Goal: Task Accomplishment & Management: Use online tool/utility

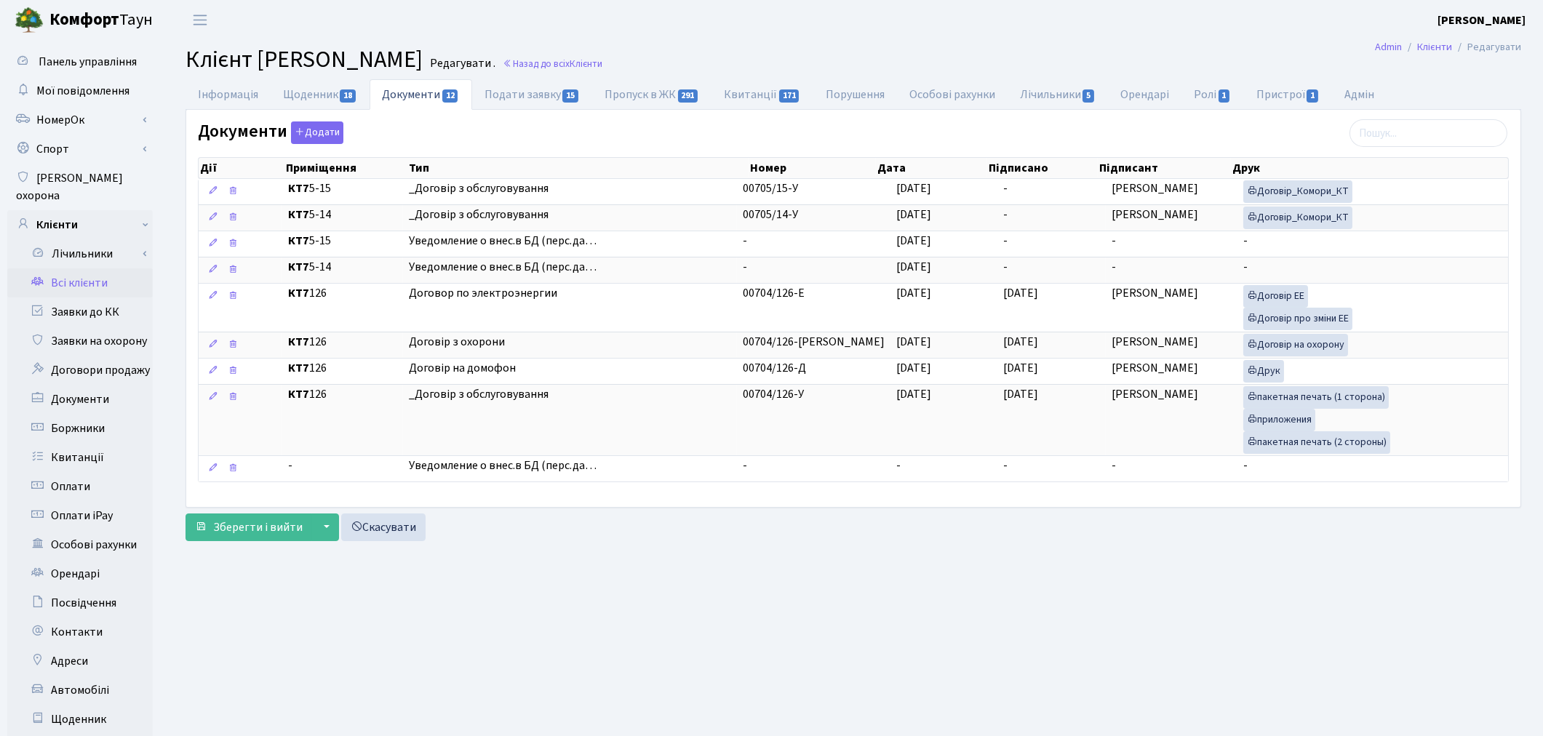
click at [1084, 627] on main "Admin Клієнти Редагувати Клієнт Козленко Михайло Миколайович Редагувати . Назад…" at bounding box center [854, 463] width 1380 height 847
click at [90, 269] on link "Всі клієнти" at bounding box center [80, 283] width 146 height 29
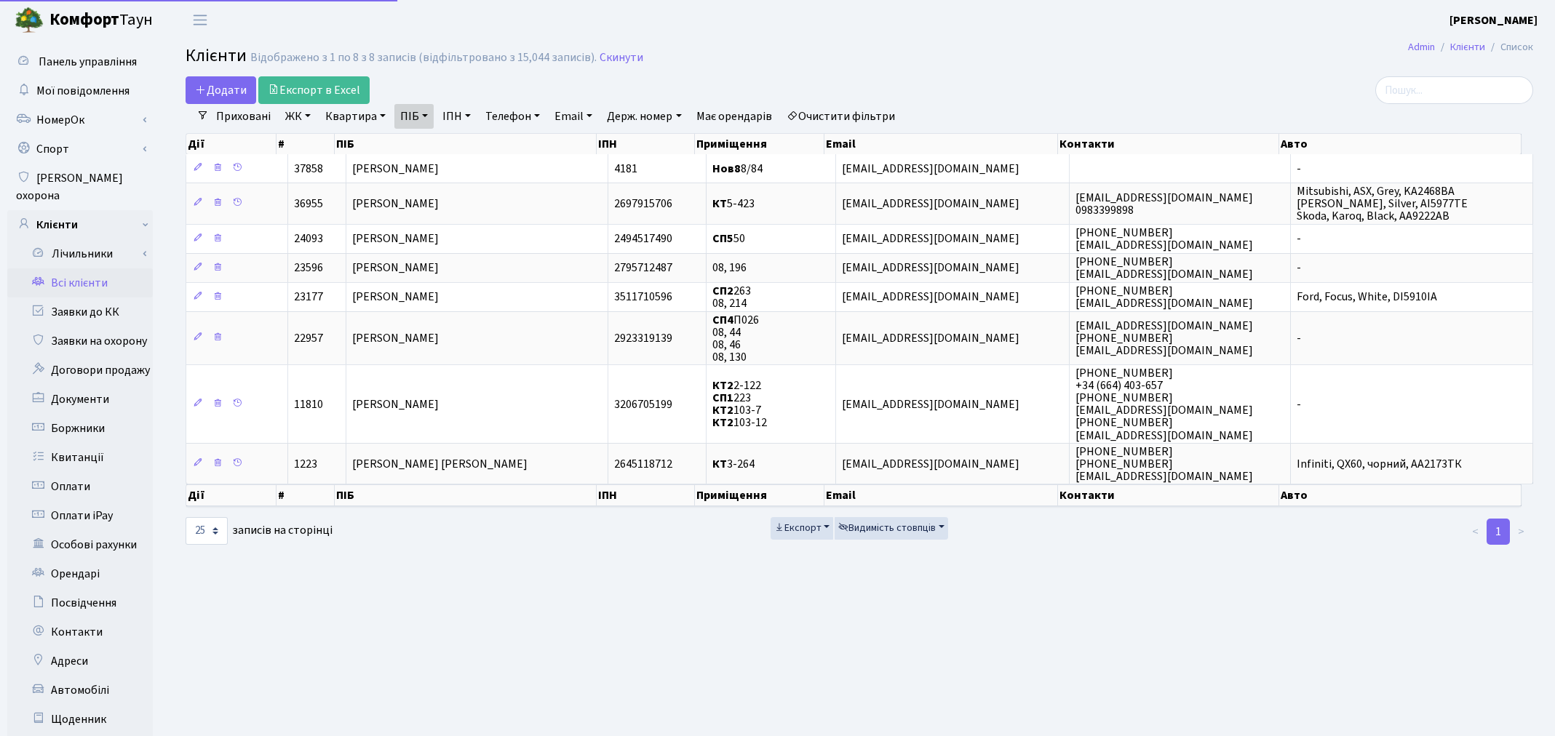
select select "25"
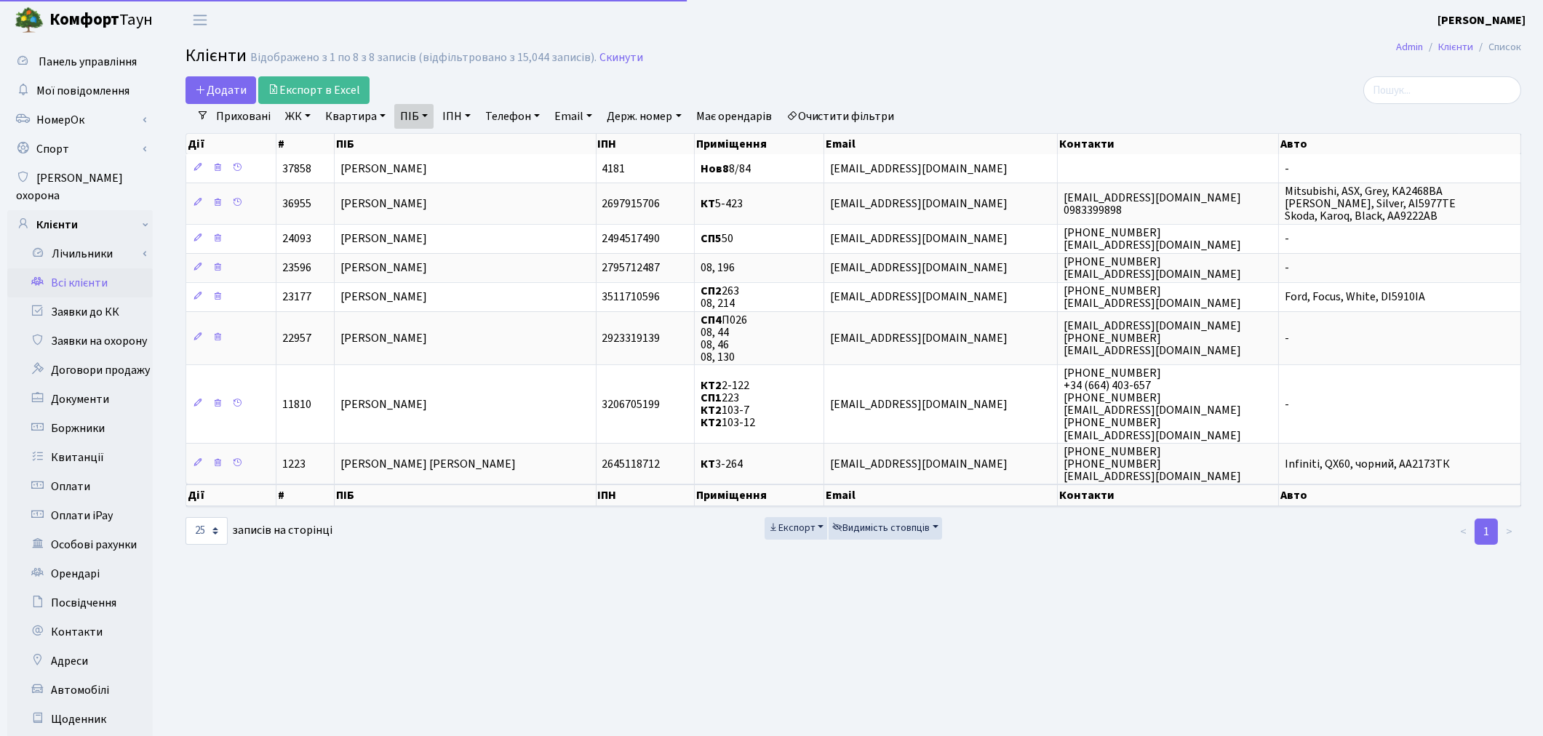
click at [841, 127] on link "Очистити фільтри" at bounding box center [841, 116] width 120 height 25
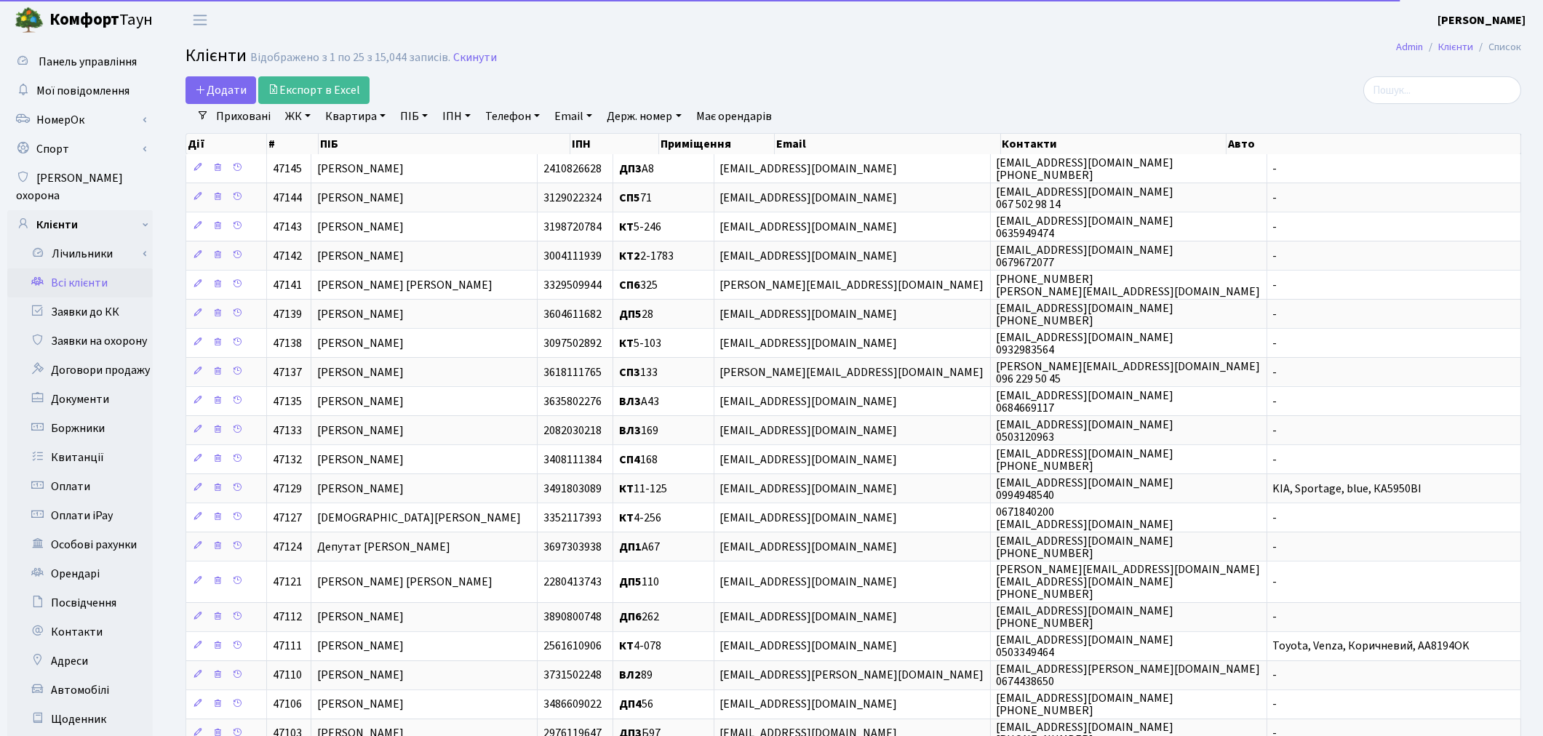
click at [415, 115] on link "ПІБ" at bounding box center [413, 116] width 39 height 25
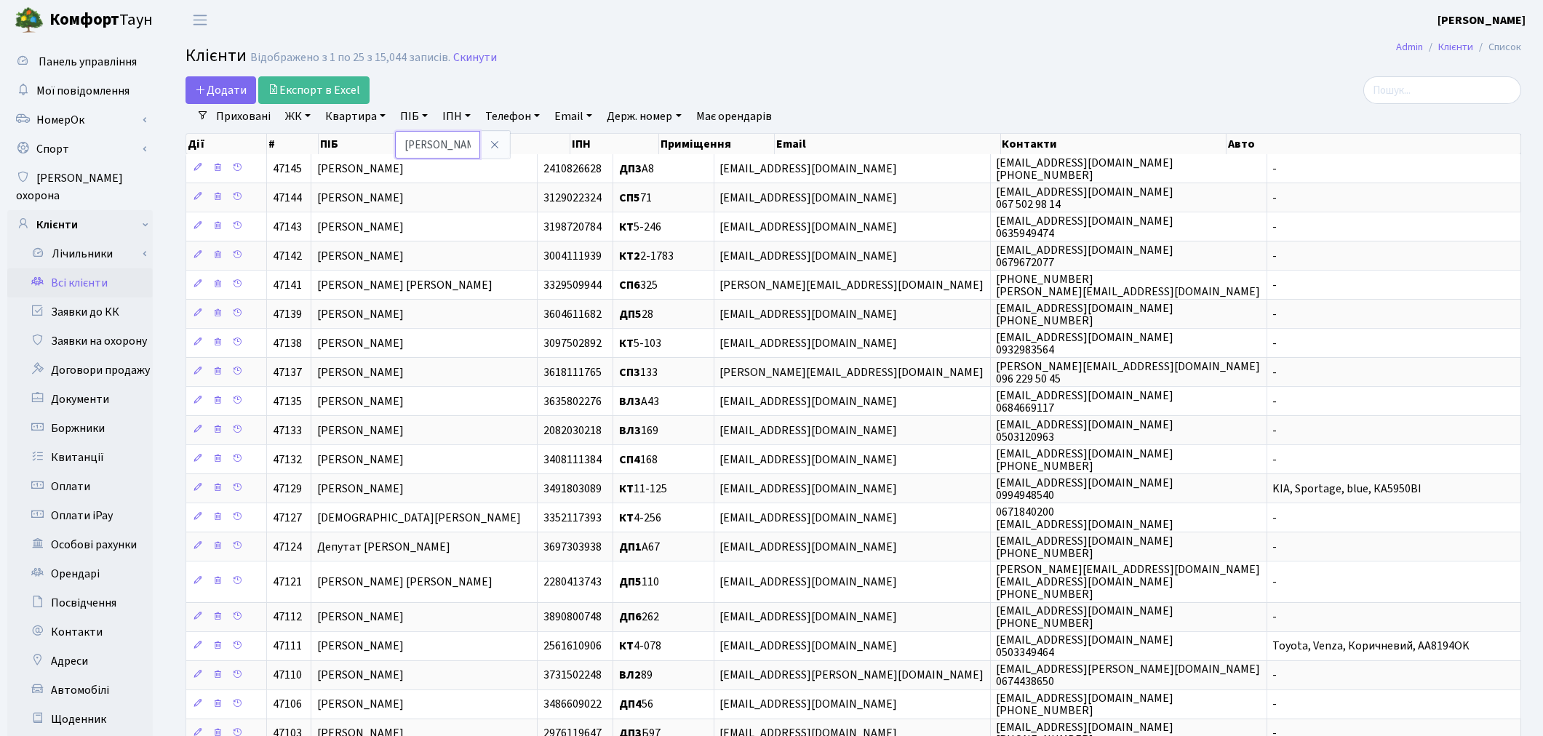
type input "позур"
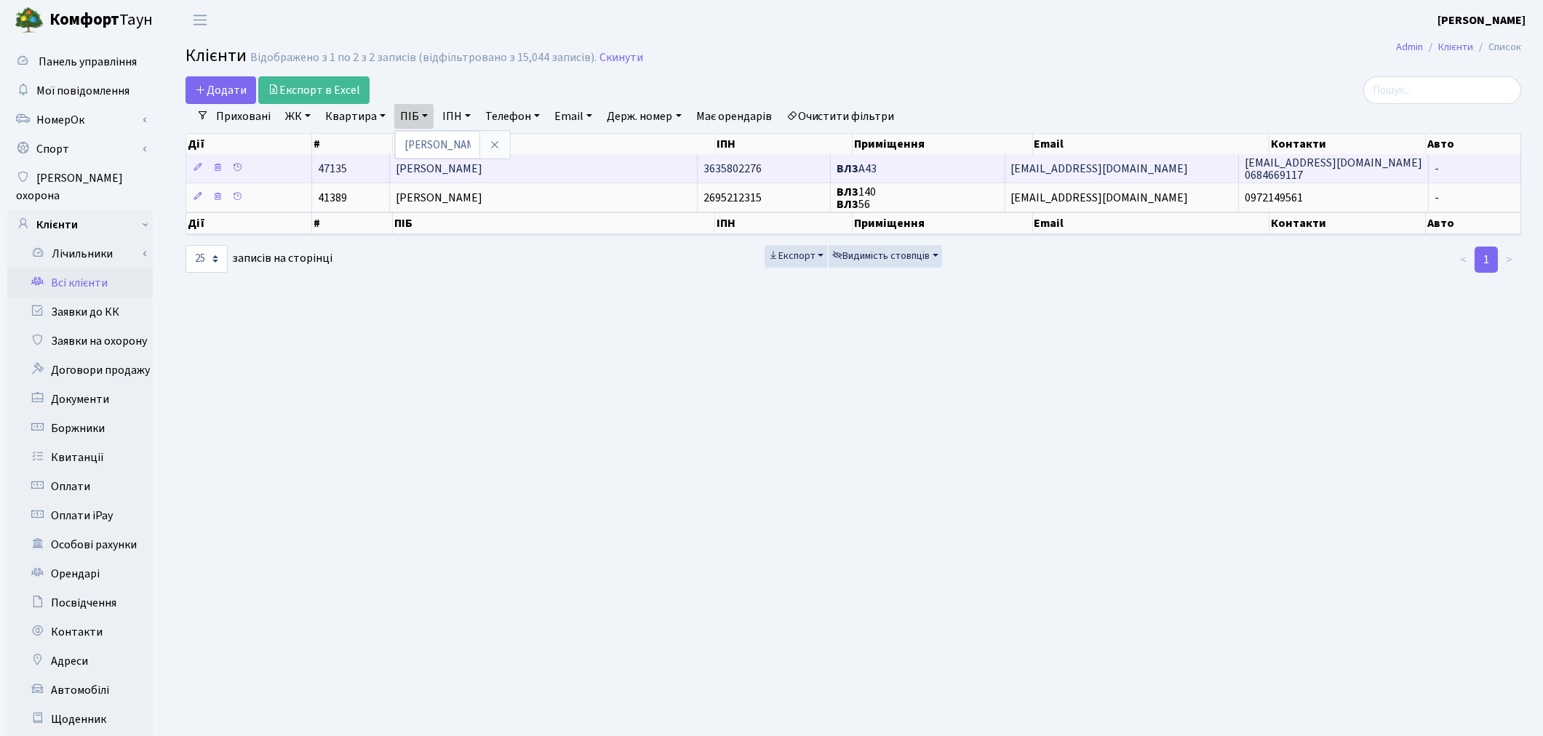
click at [438, 178] on td "Позур Руслан Сергійович" at bounding box center [543, 168] width 307 height 28
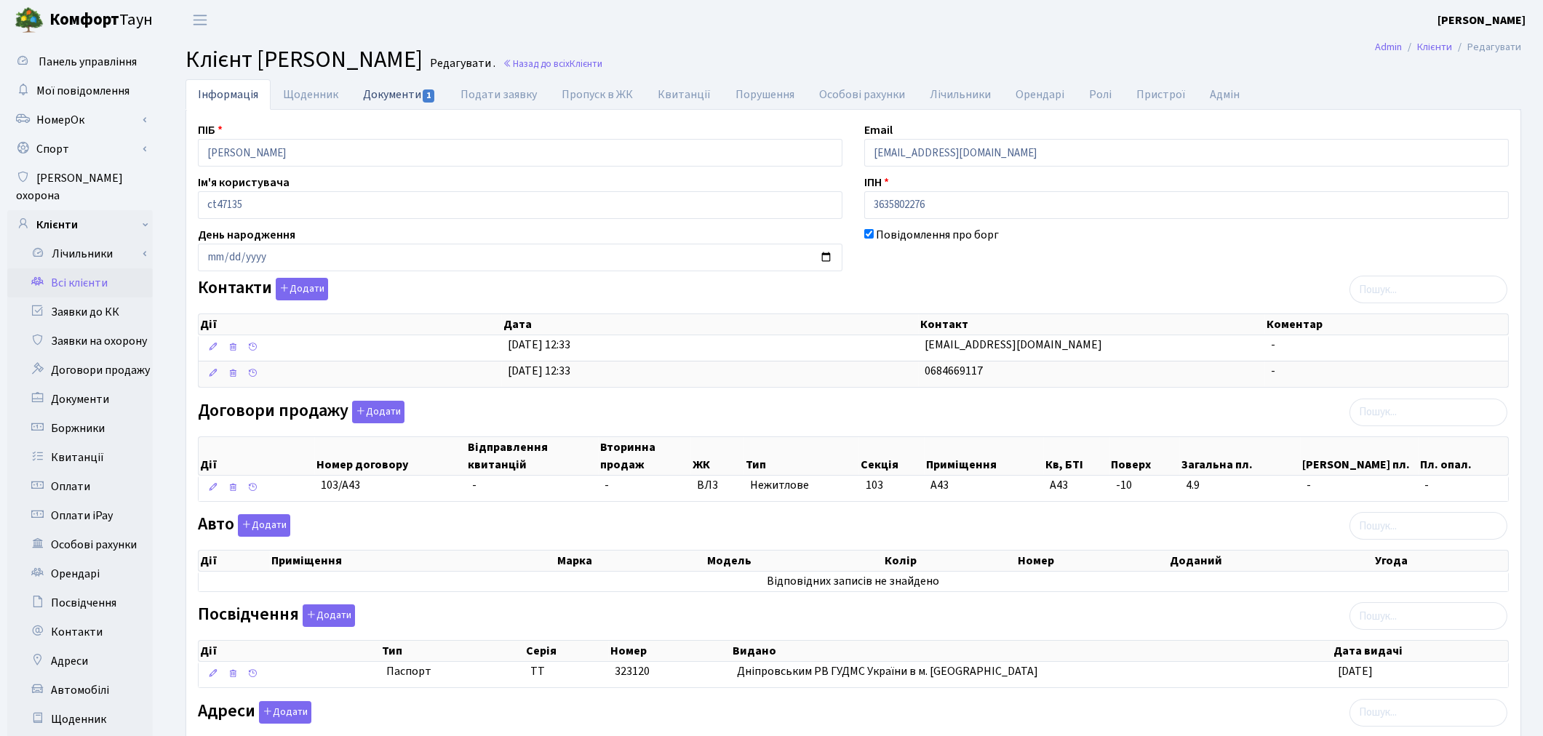
click at [402, 104] on link "Документи 1" at bounding box center [400, 94] width 98 height 30
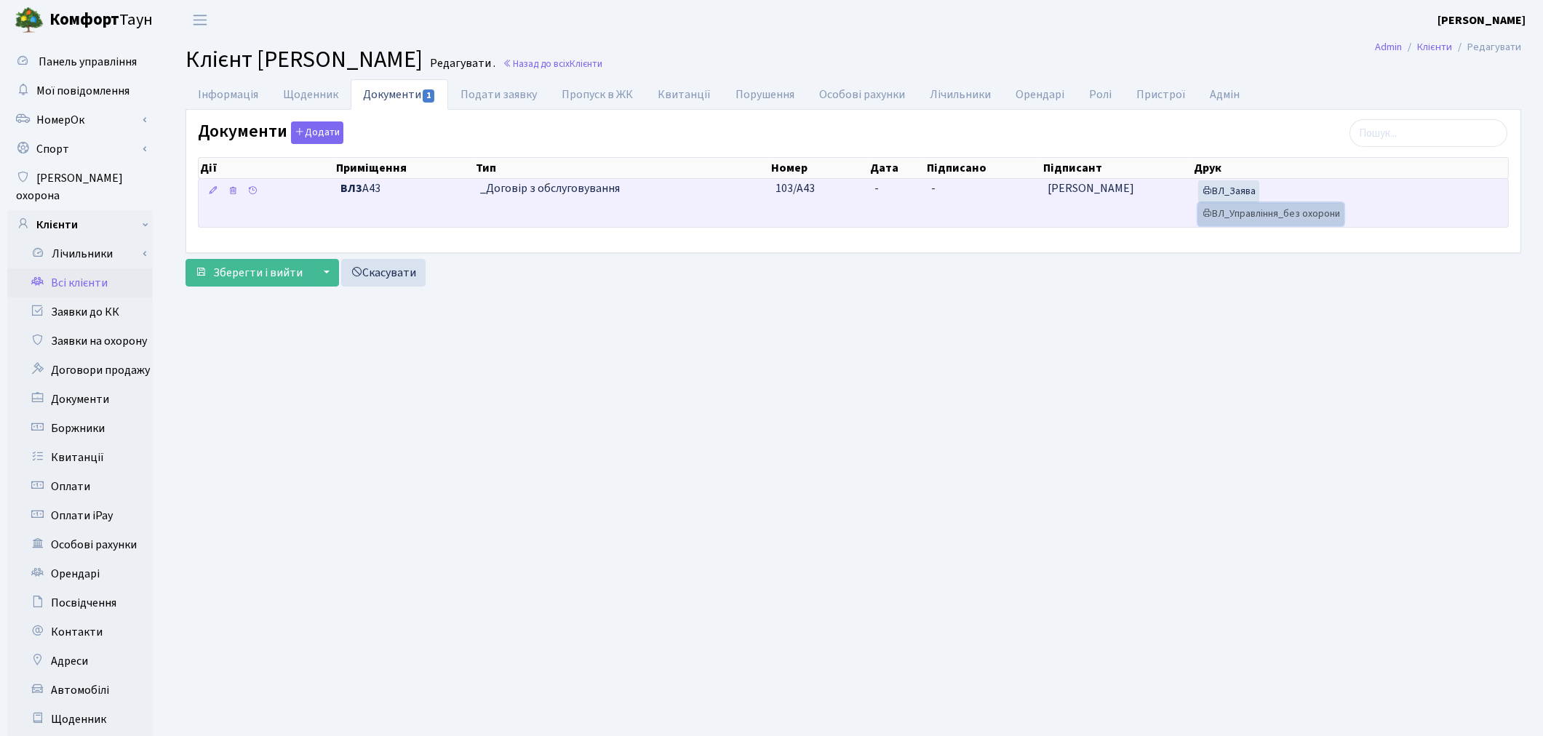
click at [1255, 211] on link "ВЛ_Управління_без охорони" at bounding box center [1271, 214] width 146 height 23
click at [1245, 192] on link "ВЛ_Заява" at bounding box center [1228, 191] width 61 height 23
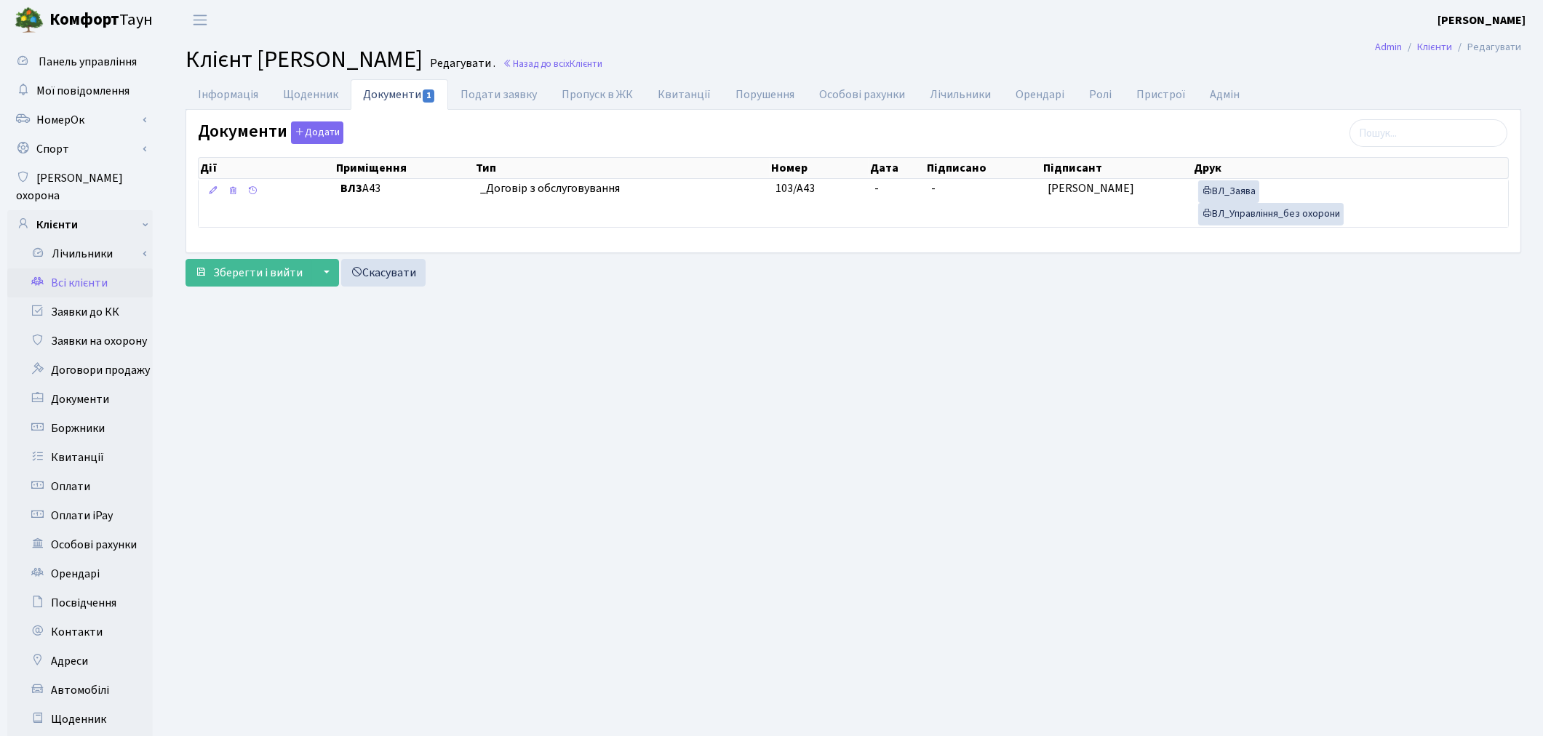
click at [1073, 663] on main "Admin Клієнти Редагувати Клієнт Позур Руслан Сергійович Редагувати . Назад до в…" at bounding box center [854, 463] width 1380 height 847
click at [107, 298] on link "Заявки до КК" at bounding box center [80, 312] width 146 height 29
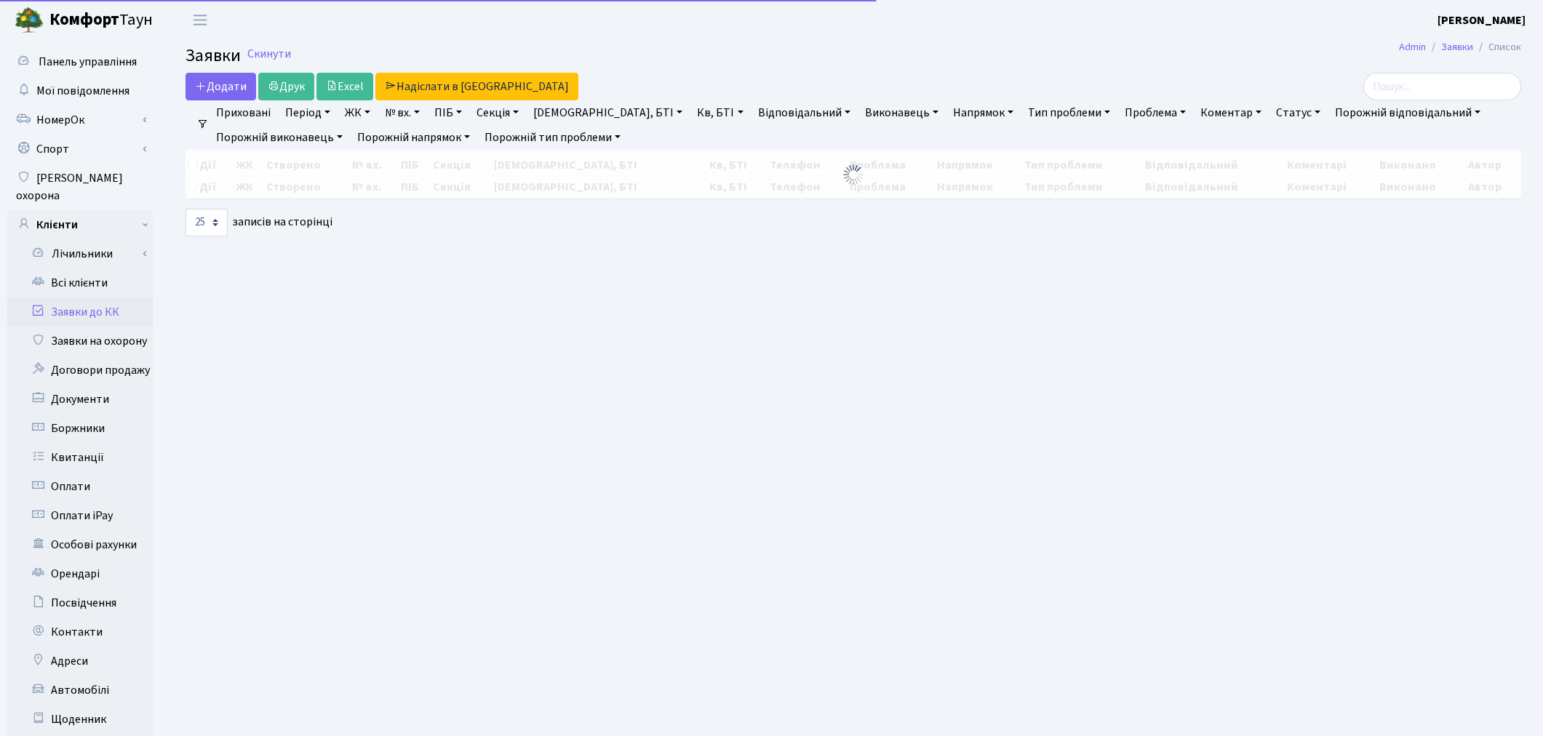
select select "25"
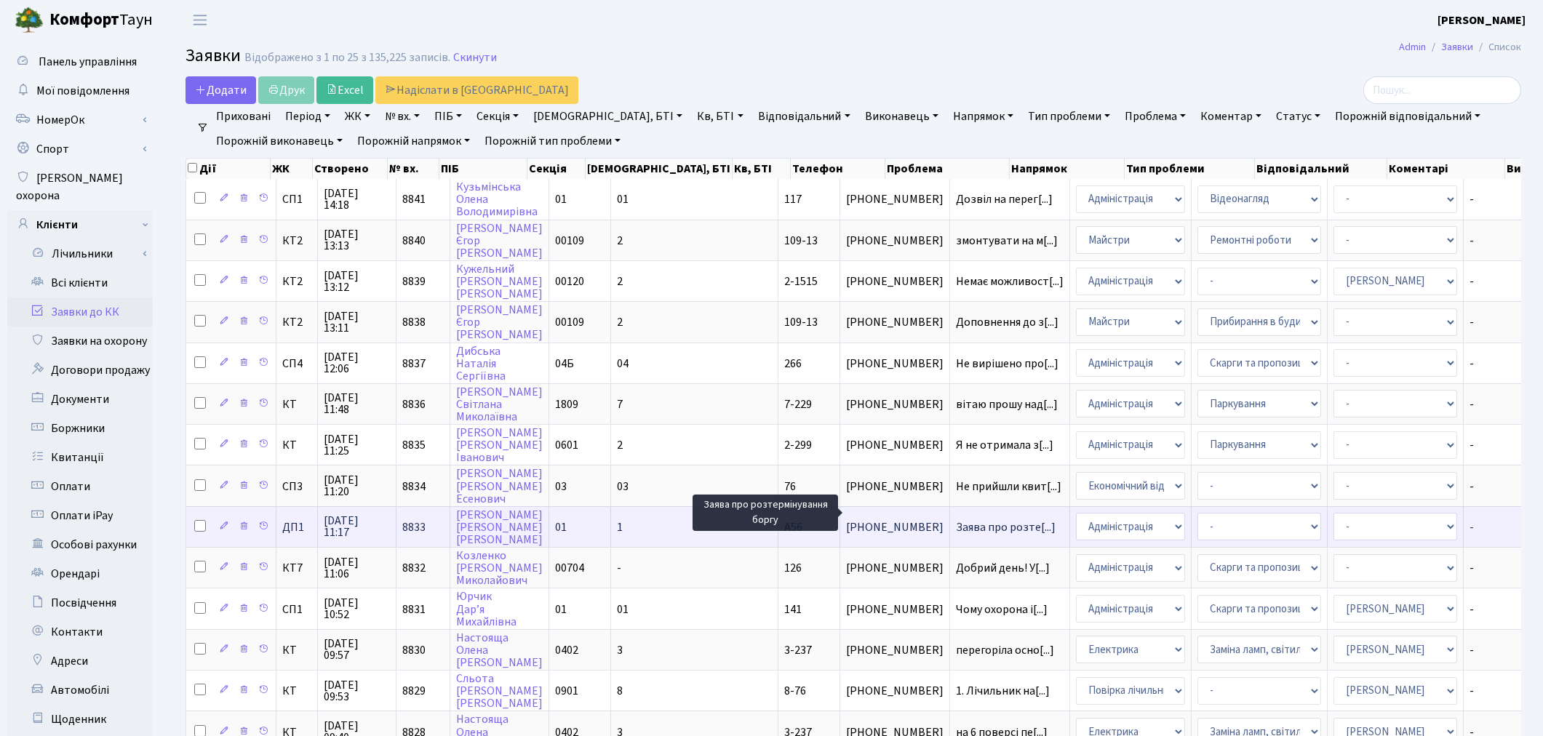
click at [956, 520] on span "Заява про розте[...]" at bounding box center [1006, 528] width 100 height 16
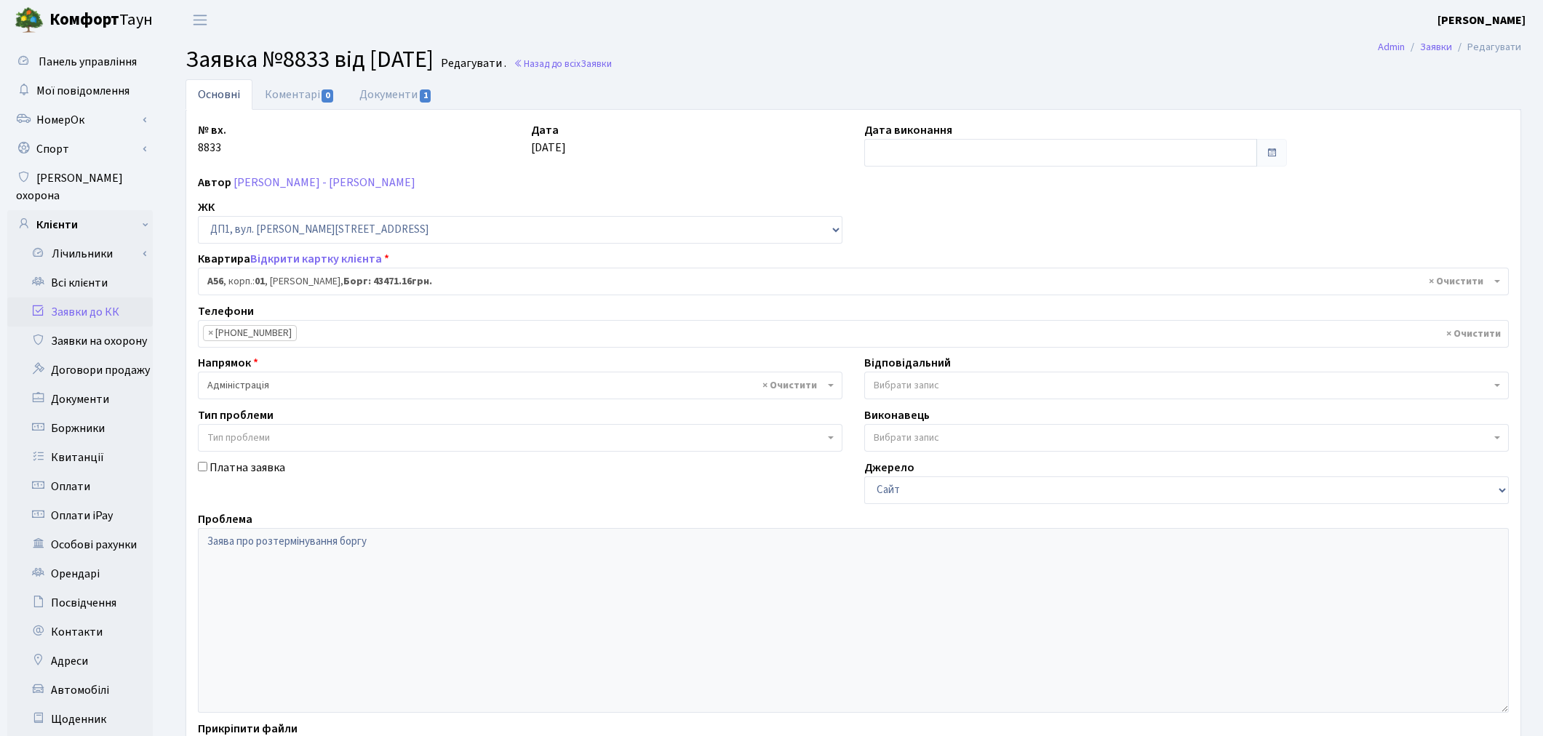
select select "29620"
click at [375, 93] on link "Документи 1" at bounding box center [396, 94] width 98 height 30
select select "25"
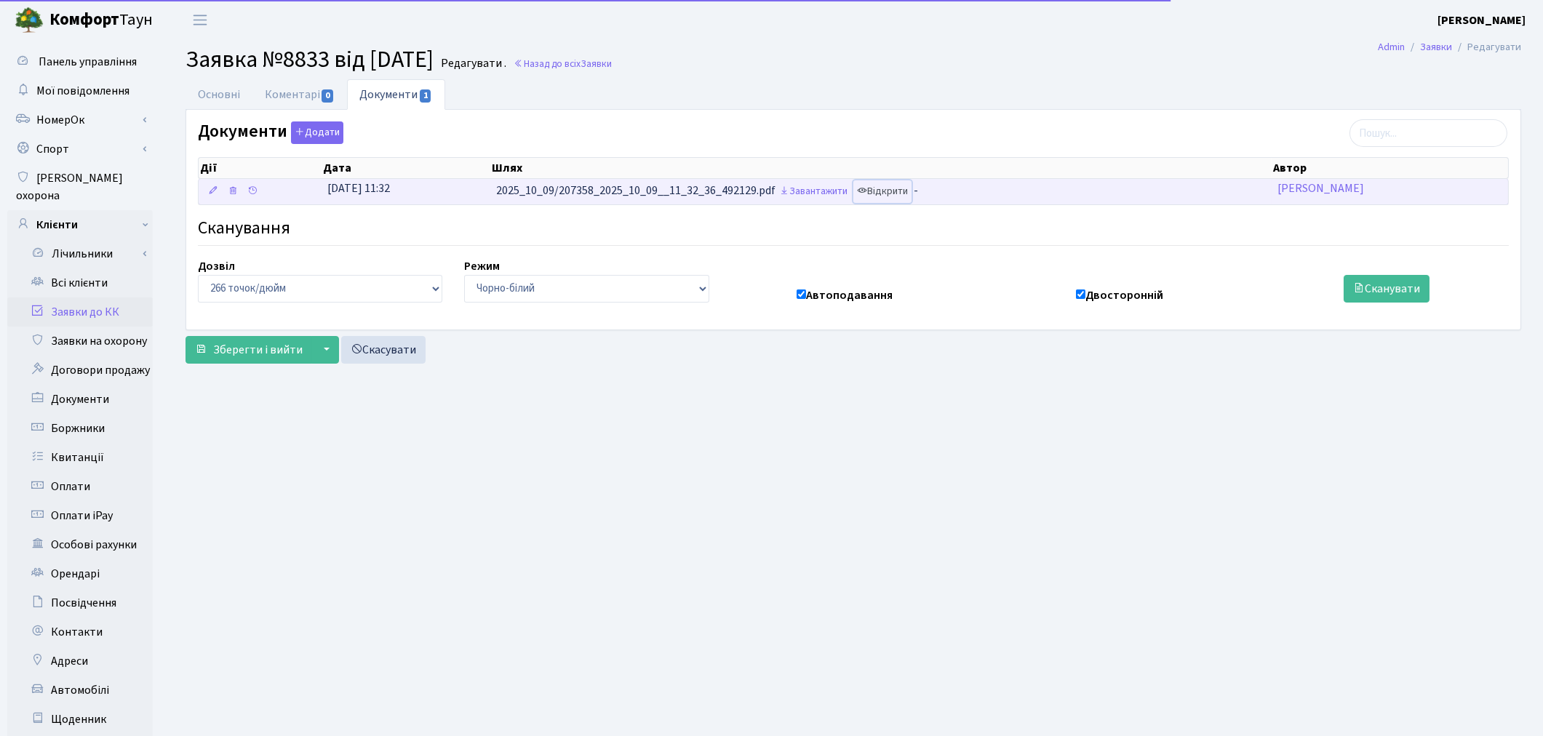
click at [898, 200] on link "Відкрити" at bounding box center [883, 191] width 58 height 23
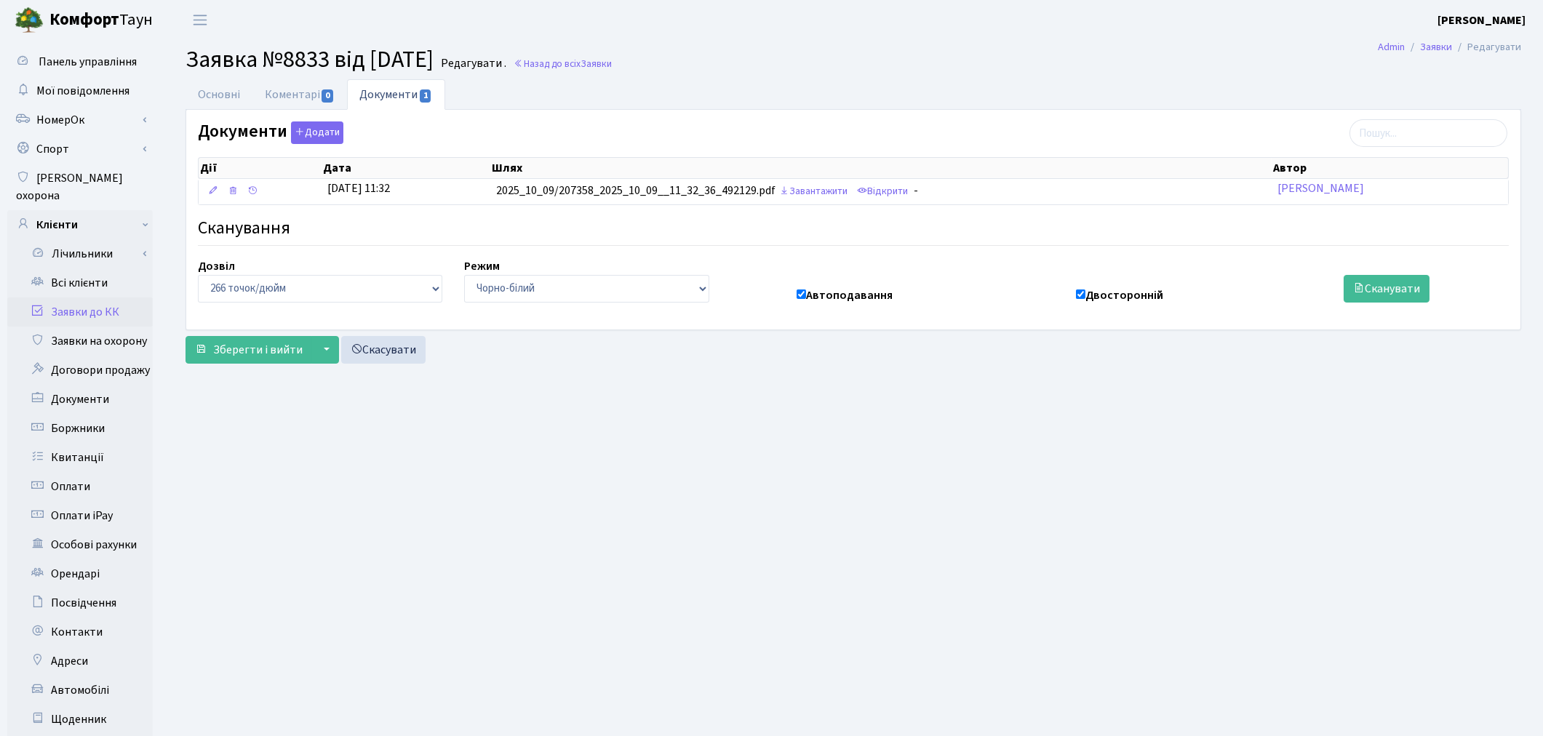
click at [95, 298] on link "Заявки до КК" at bounding box center [80, 312] width 146 height 29
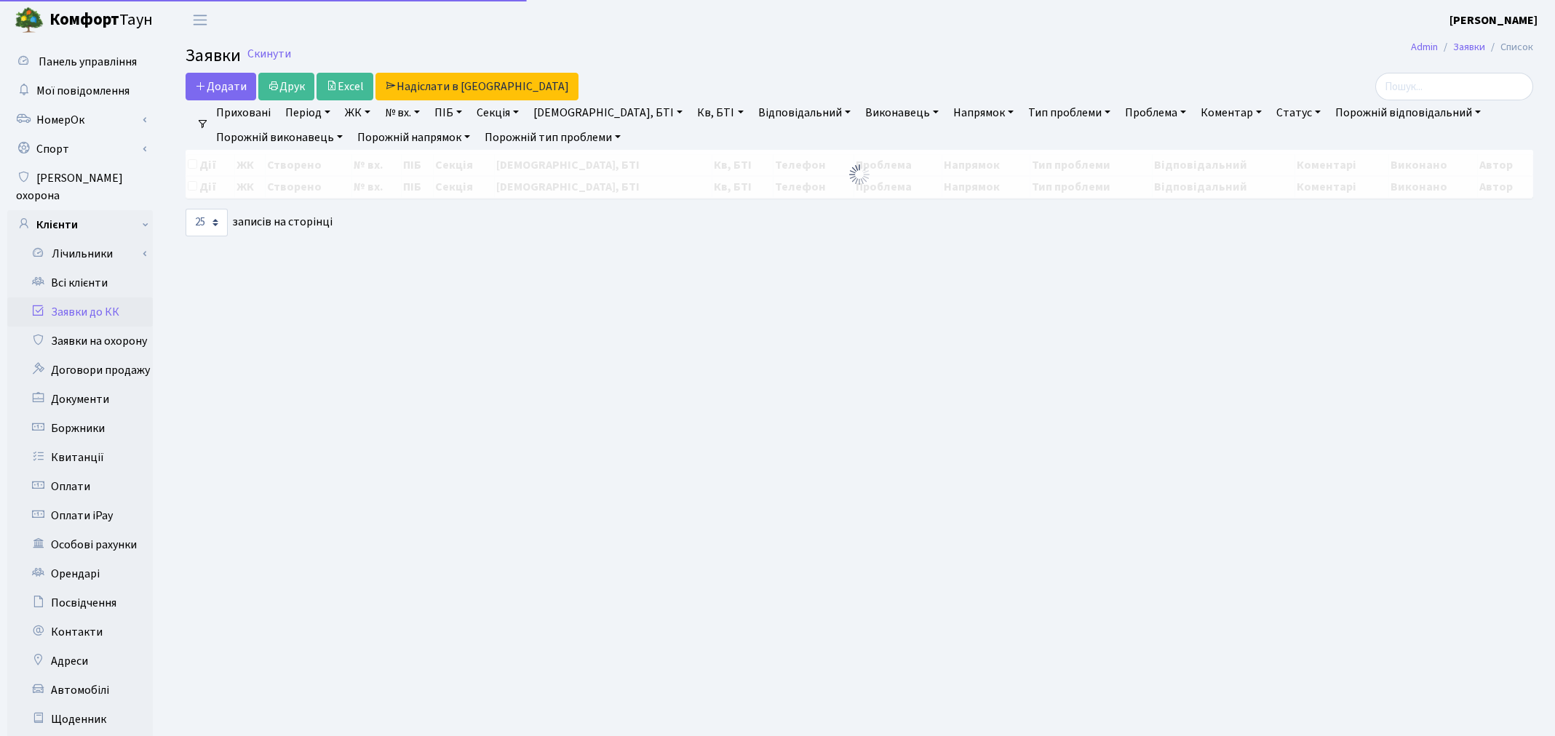
select select "25"
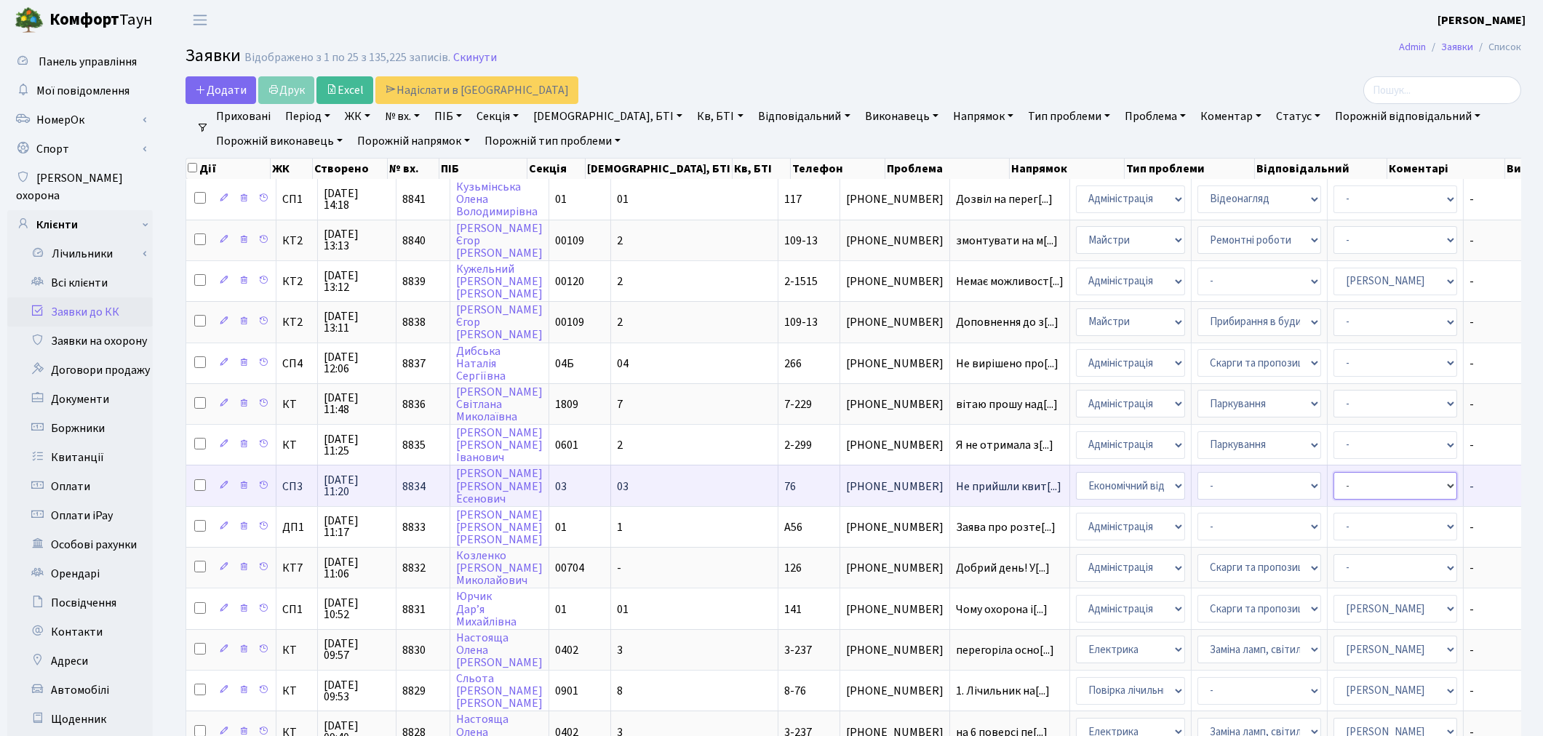
click at [1334, 479] on select "- Адміністратор ЖК ДП Адміністратор ЖК КТ Адміністратор ЖК СП Вижул В. В. Горді…" at bounding box center [1396, 486] width 124 height 28
select select "33"
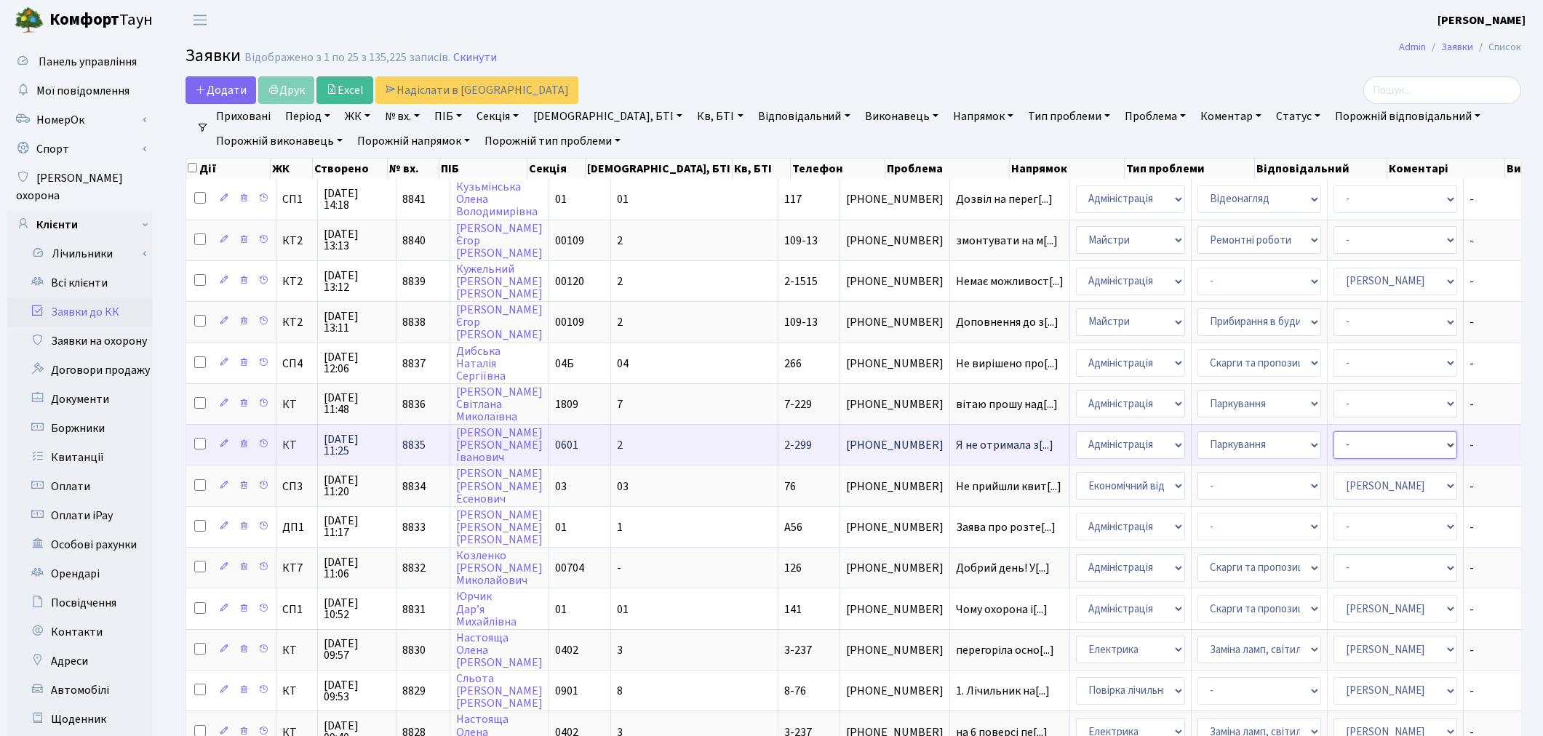
click at [1334, 432] on select "- Адміністратор ЖК ДП Адміністратор ЖК КТ Адміністратор ЖК СП Вижул В. В. Горді…" at bounding box center [1396, 446] width 124 height 28
select select "82"
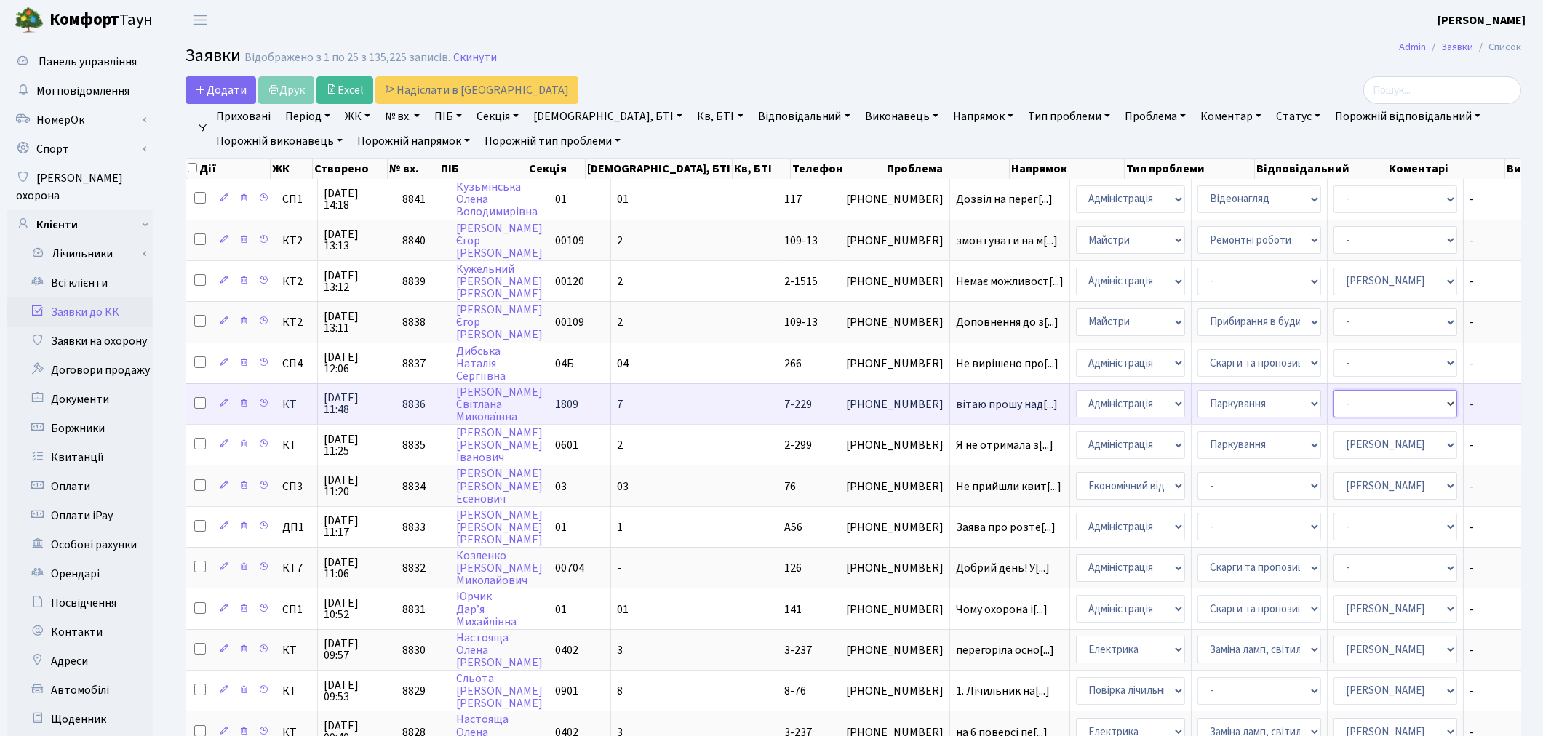
click at [1334, 400] on select "- Адміністратор ЖК ДП Адміністратор ЖК КТ Адміністратор ЖК СП Вижул В. В. Горді…" at bounding box center [1396, 404] width 124 height 28
select select "82"
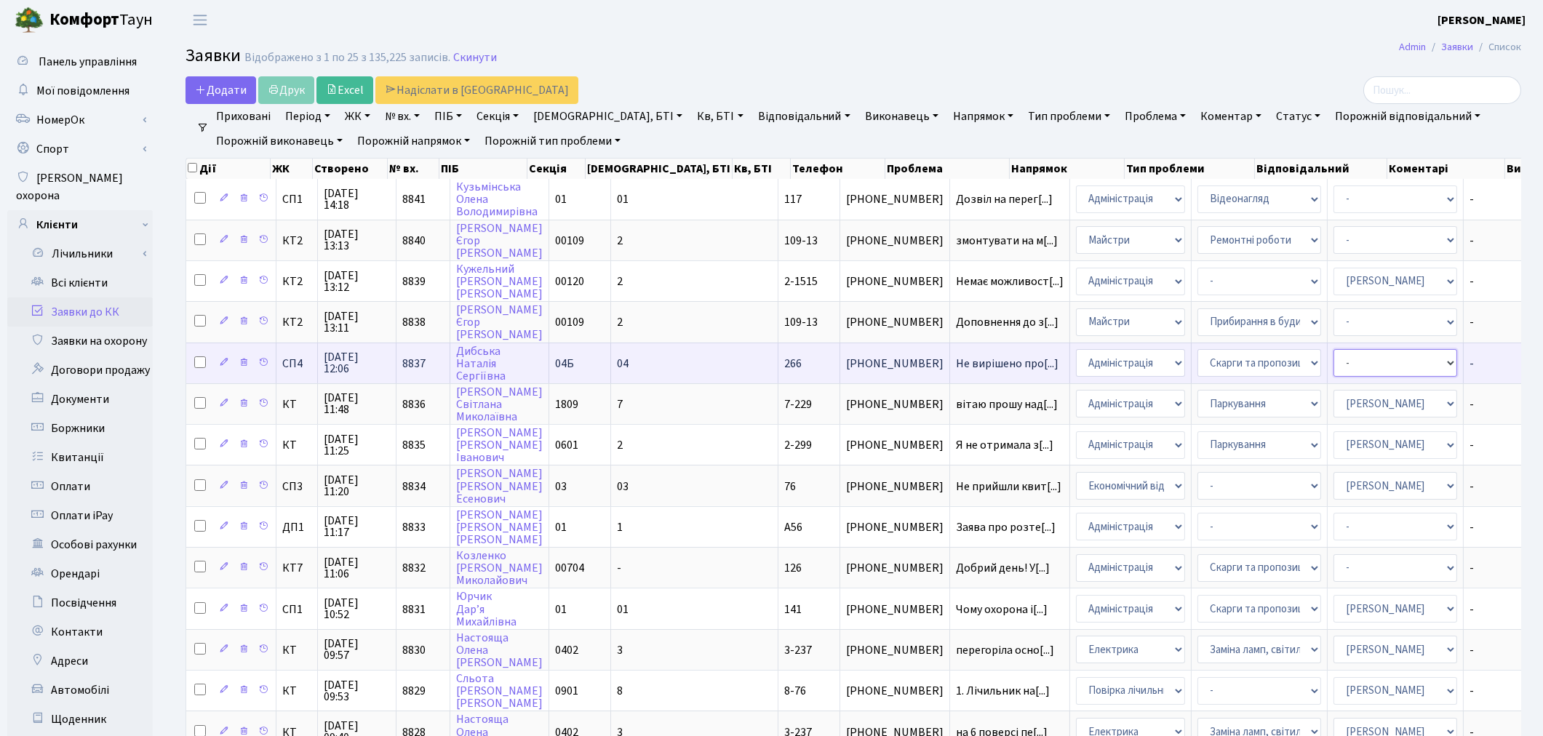
click at [1334, 362] on select "- Адміністратор ЖК ДП Адміністратор ЖК КТ Адміністратор ЖК СП Вижул В. В. Горді…" at bounding box center [1396, 363] width 124 height 28
select select "85"
click at [1334, 362] on select "- Адміністратор ЖК ДП Адміністратор ЖК КТ Адміністратор ЖК СП Вижул В. В. Горді…" at bounding box center [1396, 363] width 124 height 28
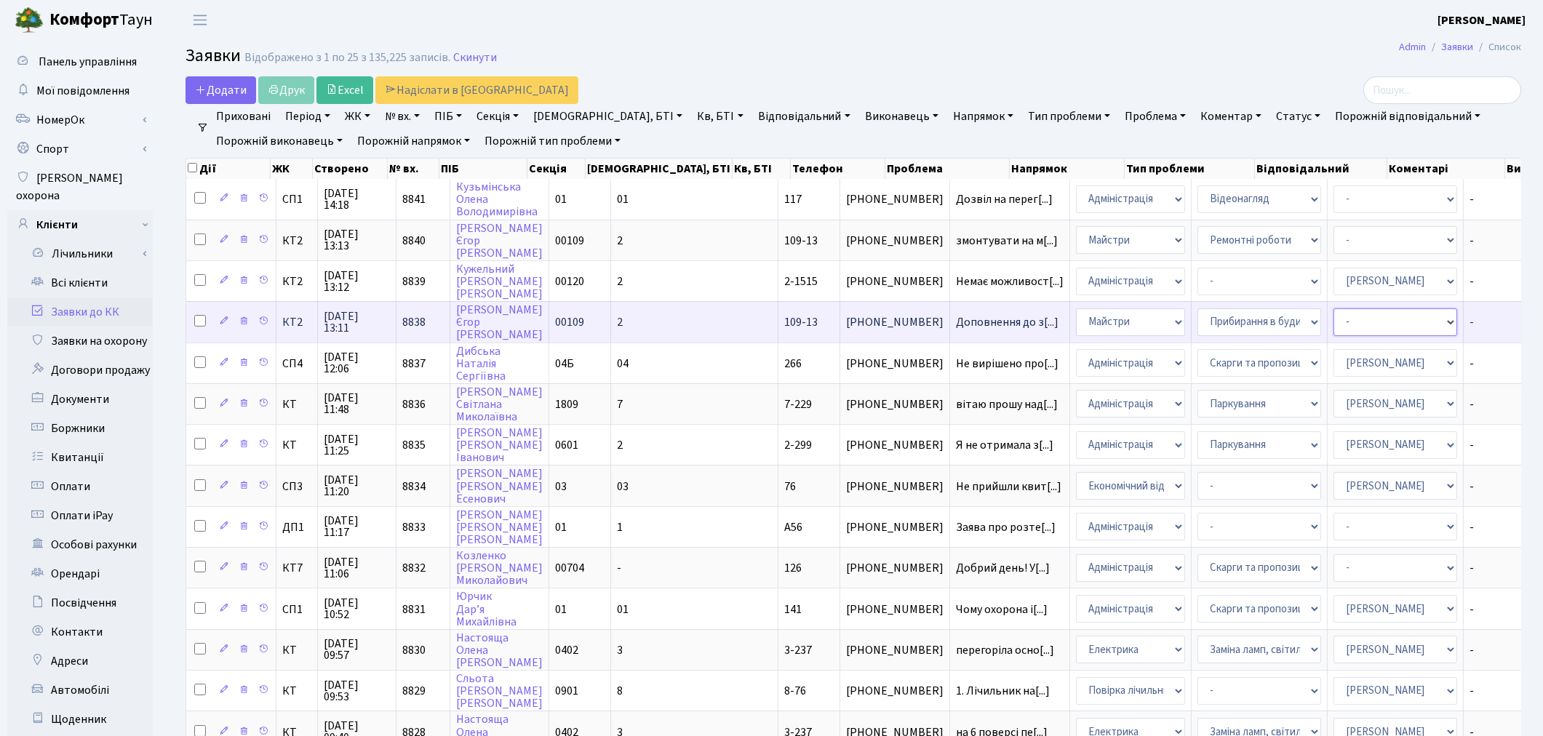
click at [1334, 322] on select "- Адміністратор ЖК ДП Адміністратор ЖК КТ Адміністратор ЖК СП Вижул В. В. Горді…" at bounding box center [1396, 323] width 124 height 28
select select "42"
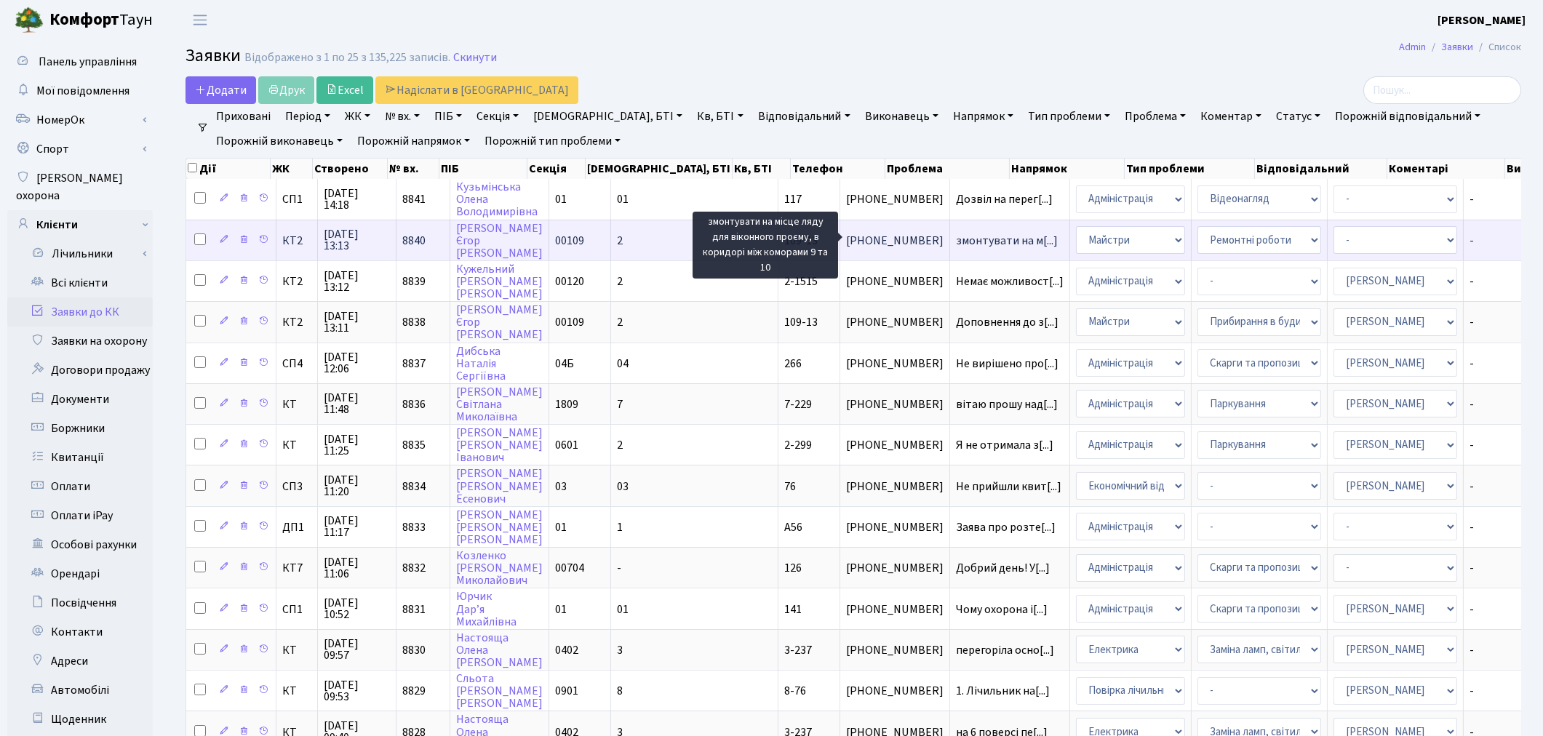
click at [956, 239] on span "змонтувати на м[...]" at bounding box center [1007, 241] width 102 height 16
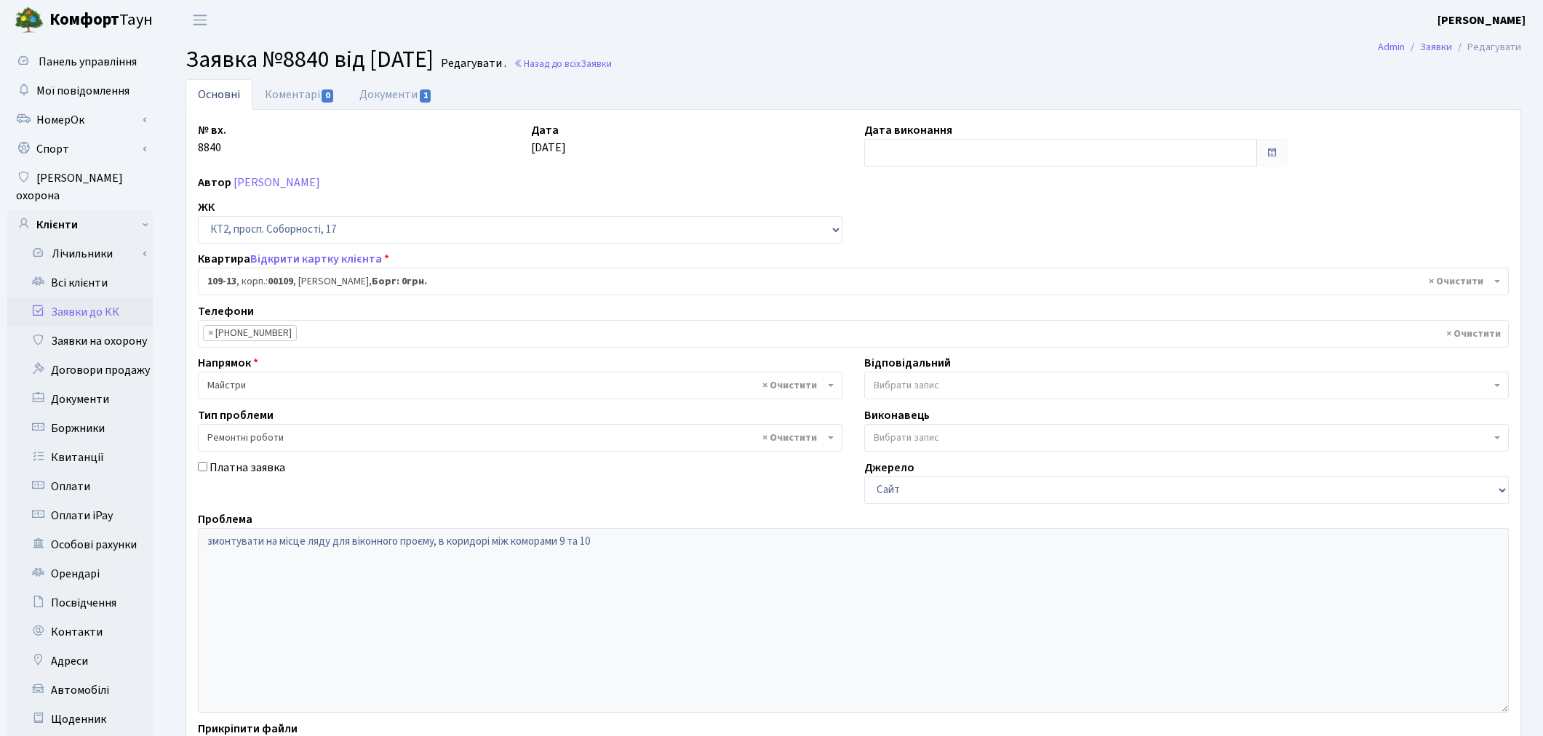
select select "16130"
select select "62"
click at [390, 102] on link "Документи 1" at bounding box center [396, 94] width 98 height 30
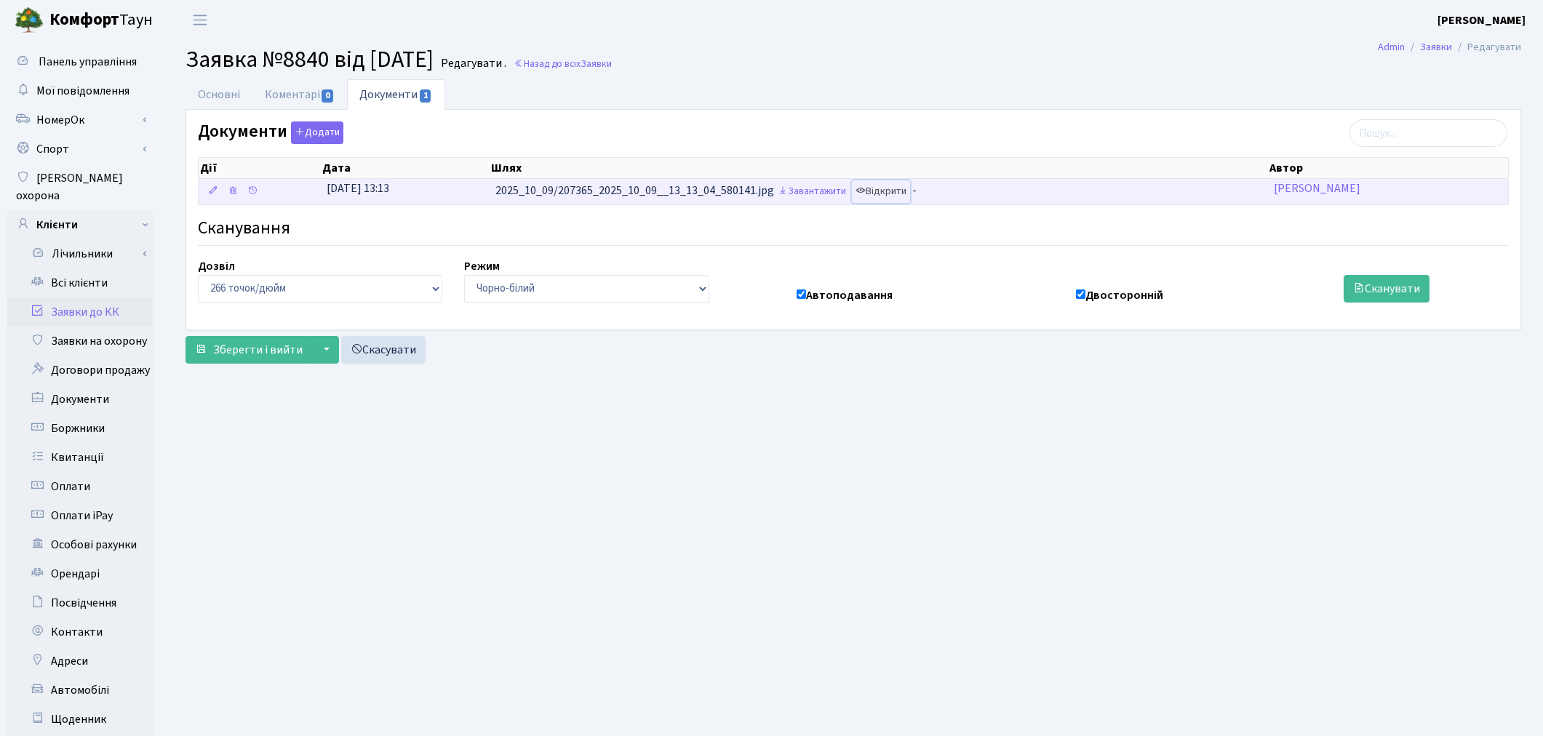
click at [910, 195] on link "Відкрити" at bounding box center [881, 191] width 58 height 23
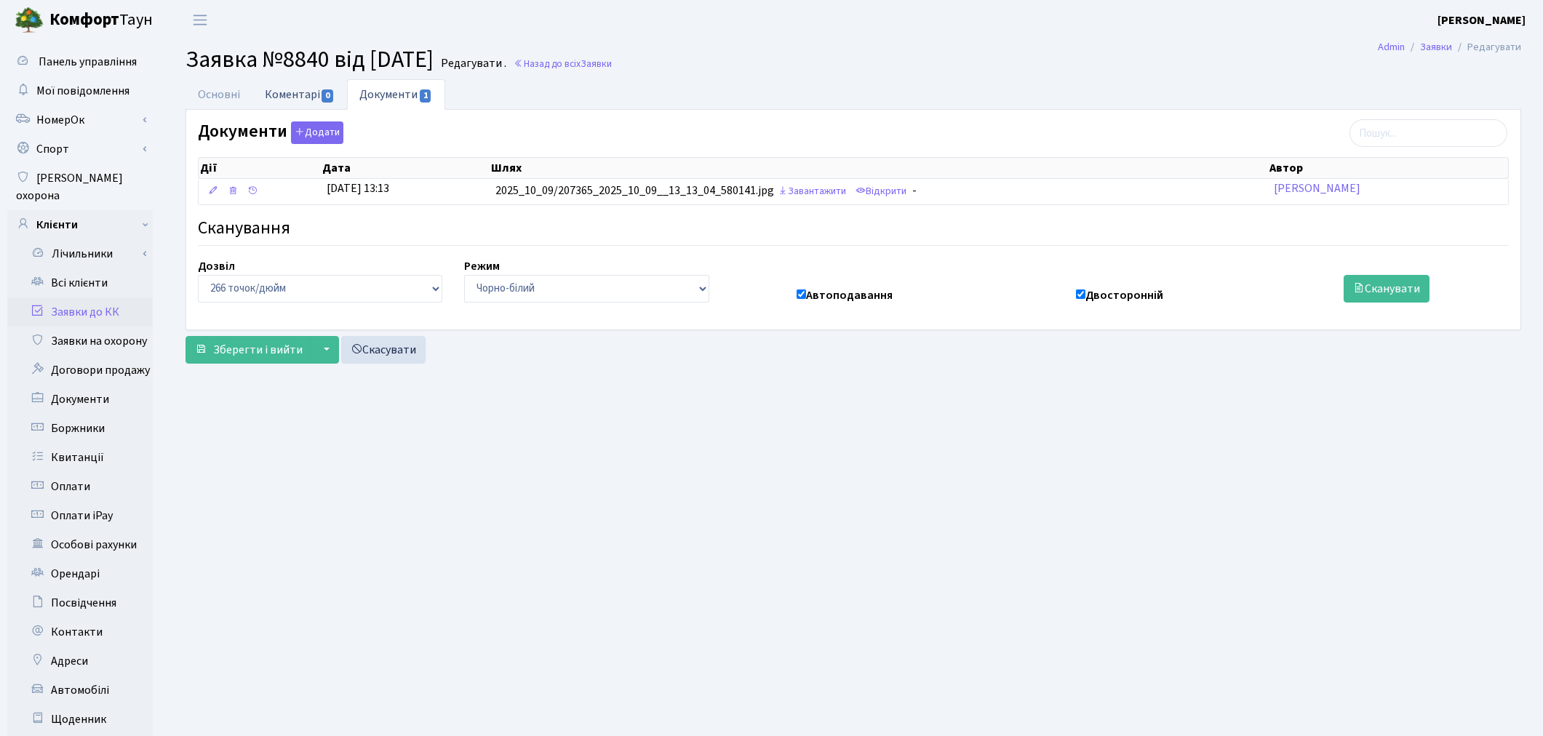
click at [279, 98] on link "Коментарі 0" at bounding box center [300, 94] width 95 height 30
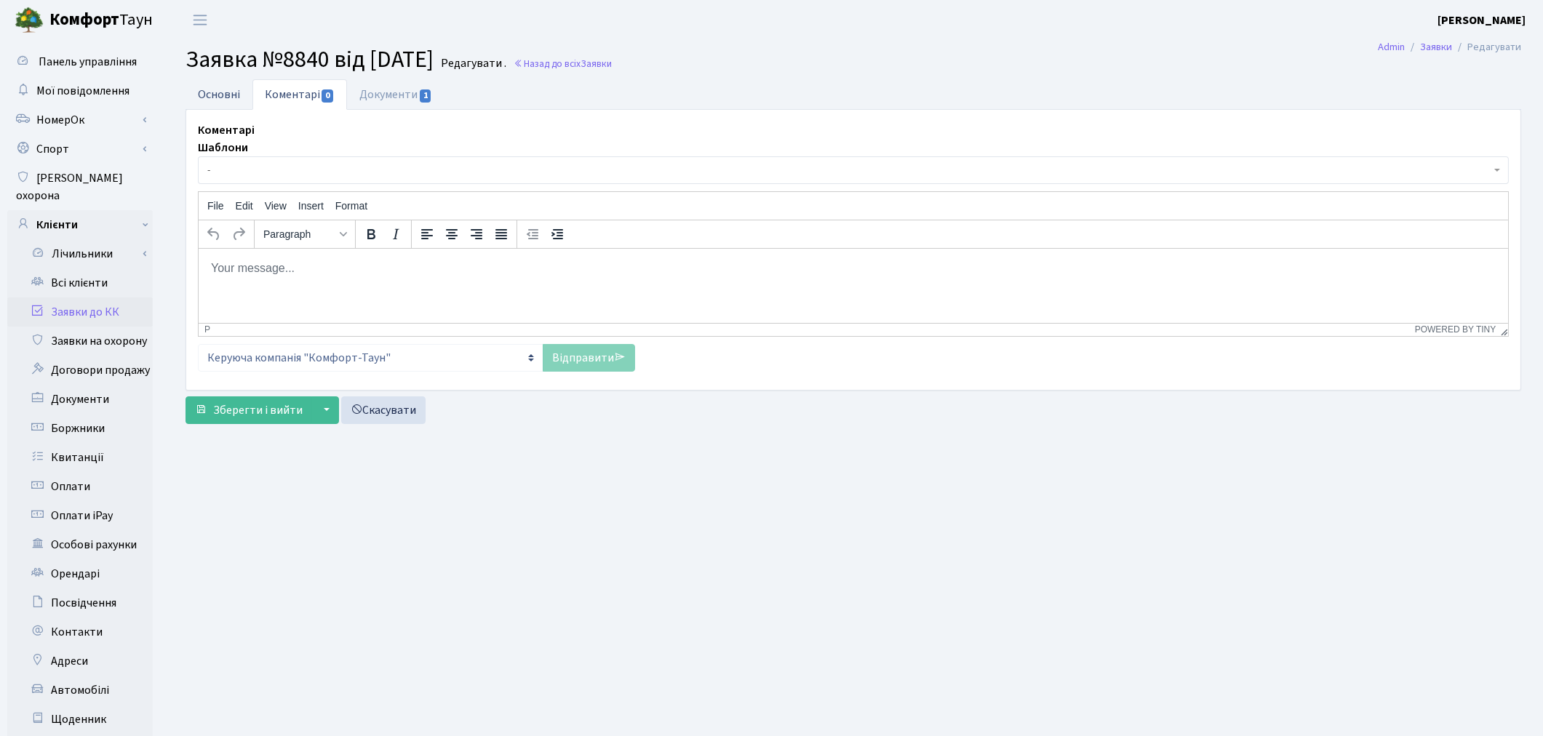
click at [228, 100] on link "Основні" at bounding box center [219, 94] width 67 height 30
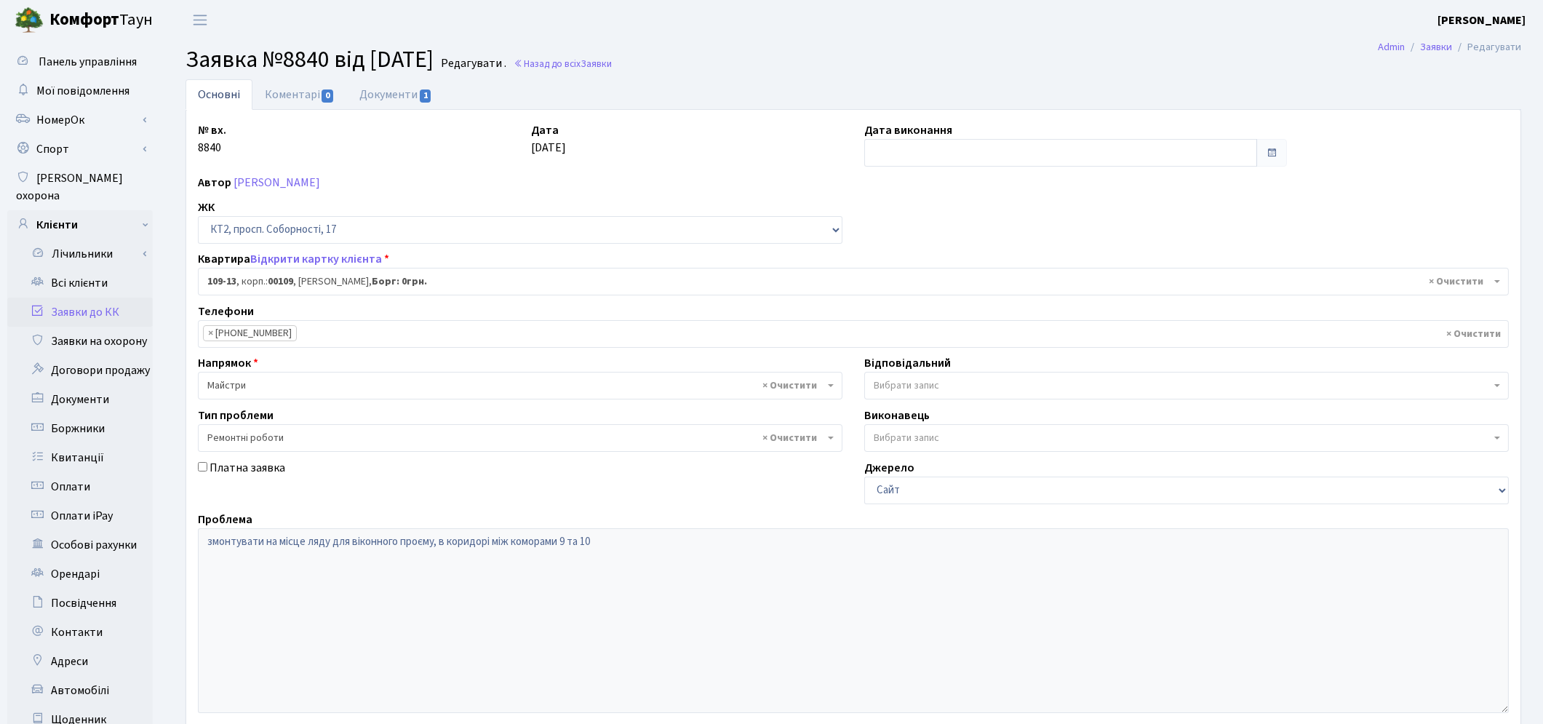
click at [895, 375] on span "Вибрати запис" at bounding box center [1186, 386] width 645 height 28
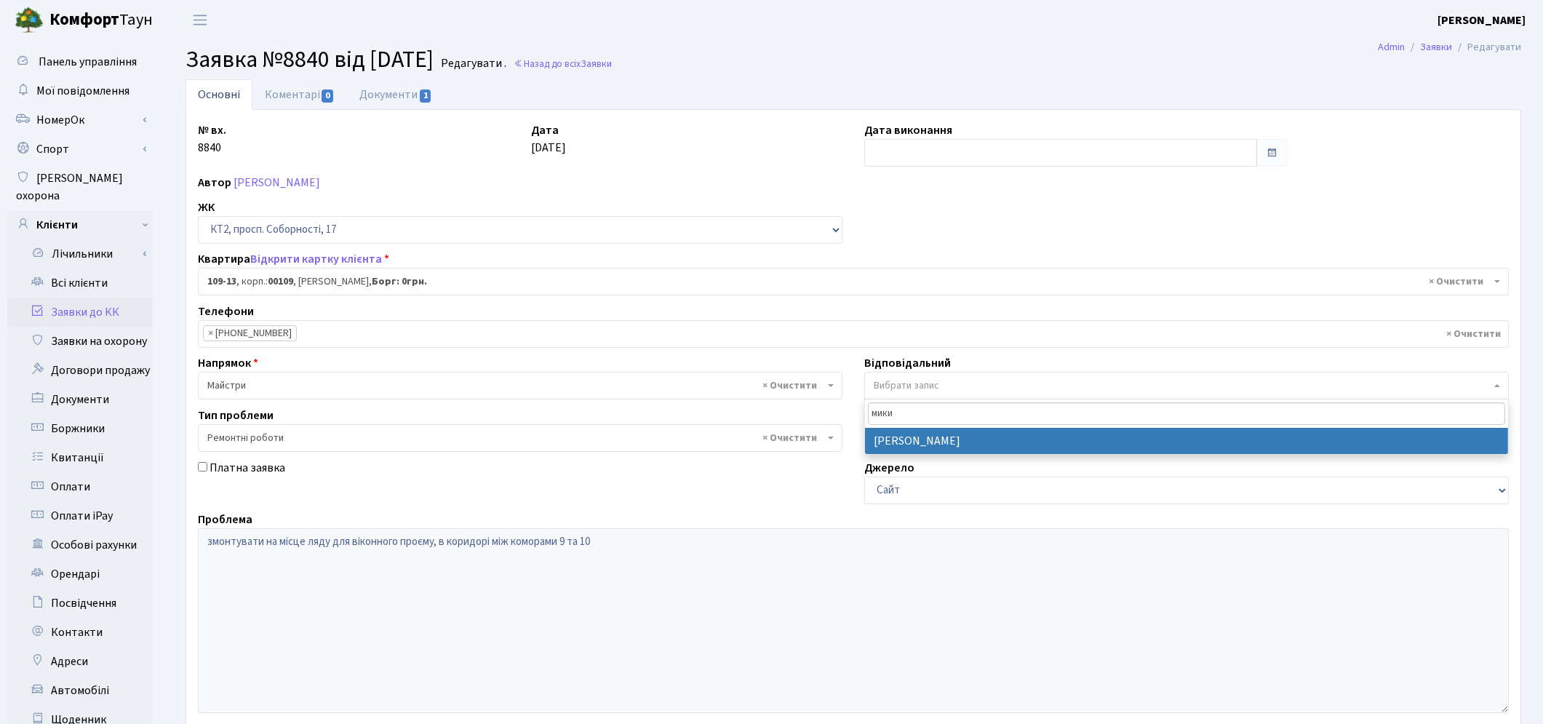
type input "мики"
select select "25"
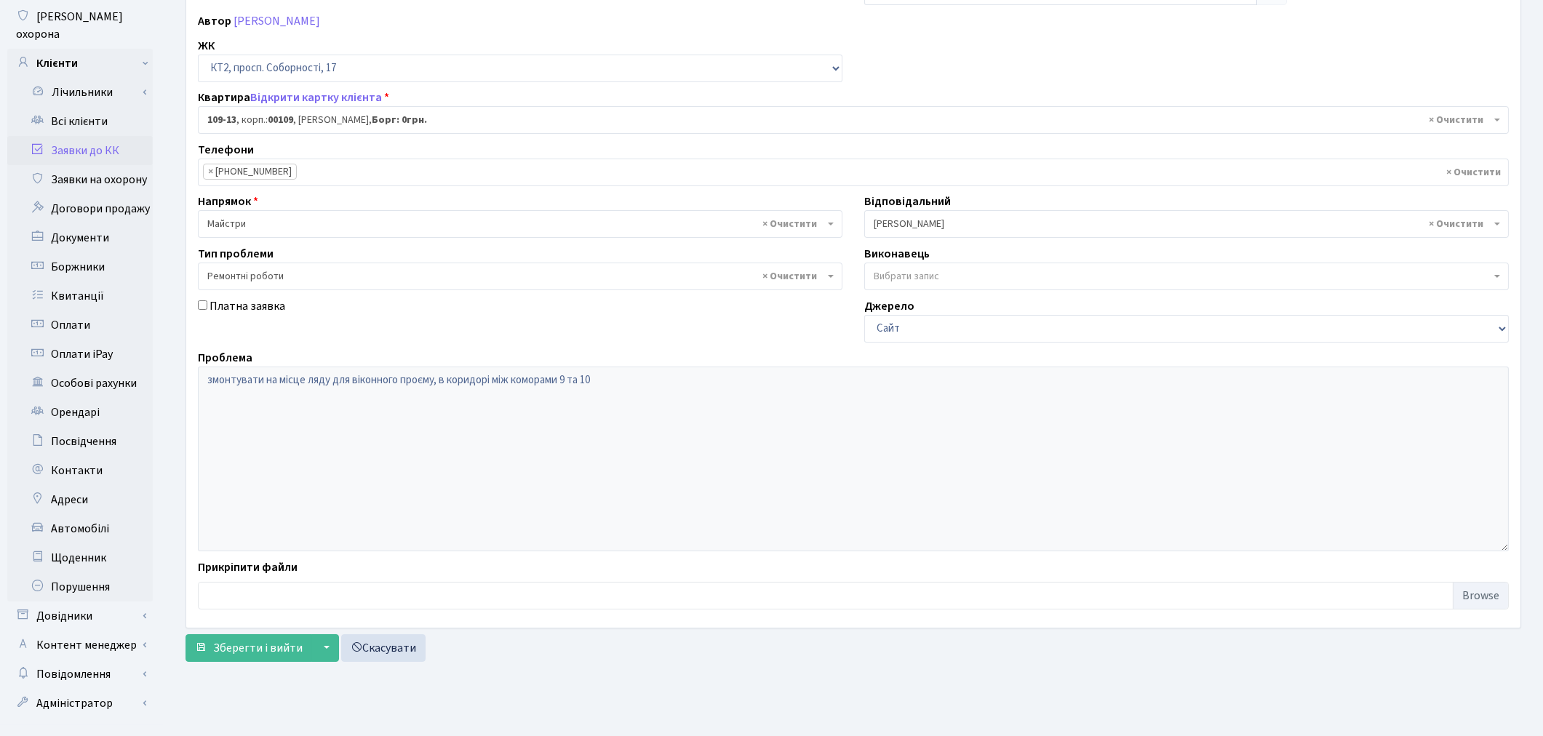
scroll to position [169, 0]
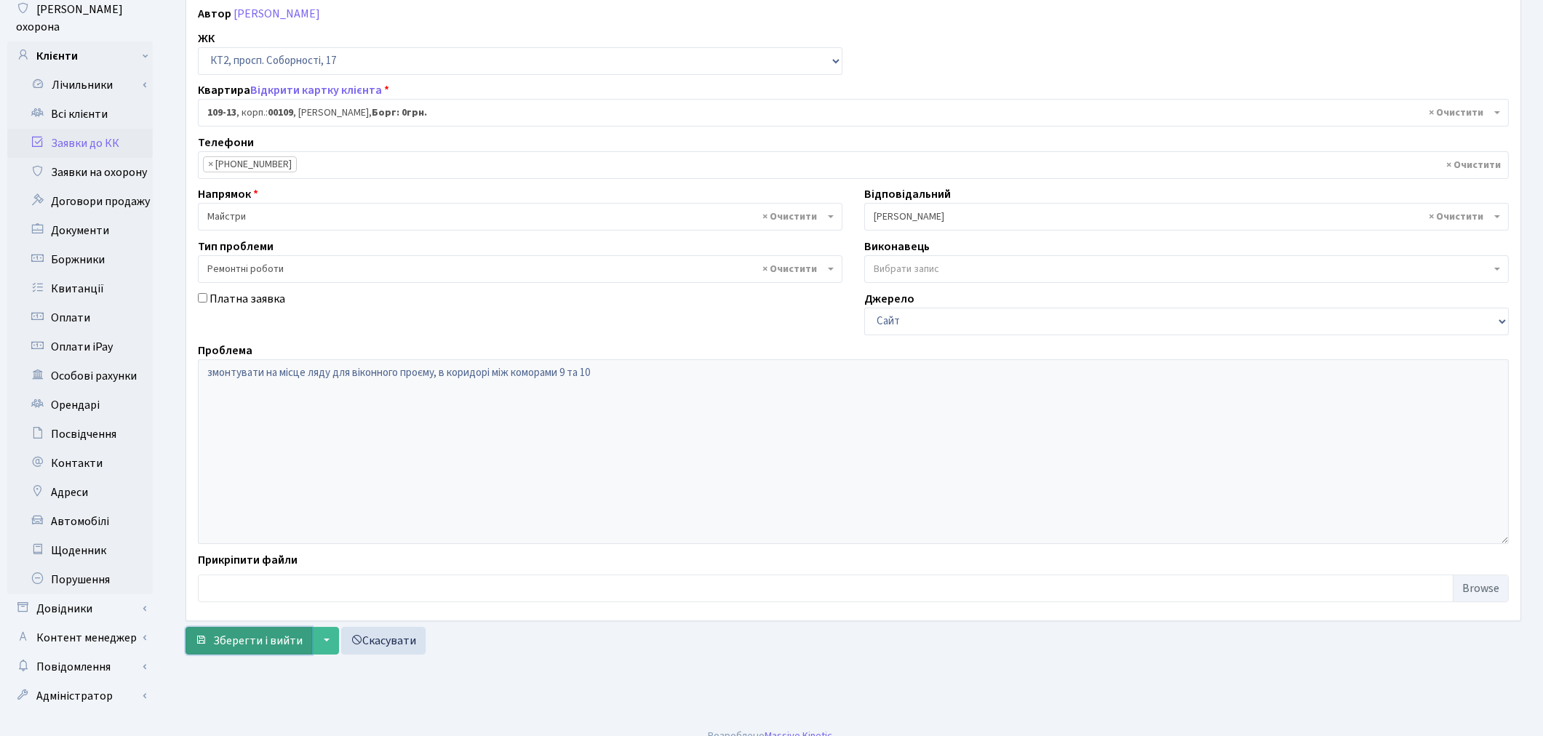
click at [245, 643] on span "Зберегти і вийти" at bounding box center [258, 641] width 90 height 16
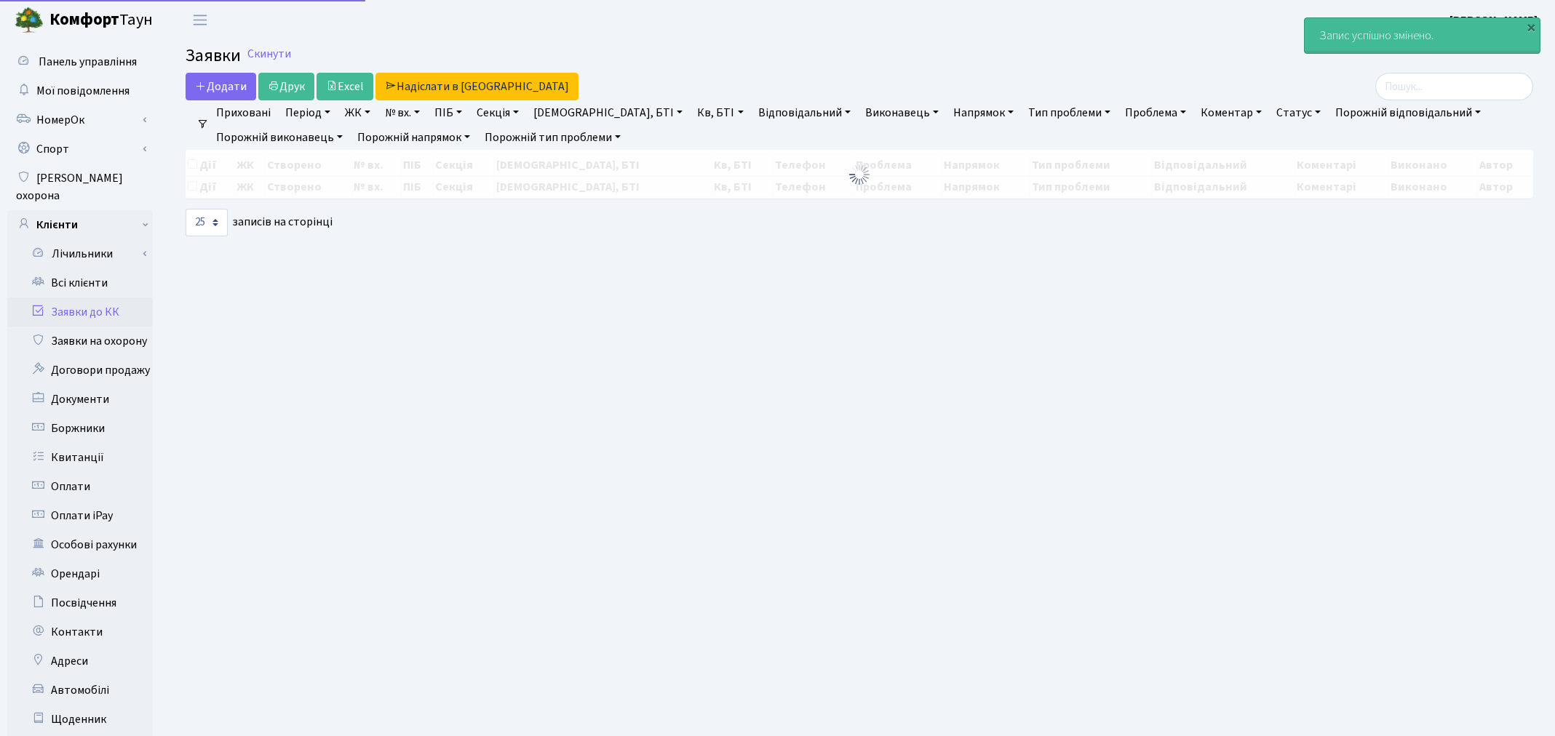
select select "25"
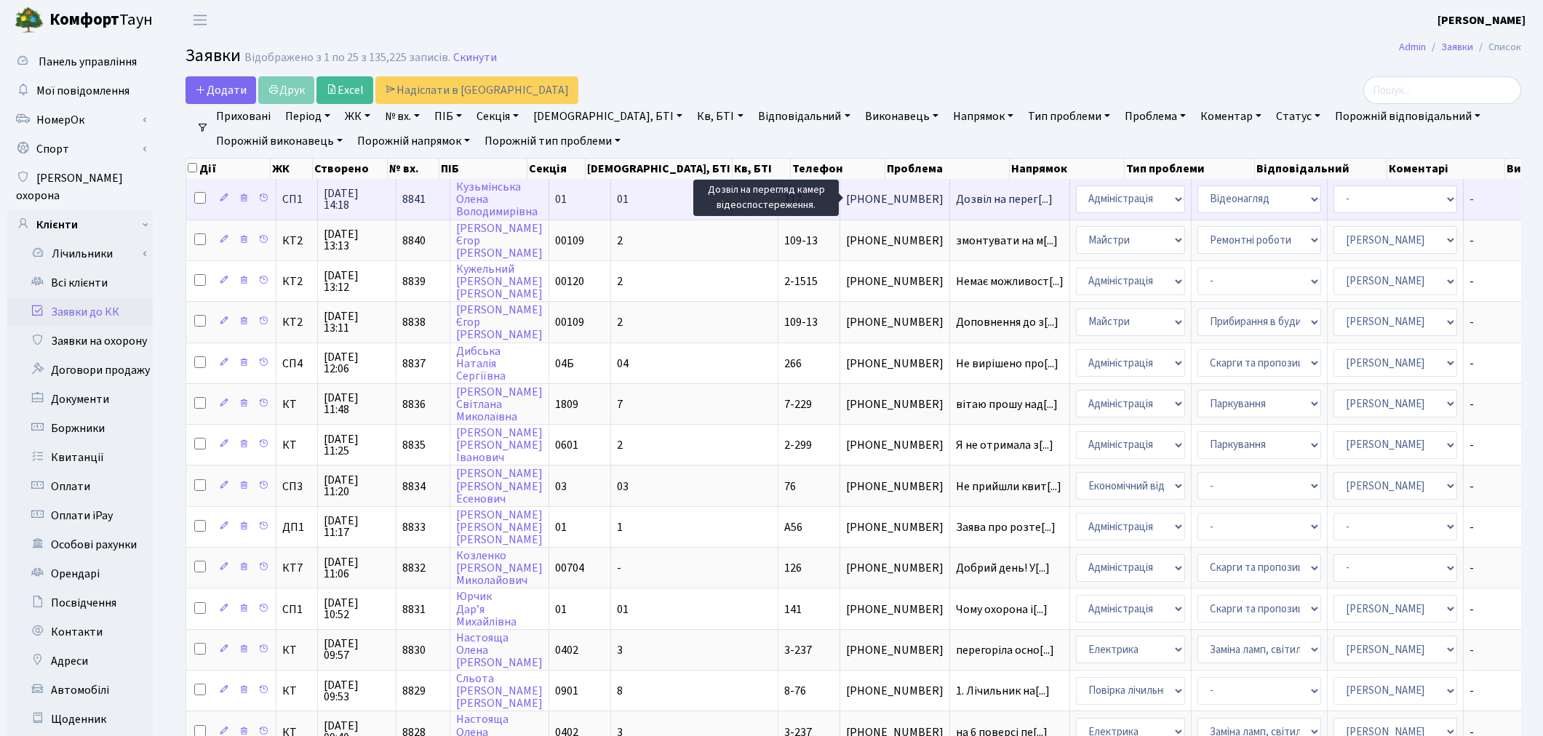
click at [956, 200] on span "Дозвіл на перег[...]" at bounding box center [1004, 199] width 97 height 16
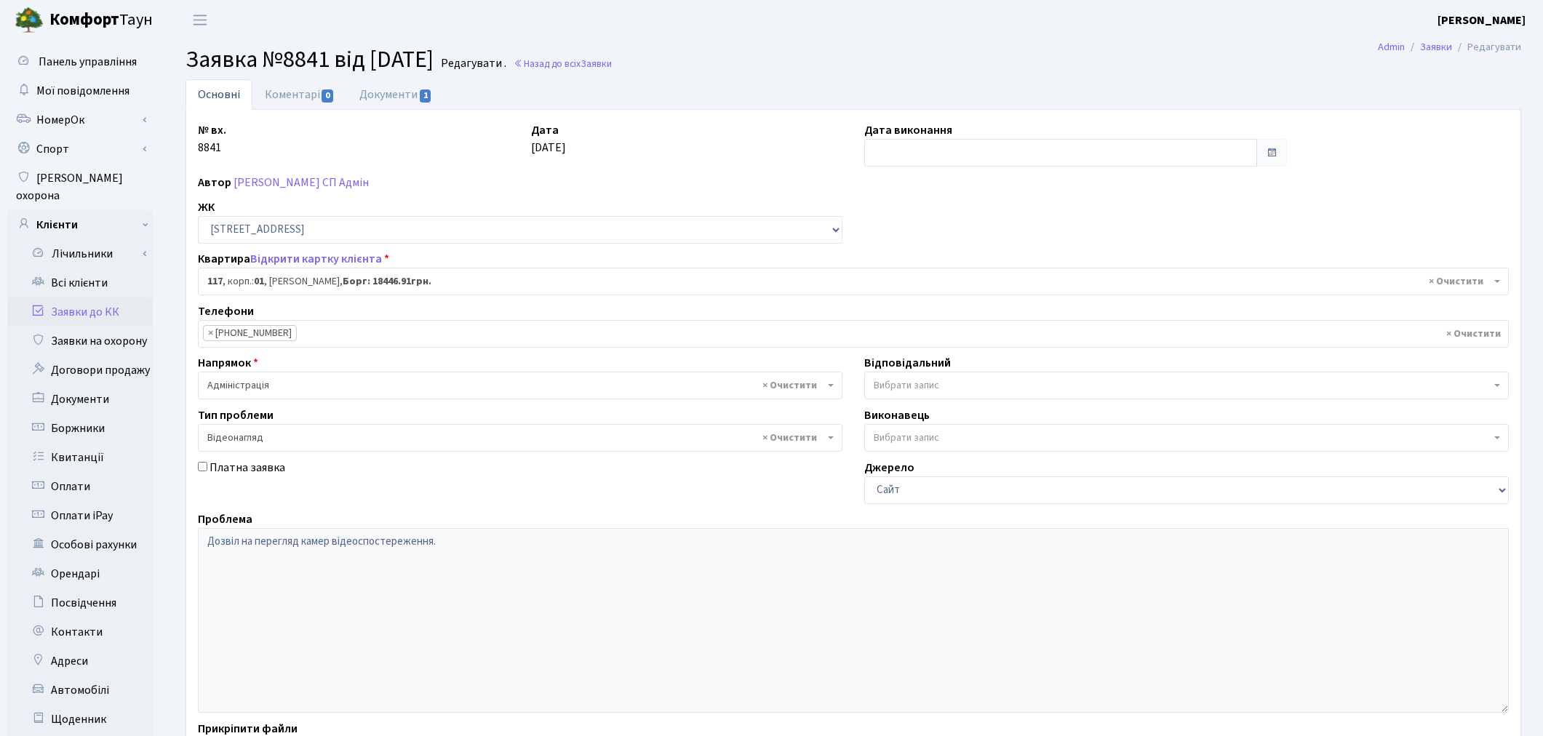
select select "20042"
select select "45"
click at [395, 95] on link "Документи 1" at bounding box center [396, 94] width 98 height 30
select select "25"
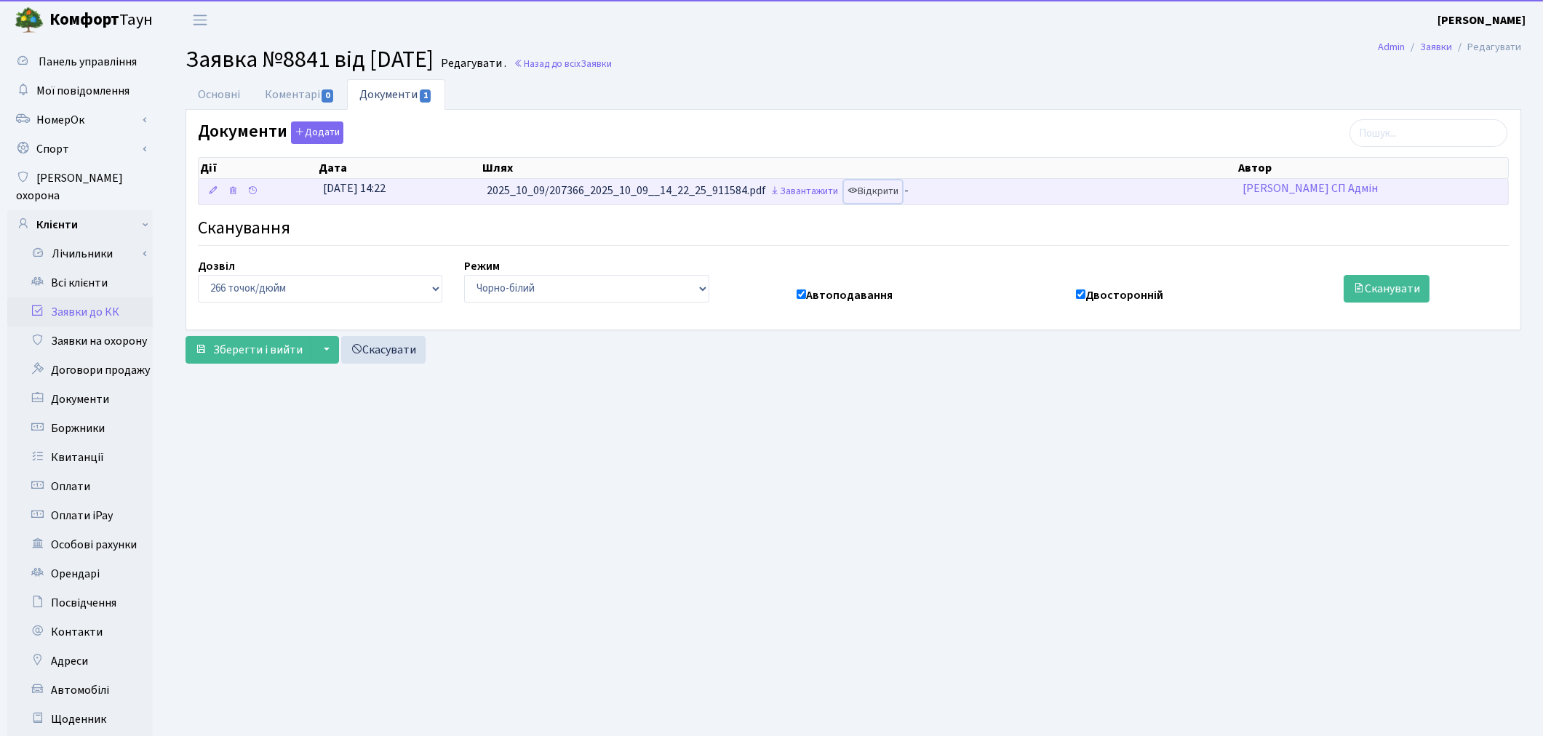
click at [876, 197] on link "Відкрити" at bounding box center [873, 191] width 58 height 23
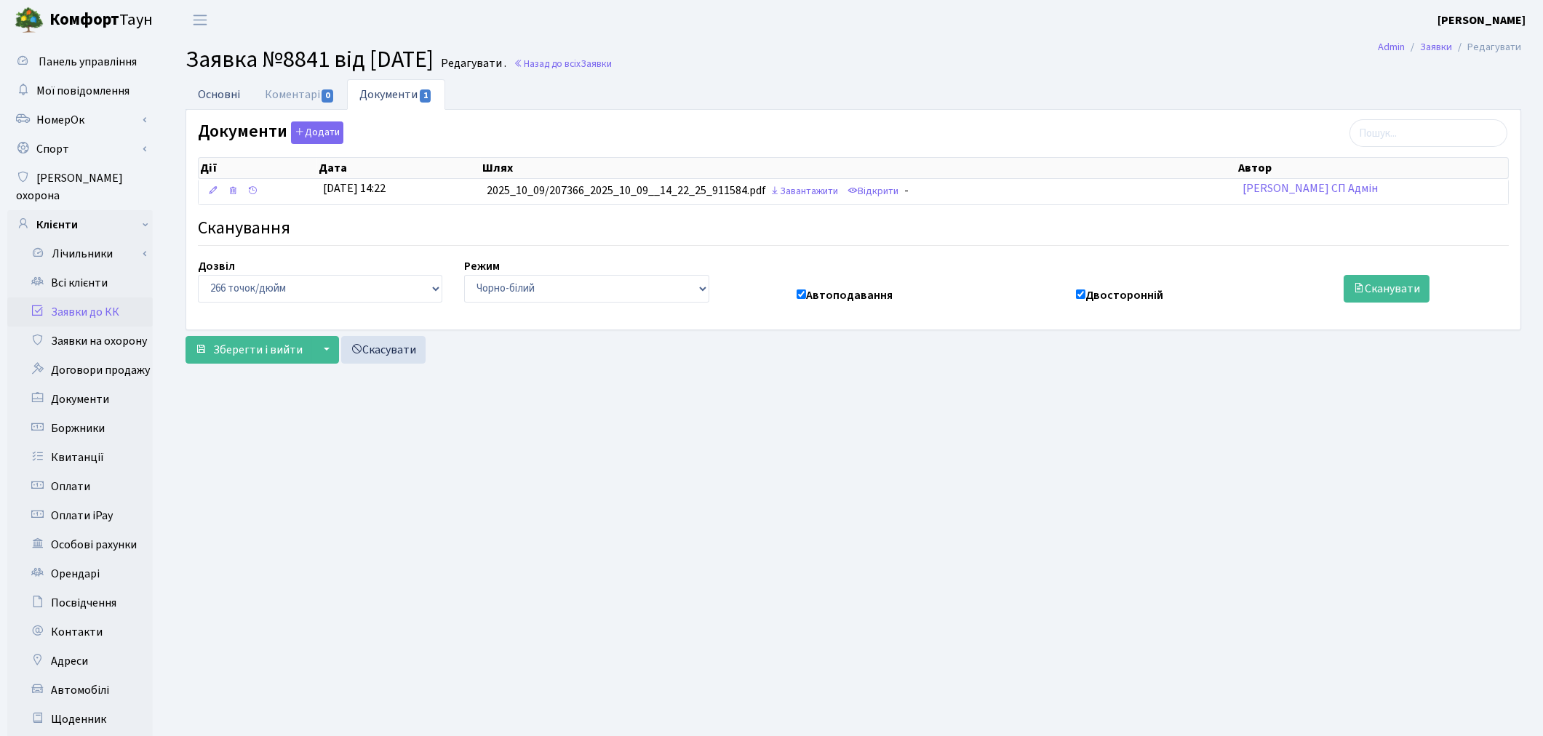
click at [227, 92] on link "Основні" at bounding box center [219, 94] width 67 height 30
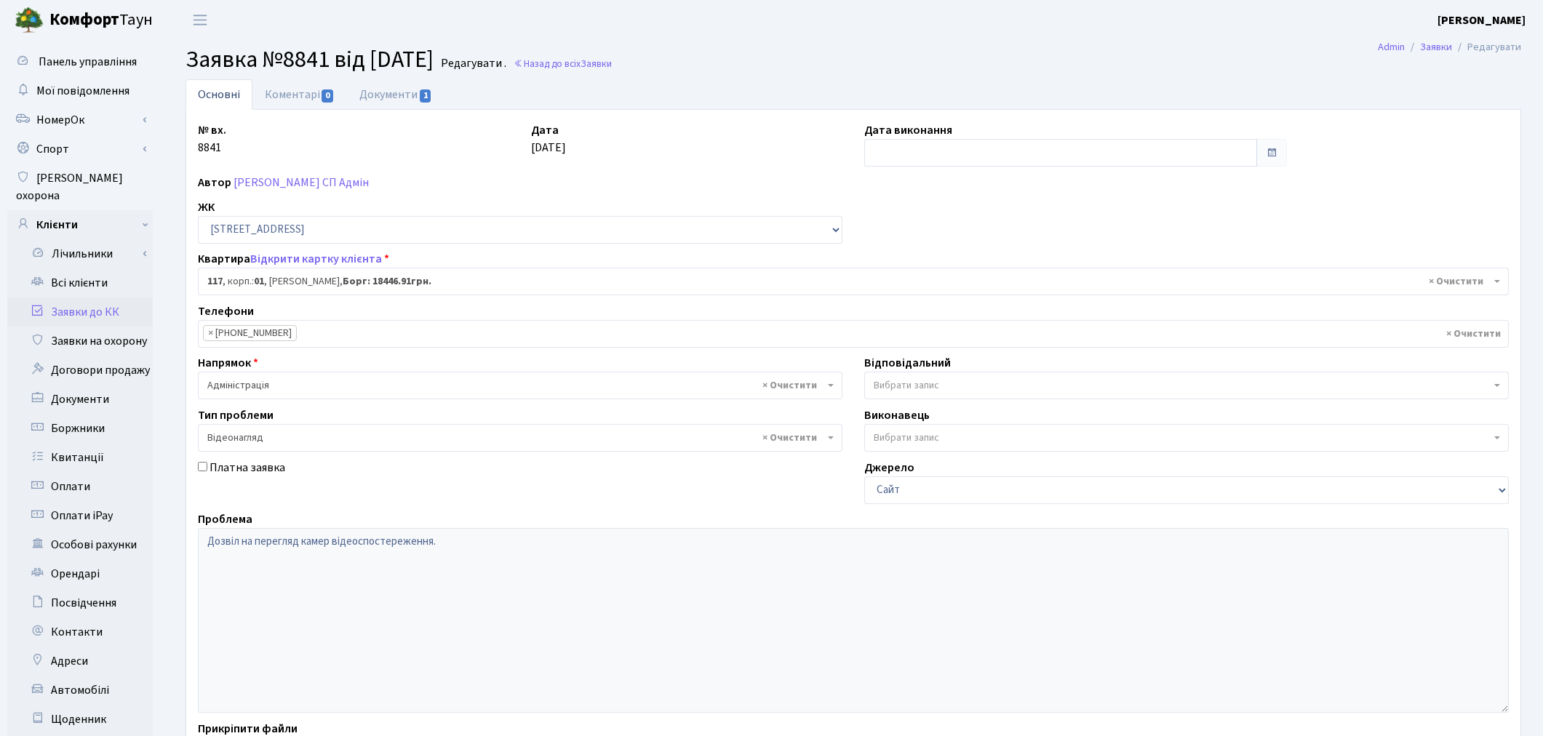
click at [95, 299] on link "Заявки до КК" at bounding box center [80, 312] width 146 height 29
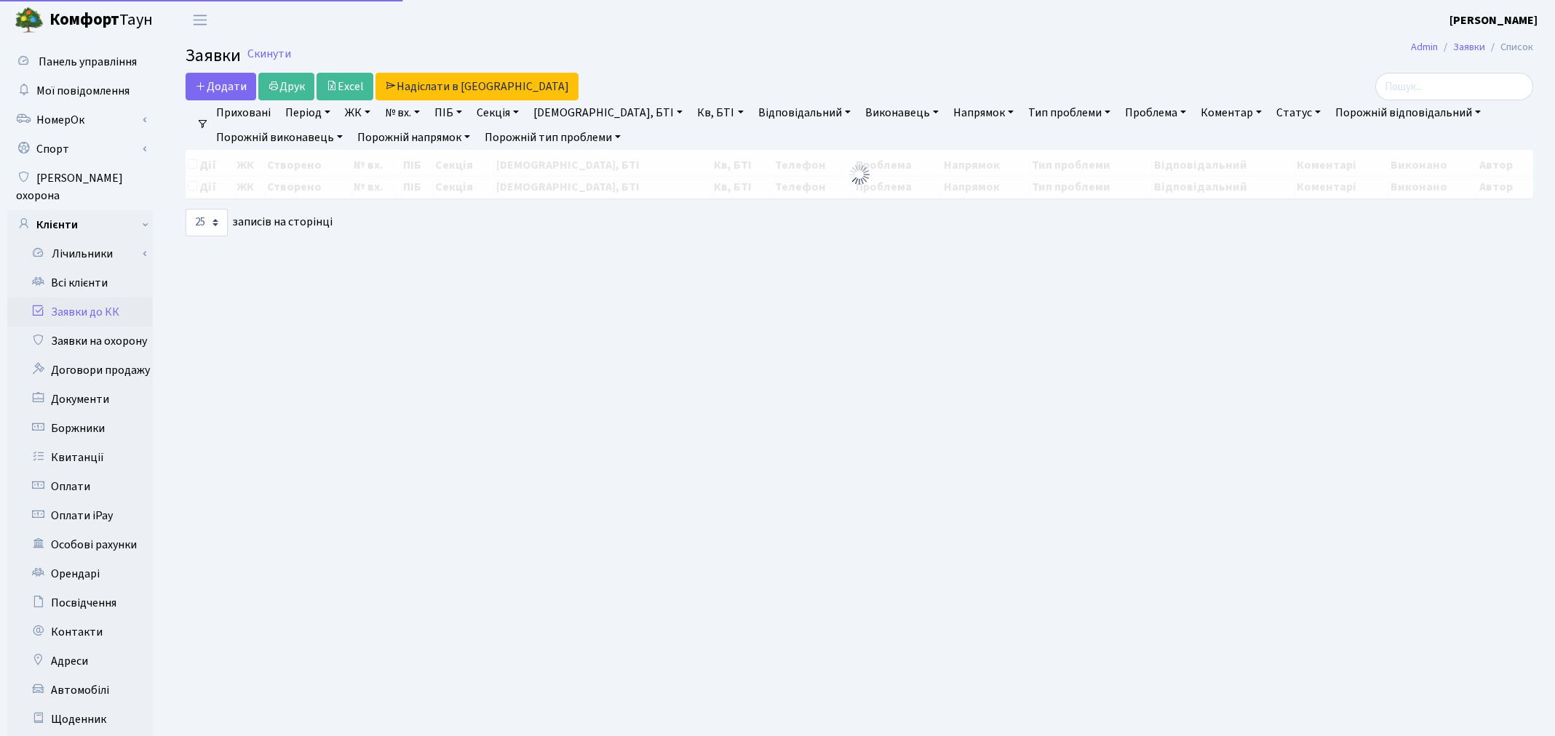
select select "25"
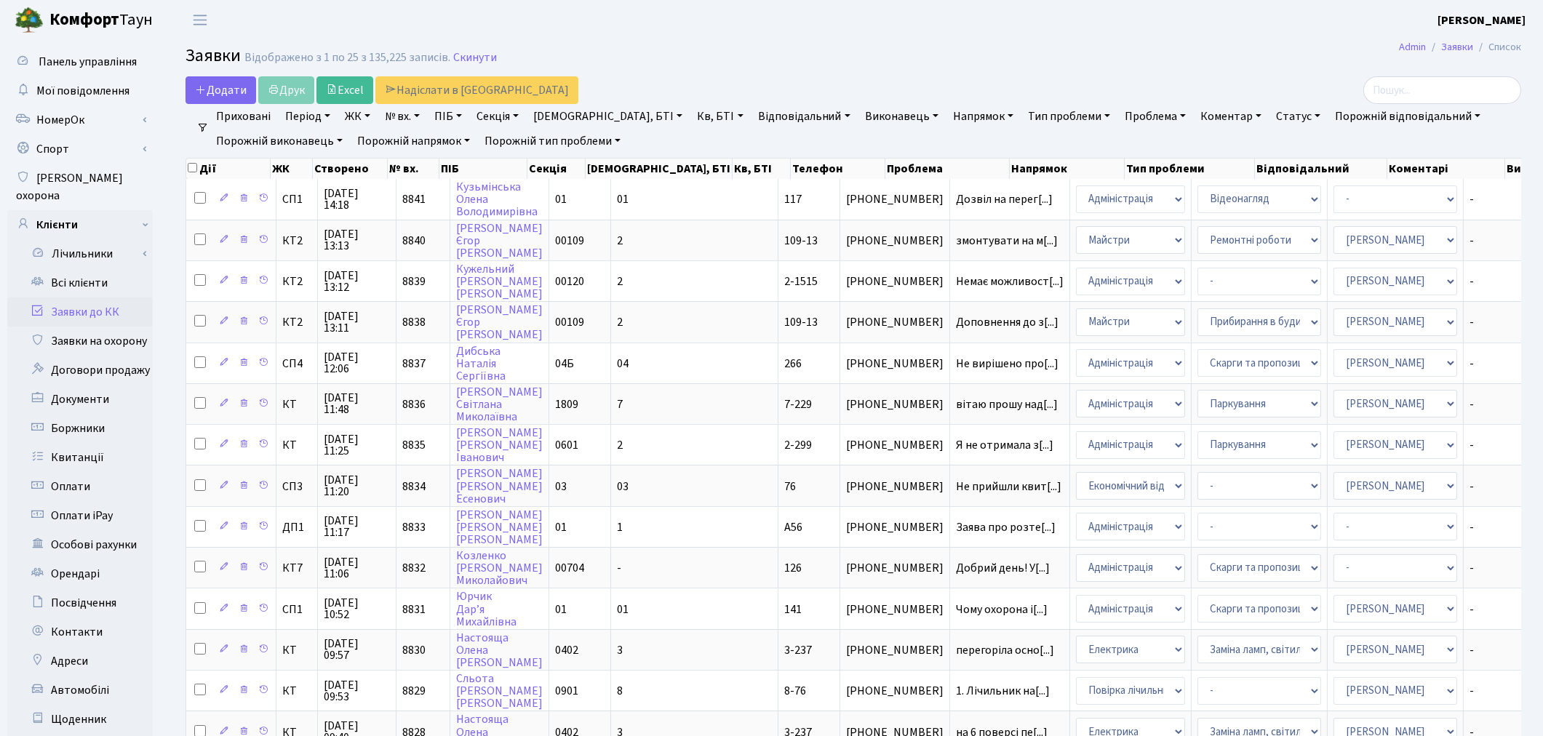
click at [106, 298] on link "Заявки до КК" at bounding box center [80, 312] width 146 height 29
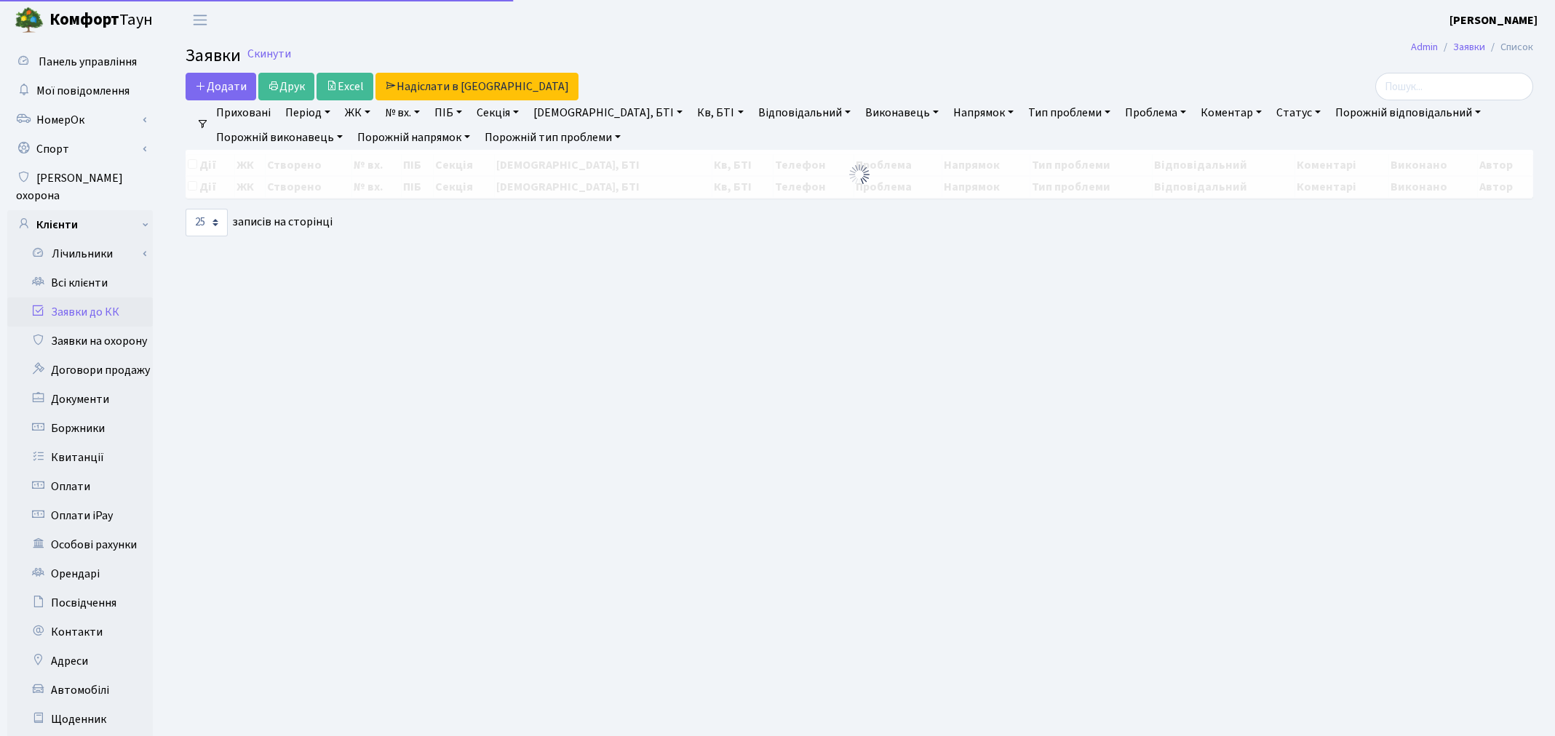
select select "25"
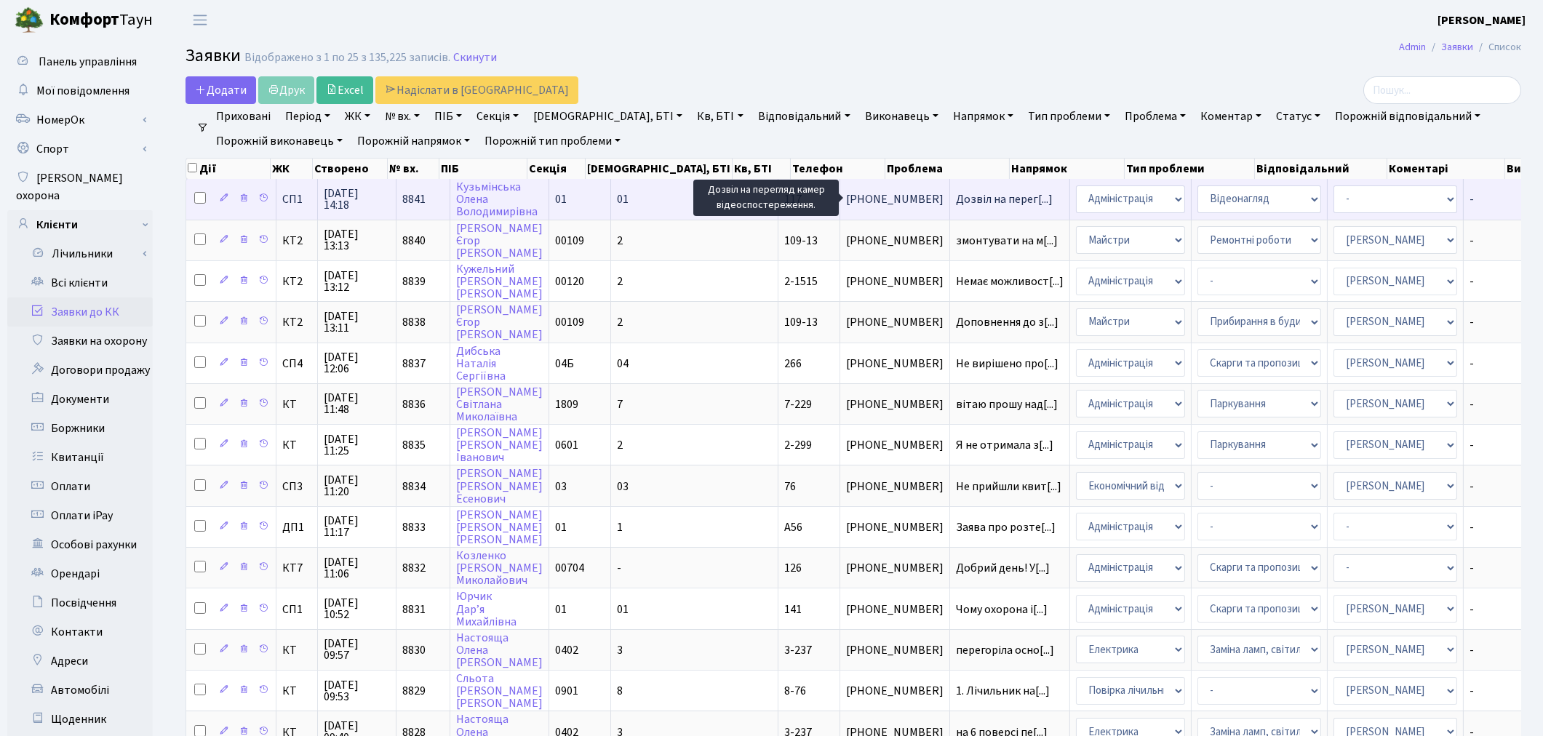
click at [956, 199] on span "Дозвіл на перег[...]" at bounding box center [1004, 199] width 97 height 16
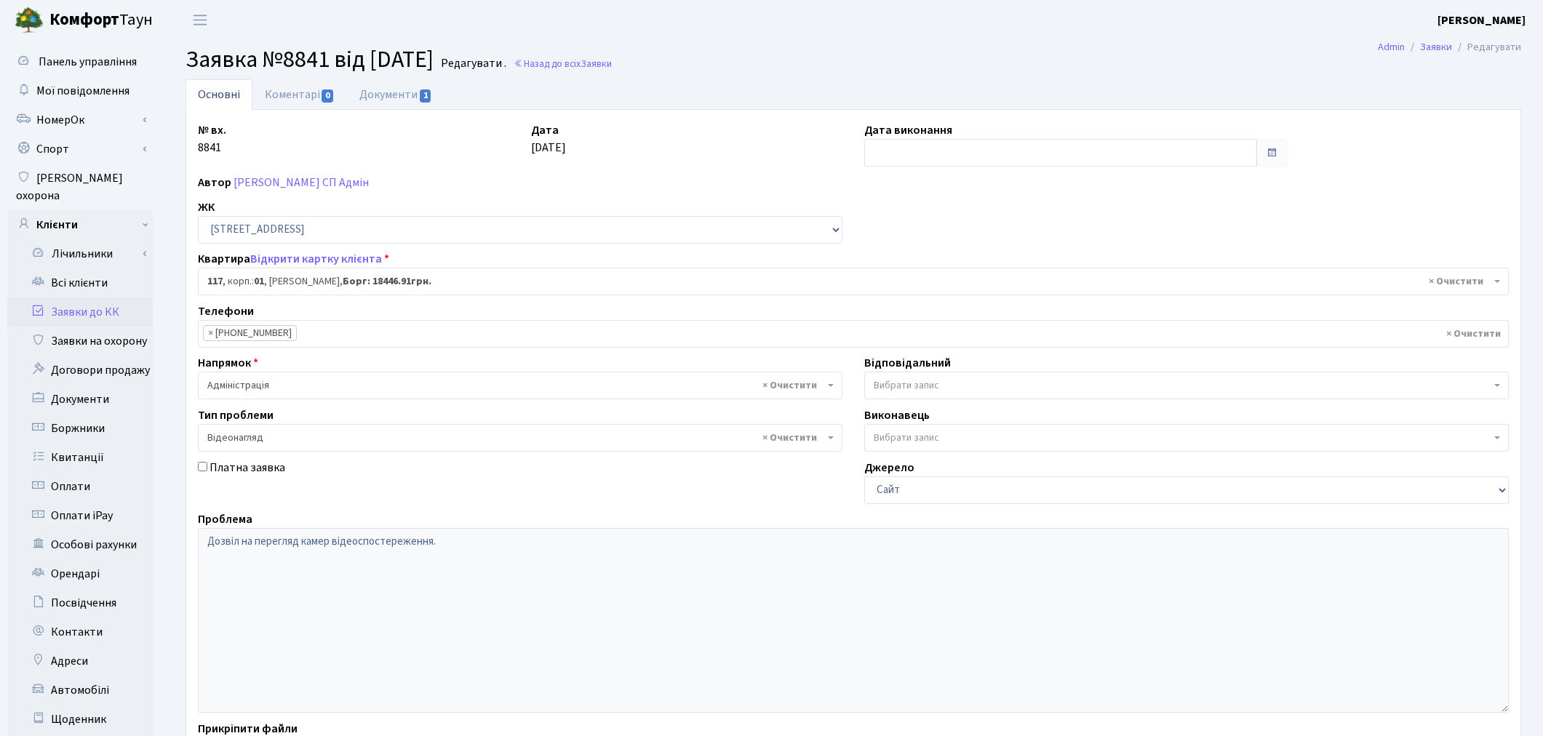
select select "20042"
select select "45"
click at [282, 258] on link "Відкрити картку клієнта" at bounding box center [316, 259] width 132 height 16
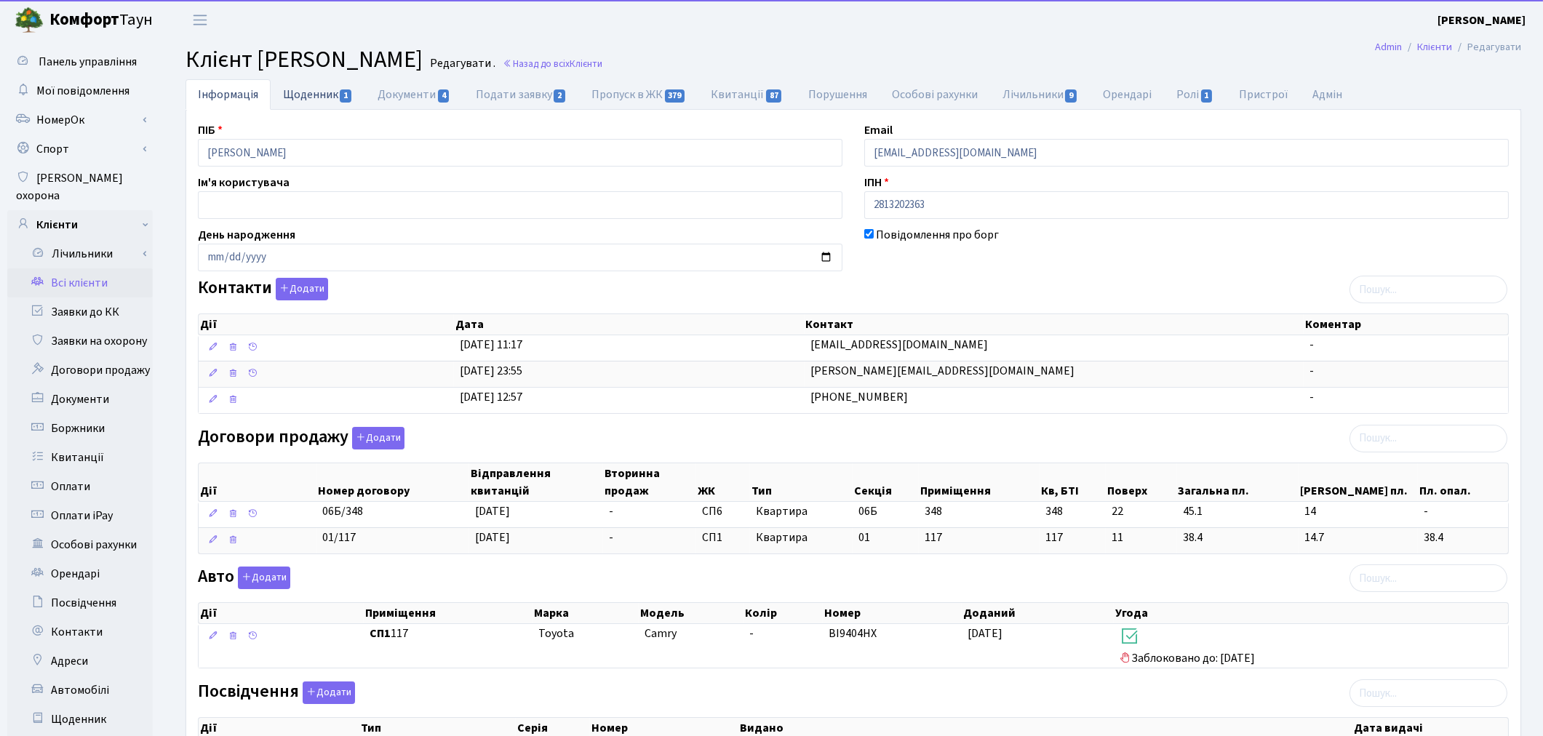
click at [310, 103] on link "Щоденник 1" at bounding box center [318, 94] width 95 height 30
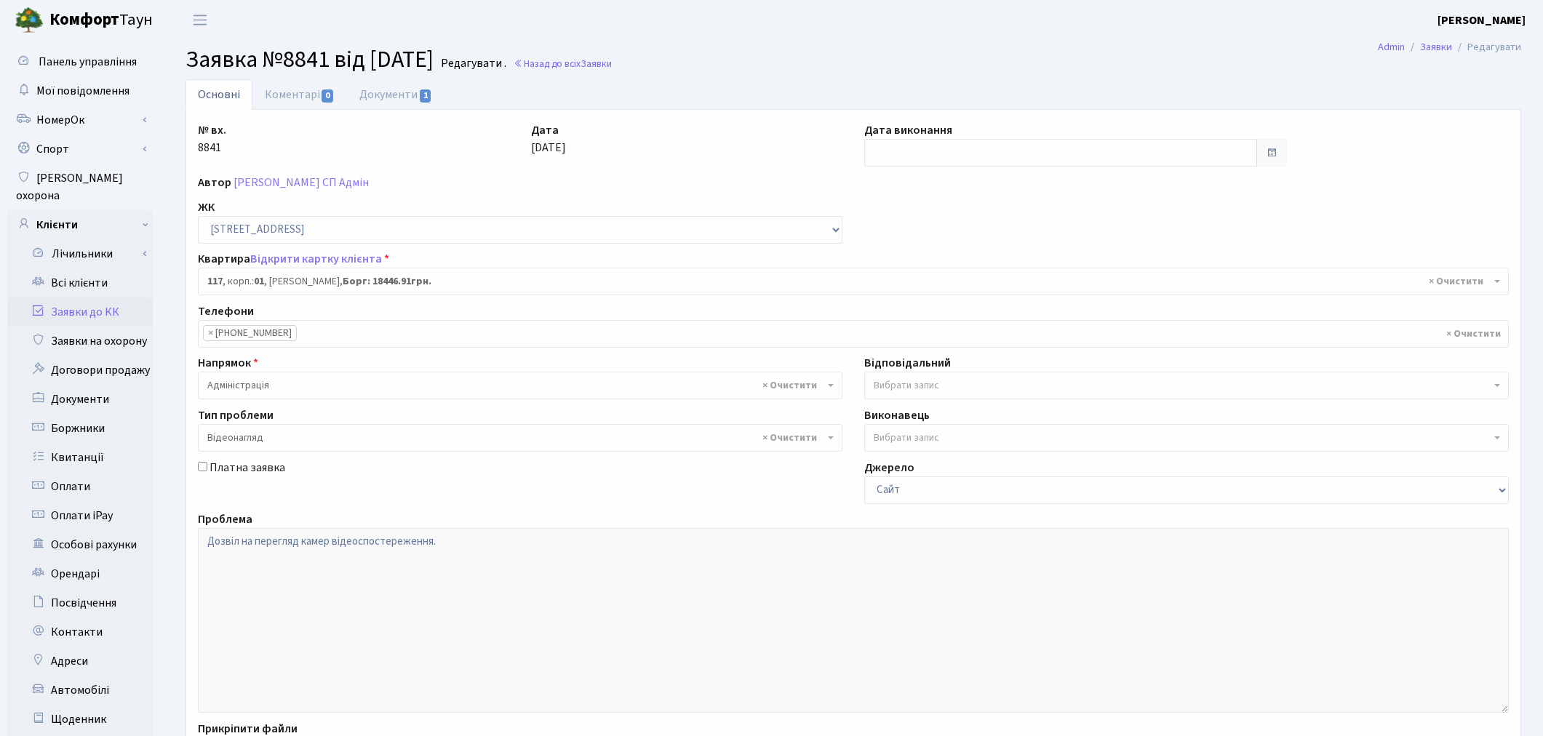
select select "20042"
select select "45"
click at [74, 298] on link "Заявки до КК" at bounding box center [80, 312] width 146 height 29
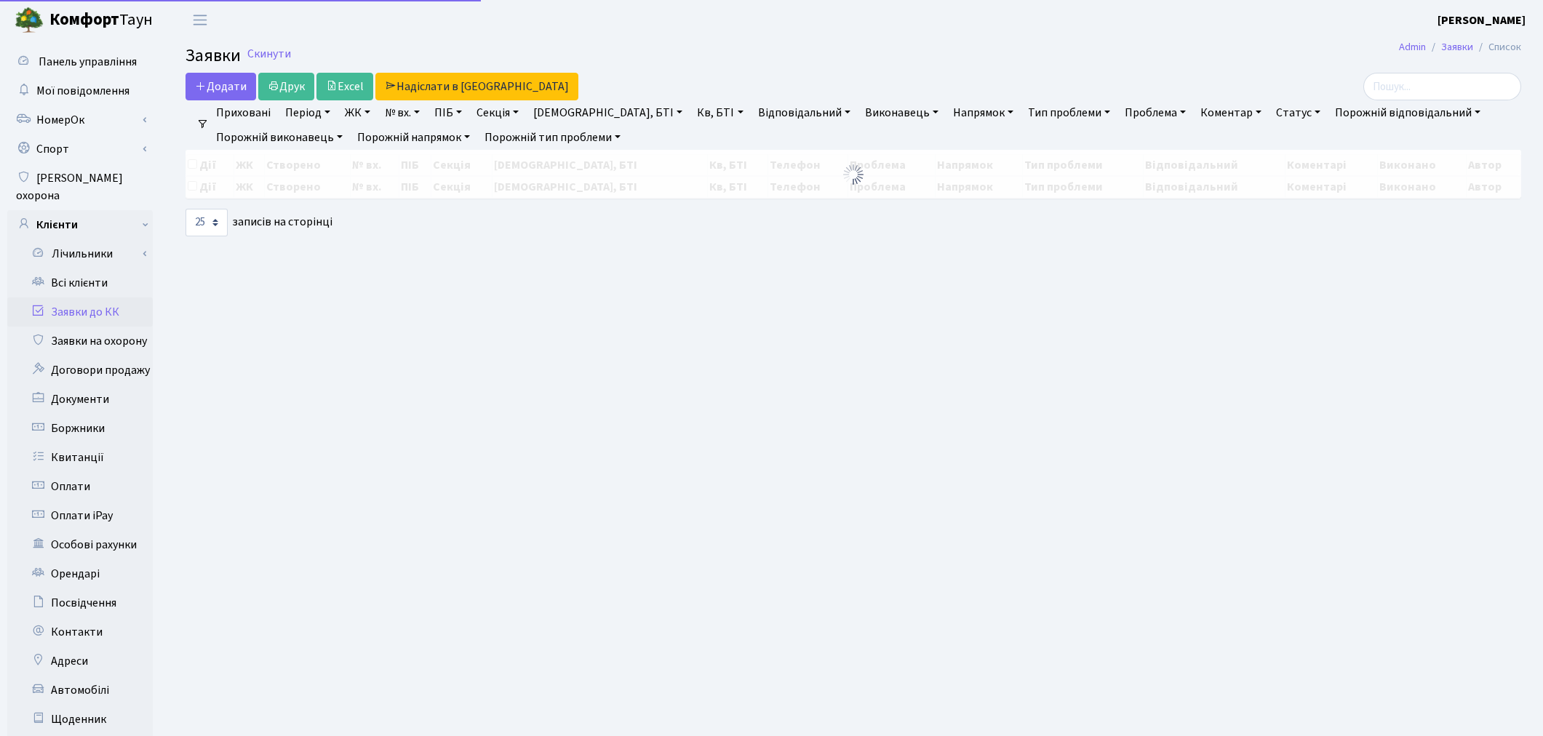
select select "25"
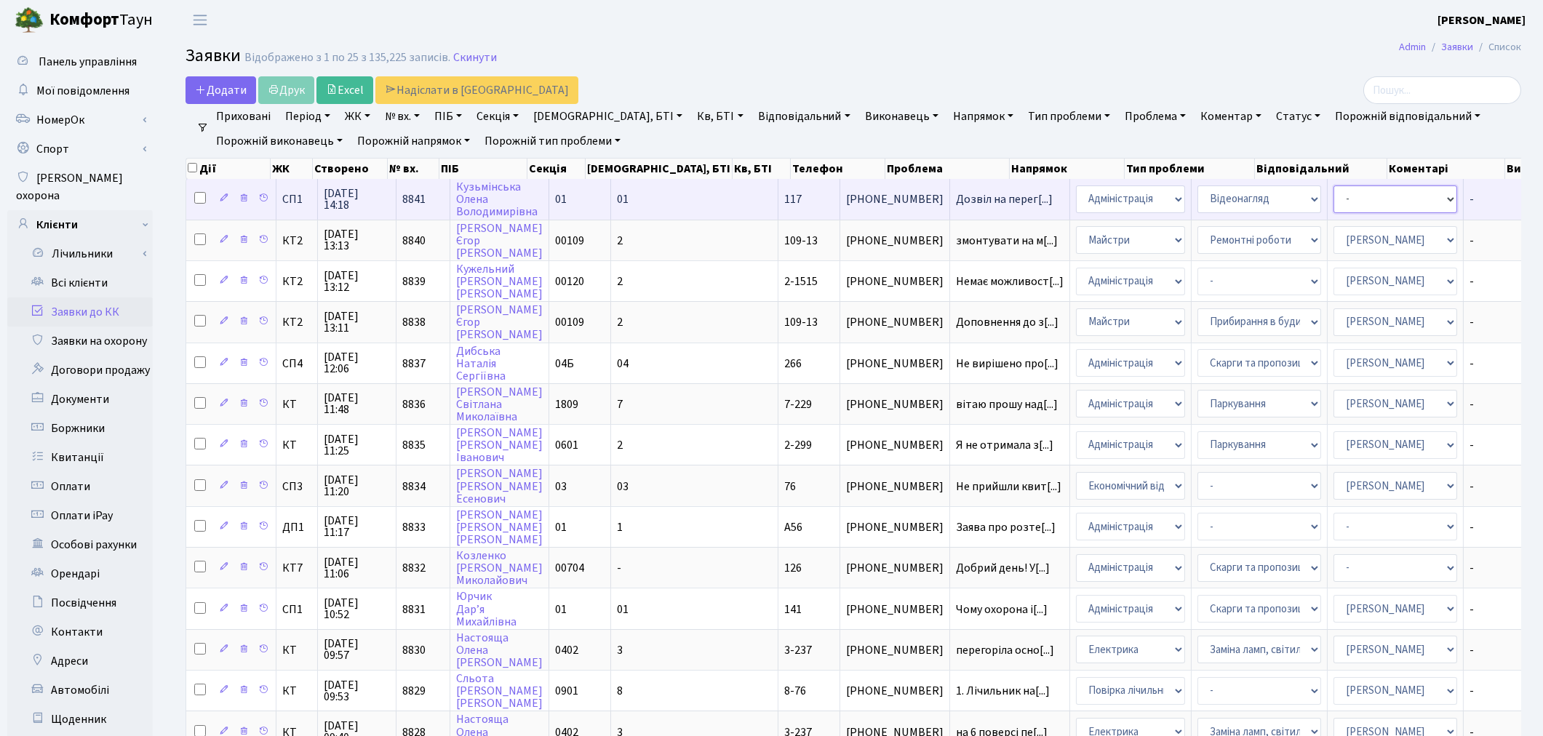
click at [1334, 207] on select "- Адміністратор ЖК ДП Адміністратор ЖК КТ Адміністратор ЖК СП Вижул В. В. Горді…" at bounding box center [1396, 200] width 124 height 28
select select "85"
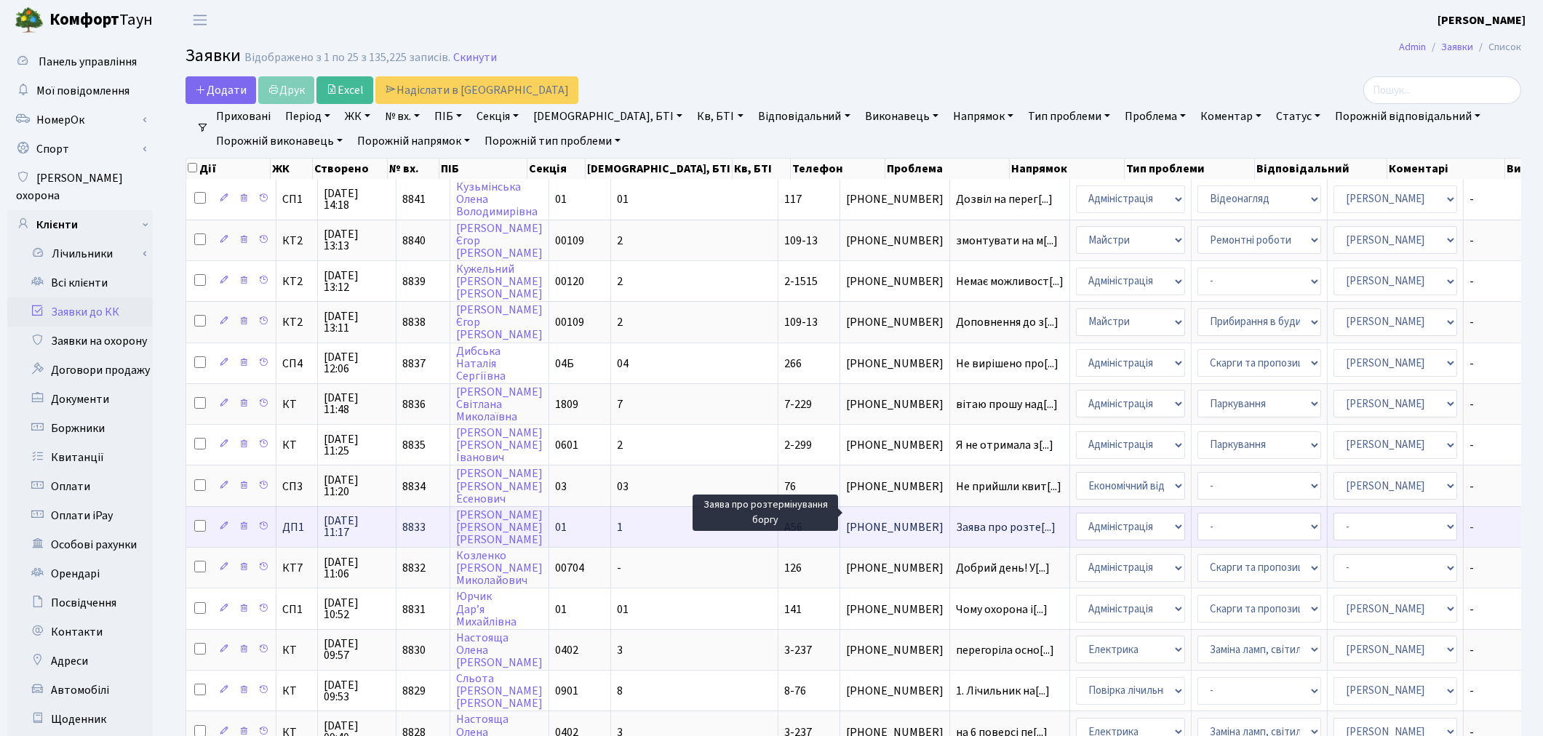
click at [956, 520] on span "Заява про розте[...]" at bounding box center [1006, 528] width 100 height 16
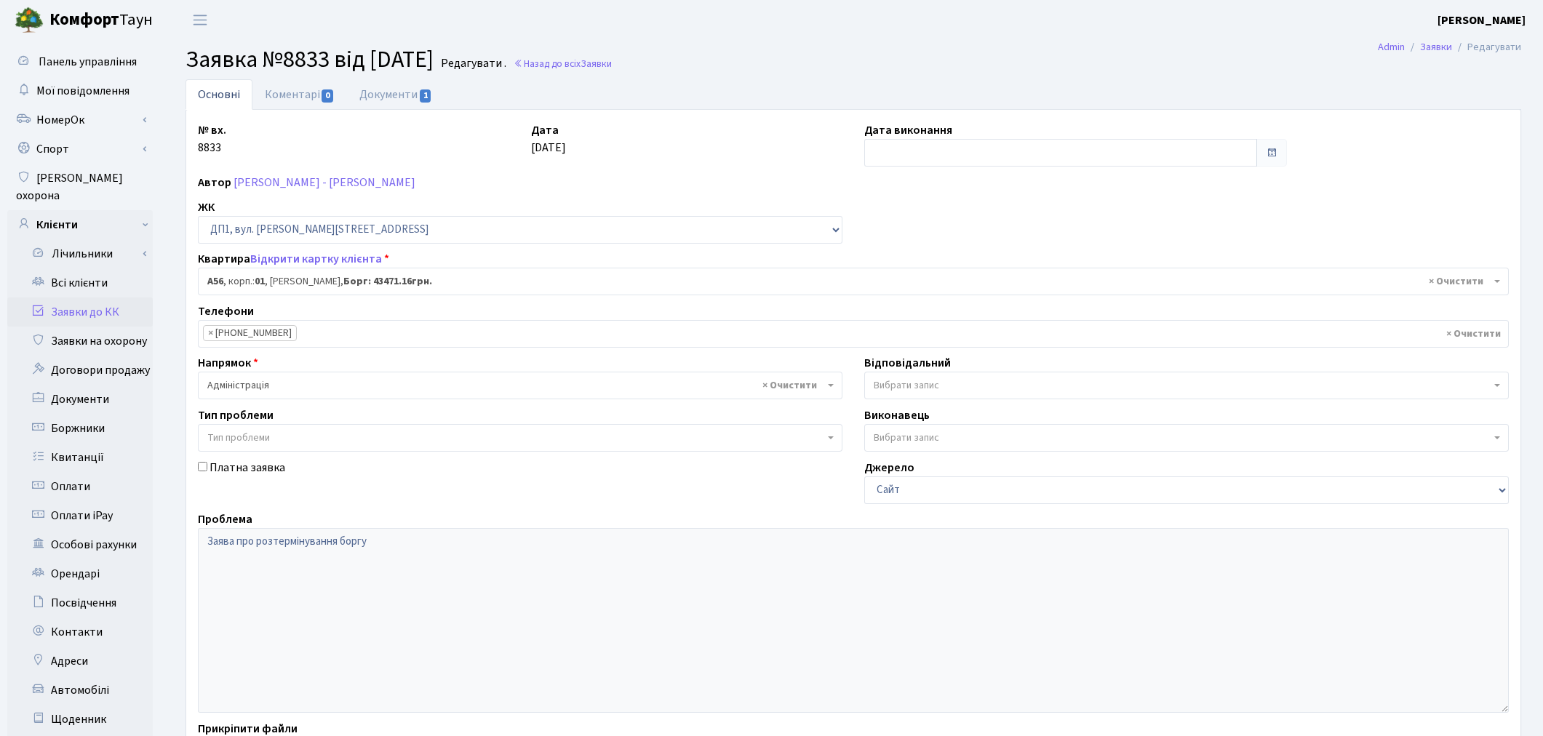
select select "29620"
click at [99, 298] on link "Заявки до КК" at bounding box center [80, 312] width 146 height 29
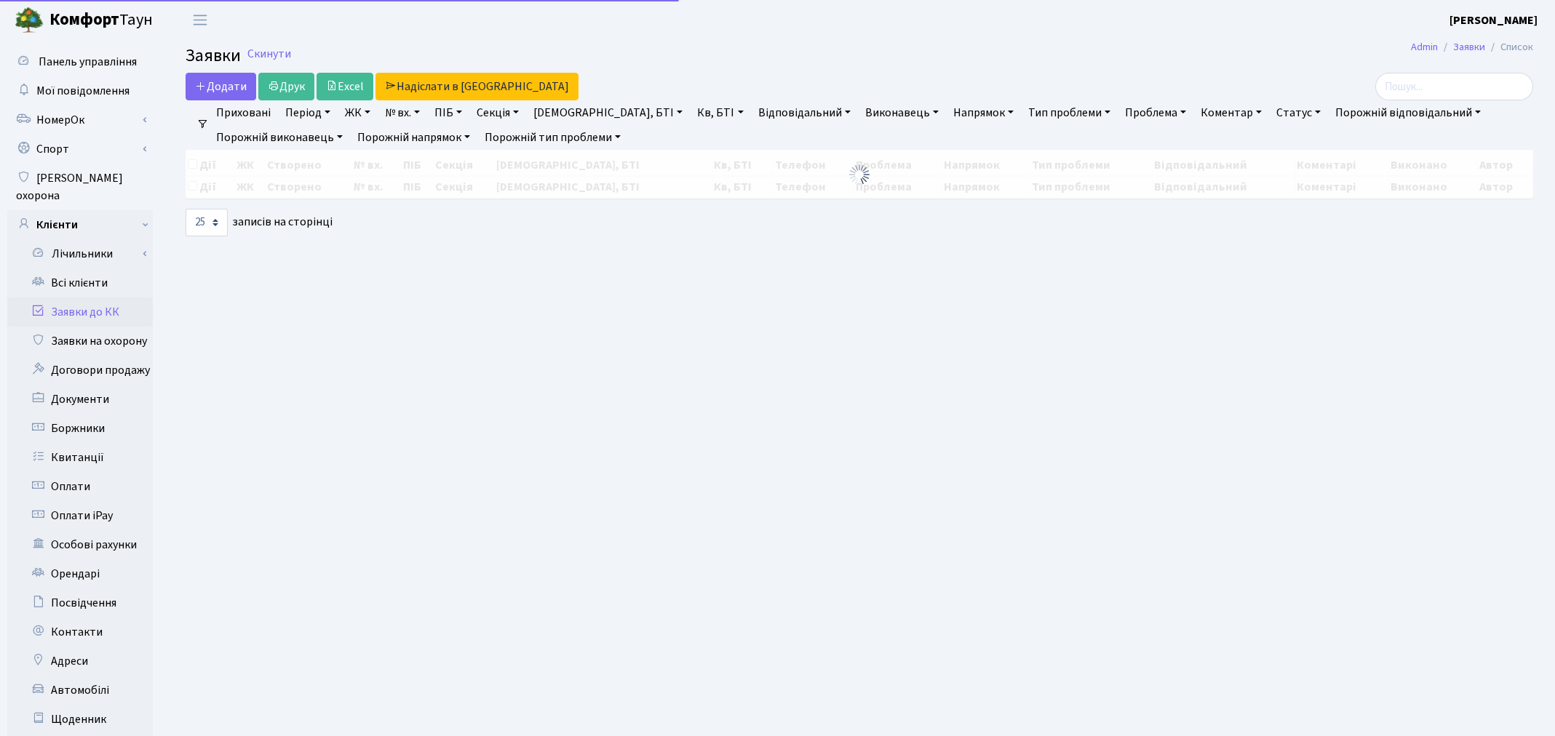
select select "25"
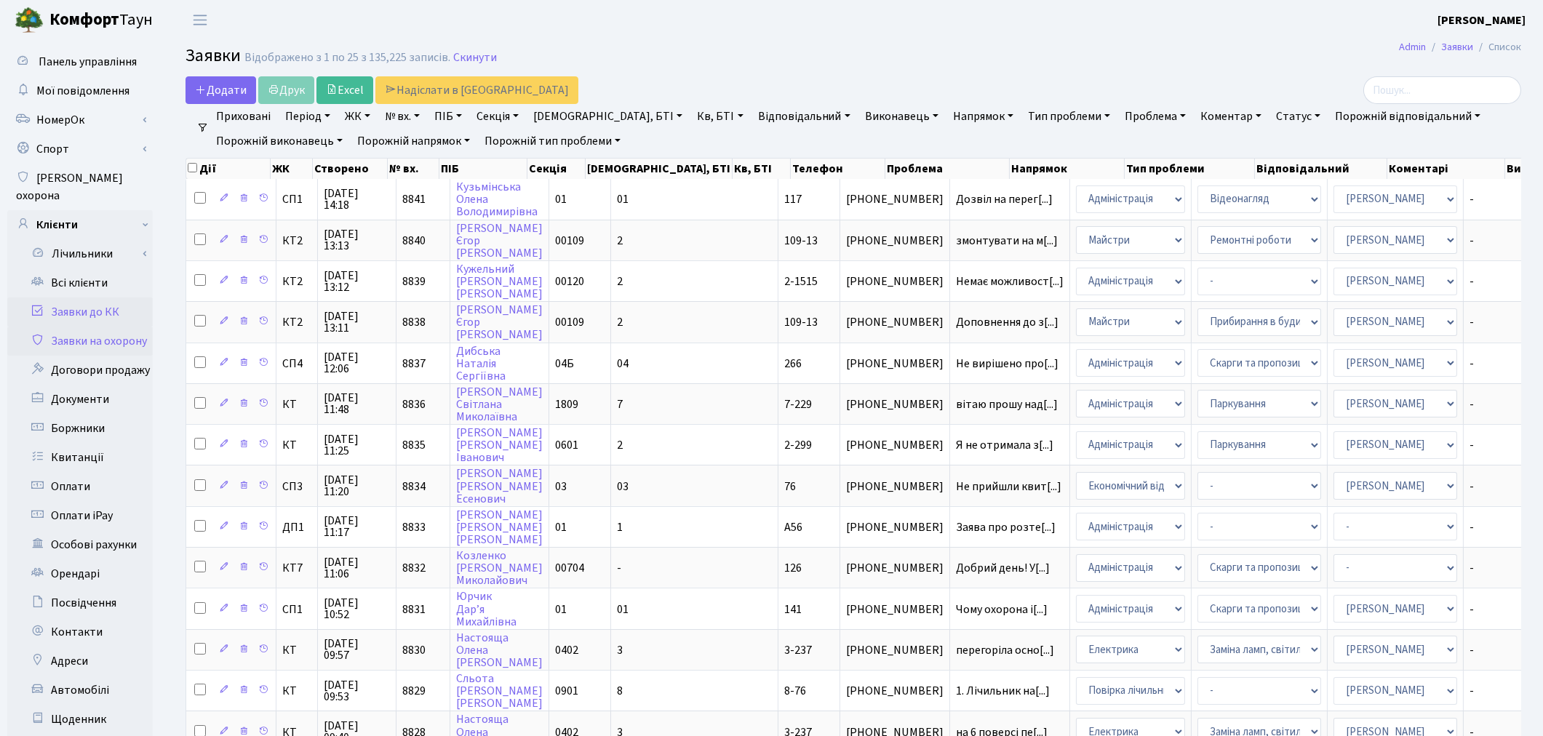
scroll to position [485, 0]
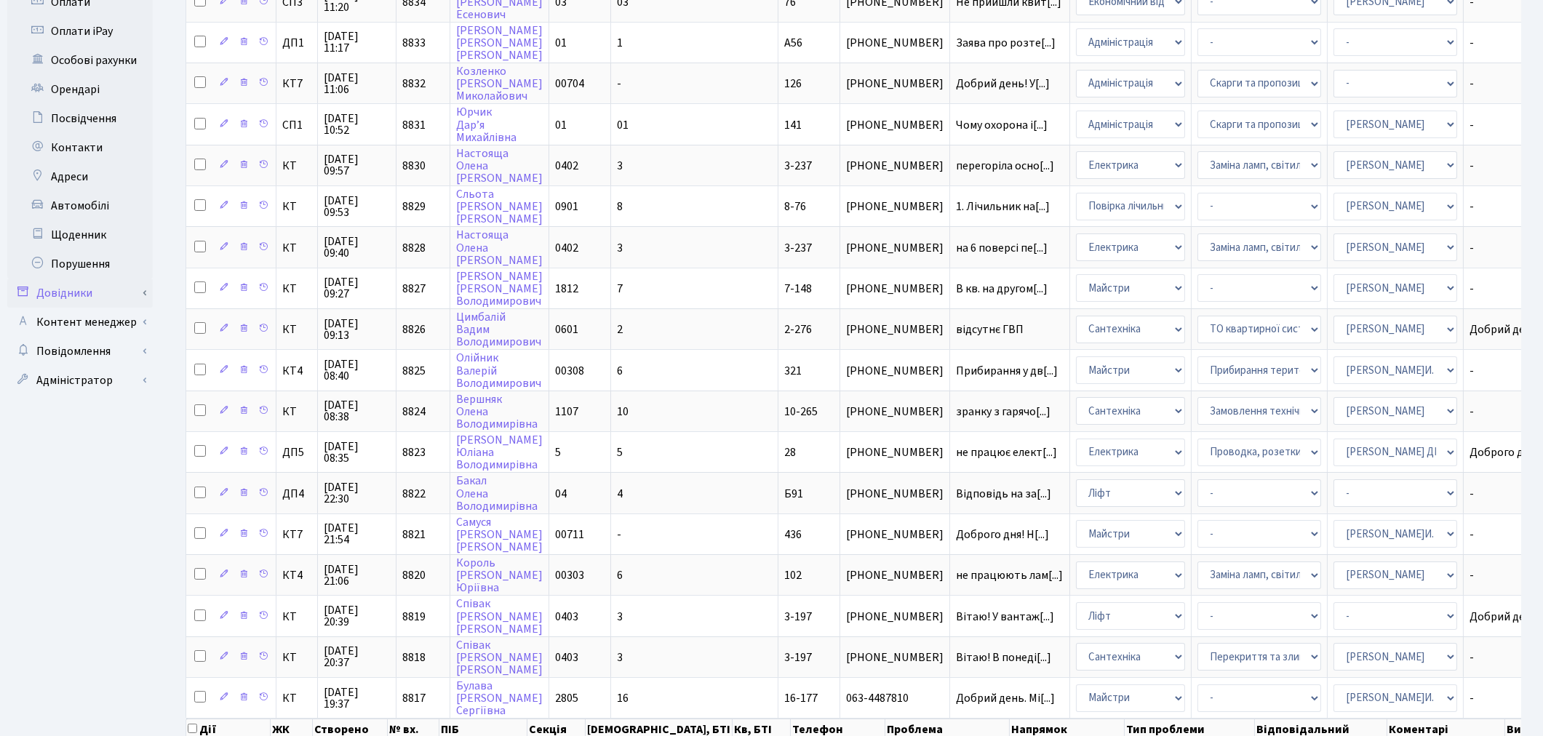
click at [85, 280] on link "Довідники" at bounding box center [80, 293] width 146 height 29
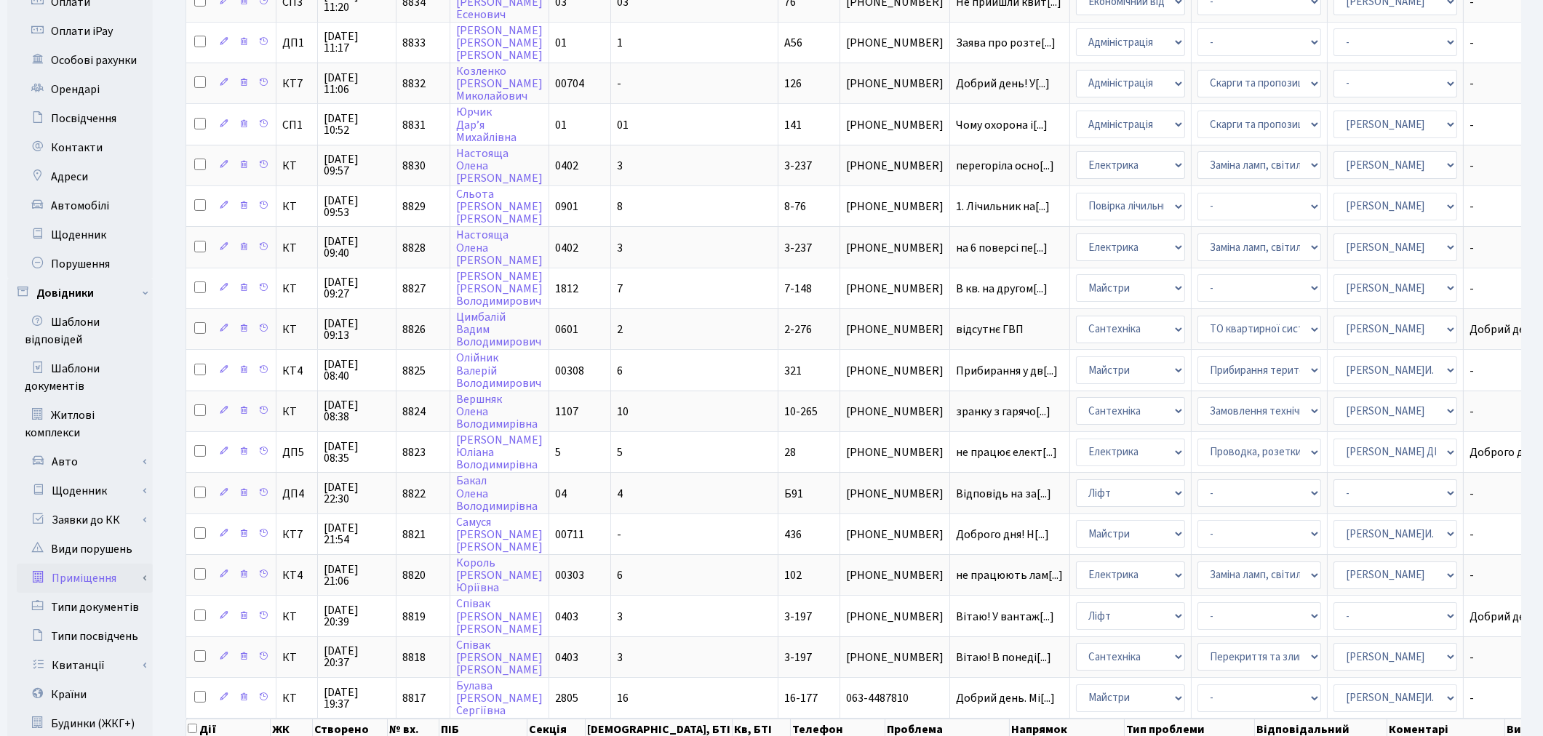
click at [74, 565] on link "Приміщення" at bounding box center [85, 578] width 136 height 29
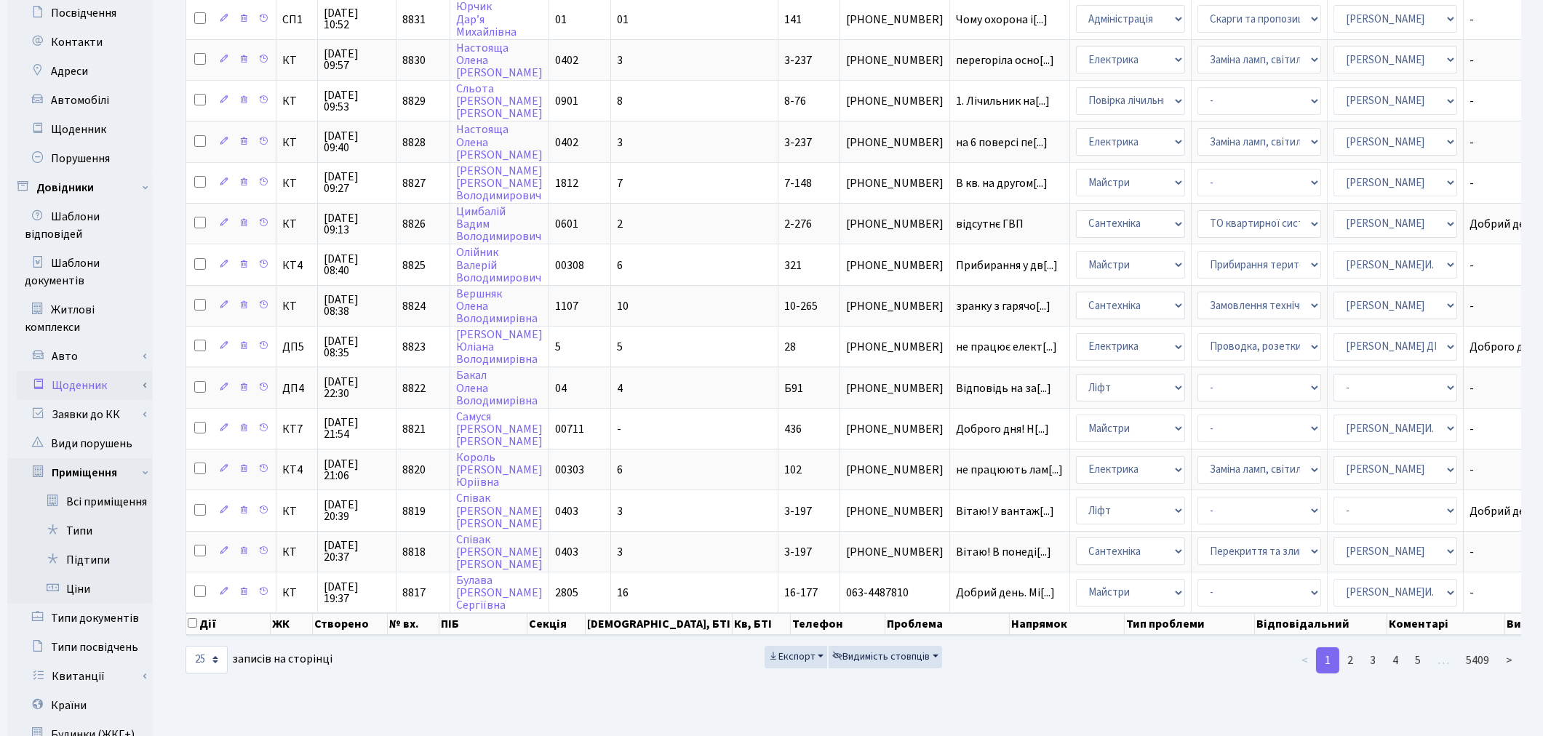
scroll to position [774, 0]
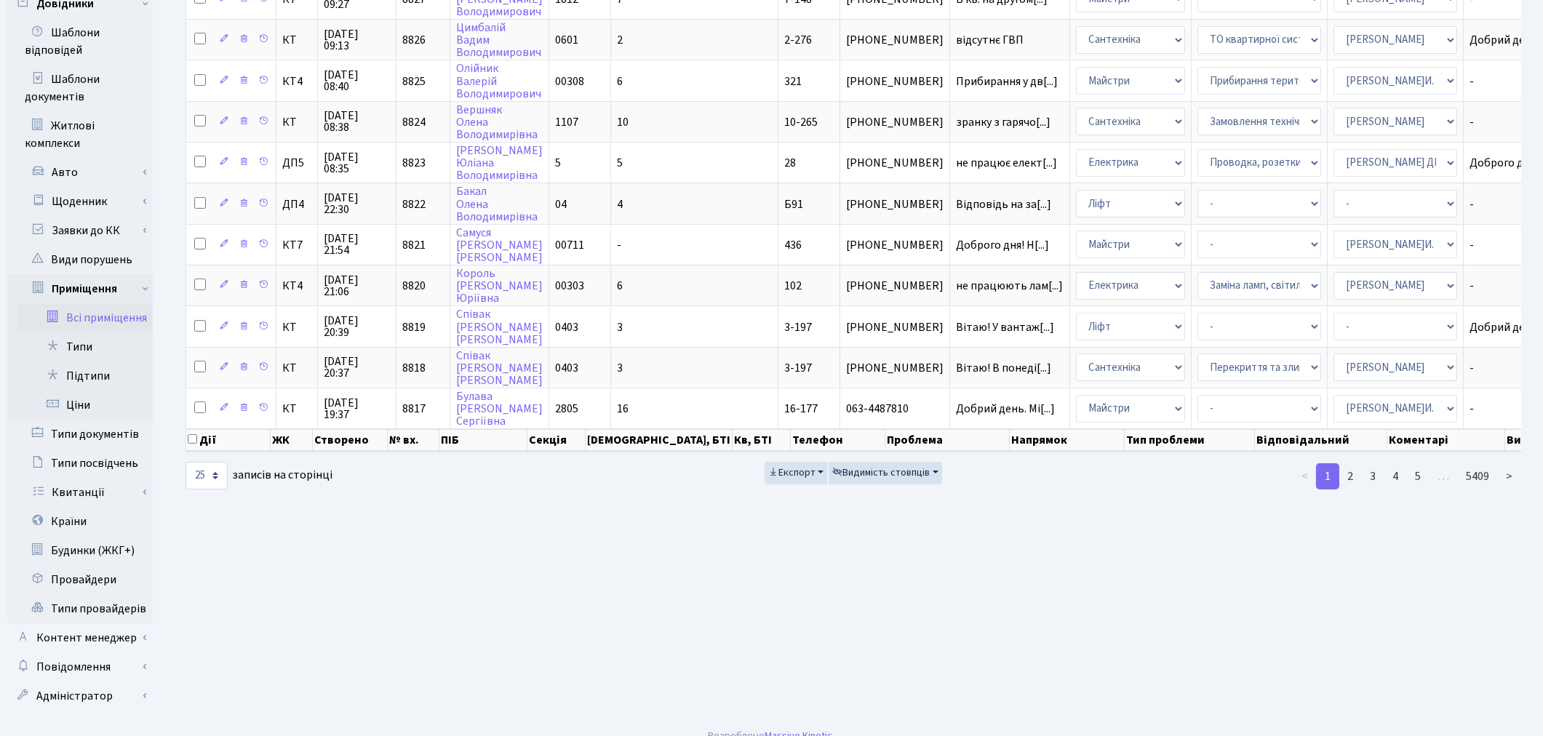
click at [95, 303] on link "Всі приміщення" at bounding box center [85, 317] width 136 height 29
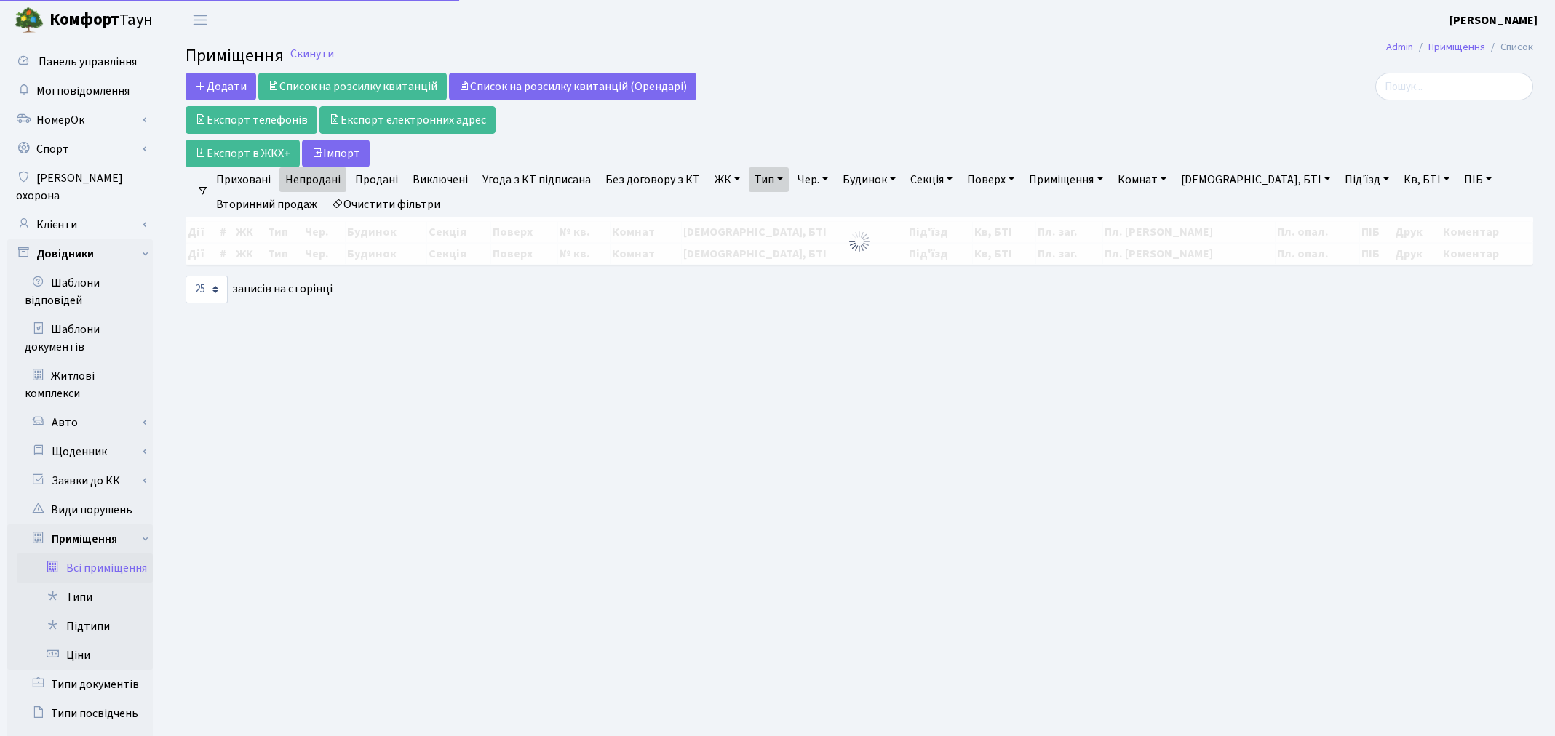
select select "25"
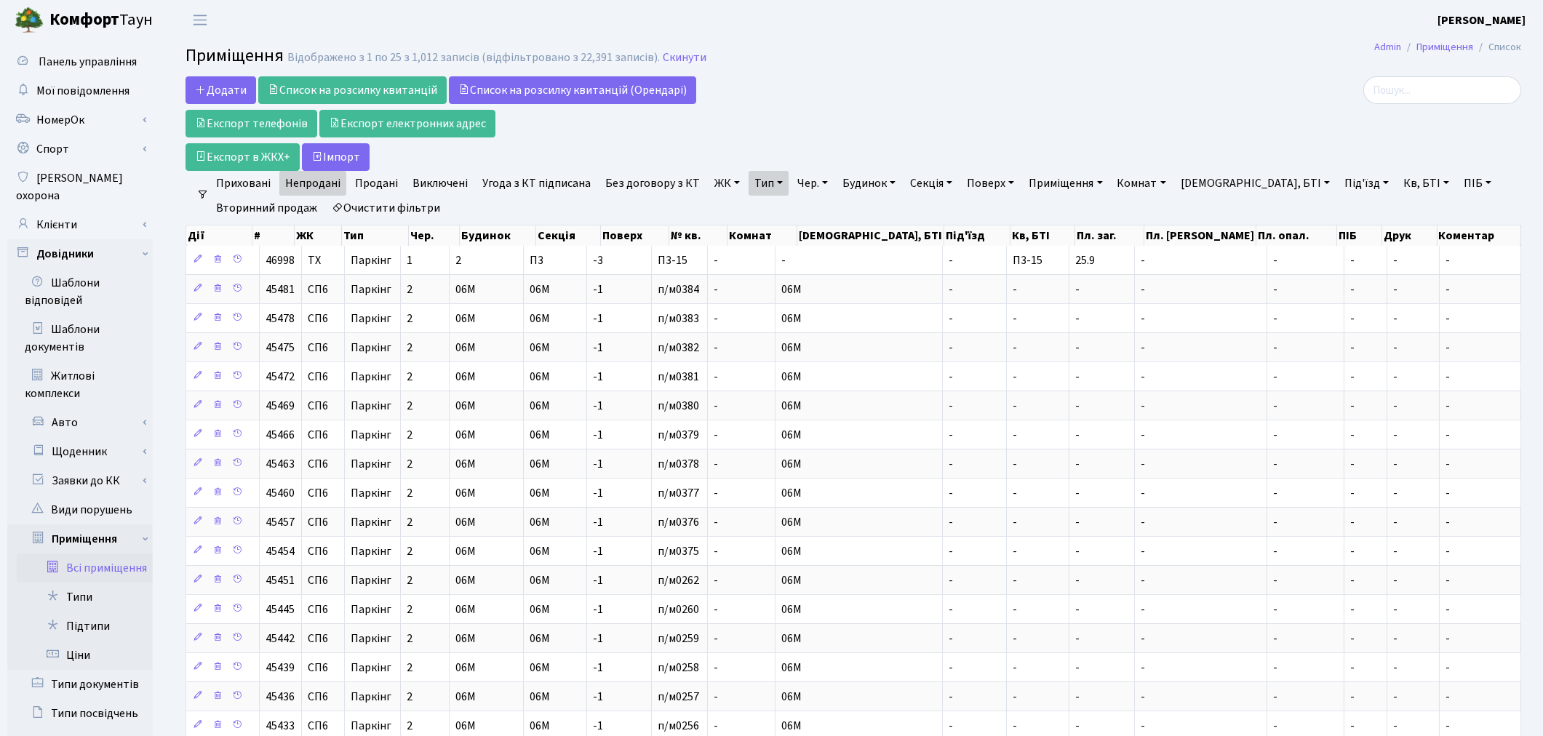
click at [402, 212] on link "Очистити фільтри" at bounding box center [386, 208] width 120 height 25
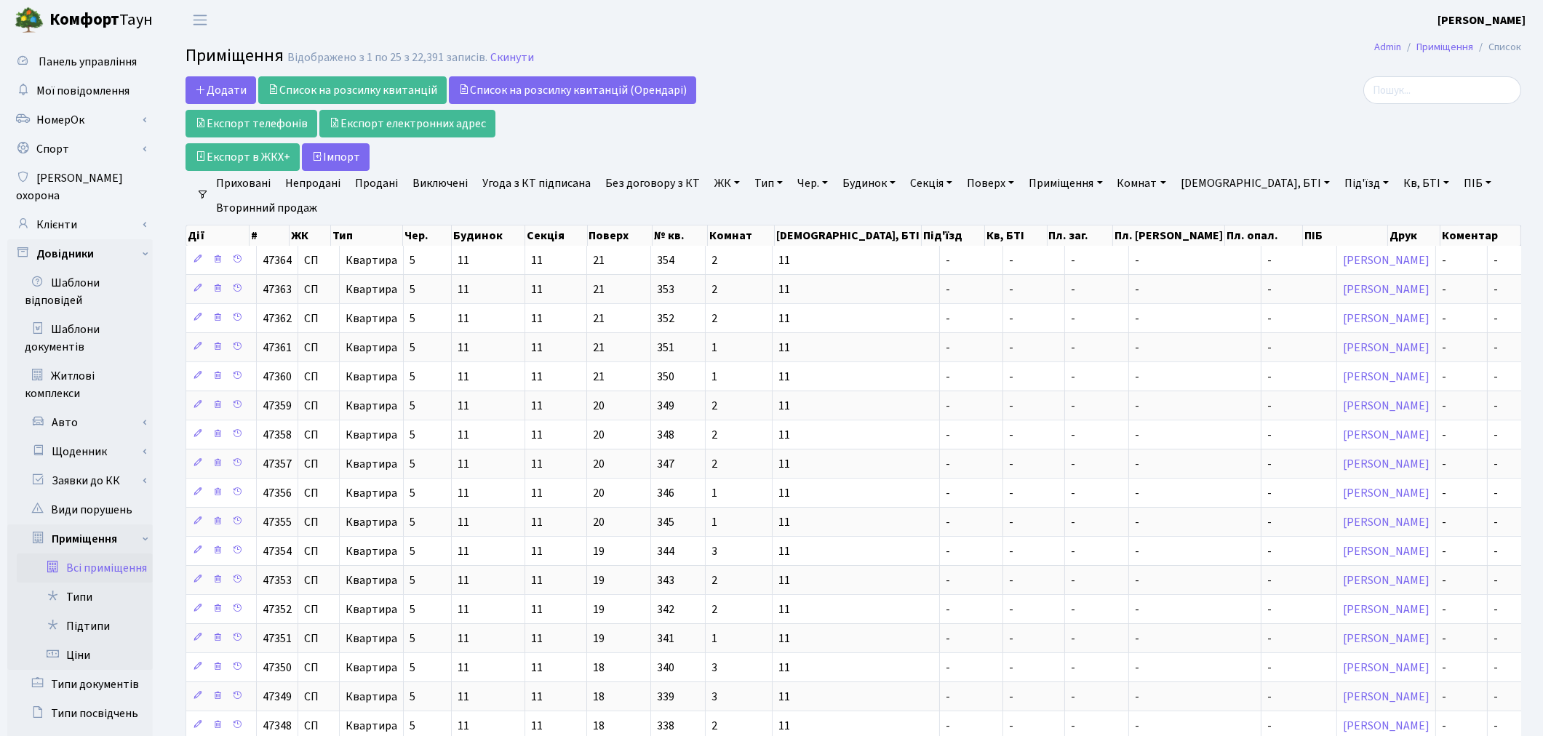
click at [760, 184] on link "Тип" at bounding box center [769, 183] width 40 height 25
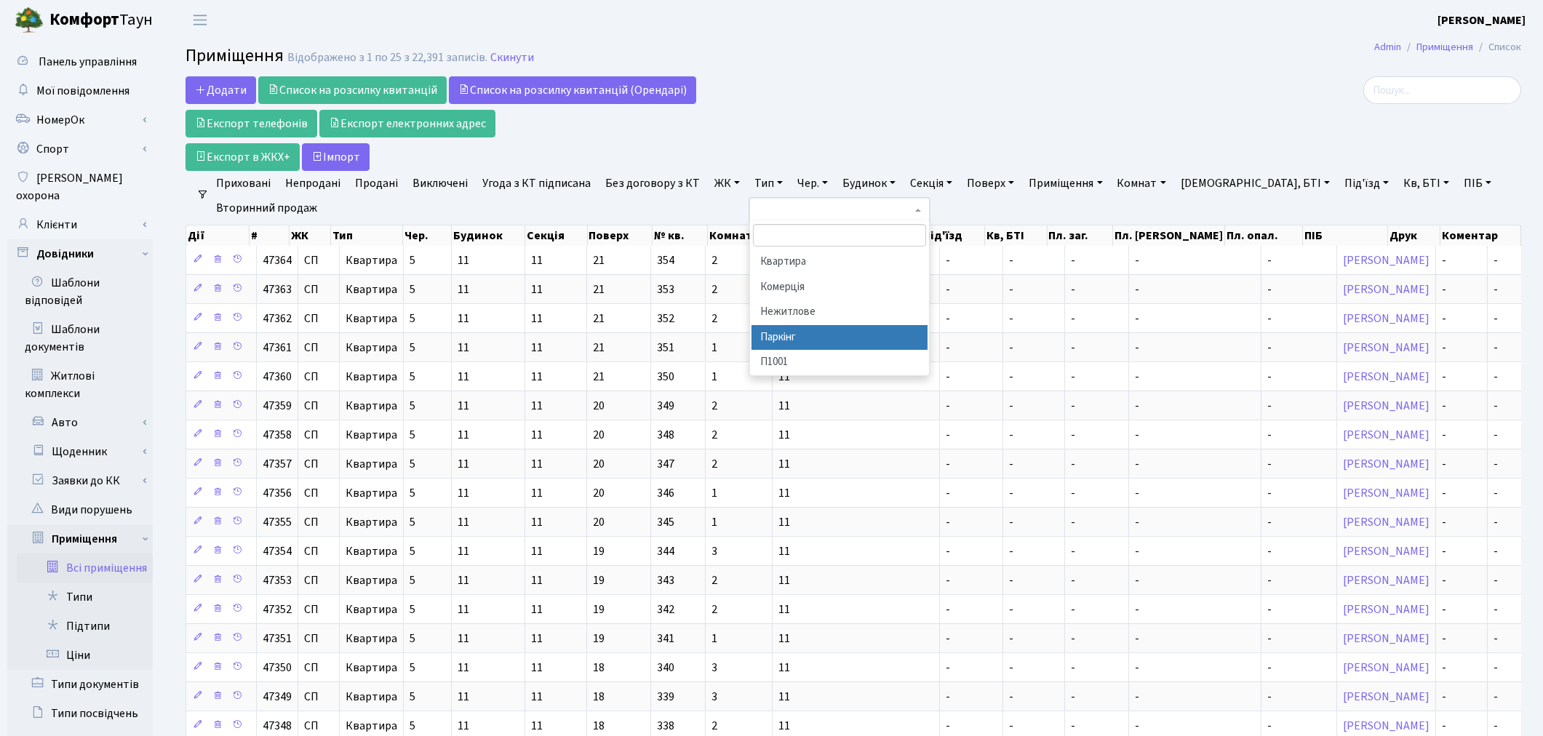
click at [827, 330] on li "Паркінг" at bounding box center [840, 337] width 176 height 25
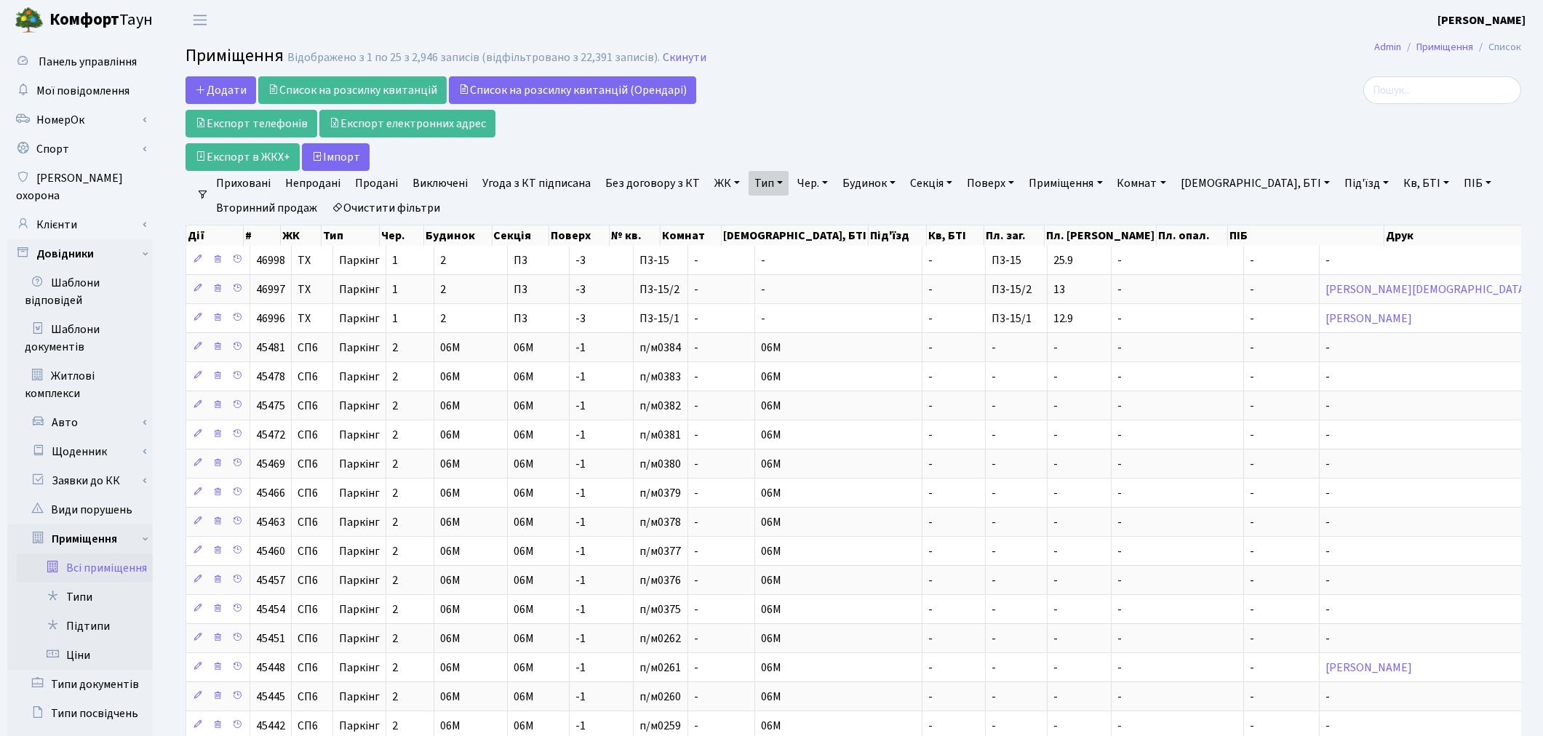
click at [723, 176] on link "ЖК" at bounding box center [727, 183] width 37 height 25
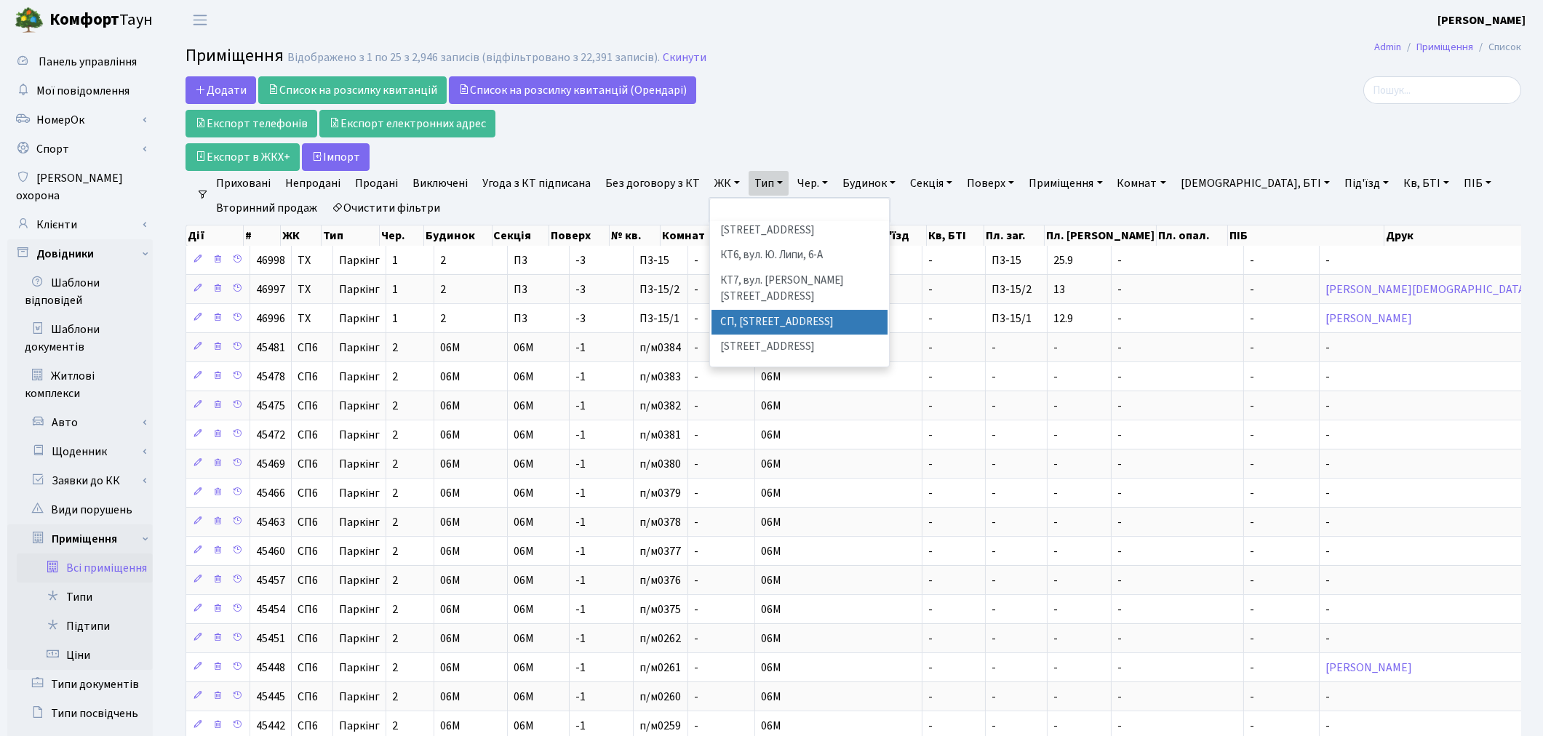
scroll to position [242, 0]
click at [817, 354] on li "СП5, Столичне шосе, 3-А" at bounding box center [800, 366] width 176 height 25
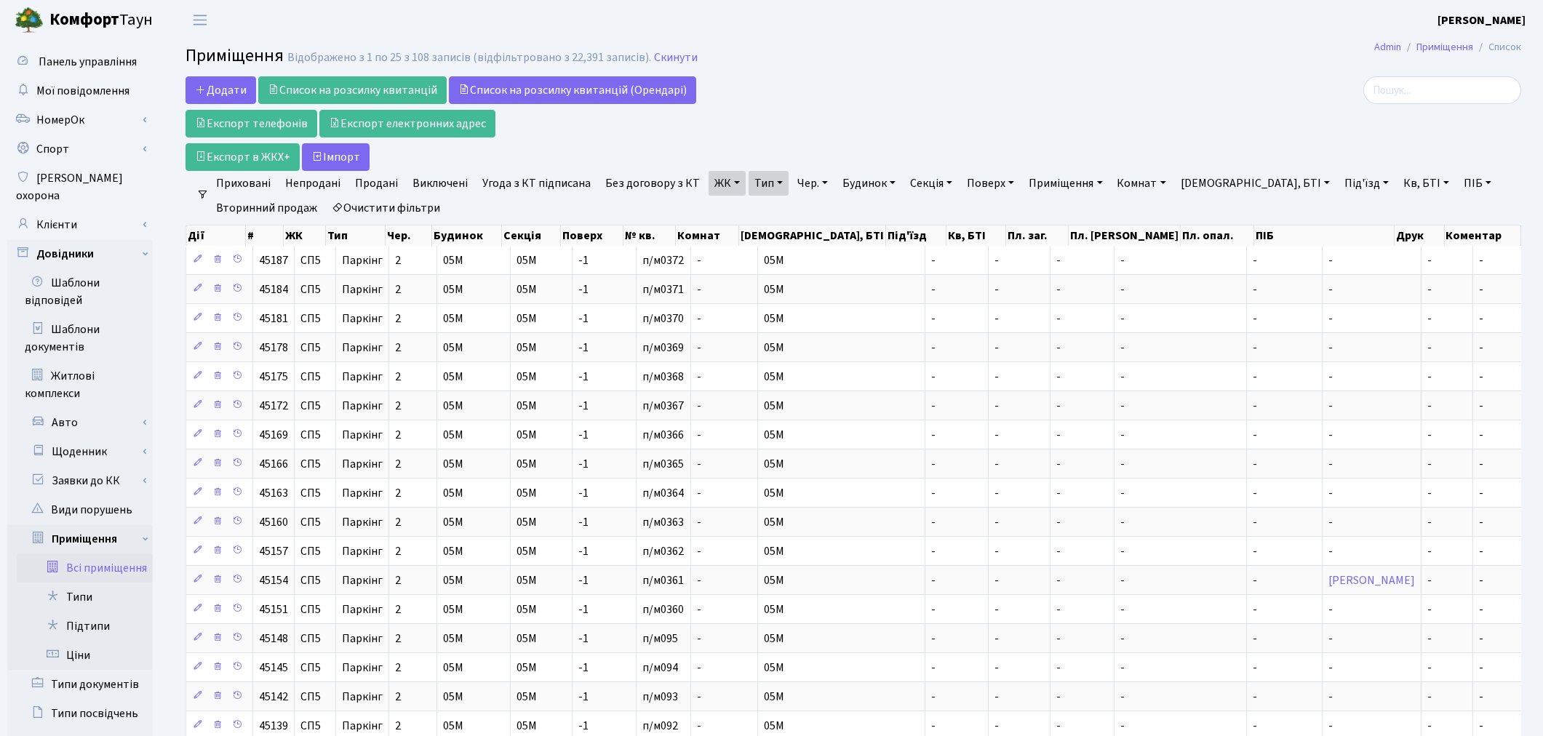
click at [723, 186] on link "ЖК" at bounding box center [727, 183] width 37 height 25
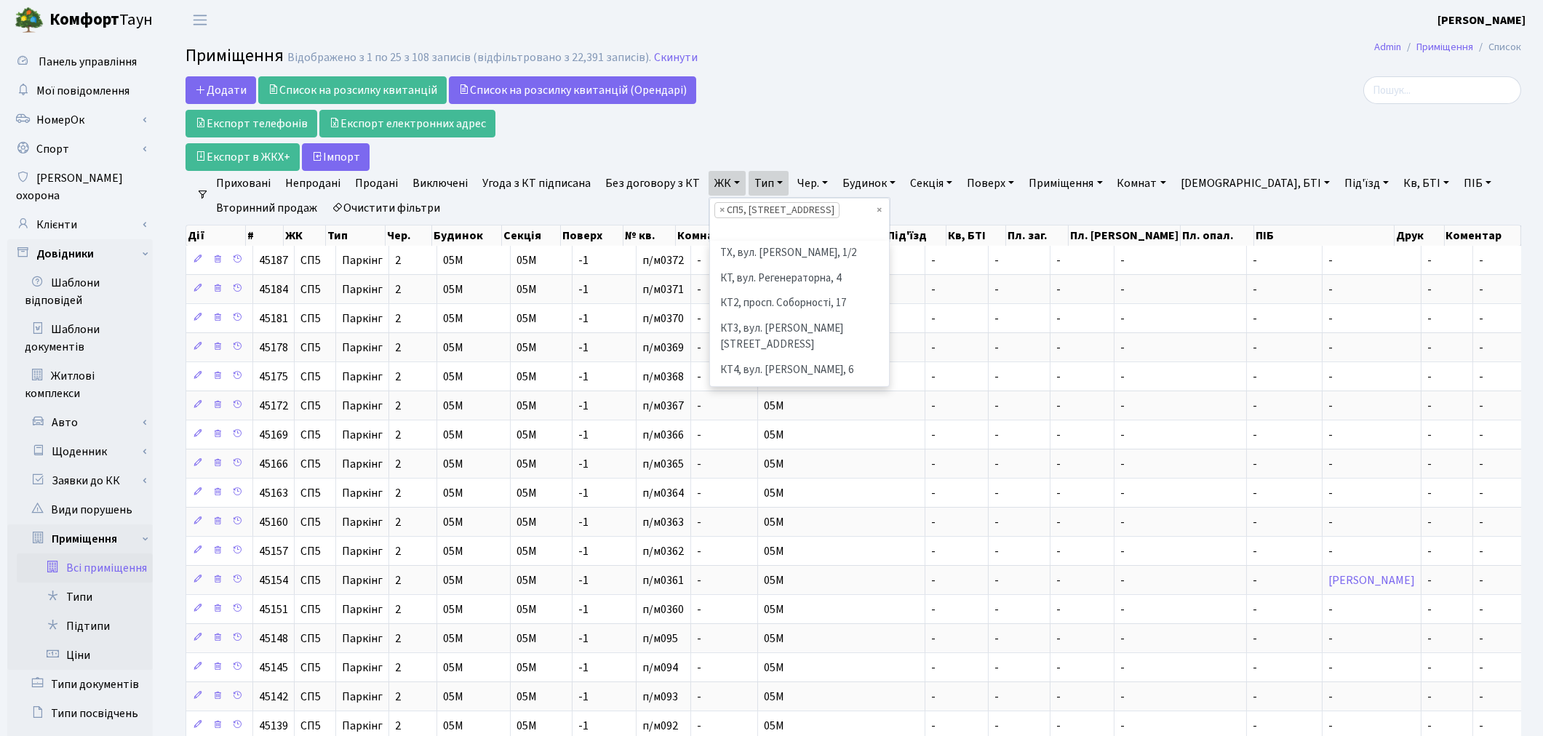
scroll to position [301, 0]
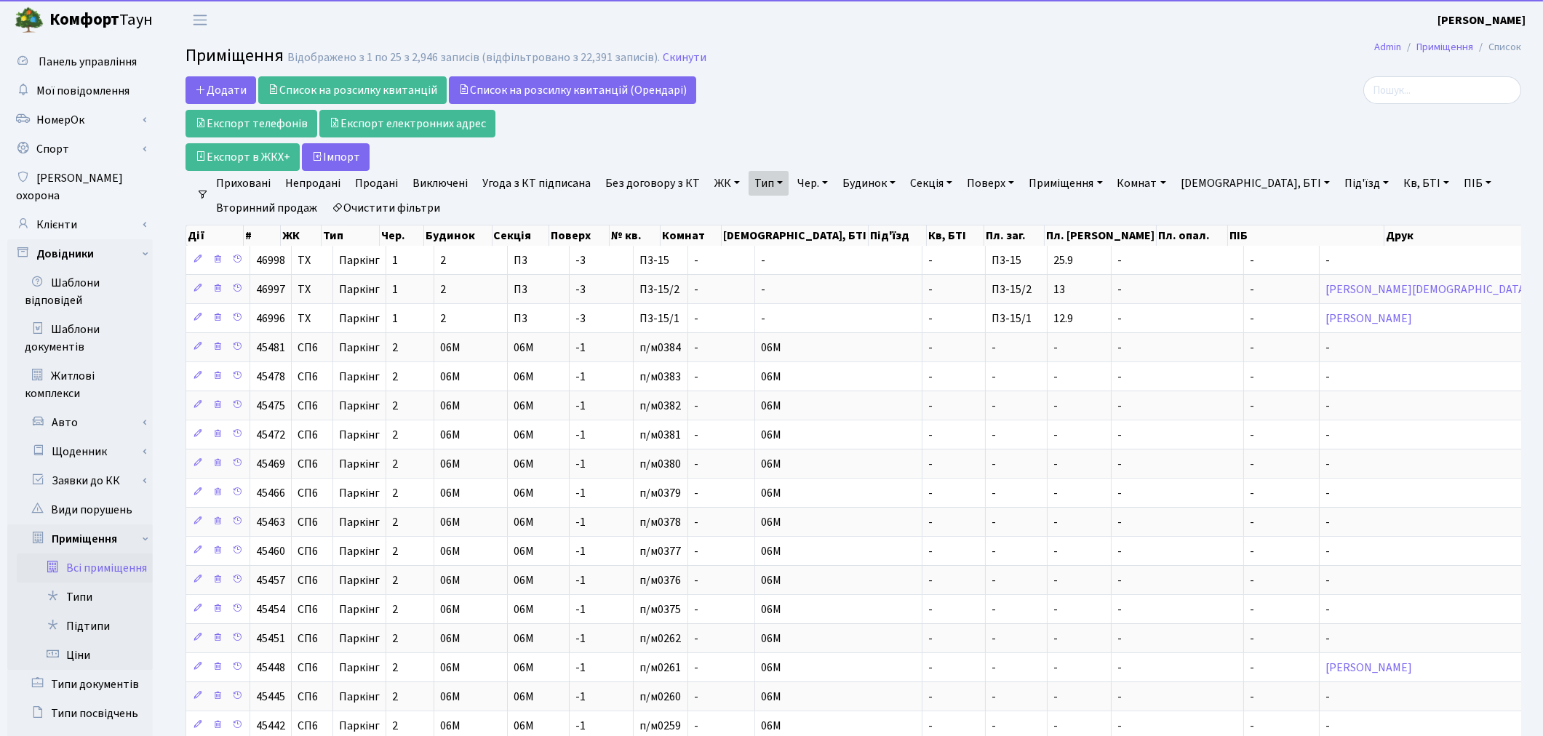
click at [723, 187] on link "ЖК" at bounding box center [727, 183] width 37 height 25
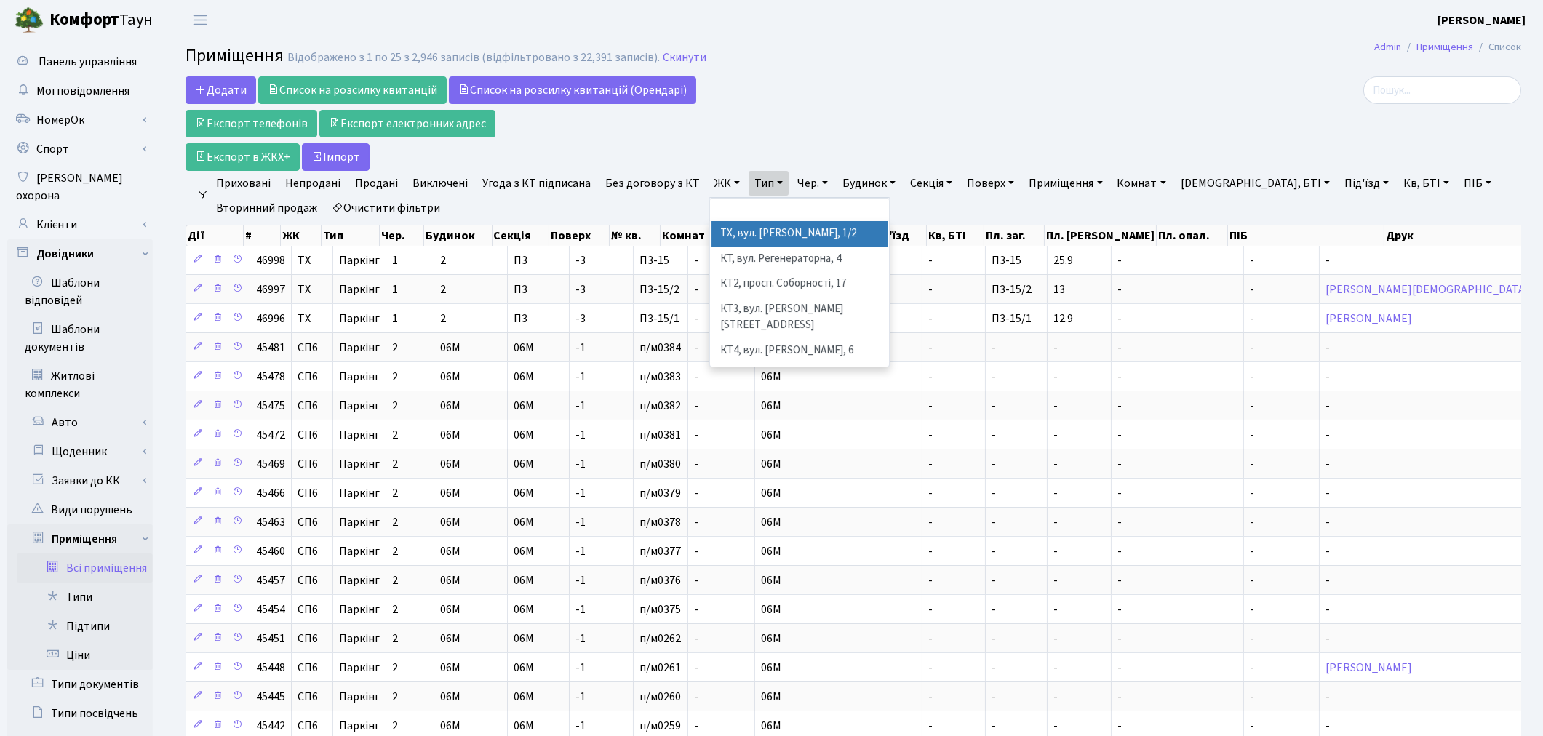
click at [723, 186] on link "ЖК" at bounding box center [727, 183] width 37 height 25
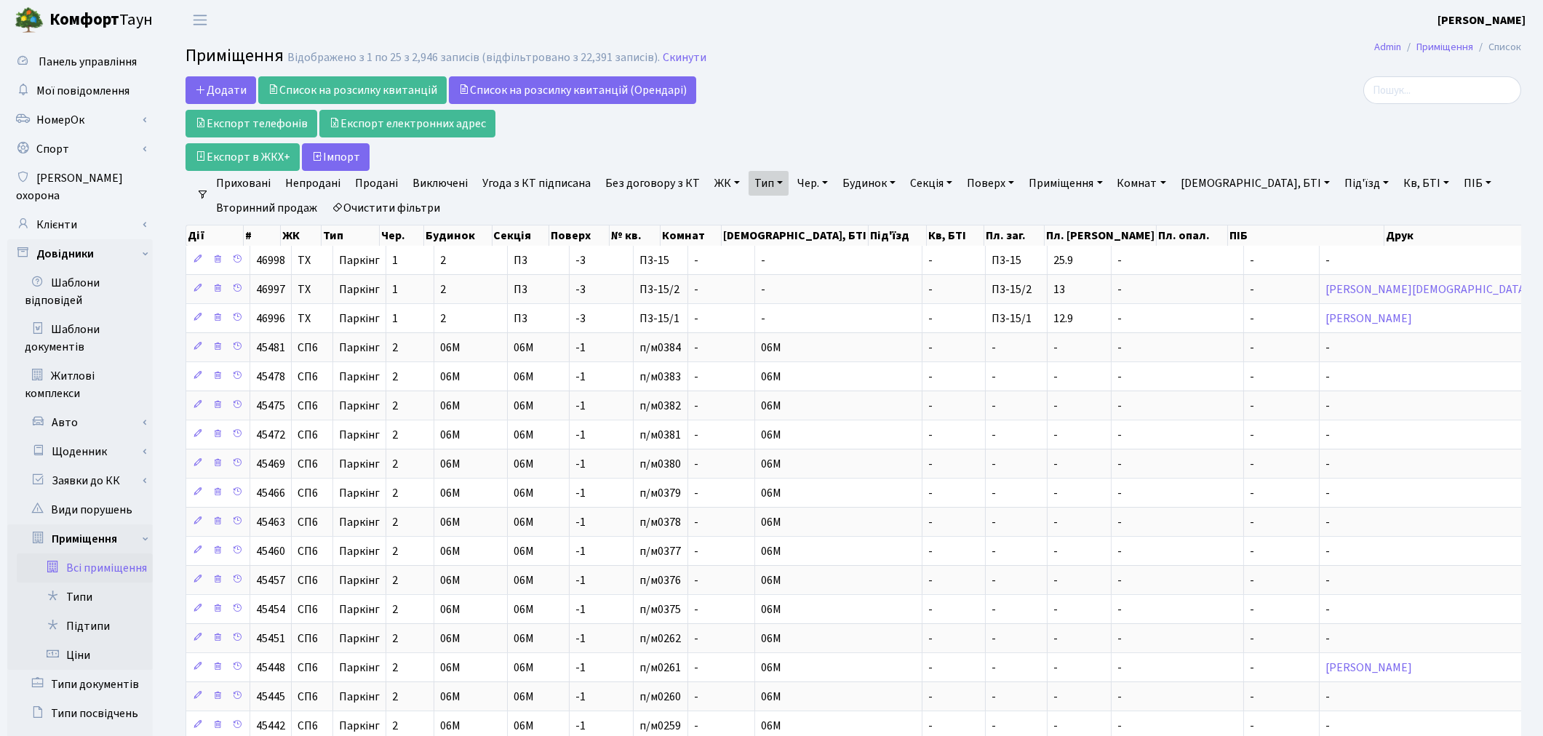
click at [723, 186] on link "ЖК" at bounding box center [727, 183] width 37 height 25
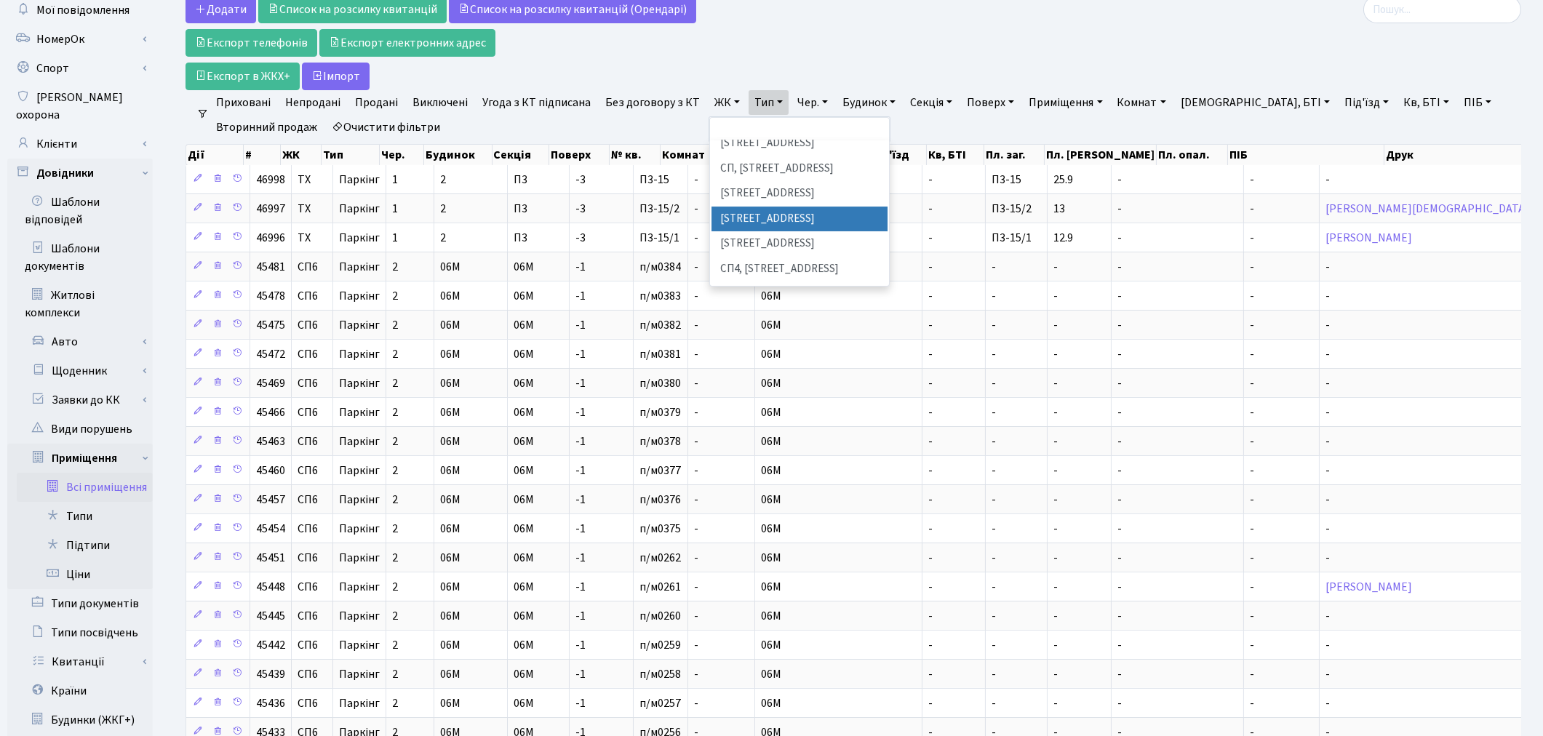
scroll to position [323, 0]
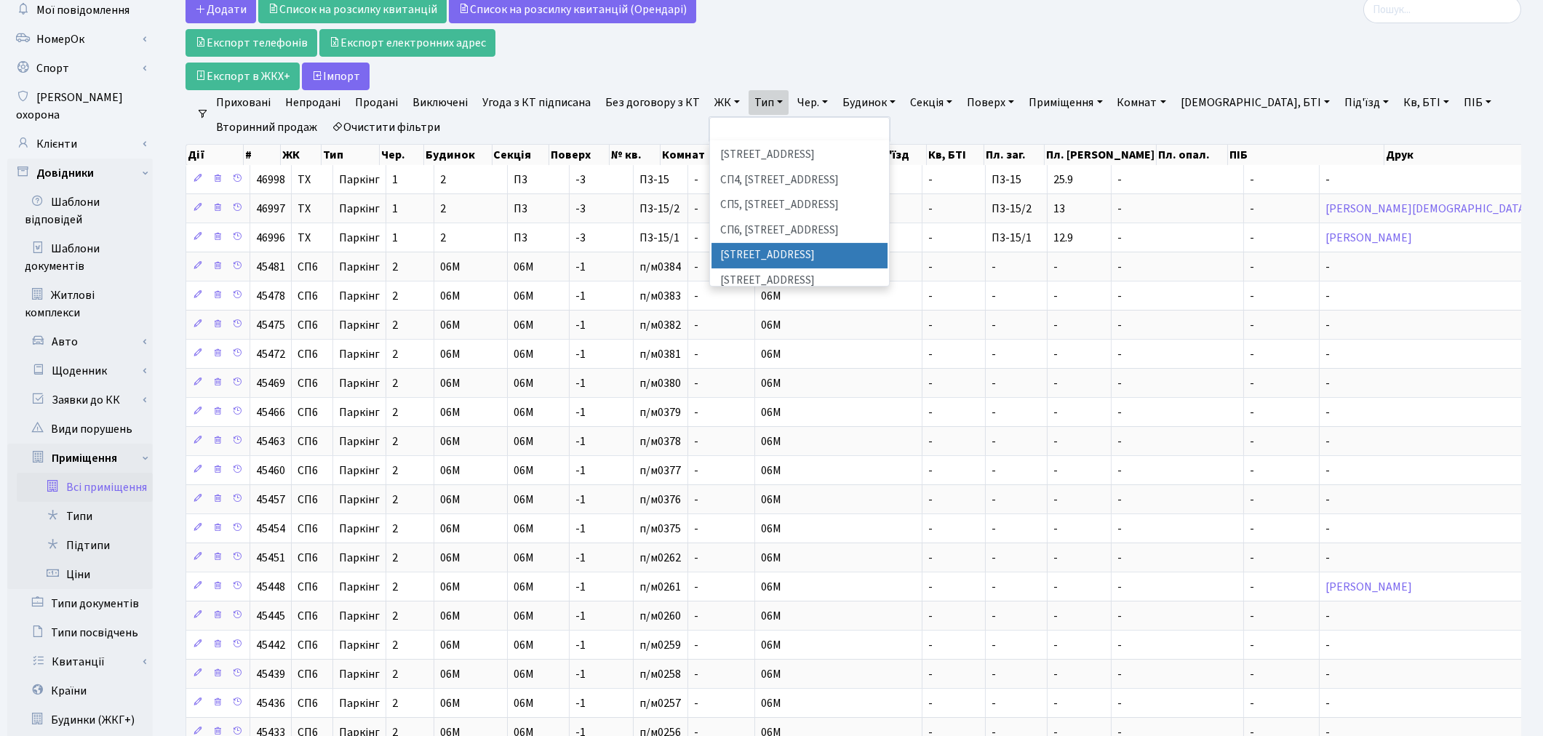
click at [784, 243] on li "[STREET_ADDRESS]" at bounding box center [800, 255] width 176 height 25
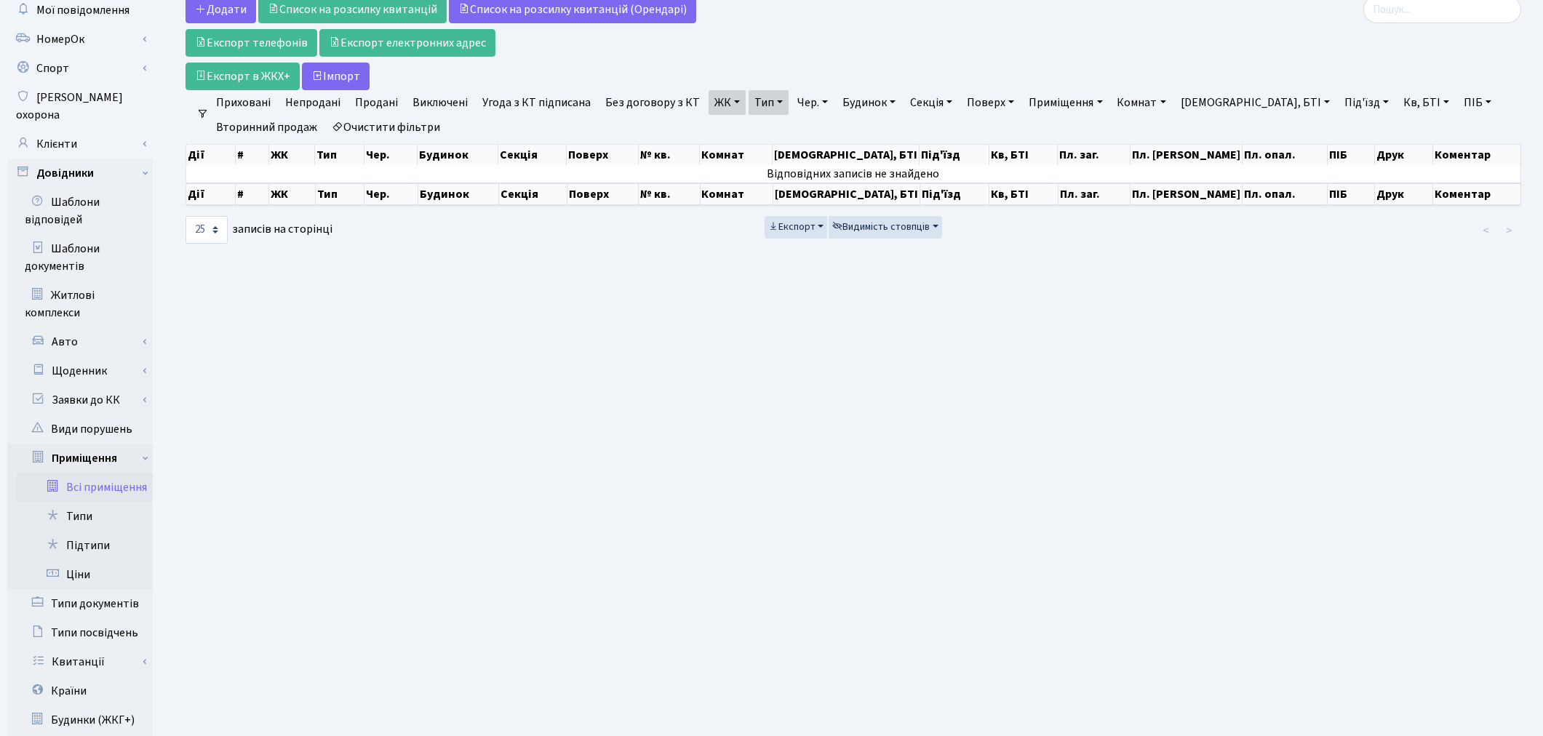
click at [708, 89] on div "Додати Список на розсилку квитанцій Список на розсилку квитанцій (Орендарі) Екс…" at bounding box center [627, 43] width 883 height 95
click at [718, 114] on link "ЖК" at bounding box center [727, 102] width 37 height 25
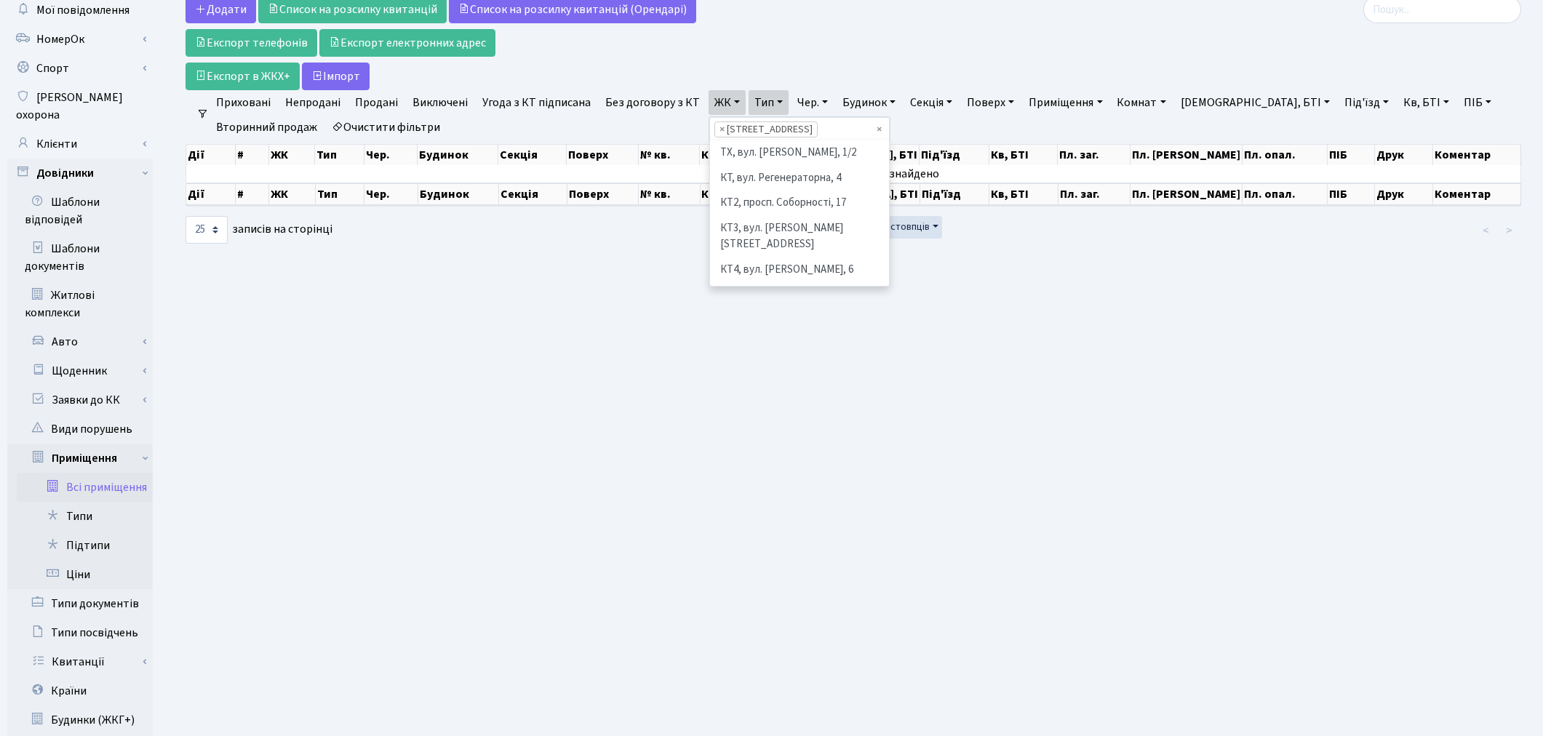
scroll to position [351, 0]
click at [742, 241] on li "[STREET_ADDRESS]" at bounding box center [800, 253] width 176 height 25
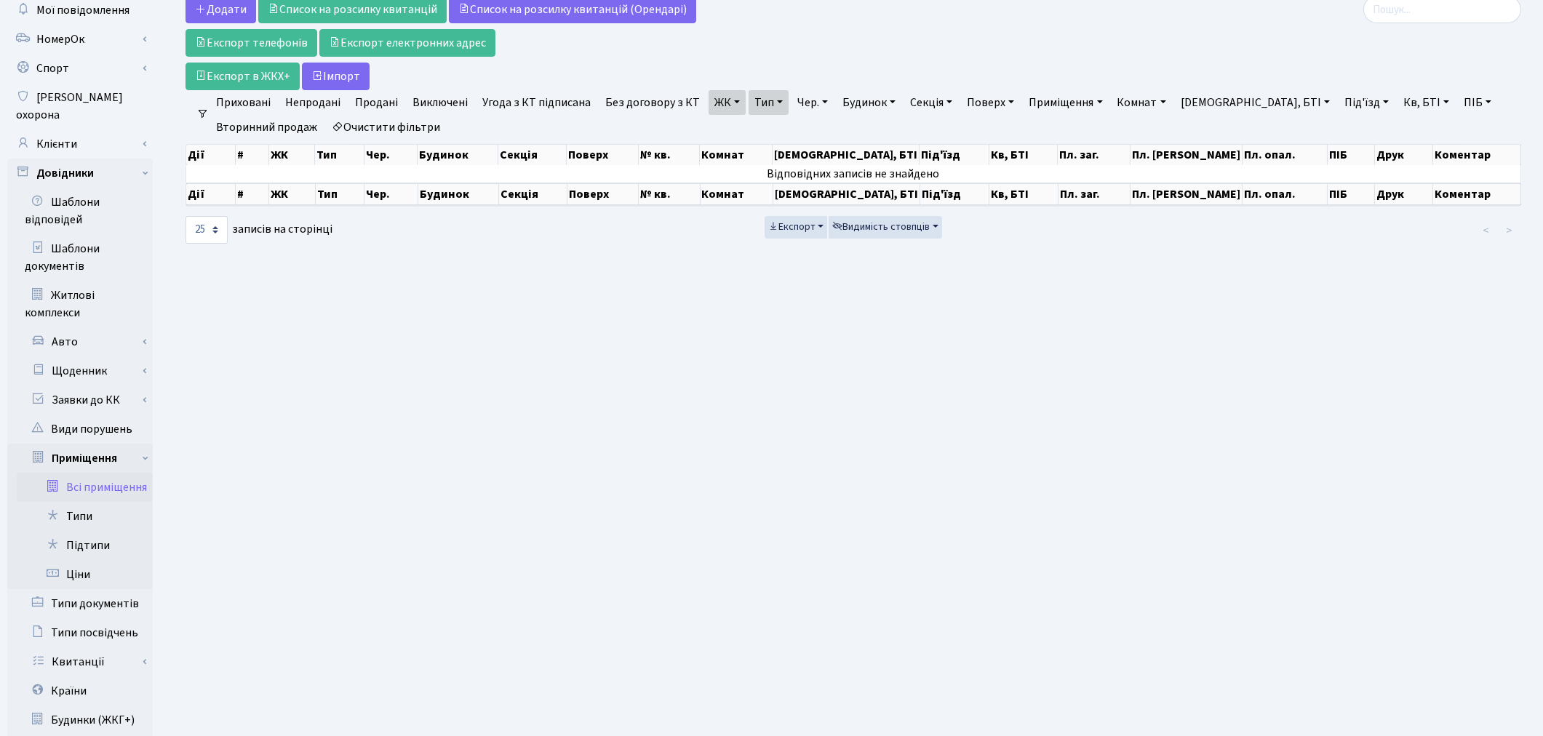
click at [715, 106] on link "ЖК" at bounding box center [727, 102] width 37 height 25
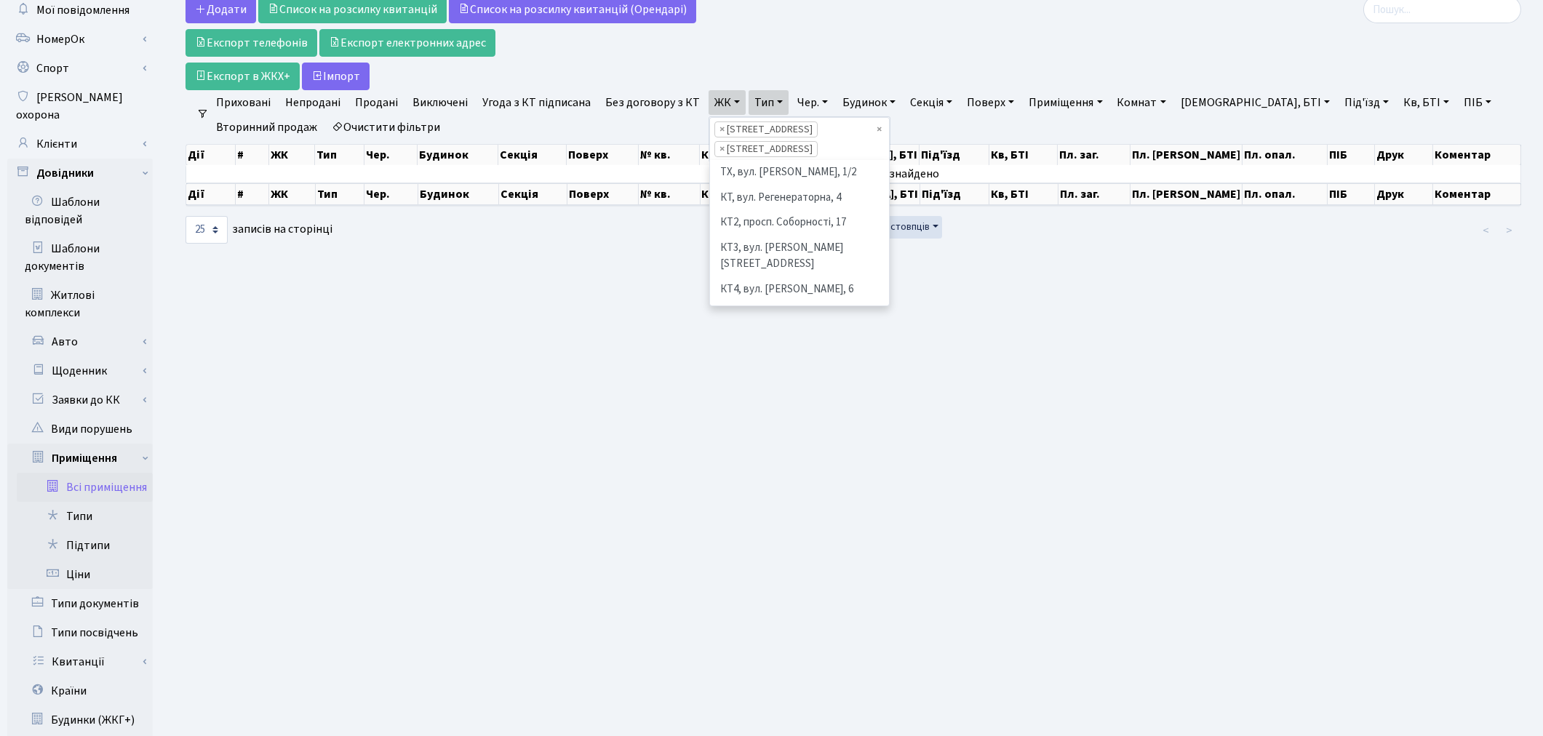
scroll to position [375, 0]
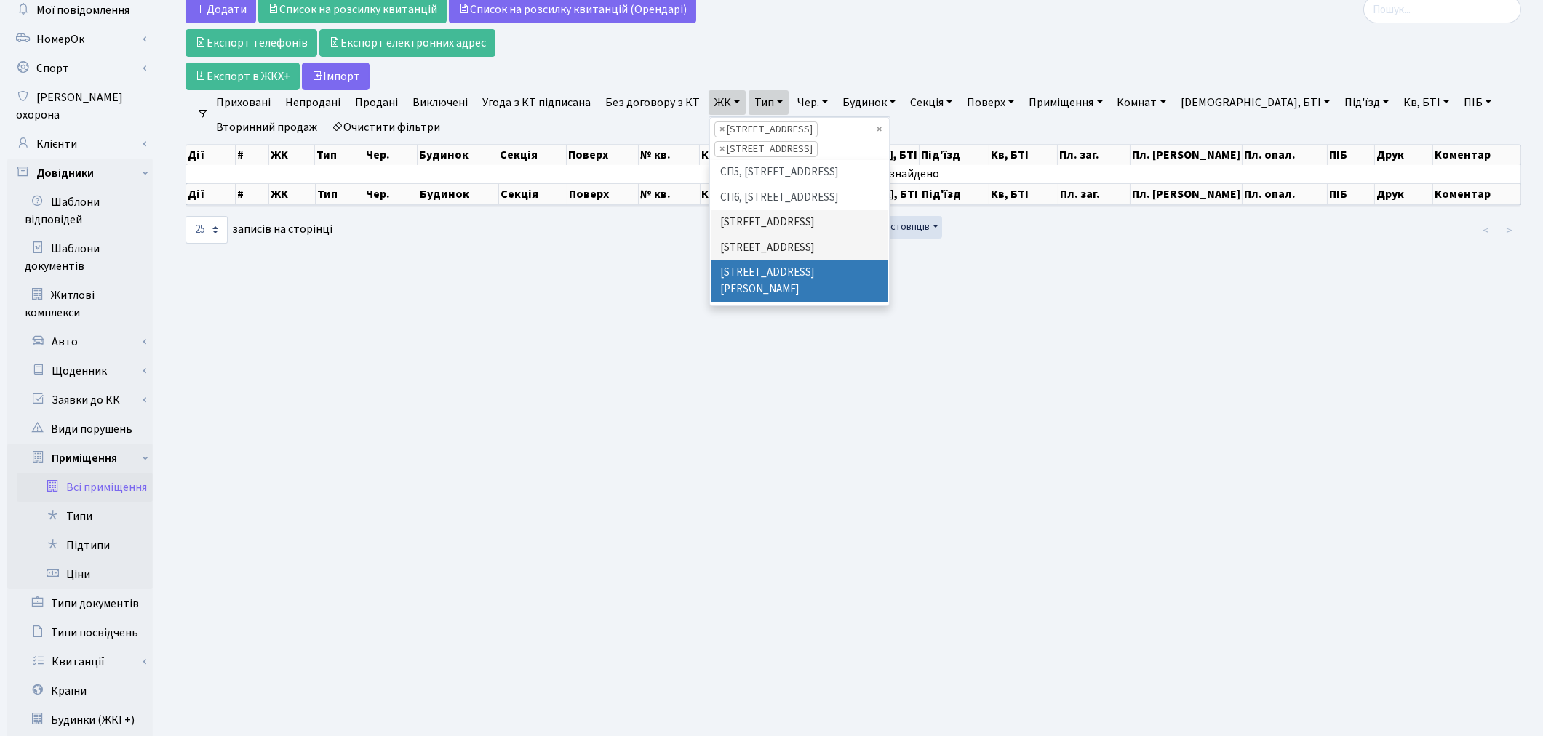
click at [738, 261] on li "[STREET_ADDRESS][PERSON_NAME]" at bounding box center [800, 281] width 176 height 41
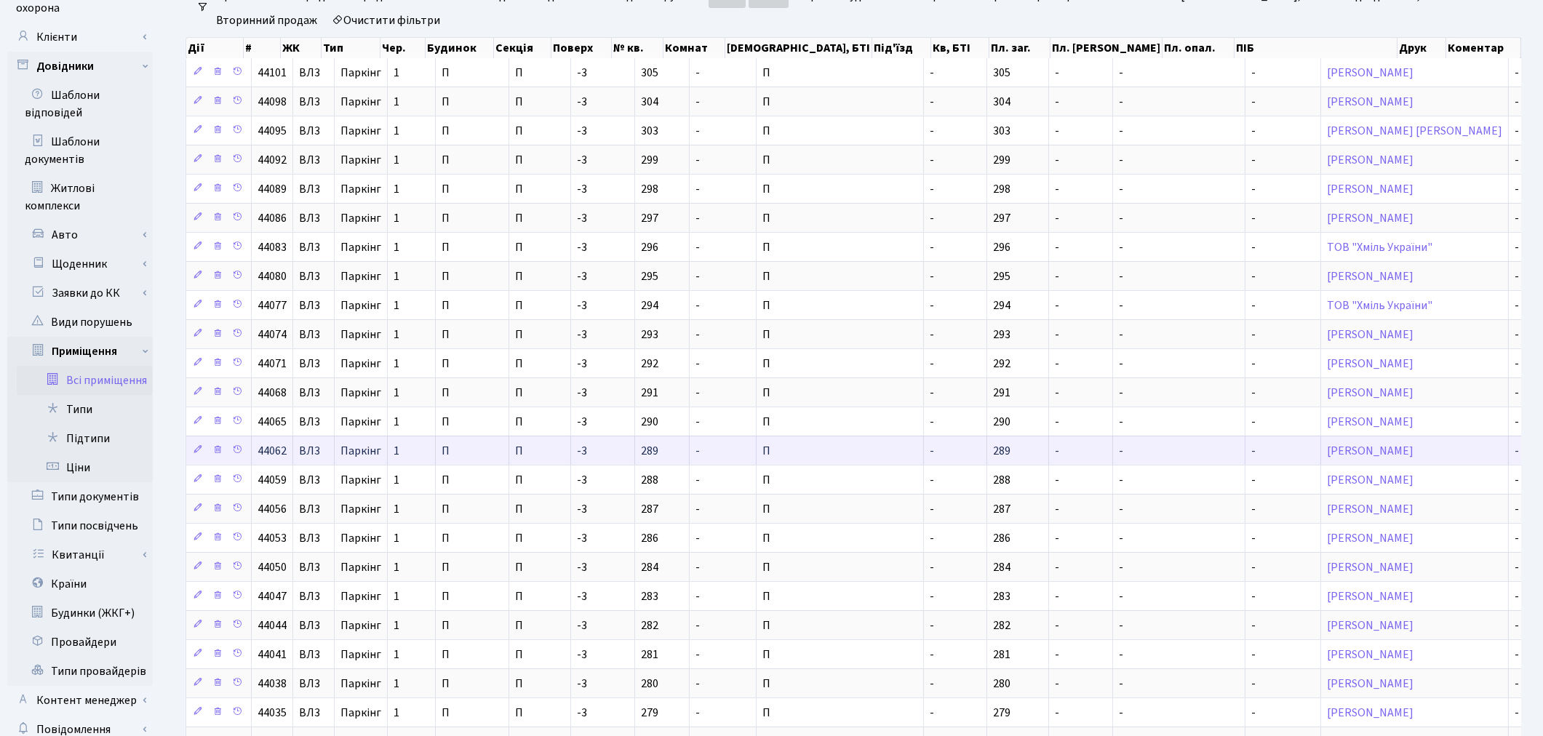
scroll to position [17, 0]
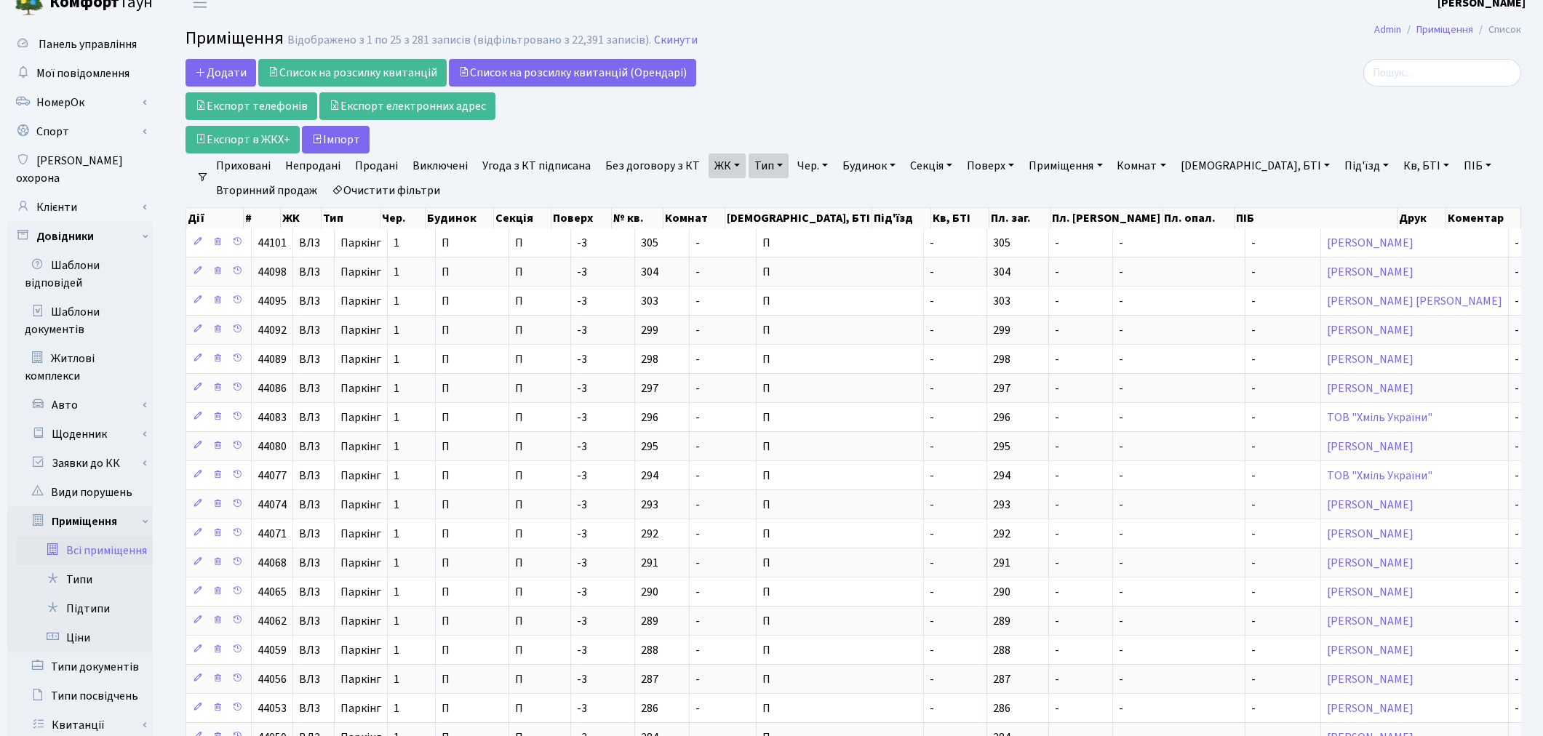
click at [1068, 76] on div "Додати Список на розсилку квитанцій Список на розсилку квитанцій (Орендарі) Екс…" at bounding box center [627, 106] width 883 height 95
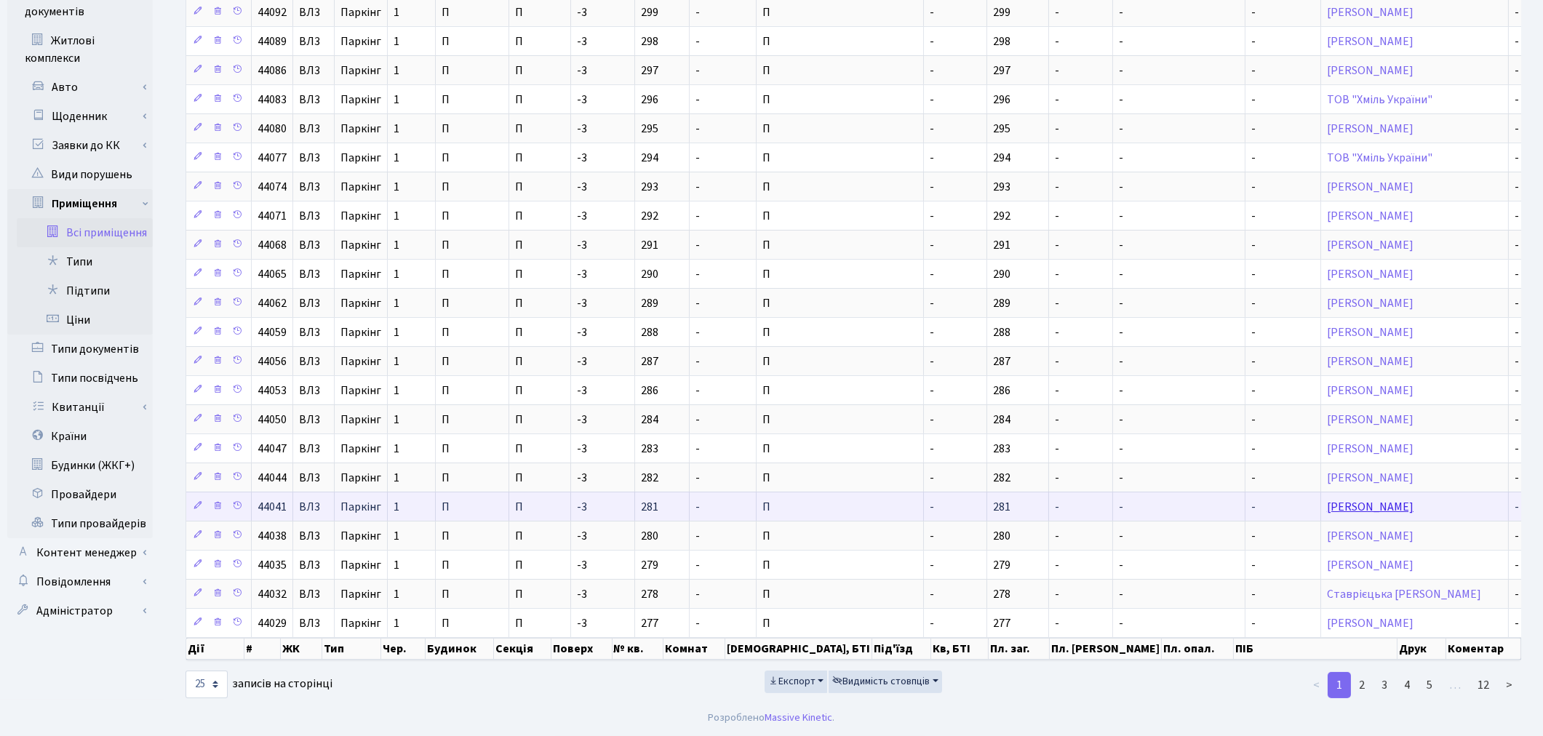
scroll to position [98, 0]
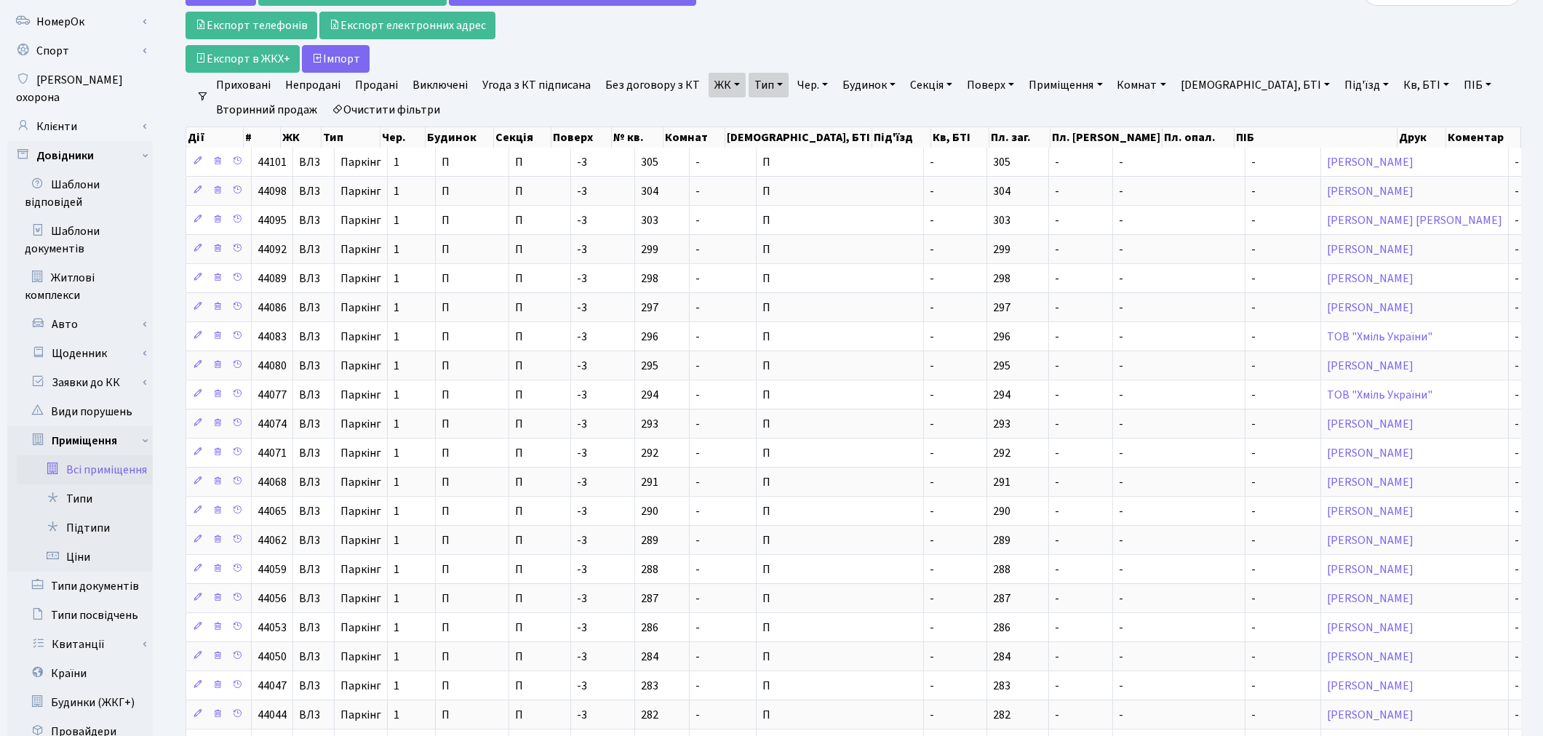
click at [715, 84] on link "ЖК" at bounding box center [727, 85] width 37 height 25
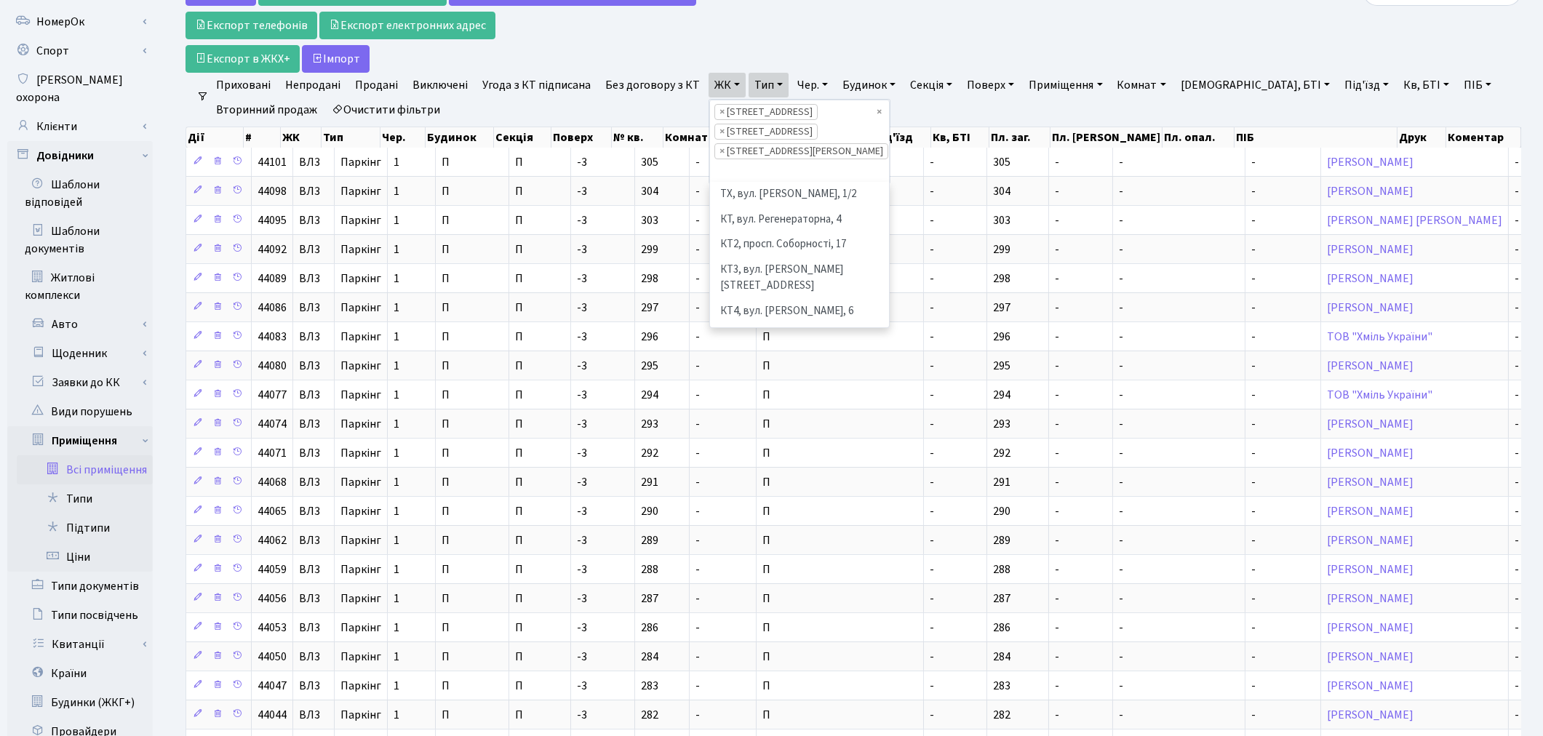
scroll to position [325, 0]
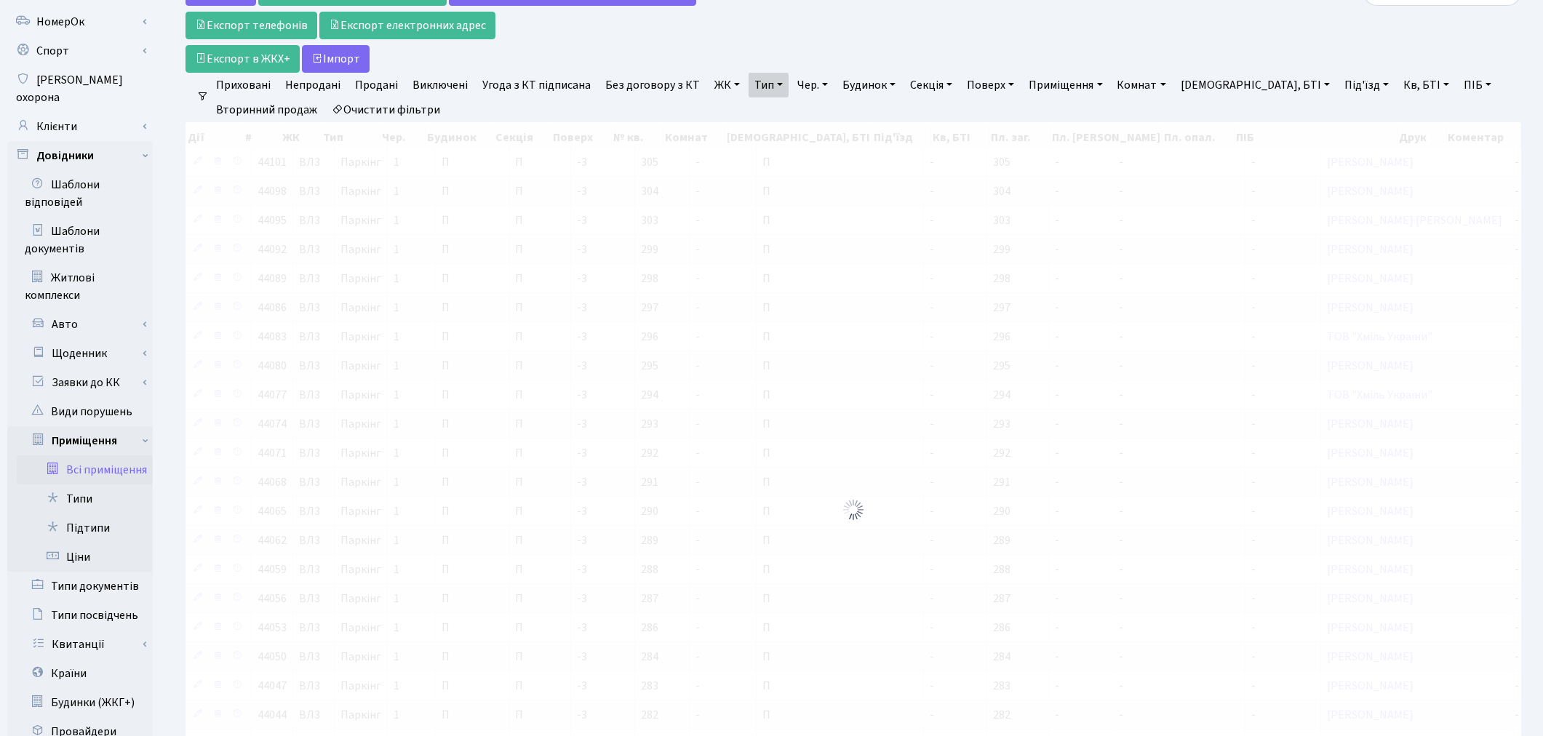
select select
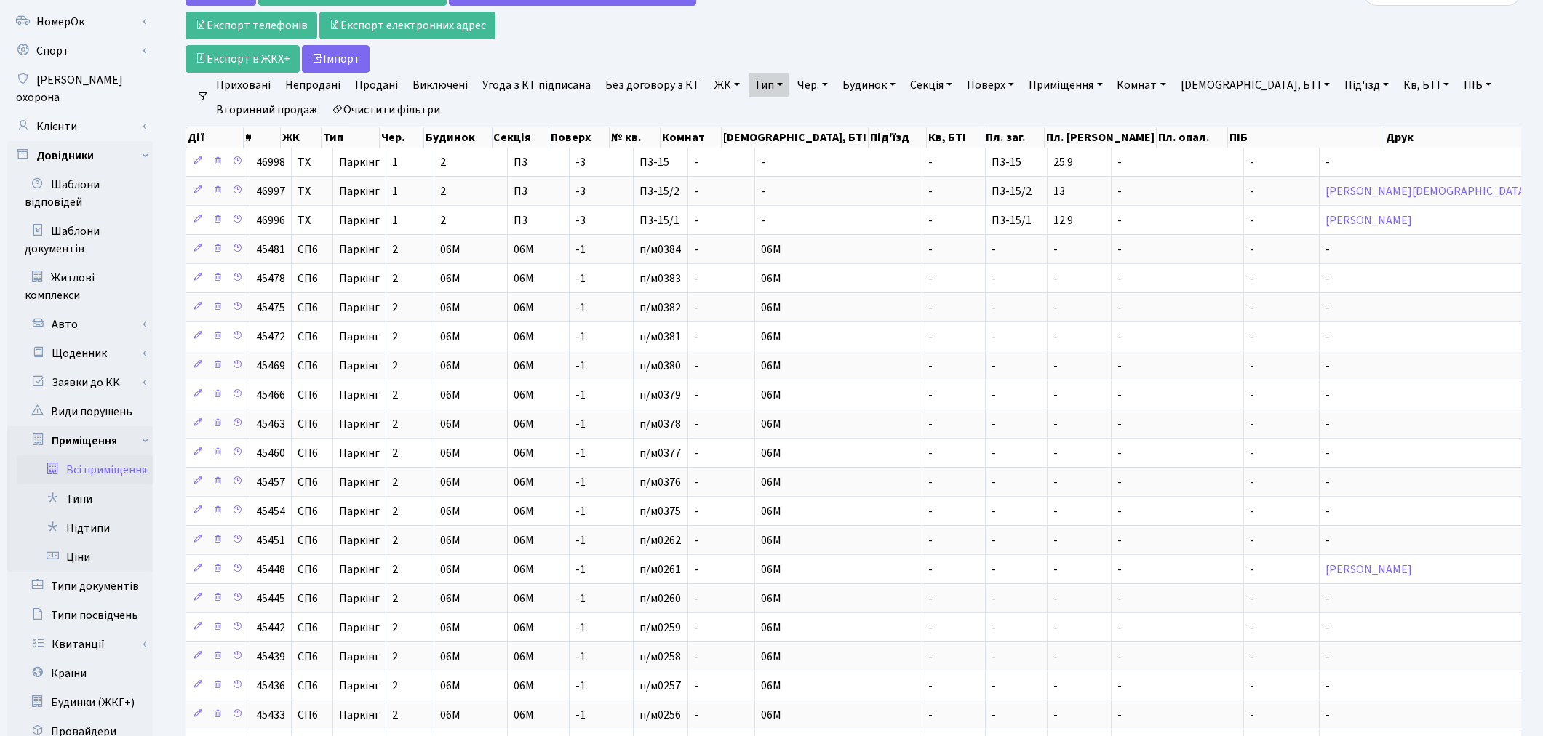
click at [729, 90] on link "ЖК" at bounding box center [727, 85] width 37 height 25
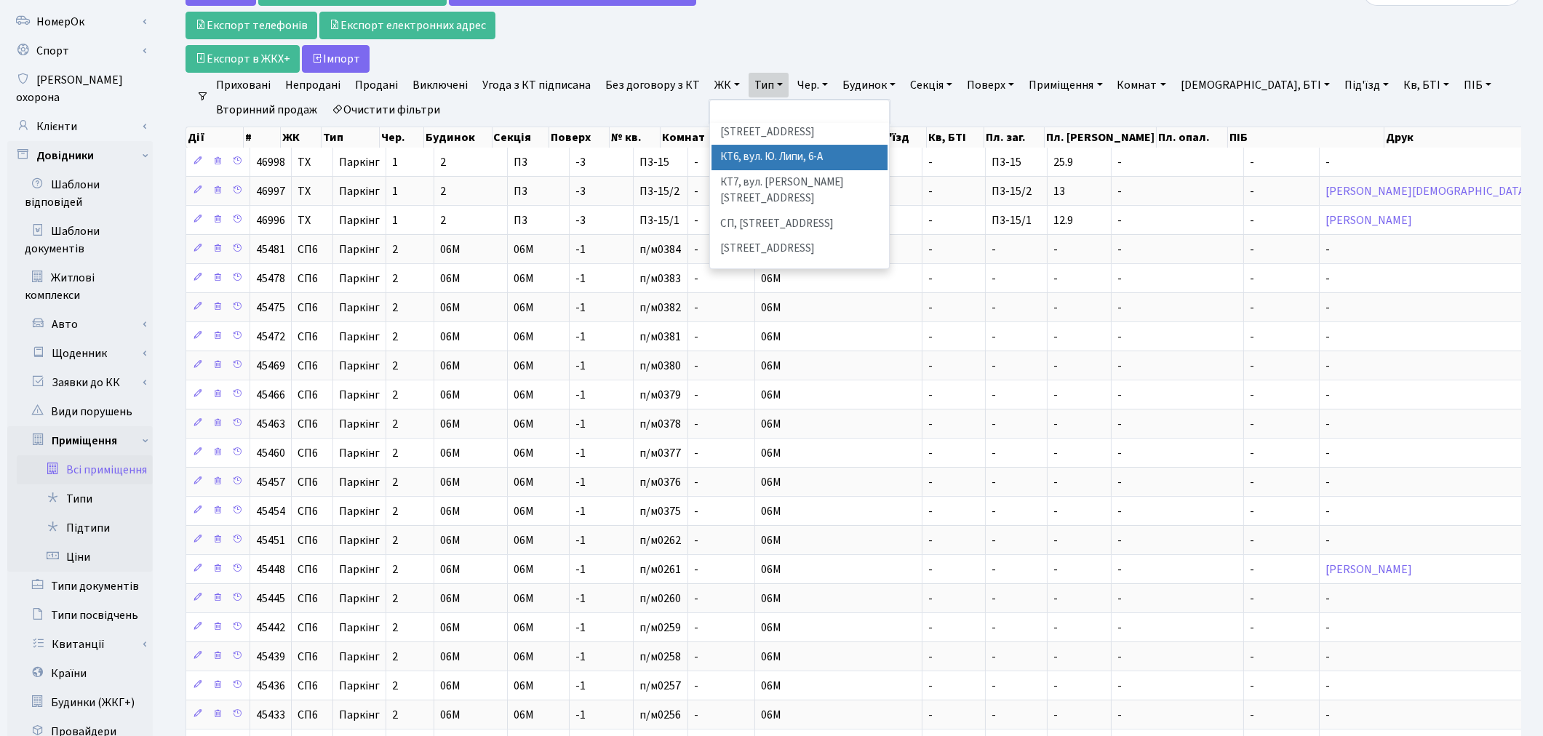
scroll to position [242, 0]
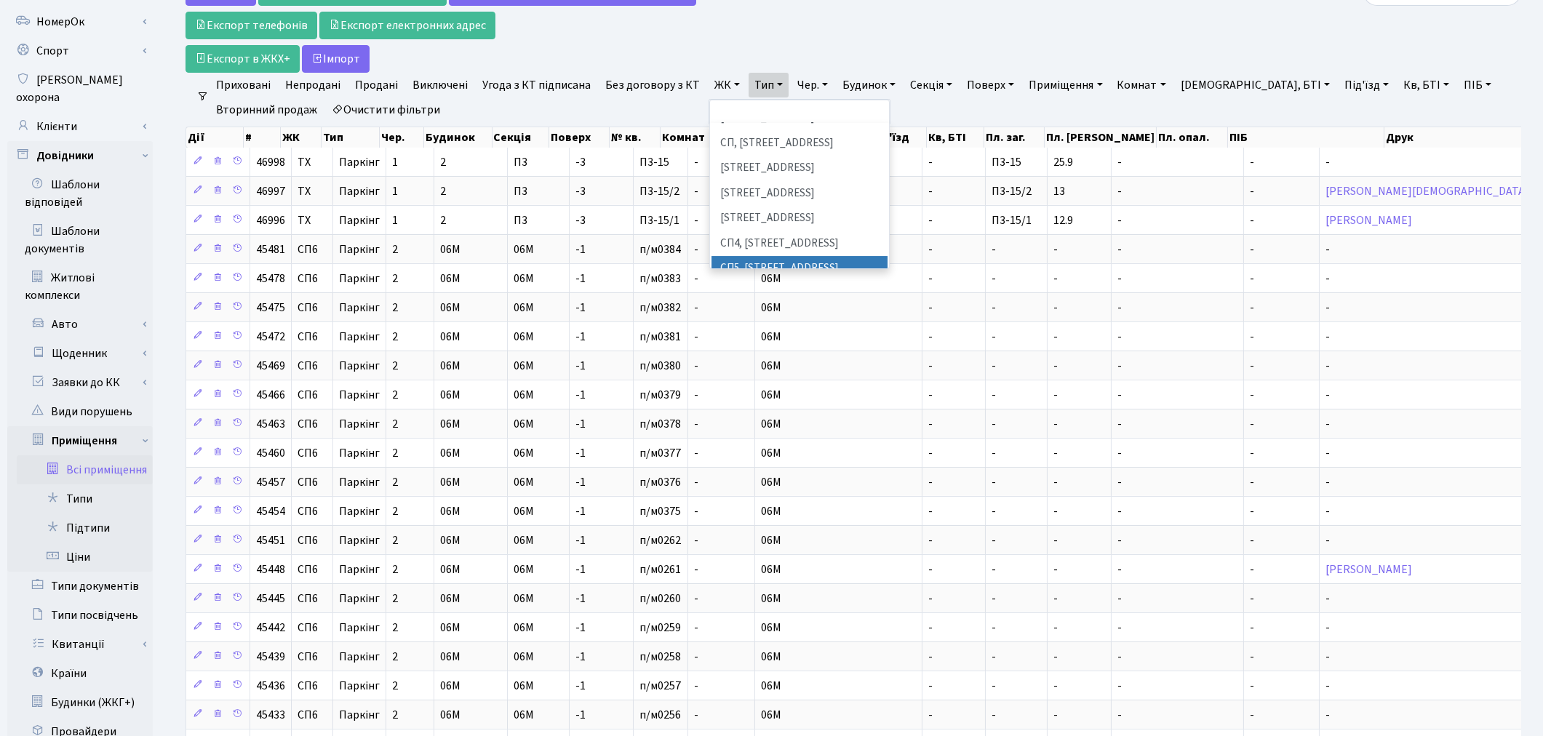
click at [795, 256] on li "СП5, Столичне шосе, 3-А" at bounding box center [800, 268] width 176 height 25
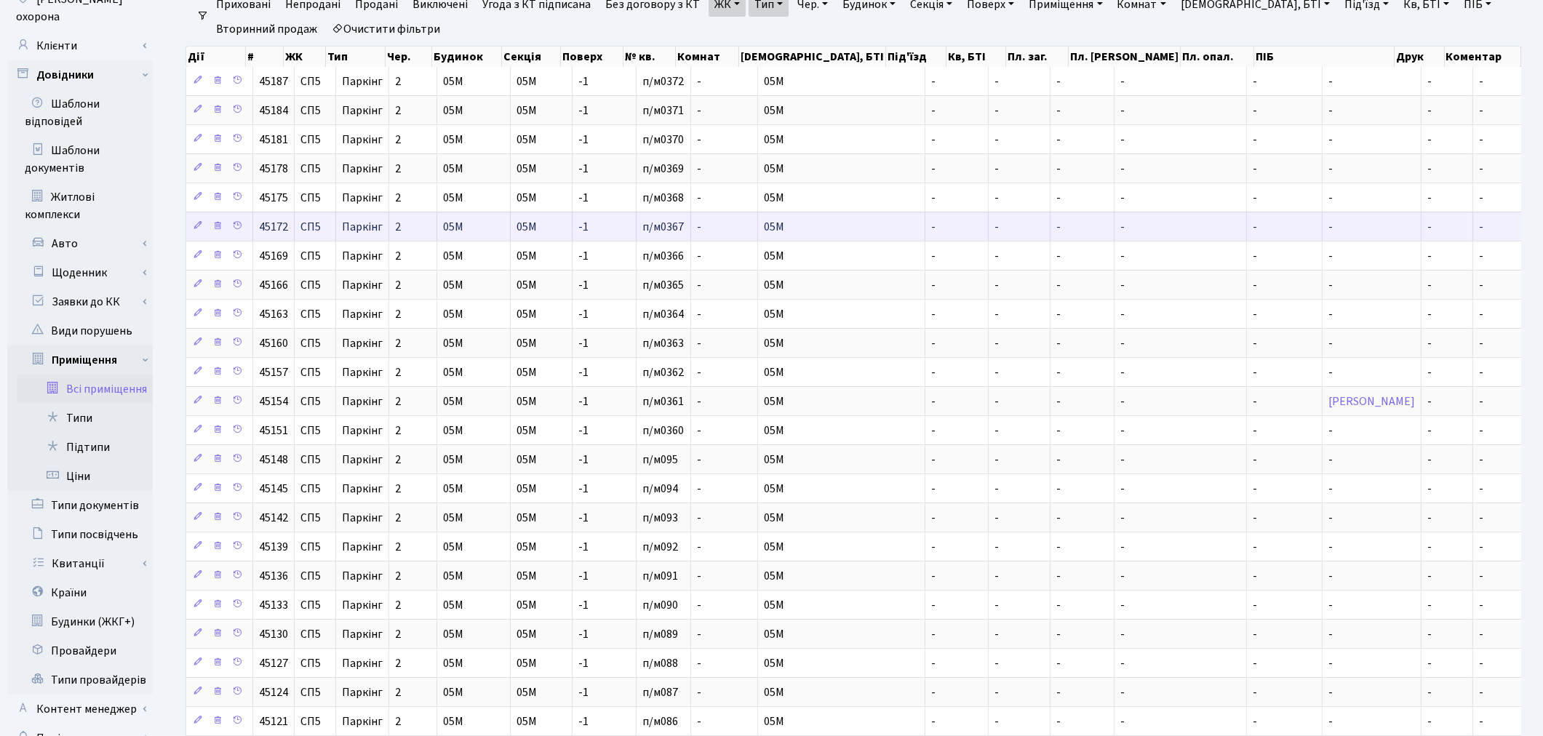
scroll to position [341, 0]
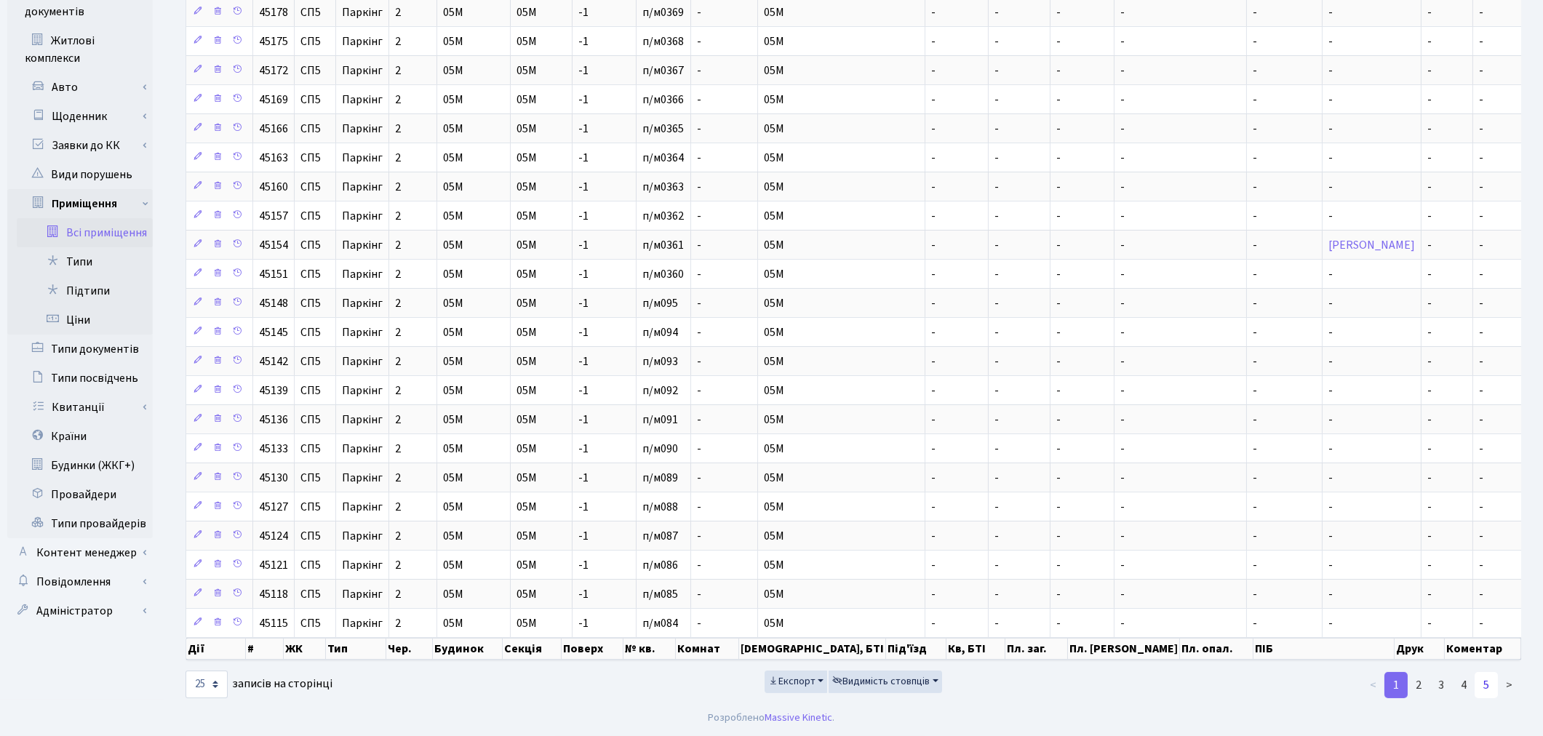
click at [1478, 685] on link "5" at bounding box center [1486, 685] width 23 height 26
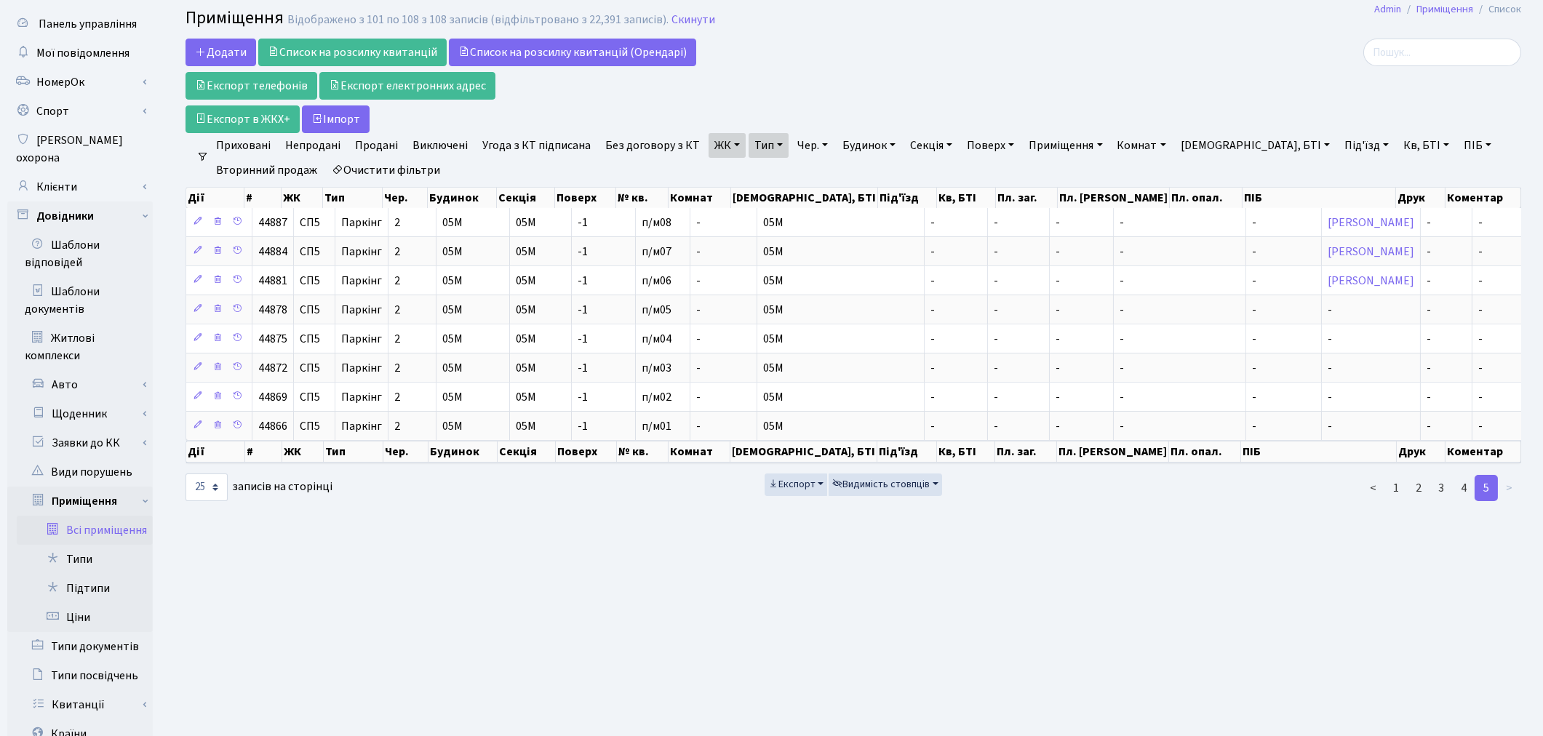
scroll to position [8, 0]
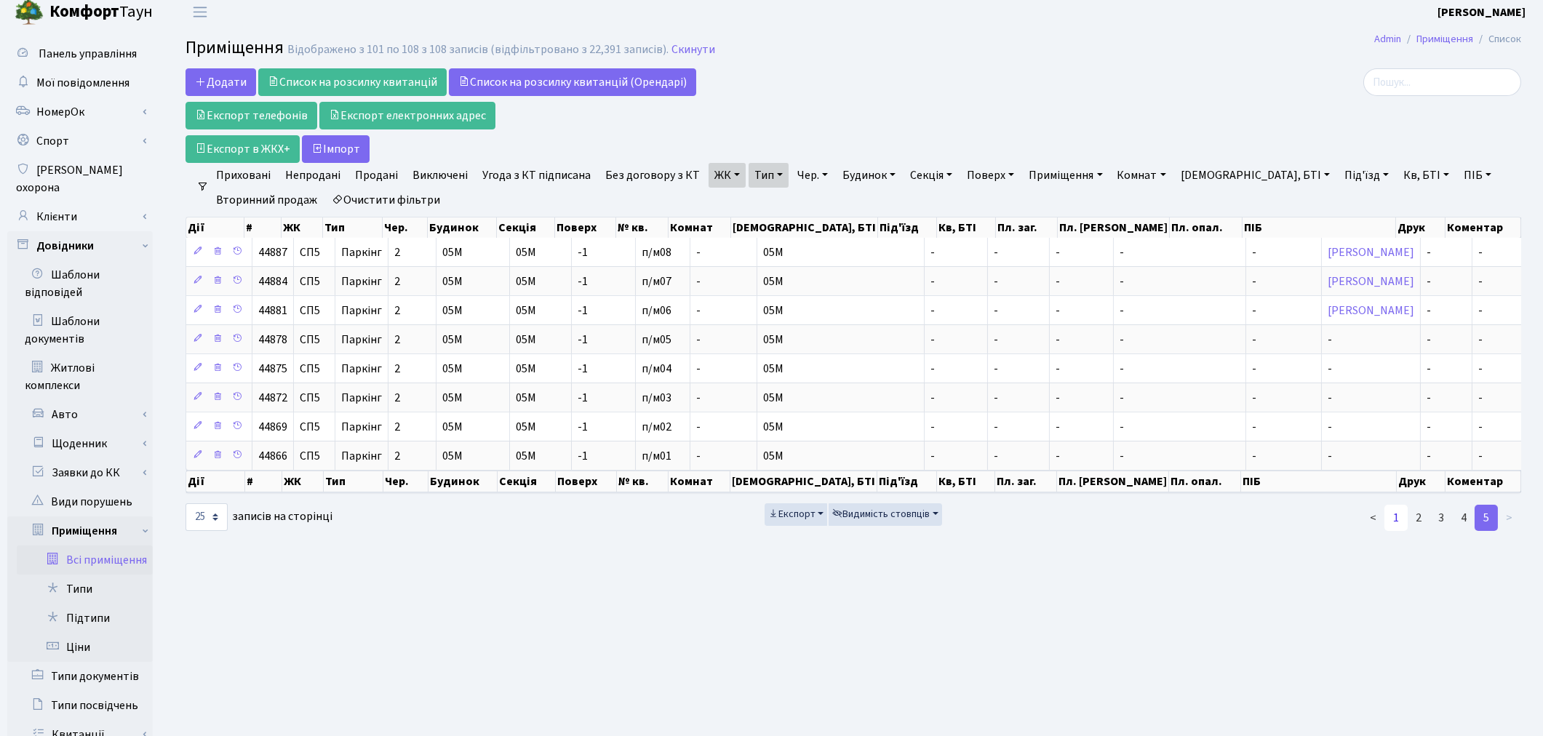
click at [1397, 527] on link "1" at bounding box center [1396, 518] width 23 height 26
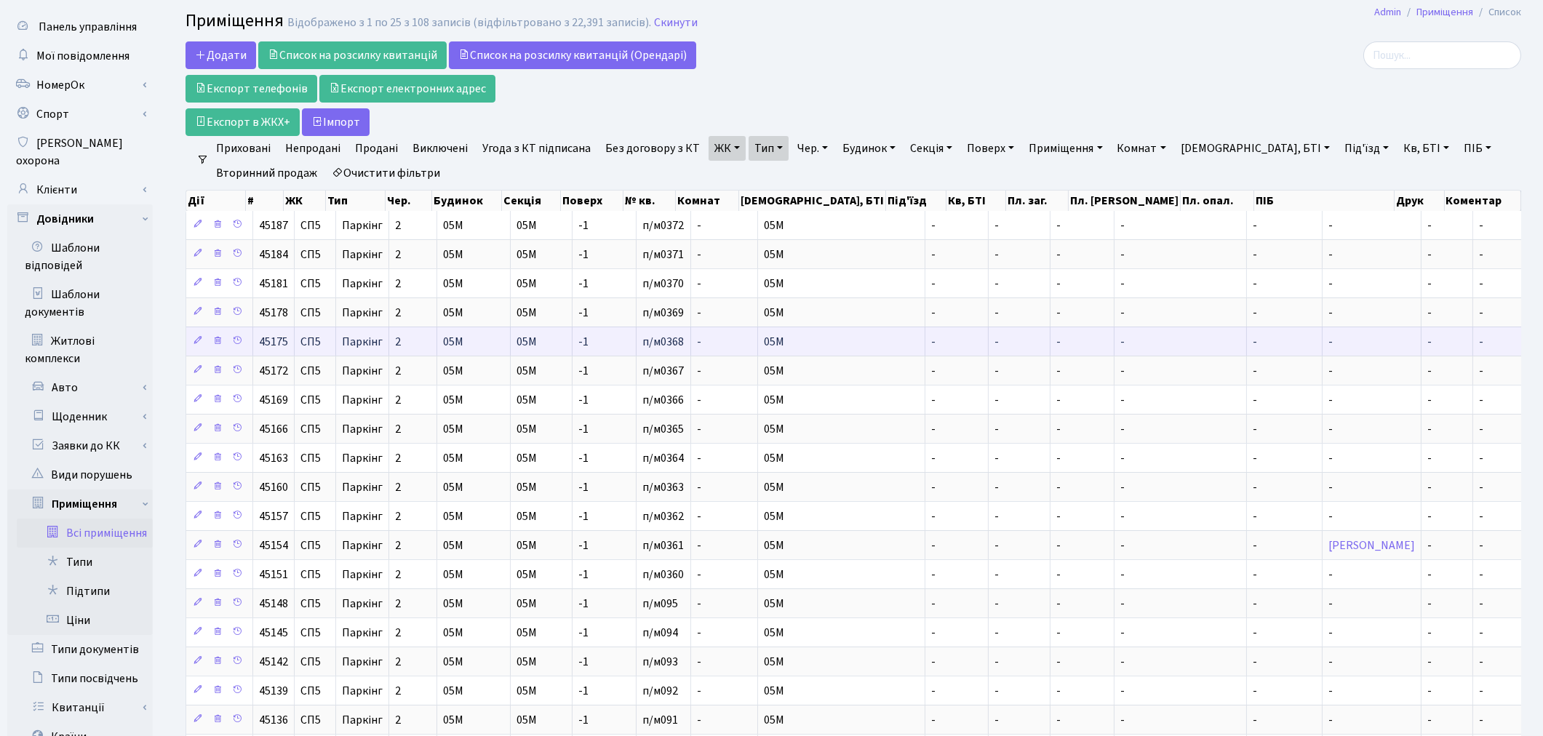
scroll to position [0, 0]
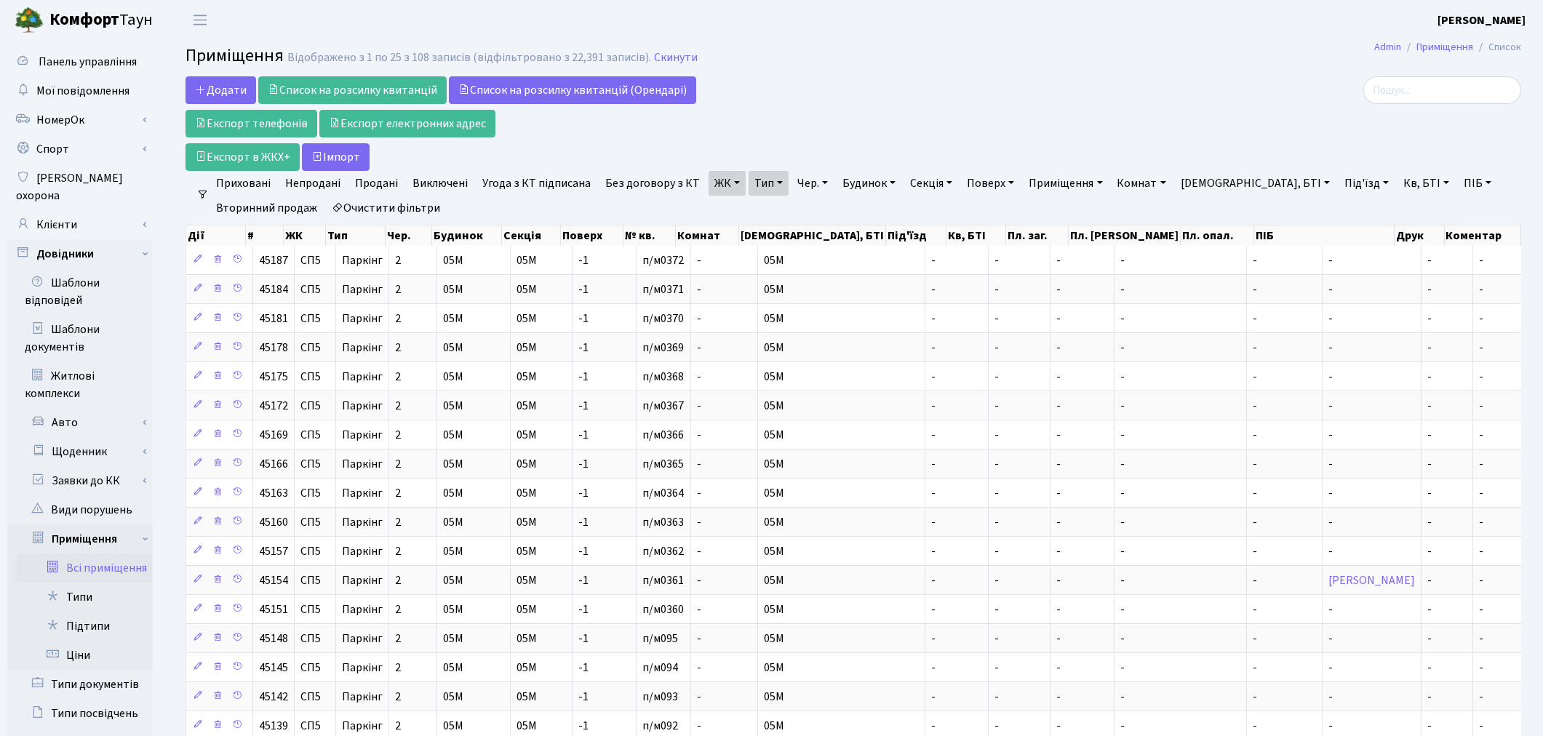
click at [987, 80] on div "Додати Список на розсилку квитанцій Список на розсилку квитанцій (Орендарі) Екс…" at bounding box center [627, 123] width 883 height 95
click at [64, 210] on link "Клієнти" at bounding box center [80, 224] width 146 height 29
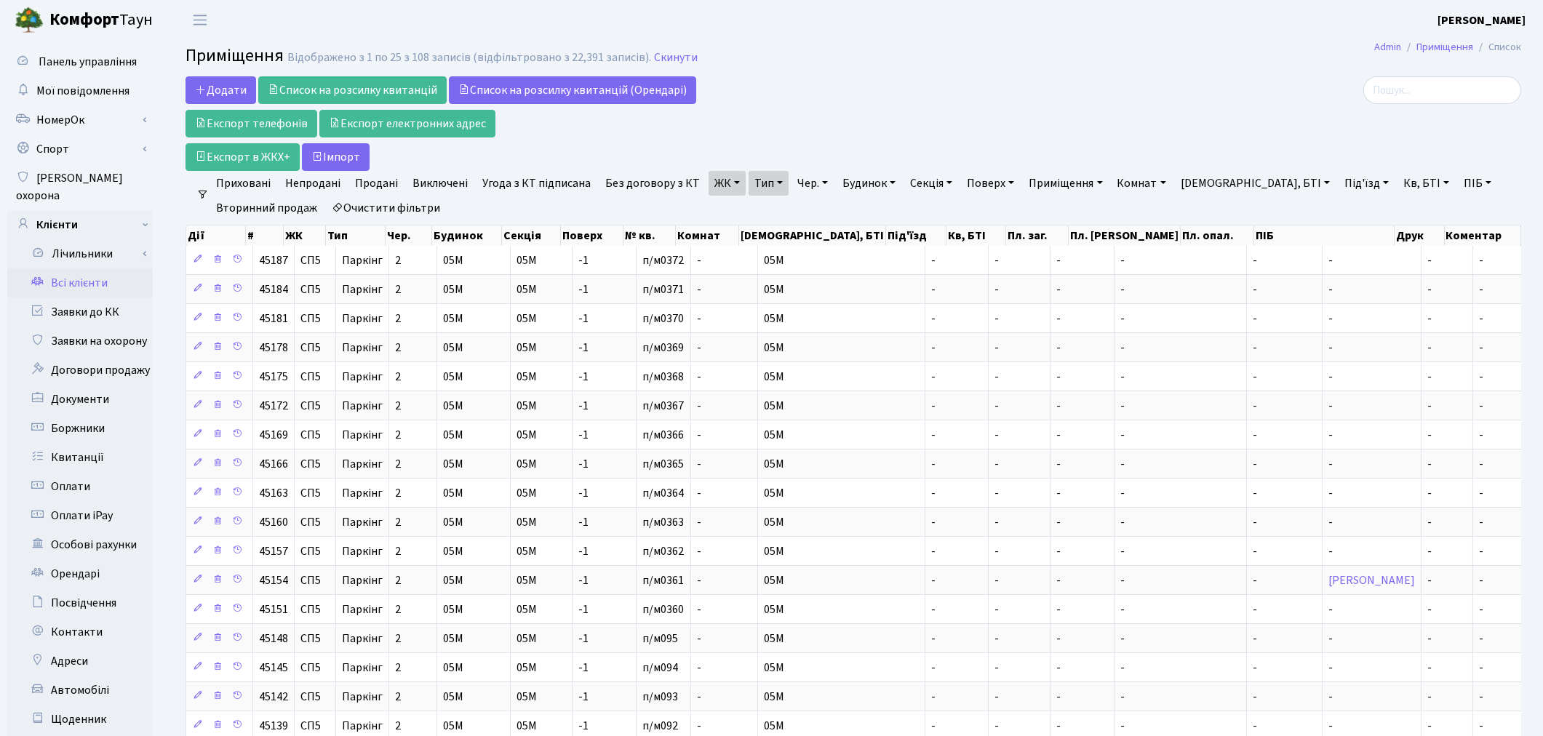
click at [62, 269] on link "Всі клієнти" at bounding box center [80, 283] width 146 height 29
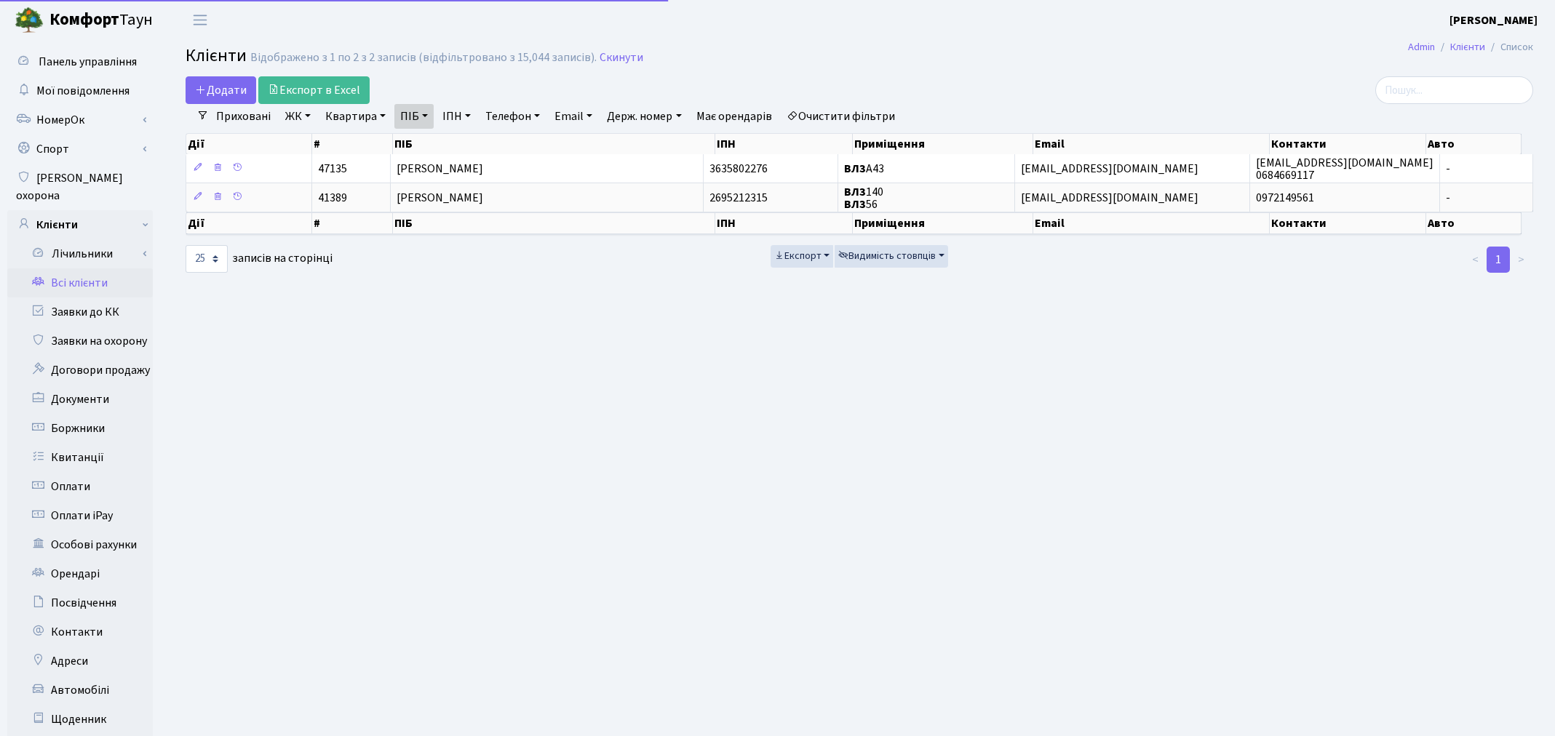
select select "25"
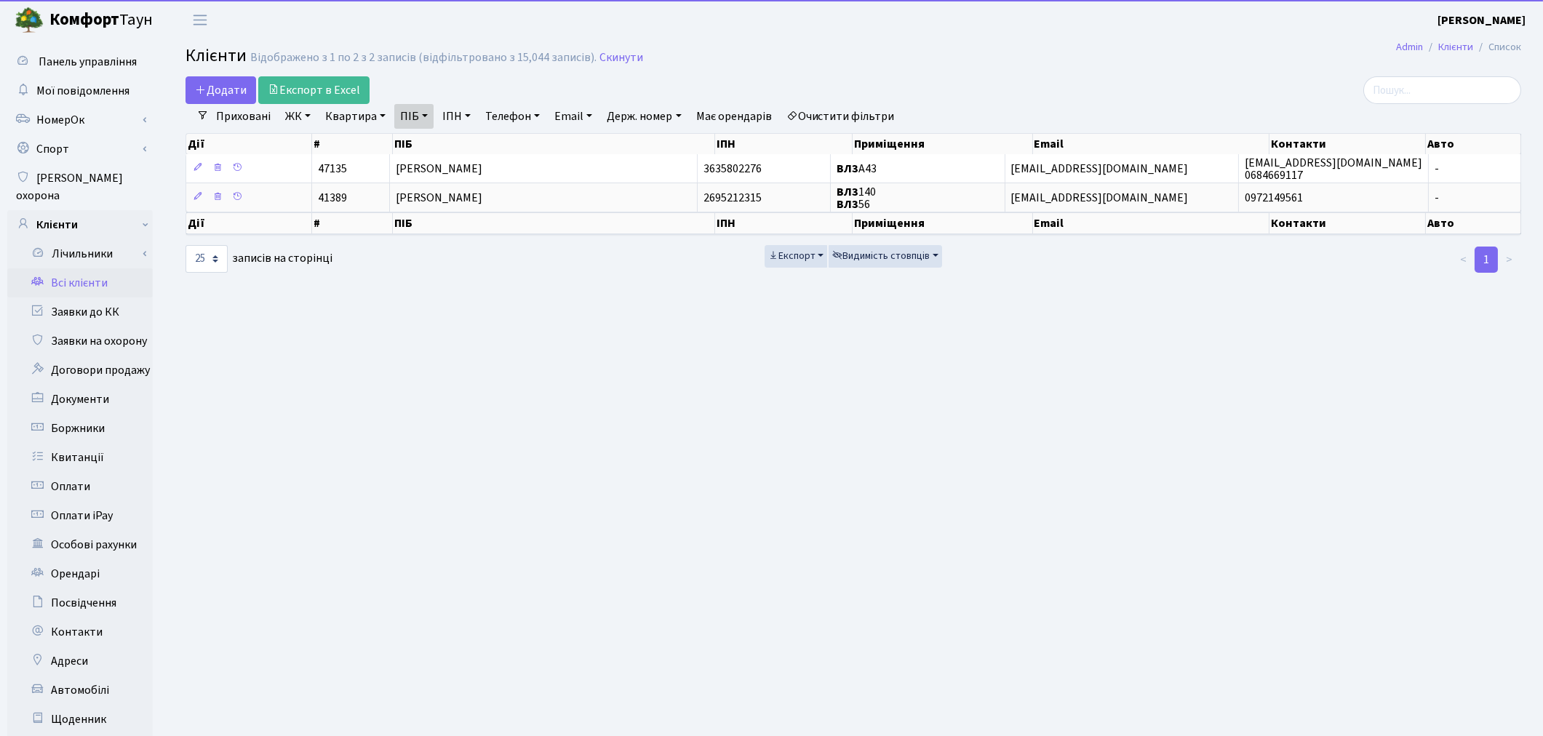
click at [868, 105] on link "Очистити фільтри" at bounding box center [841, 116] width 120 height 25
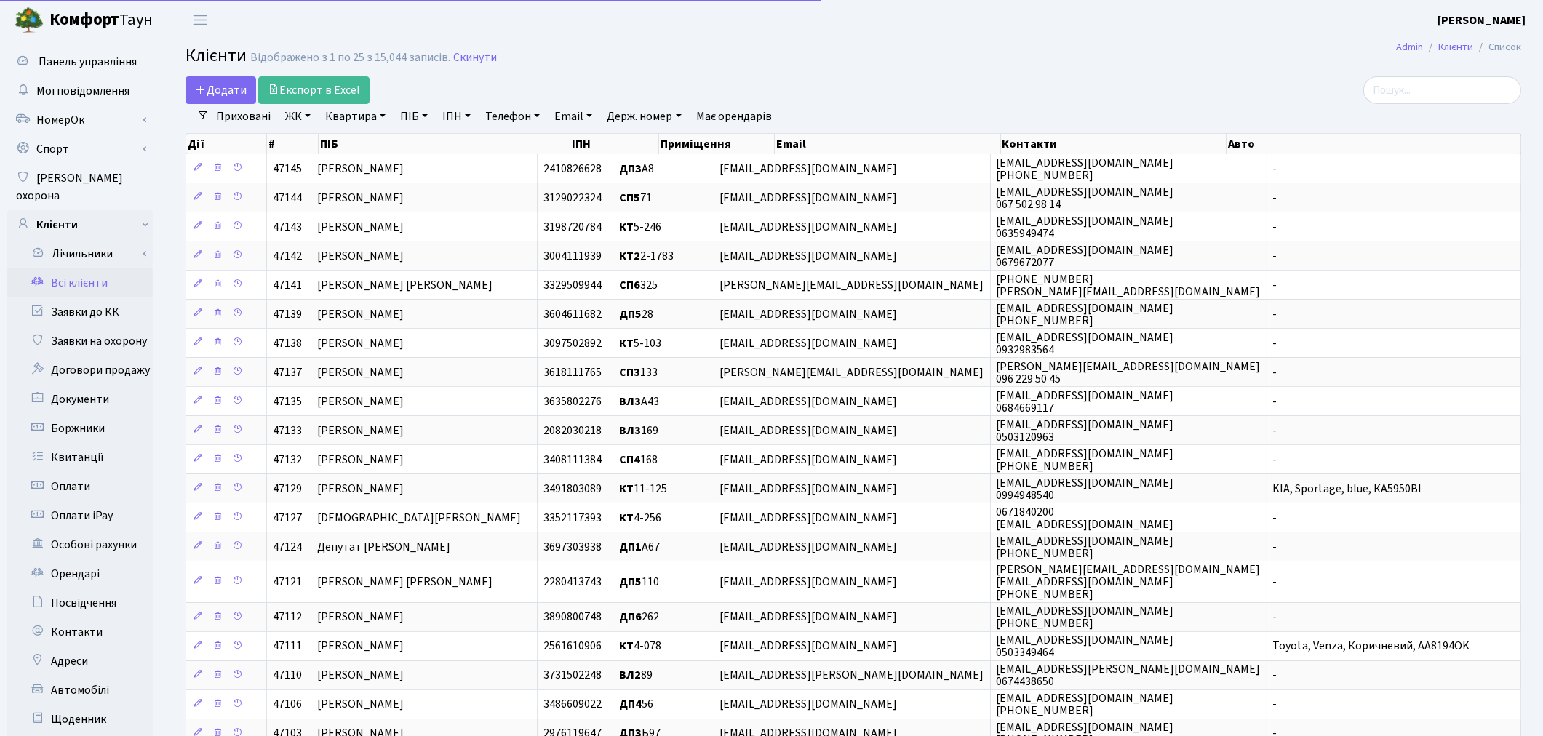
click at [359, 111] on link "Квартира" at bounding box center [355, 116] width 72 height 25
type input "77"
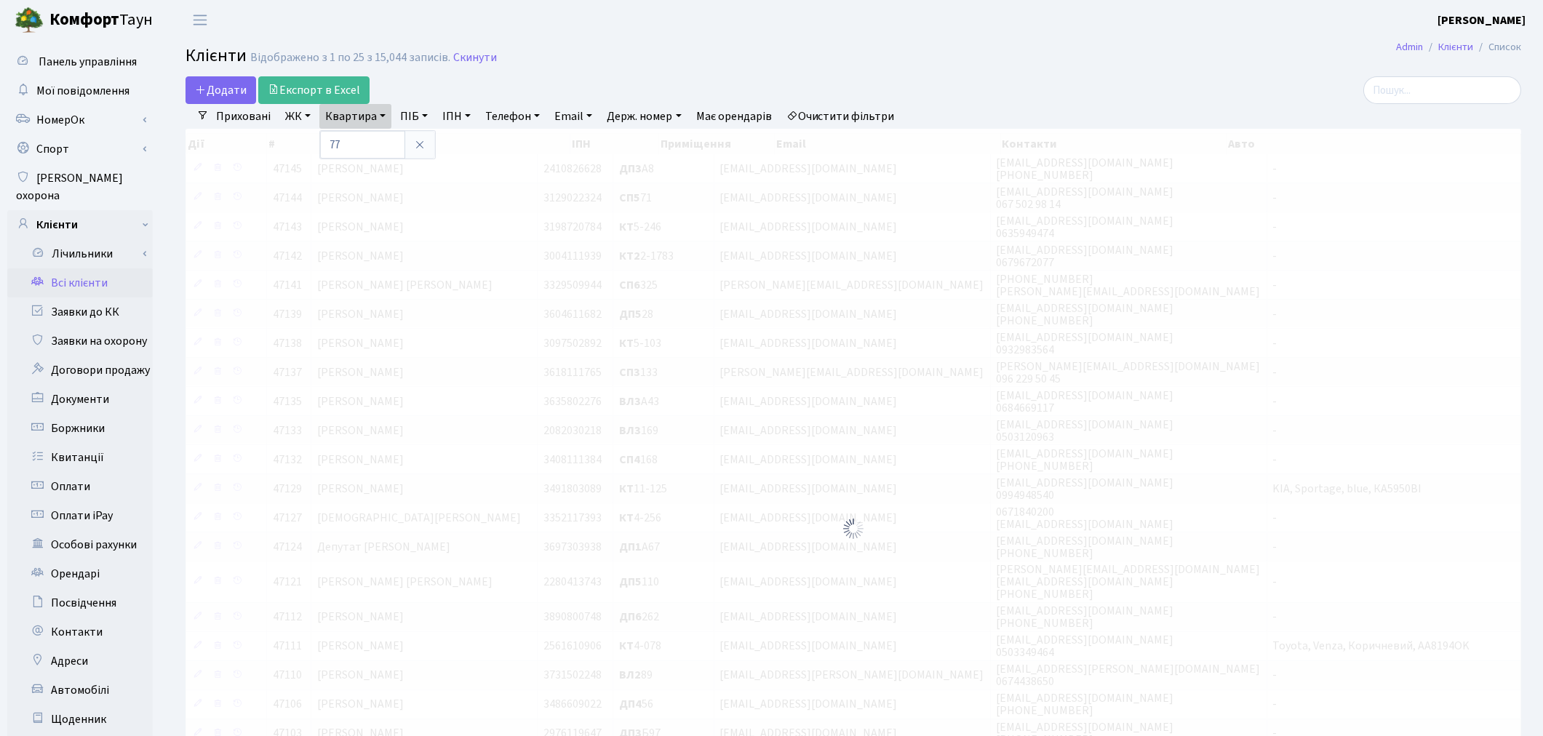
click at [854, 92] on div "Додати Експорт в Excel" at bounding box center [627, 90] width 883 height 28
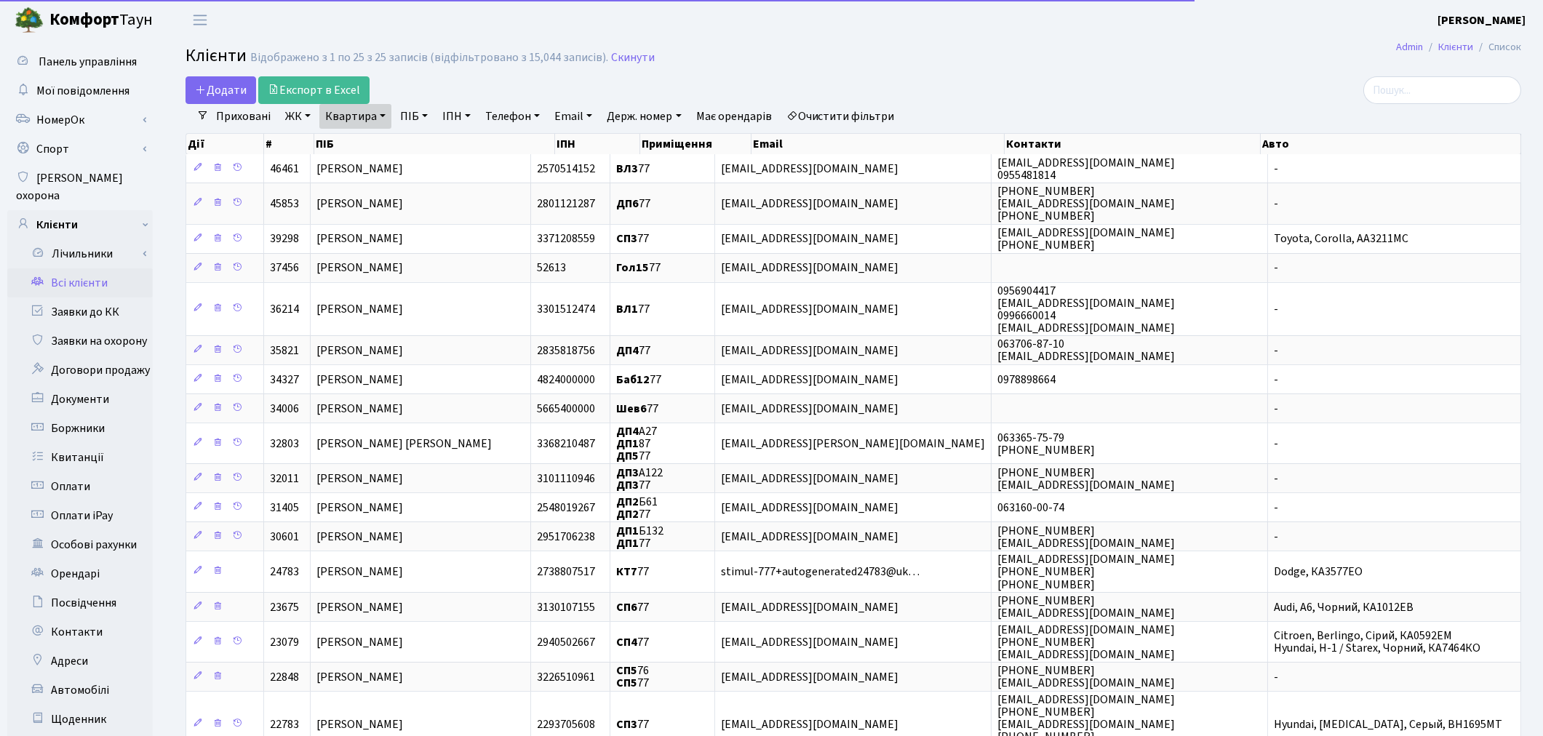
click at [300, 119] on link "ЖК" at bounding box center [297, 116] width 37 height 25
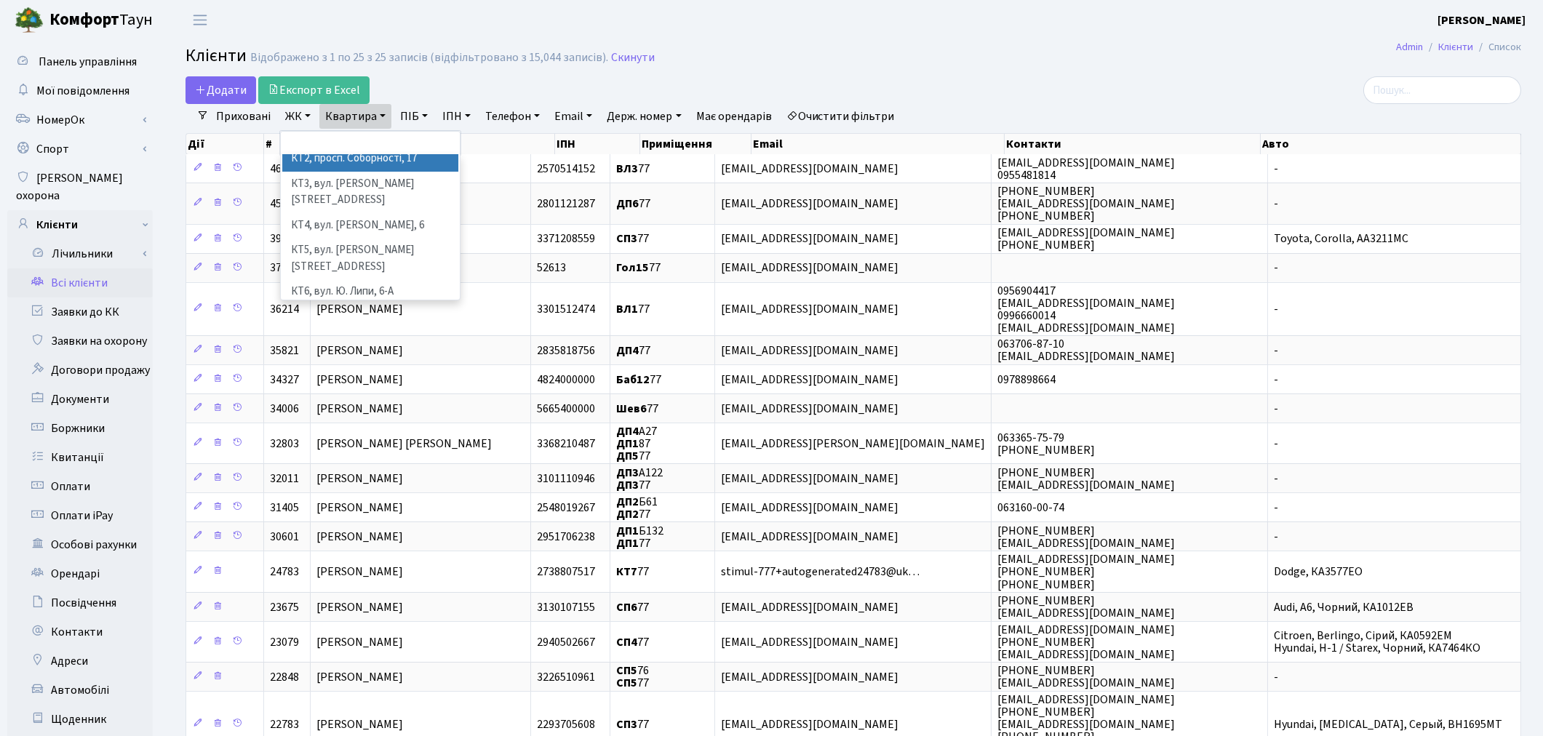
scroll to position [81, 0]
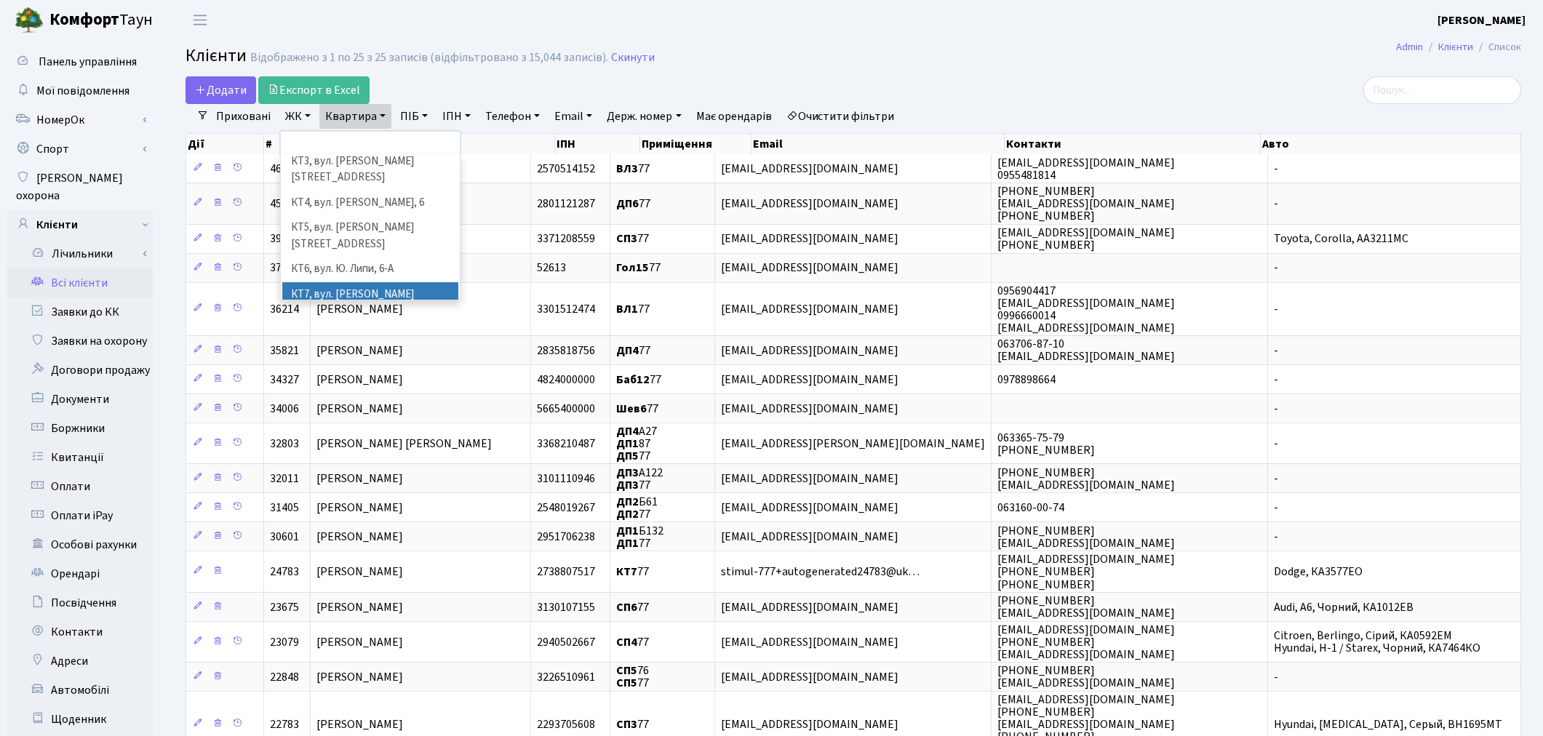
click at [383, 282] on li "КТ7, вул. [PERSON_NAME][STREET_ADDRESS]" at bounding box center [370, 302] width 176 height 41
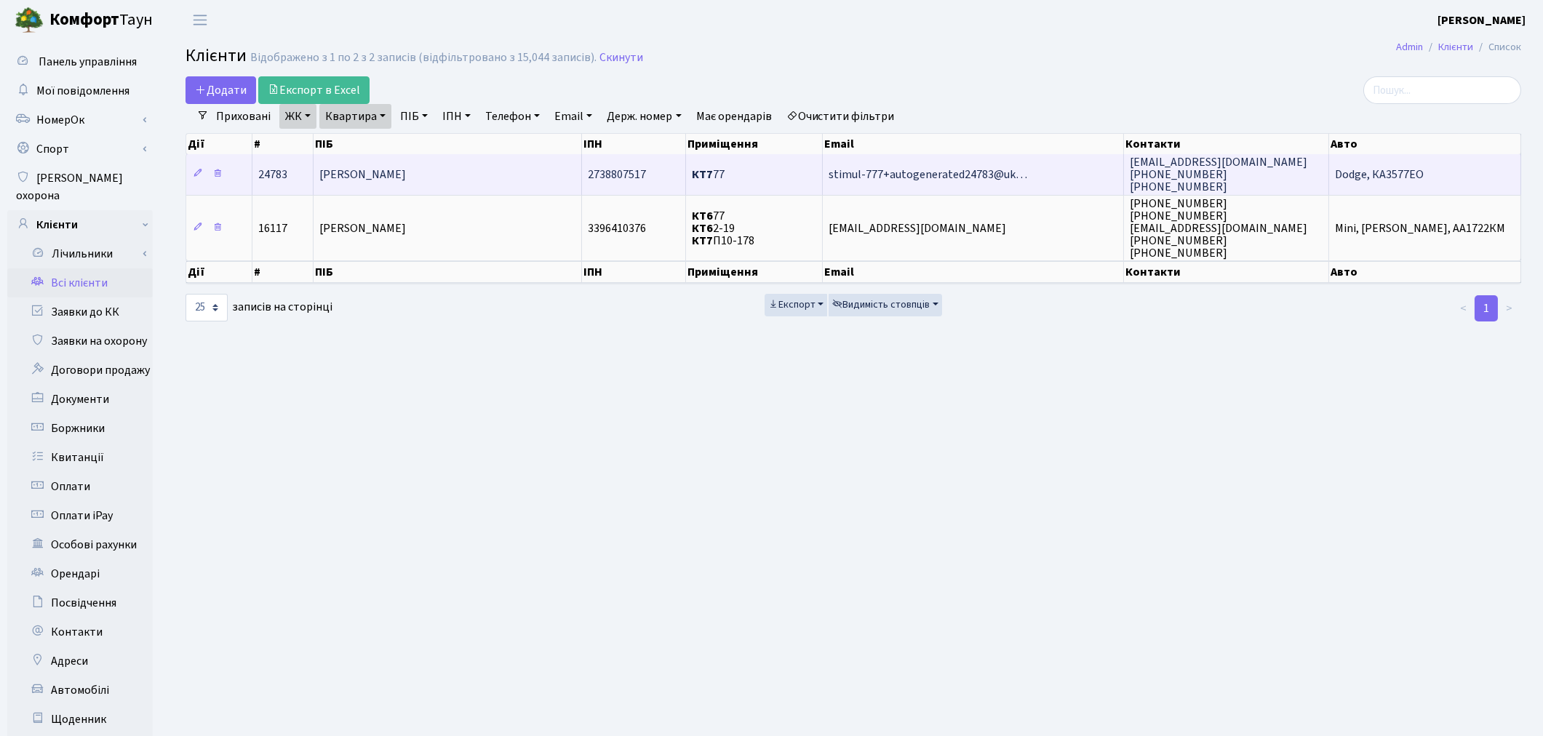
click at [371, 178] on span "[PERSON_NAME]" at bounding box center [362, 175] width 87 height 16
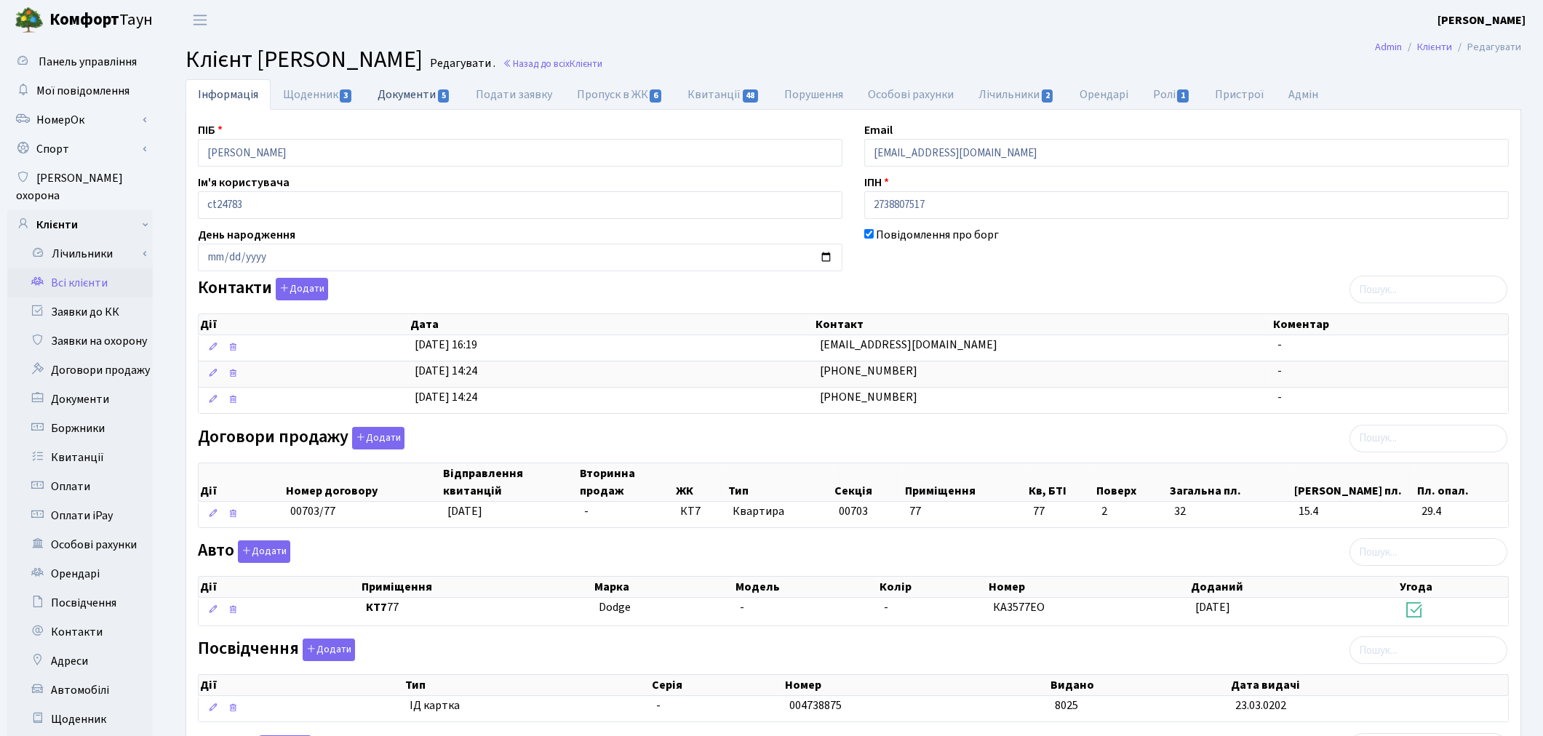
click at [399, 95] on link "Документи 5" at bounding box center [414, 94] width 98 height 30
select select "25"
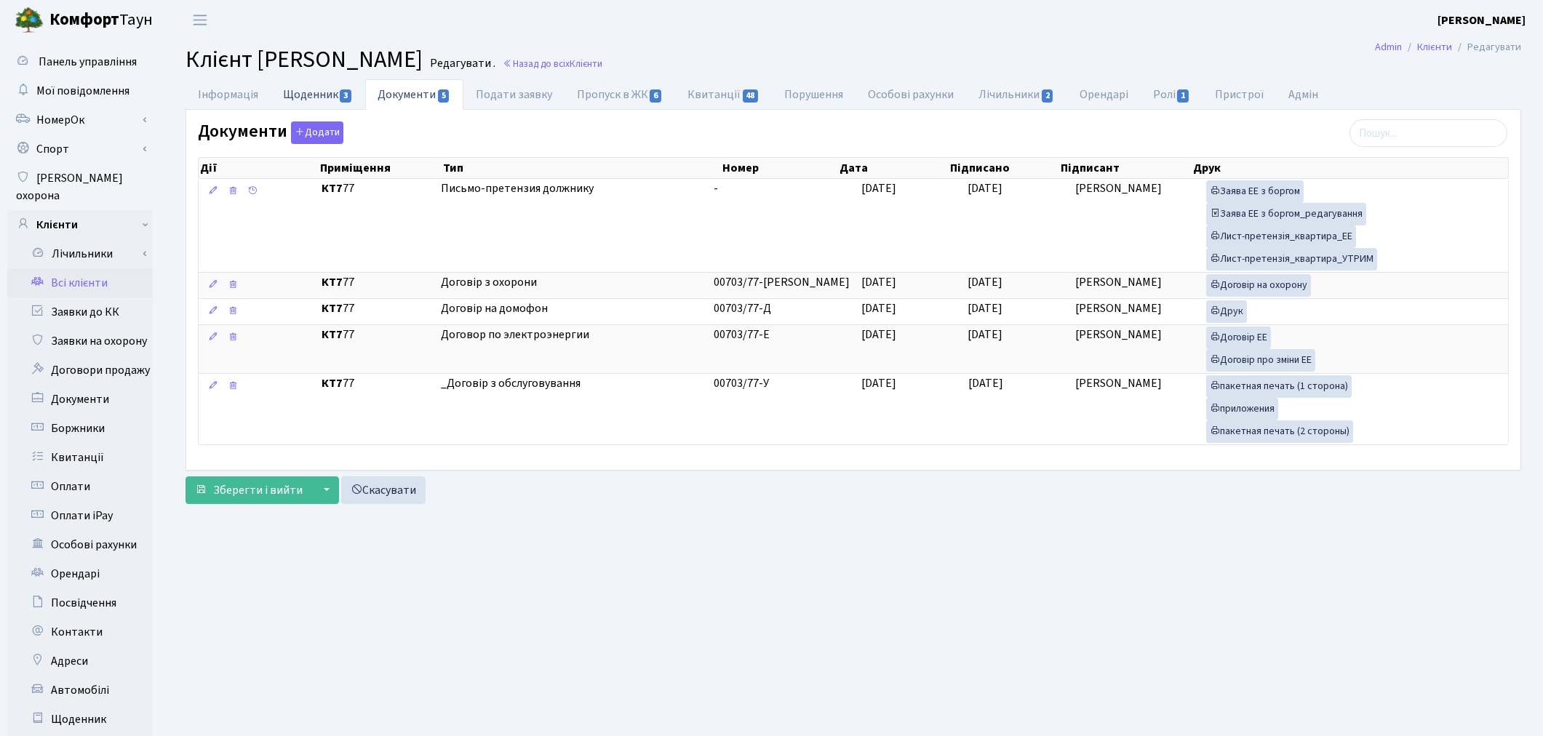
click at [293, 98] on link "Щоденник 3" at bounding box center [318, 94] width 95 height 30
select select "25"
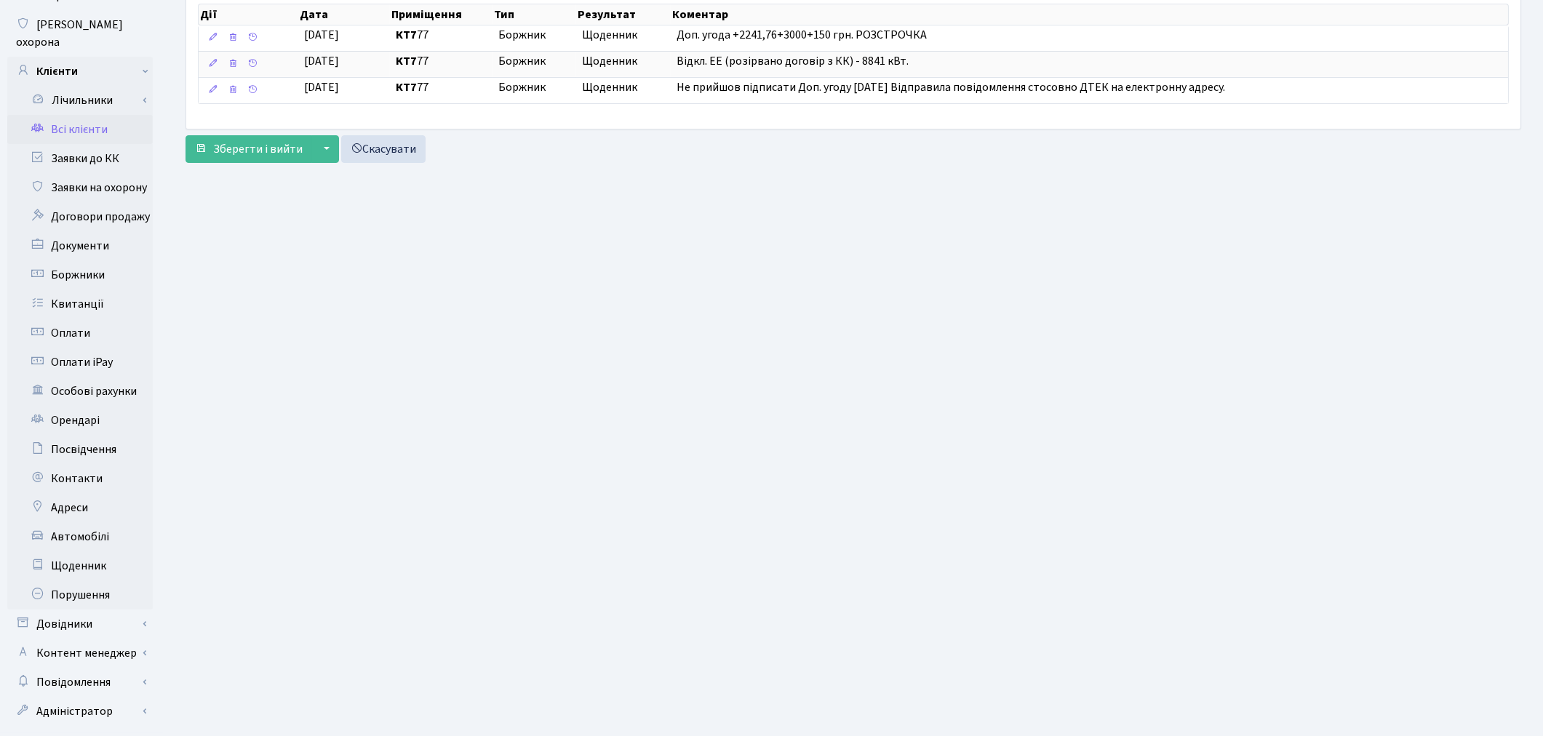
scroll to position [169, 0]
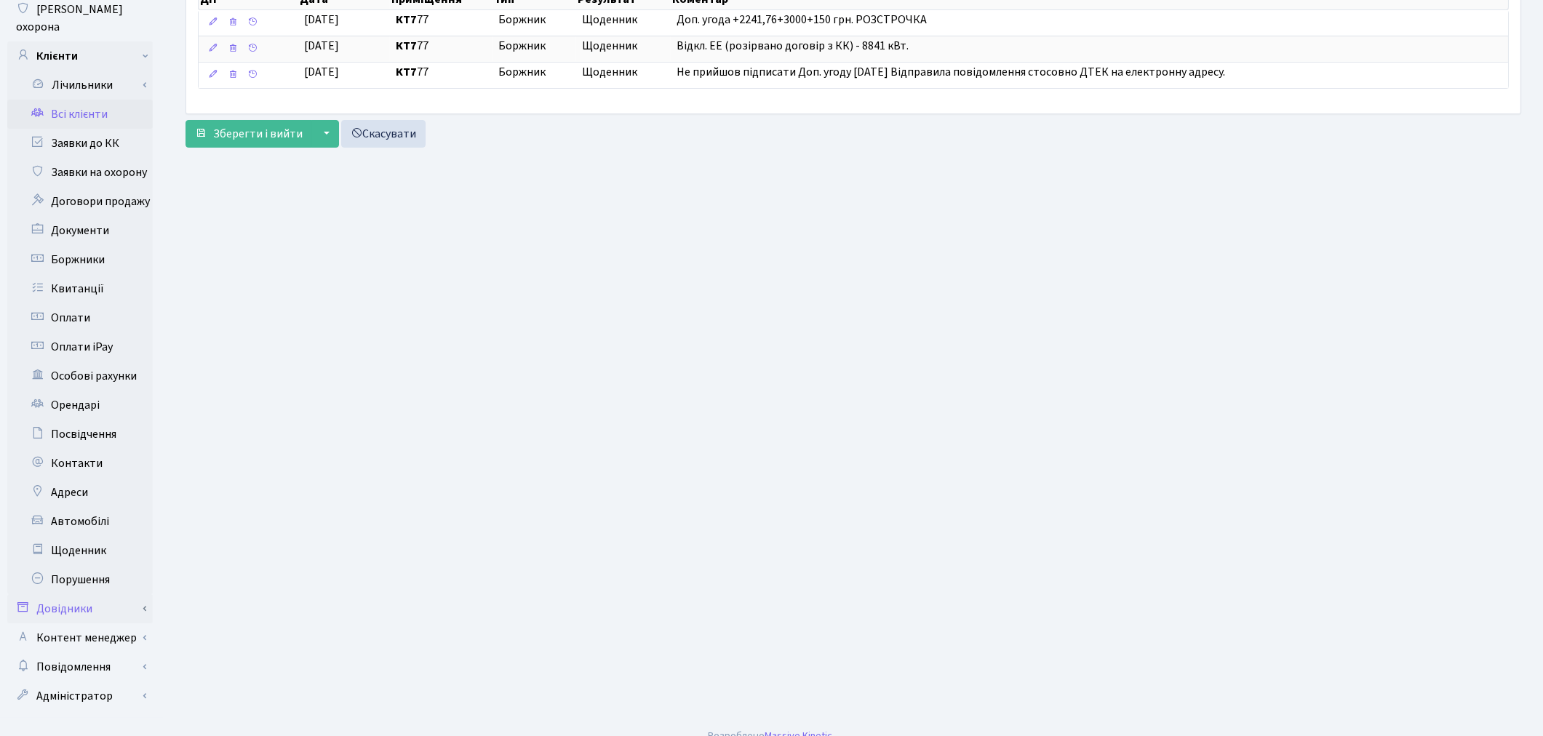
click at [73, 597] on link "Довідники" at bounding box center [80, 609] width 146 height 29
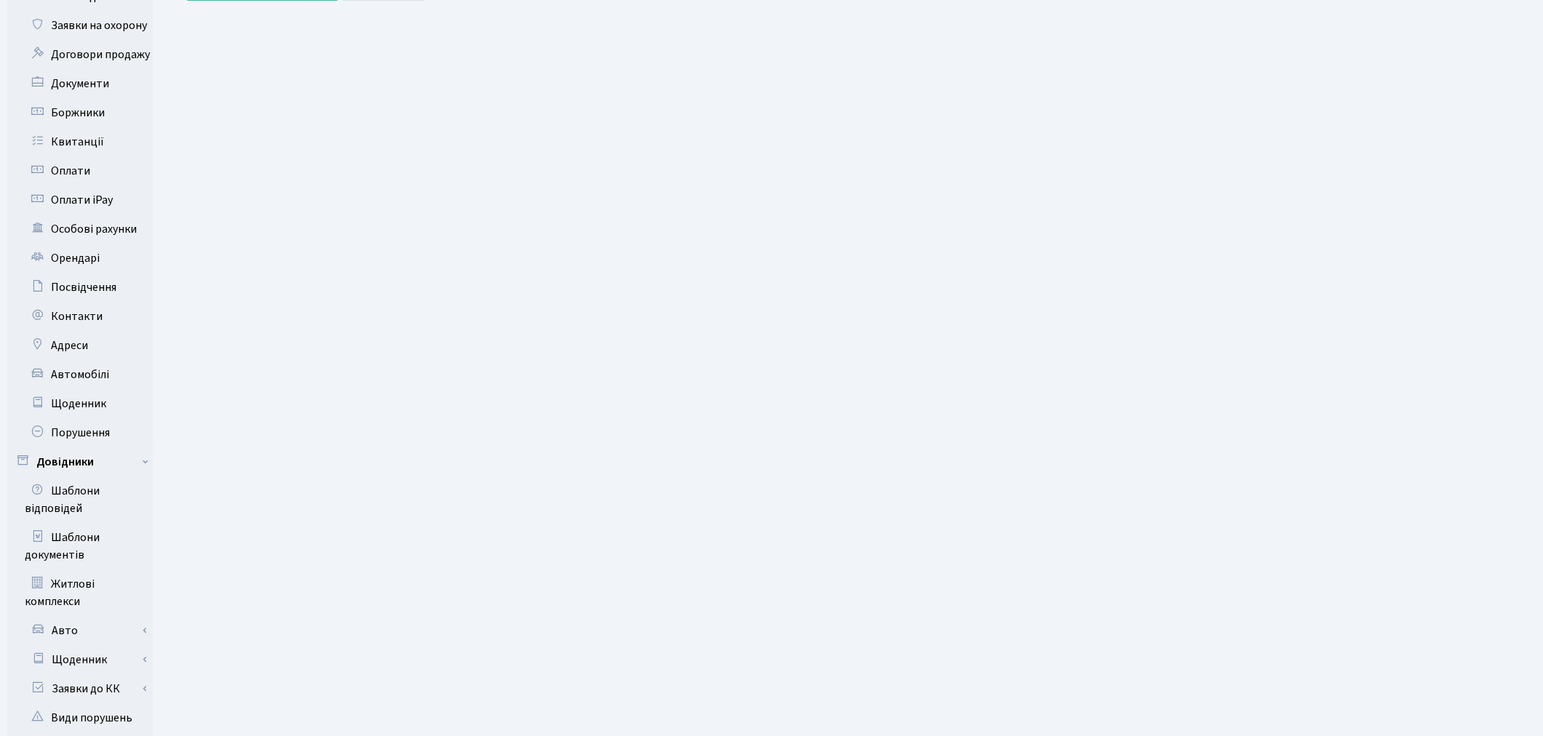
scroll to position [573, 0]
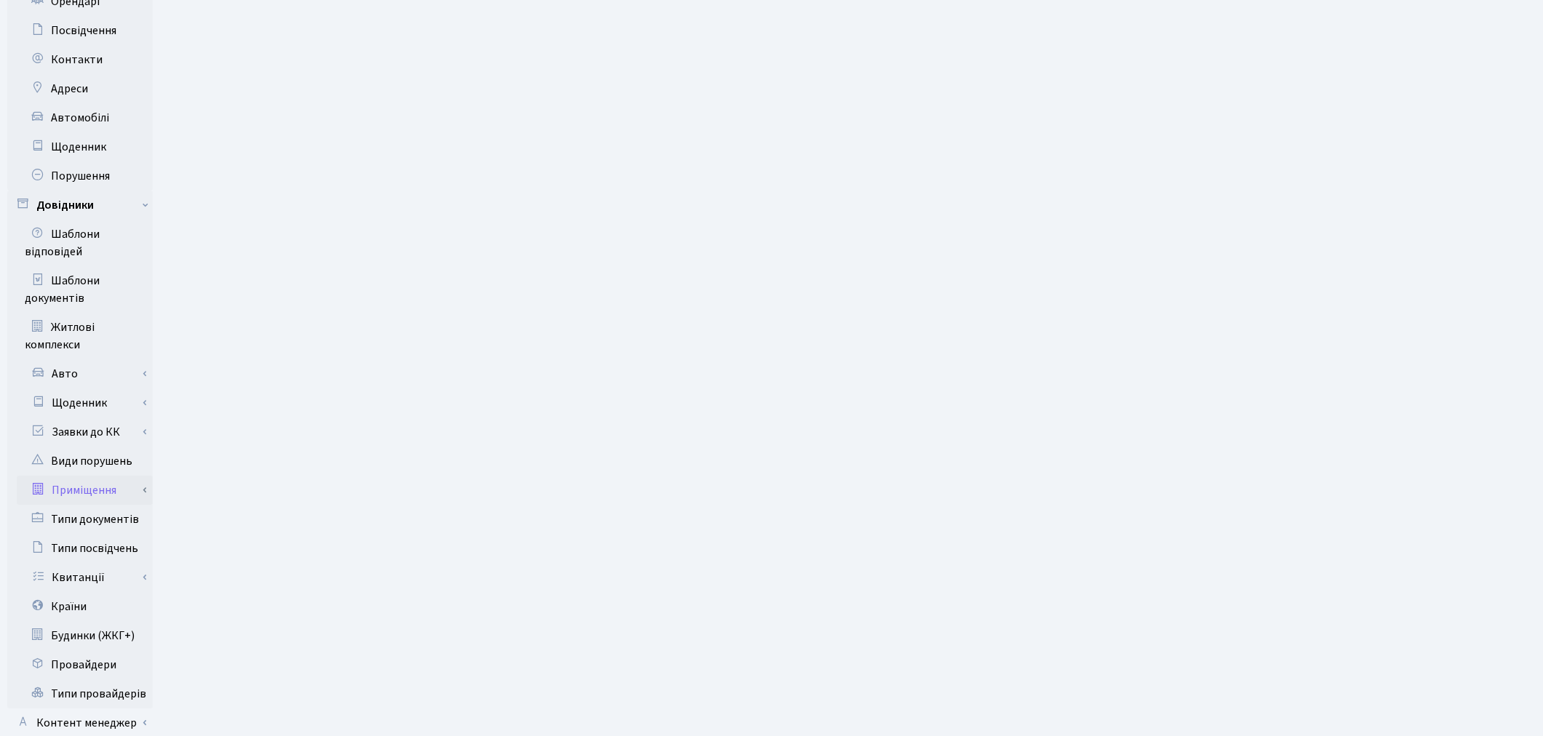
click at [75, 476] on link "Приміщення" at bounding box center [85, 490] width 136 height 29
click at [96, 505] on link "Всі приміщення" at bounding box center [85, 519] width 136 height 29
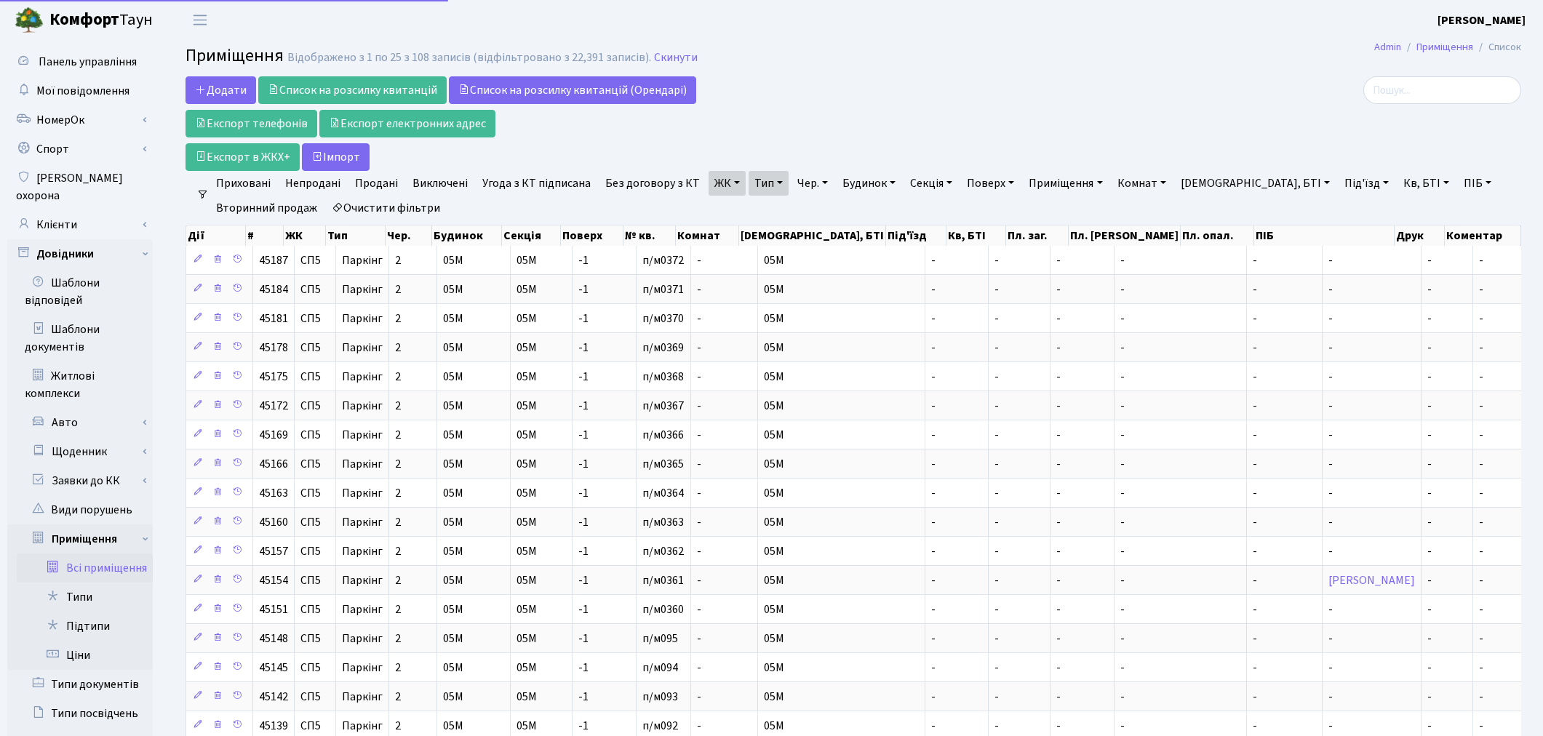
select select "25"
click at [412, 208] on link "Очистити фільтри" at bounding box center [386, 208] width 120 height 25
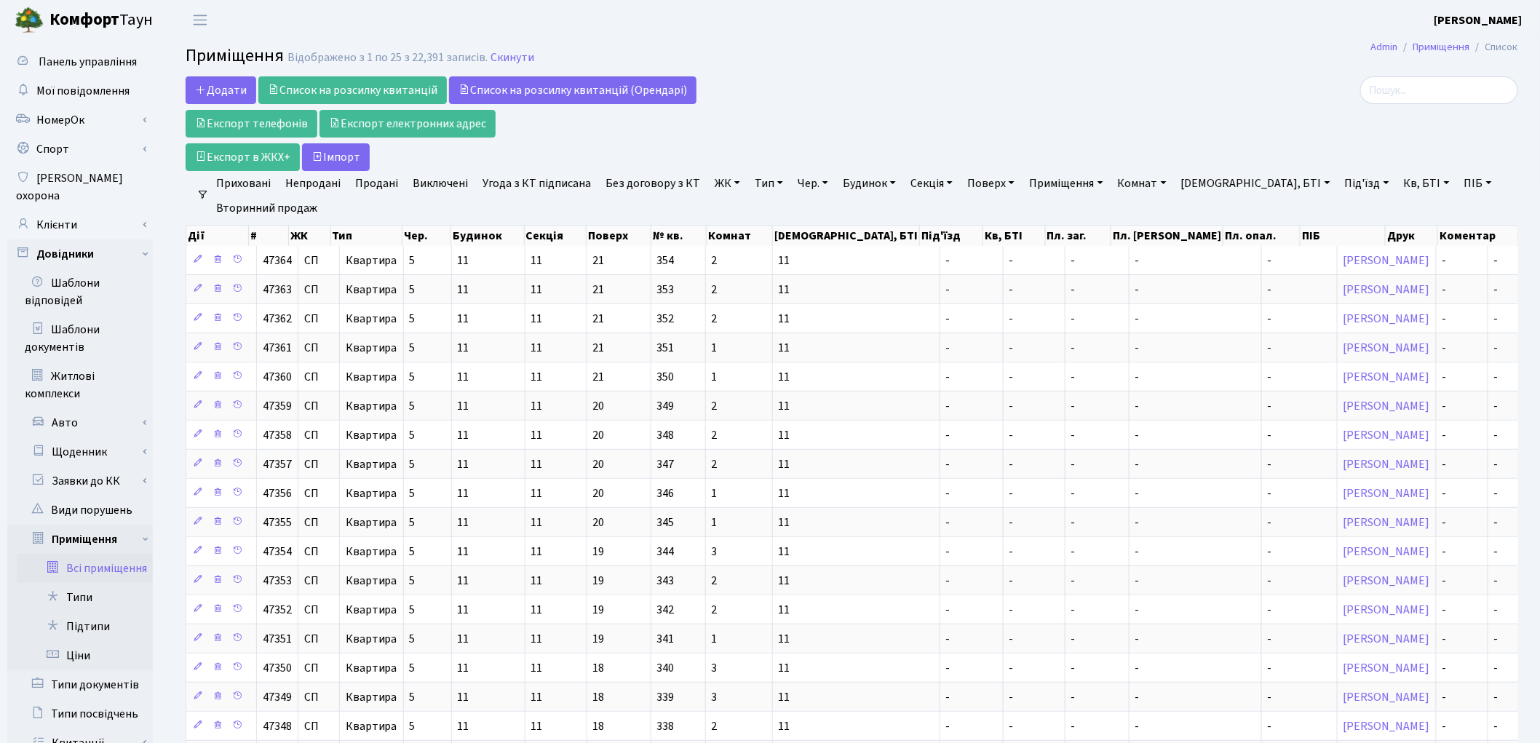
click at [1115, 63] on h2 "Приміщення Відображено з 1 по 25 з 22,391 записів. Скинути" at bounding box center [852, 58] width 1332 height 25
click at [759, 184] on link "Тип" at bounding box center [769, 183] width 40 height 25
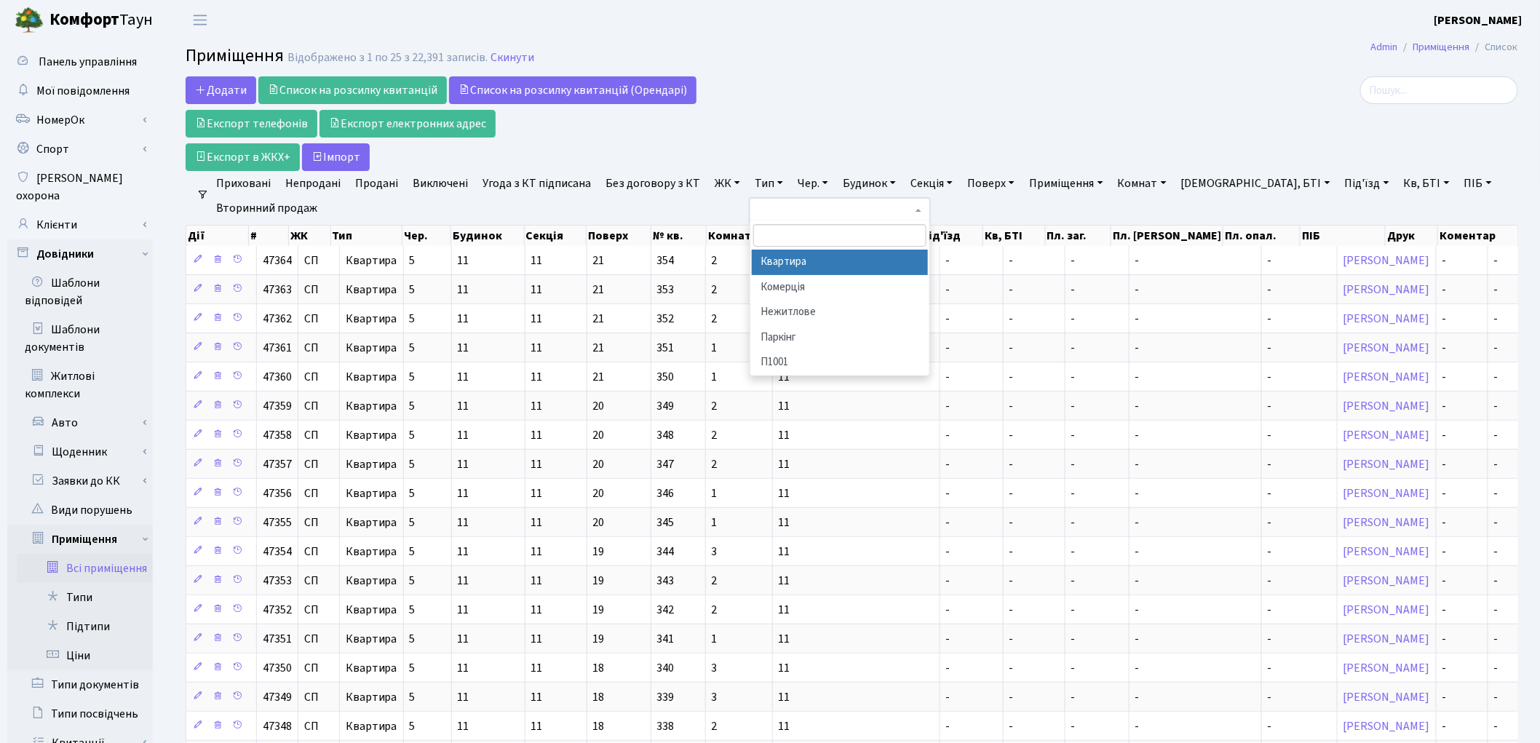
click at [782, 258] on li "Квартира" at bounding box center [840, 262] width 176 height 25
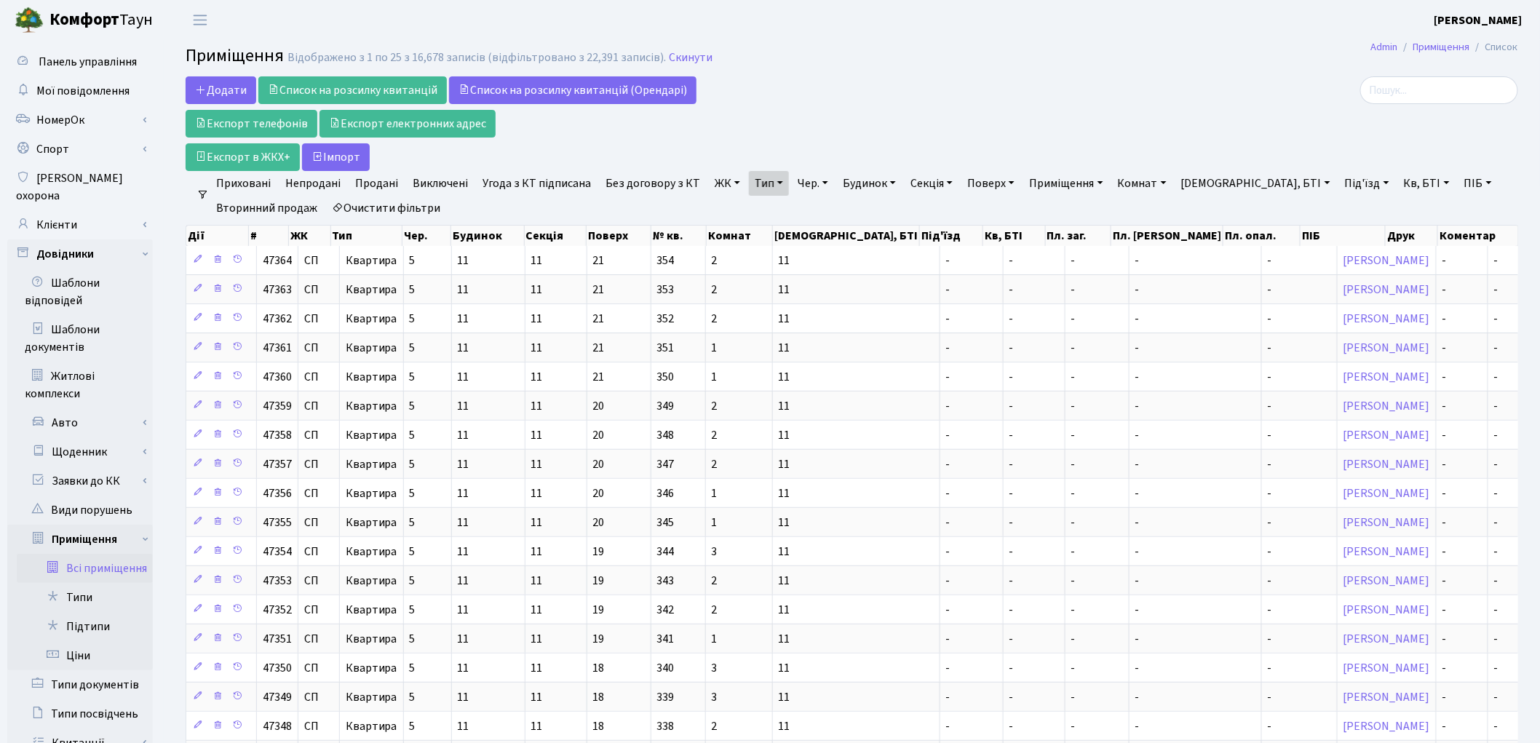
click at [716, 180] on link "ЖК" at bounding box center [727, 183] width 37 height 25
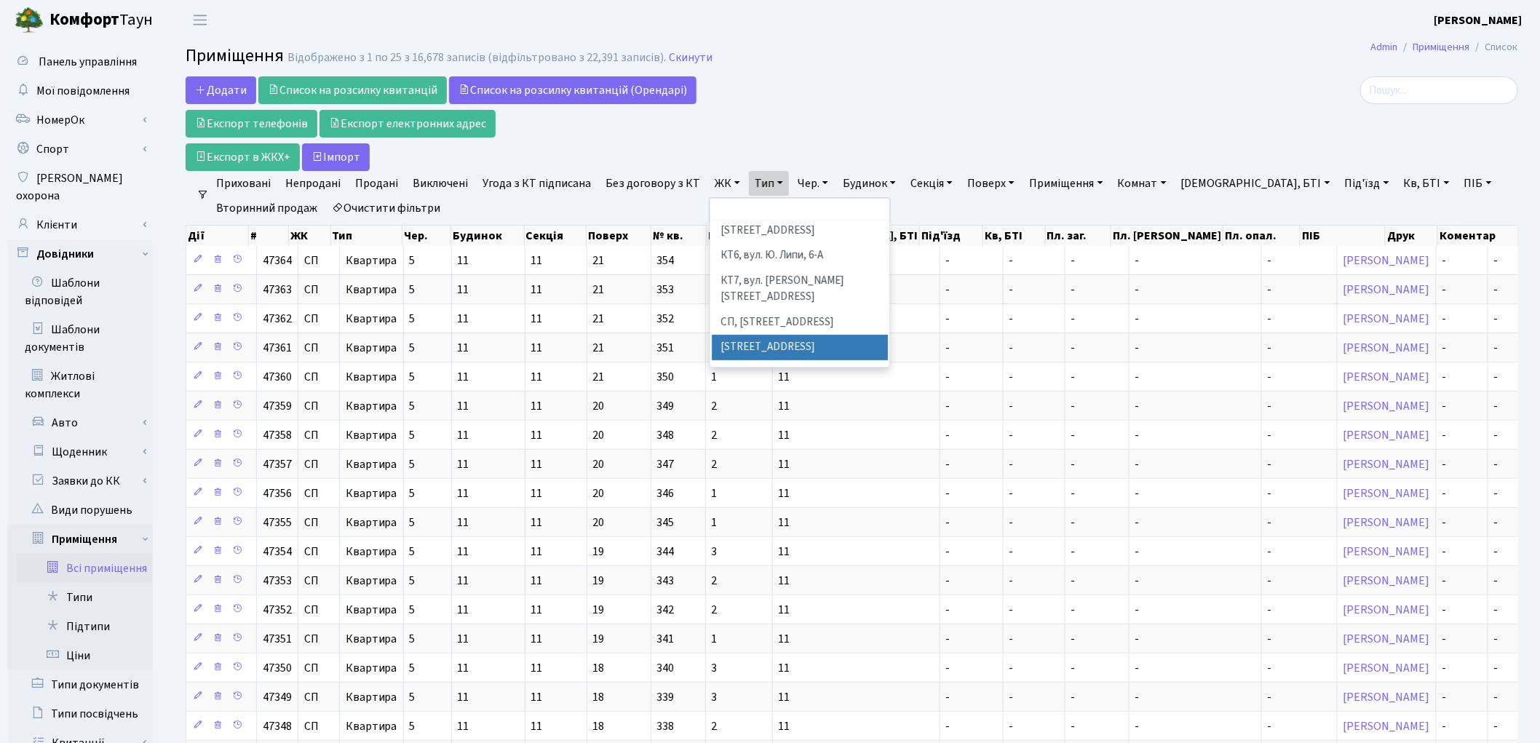
click at [739, 335] on li "[STREET_ADDRESS]" at bounding box center [800, 347] width 176 height 25
select select "307"
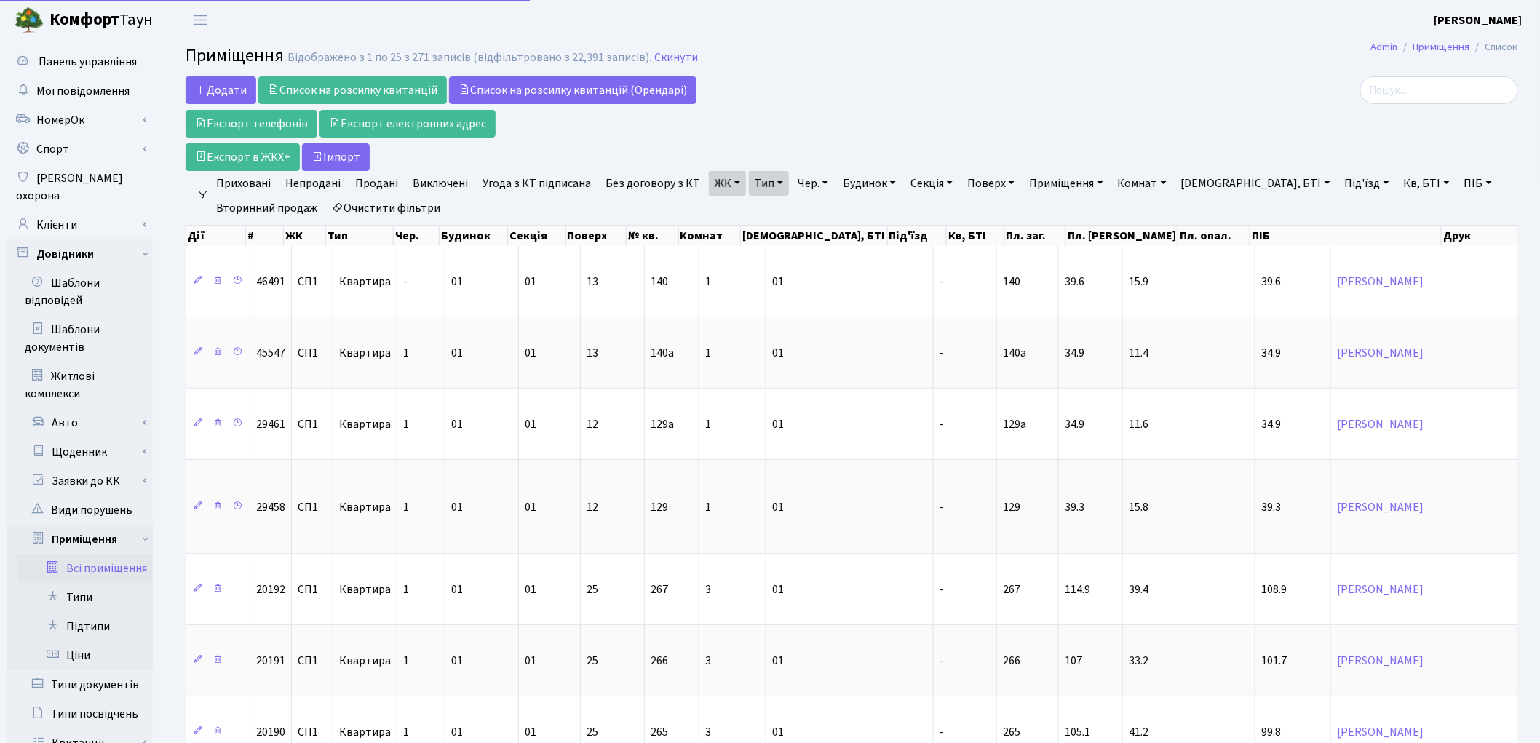
click at [709, 192] on link "ЖК" at bounding box center [727, 183] width 37 height 25
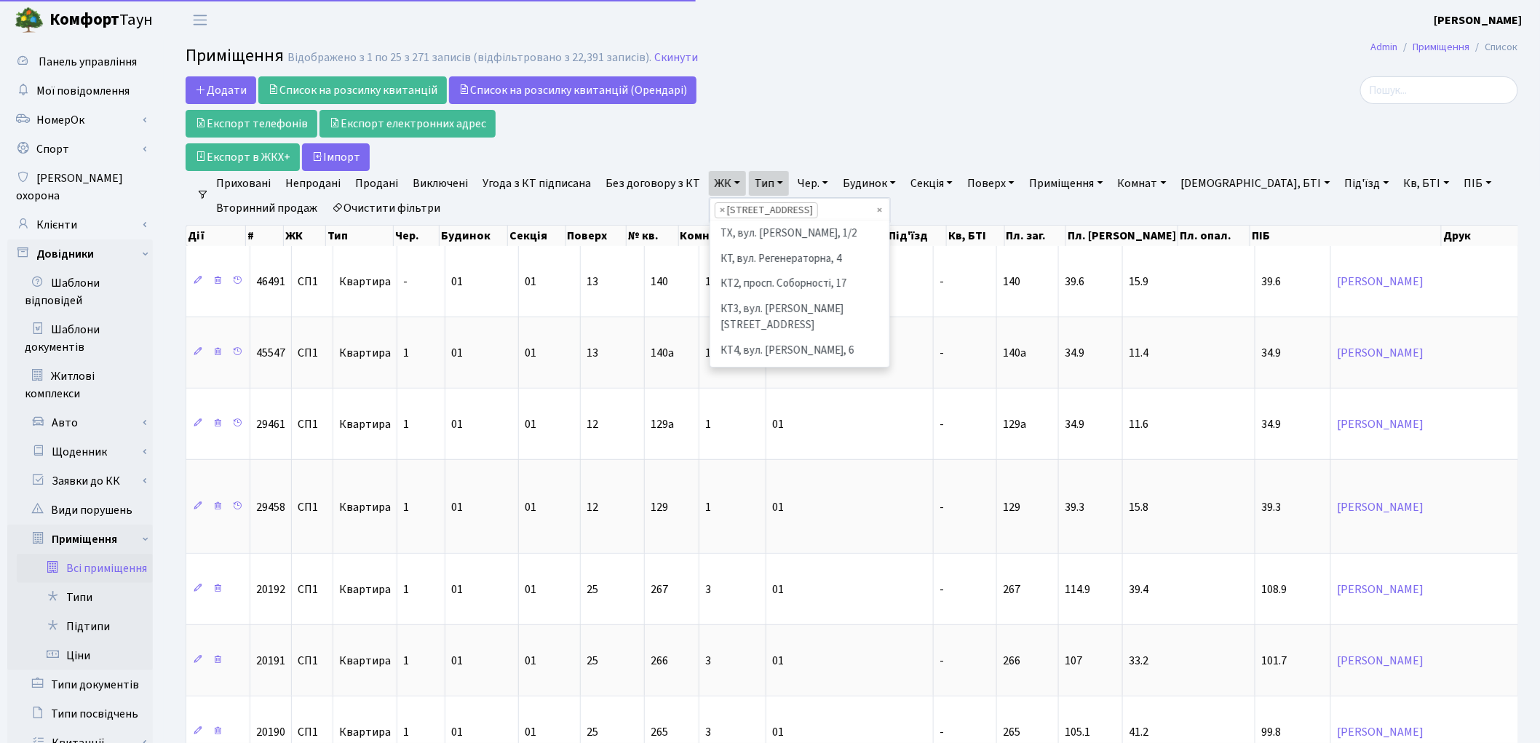
scroll to position [200, 0]
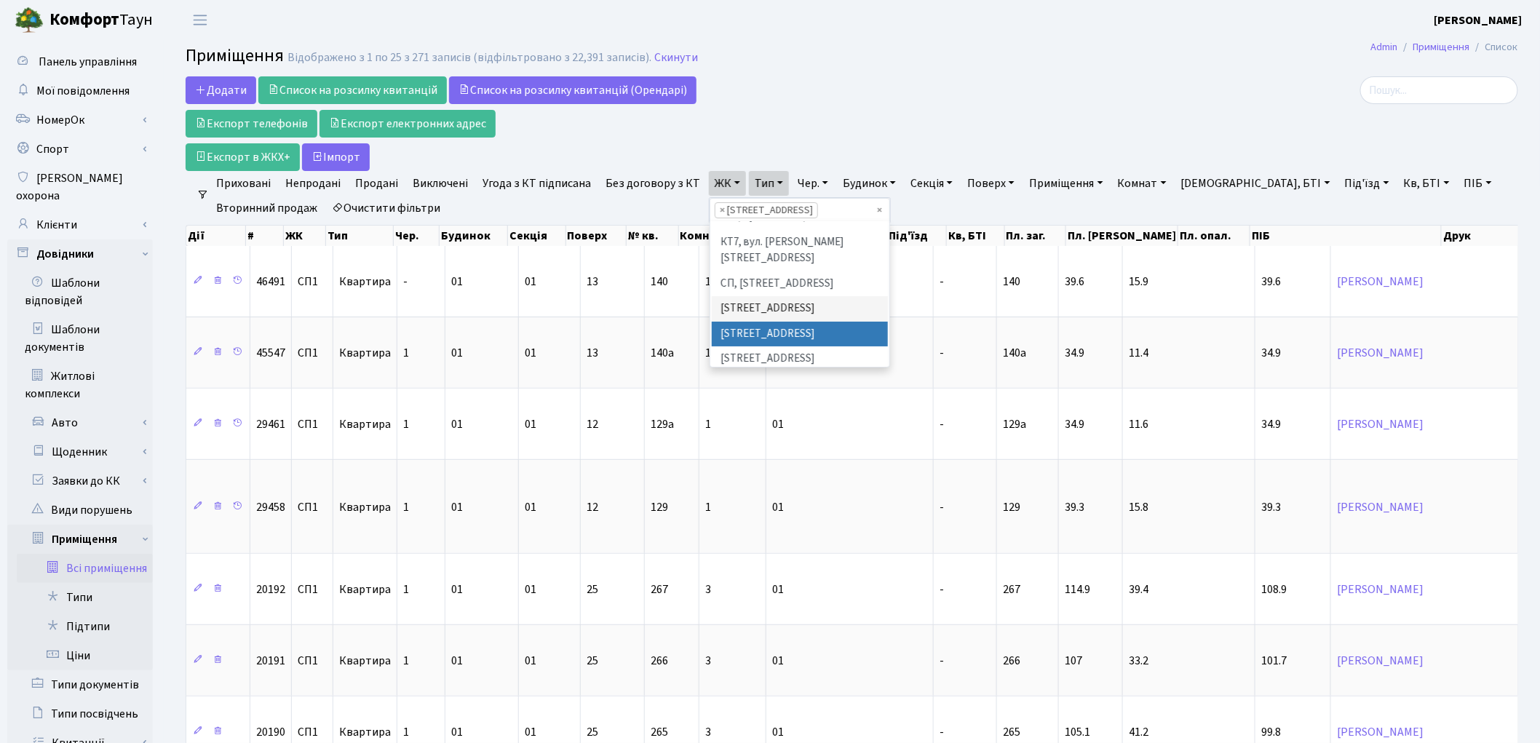
click at [717, 322] on li "СП2, Столичне шосе, 1А" at bounding box center [800, 334] width 176 height 25
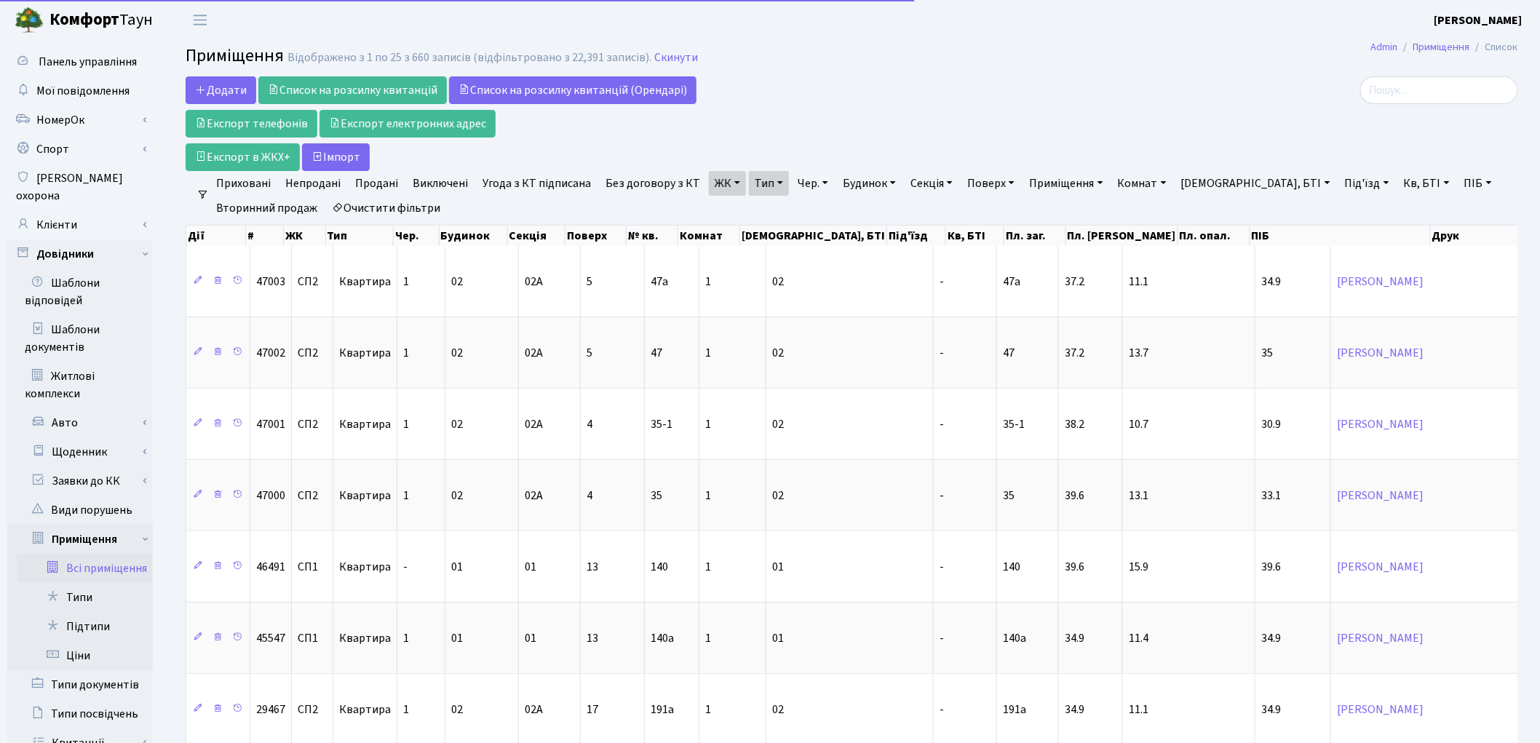
click at [709, 192] on link "ЖК" at bounding box center [727, 183] width 37 height 25
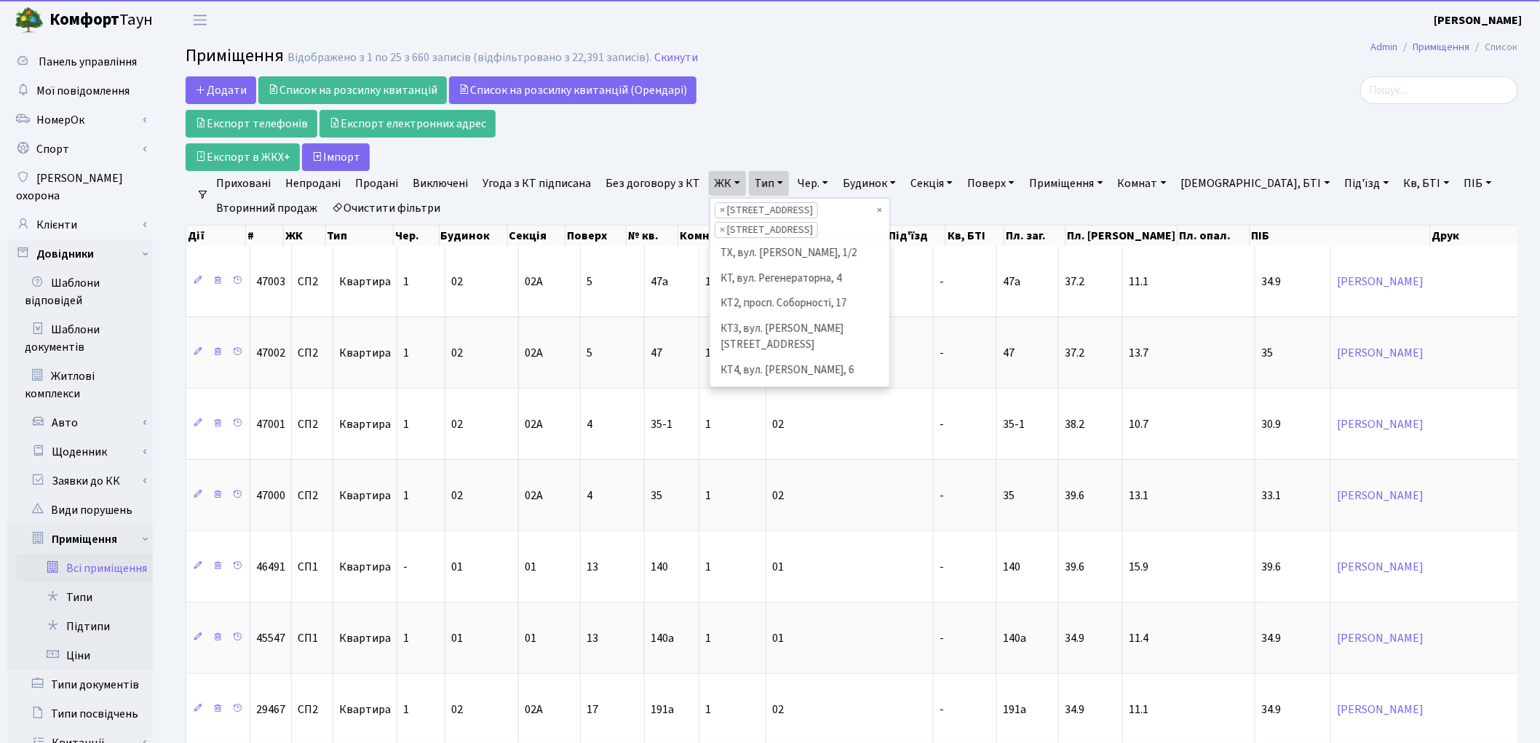
scroll to position [226, 0]
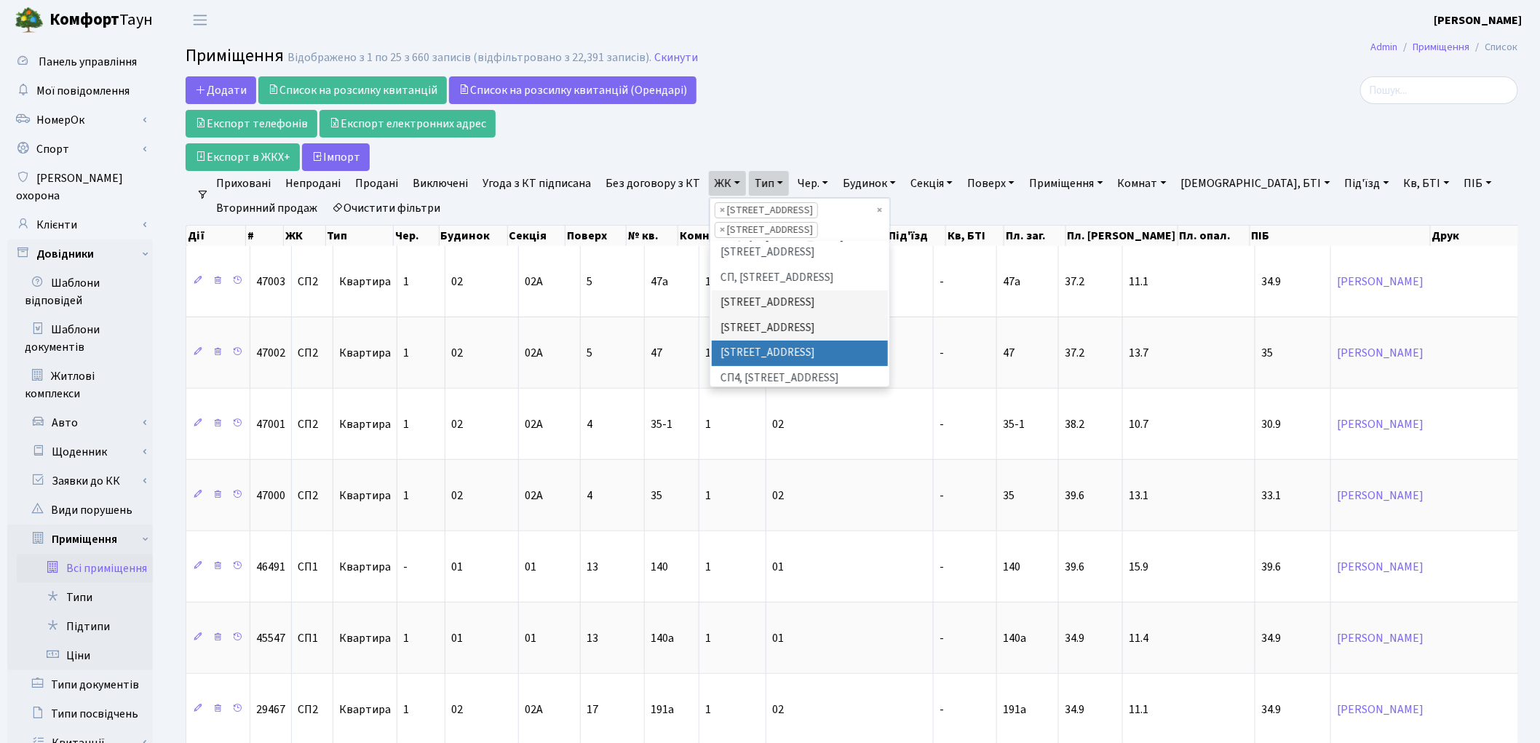
click at [715, 341] on li "СП3, Столичне шосе, 3" at bounding box center [800, 353] width 176 height 25
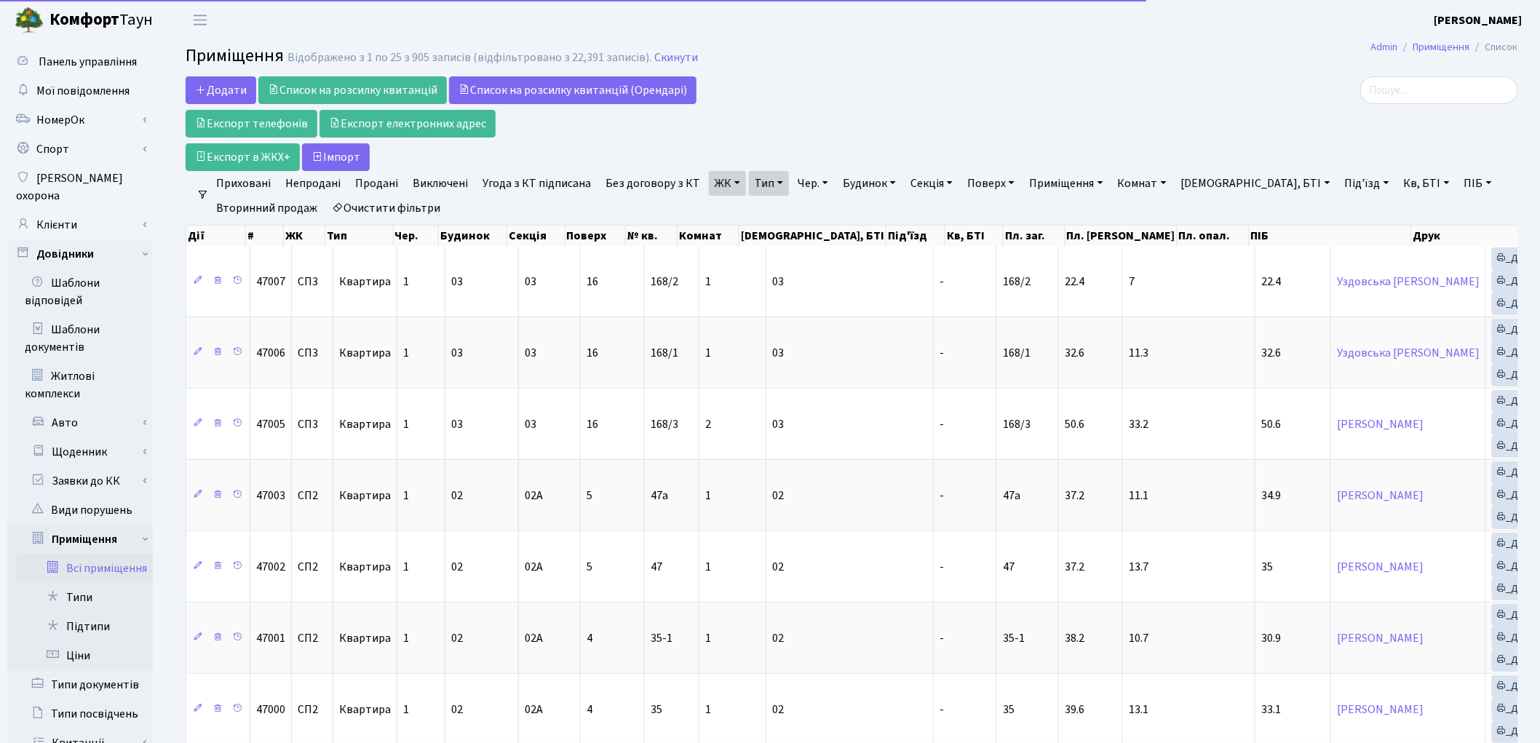
click at [714, 180] on link "ЖК" at bounding box center [727, 183] width 37 height 25
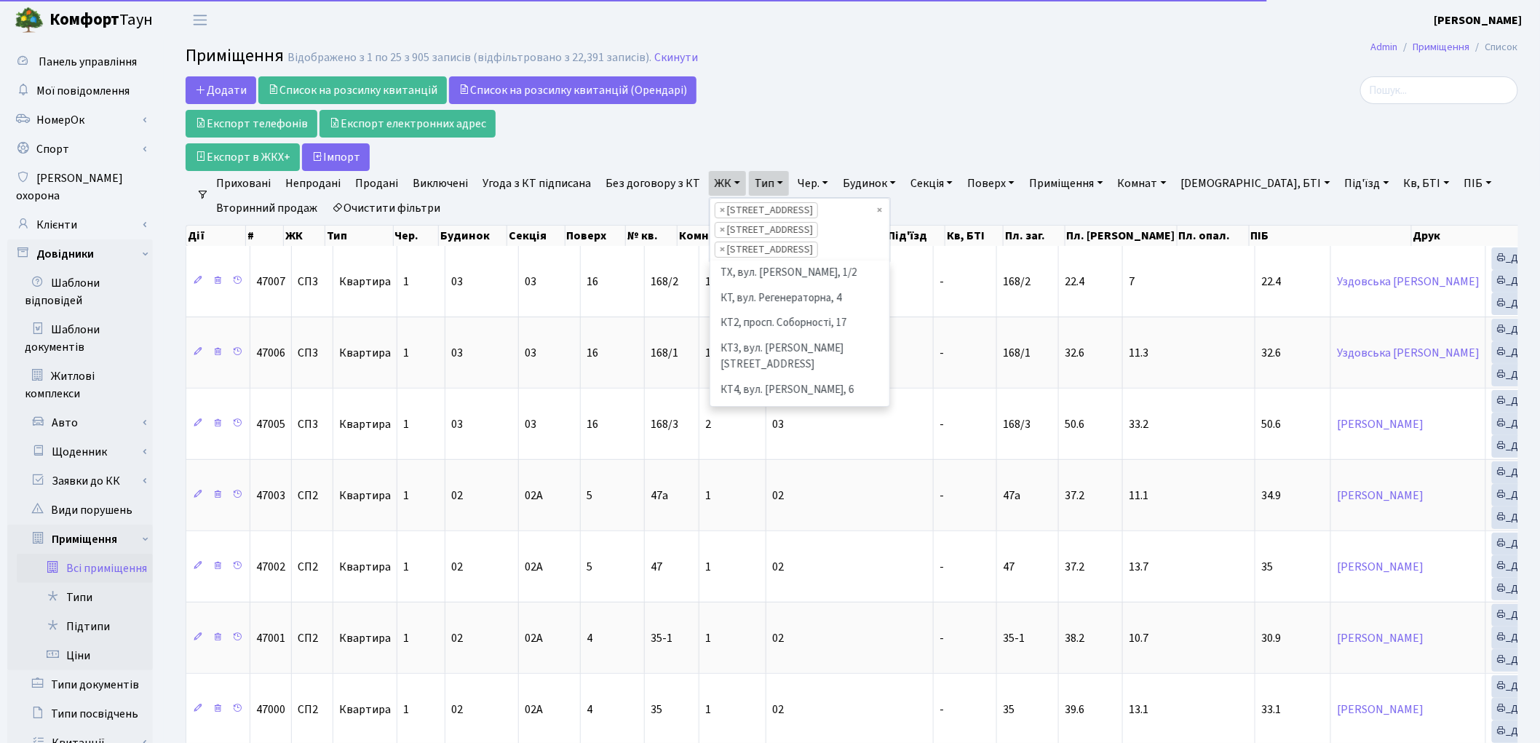
scroll to position [175, 0]
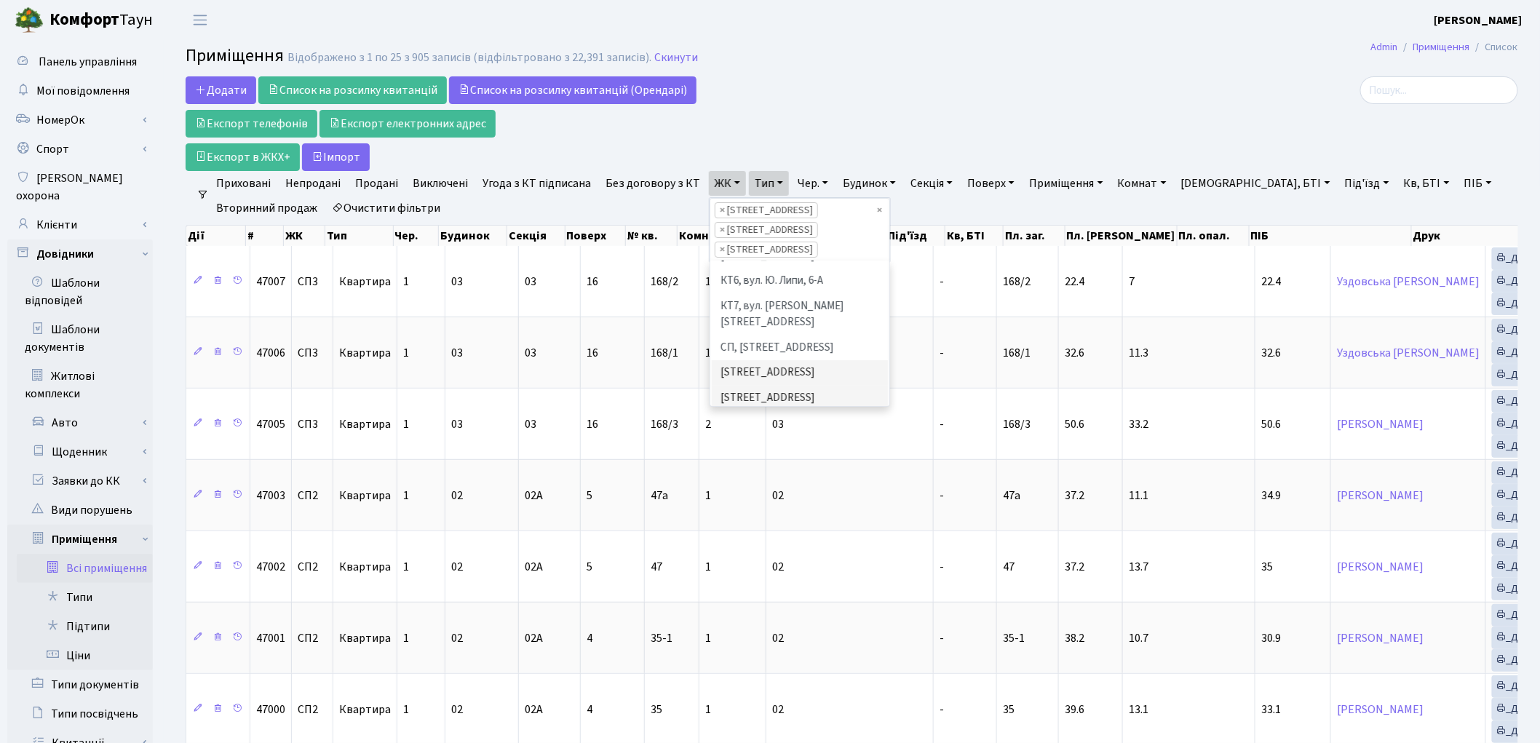
click at [733, 436] on li "СП4, Столичне шосе, 5" at bounding box center [800, 448] width 176 height 25
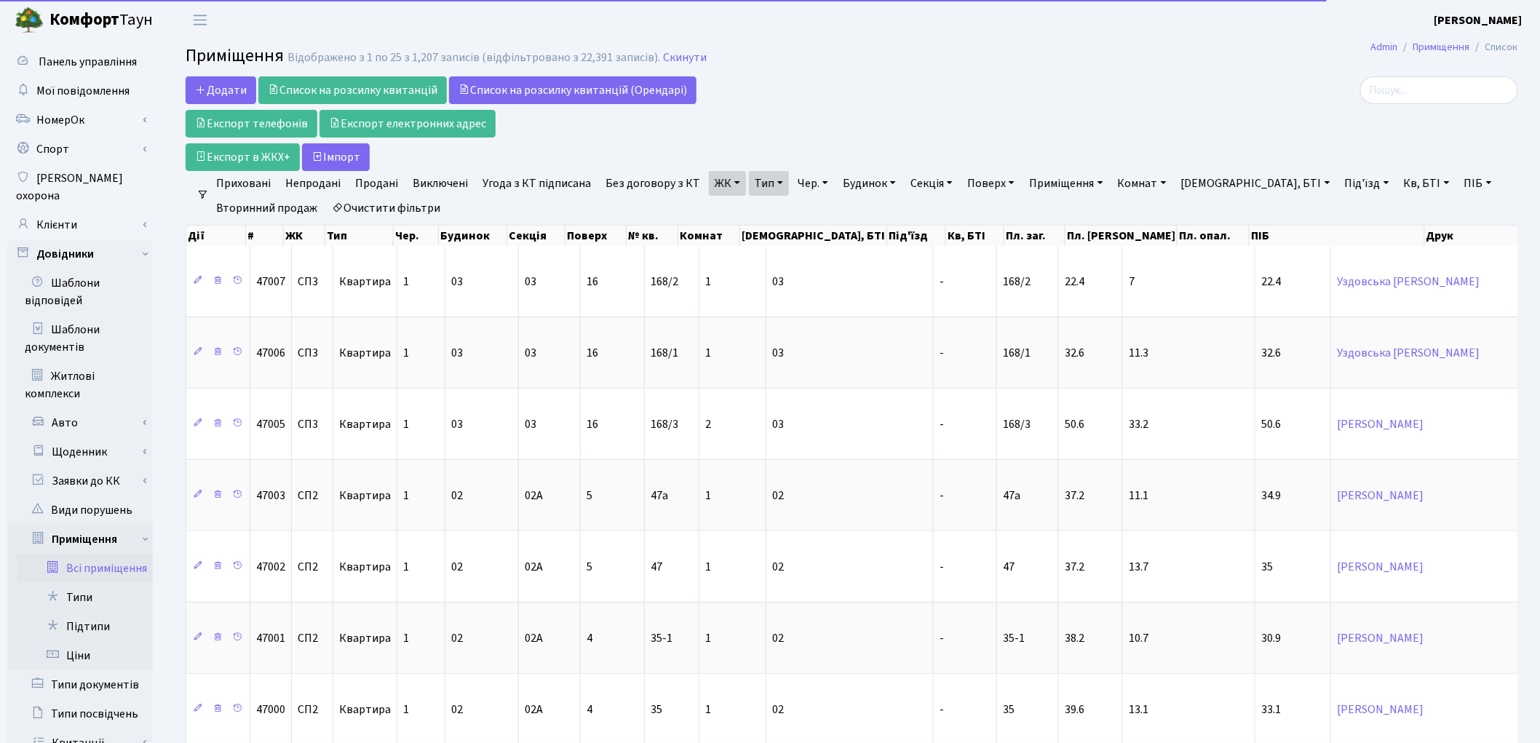
click at [713, 189] on link "ЖК" at bounding box center [727, 183] width 37 height 25
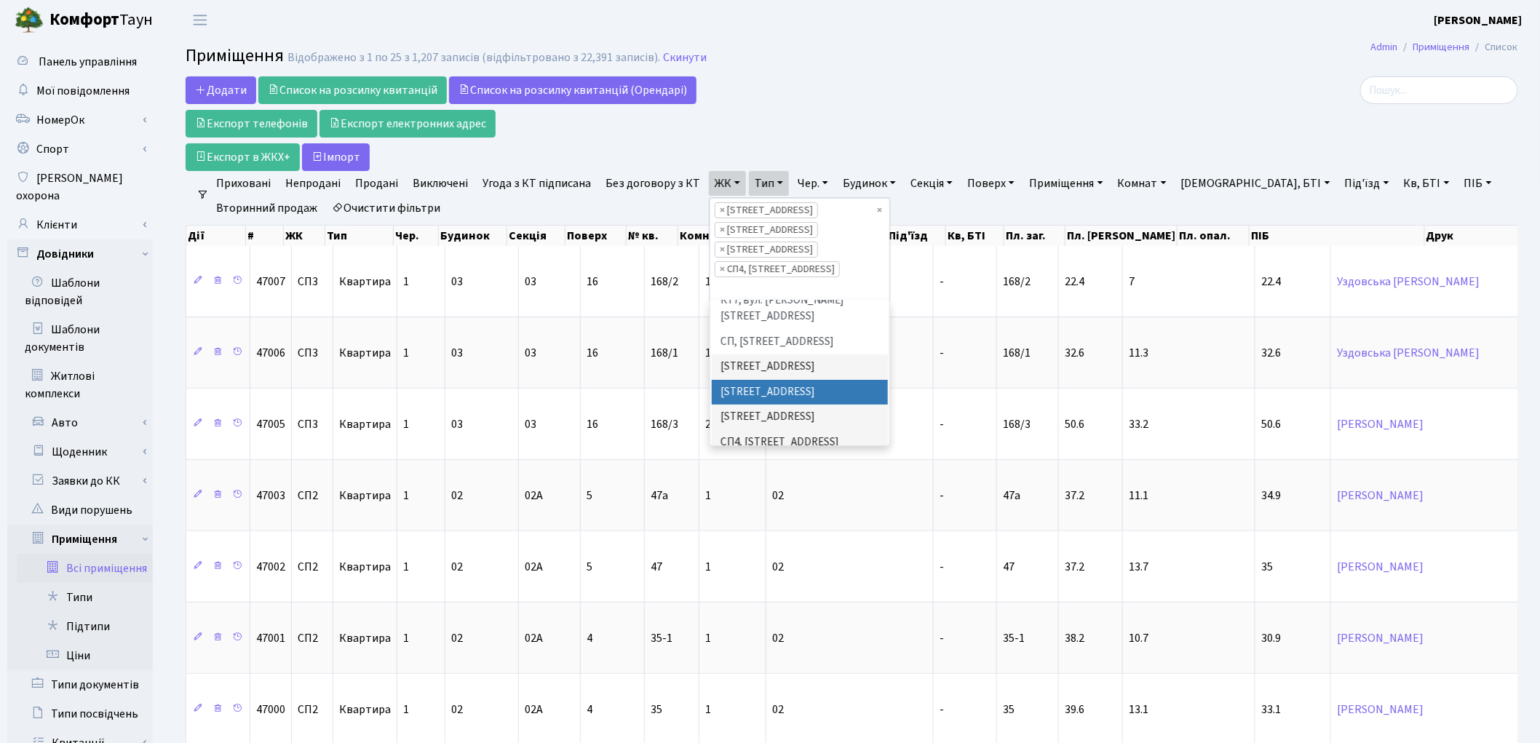
scroll to position [256, 0]
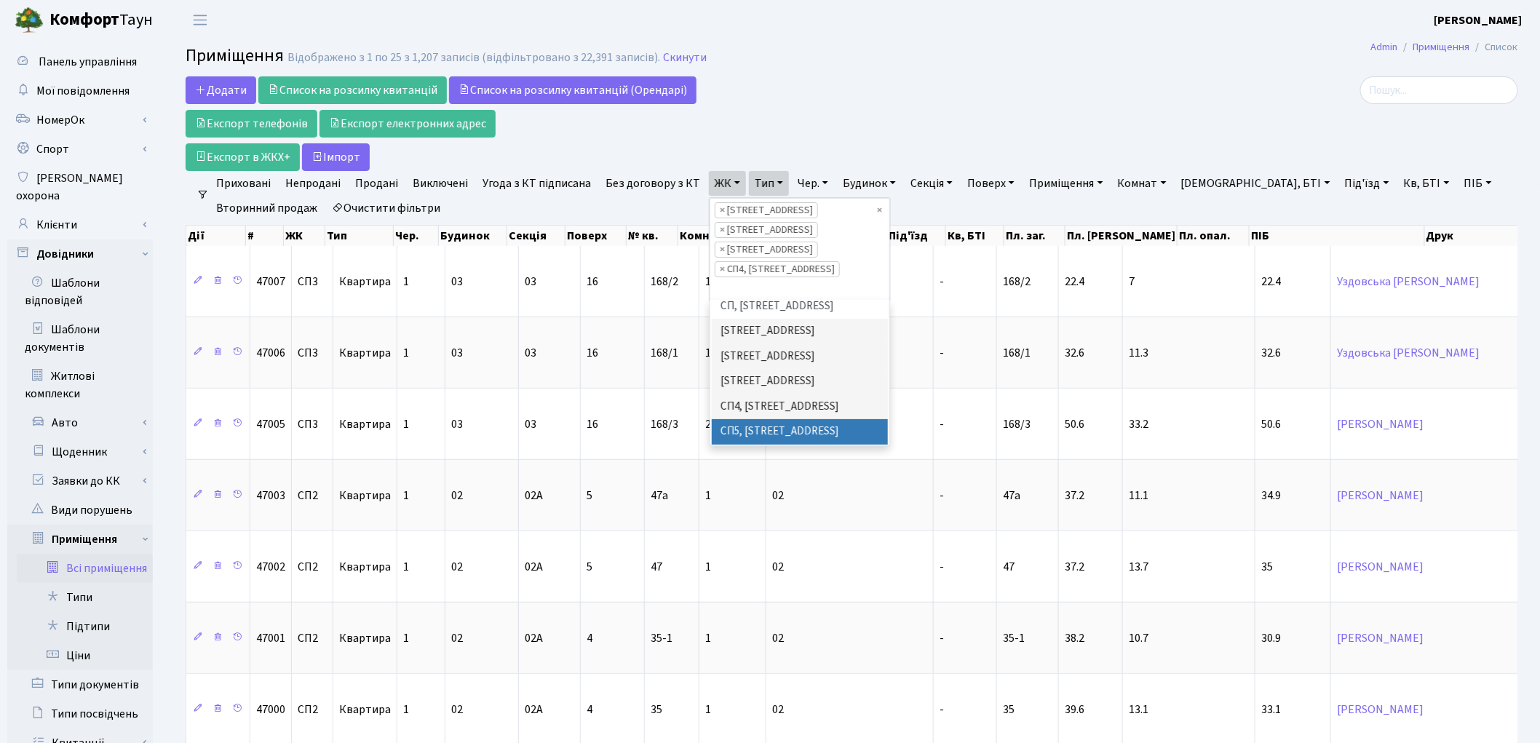
click at [751, 419] on li "СП5, [STREET_ADDRESS]" at bounding box center [800, 431] width 176 height 25
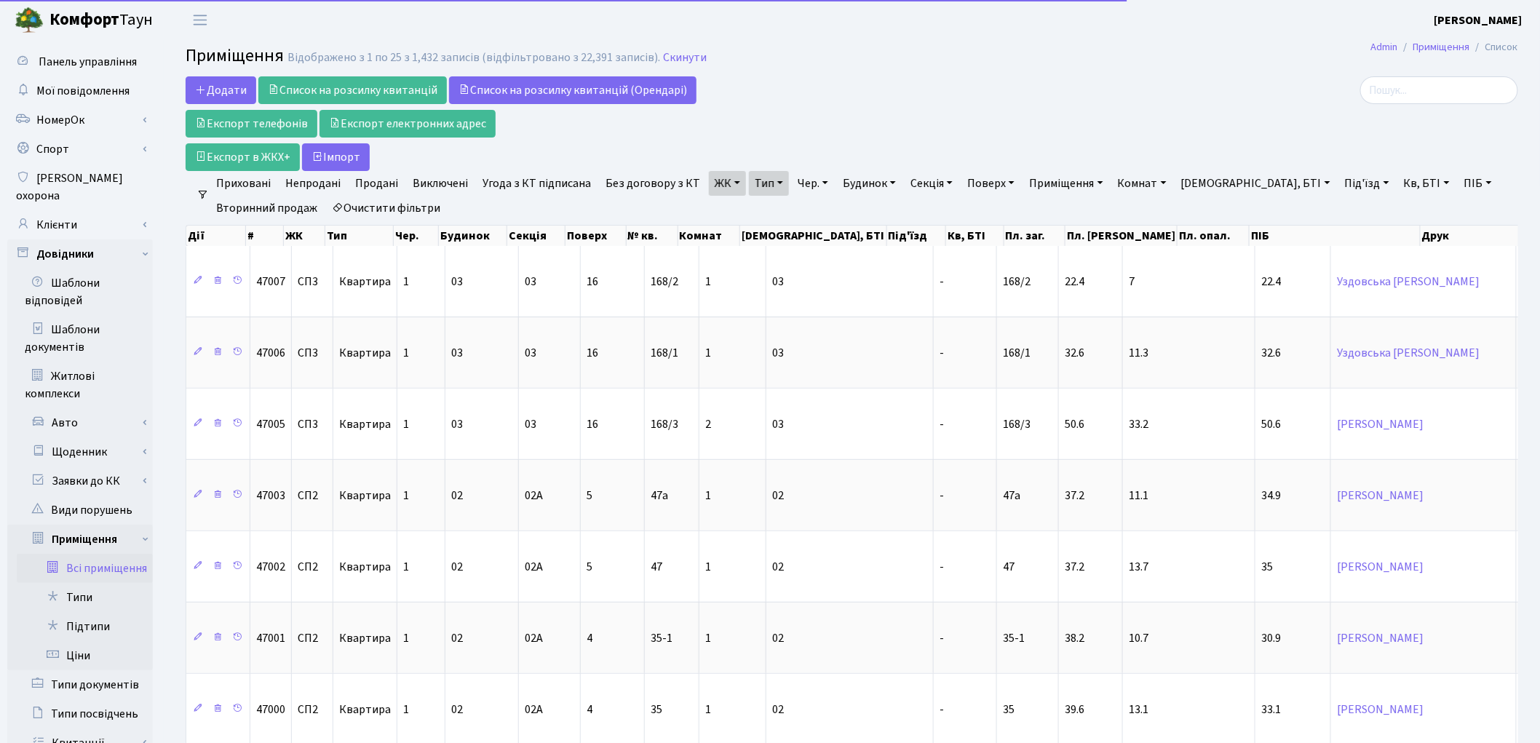
click at [715, 191] on link "ЖК" at bounding box center [727, 183] width 37 height 25
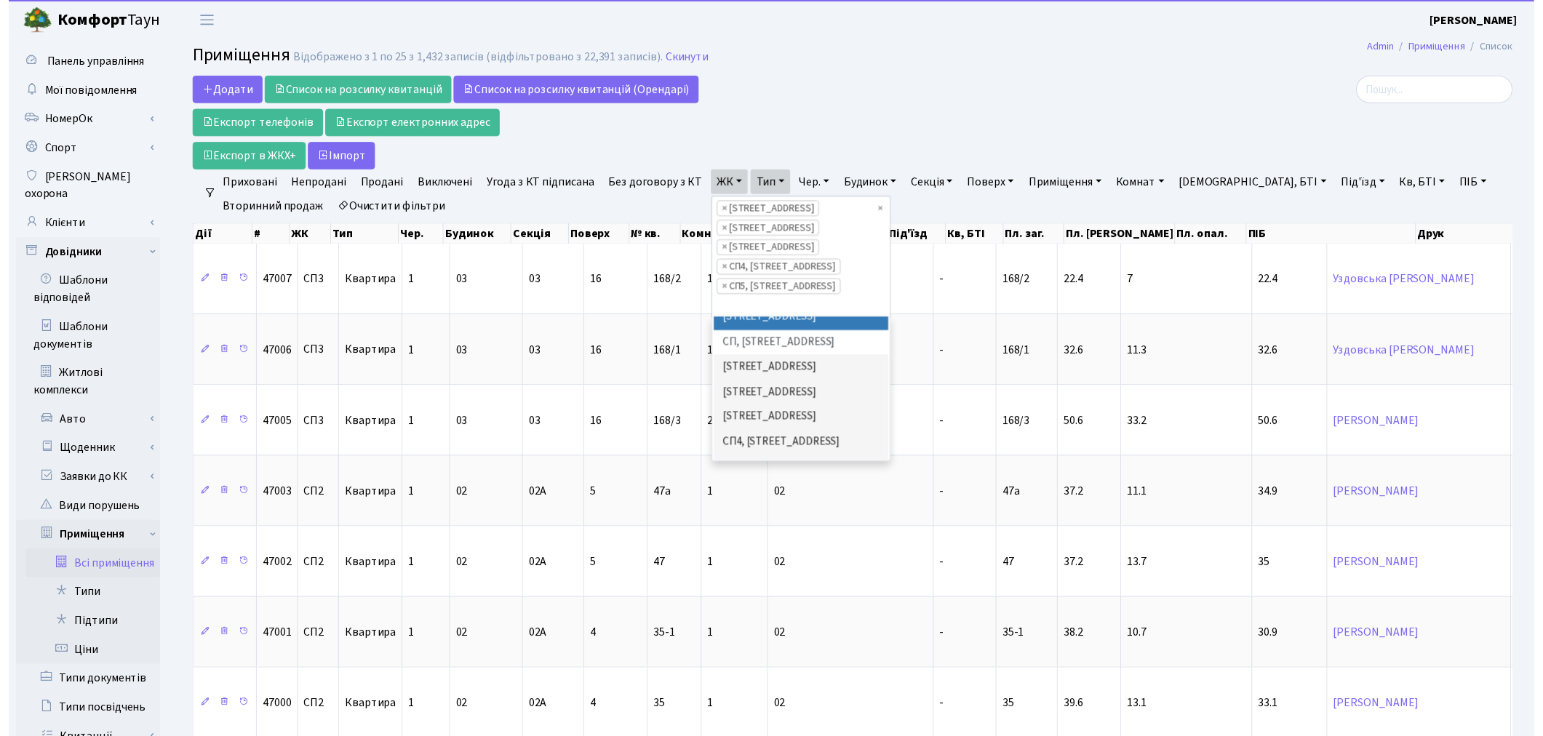
scroll to position [256, 0]
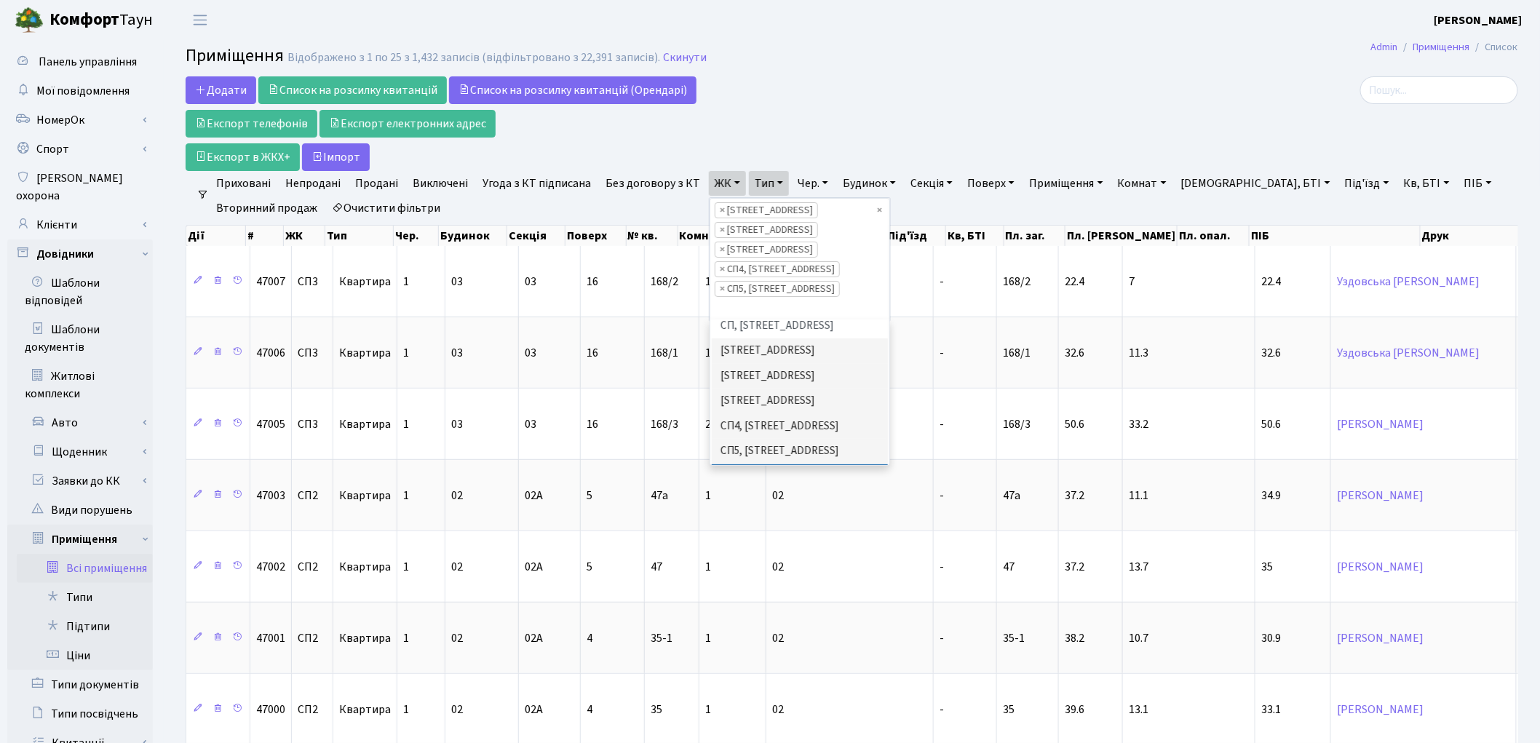
click at [744, 464] on li "СП6, [STREET_ADDRESS]" at bounding box center [800, 476] width 176 height 25
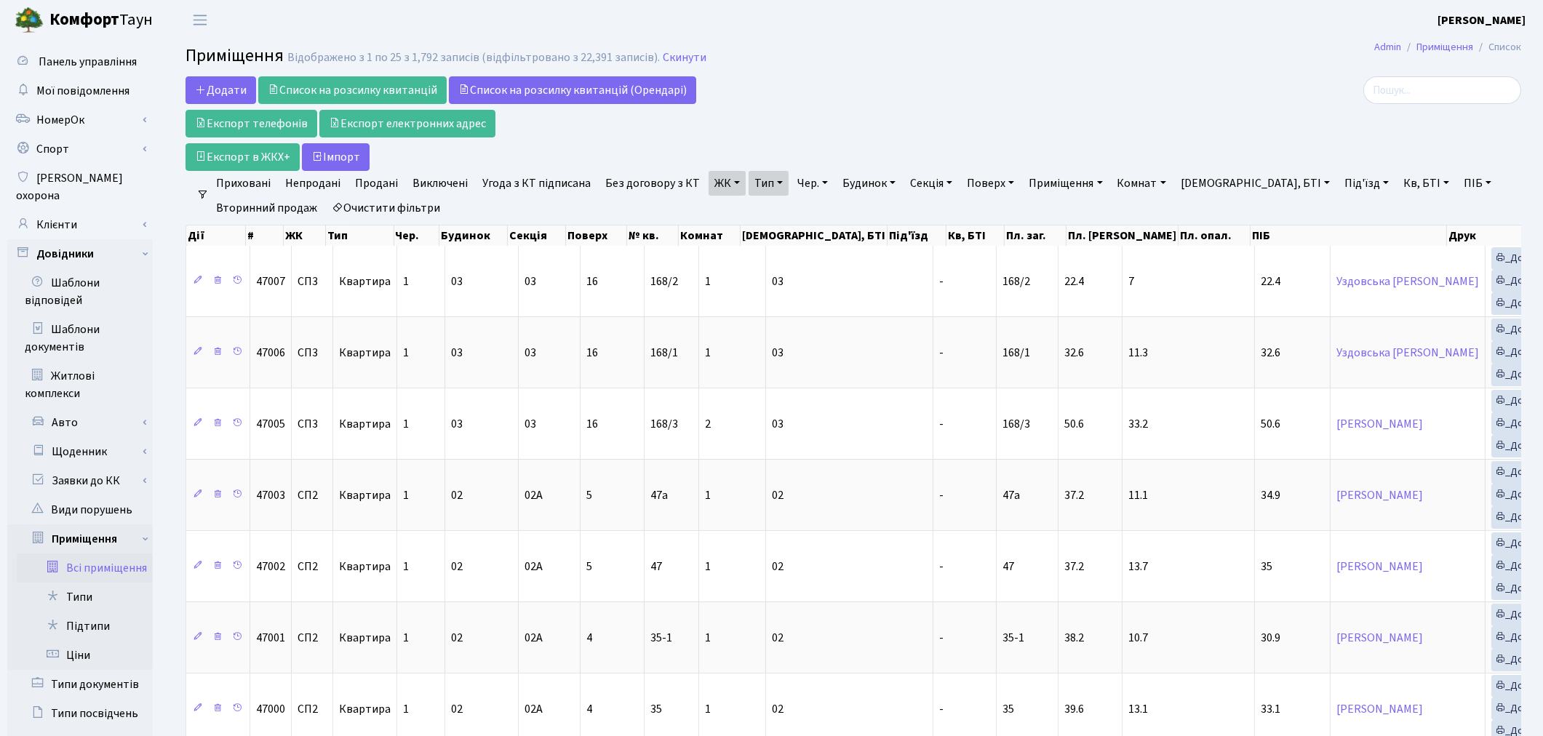
click at [375, 185] on link "Продані" at bounding box center [376, 183] width 55 height 25
click at [532, 182] on link "Угода з КТ підписана" at bounding box center [537, 183] width 120 height 25
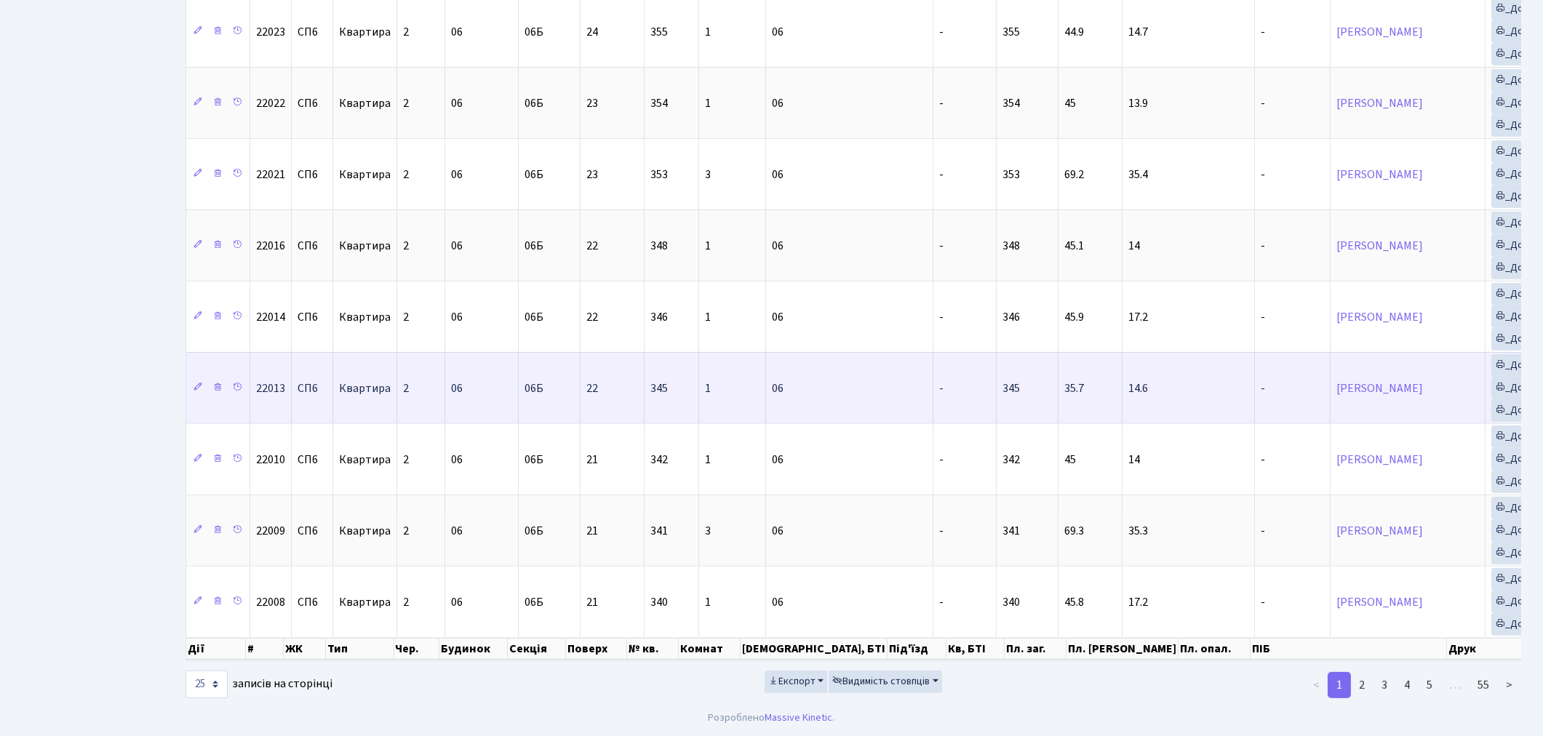
scroll to position [1438, 0]
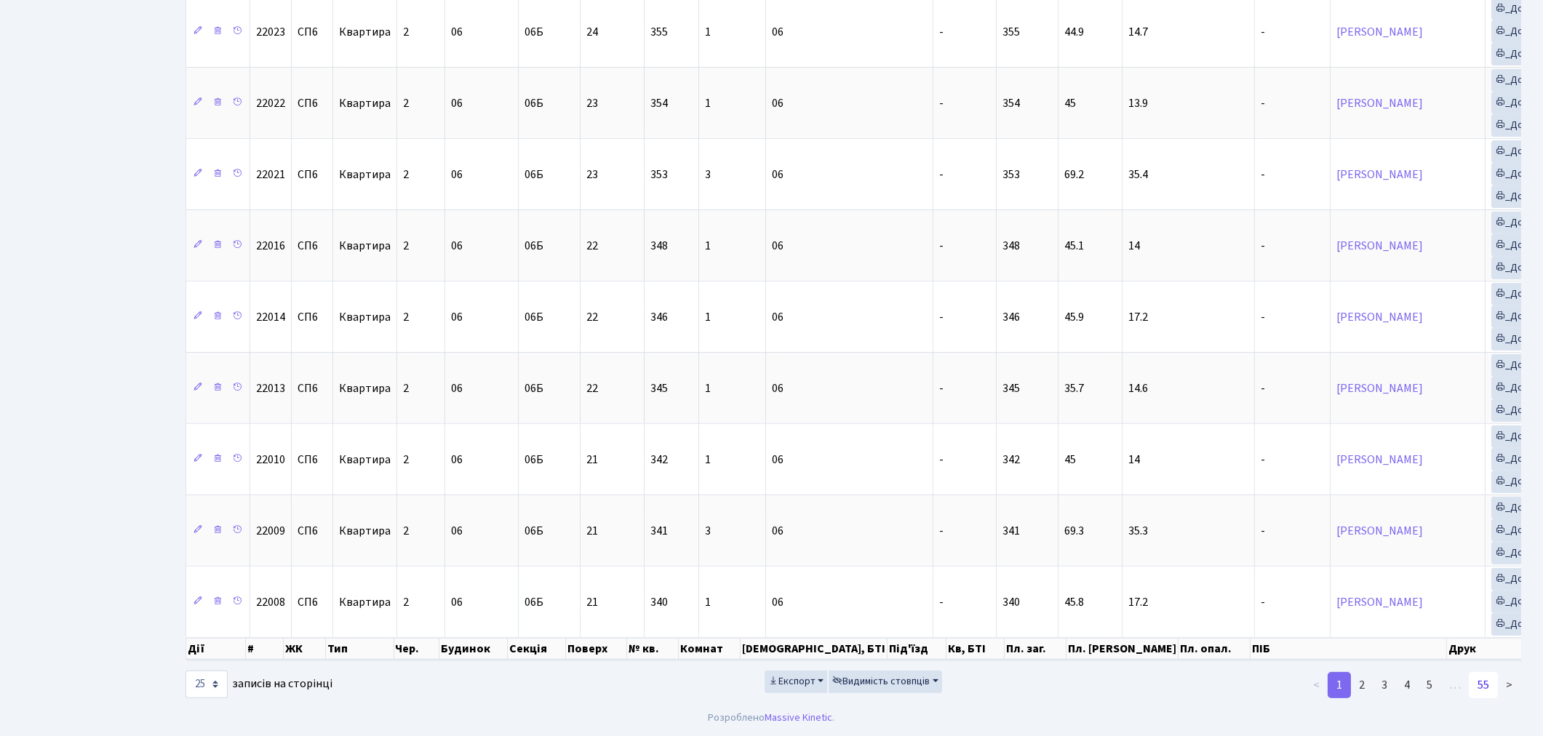
click at [1482, 688] on link "55" at bounding box center [1483, 685] width 29 height 26
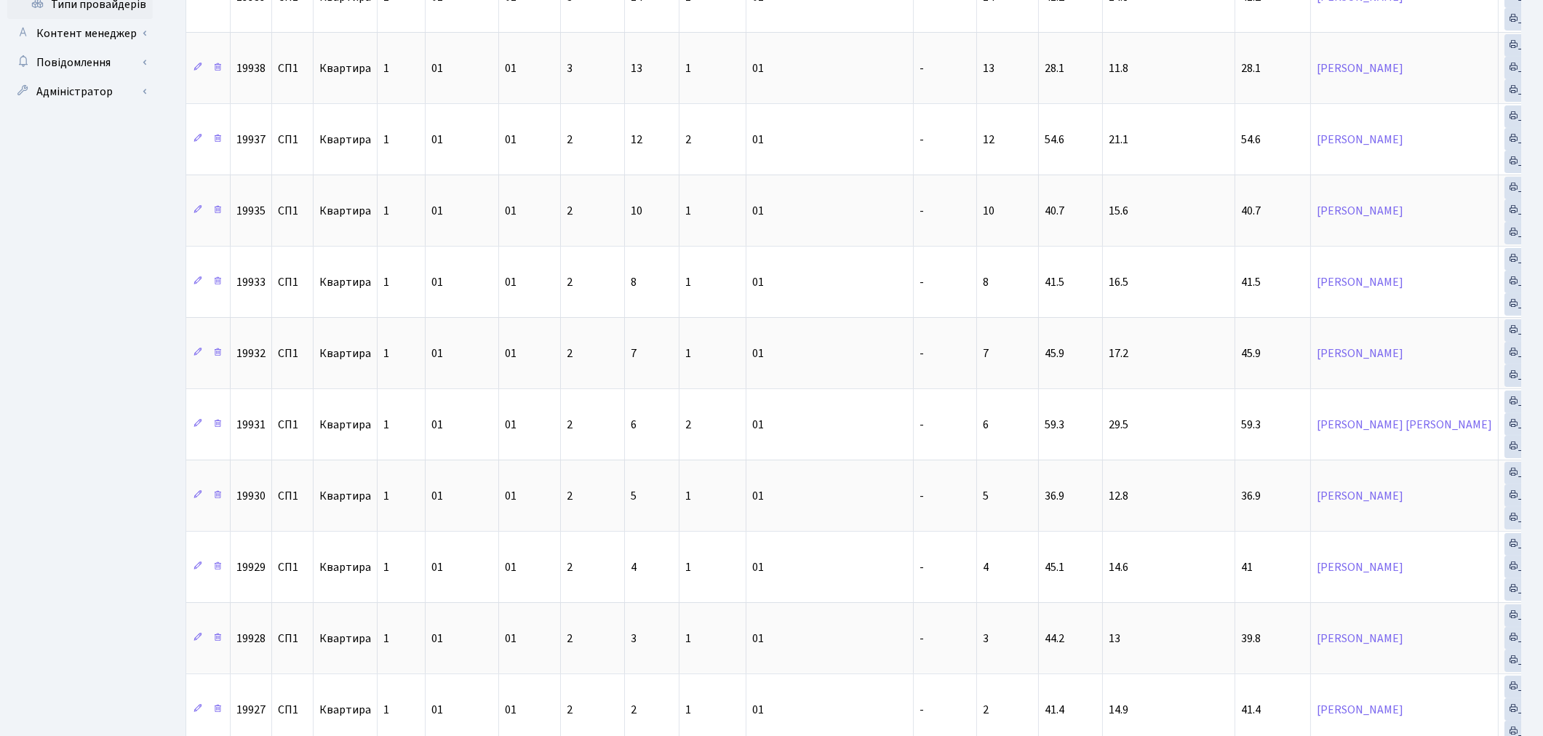
scroll to position [1079, 0]
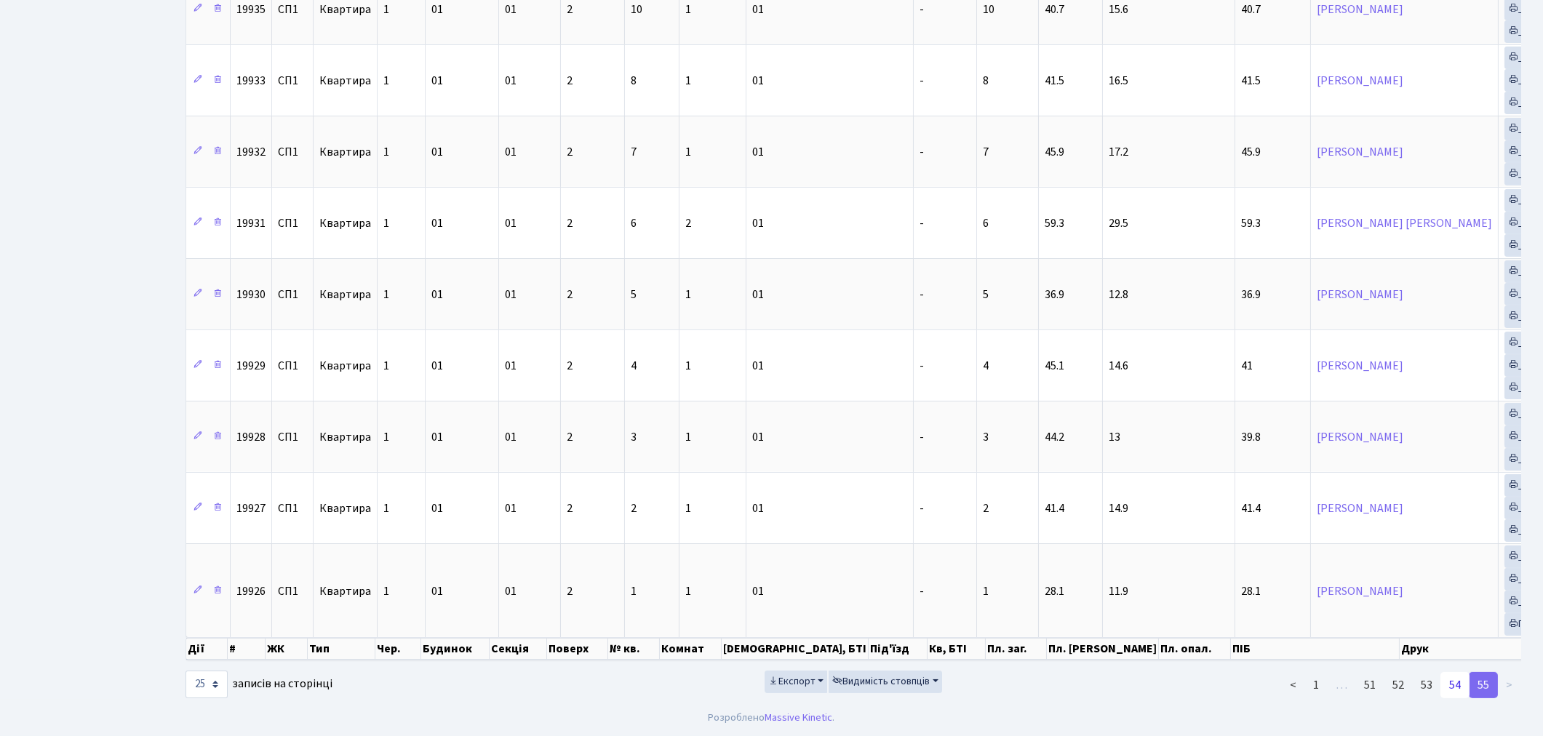
click at [1454, 693] on link "54" at bounding box center [1455, 685] width 29 height 26
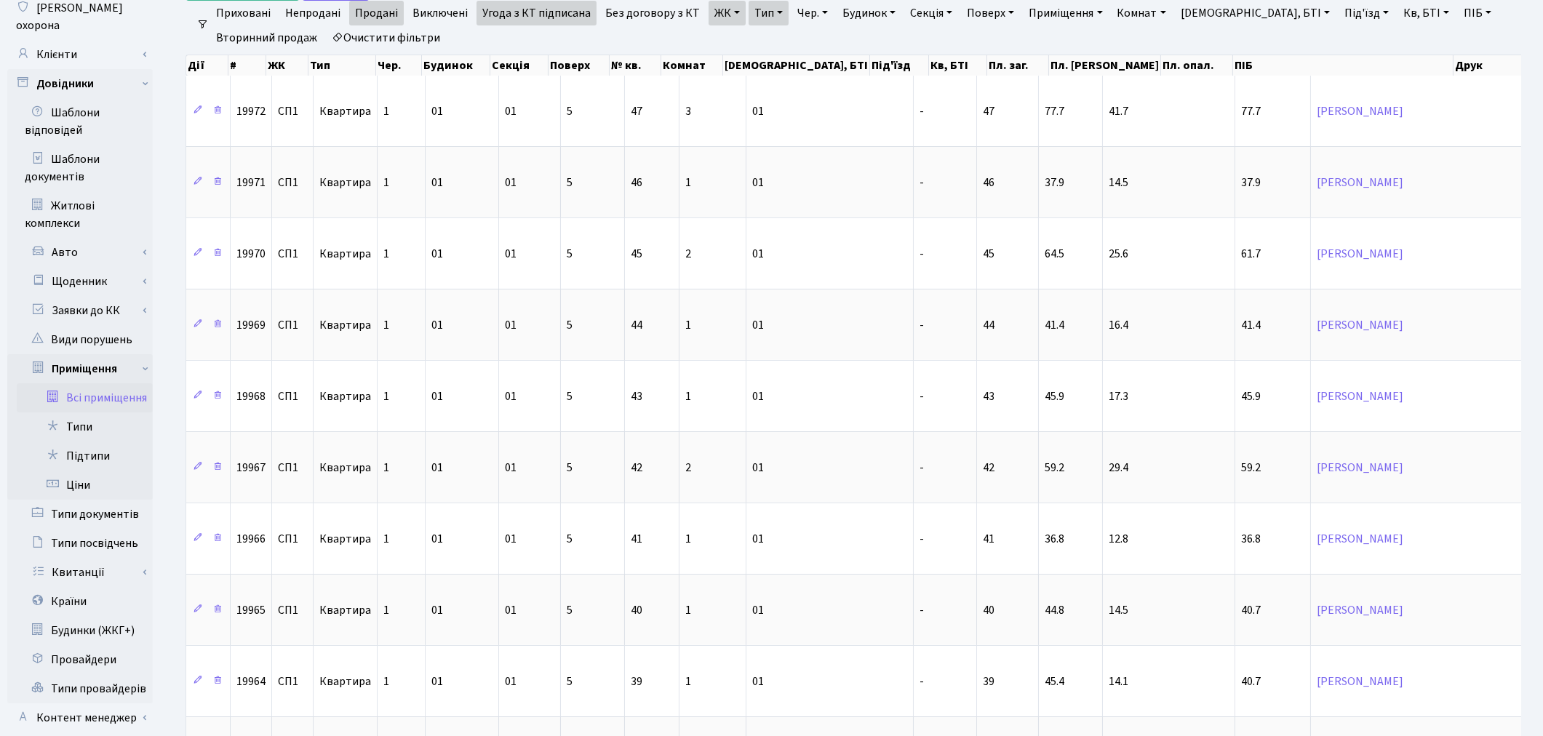
scroll to position [0, 0]
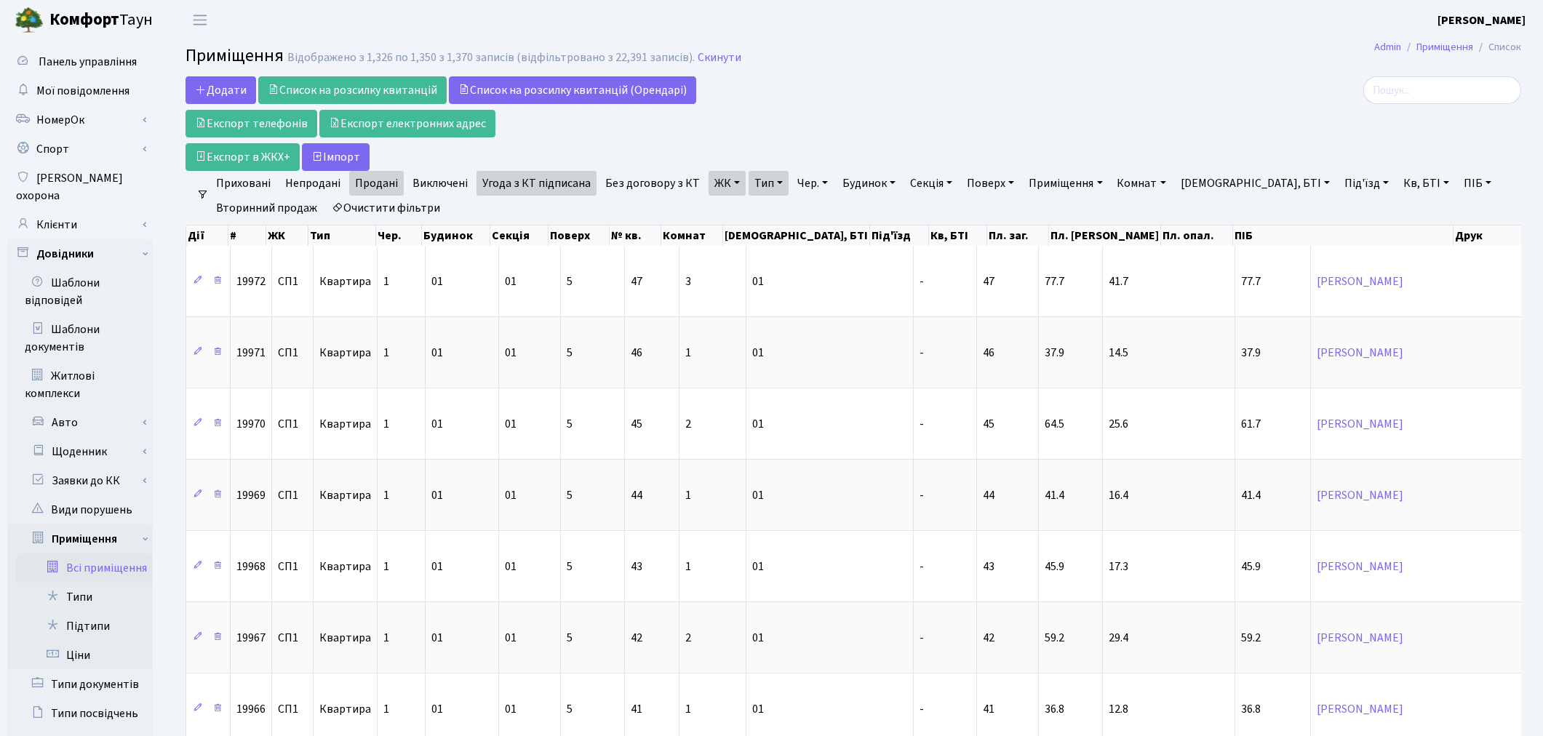
click at [549, 183] on link "Угода з КТ підписана" at bounding box center [537, 183] width 120 height 25
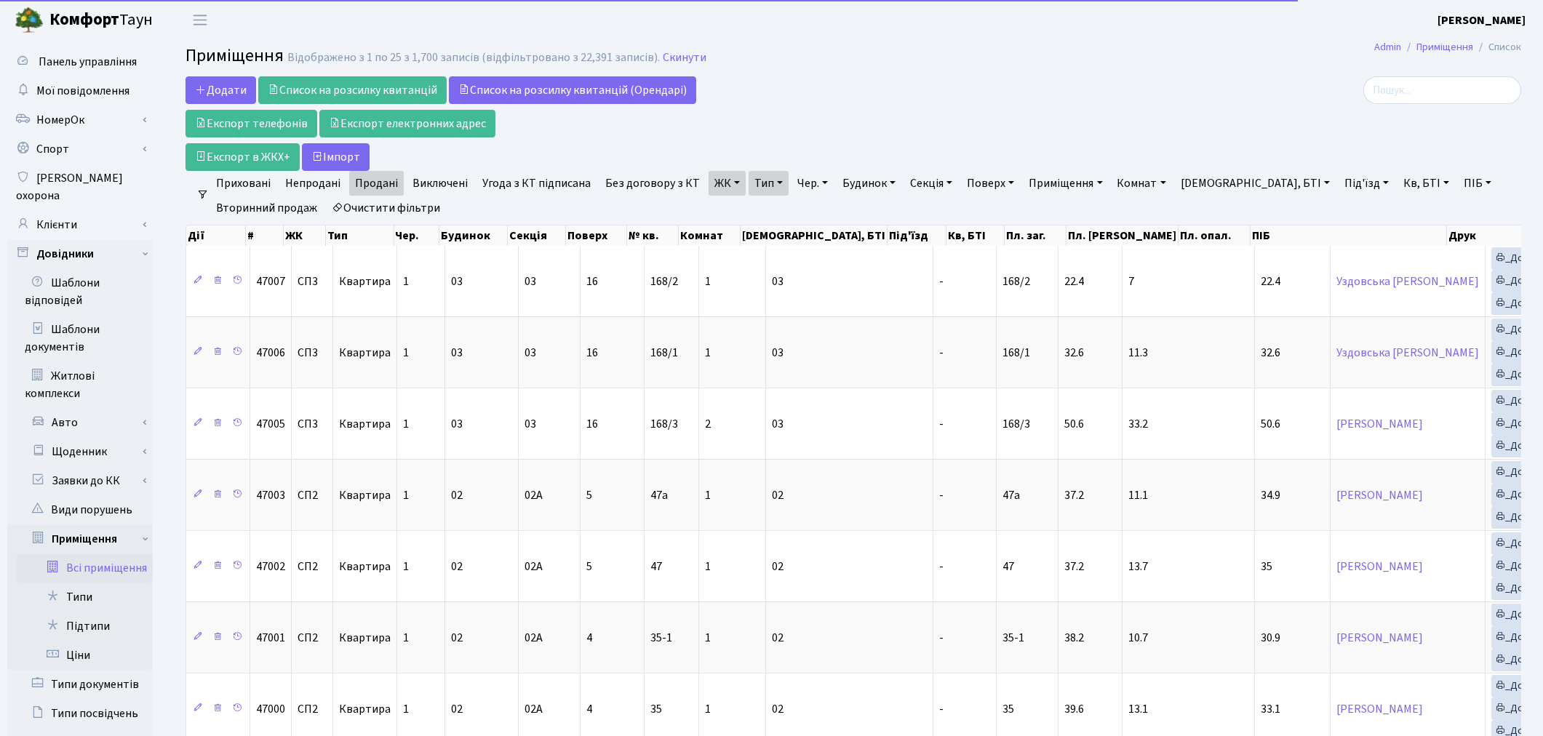
click at [619, 184] on link "Без договору з КТ" at bounding box center [653, 183] width 106 height 25
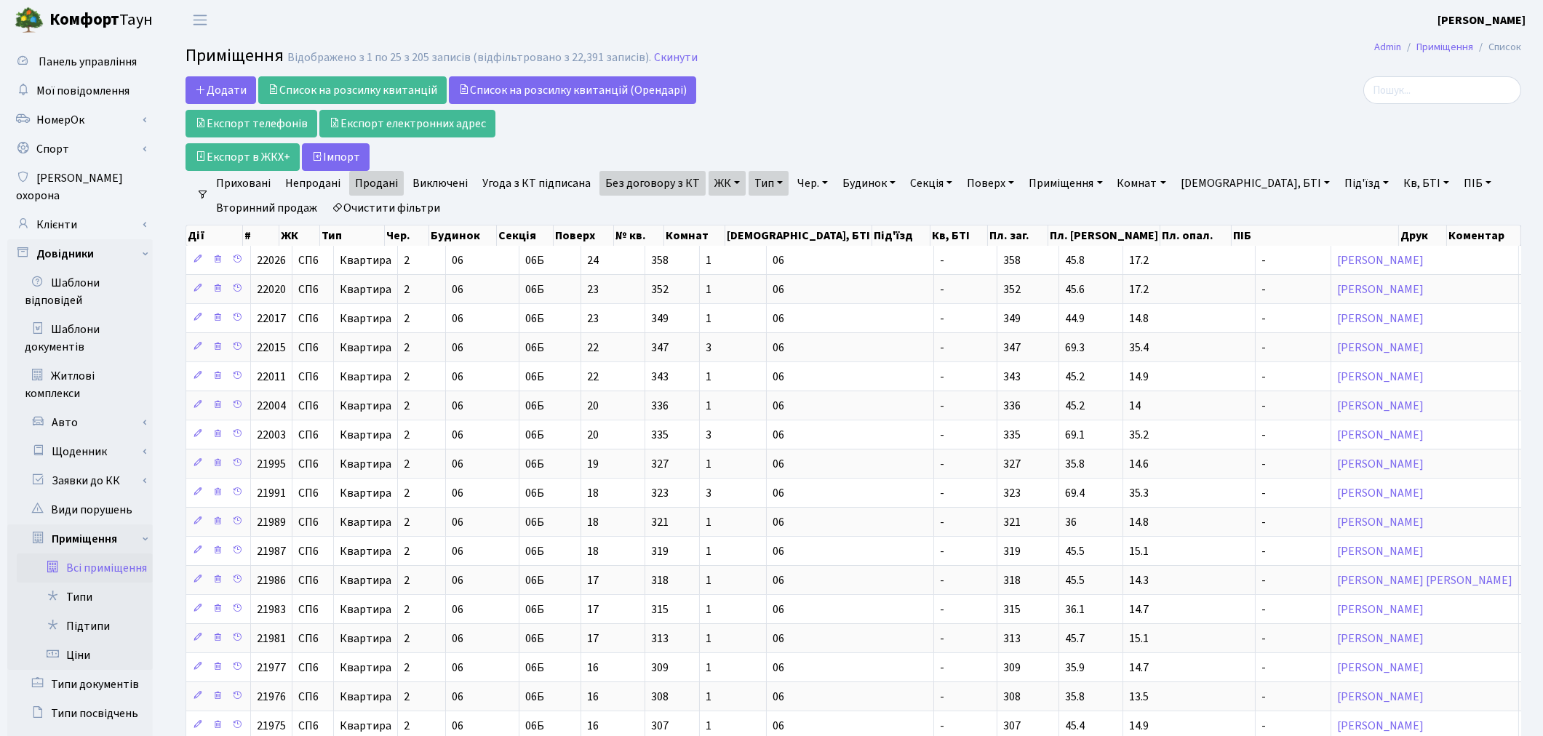
click at [393, 178] on link "Продані" at bounding box center [376, 183] width 55 height 25
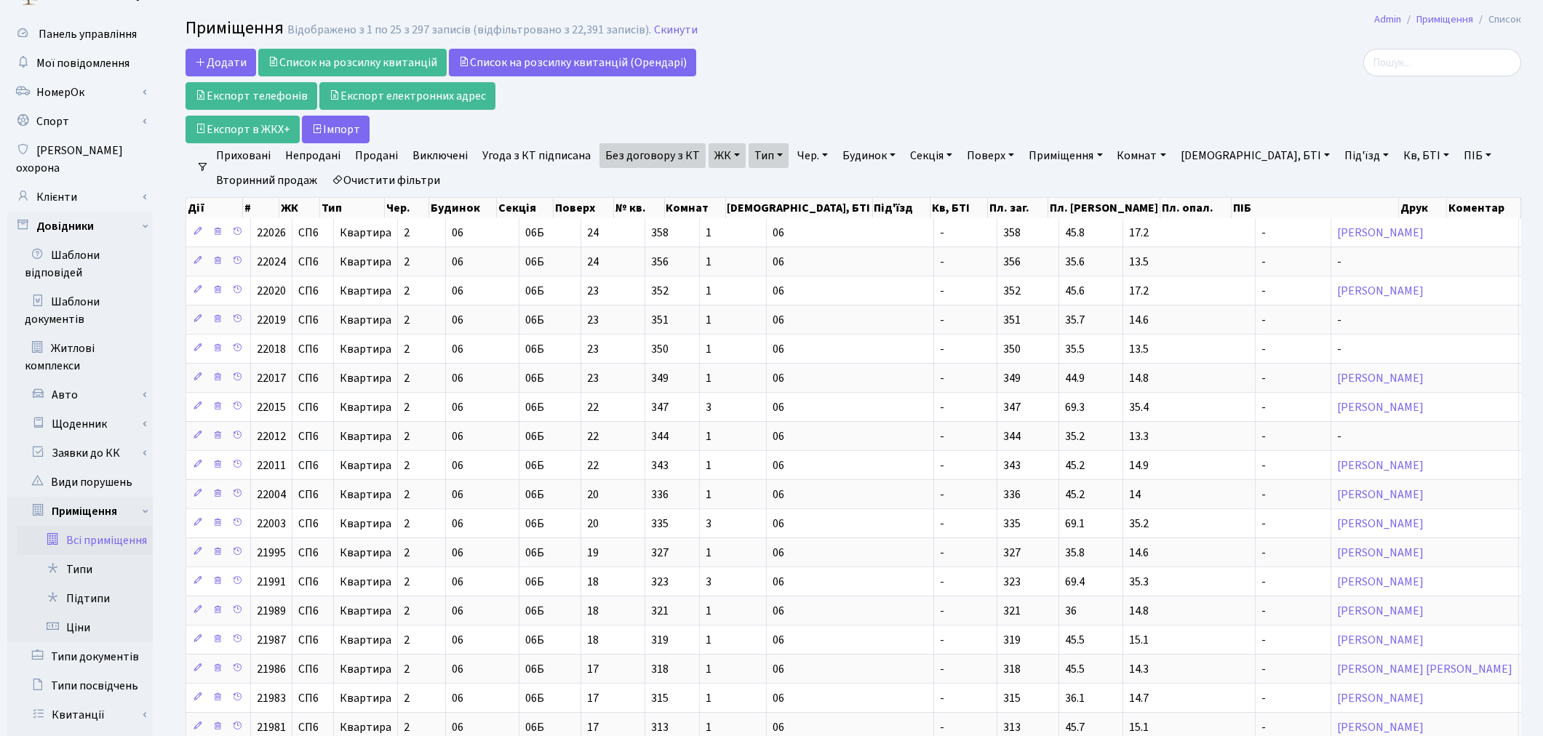
scroll to position [17, 0]
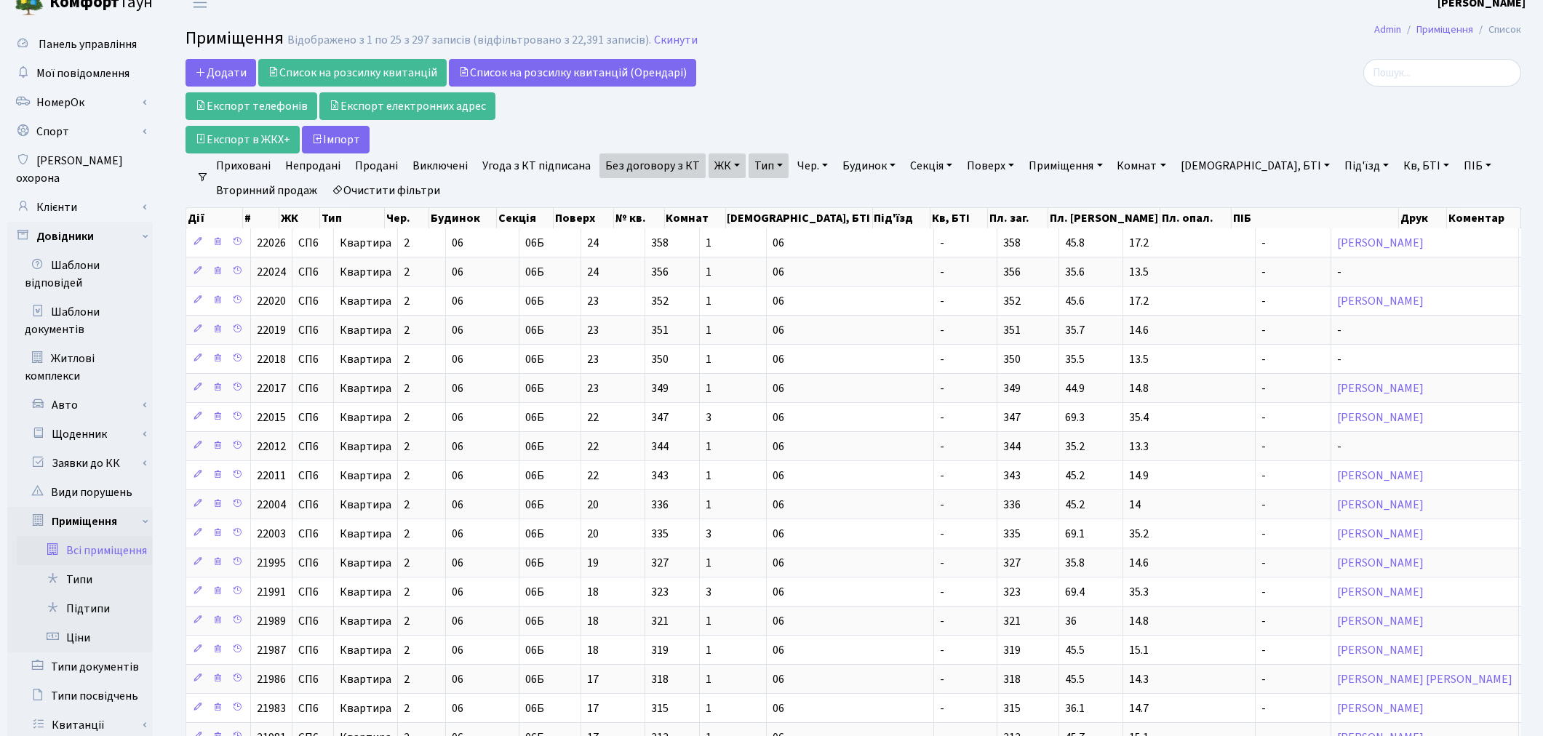
click at [485, 163] on link "Угода з КТ підписана" at bounding box center [537, 166] width 120 height 25
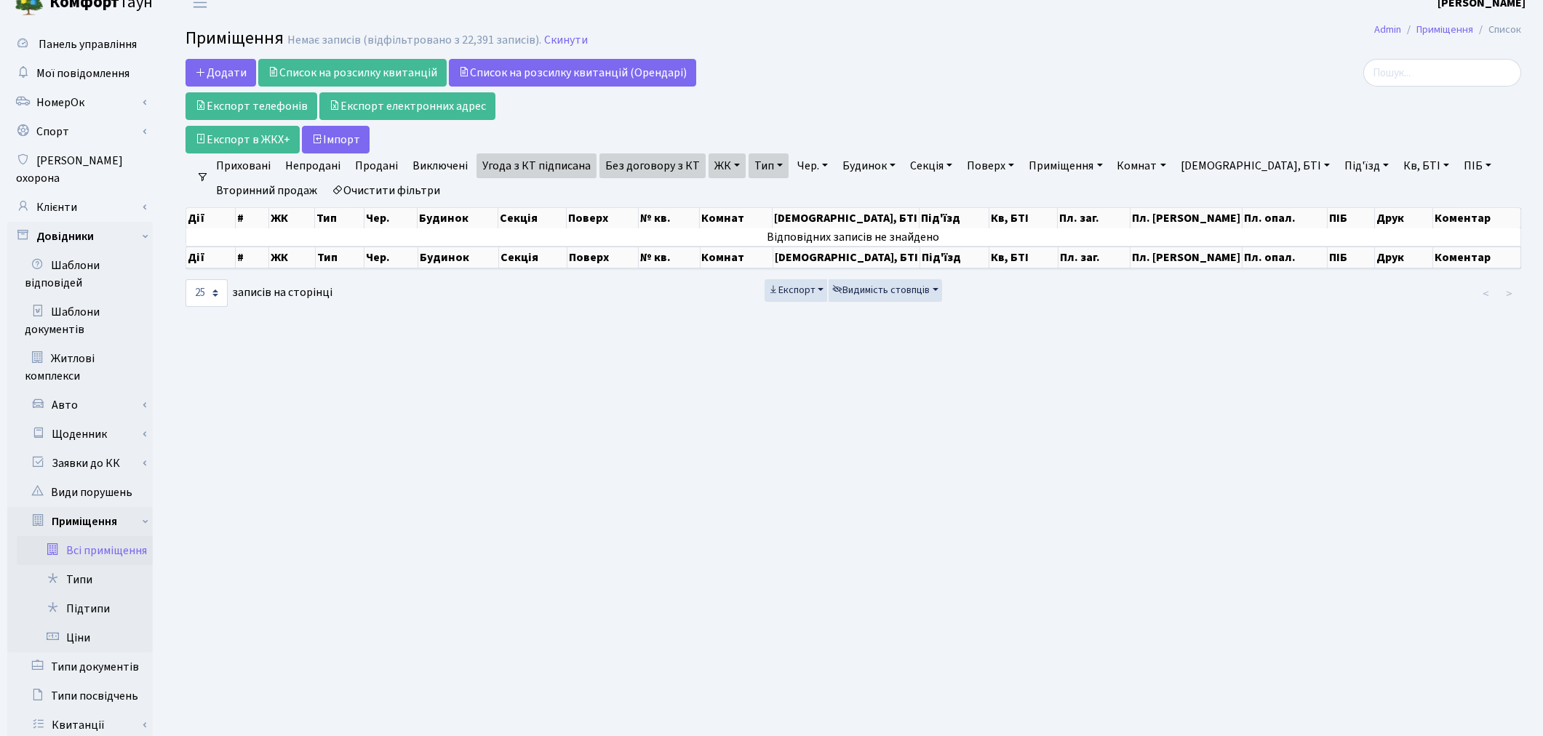
click at [650, 163] on link "Без договору з КТ" at bounding box center [653, 166] width 106 height 25
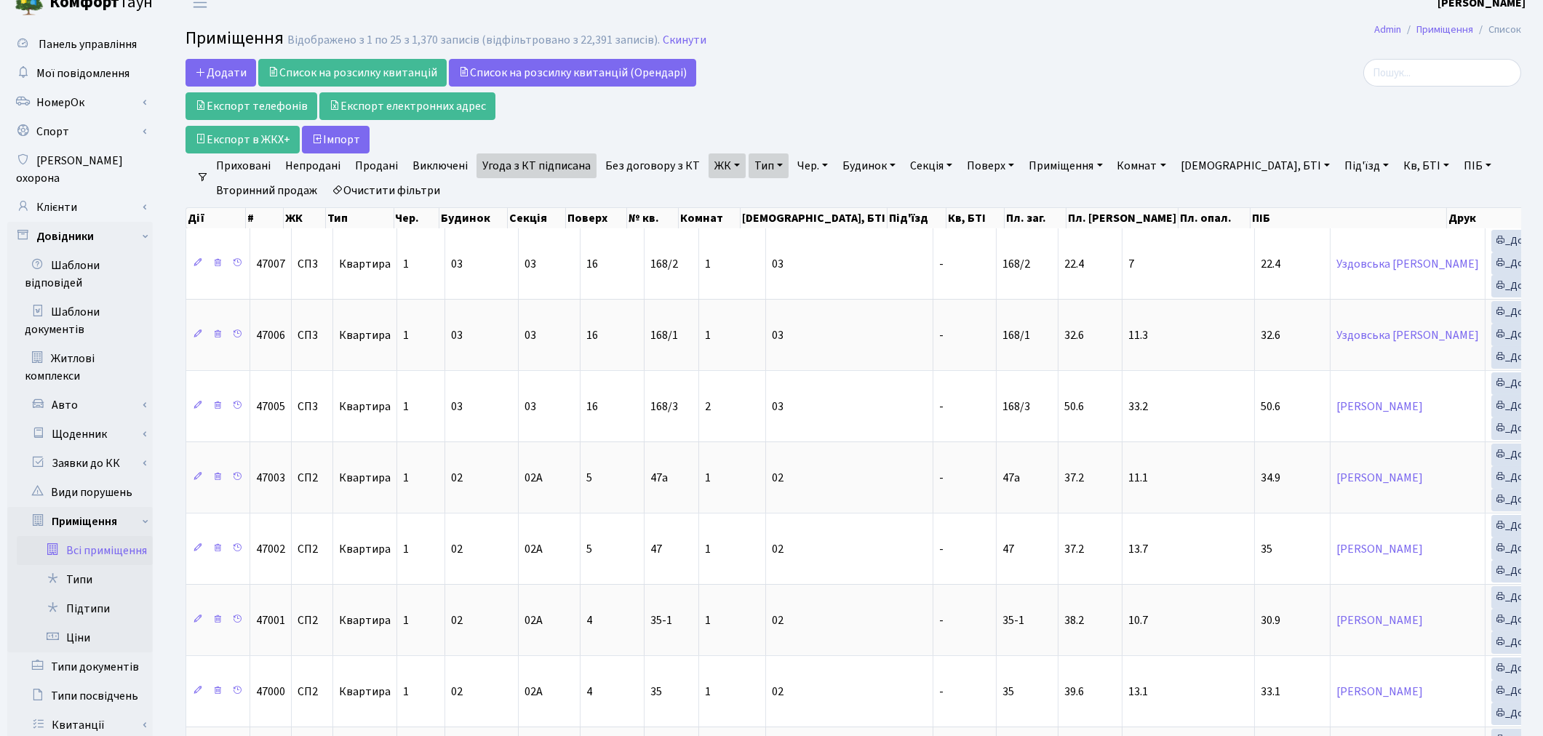
click at [1293, 100] on div at bounding box center [1306, 106] width 453 height 95
click at [37, 193] on link "Клієнти" at bounding box center [80, 207] width 146 height 29
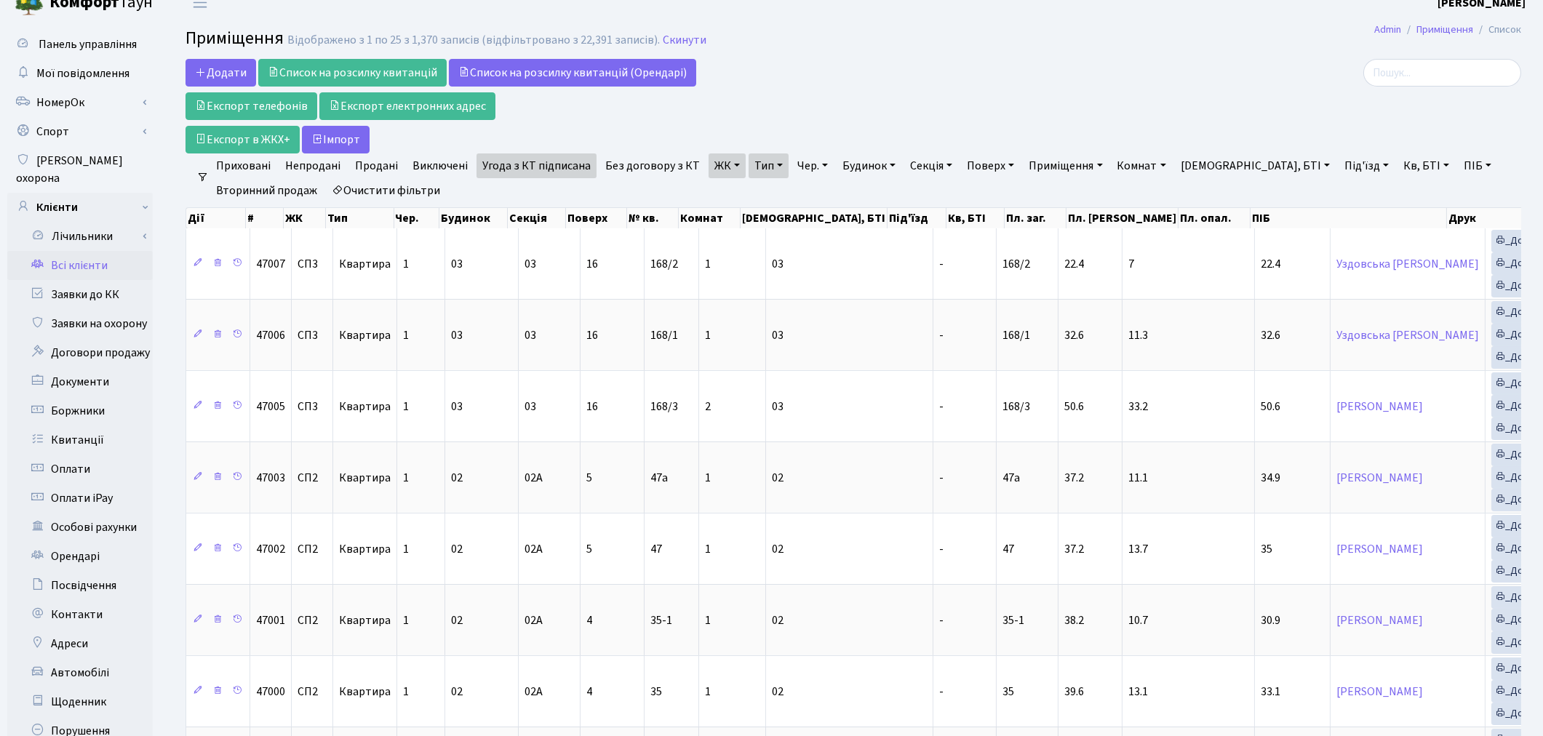
click at [62, 251] on link "Всі клієнти" at bounding box center [80, 265] width 146 height 29
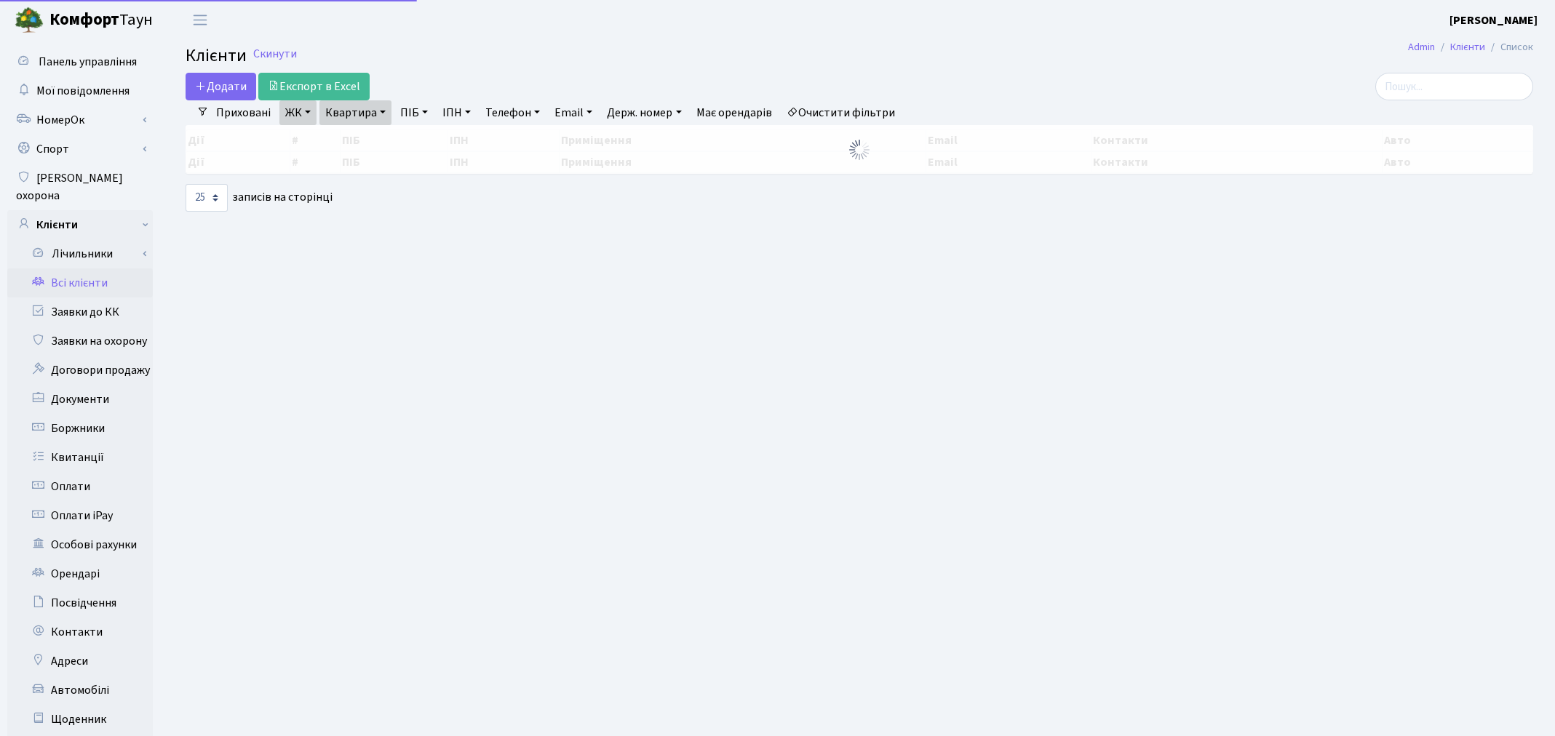
select select "25"
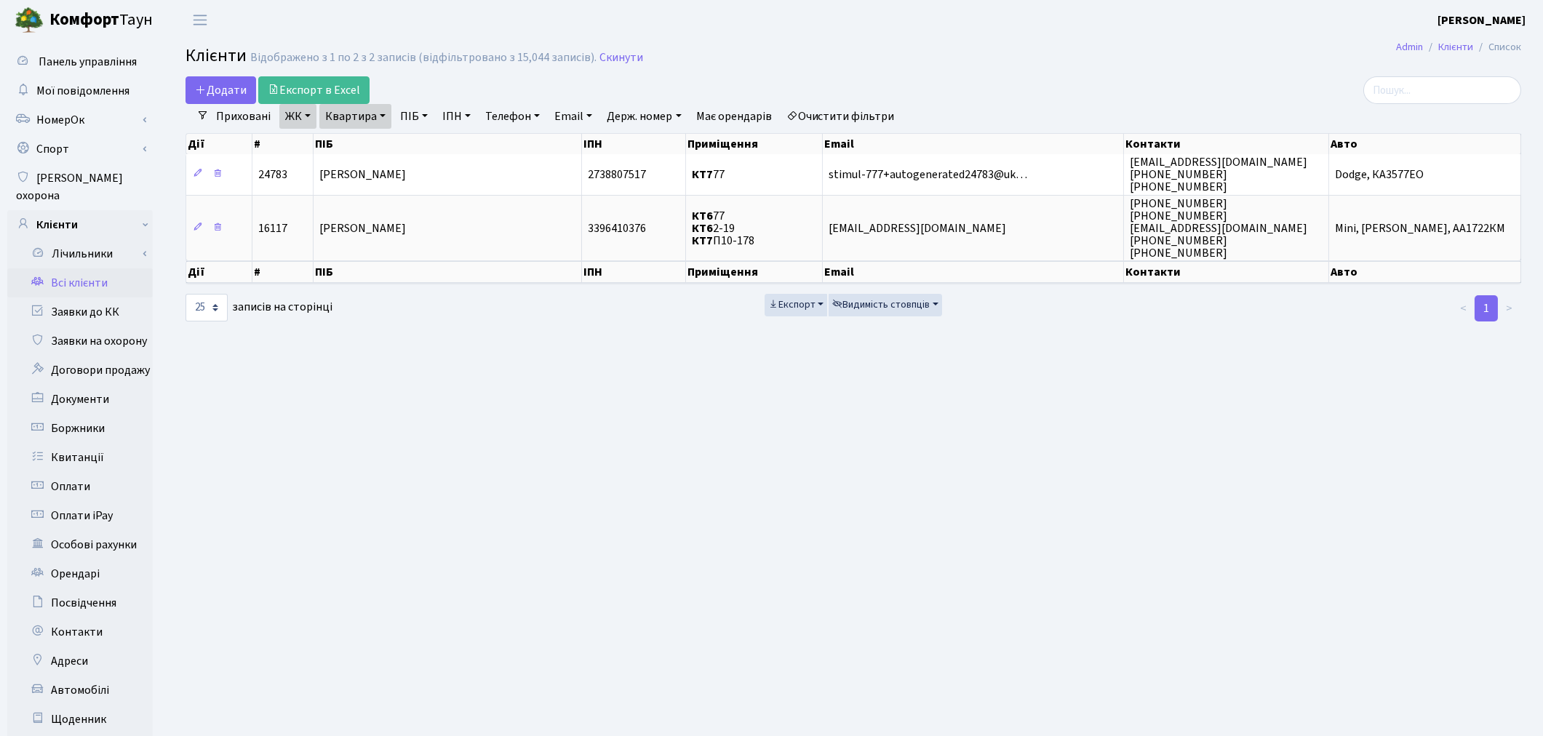
click at [860, 120] on link "Очистити фільтри" at bounding box center [841, 116] width 120 height 25
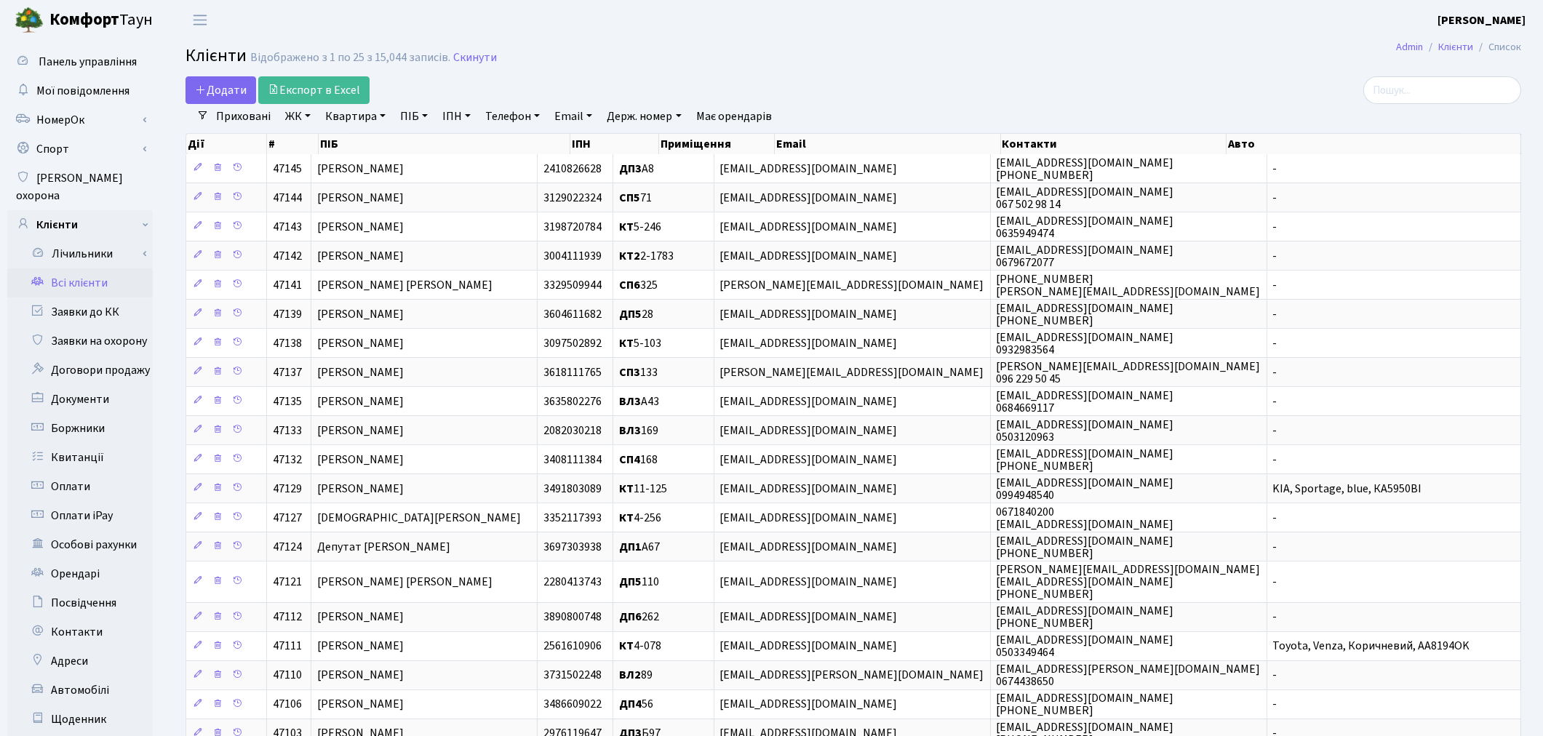
click at [417, 116] on link "ПІБ" at bounding box center [413, 116] width 39 height 25
type input "шек"
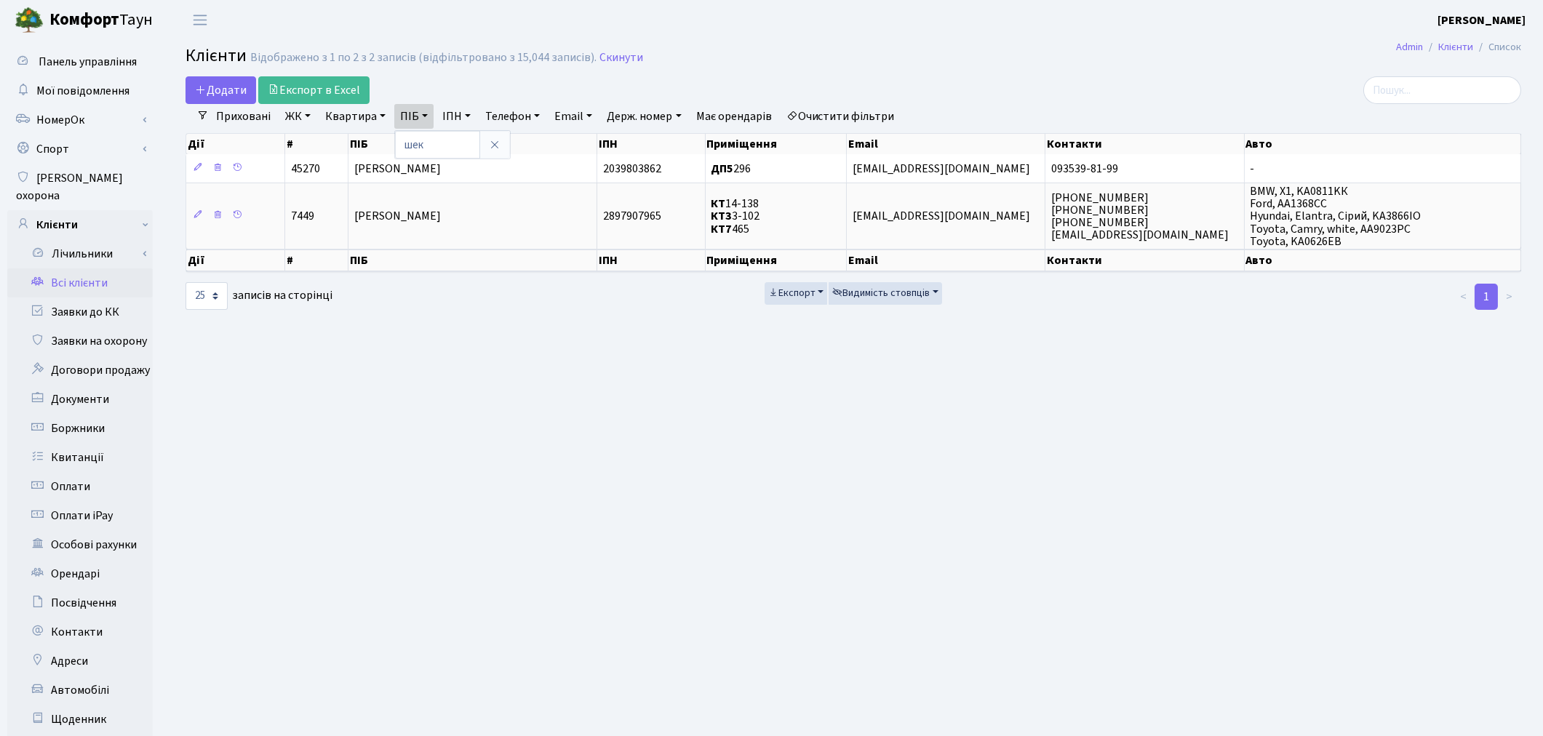
click at [883, 114] on link "Очистити фільтри" at bounding box center [841, 116] width 120 height 25
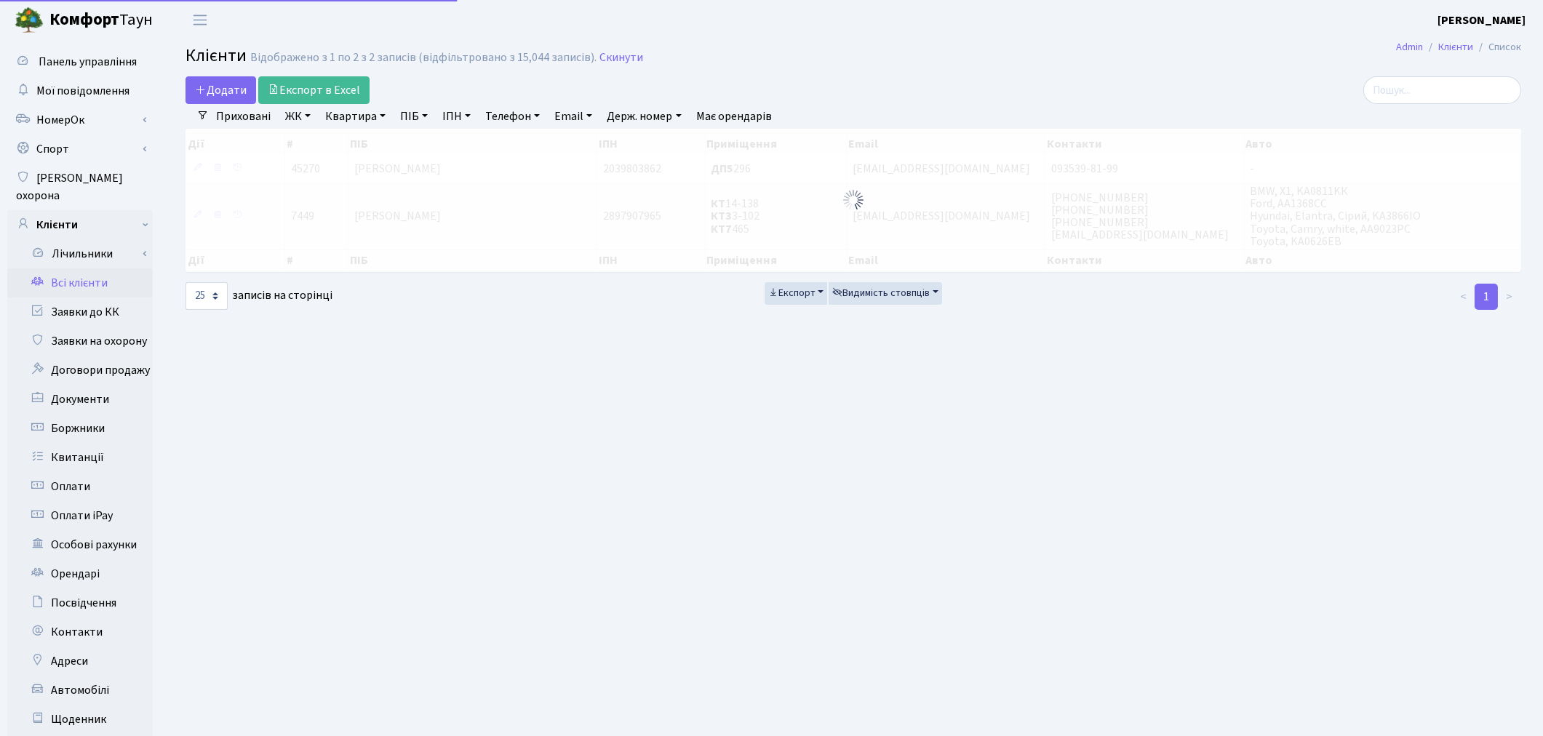
click at [345, 120] on link "Квартира" at bounding box center [355, 116] width 72 height 25
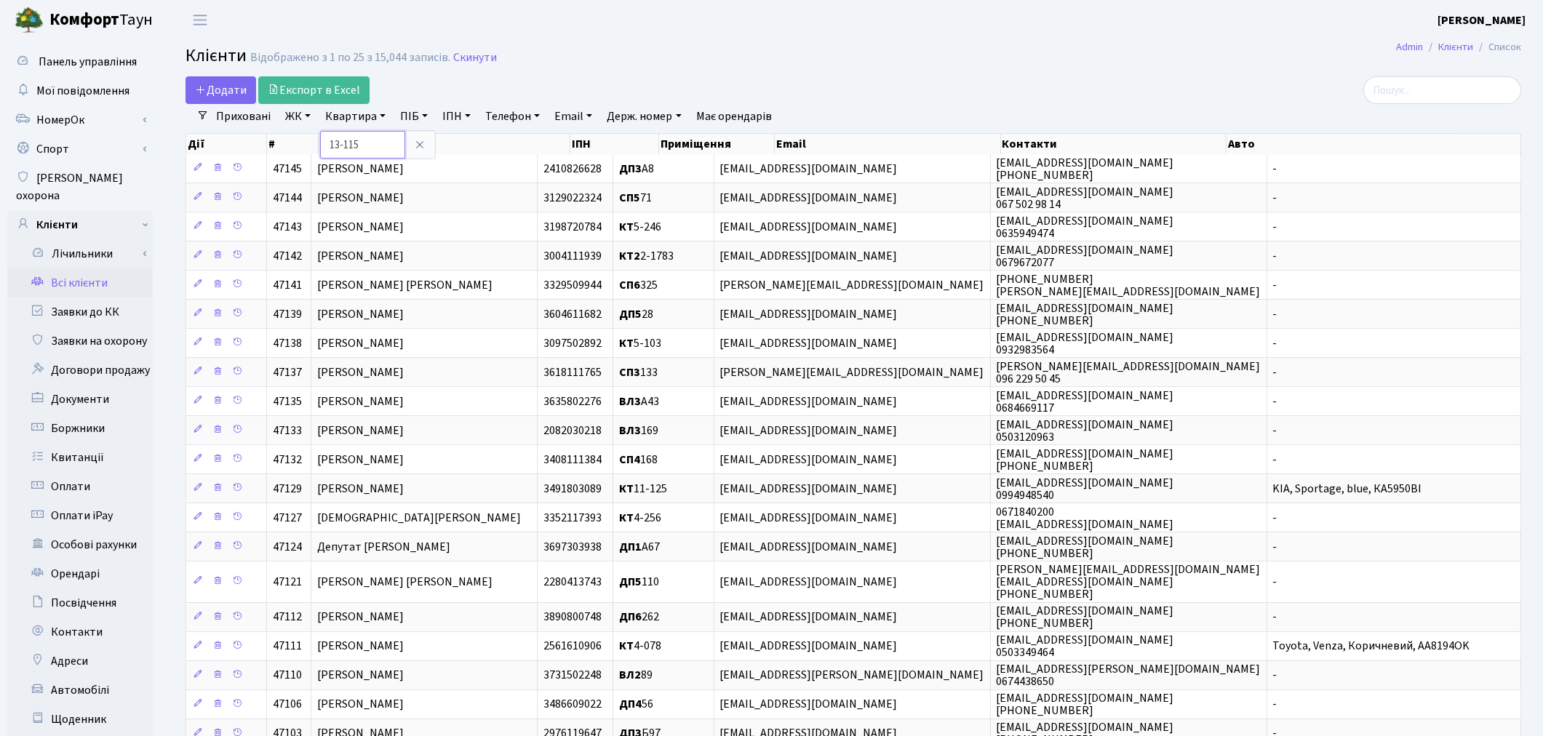
type input "13-115"
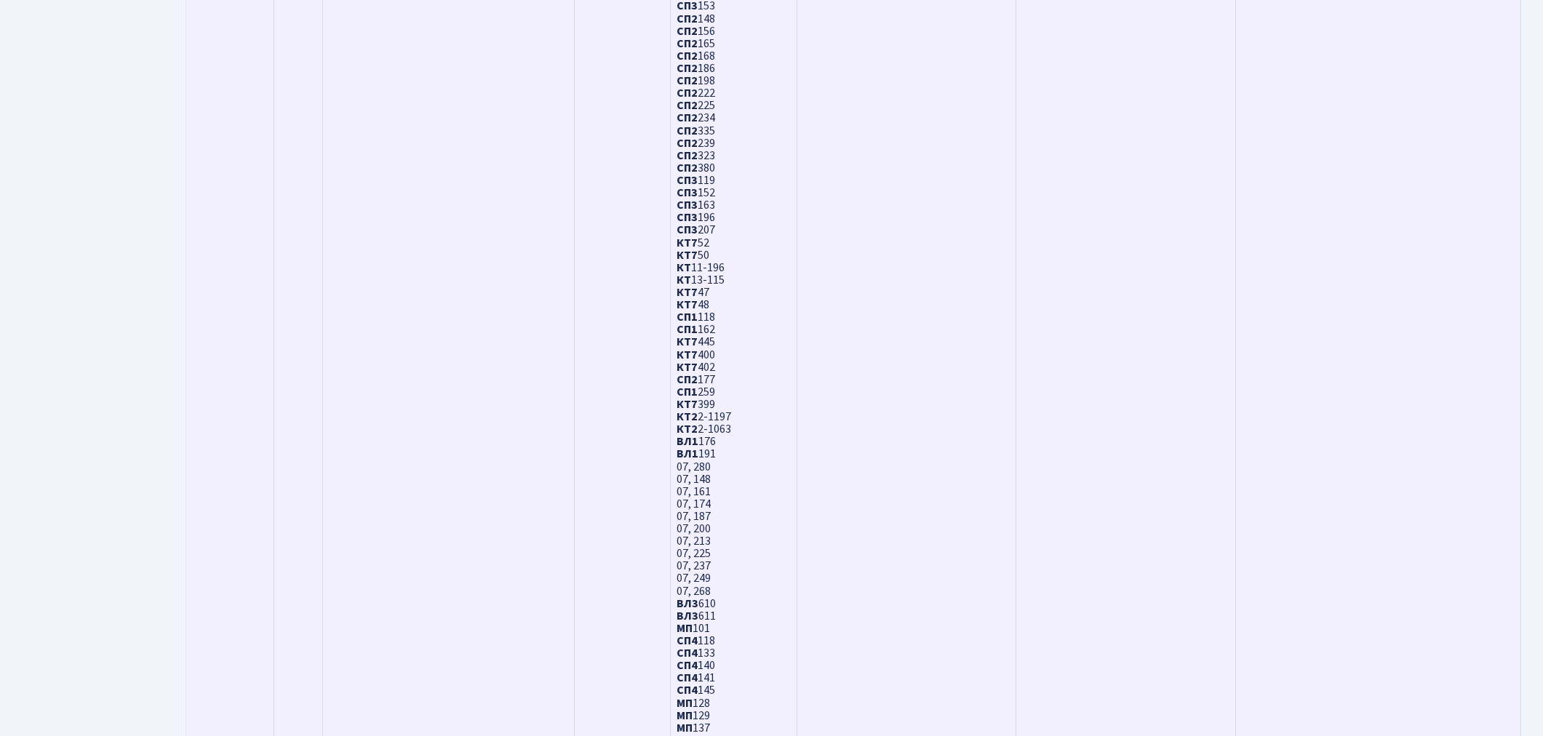
scroll to position [3881, 0]
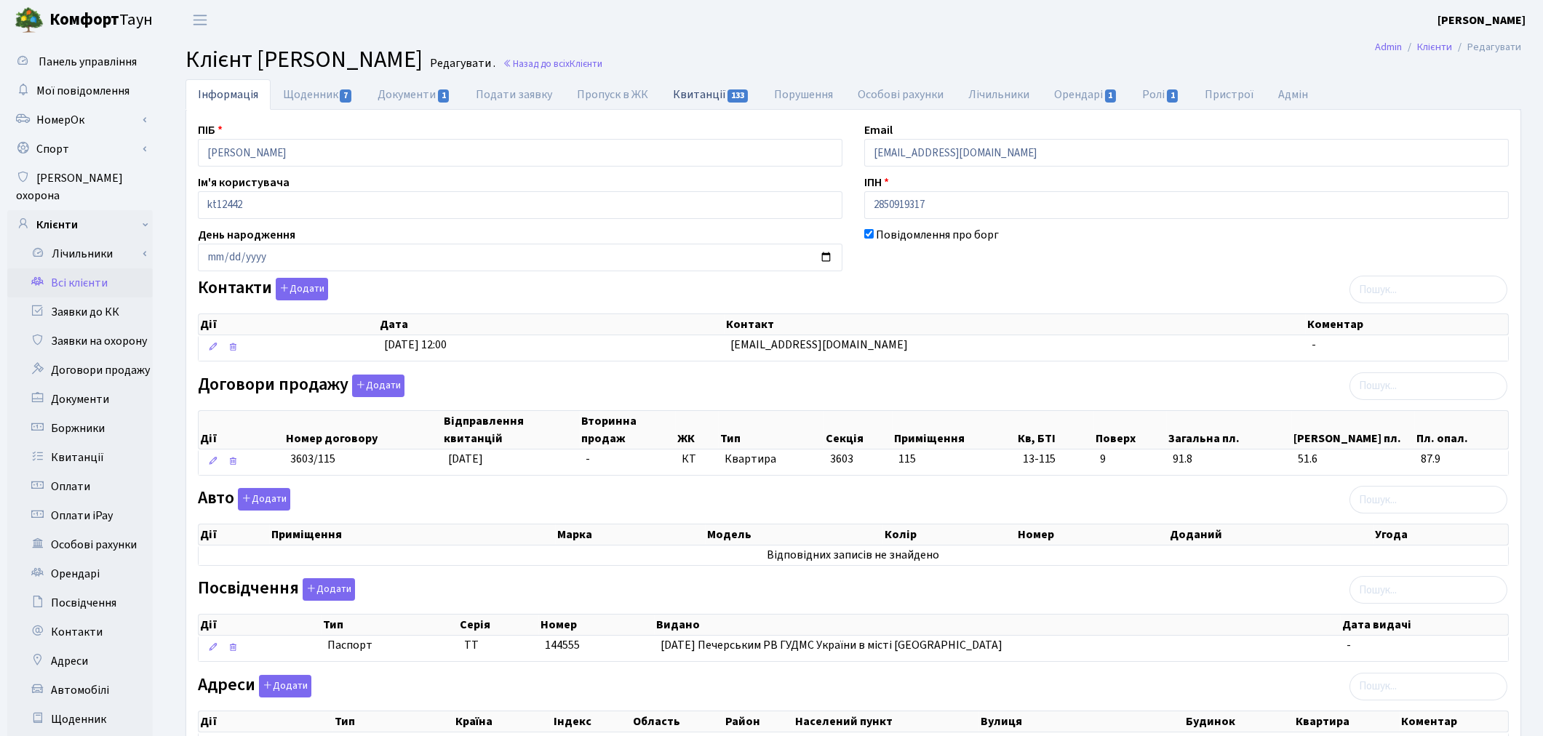
click at [707, 97] on link "Квитанції 133" at bounding box center [711, 94] width 101 height 30
select select "25"
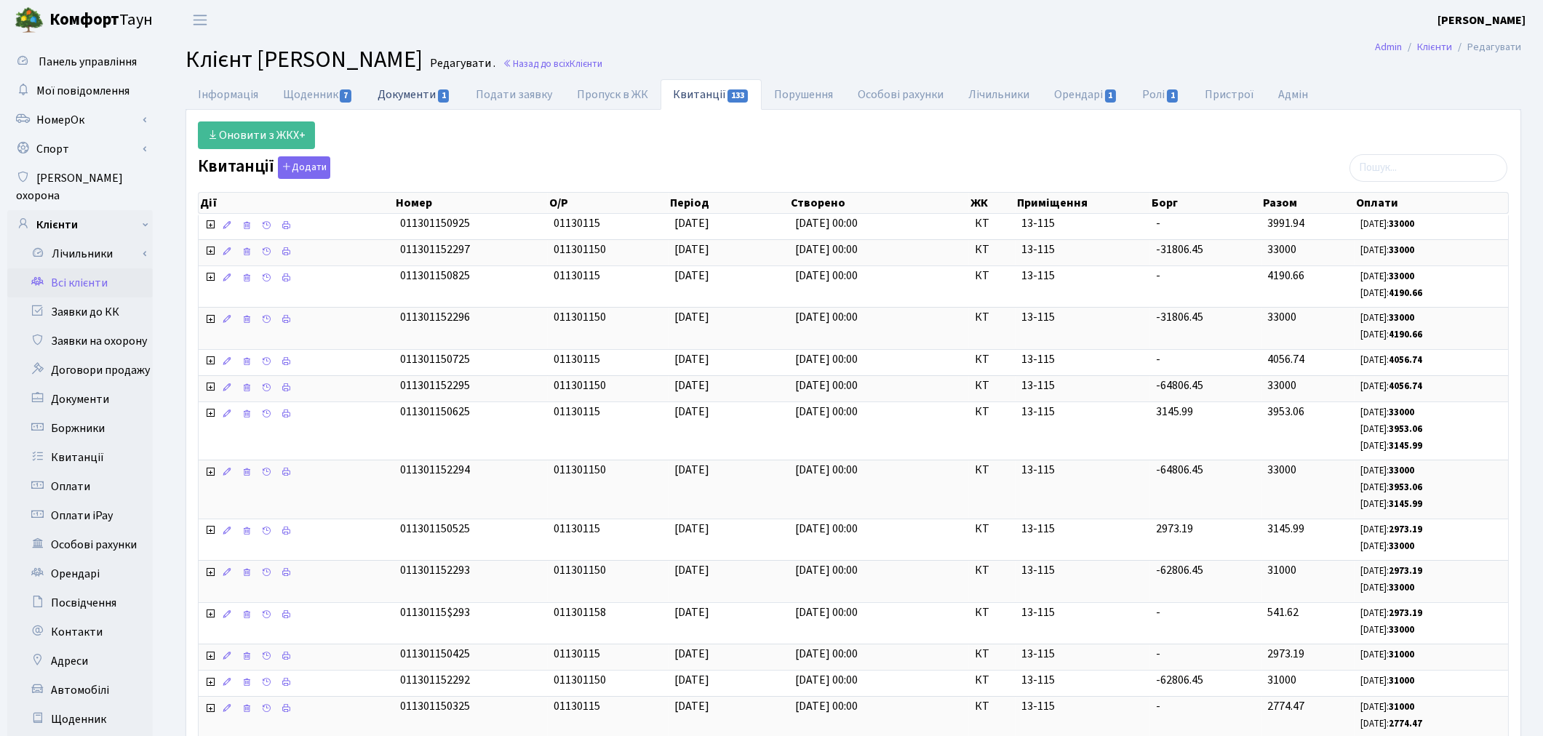
click at [403, 92] on link "Документи 1" at bounding box center [414, 94] width 98 height 30
select select "25"
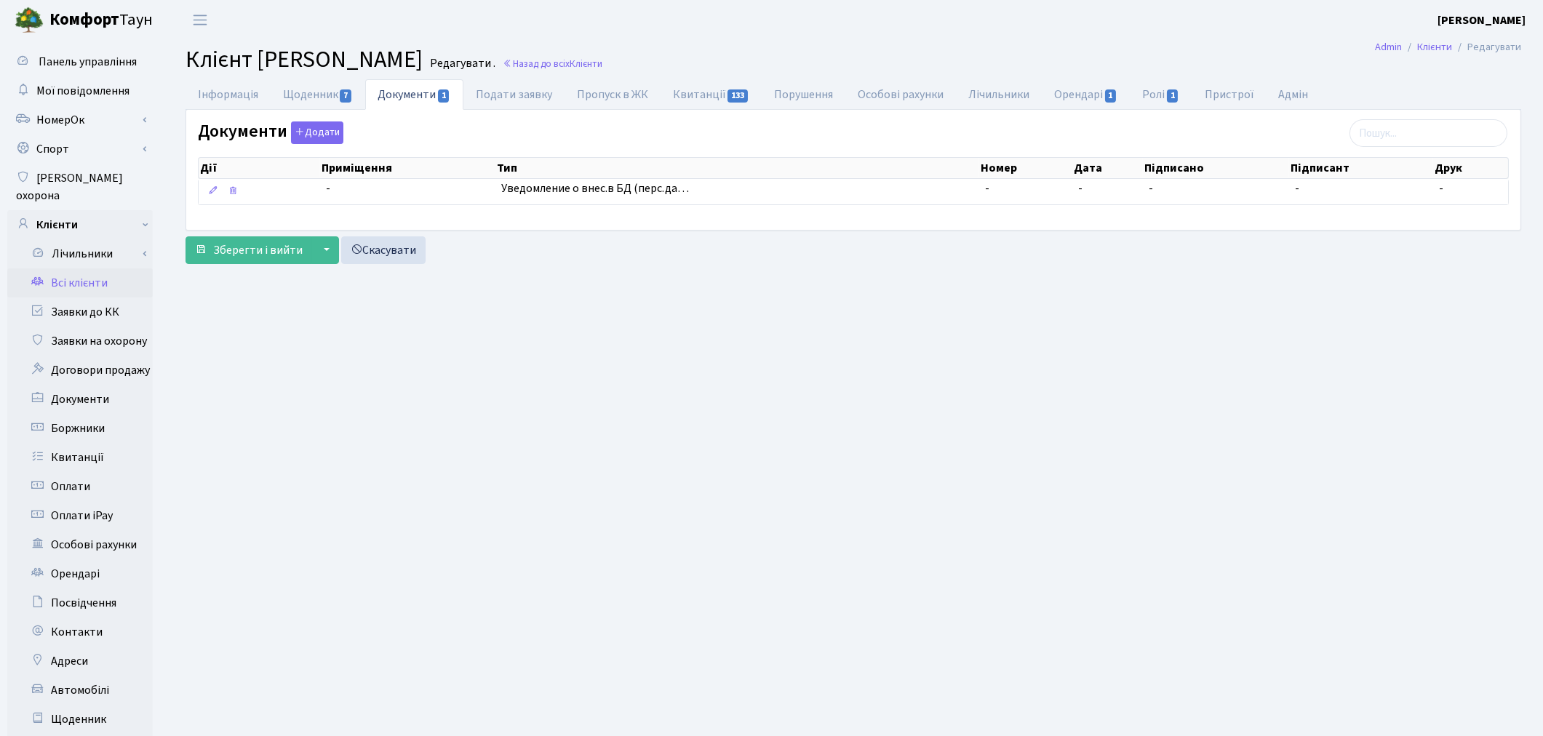
click at [97, 269] on link "Всі клієнти" at bounding box center [80, 283] width 146 height 29
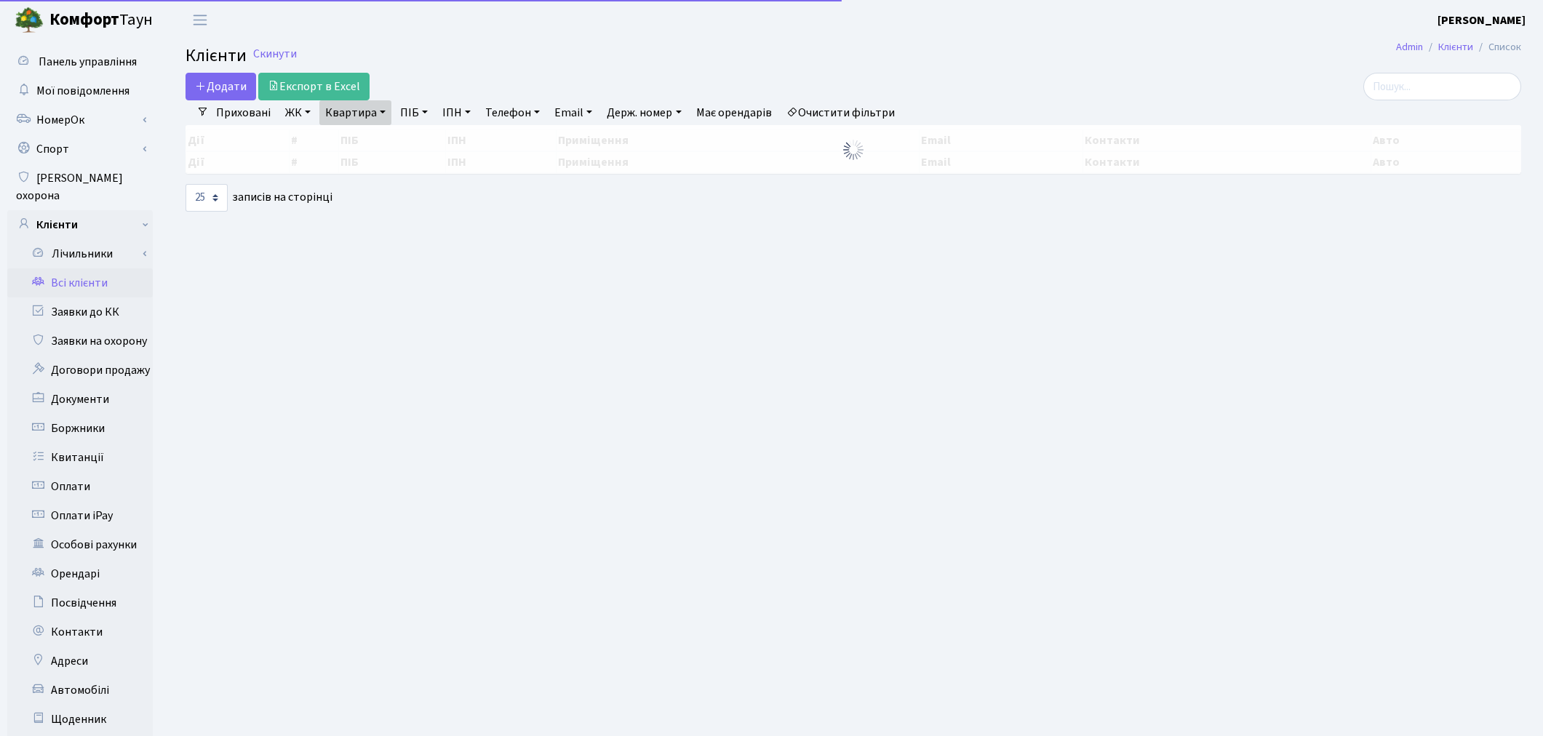
select select "25"
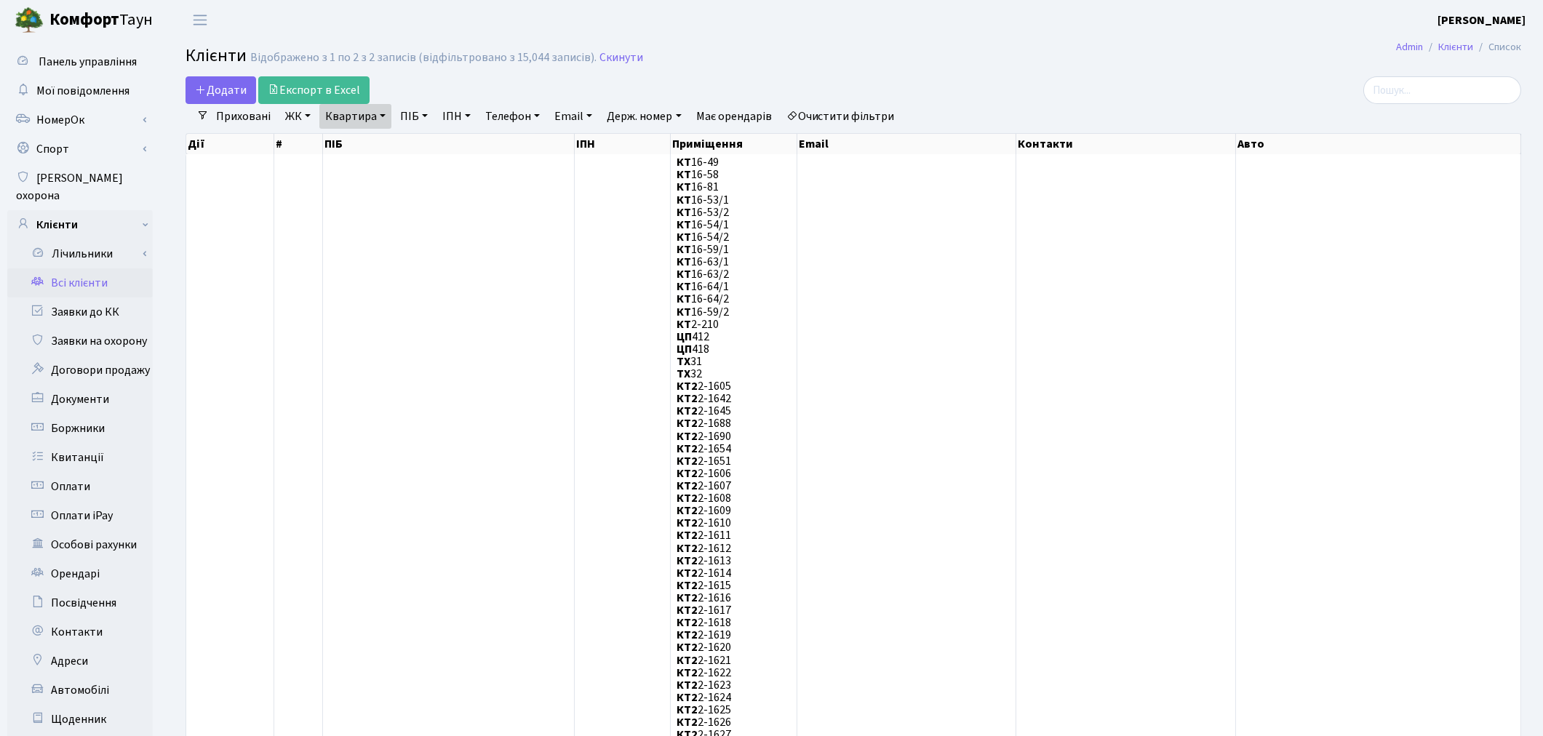
click at [891, 114] on link "Очистити фільтри" at bounding box center [841, 116] width 120 height 25
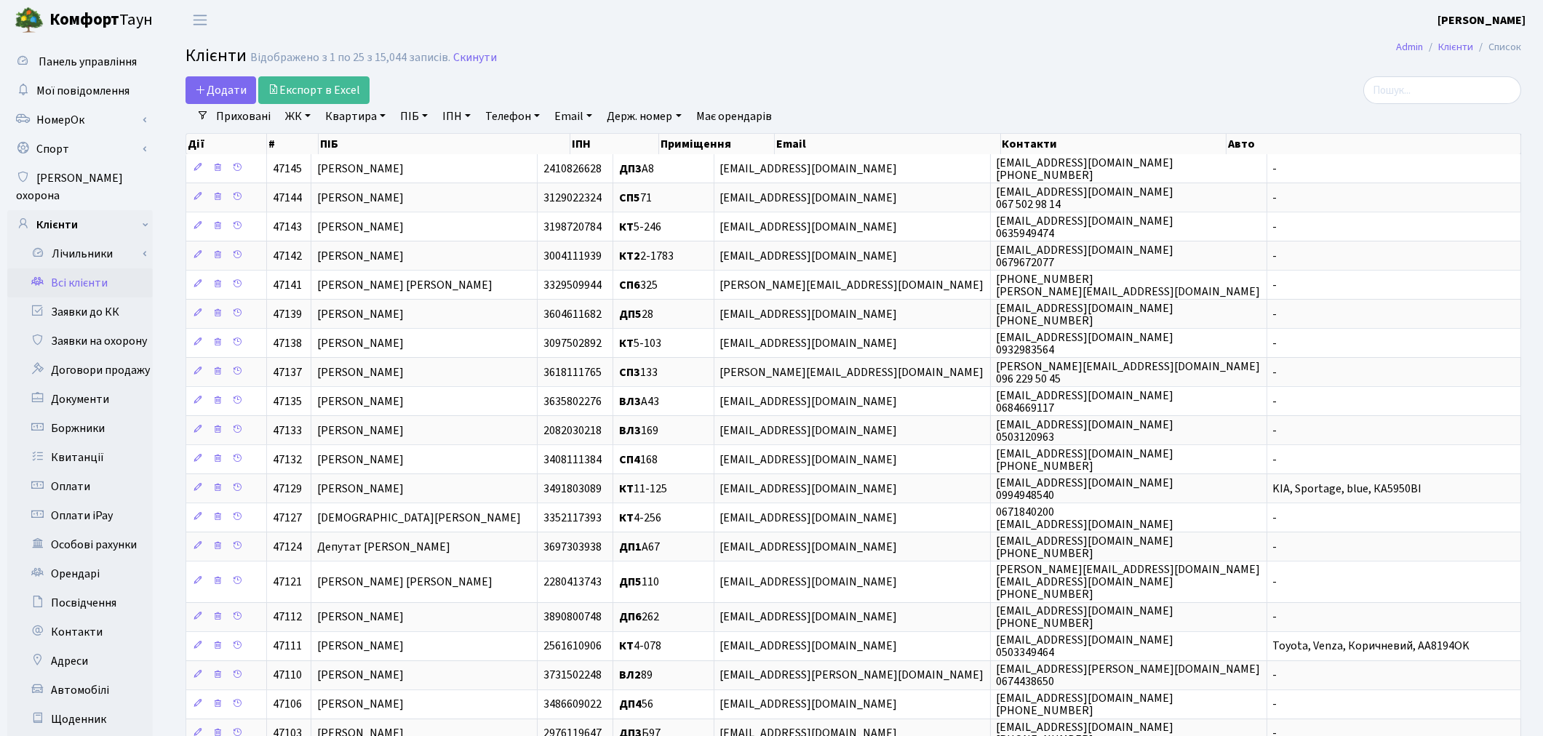
click at [408, 116] on link "ПІБ" at bounding box center [413, 116] width 39 height 25
type input "тріска"
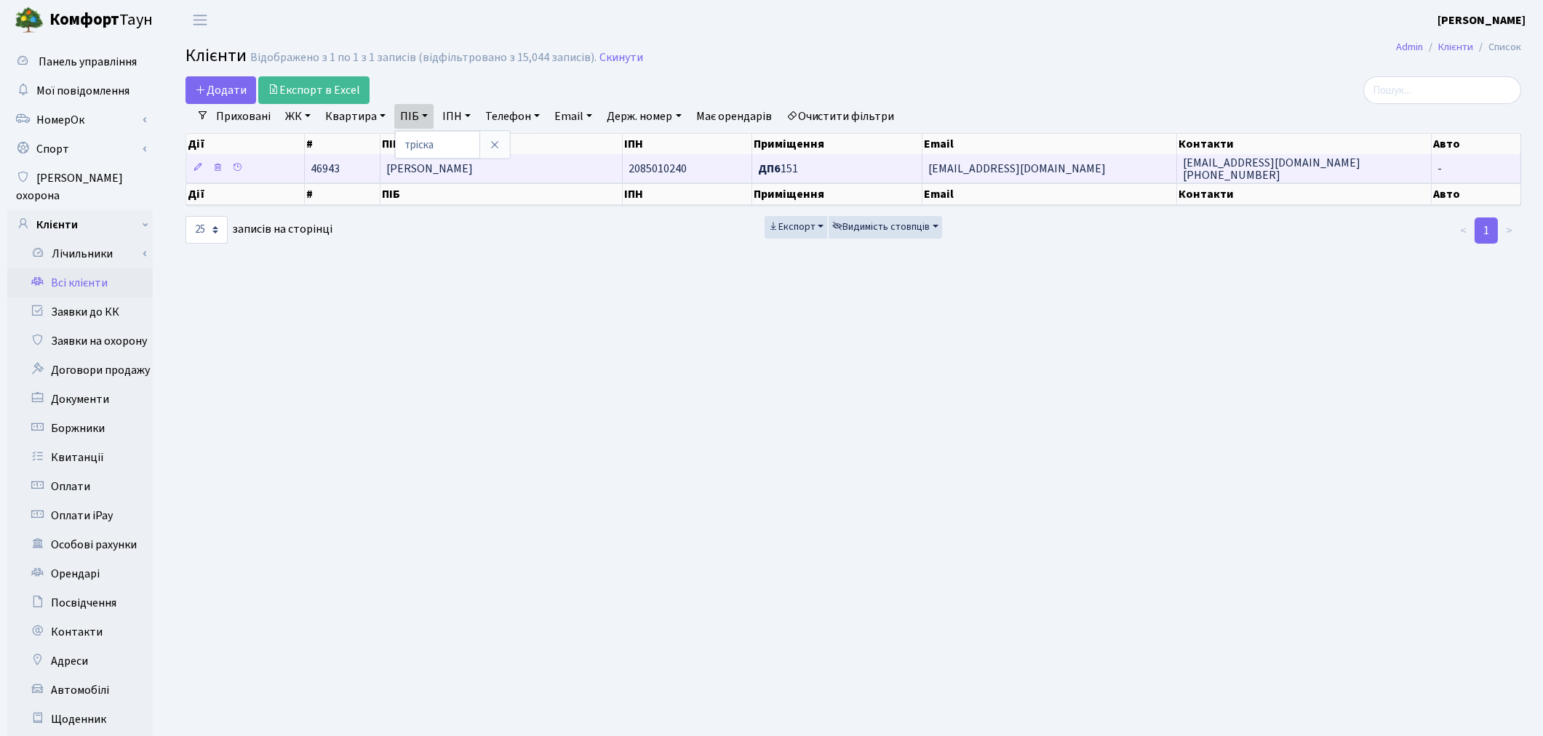
click at [473, 170] on span "[PERSON_NAME]" at bounding box center [429, 169] width 87 height 16
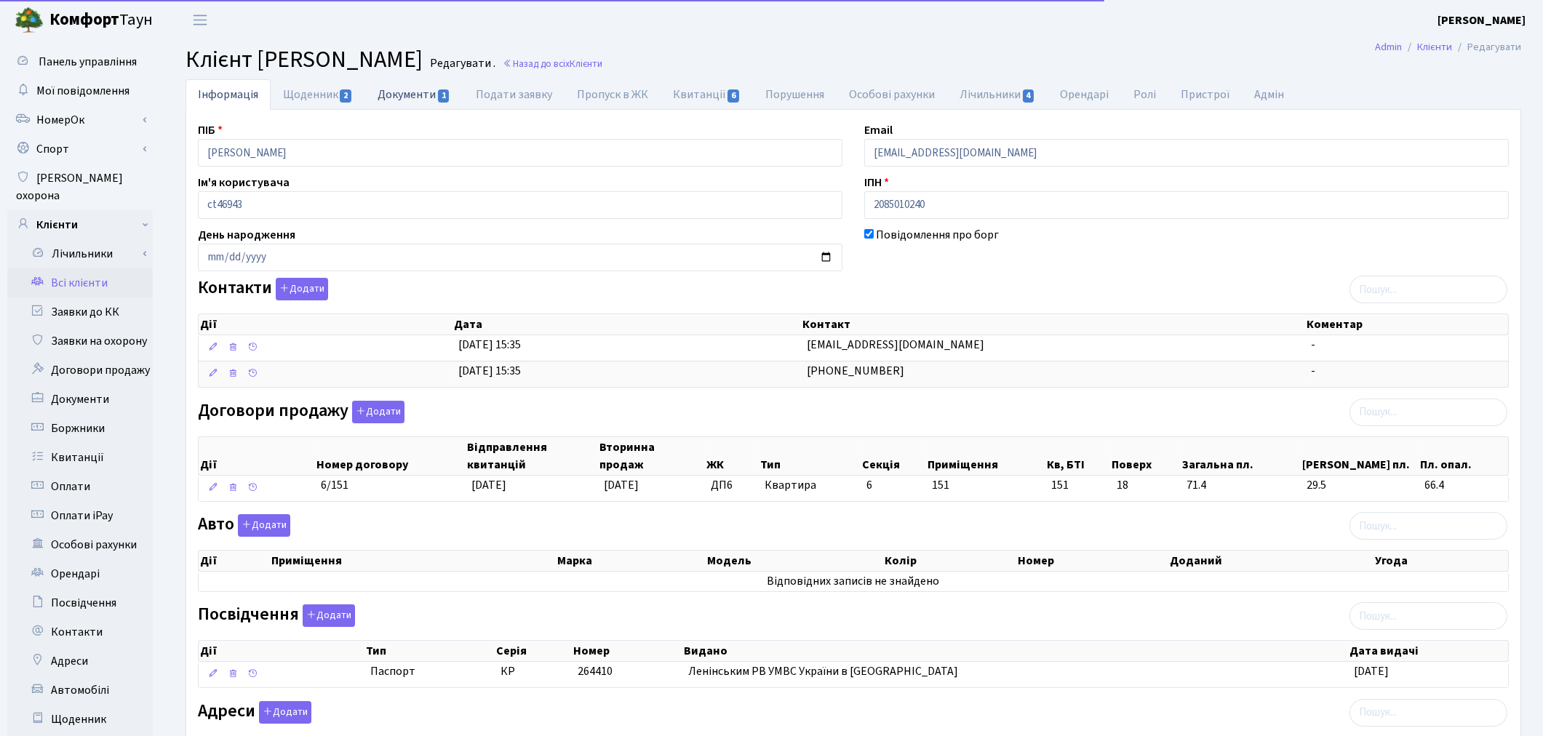
click at [418, 102] on link "Документи 1" at bounding box center [414, 94] width 98 height 30
select select "25"
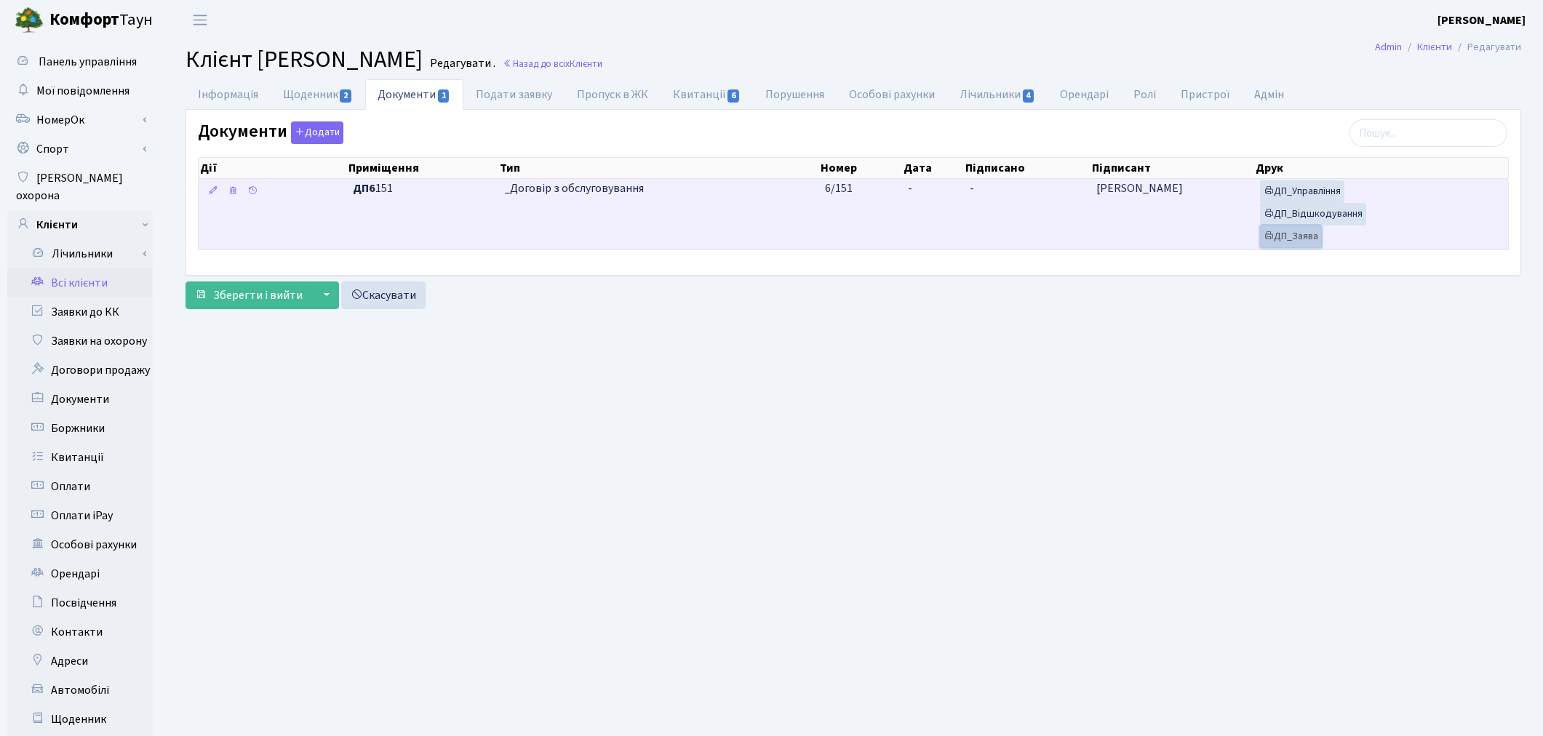
click at [1296, 234] on link "ДП_Заява" at bounding box center [1291, 237] width 62 height 23
click at [1347, 219] on link "ДП_Відшкодування" at bounding box center [1310, 214] width 106 height 23
click at [1332, 190] on link "ДП_Управління" at bounding box center [1299, 191] width 84 height 23
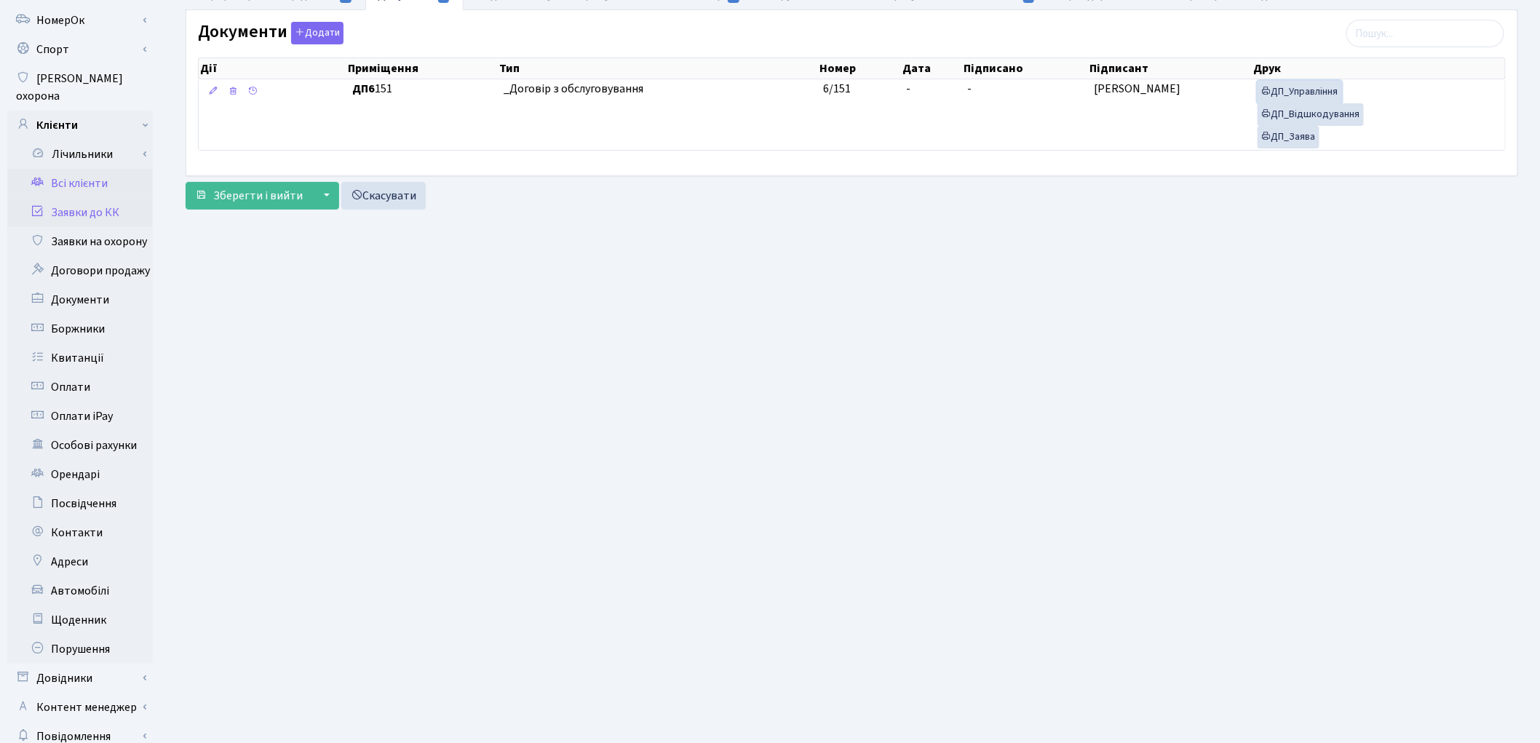
scroll to position [162, 0]
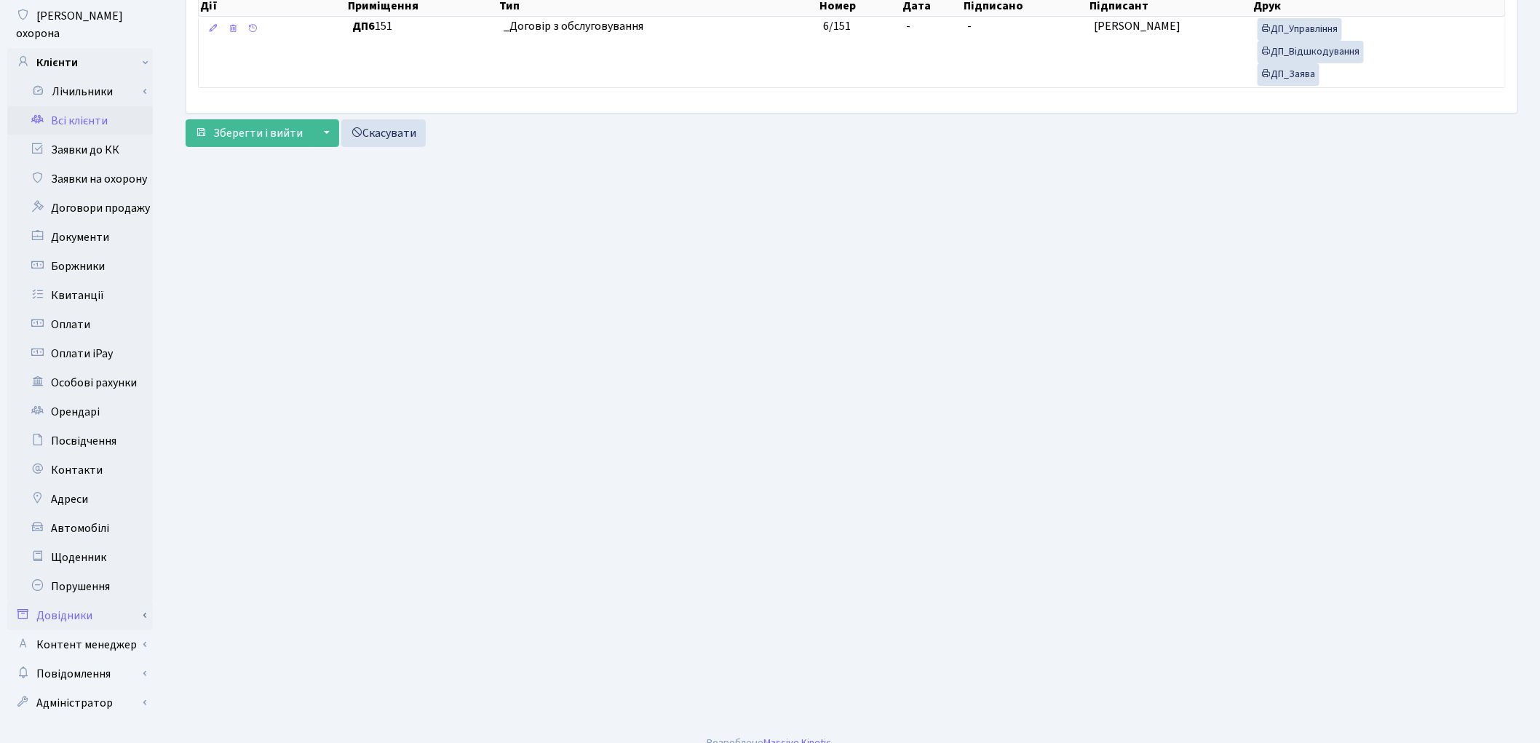
click at [95, 601] on link "Довідники" at bounding box center [80, 615] width 146 height 29
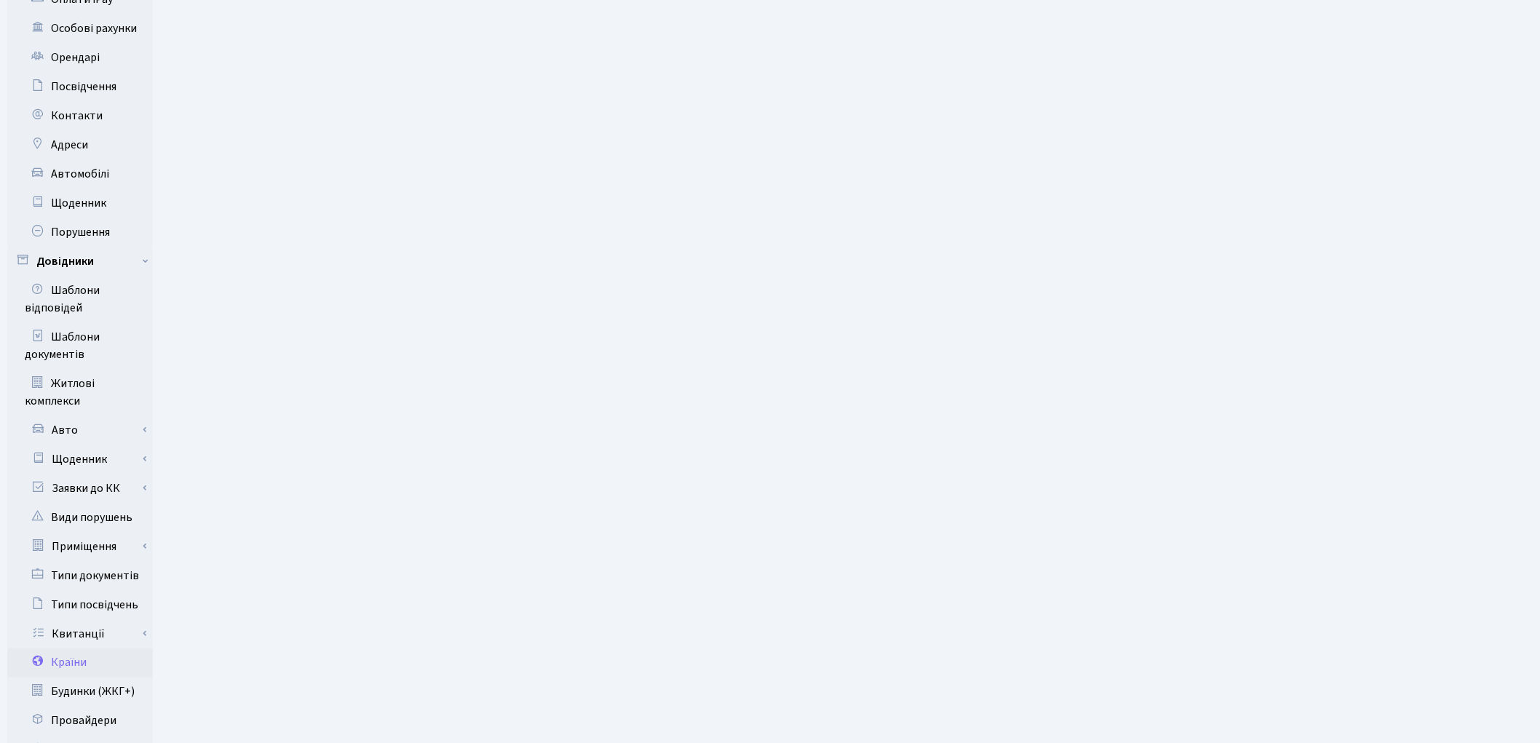
scroll to position [651, 0]
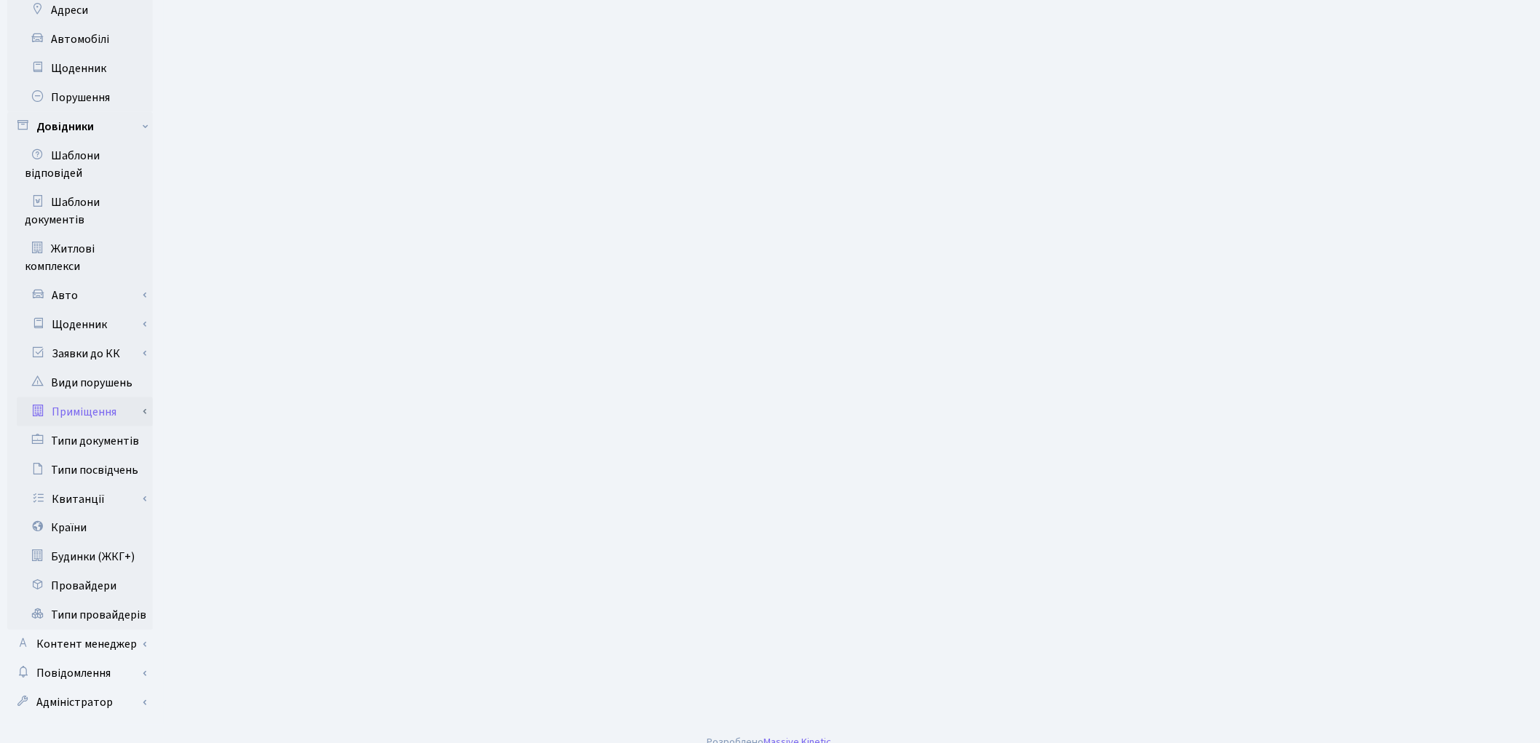
click at [98, 397] on link "Приміщення" at bounding box center [85, 411] width 136 height 29
click at [104, 426] on link "Всі приміщення" at bounding box center [85, 440] width 136 height 29
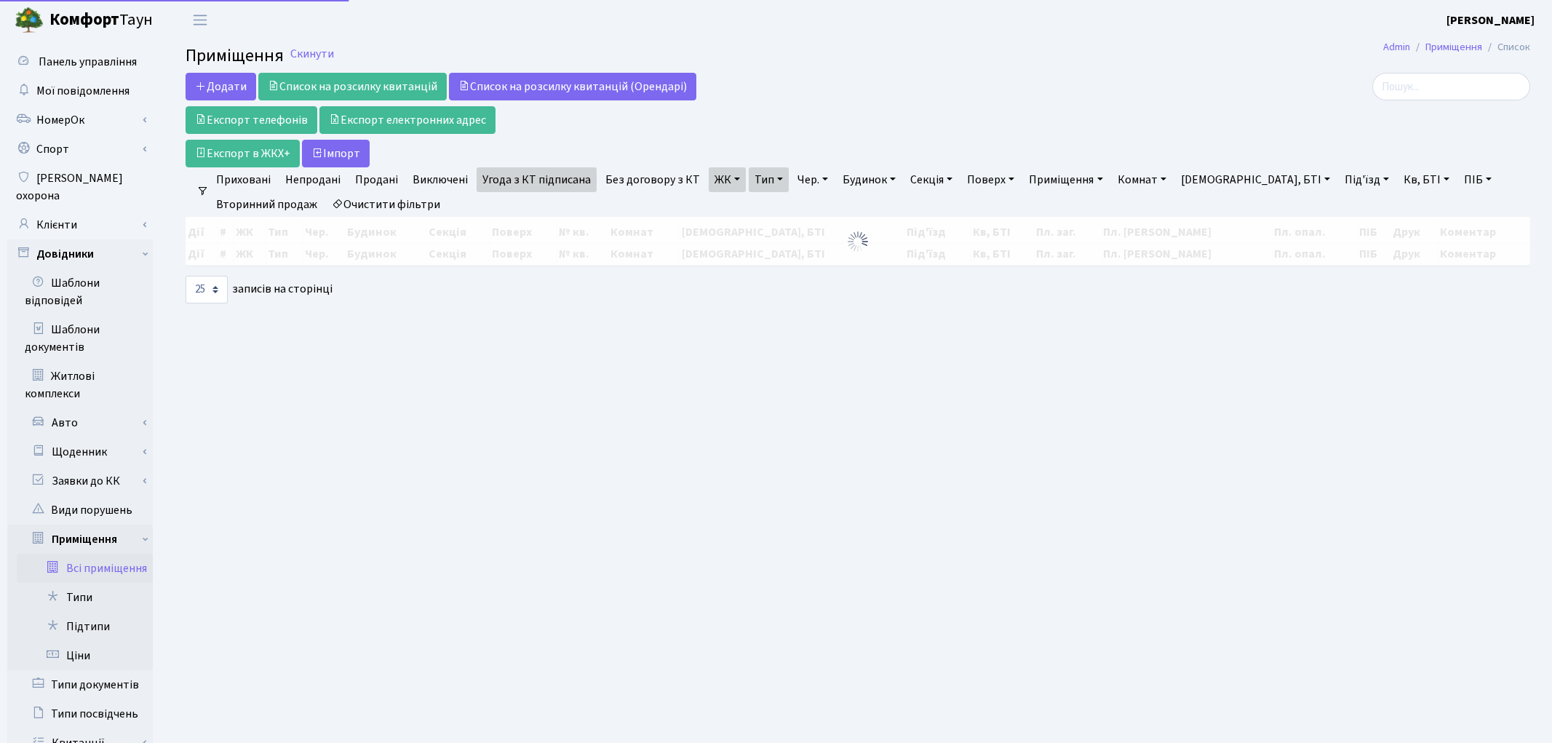
select select "25"
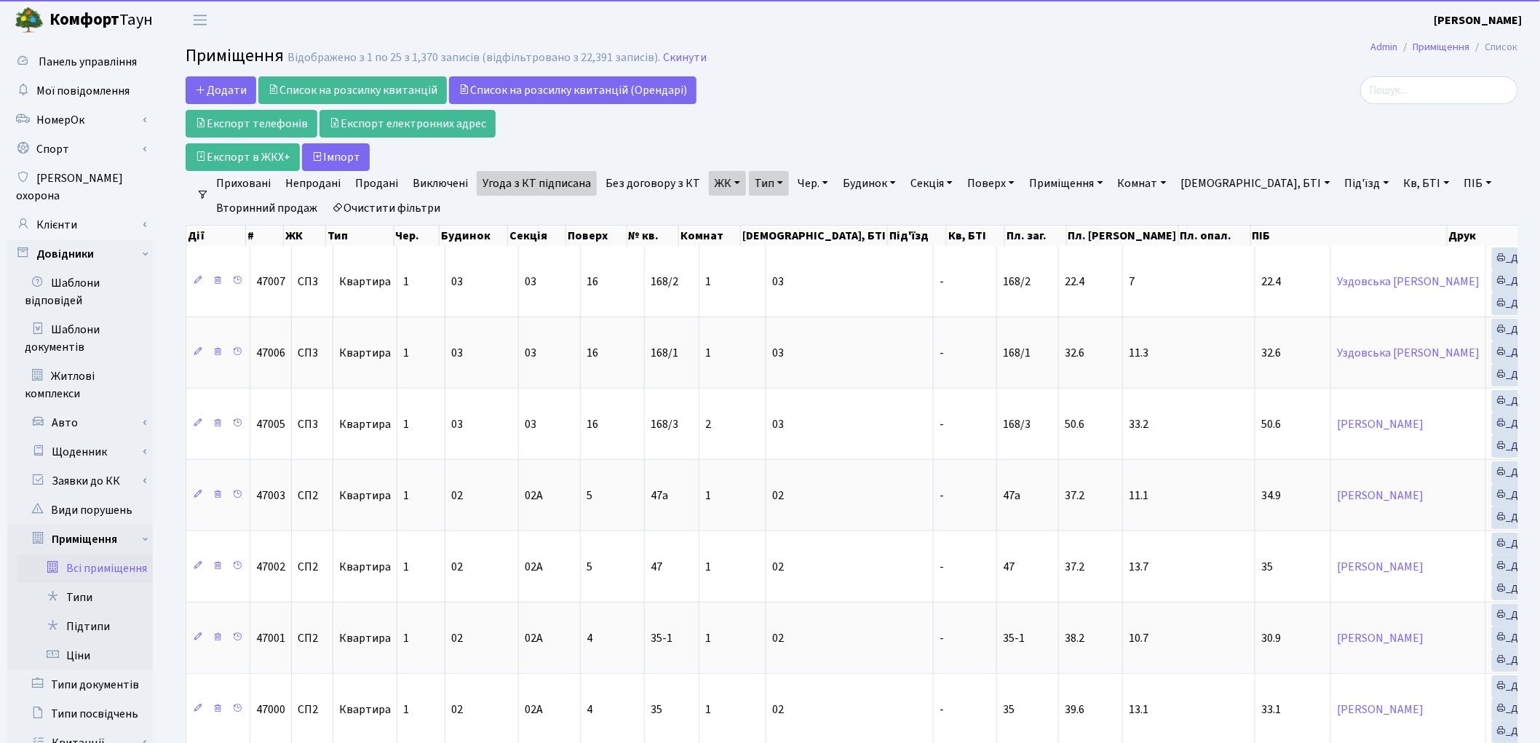
click at [416, 207] on link "Очистити фільтри" at bounding box center [386, 208] width 120 height 25
select select
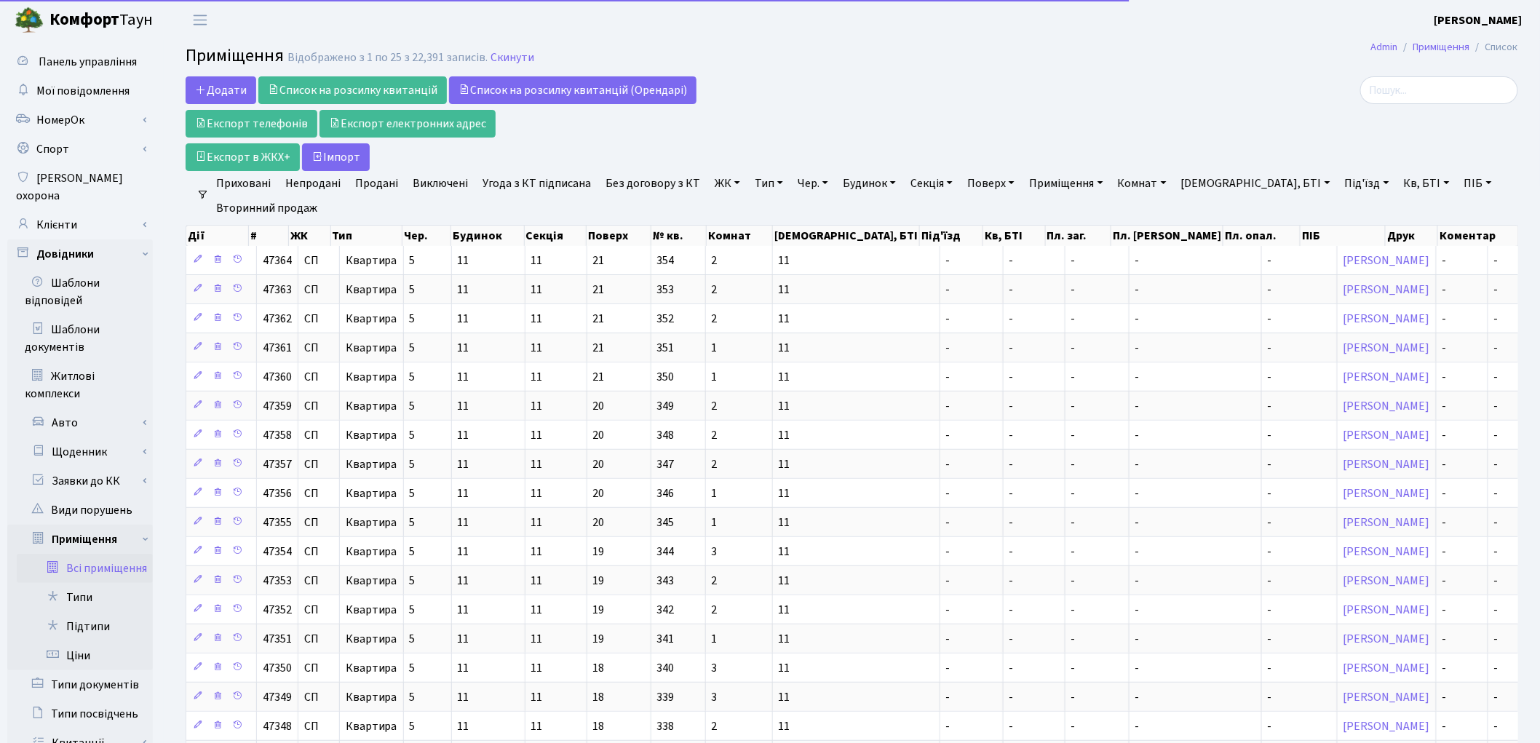
click at [715, 186] on link "ЖК" at bounding box center [727, 183] width 37 height 25
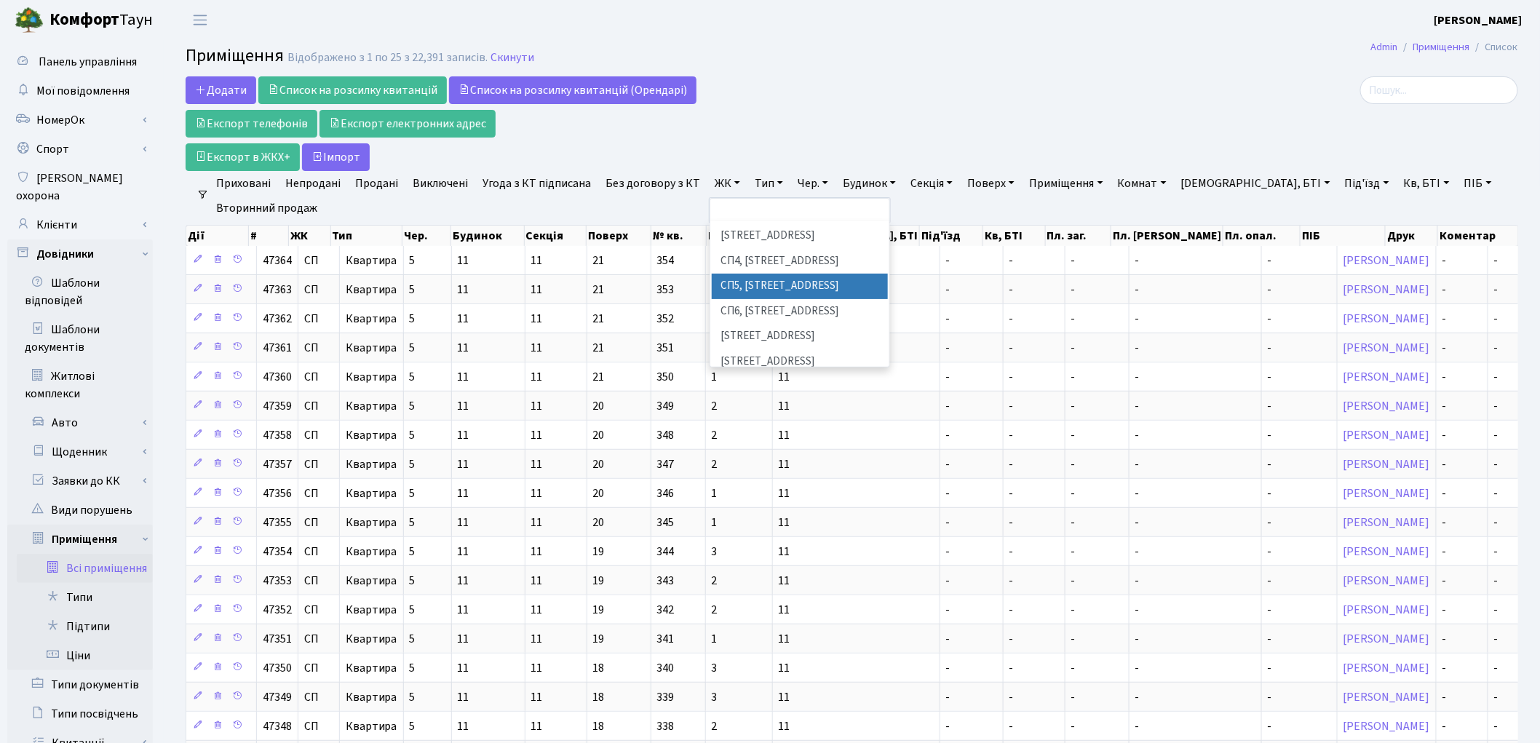
scroll to position [404, 0]
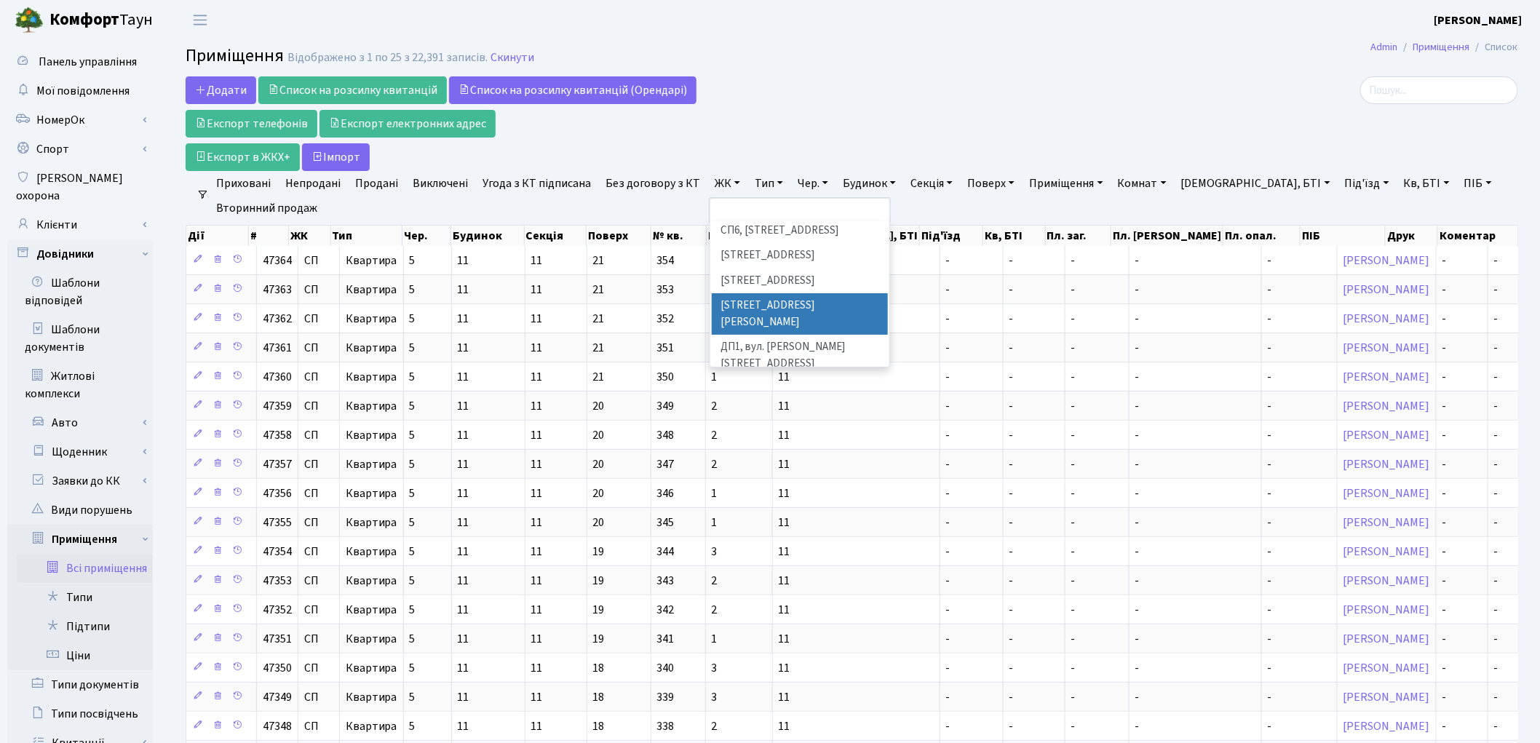
click at [748, 293] on li "[STREET_ADDRESS][PERSON_NAME]" at bounding box center [800, 313] width 176 height 41
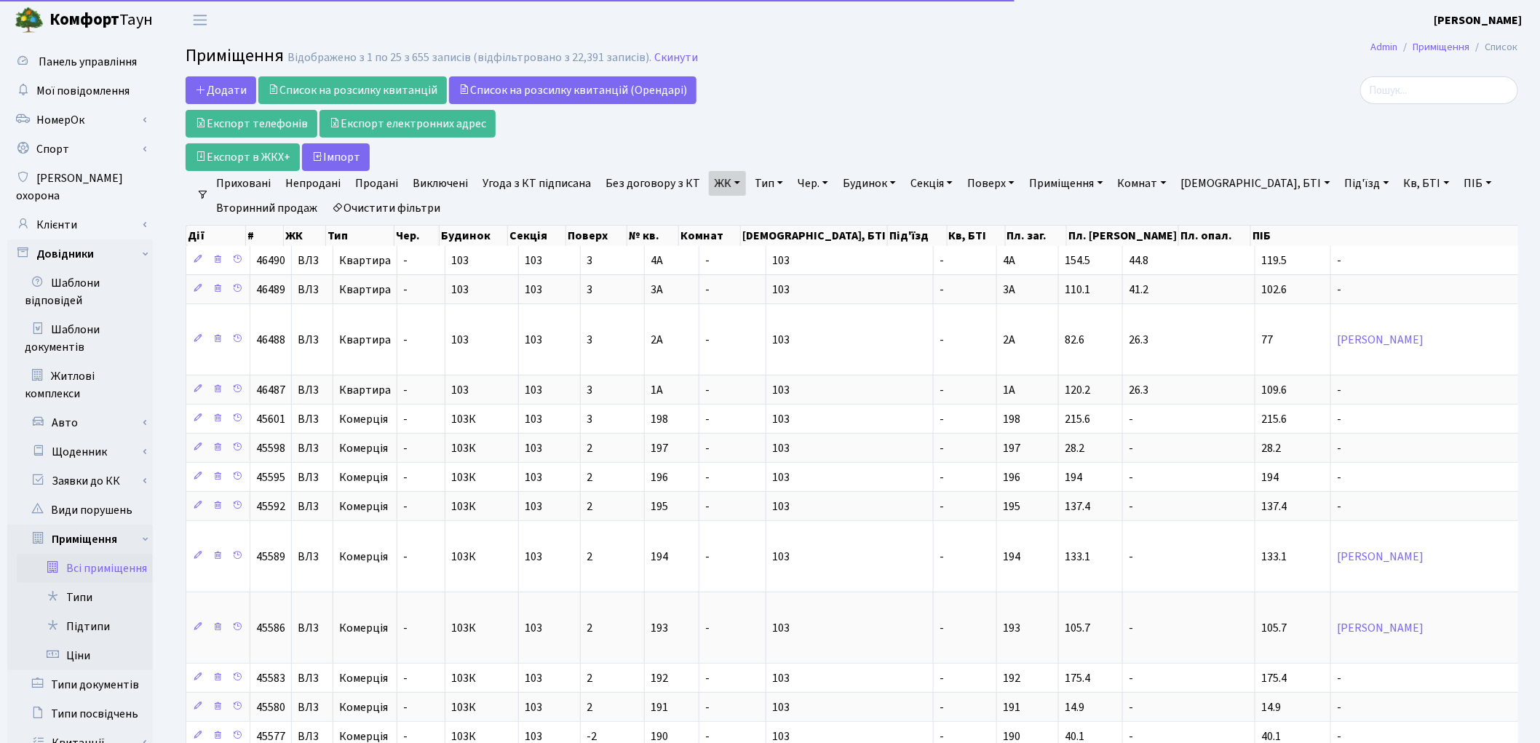
click at [749, 187] on link "Тип" at bounding box center [769, 183] width 40 height 25
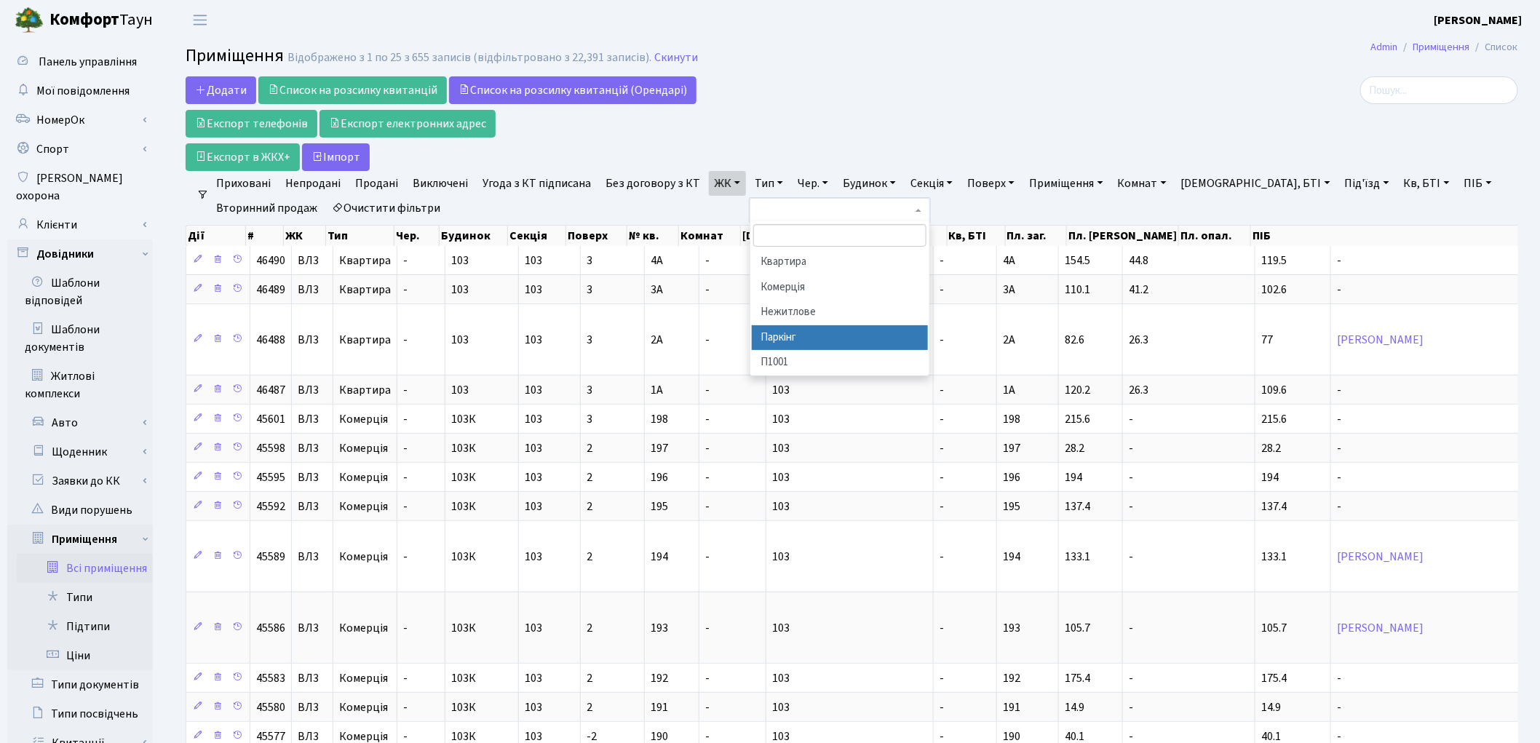
click at [793, 333] on li "Паркінг" at bounding box center [840, 337] width 176 height 25
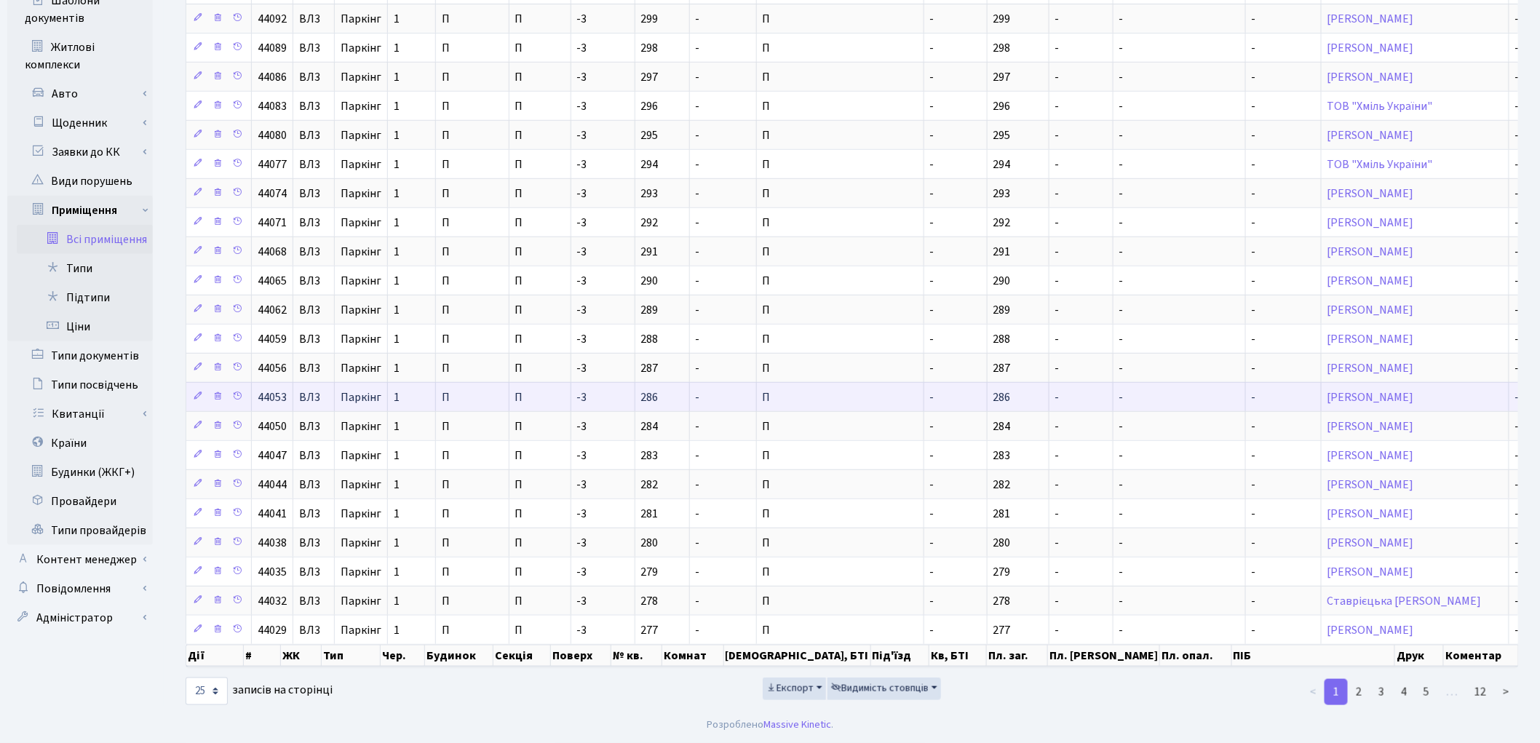
scroll to position [335, 0]
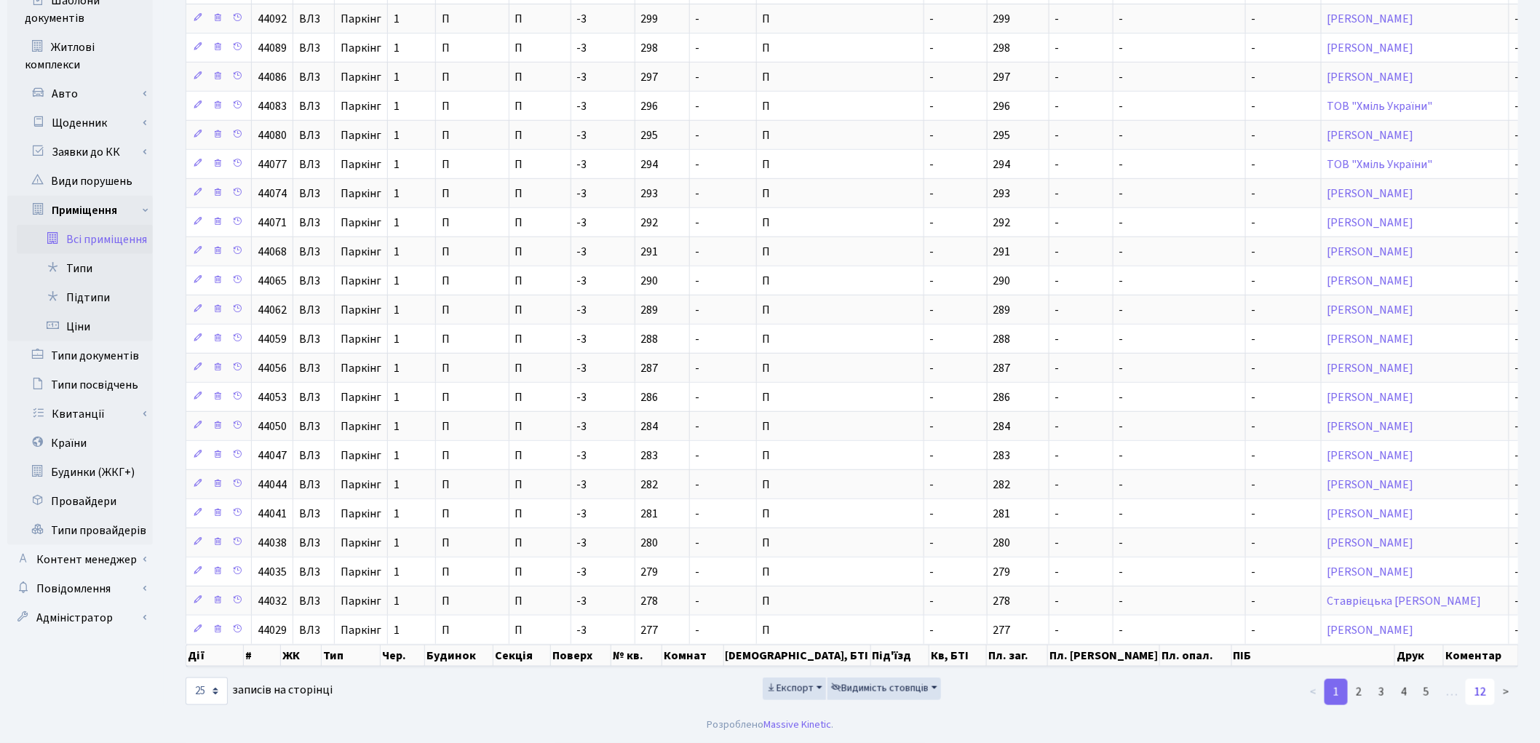
click at [1487, 694] on link "12" at bounding box center [1480, 692] width 29 height 26
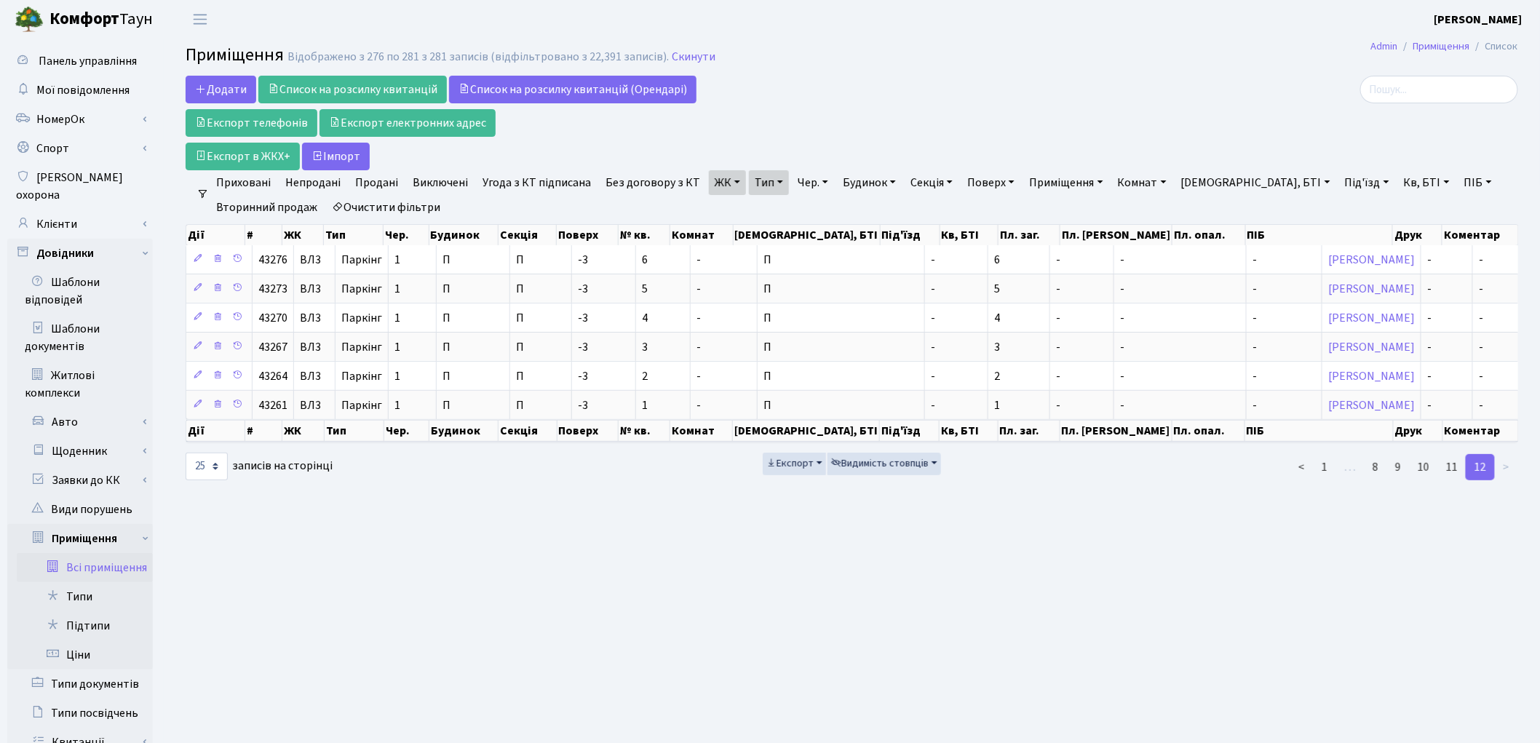
scroll to position [0, 0]
click at [510, 413] on td "П" at bounding box center [473, 405] width 73 height 29
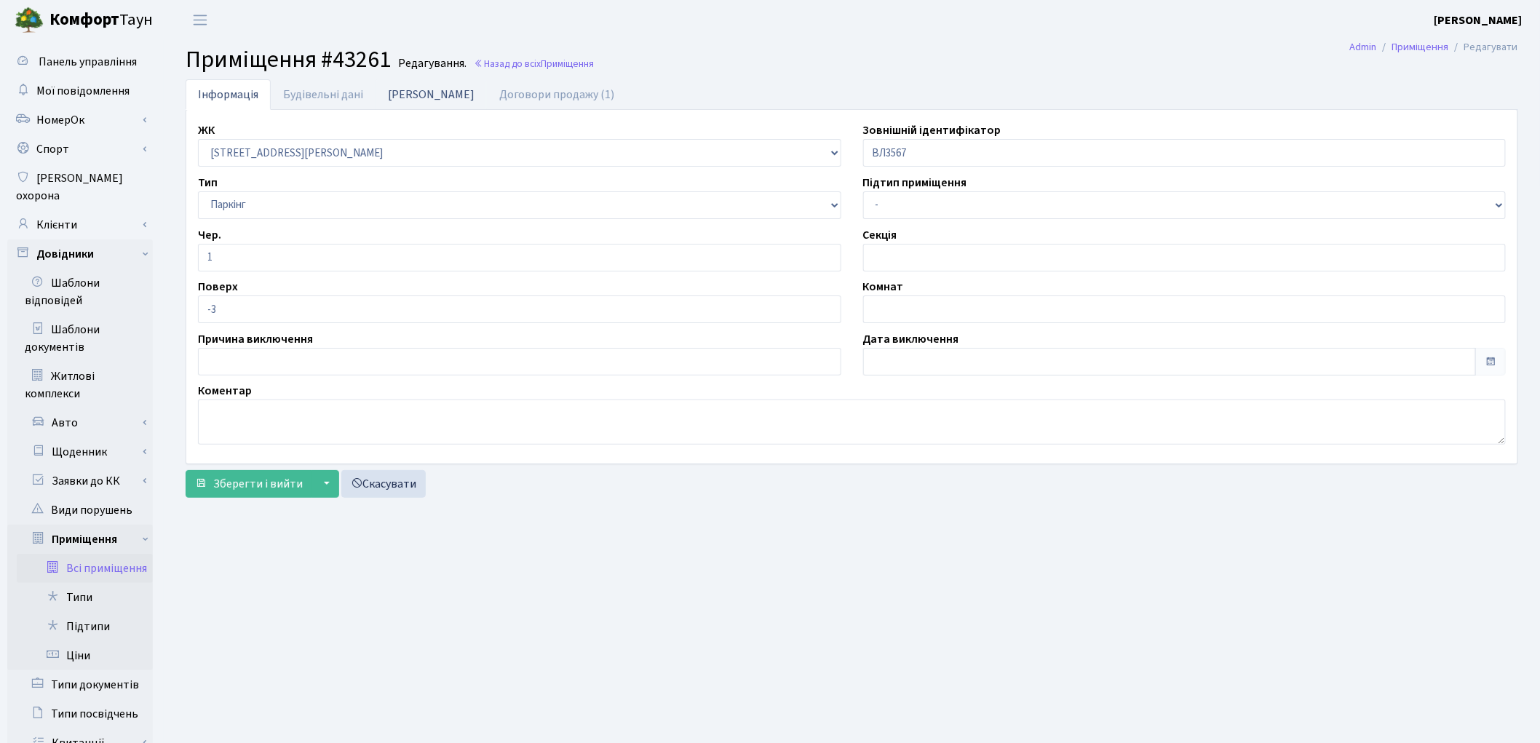
click at [410, 88] on link "[PERSON_NAME]" at bounding box center [430, 94] width 111 height 30
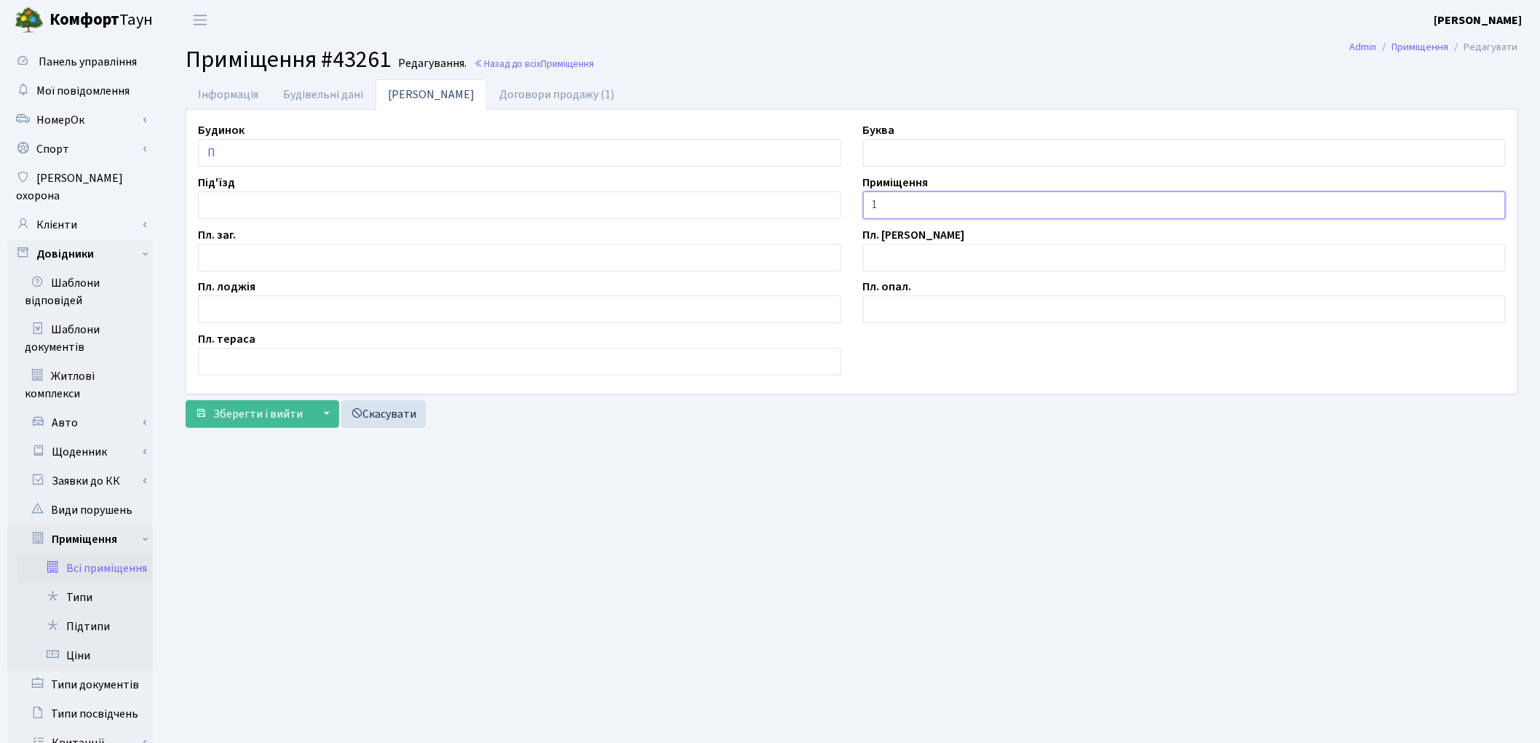
click at [870, 208] on input "1" at bounding box center [1184, 205] width 643 height 28
type input "п/м-1"
click at [245, 412] on span "Зберегти і вийти" at bounding box center [258, 414] width 90 height 16
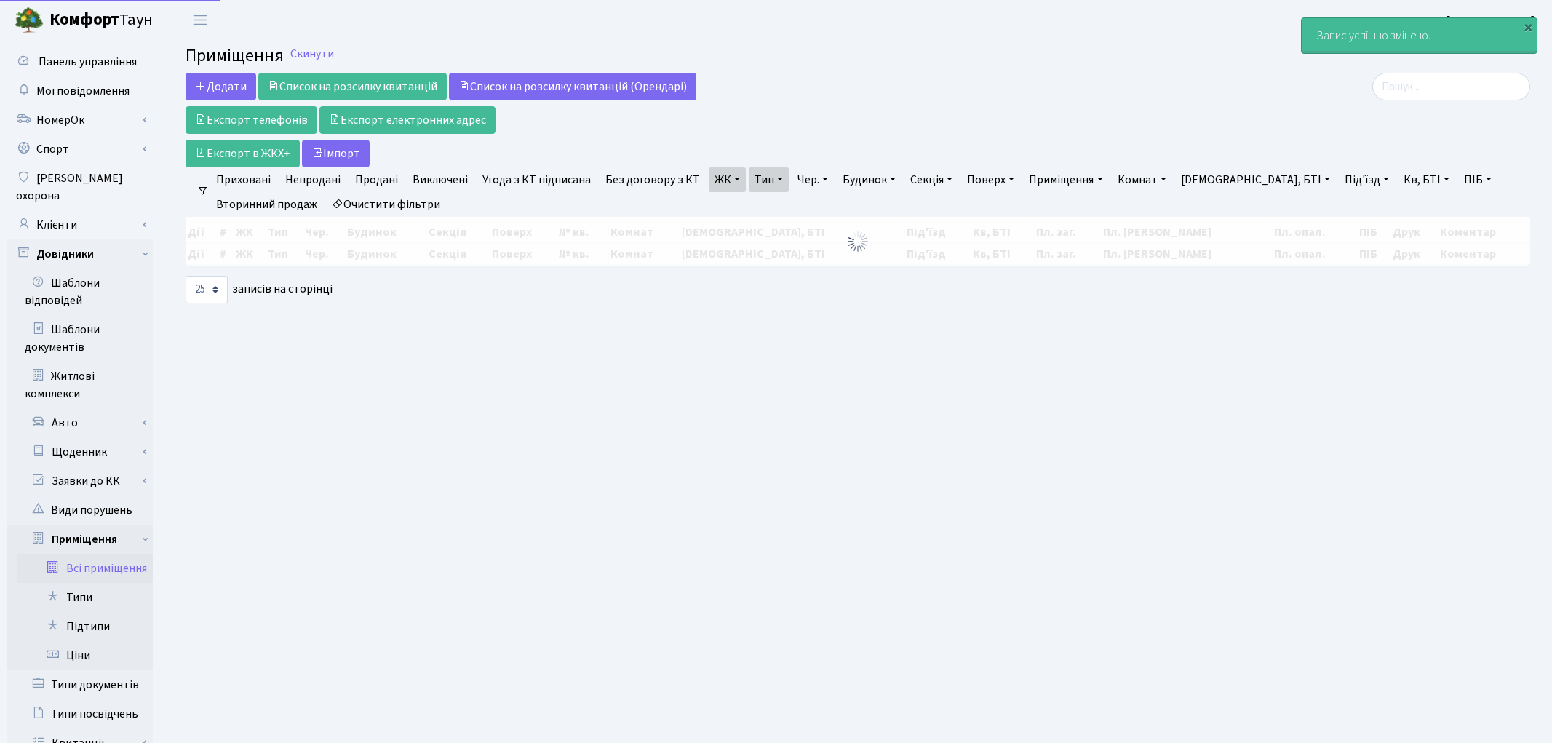
select select "25"
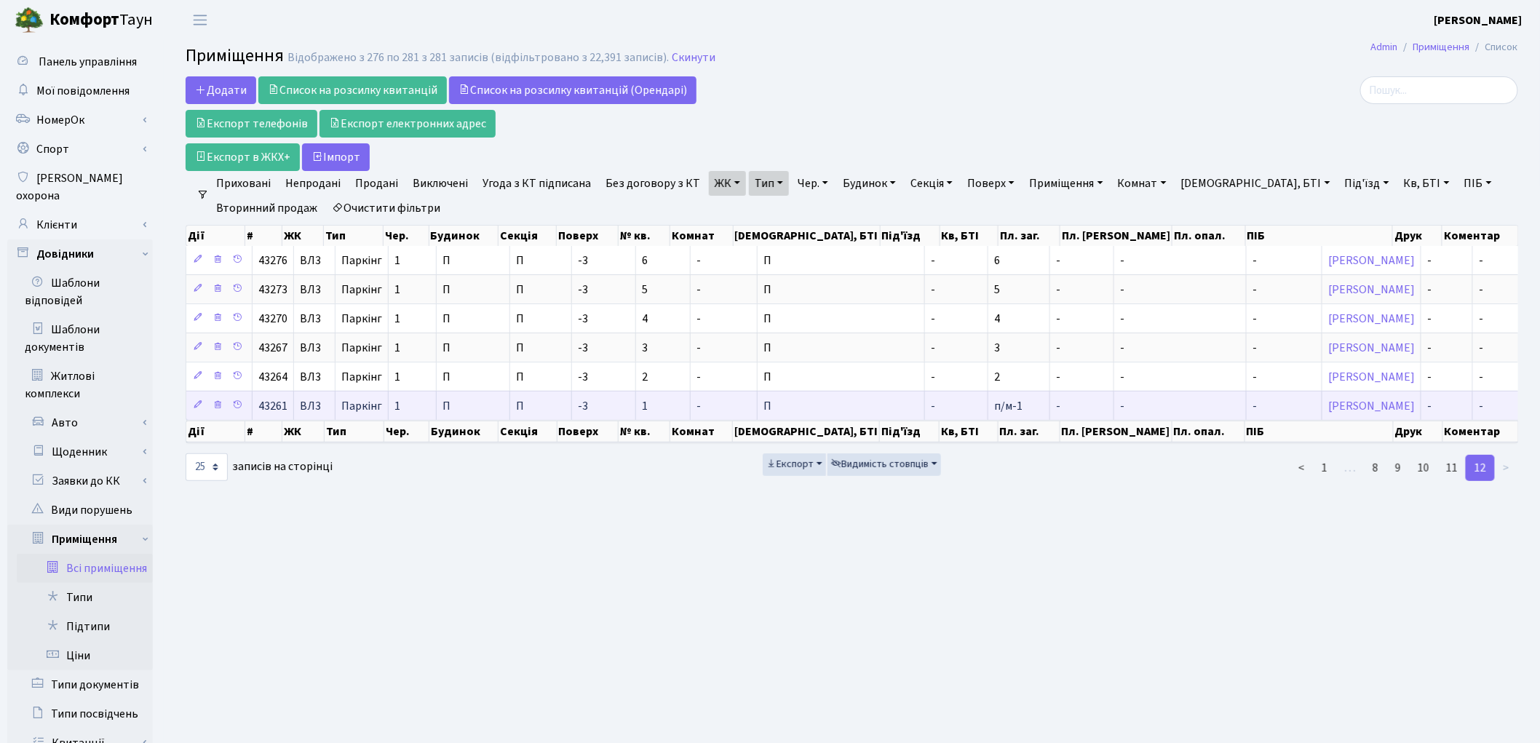
click at [988, 419] on td "п/м-1" at bounding box center [1019, 405] width 62 height 29
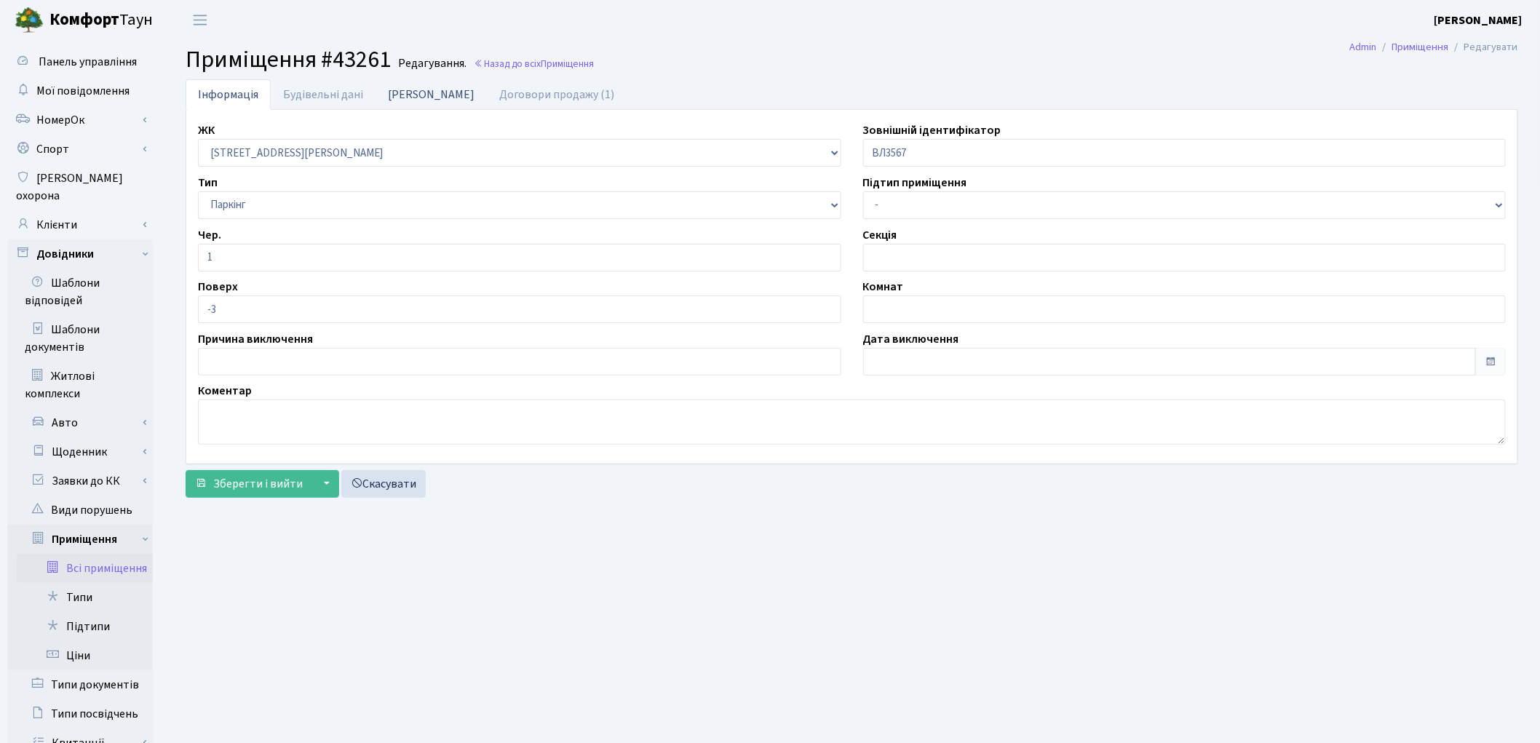
click at [401, 98] on link "[PERSON_NAME]" at bounding box center [430, 94] width 111 height 30
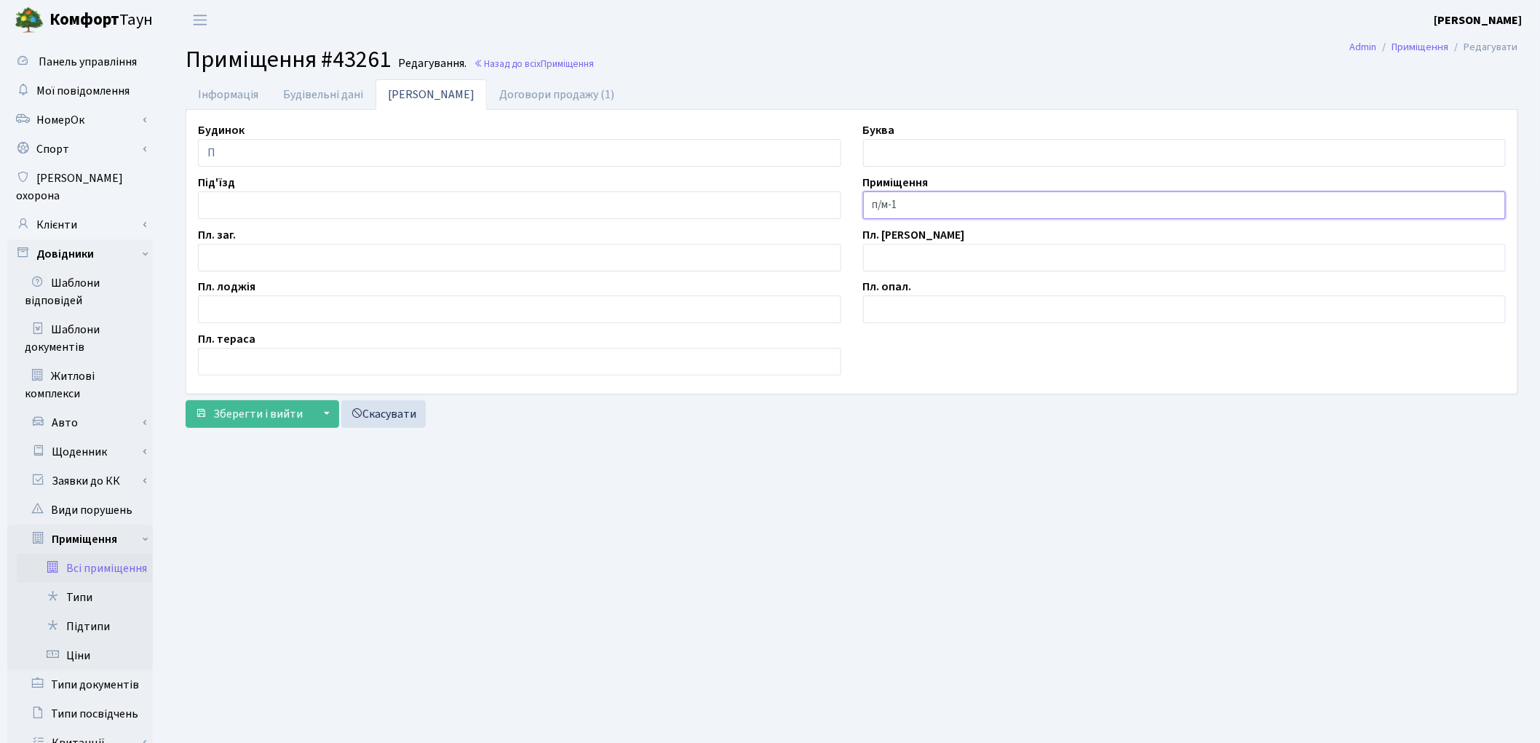
click at [886, 204] on input "п/м-1" at bounding box center [1184, 205] width 643 height 28
type input "П/М-1"
click at [951, 440] on main "Admin Приміщення Редагувати Приміщення #43261 Редагування. Назад до всіх Приміщ…" at bounding box center [852, 504] width 1376 height 929
click at [899, 249] on input "text" at bounding box center [1184, 258] width 643 height 28
click at [223, 261] on input "text" at bounding box center [519, 258] width 643 height 28
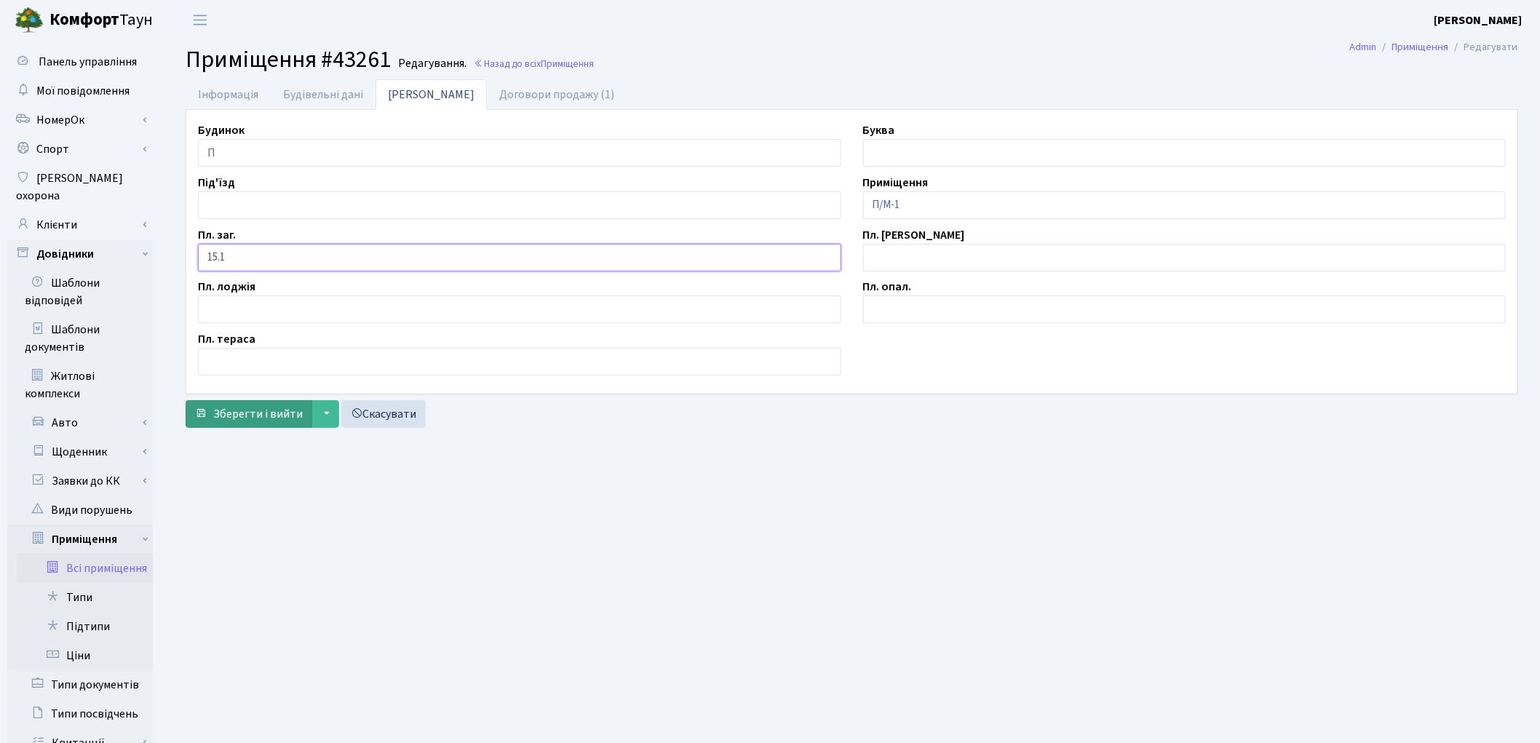
type input "15.1"
click at [245, 422] on span "Зберегти і вийти" at bounding box center [258, 414] width 90 height 16
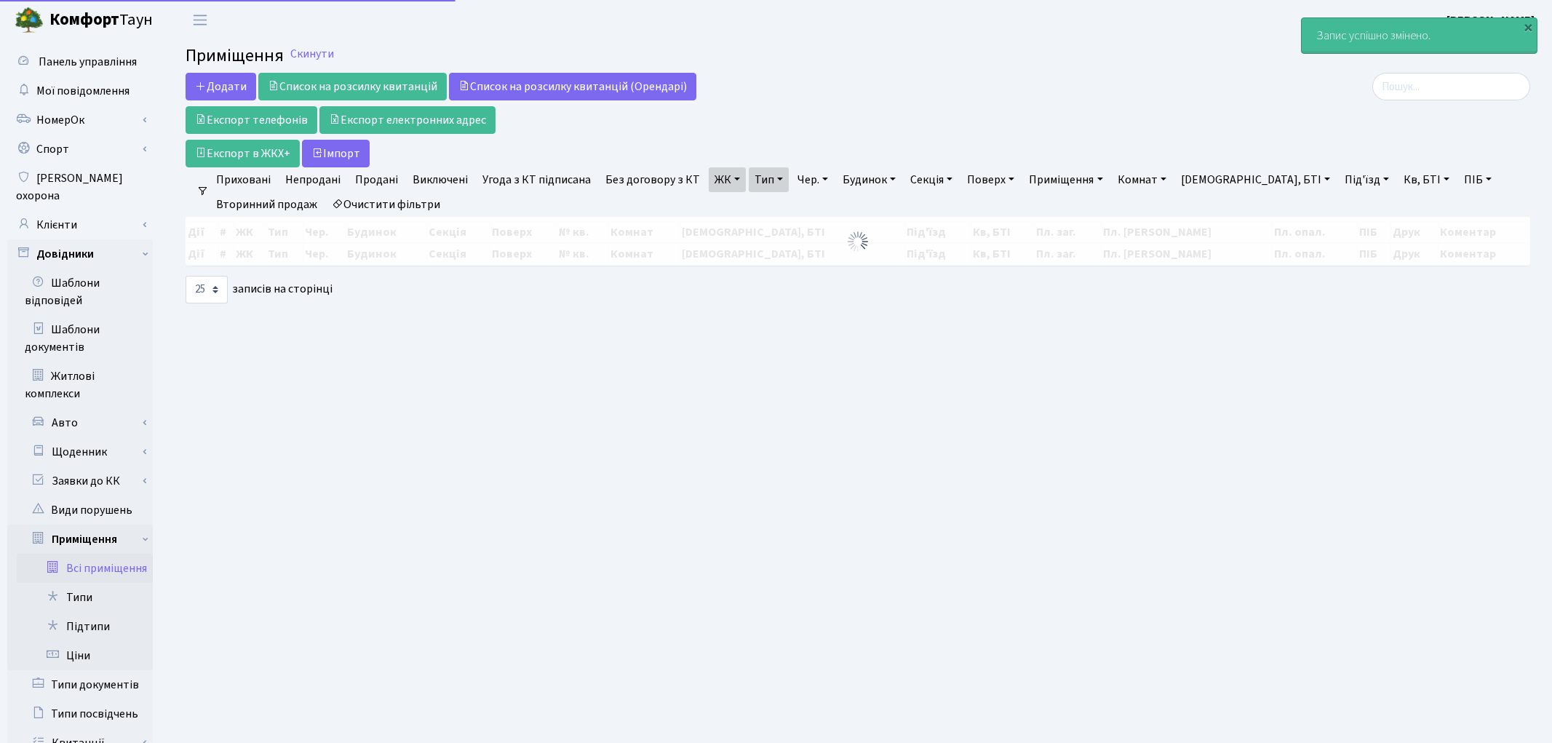
select select "25"
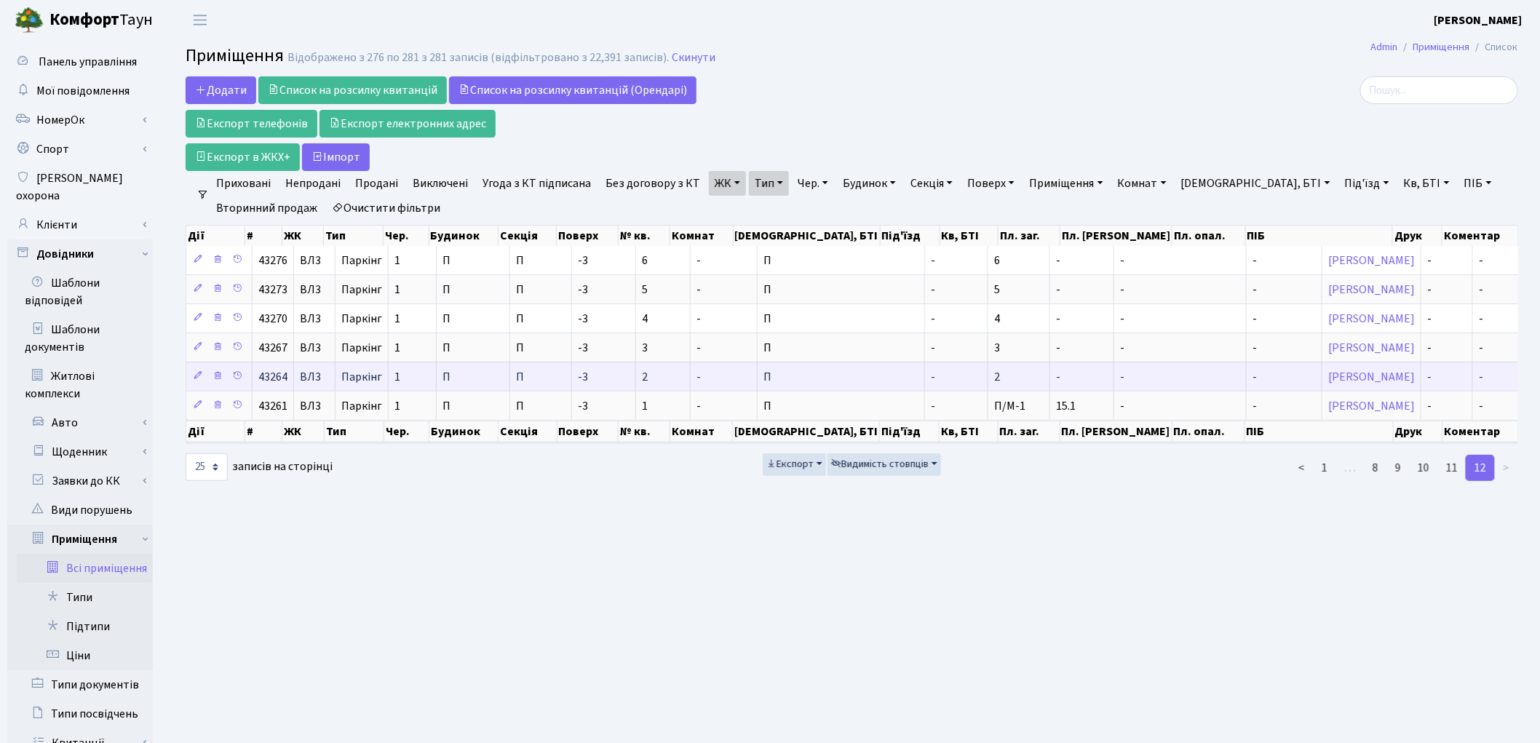
click at [988, 382] on td "2" at bounding box center [1019, 376] width 62 height 29
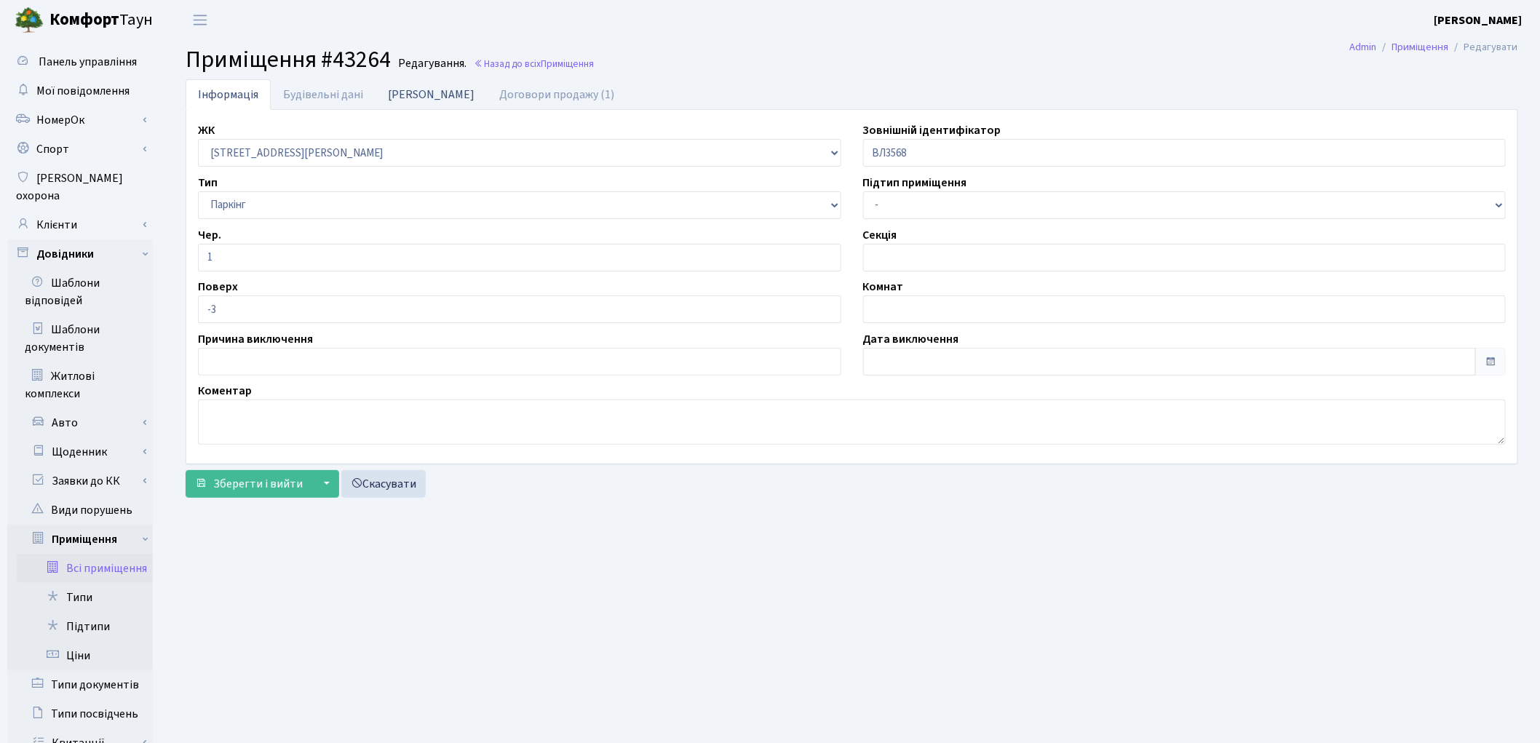
click at [381, 95] on link "[PERSON_NAME]" at bounding box center [430, 94] width 111 height 30
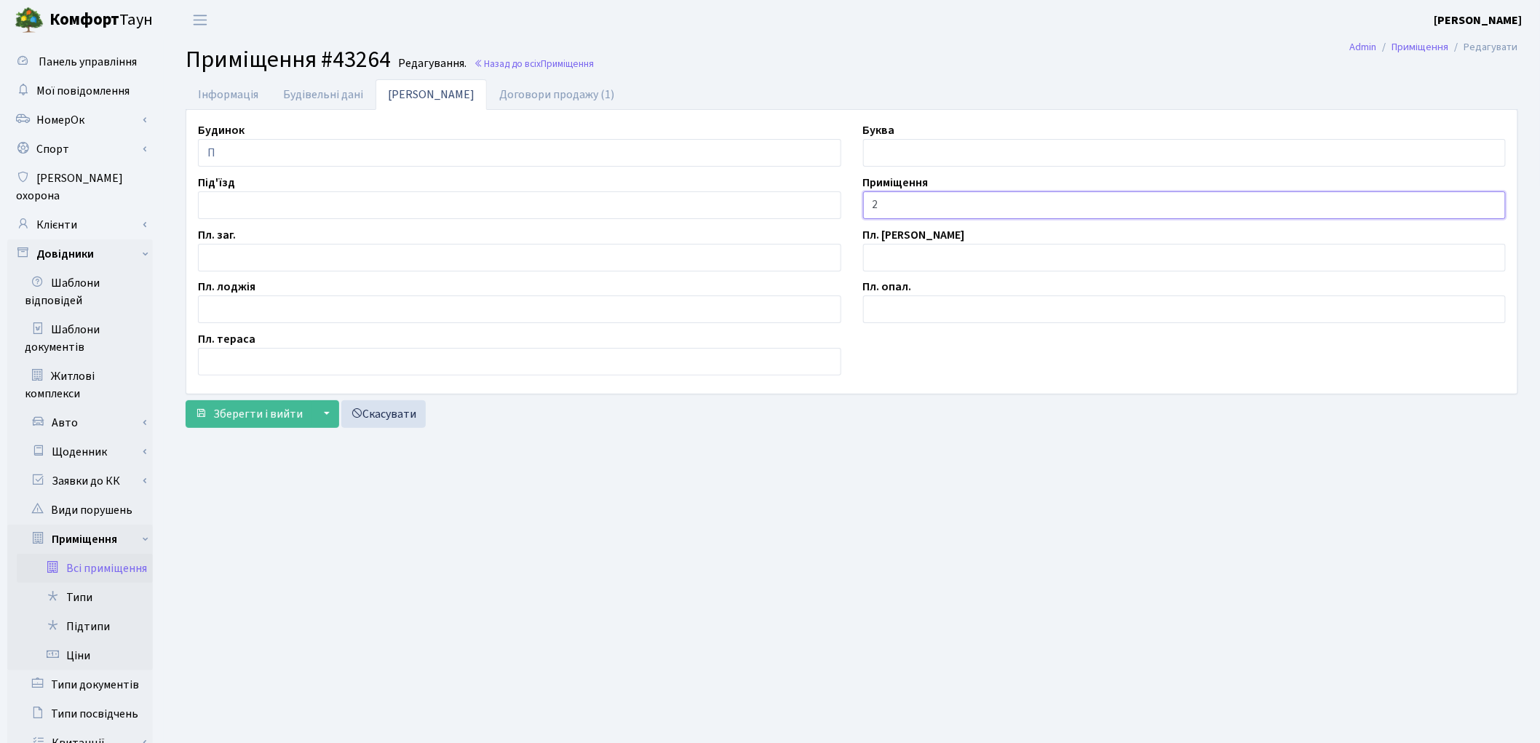
click at [872, 204] on input "2" at bounding box center [1184, 205] width 643 height 28
type input "П/М-2"
click at [215, 264] on input "text" at bounding box center [519, 258] width 643 height 28
type input "13.4"
click at [228, 406] on span "Зберегти і вийти" at bounding box center [258, 414] width 90 height 16
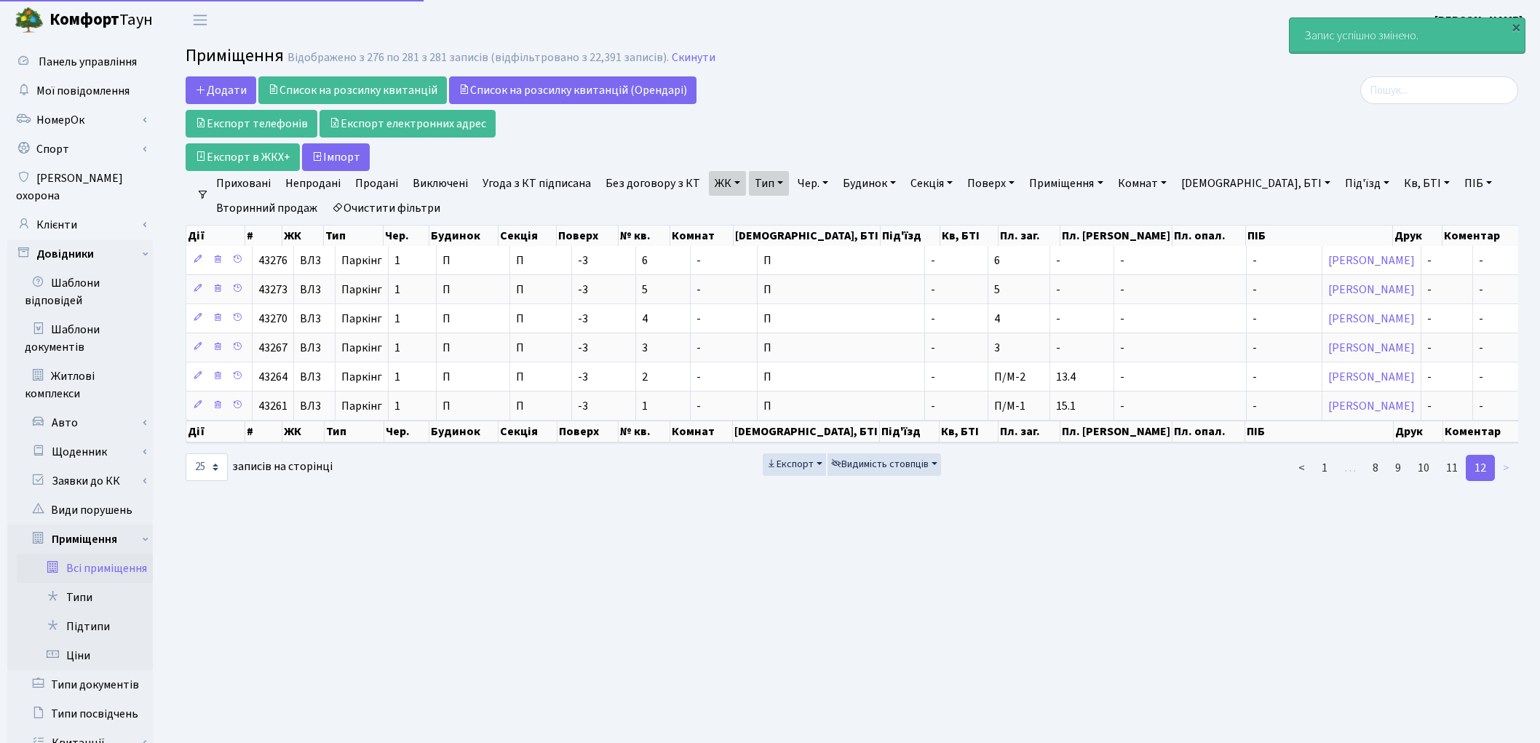
select select "25"
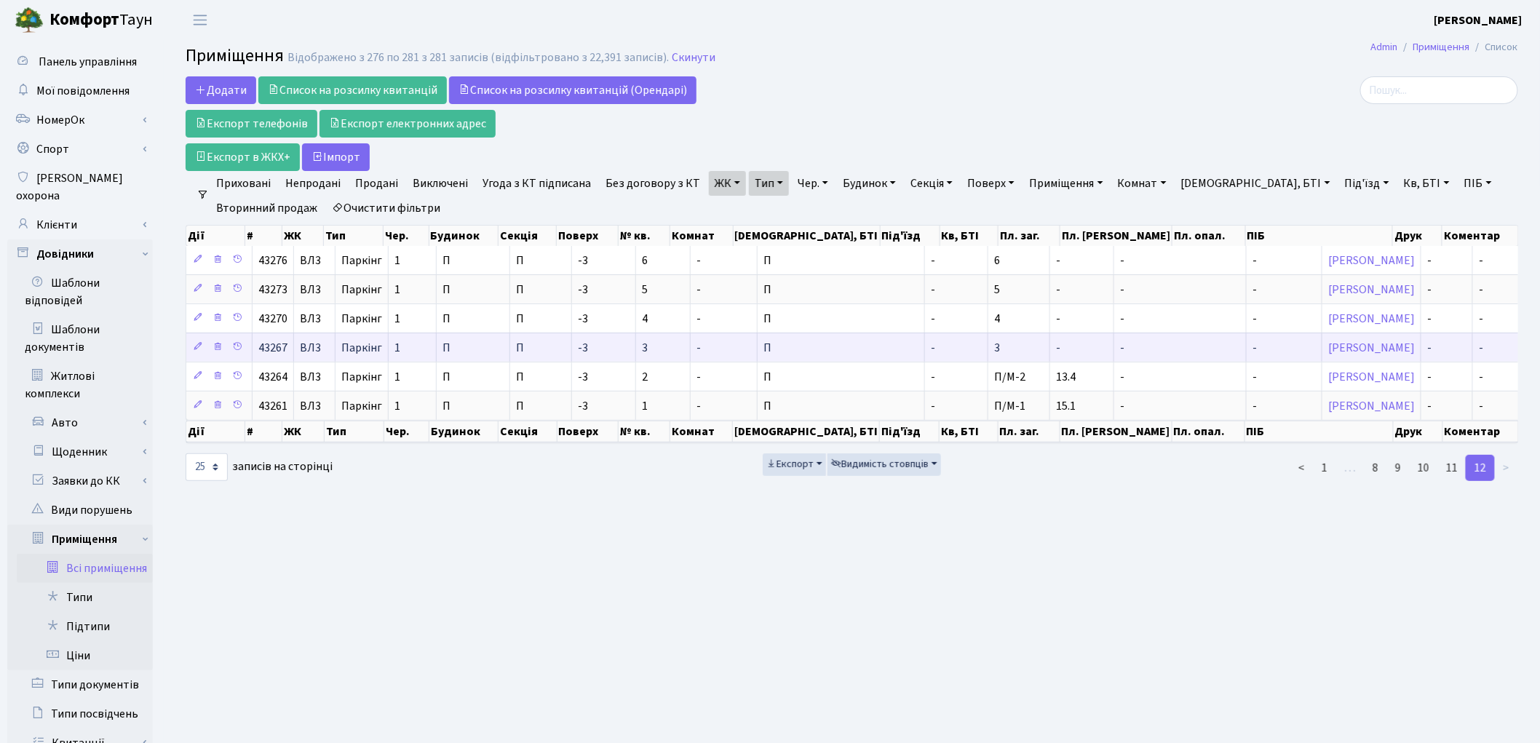
click at [1050, 357] on td "-" at bounding box center [1082, 347] width 64 height 29
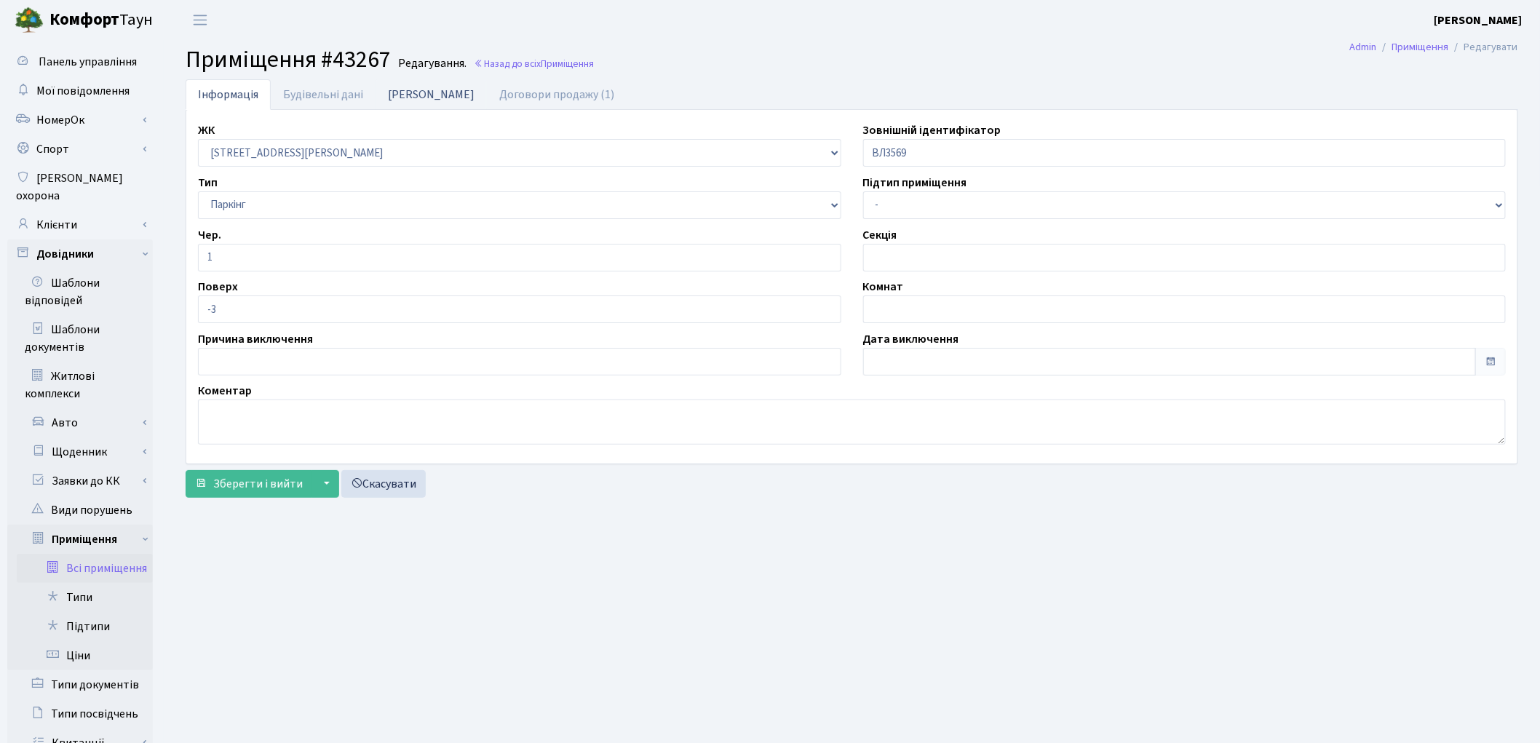
click at [384, 93] on link "[PERSON_NAME]" at bounding box center [430, 94] width 111 height 30
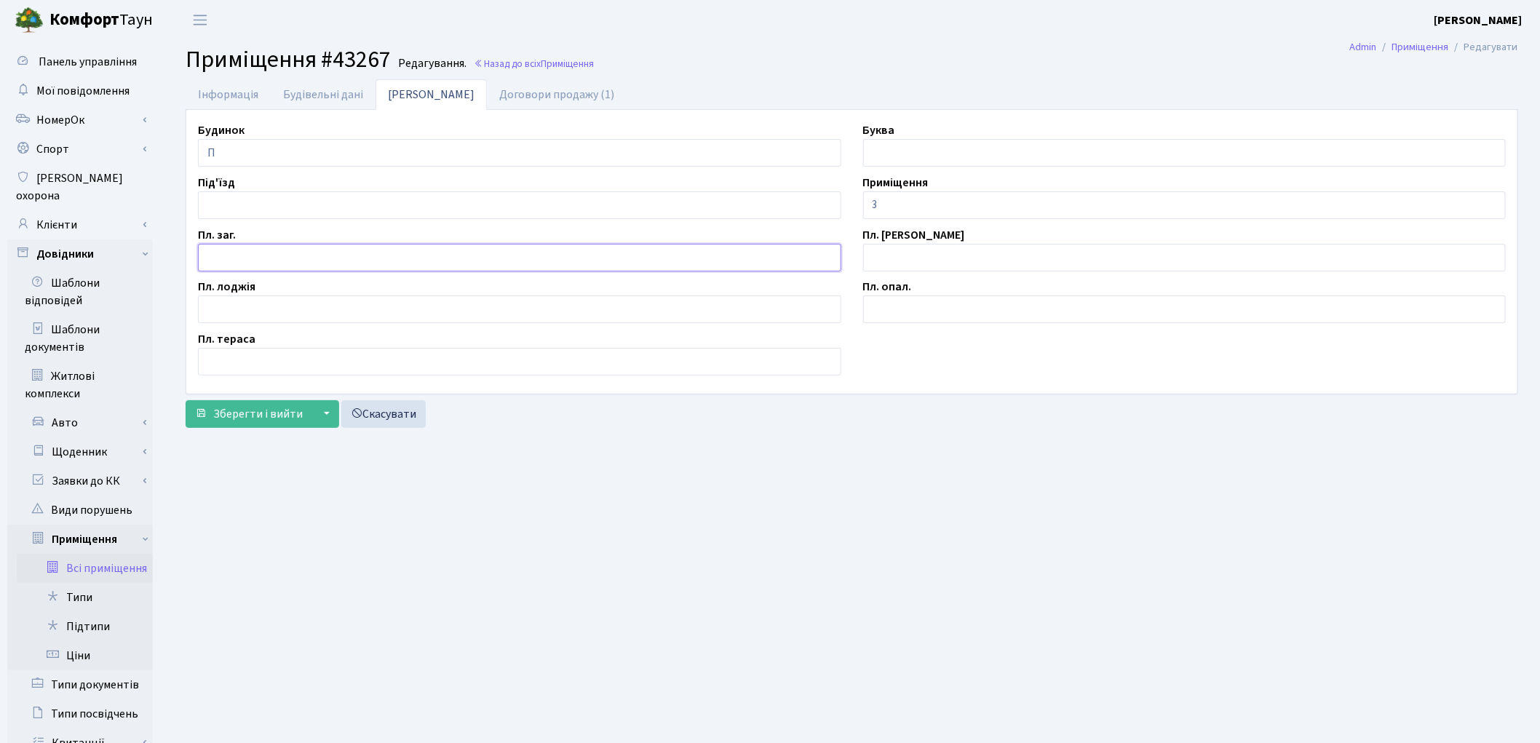
click at [281, 258] on input "text" at bounding box center [519, 258] width 643 height 28
type input "13.6"
click at [870, 204] on input "3" at bounding box center [1184, 205] width 643 height 28
type input "П/М-3"
click at [284, 425] on button "Зберегти і вийти" at bounding box center [249, 414] width 127 height 28
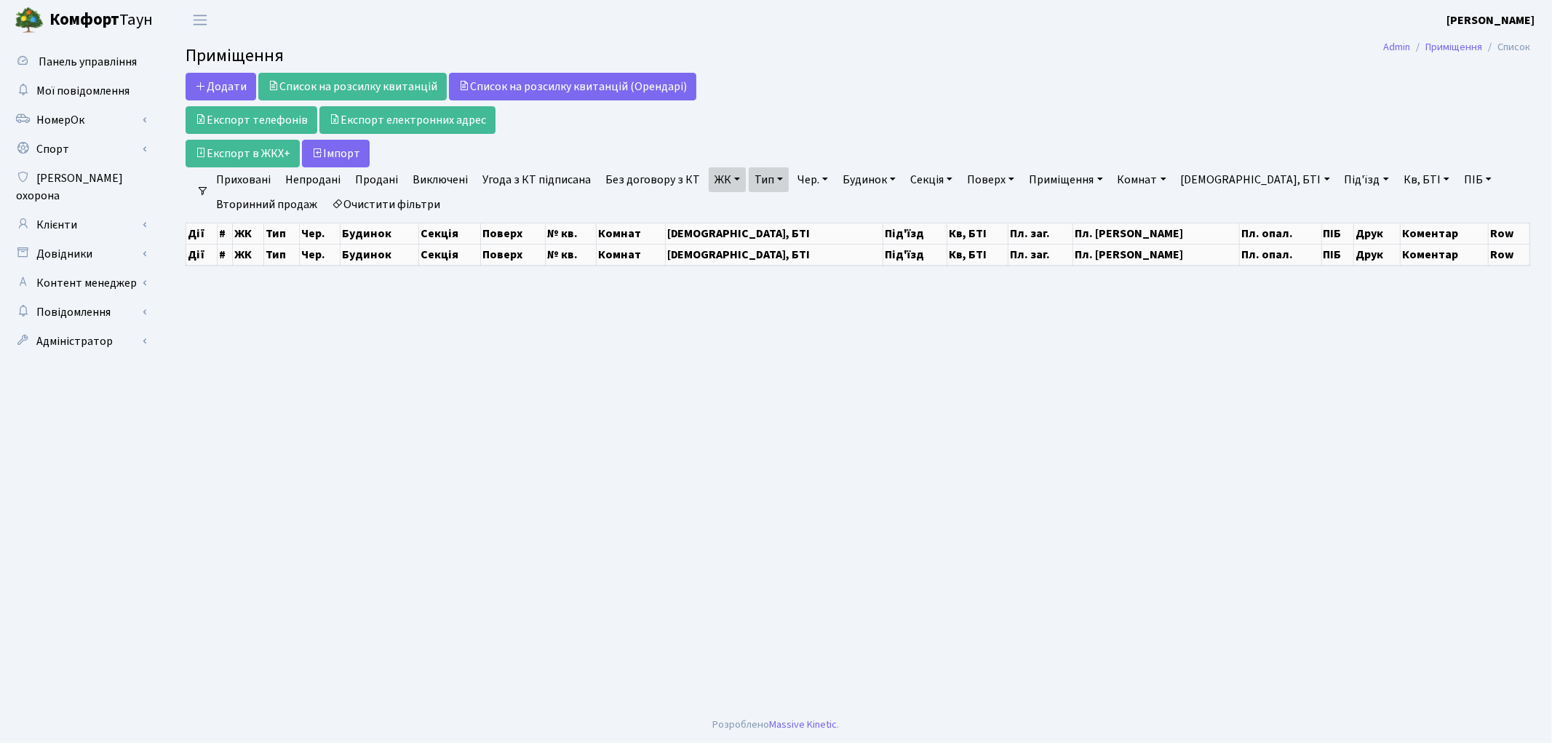
select select "25"
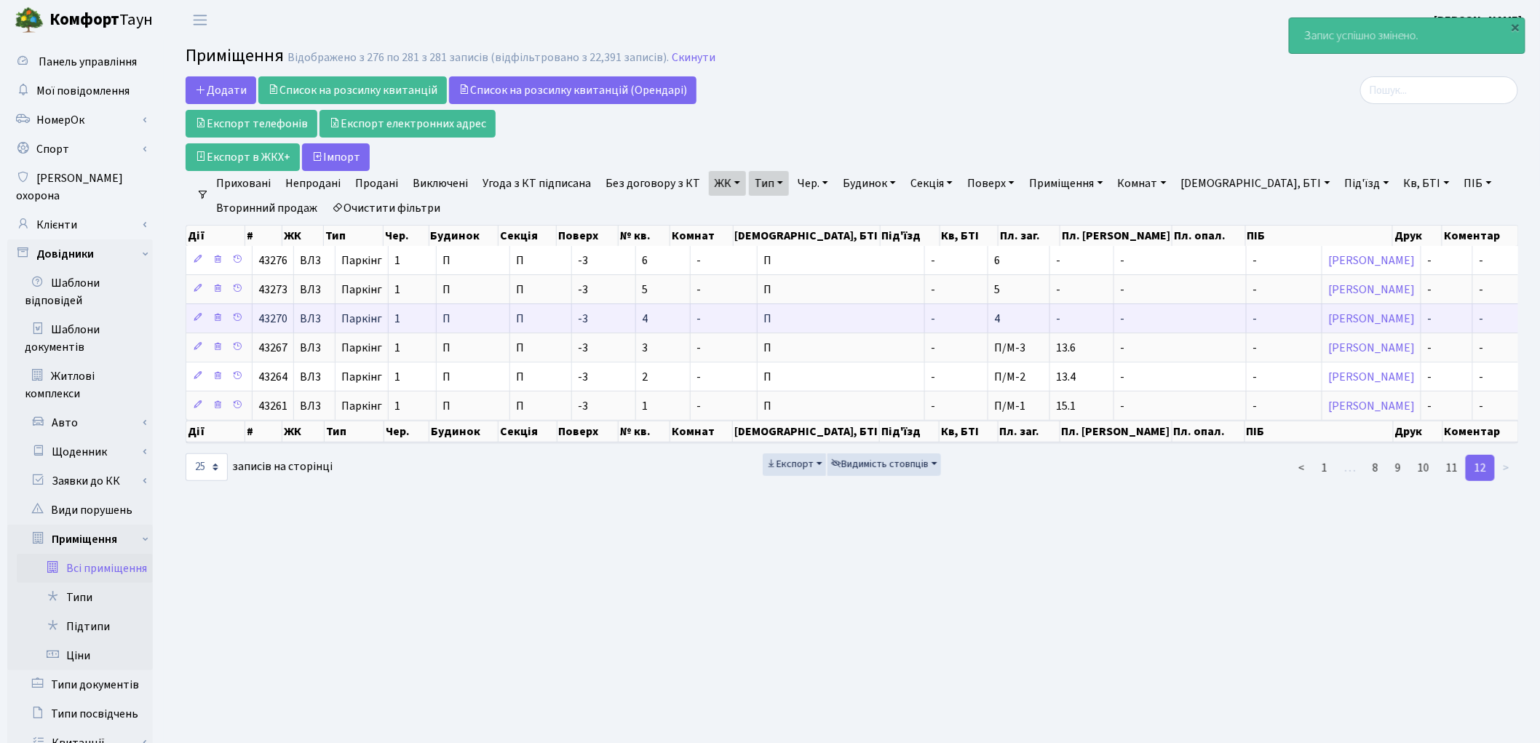
click at [988, 324] on td "4" at bounding box center [1019, 317] width 62 height 29
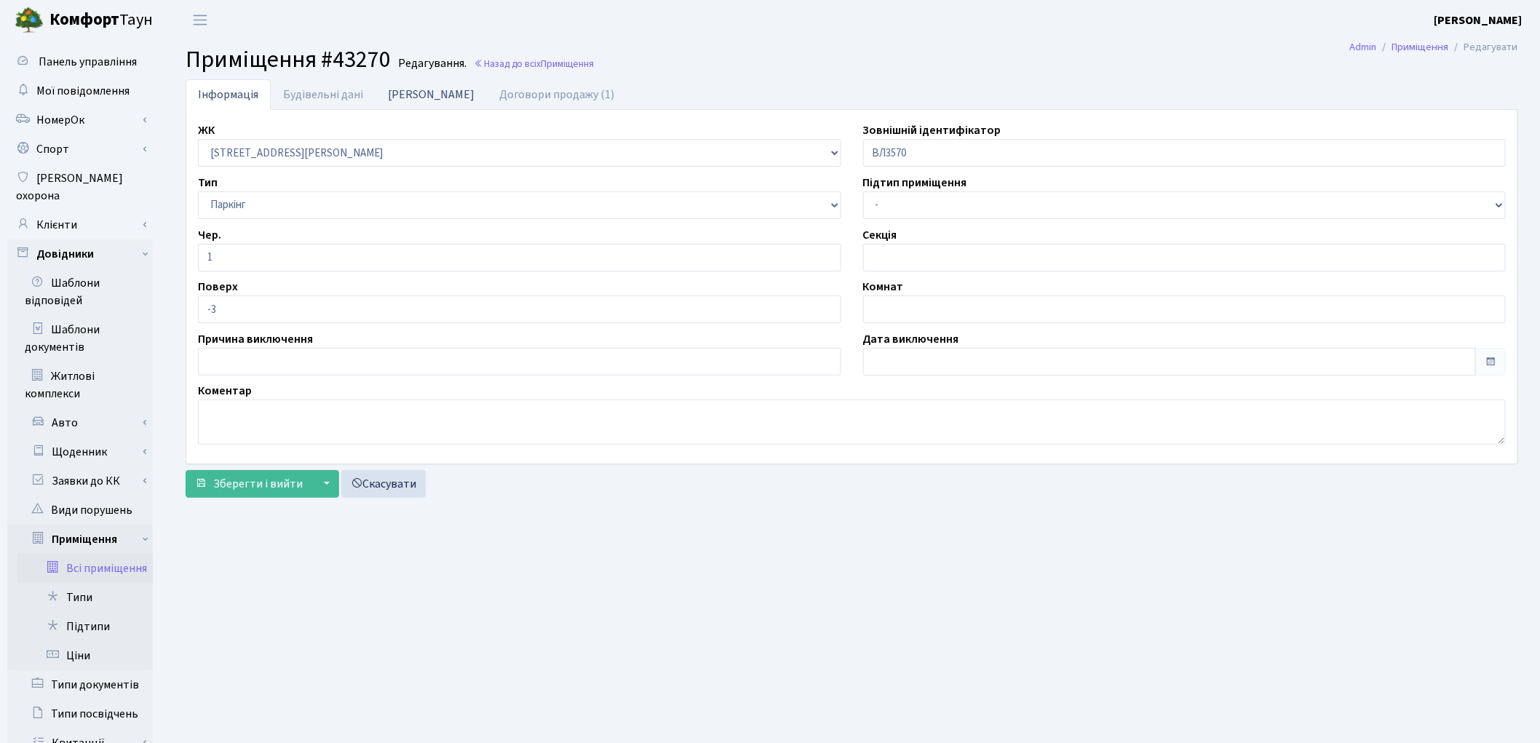
click at [408, 103] on link "[PERSON_NAME]" at bounding box center [430, 94] width 111 height 30
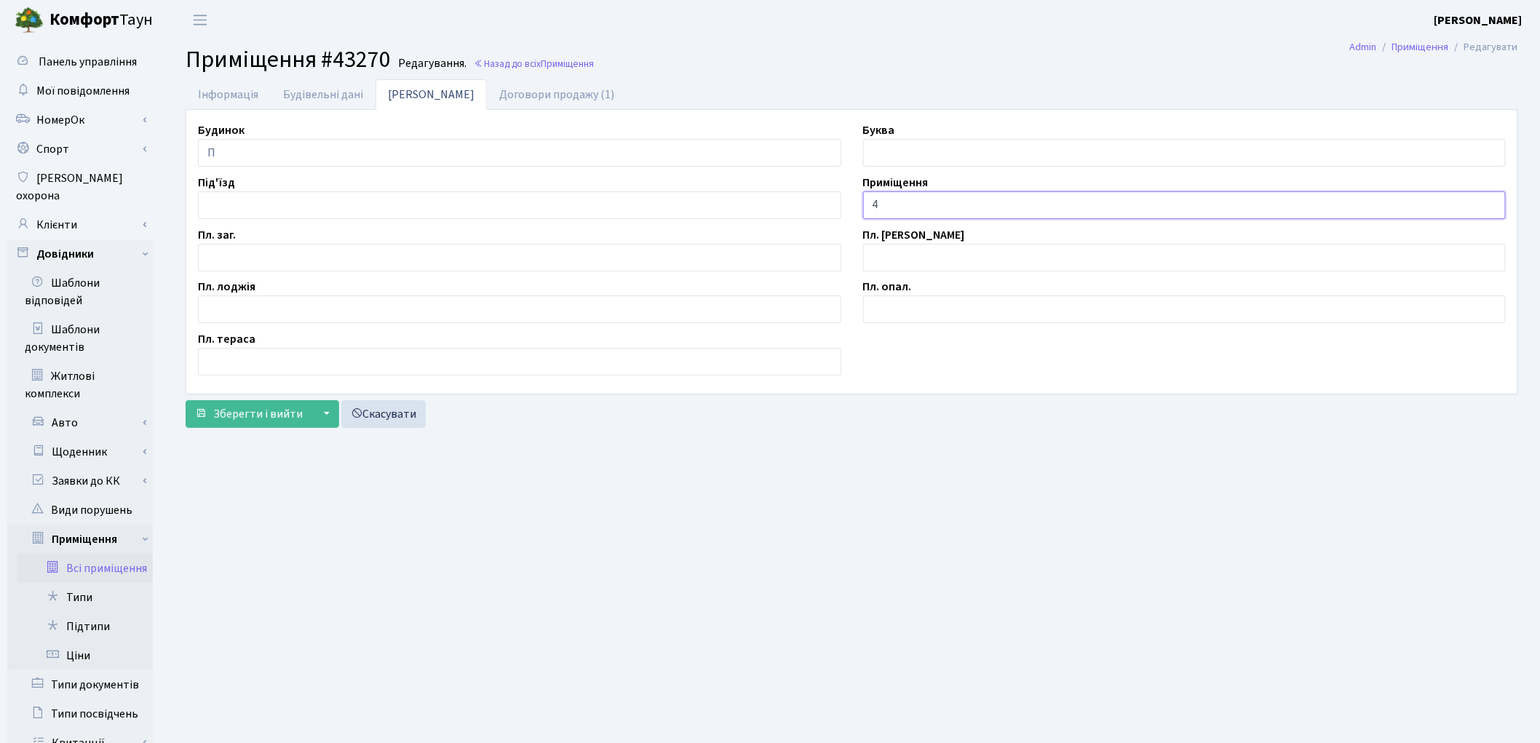
click at [870, 202] on input "4" at bounding box center [1184, 205] width 643 height 28
type input "П/М-4"
drag, startPoint x: 245, startPoint y: 265, endPoint x: 241, endPoint y: 210, distance: 55.5
click at [245, 265] on input "text" at bounding box center [519, 258] width 643 height 28
type input "14.1"
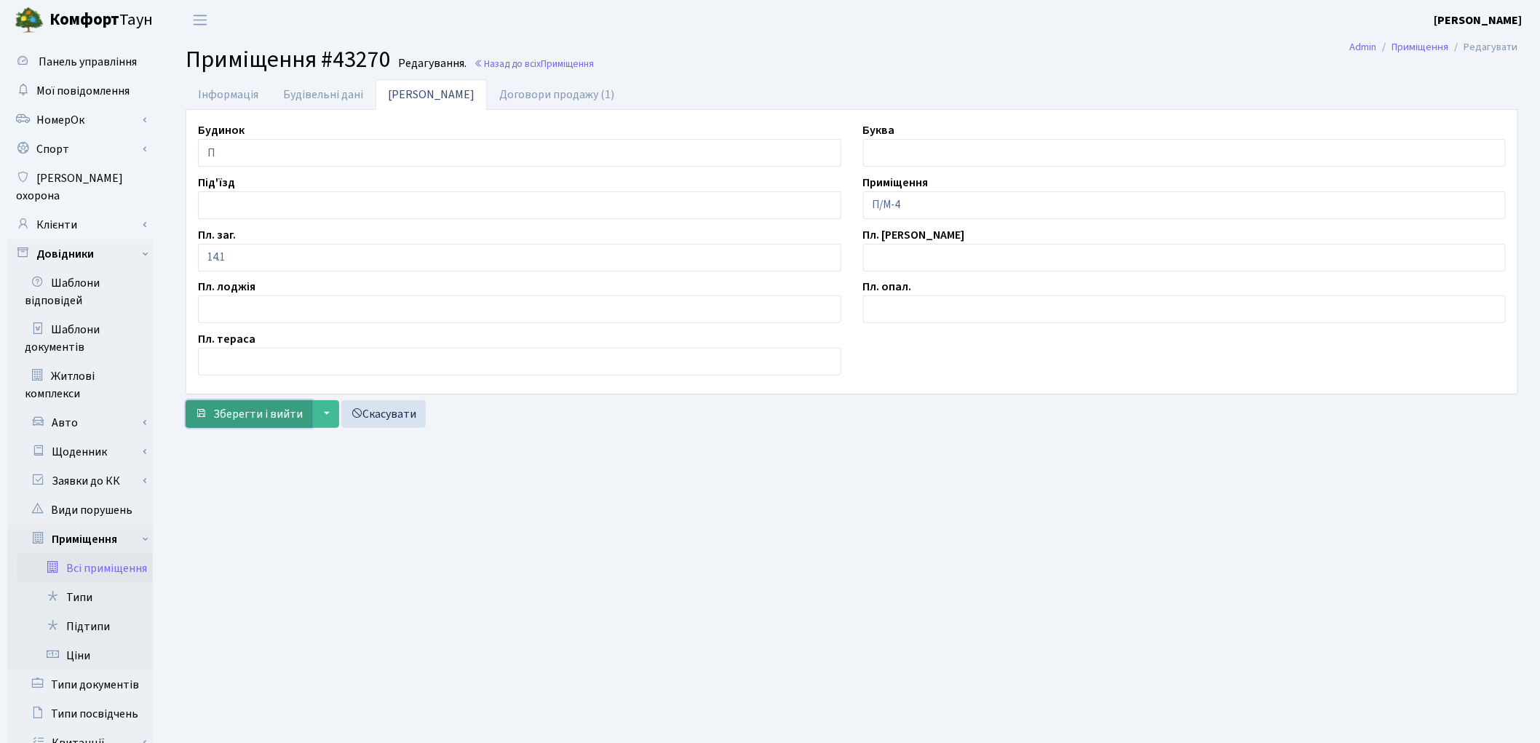
click at [210, 418] on button "Зберегти і вийти" at bounding box center [249, 414] width 127 height 28
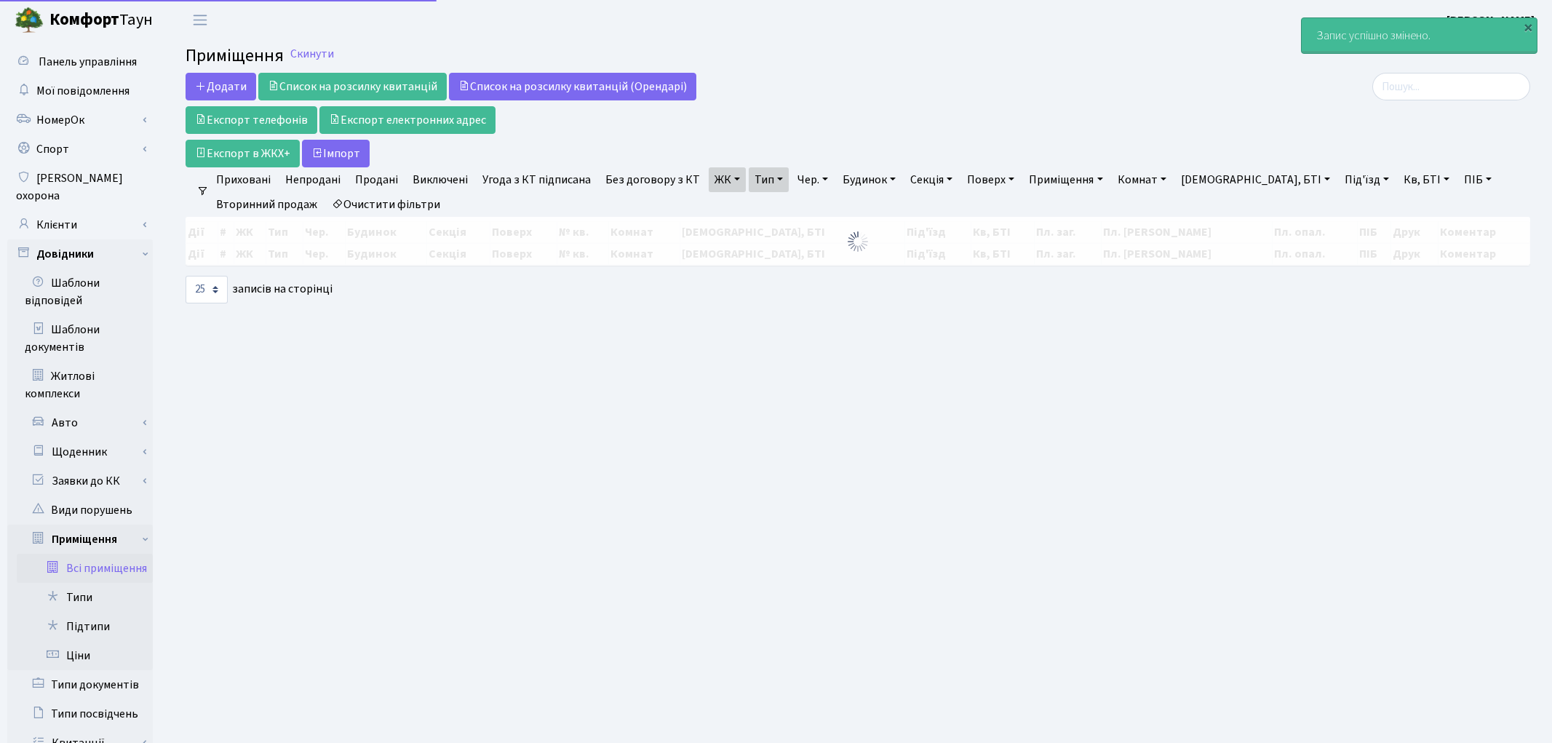
select select "25"
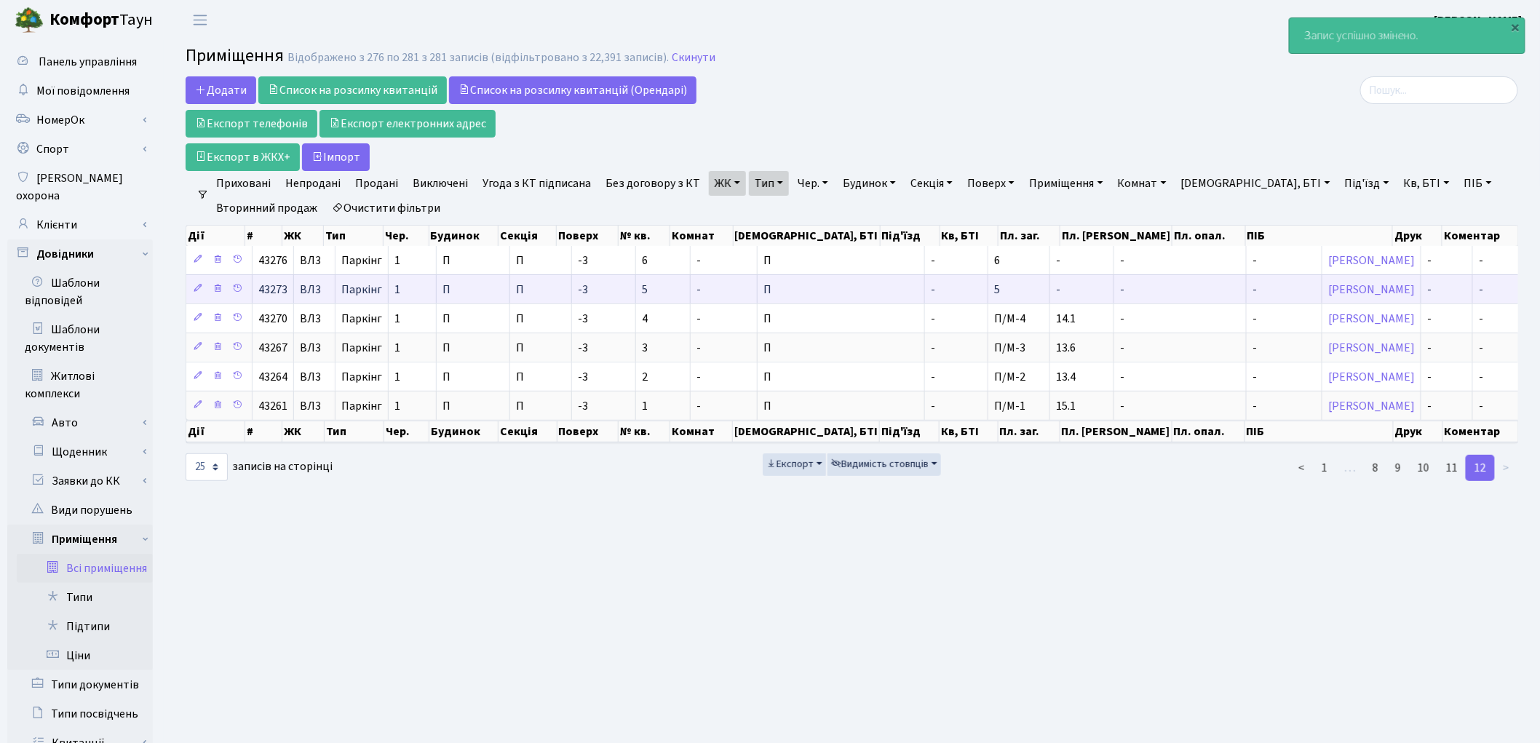
click at [988, 286] on td "5" at bounding box center [1019, 288] width 62 height 29
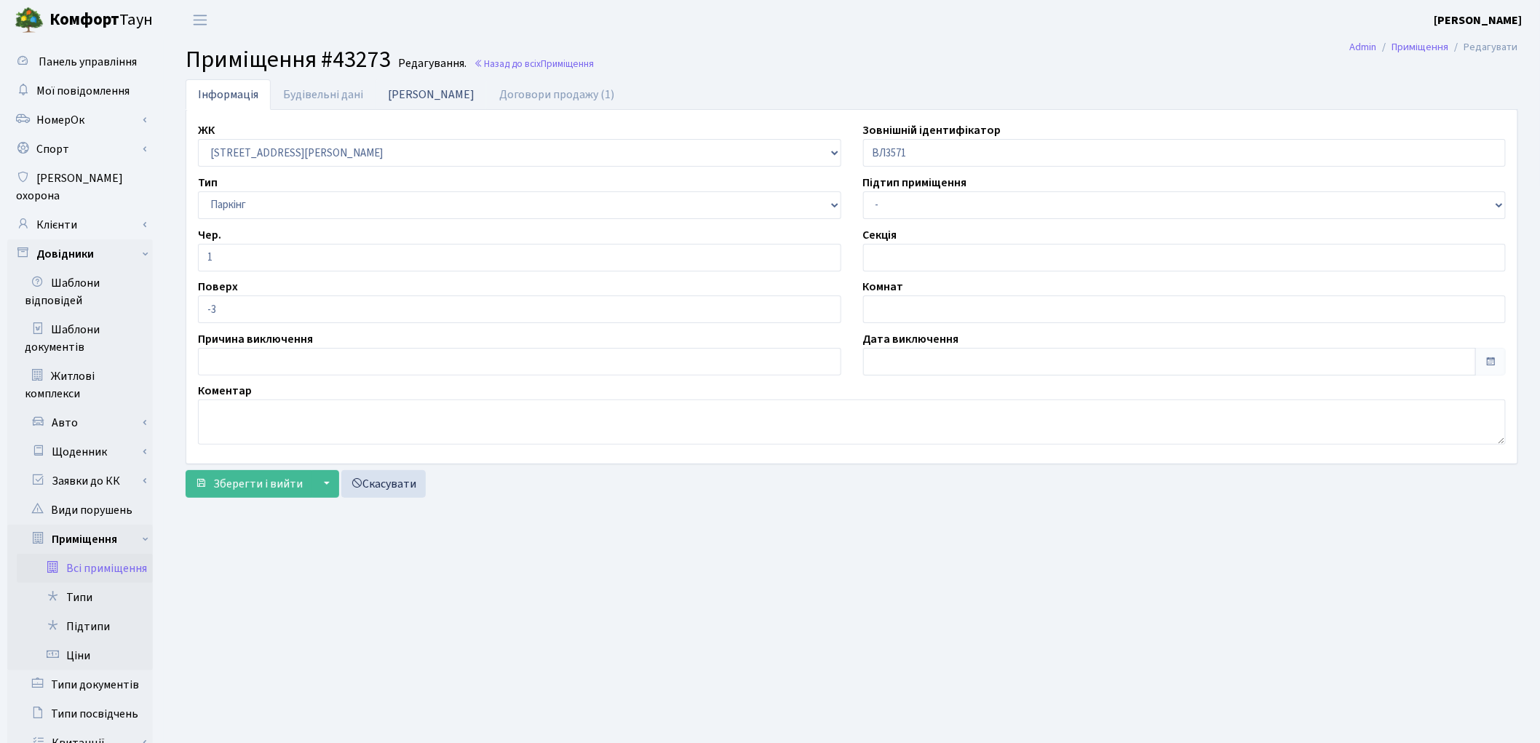
click at [401, 97] on link "Дані БТІ" at bounding box center [430, 94] width 111 height 30
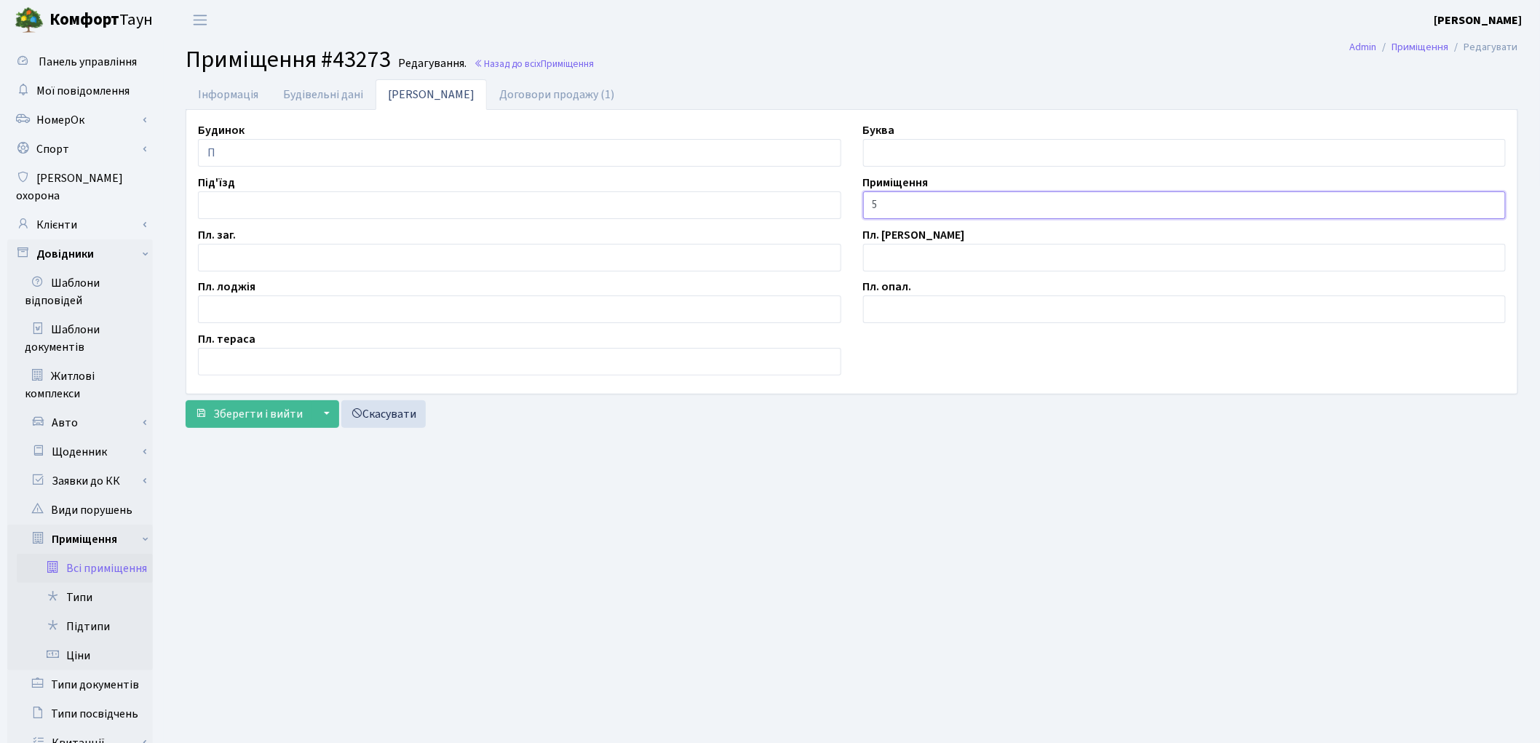
click at [864, 207] on input "5" at bounding box center [1184, 205] width 643 height 28
type input "П/М-5"
click at [245, 265] on input "text" at bounding box center [519, 258] width 643 height 28
type input "11.5"
click at [237, 417] on span "Зберегти і вийти" at bounding box center [258, 414] width 90 height 16
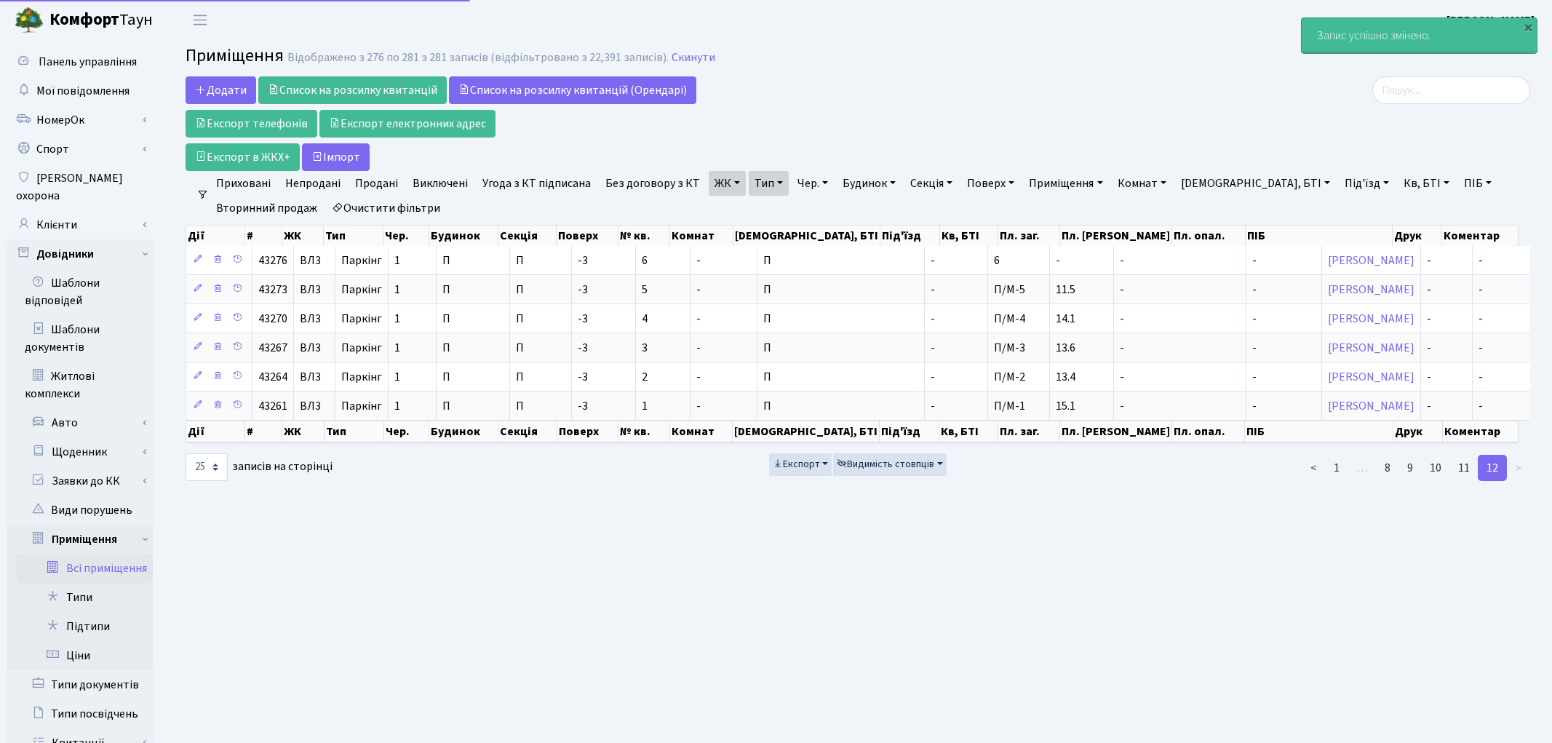
select select "25"
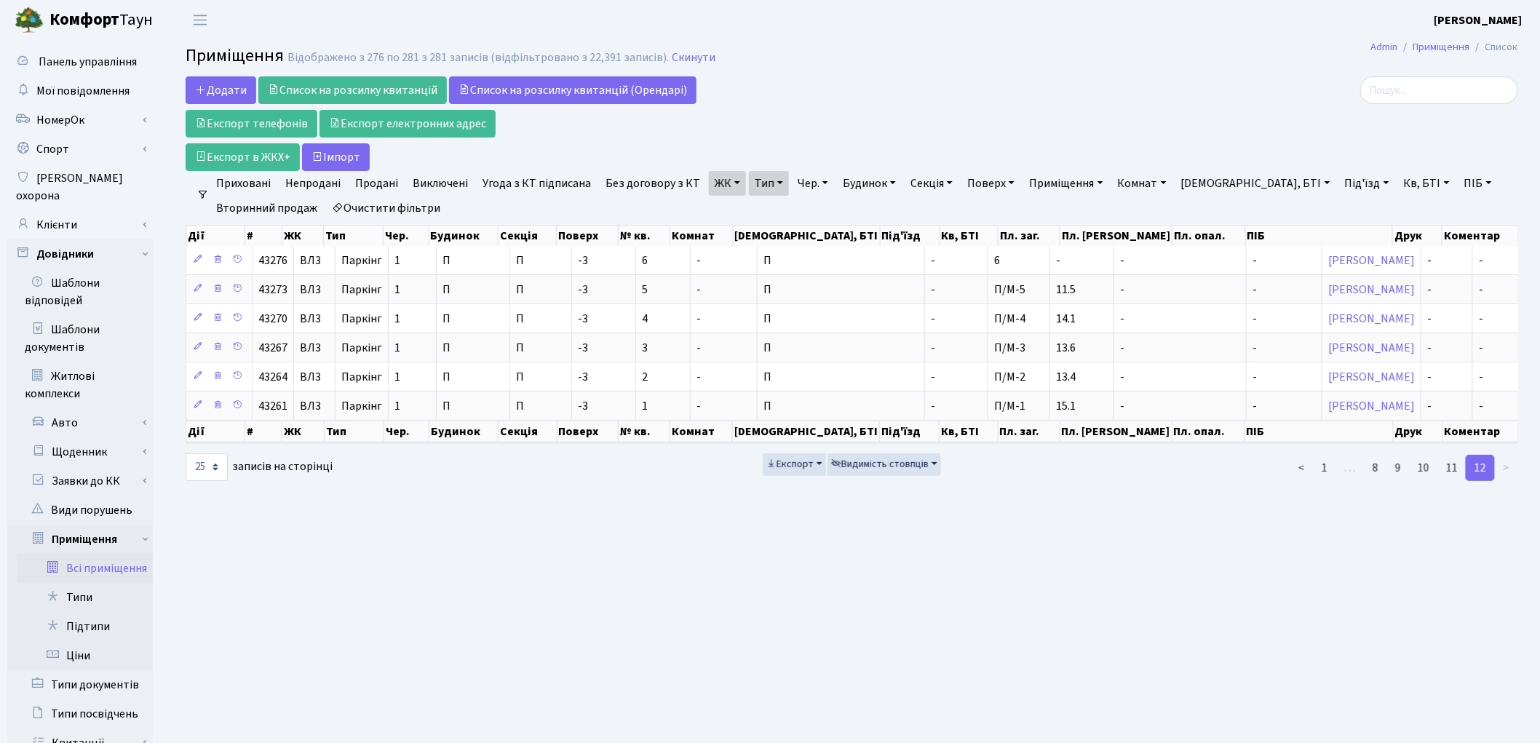
click at [945, 580] on main "Admin Приміщення Список Приміщення Відображено з 276 по 281 з 281 записів (відф…" at bounding box center [852, 504] width 1376 height 929
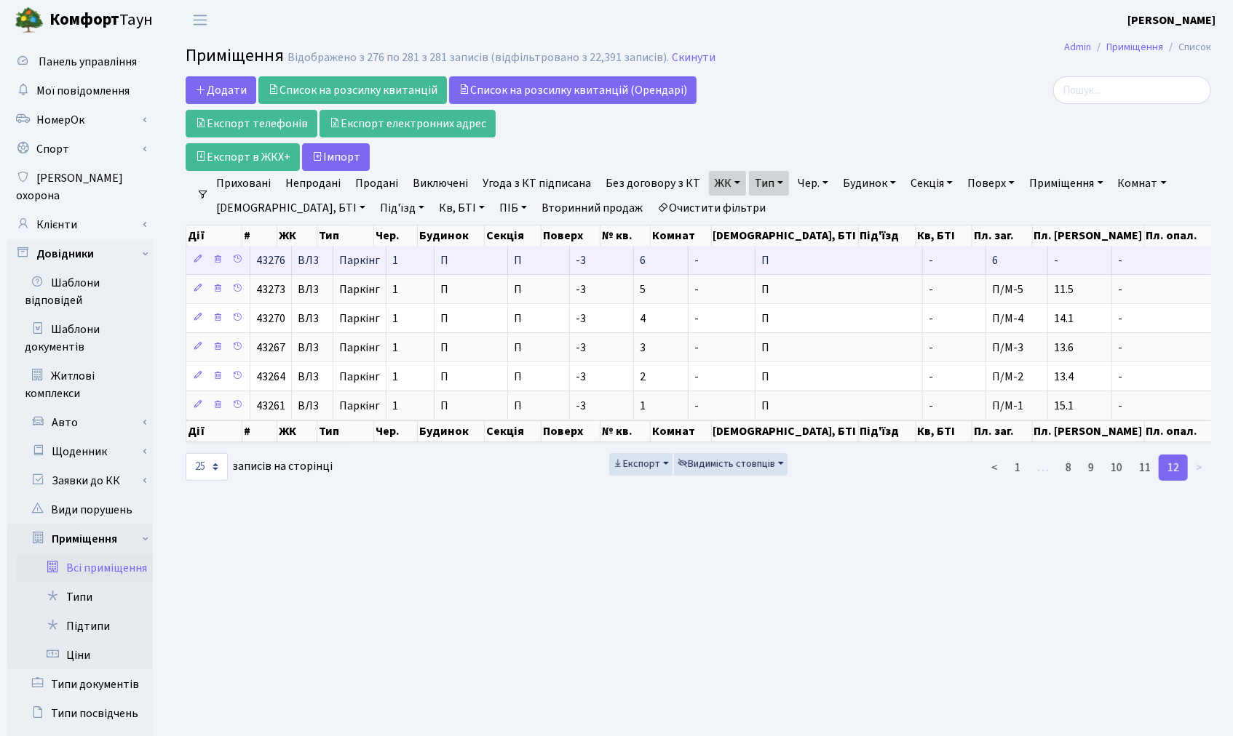
click at [923, 263] on td "-" at bounding box center [954, 260] width 63 height 28
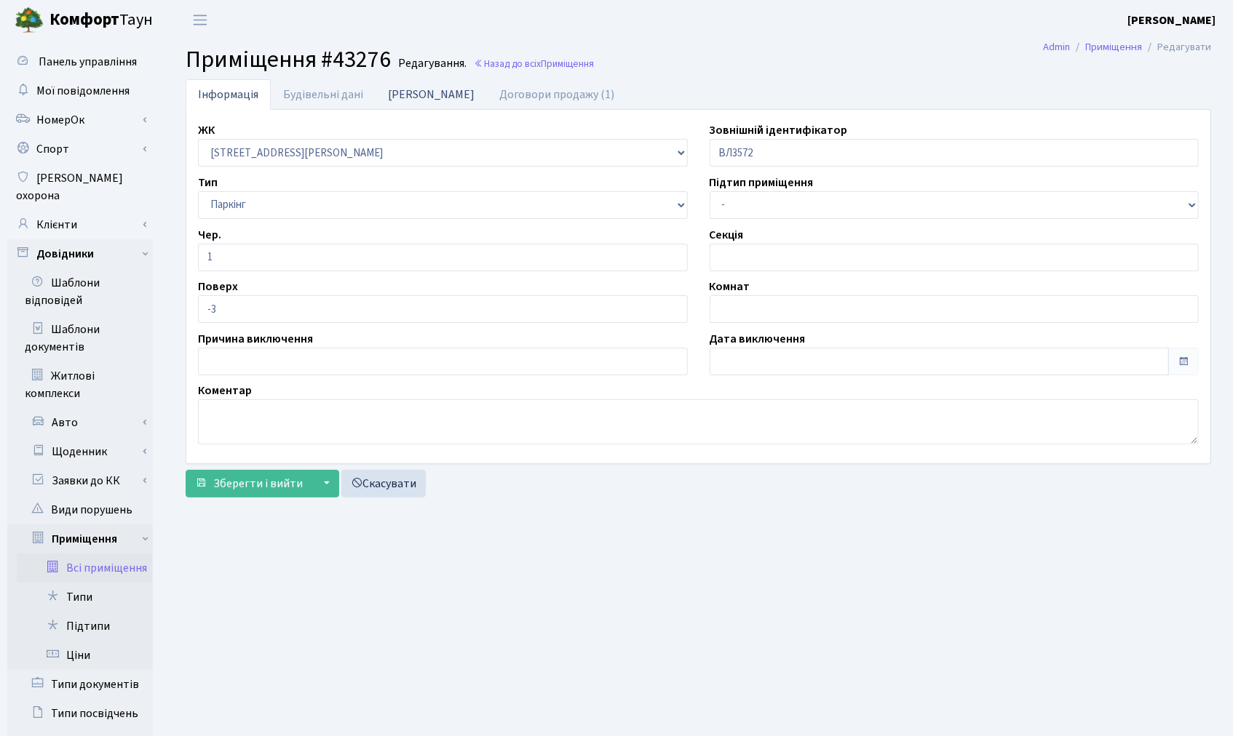
click at [416, 88] on link "[PERSON_NAME]" at bounding box center [430, 94] width 111 height 30
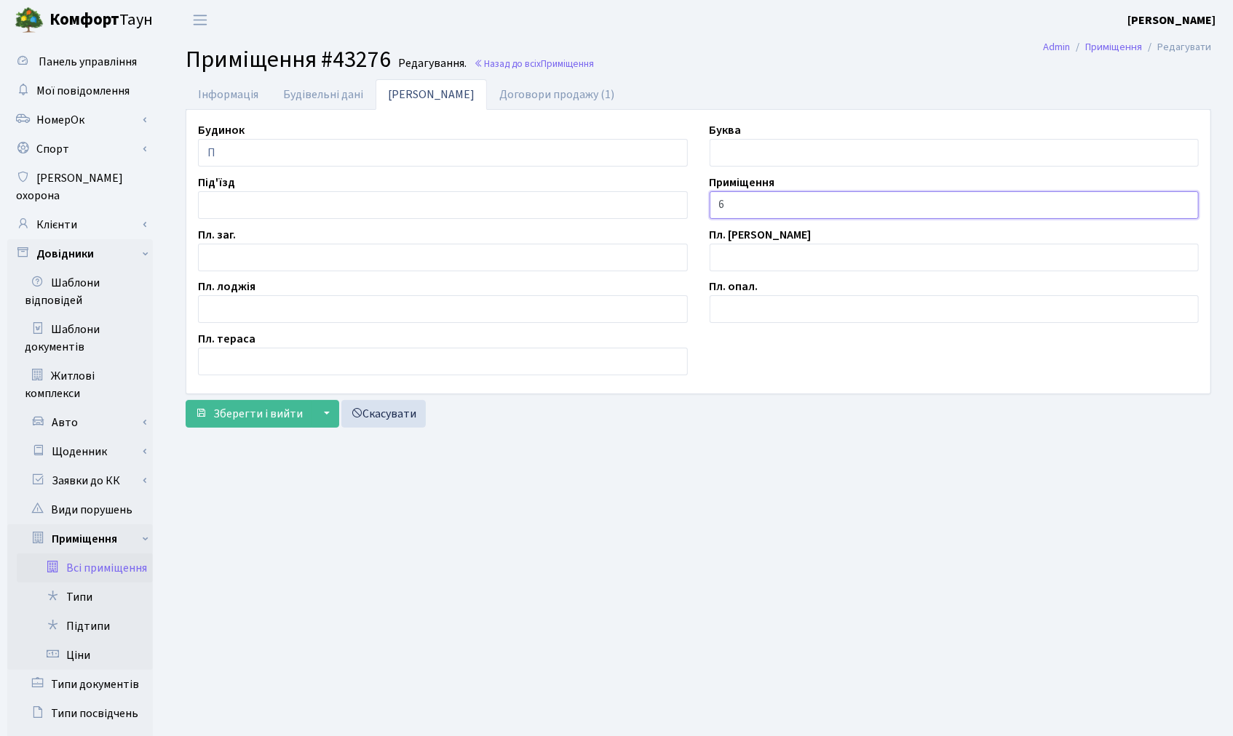
click at [719, 204] on input "6" at bounding box center [954, 205] width 490 height 28
type input "П/М-6"
click at [235, 261] on input "text" at bounding box center [443, 258] width 490 height 28
type input "10.9"
click at [244, 417] on span "Зберегти і вийти" at bounding box center [258, 414] width 90 height 16
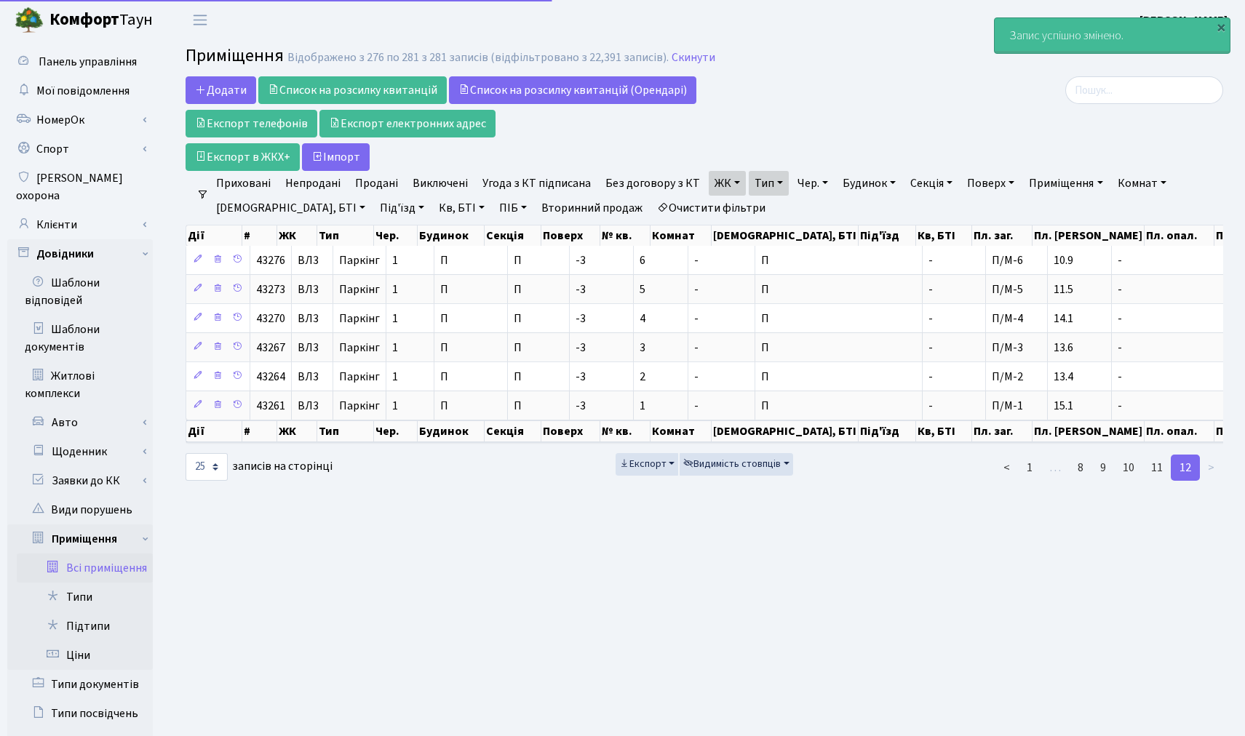
select select "25"
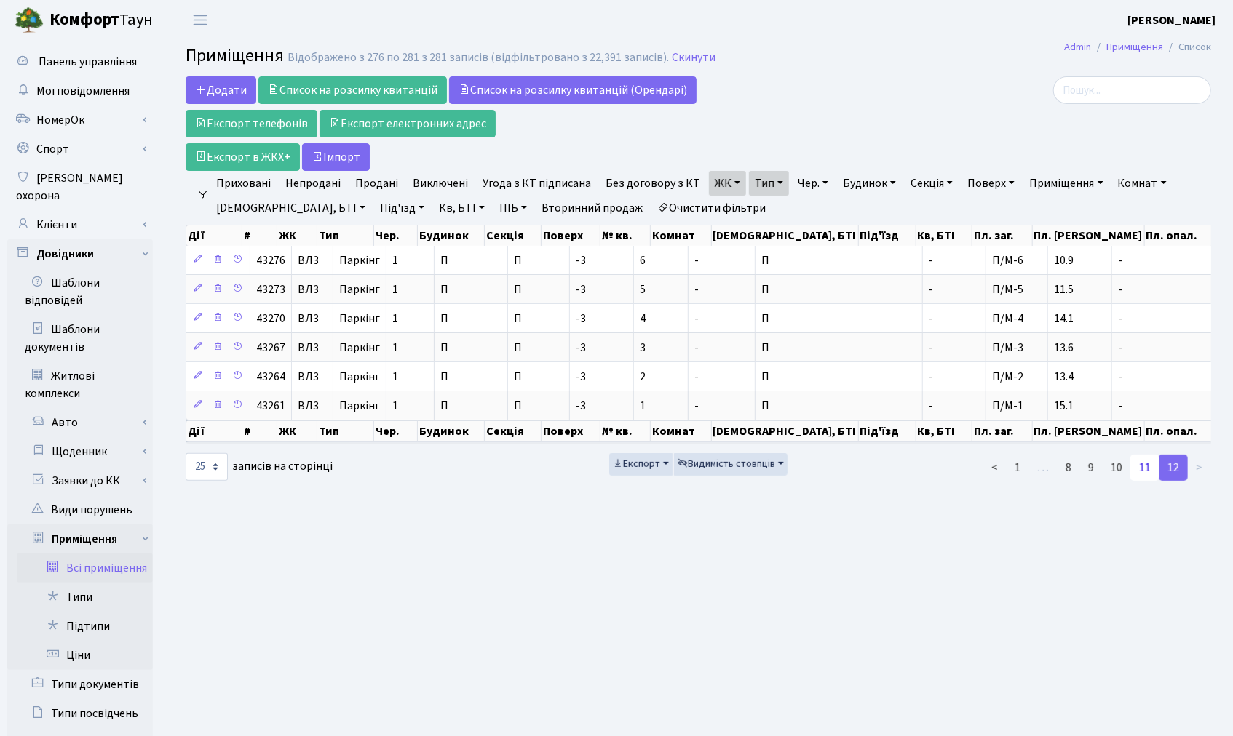
click at [1152, 481] on link "11" at bounding box center [1144, 468] width 29 height 26
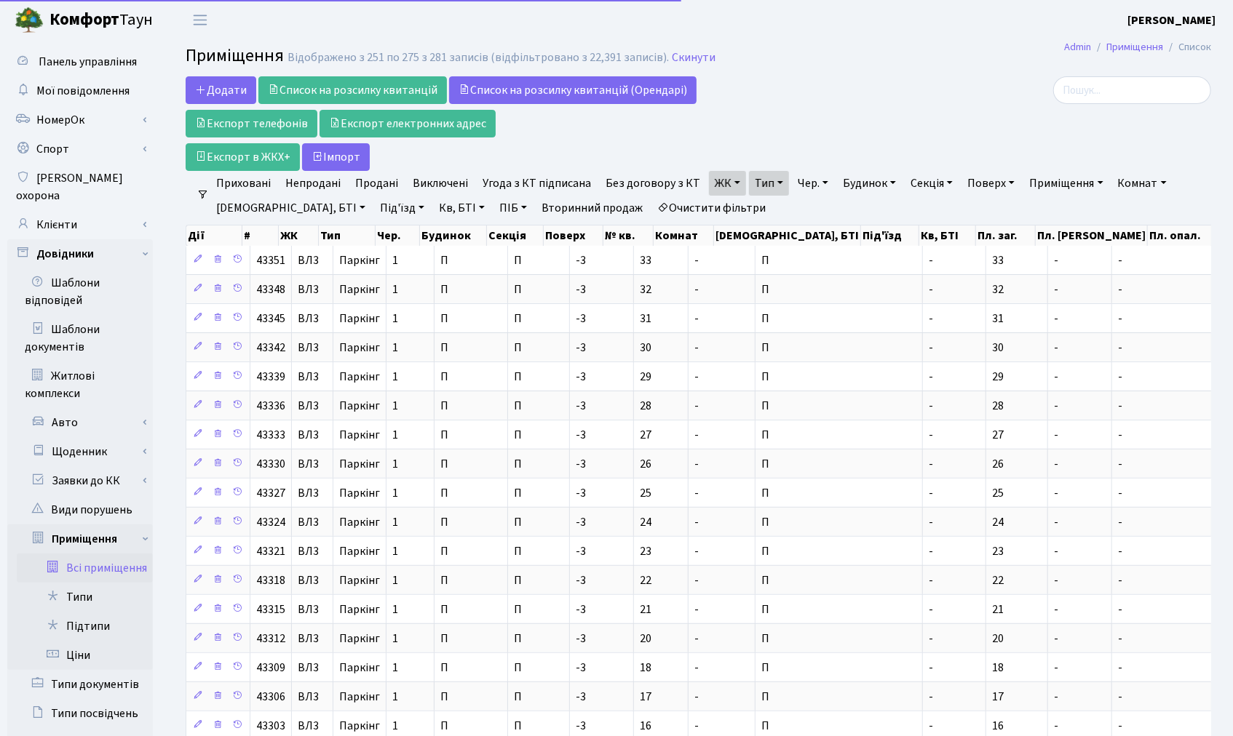
scroll to position [353, 0]
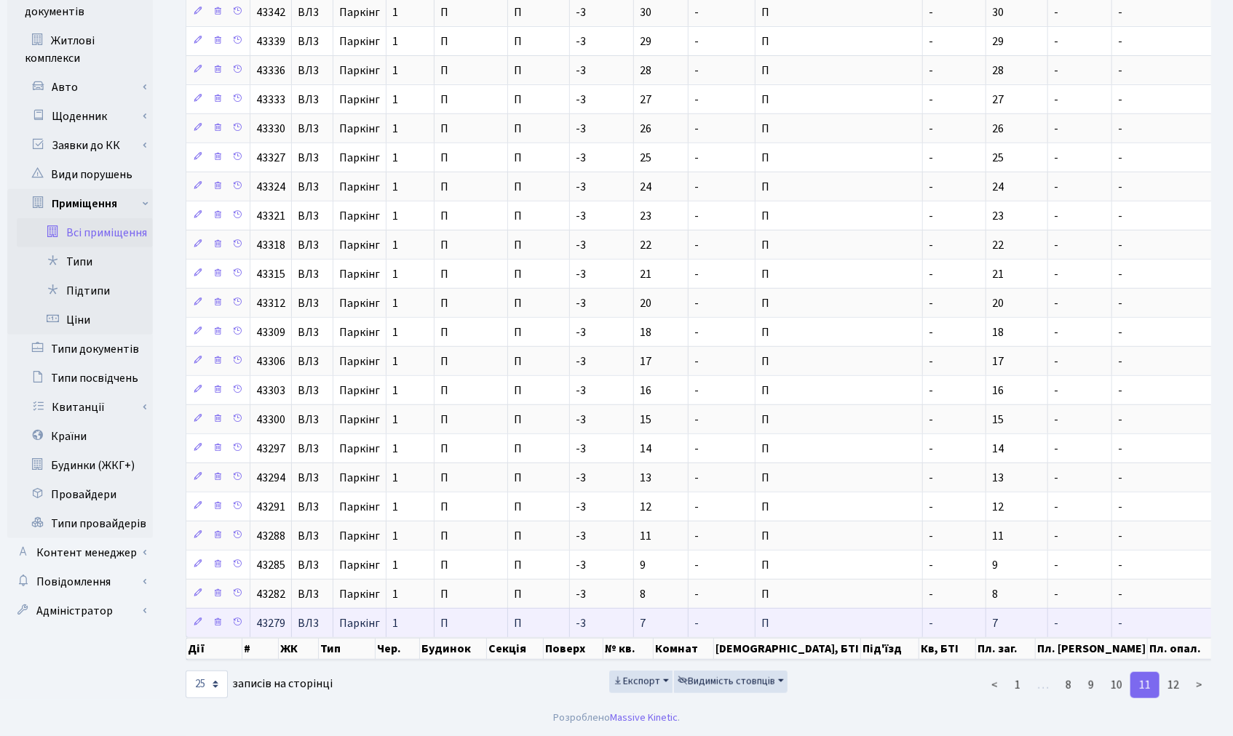
click at [986, 608] on td "7" at bounding box center [1017, 622] width 62 height 29
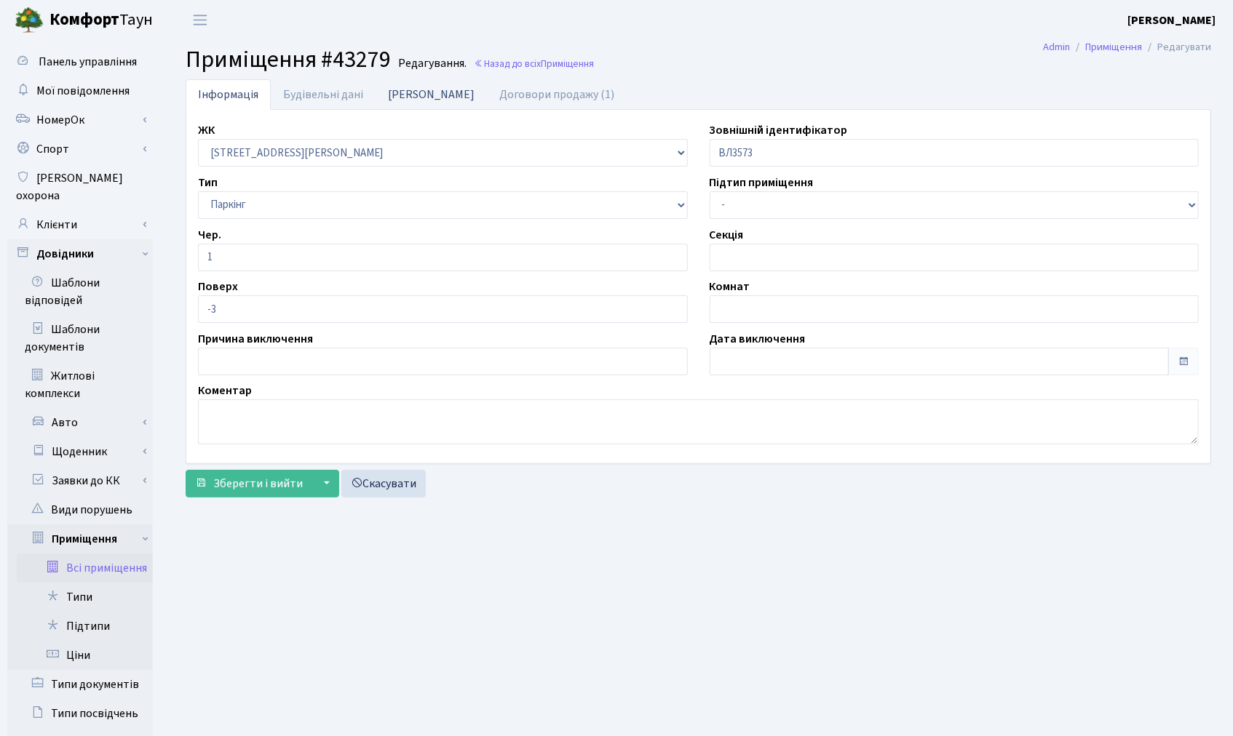
click at [419, 95] on link "[PERSON_NAME]" at bounding box center [430, 94] width 111 height 30
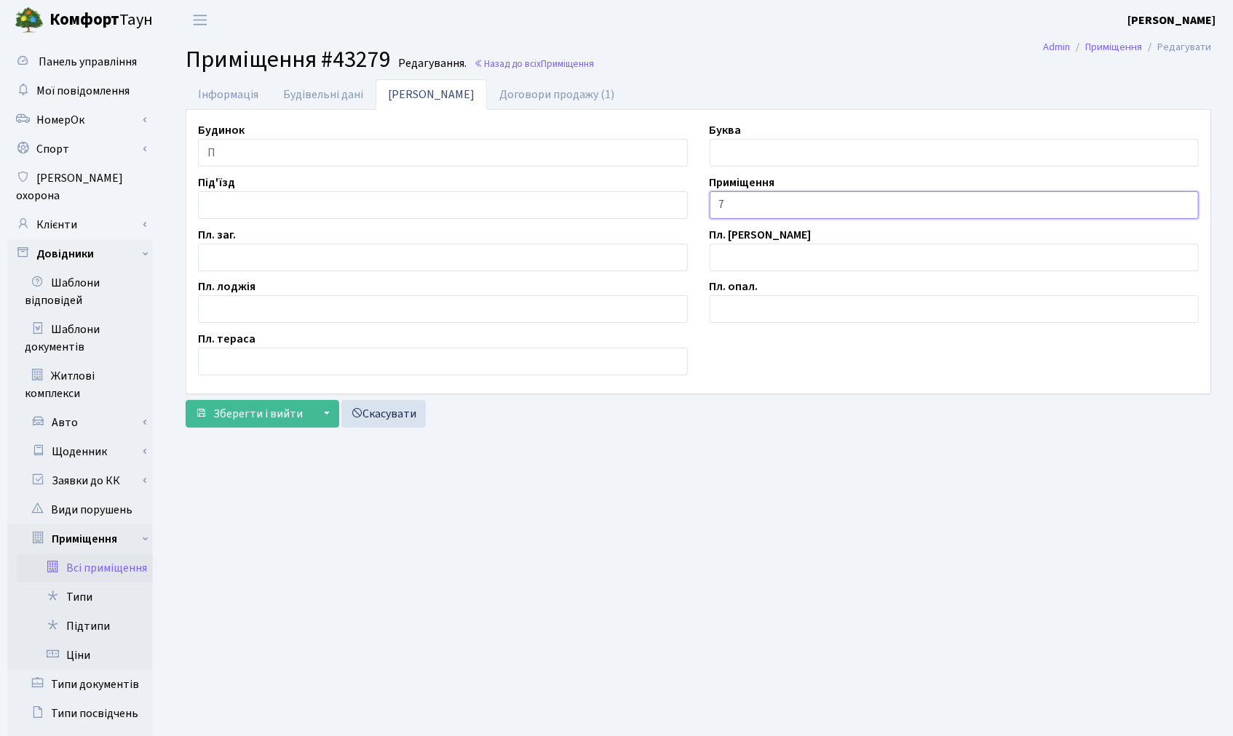
drag, startPoint x: 714, startPoint y: 204, endPoint x: 677, endPoint y: 127, distance: 85.3
click at [714, 204] on input "7" at bounding box center [954, 205] width 490 height 28
type input "П/М-7"
drag, startPoint x: 332, startPoint y: 262, endPoint x: 257, endPoint y: 278, distance: 76.6
click at [332, 262] on input "text" at bounding box center [443, 258] width 490 height 28
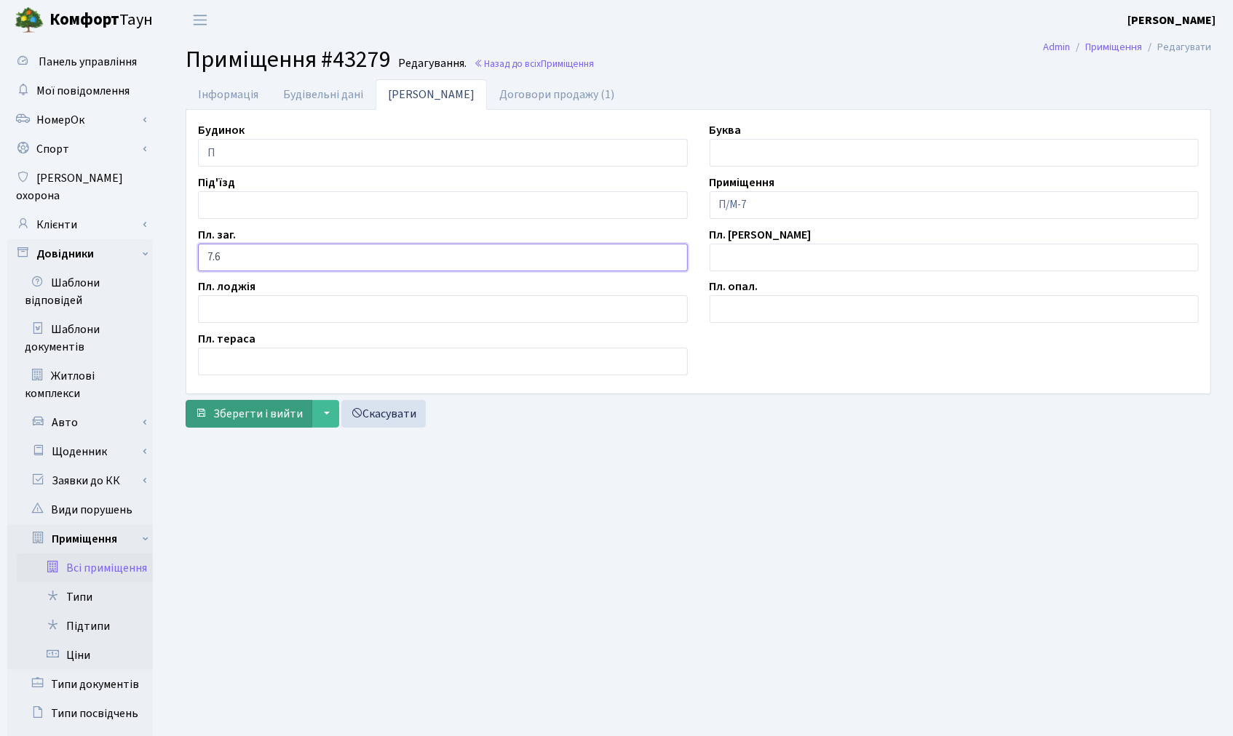
type input "7.6"
click at [249, 427] on button "Зберегти і вийти" at bounding box center [249, 414] width 127 height 28
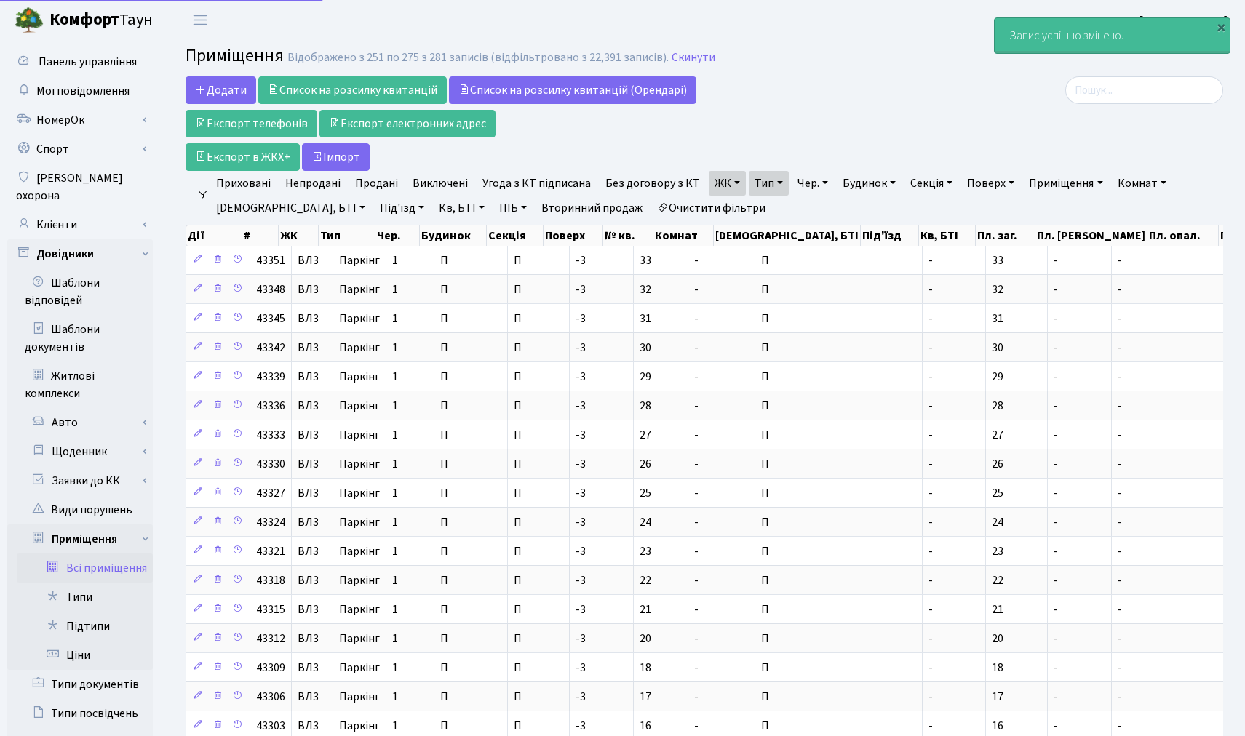
select select "25"
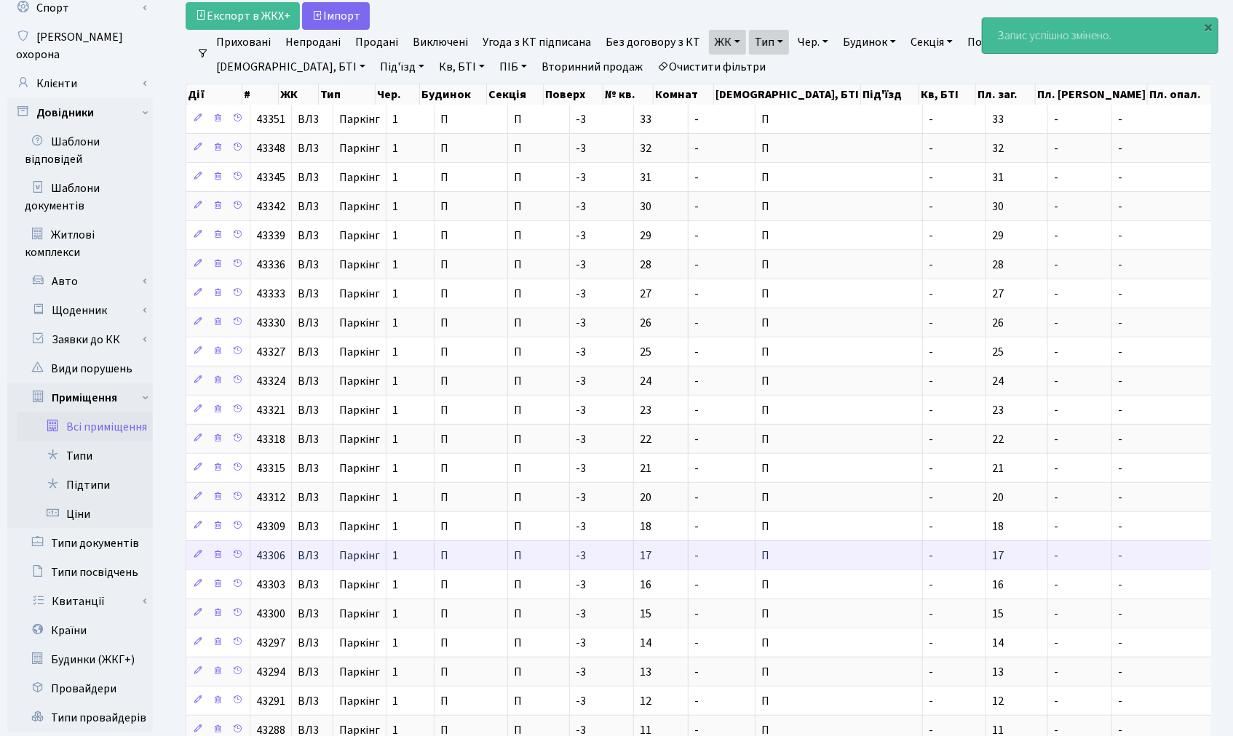
scroll to position [353, 0]
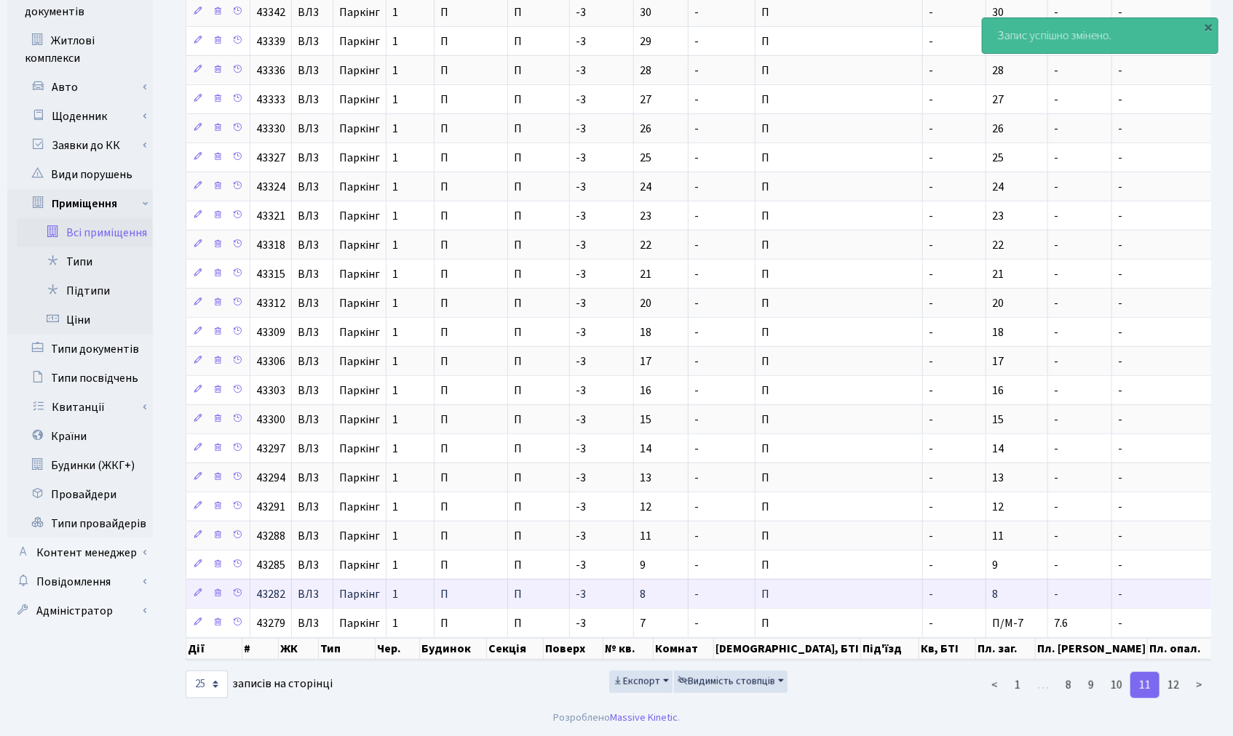
click at [1048, 579] on td "-" at bounding box center [1080, 593] width 64 height 29
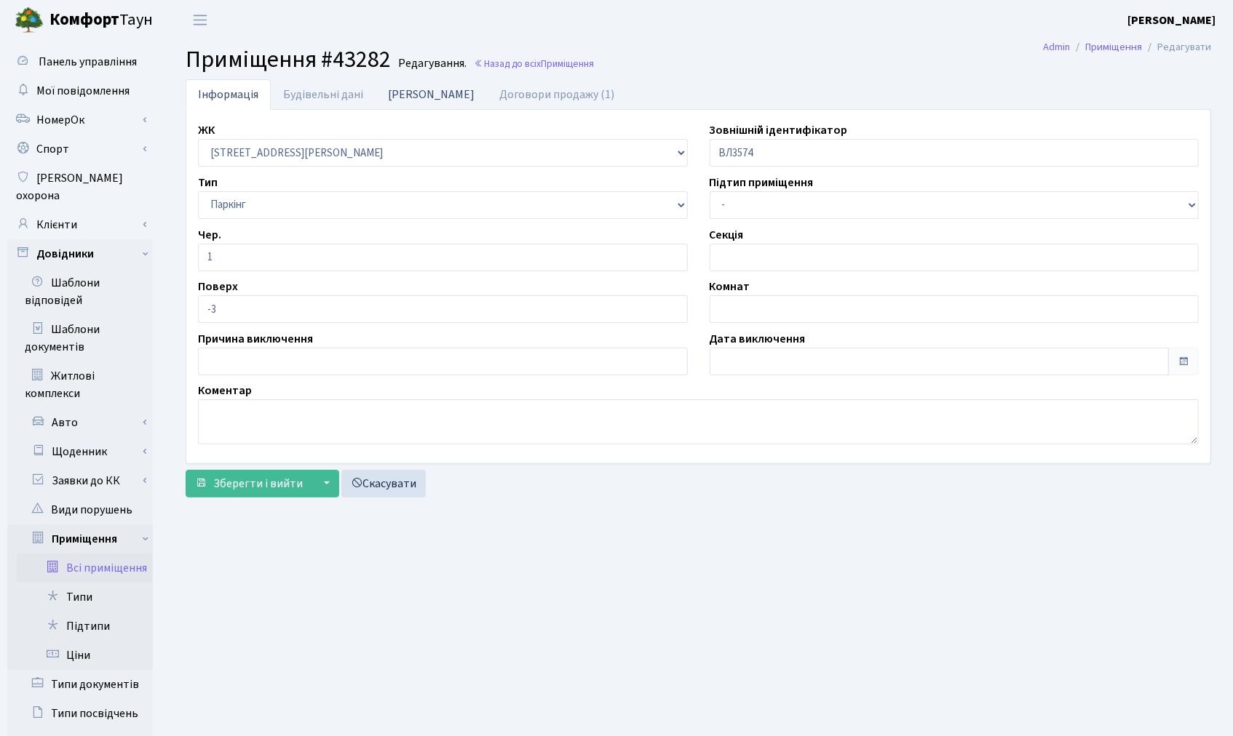
click at [401, 92] on link "[PERSON_NAME]" at bounding box center [430, 94] width 111 height 30
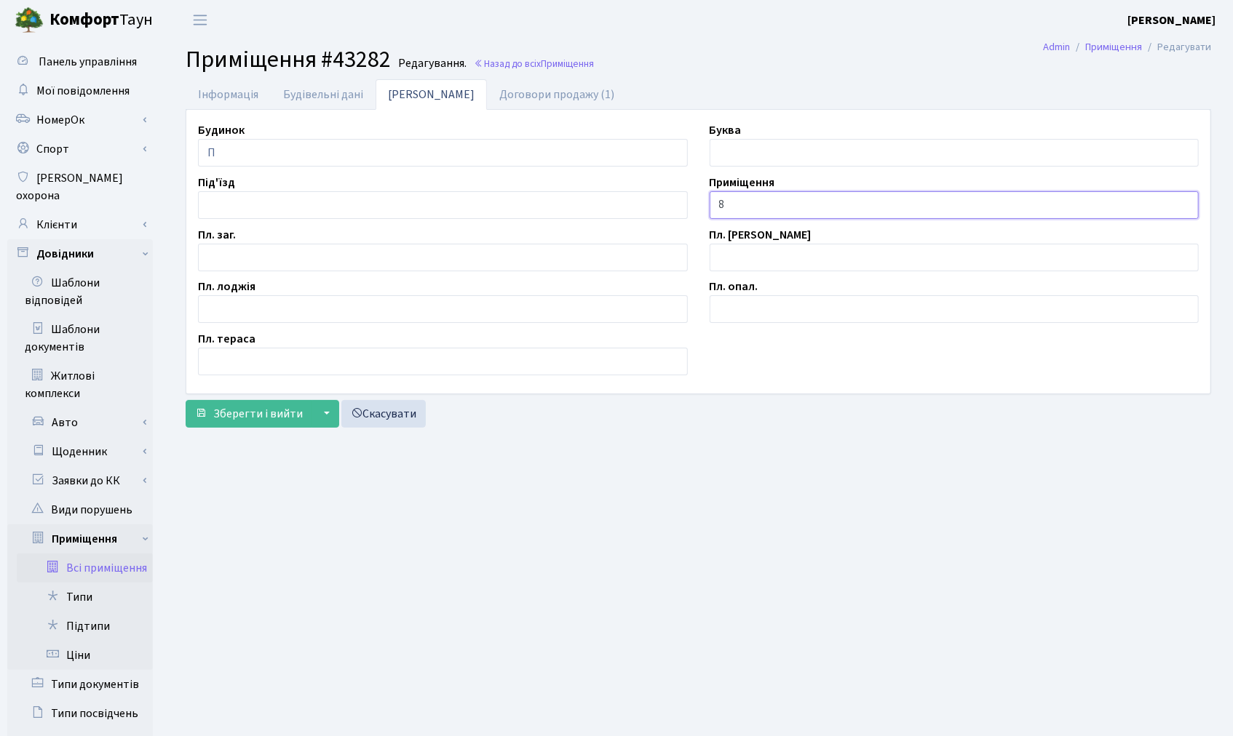
click at [714, 200] on input "8" at bounding box center [954, 205] width 490 height 28
type input "П/М-8"
click at [265, 251] on input "text" at bounding box center [443, 258] width 490 height 28
type input "13.3"
click at [246, 413] on span "Зберегти і вийти" at bounding box center [258, 414] width 90 height 16
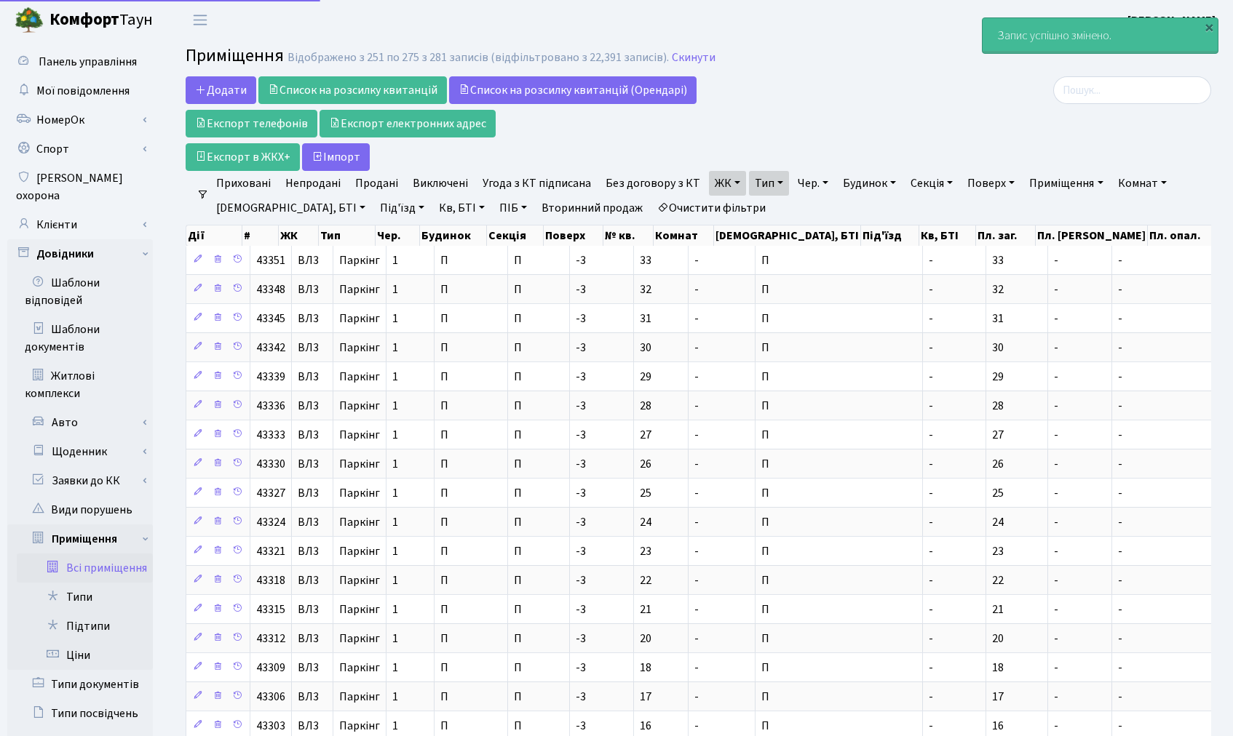
select select "25"
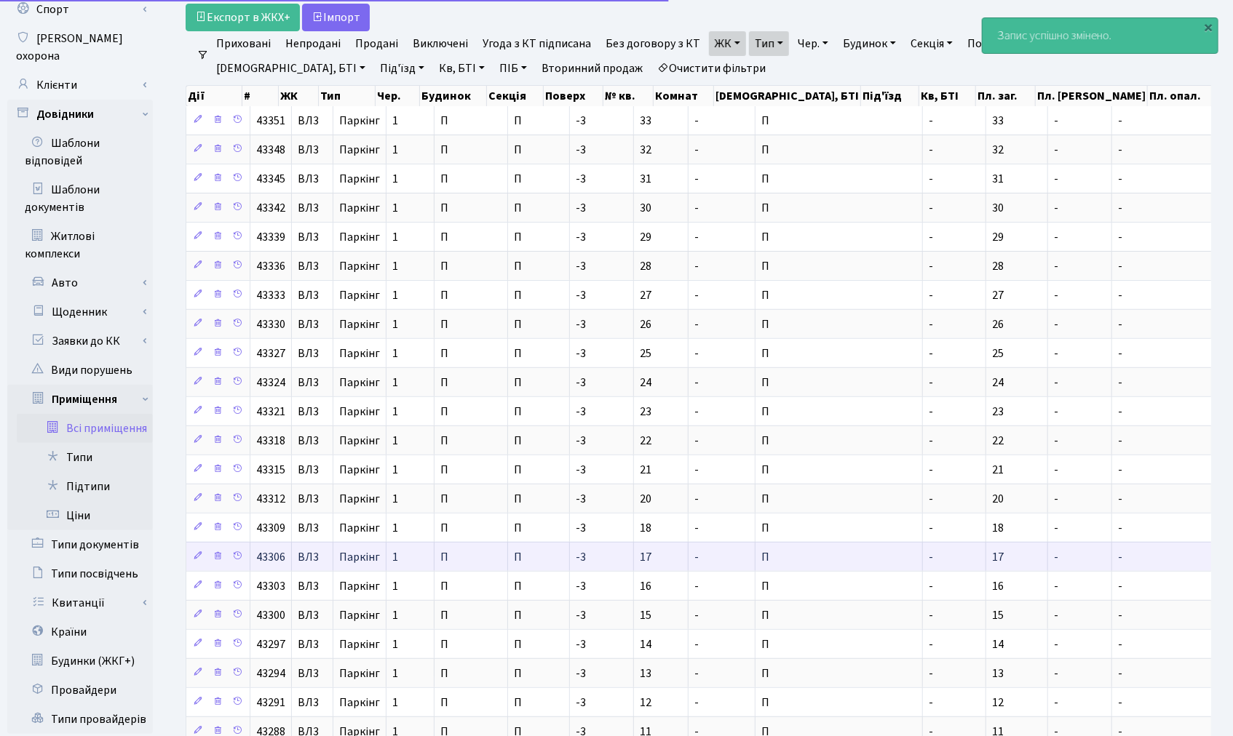
scroll to position [353, 0]
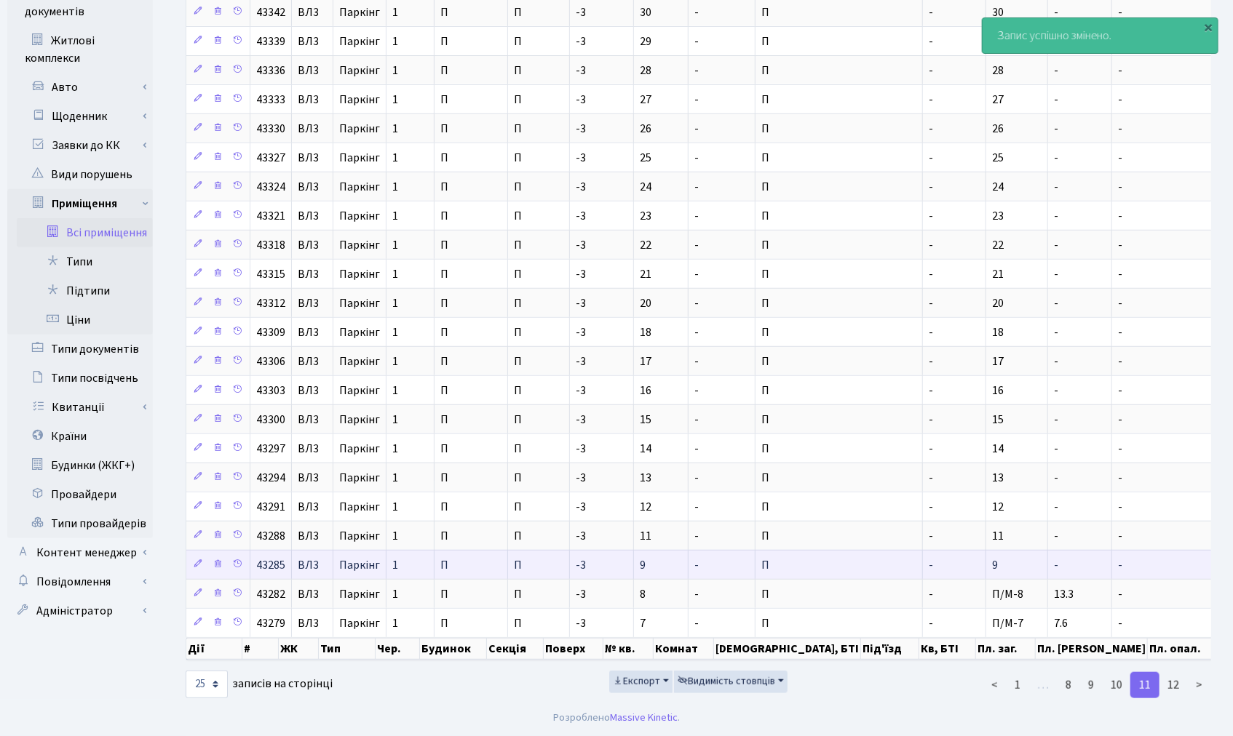
click at [986, 550] on td "9" at bounding box center [1017, 564] width 62 height 29
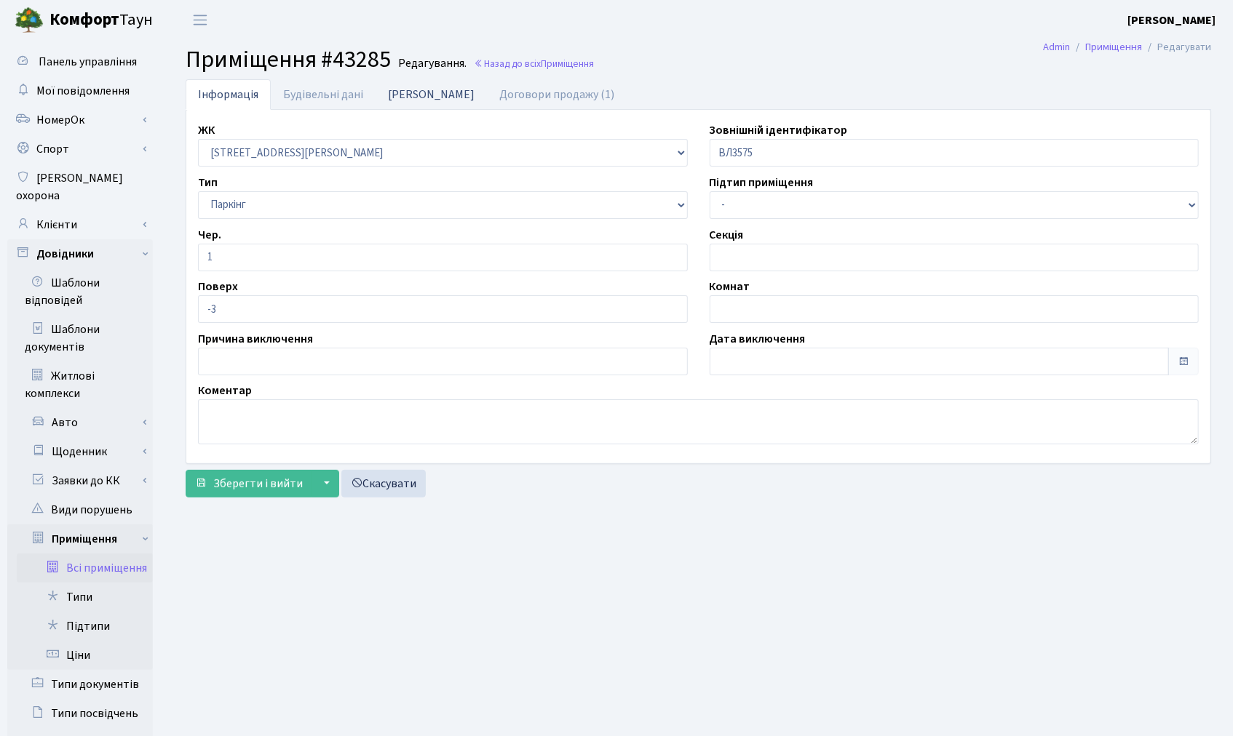
click at [393, 103] on link "Дані БТІ" at bounding box center [430, 94] width 111 height 30
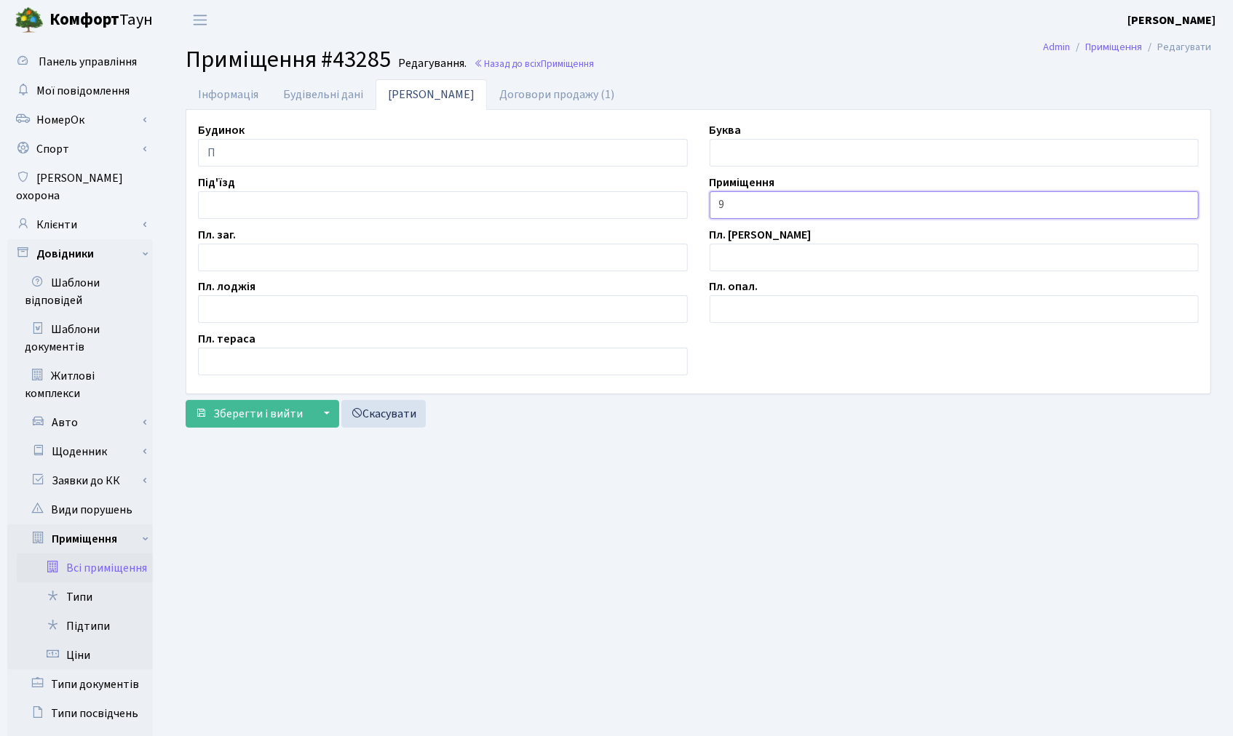
drag, startPoint x: 715, startPoint y: 210, endPoint x: 709, endPoint y: 204, distance: 8.2
click at [715, 210] on input "9" at bounding box center [954, 205] width 490 height 28
type input "П/М-9"
click at [285, 266] on input "text" at bounding box center [443, 258] width 490 height 28
type input "11.4"
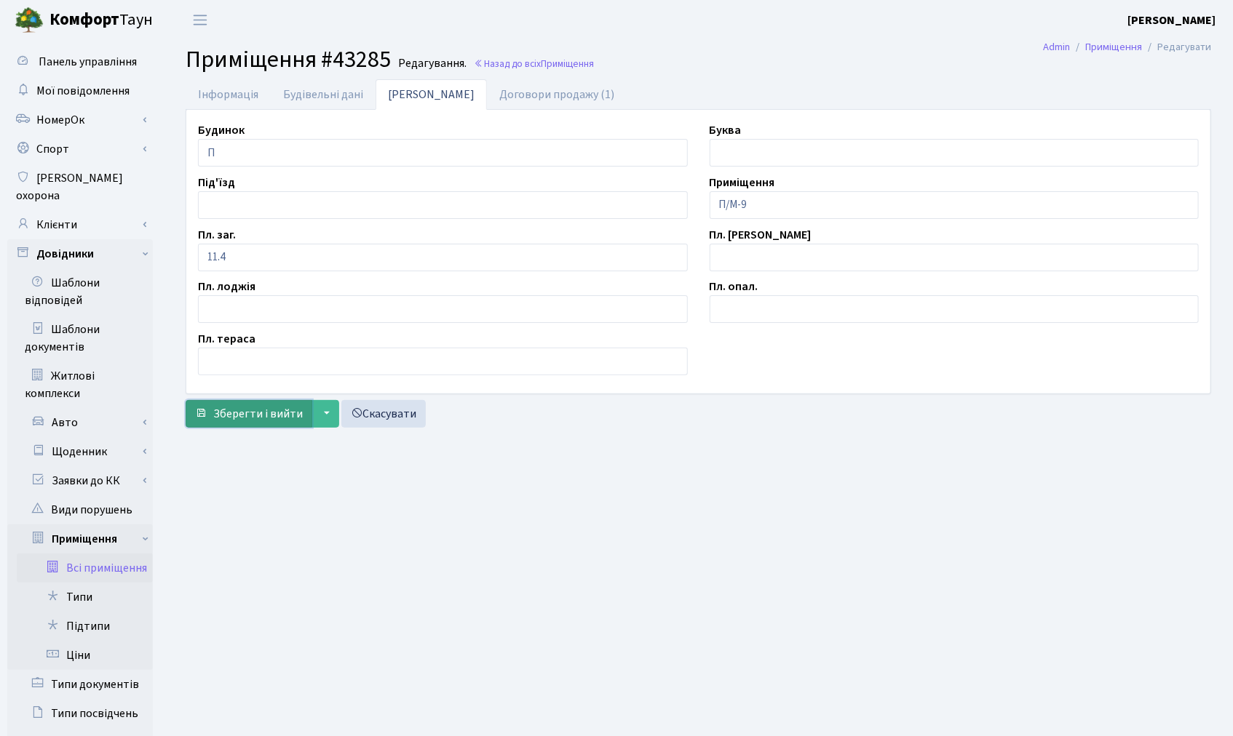
click at [262, 413] on span "Зберегти і вийти" at bounding box center [258, 414] width 90 height 16
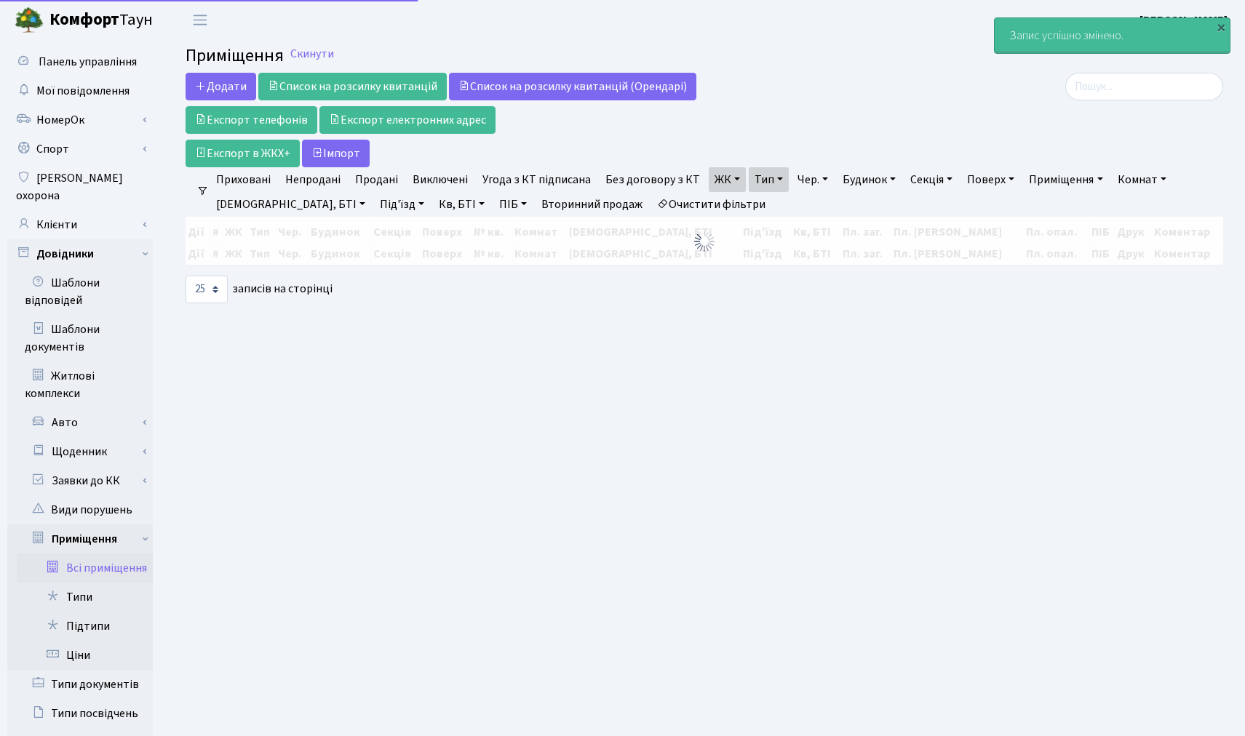
select select "25"
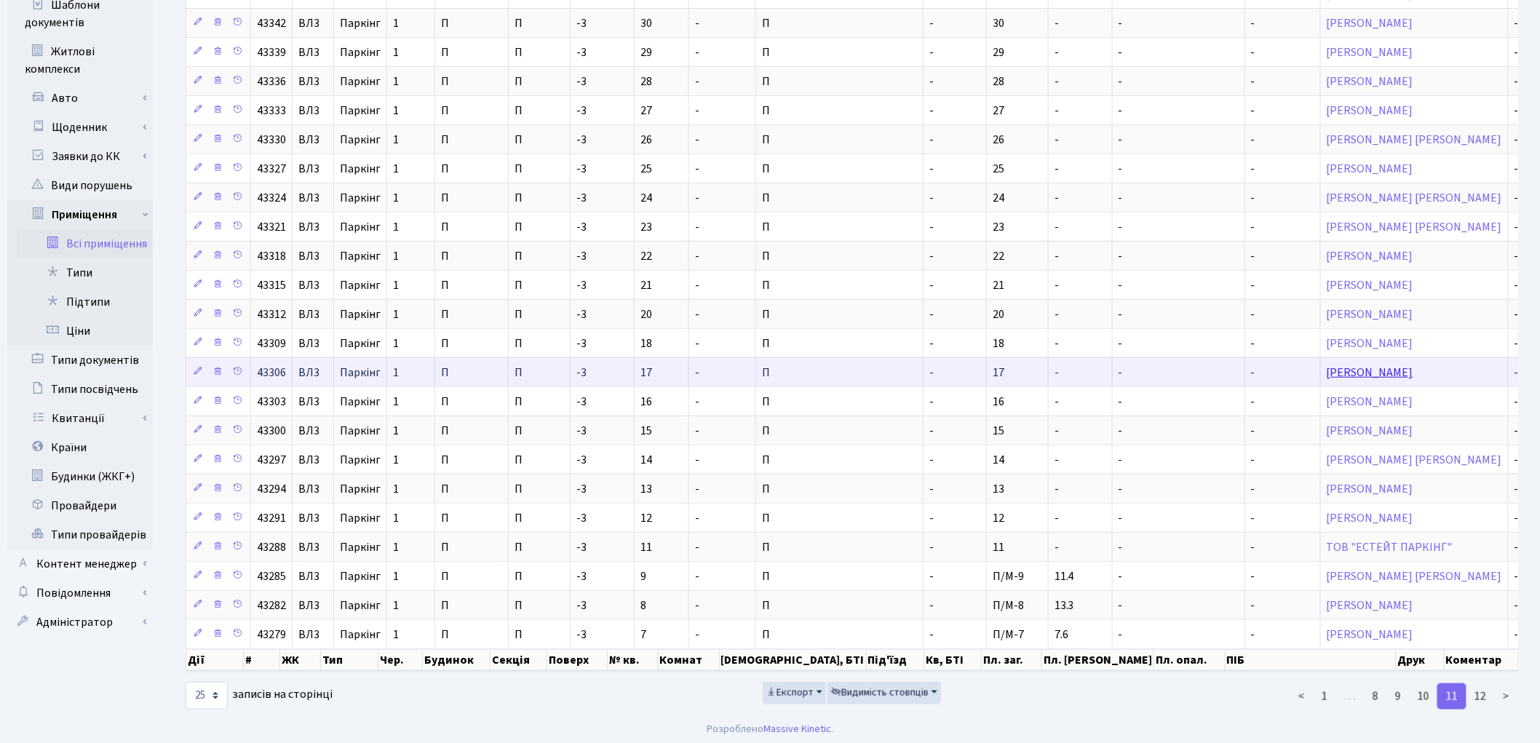
scroll to position [335, 0]
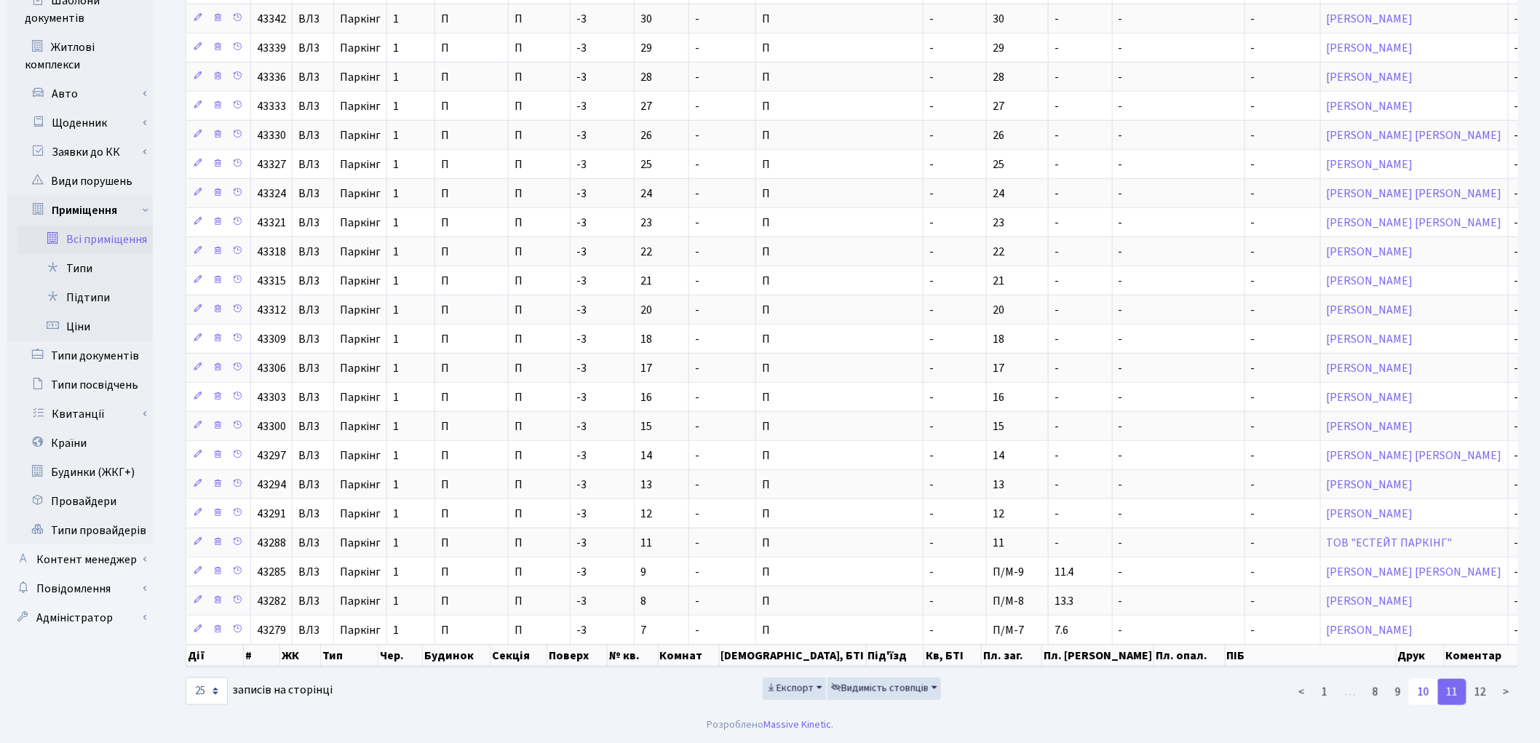
click at [1244, 693] on link "10" at bounding box center [1423, 692] width 29 height 26
click at [1244, 699] on link "11" at bounding box center [1451, 692] width 29 height 26
click at [1244, 696] on link "12" at bounding box center [1480, 692] width 29 height 26
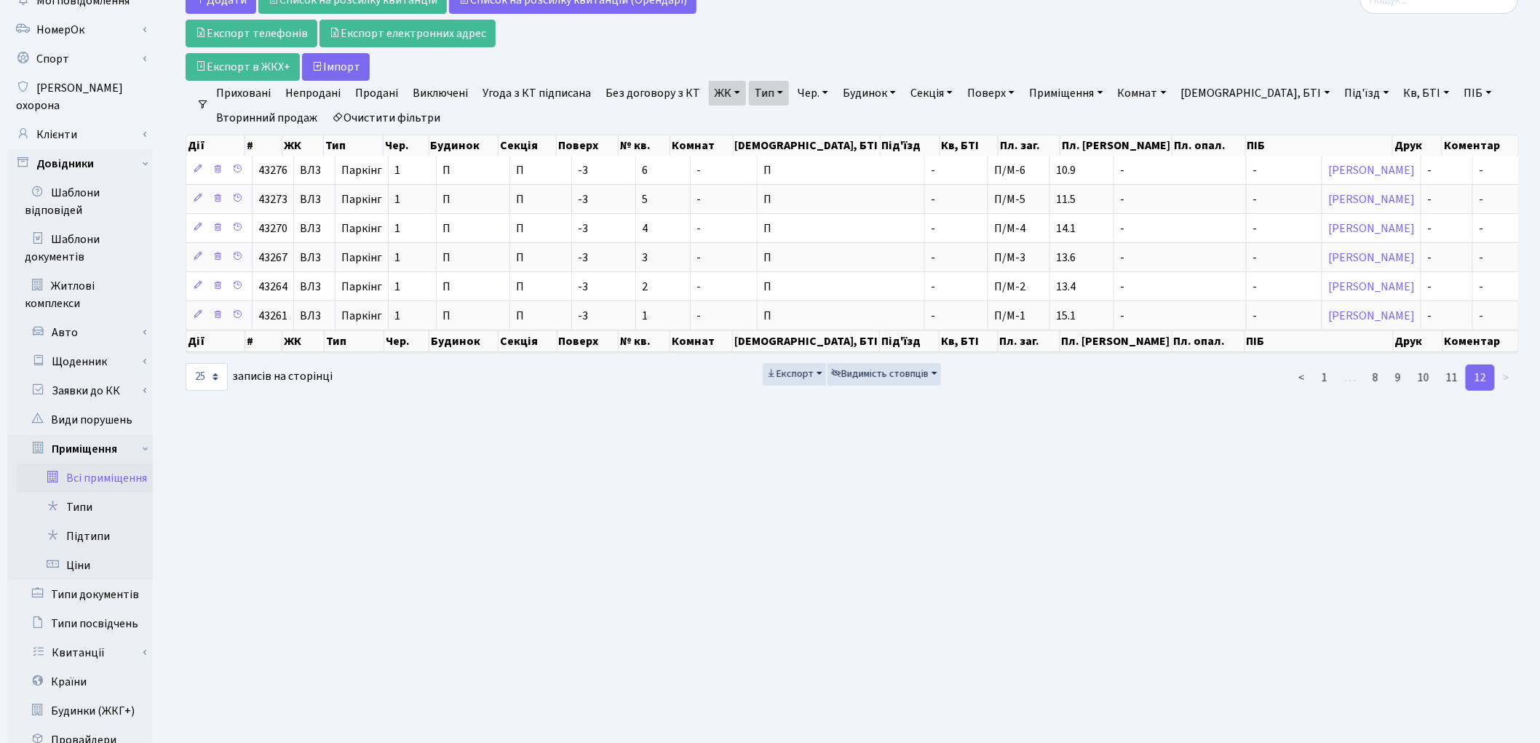
scroll to position [82, 0]
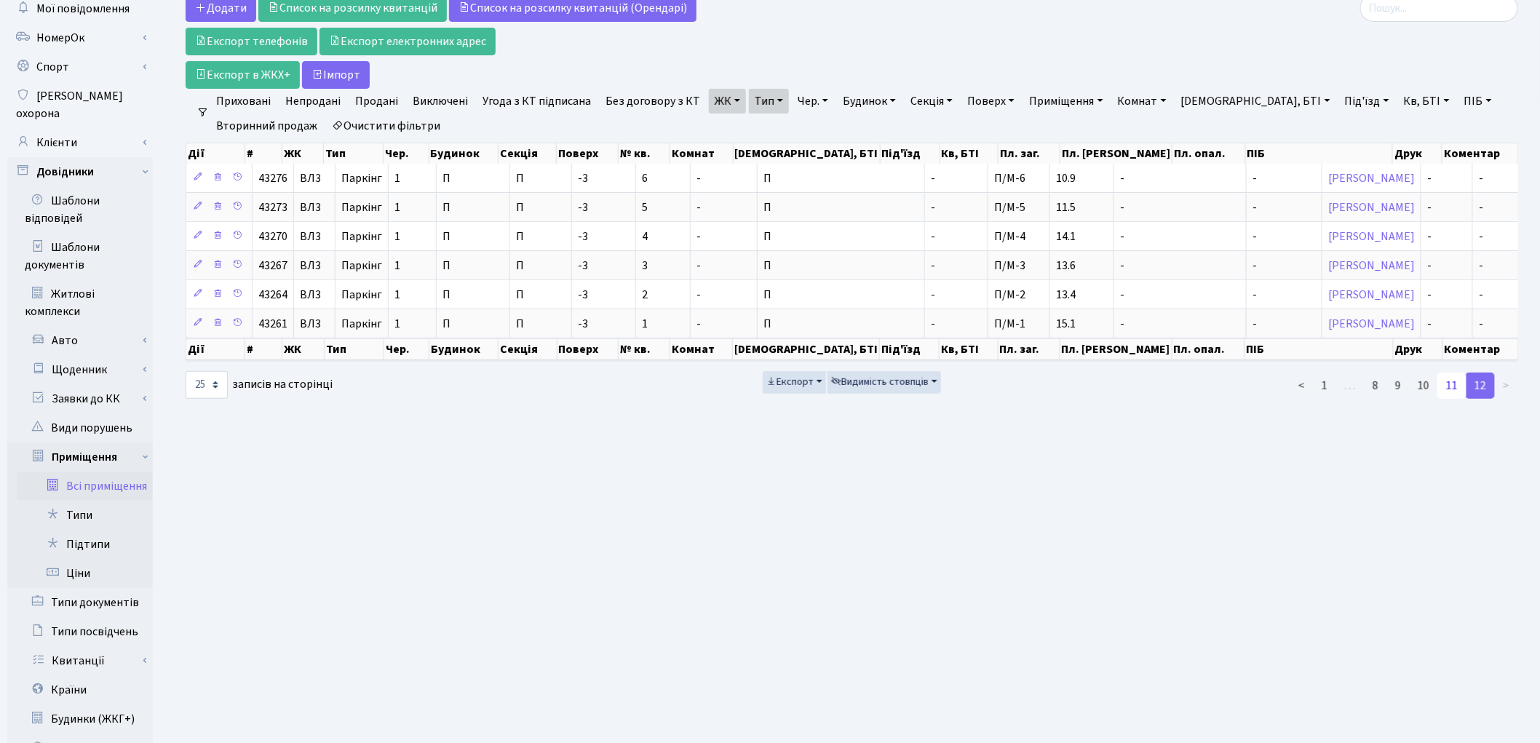
click at [1244, 397] on link "11" at bounding box center [1451, 386] width 29 height 26
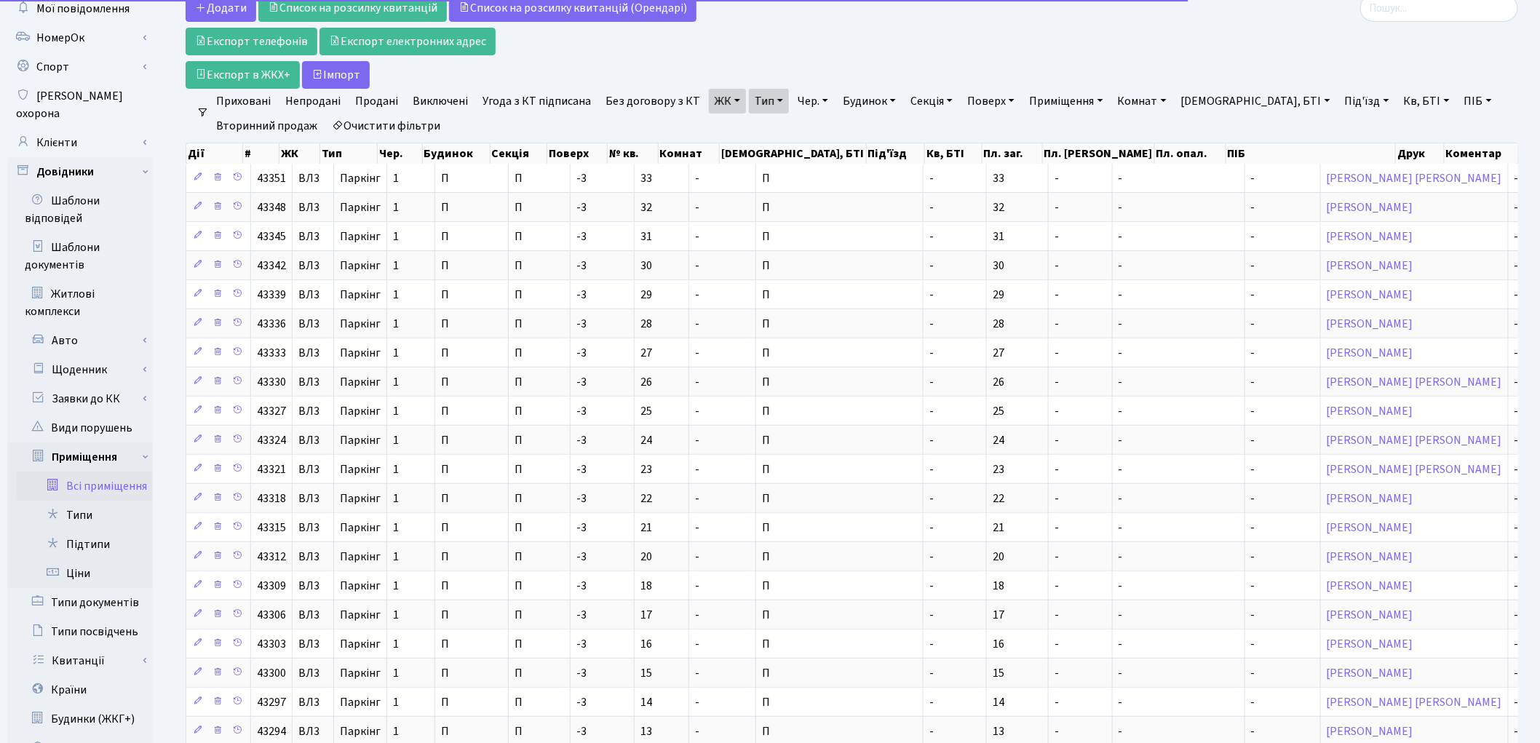
scroll to position [335, 0]
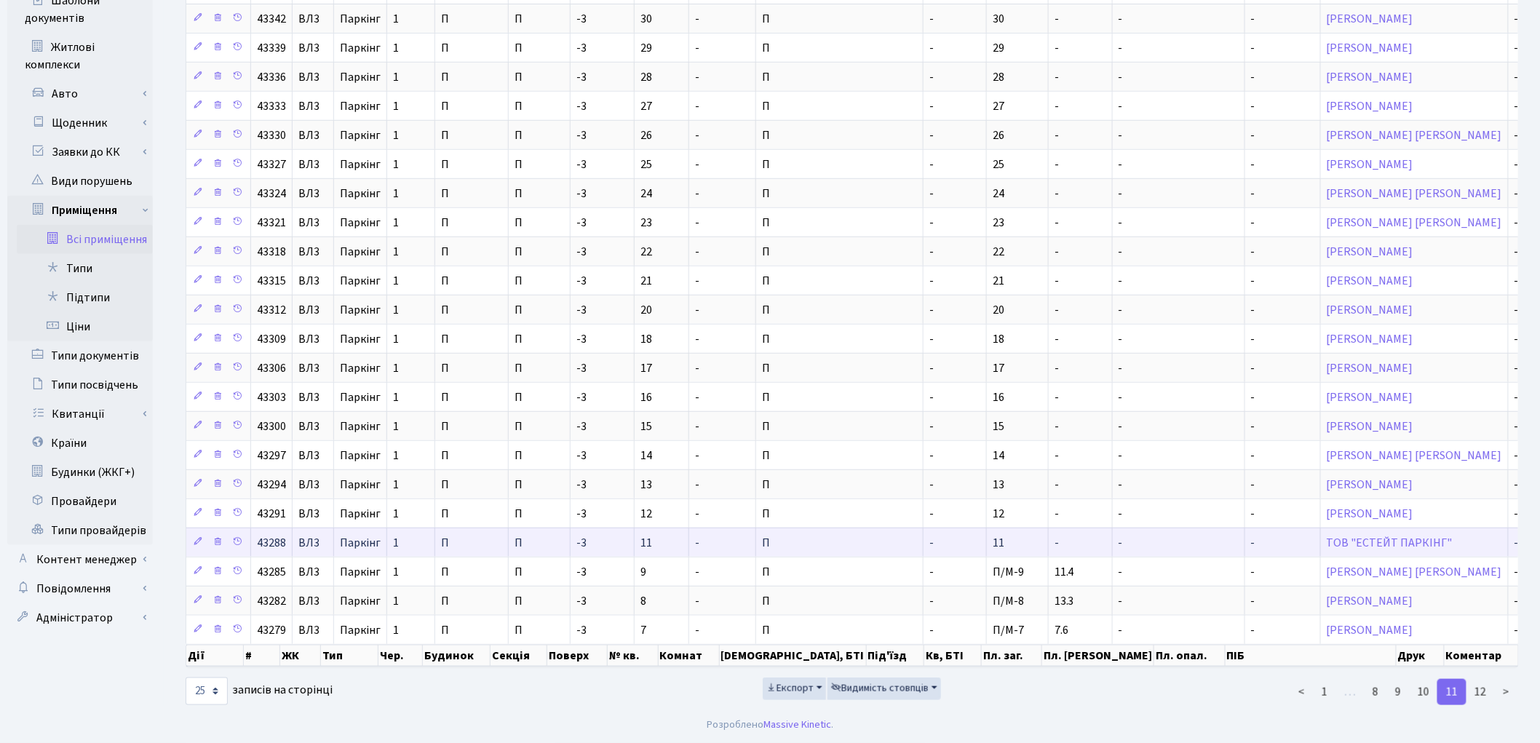
click at [987, 541] on td "11" at bounding box center [1018, 542] width 62 height 29
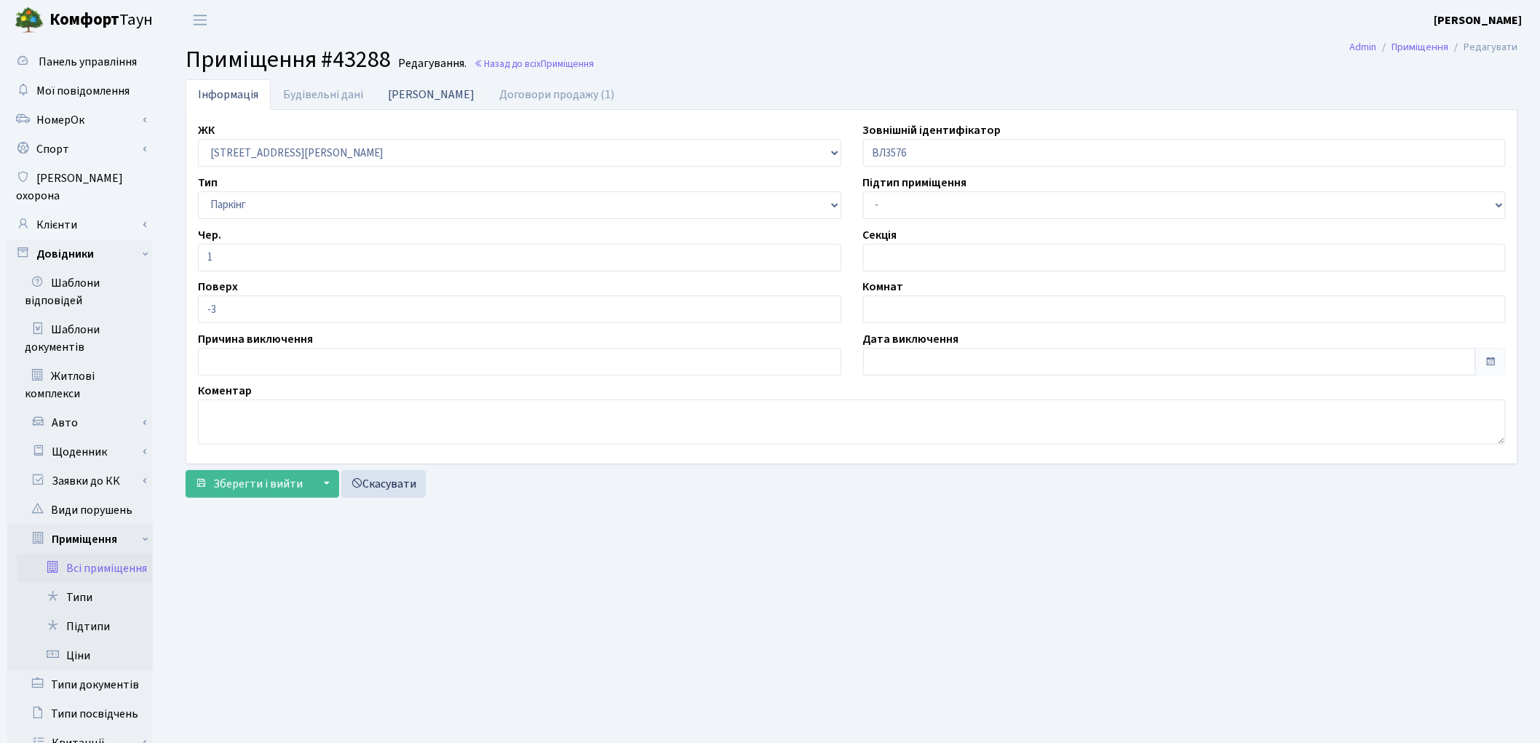
click at [397, 97] on link "Дані БТІ" at bounding box center [430, 94] width 111 height 30
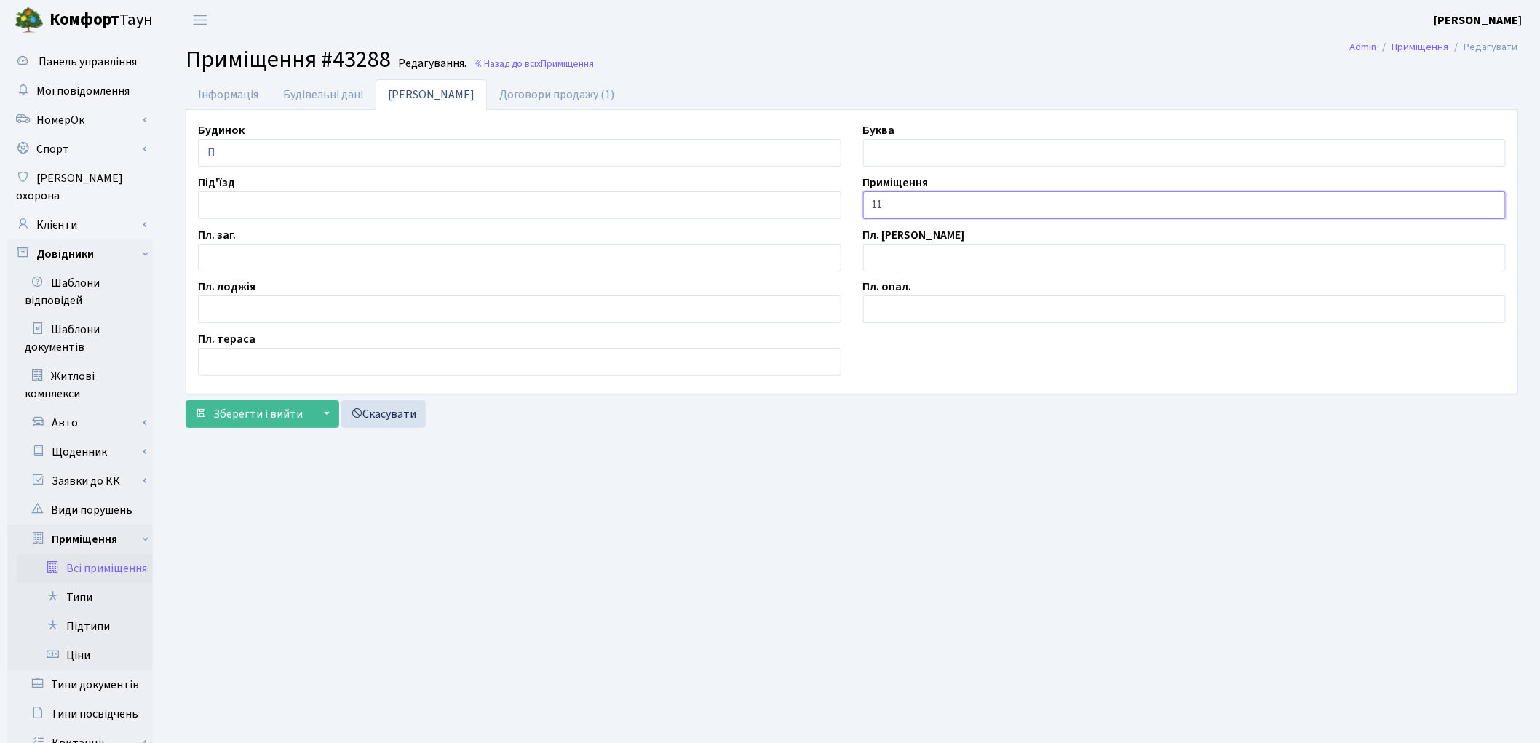
click at [866, 204] on input "11" at bounding box center [1184, 205] width 643 height 28
type input "П/М-11"
click at [242, 253] on input "text" at bounding box center [519, 258] width 643 height 28
type input "13.0"
click at [242, 418] on span "Зберегти і вийти" at bounding box center [258, 414] width 90 height 16
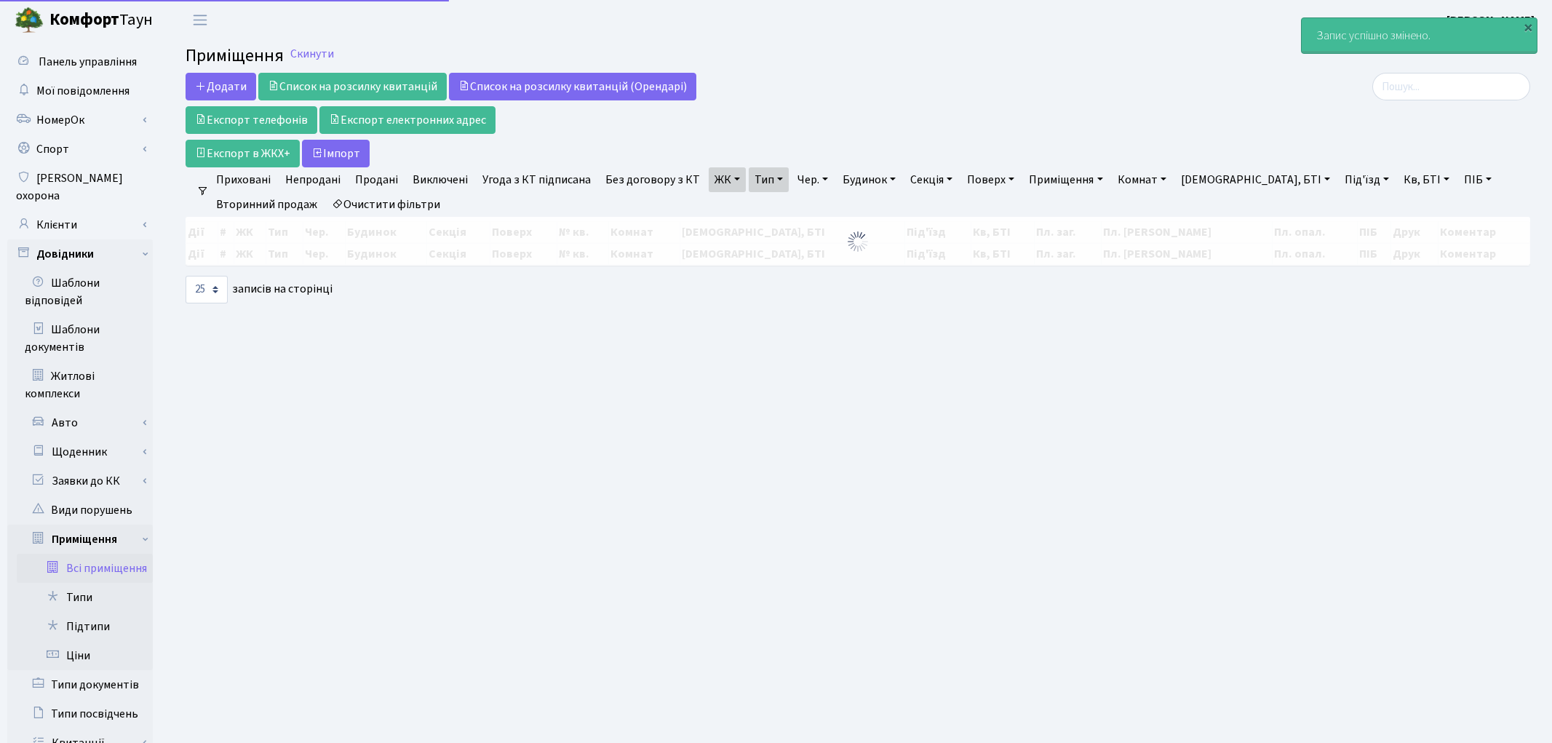
select select "25"
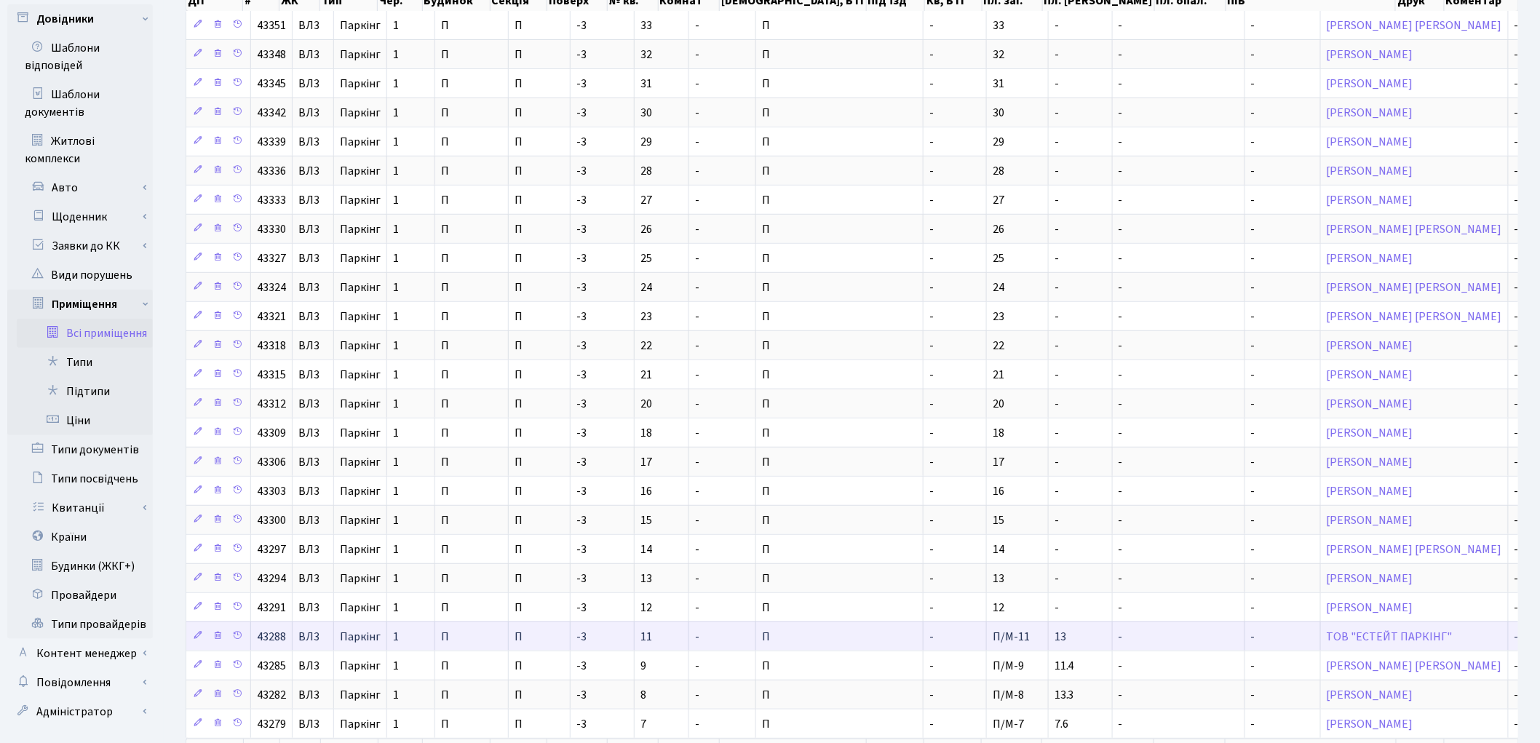
scroll to position [242, 0]
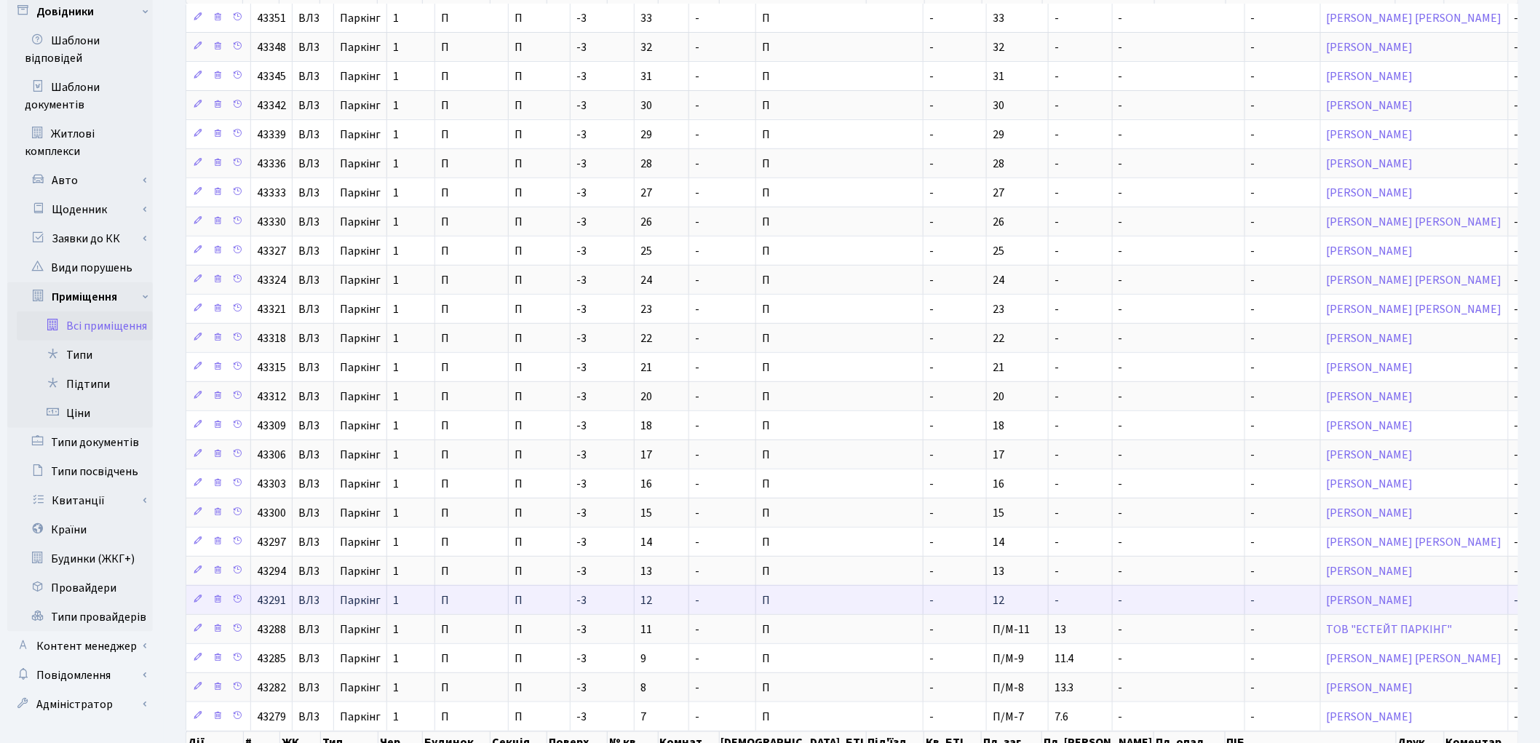
click at [1049, 605] on td "-" at bounding box center [1081, 599] width 64 height 29
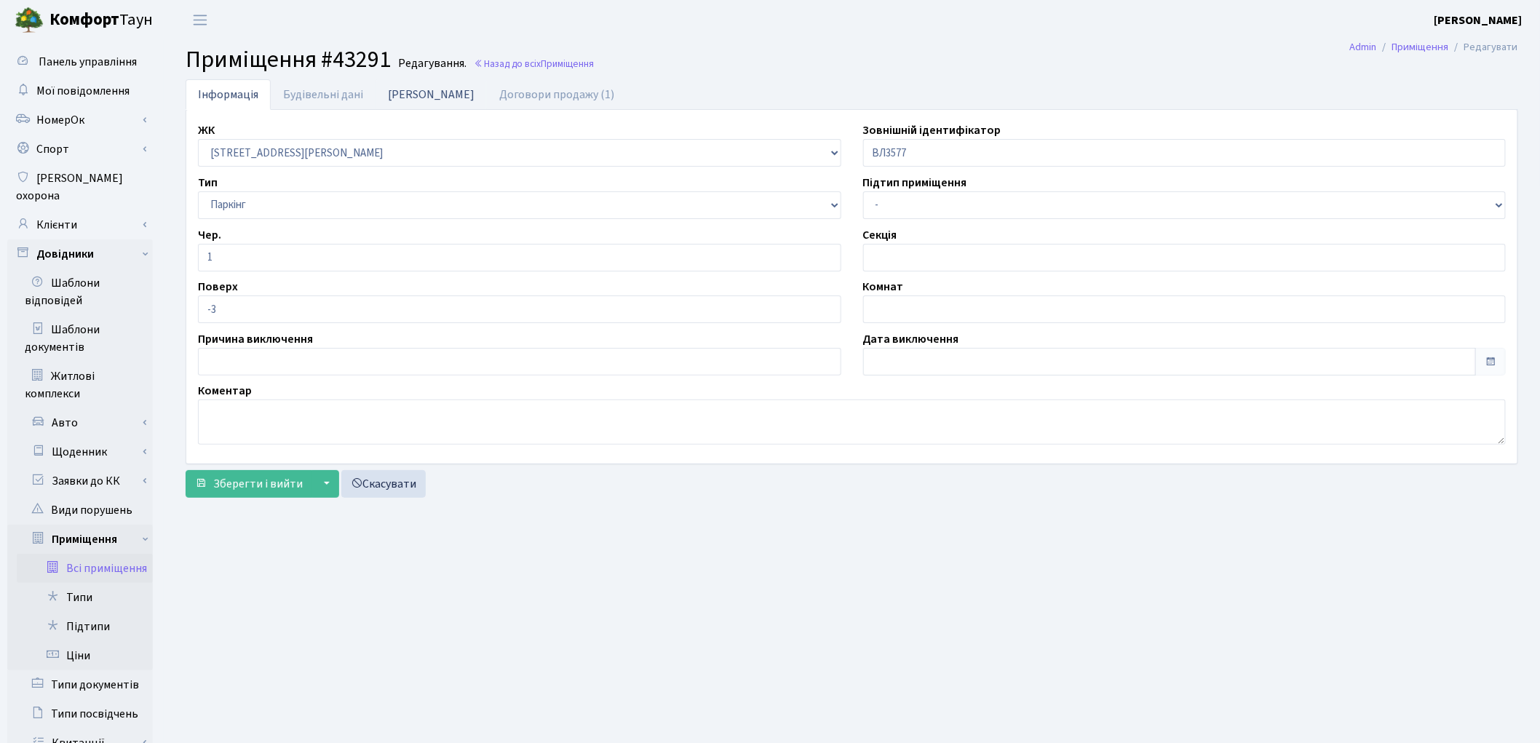
click at [403, 96] on link "Дані БТІ" at bounding box center [430, 94] width 111 height 30
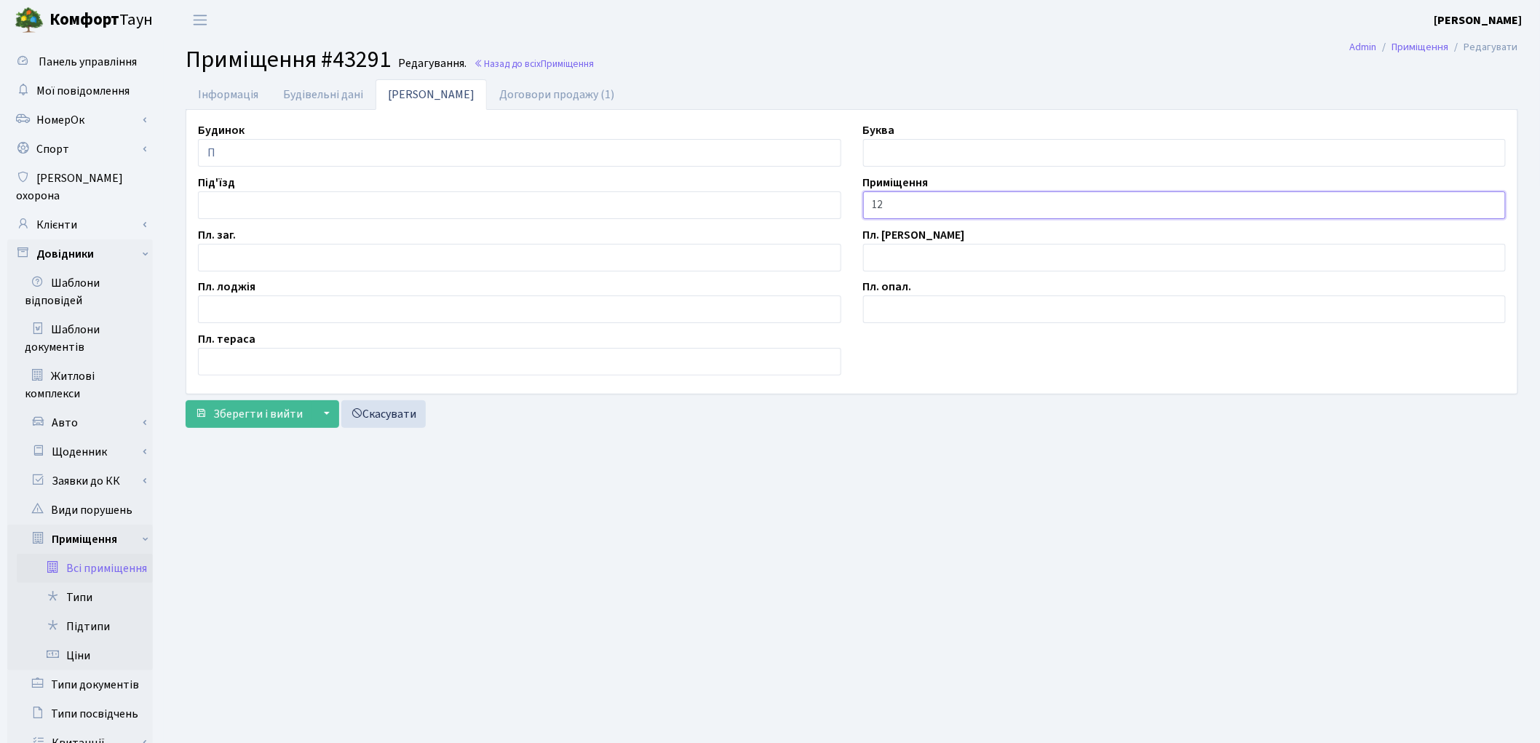
click at [868, 205] on input "12" at bounding box center [1184, 205] width 643 height 28
type input "П/М-12"
click at [269, 259] on input "text" at bounding box center [519, 258] width 643 height 28
type input "14.1"
click at [227, 405] on button "Зберегти і вийти" at bounding box center [249, 414] width 127 height 28
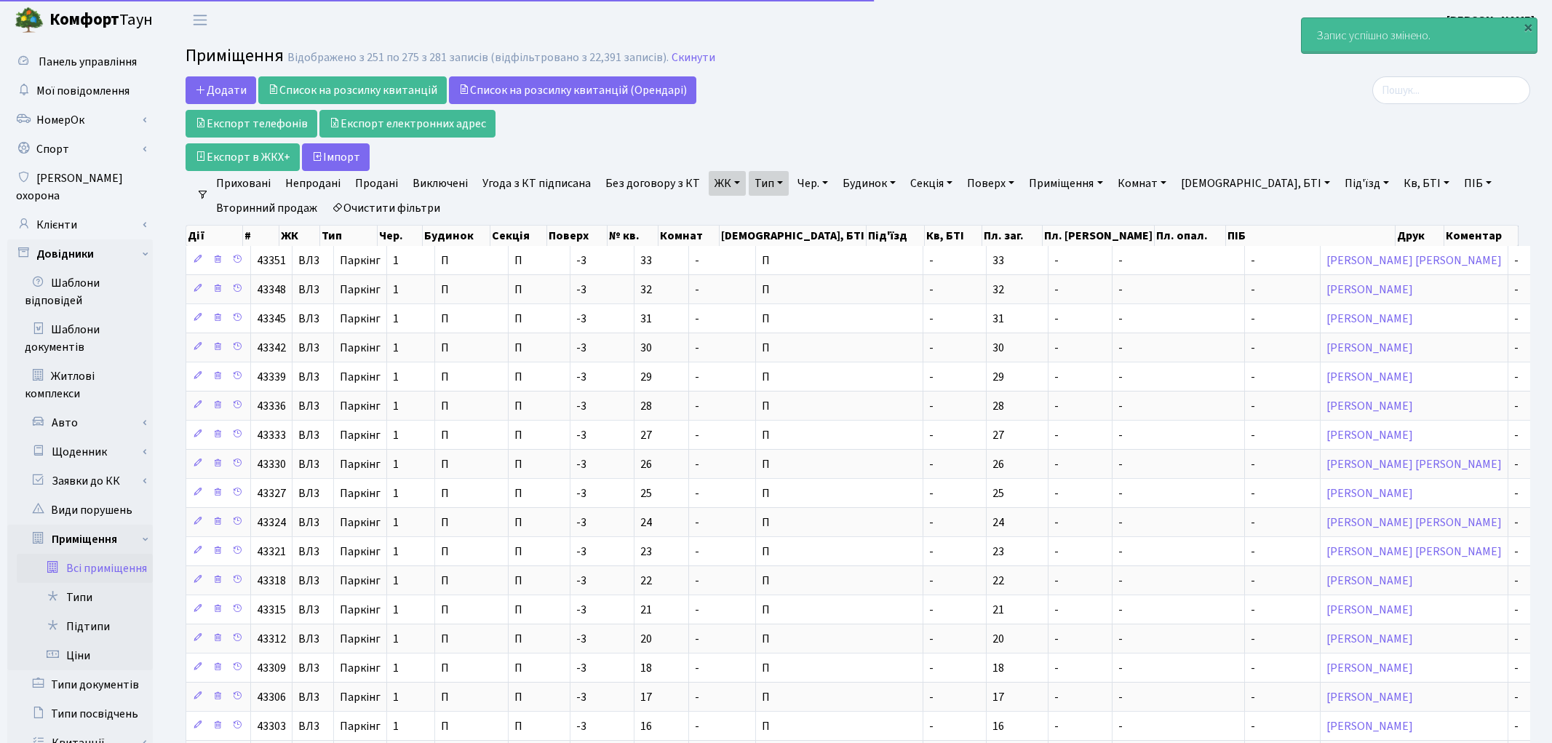
select select "25"
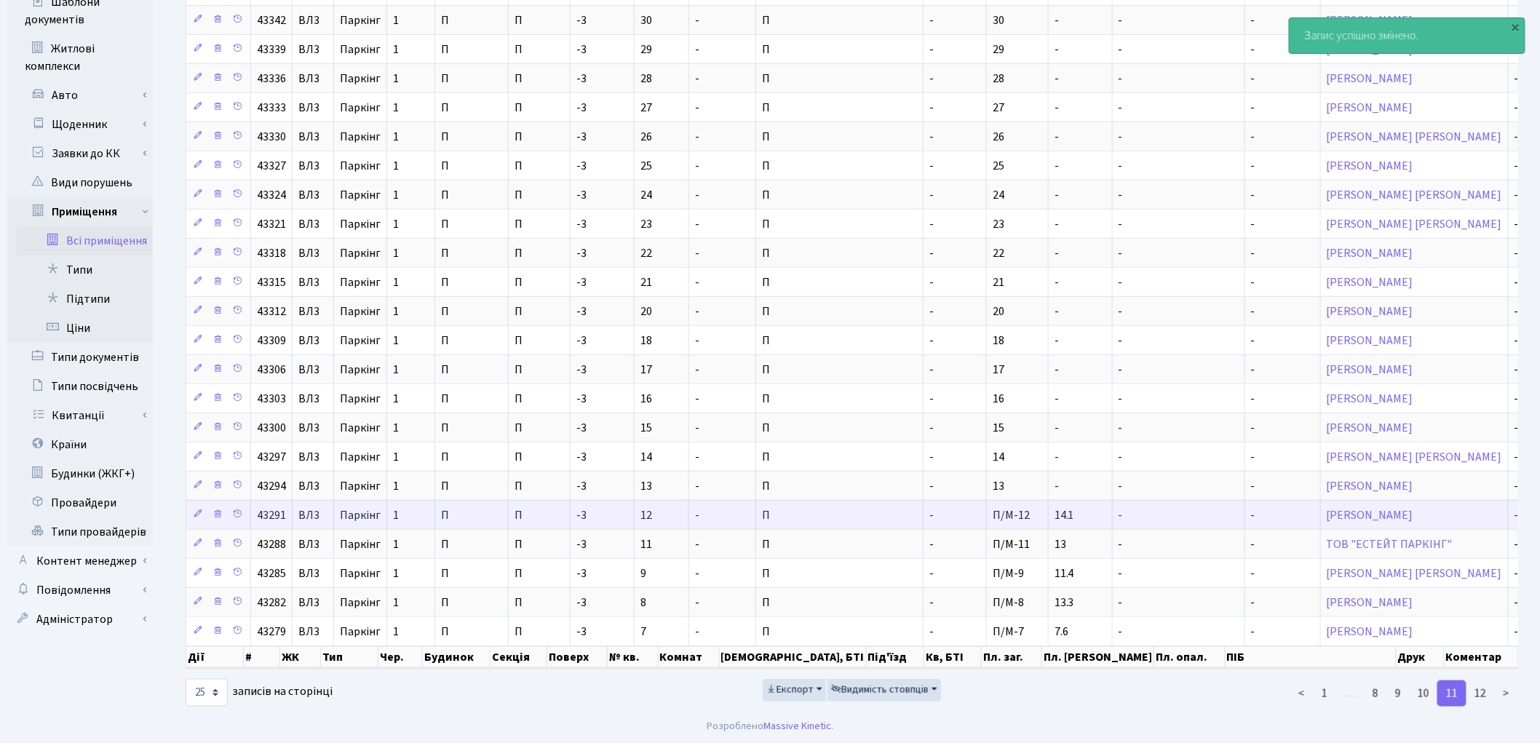
scroll to position [335, 0]
click at [1049, 504] on td "14.1" at bounding box center [1081, 512] width 64 height 29
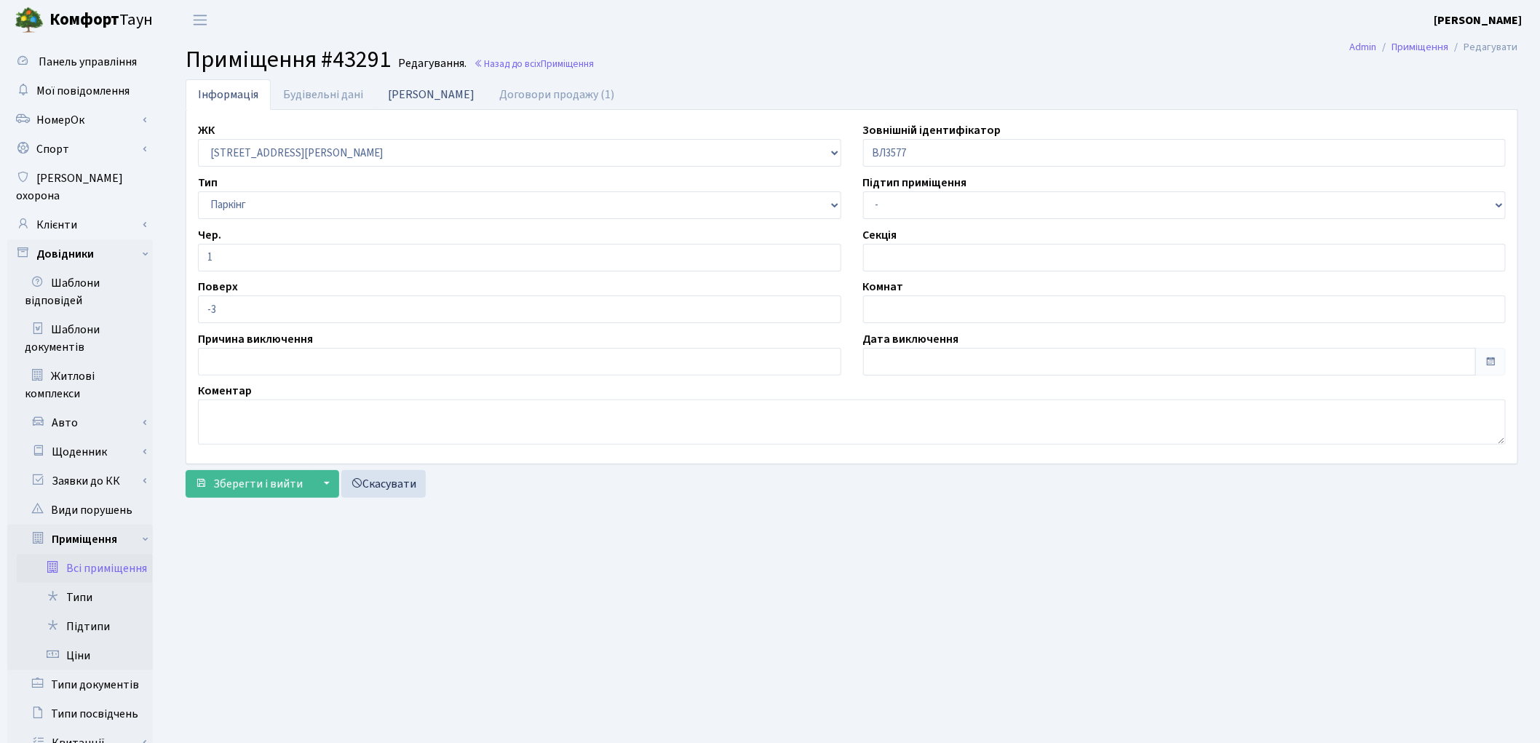
click at [408, 97] on link "[PERSON_NAME]" at bounding box center [430, 94] width 111 height 30
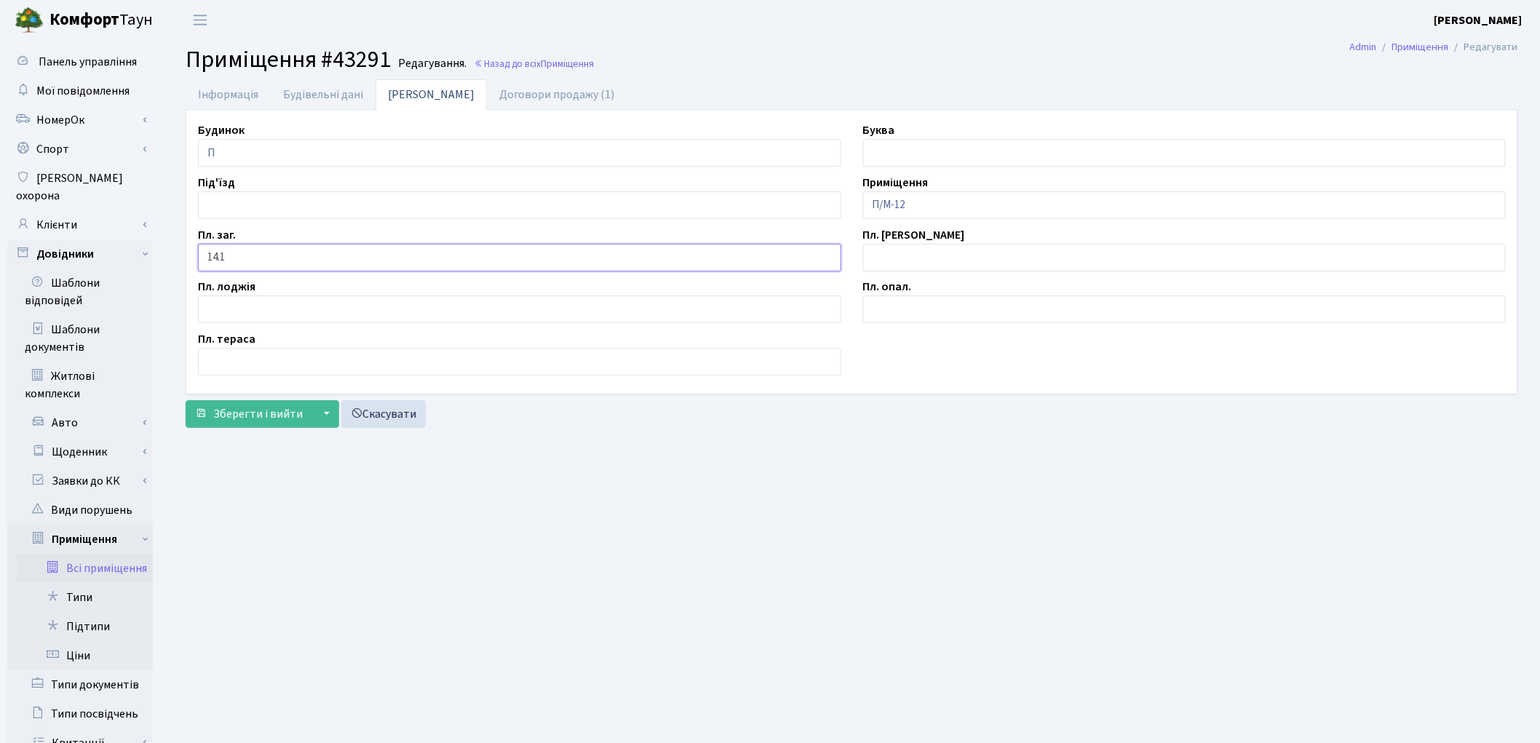
click at [244, 263] on input "14.1" at bounding box center [519, 258] width 643 height 28
type input "13.1"
click at [244, 413] on span "Зберегти і вийти" at bounding box center [258, 414] width 90 height 16
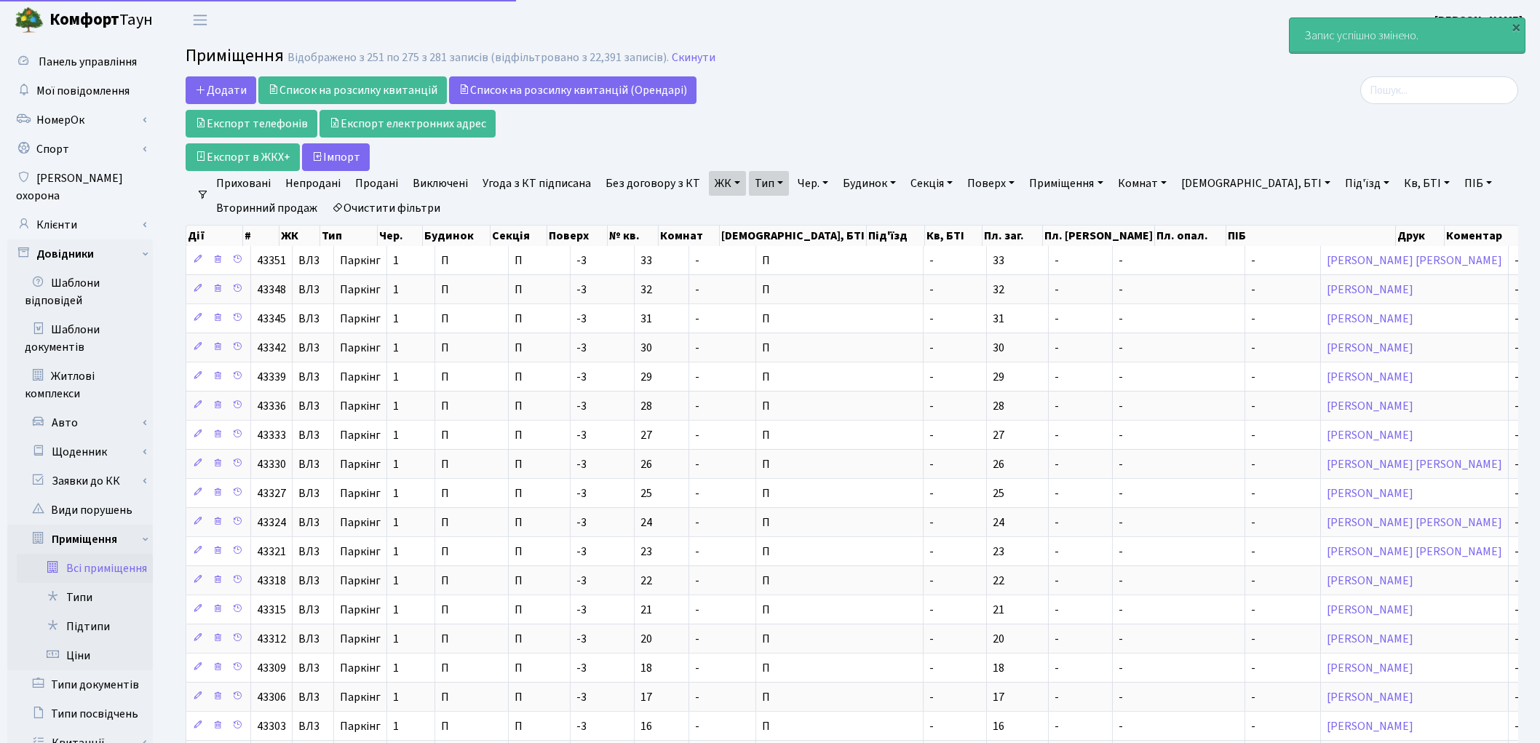
select select "25"
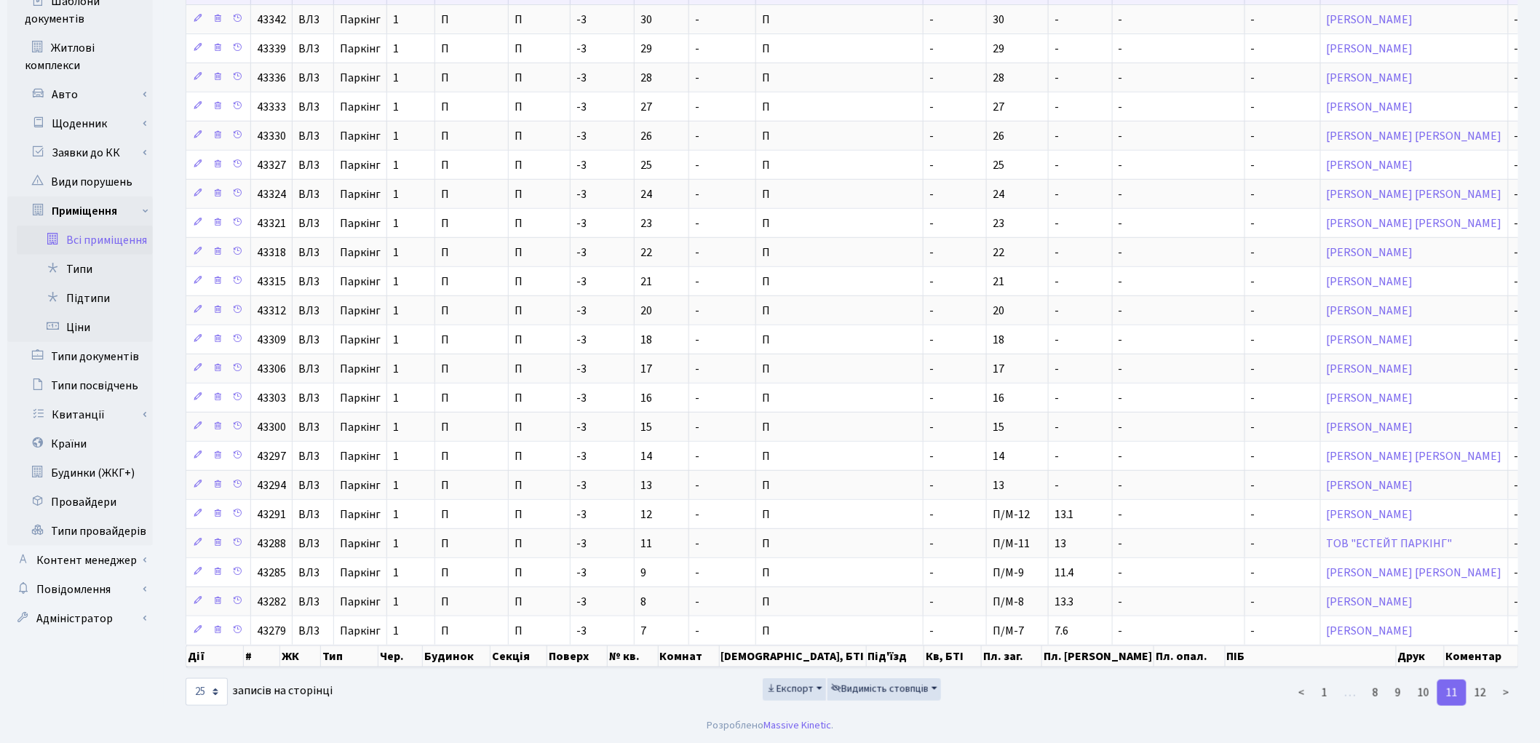
scroll to position [335, 0]
click at [1322, 697] on link "1" at bounding box center [1324, 692] width 23 height 26
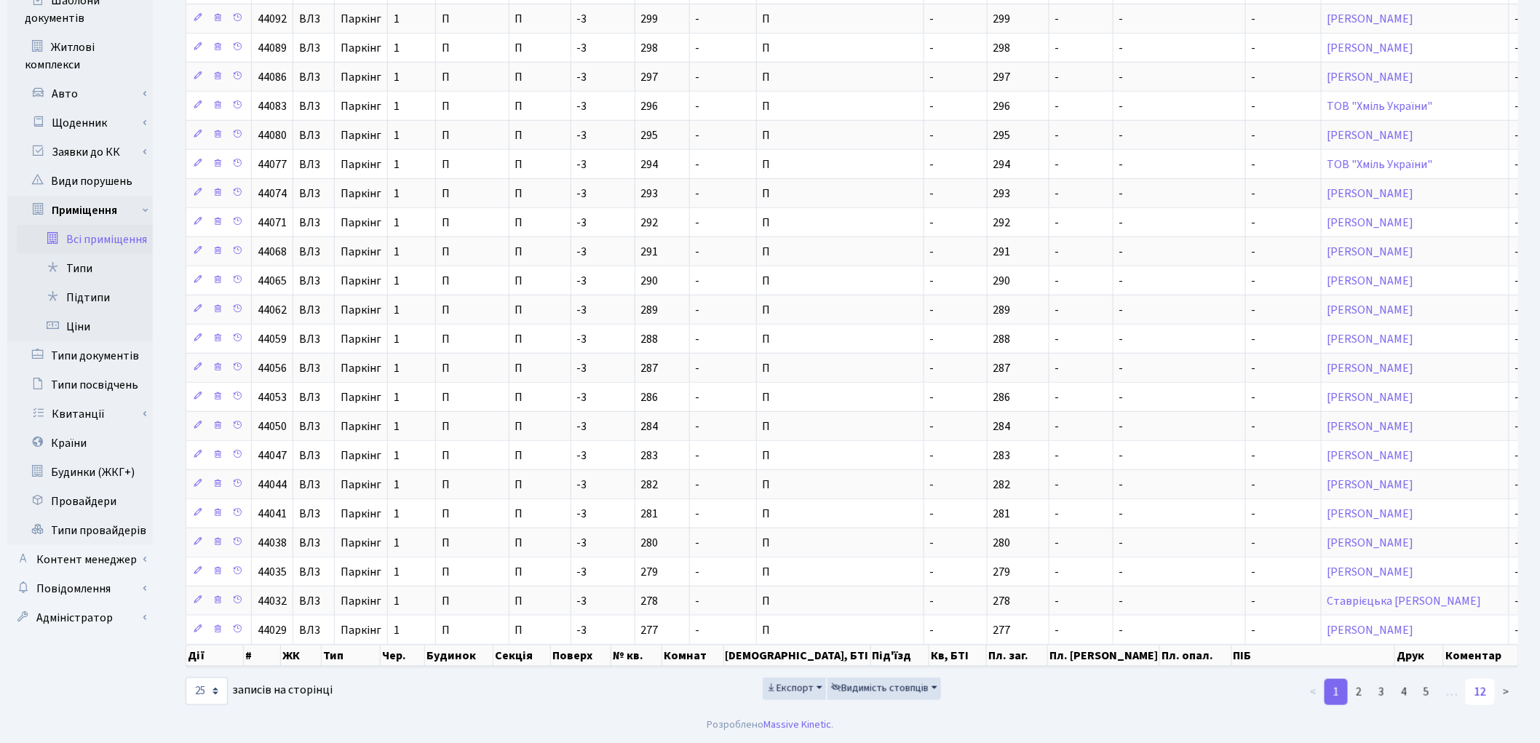
click at [1481, 699] on link "12" at bounding box center [1480, 692] width 29 height 26
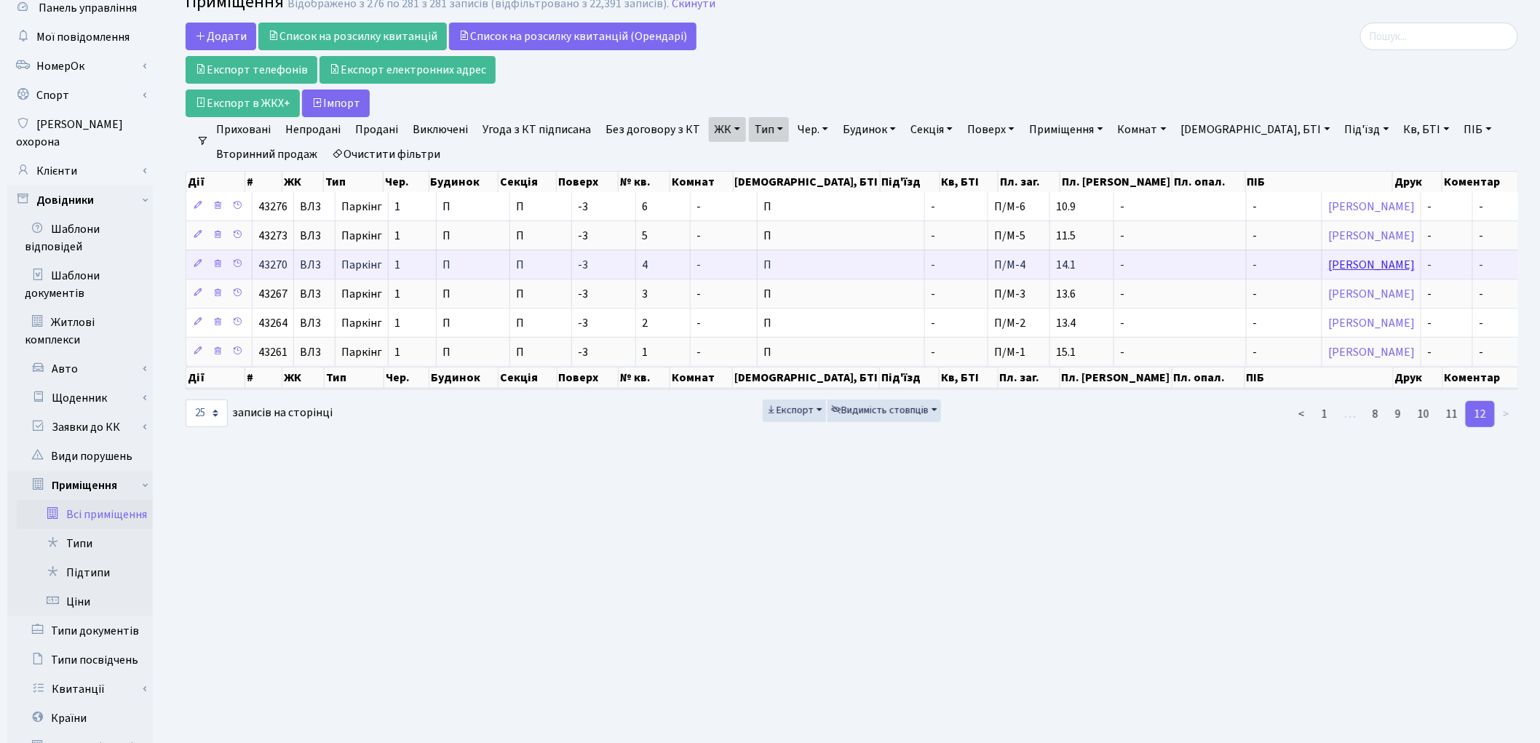
scroll to position [82, 0]
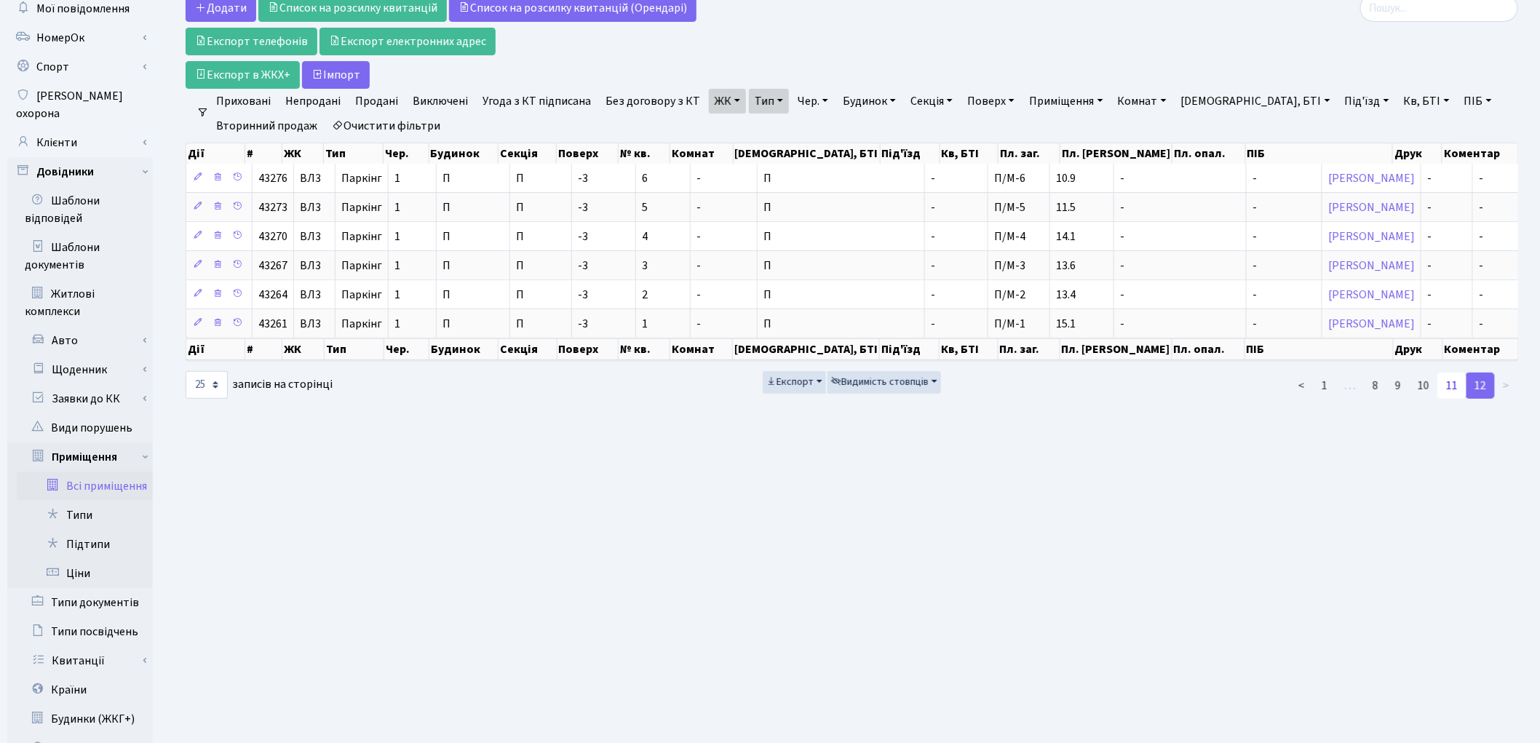
click at [1460, 388] on link "11" at bounding box center [1451, 386] width 29 height 26
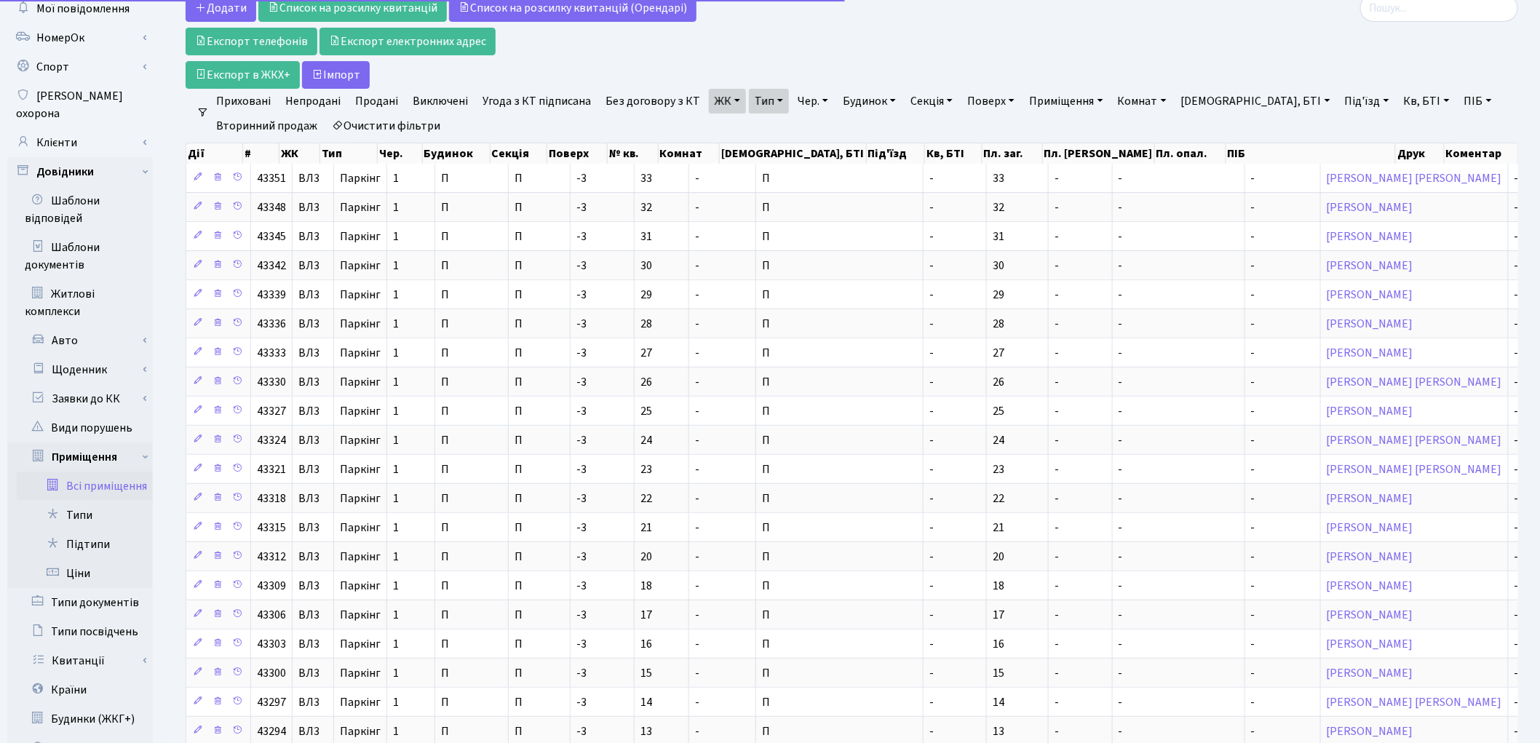
scroll to position [335, 0]
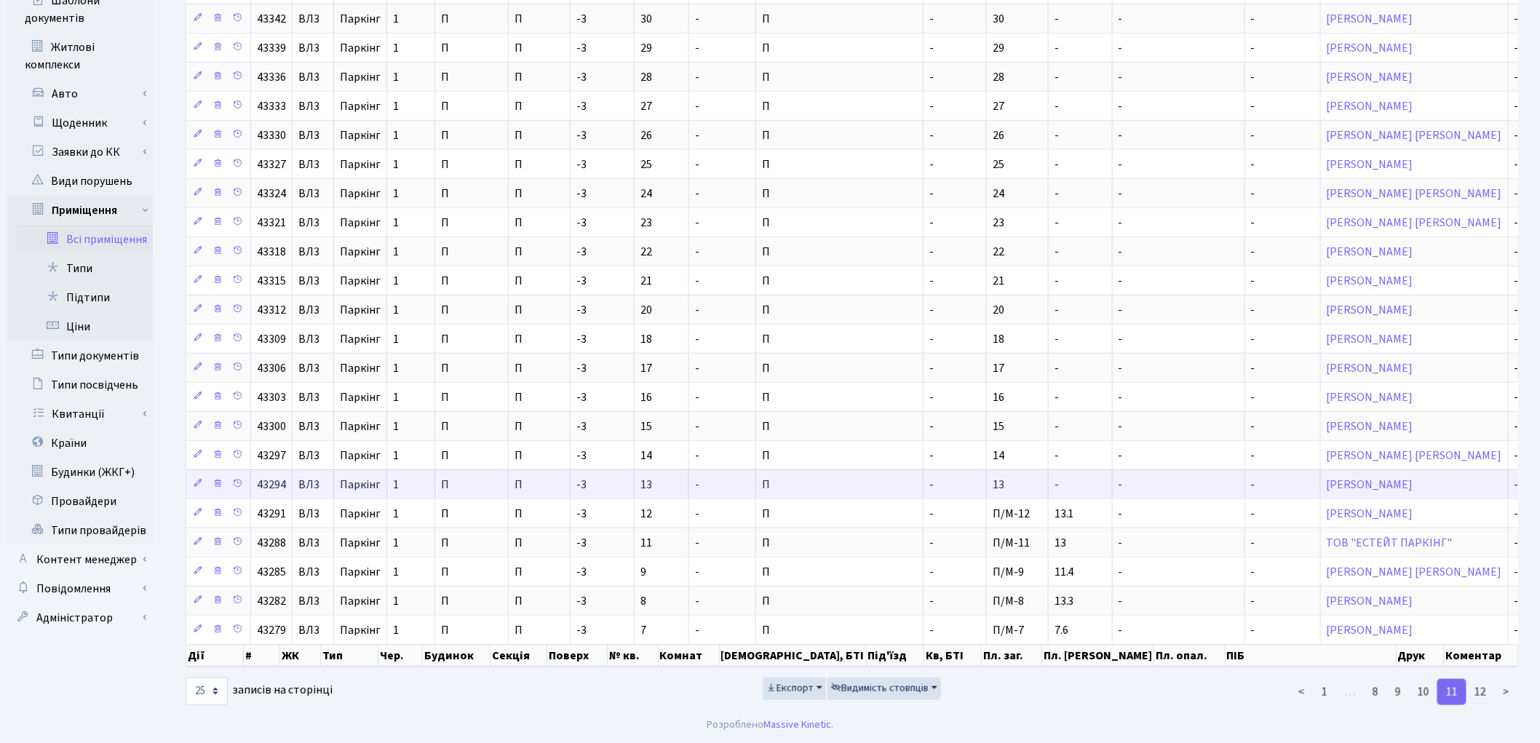
click at [1049, 493] on td "-" at bounding box center [1081, 483] width 64 height 29
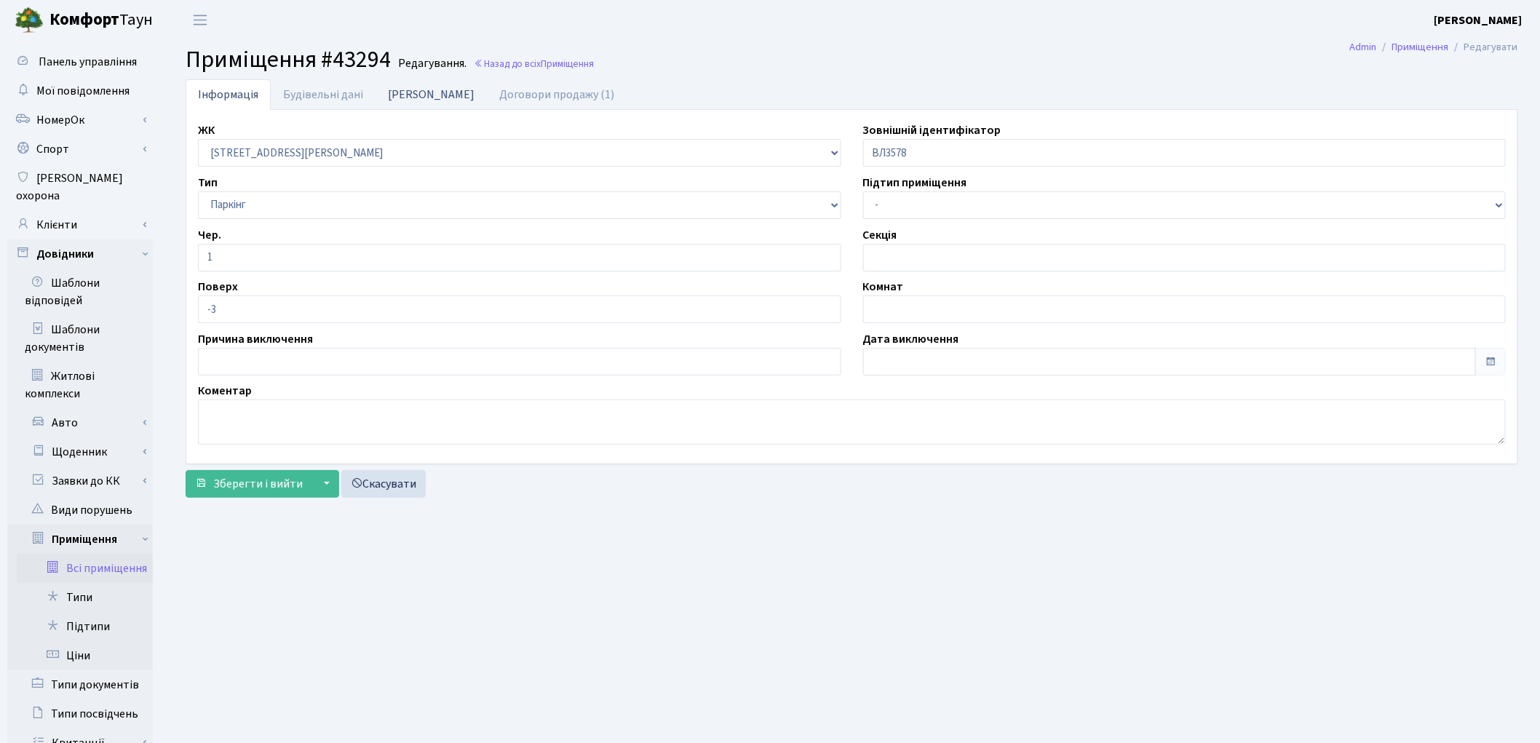
click at [415, 100] on link "[PERSON_NAME]" at bounding box center [430, 94] width 111 height 30
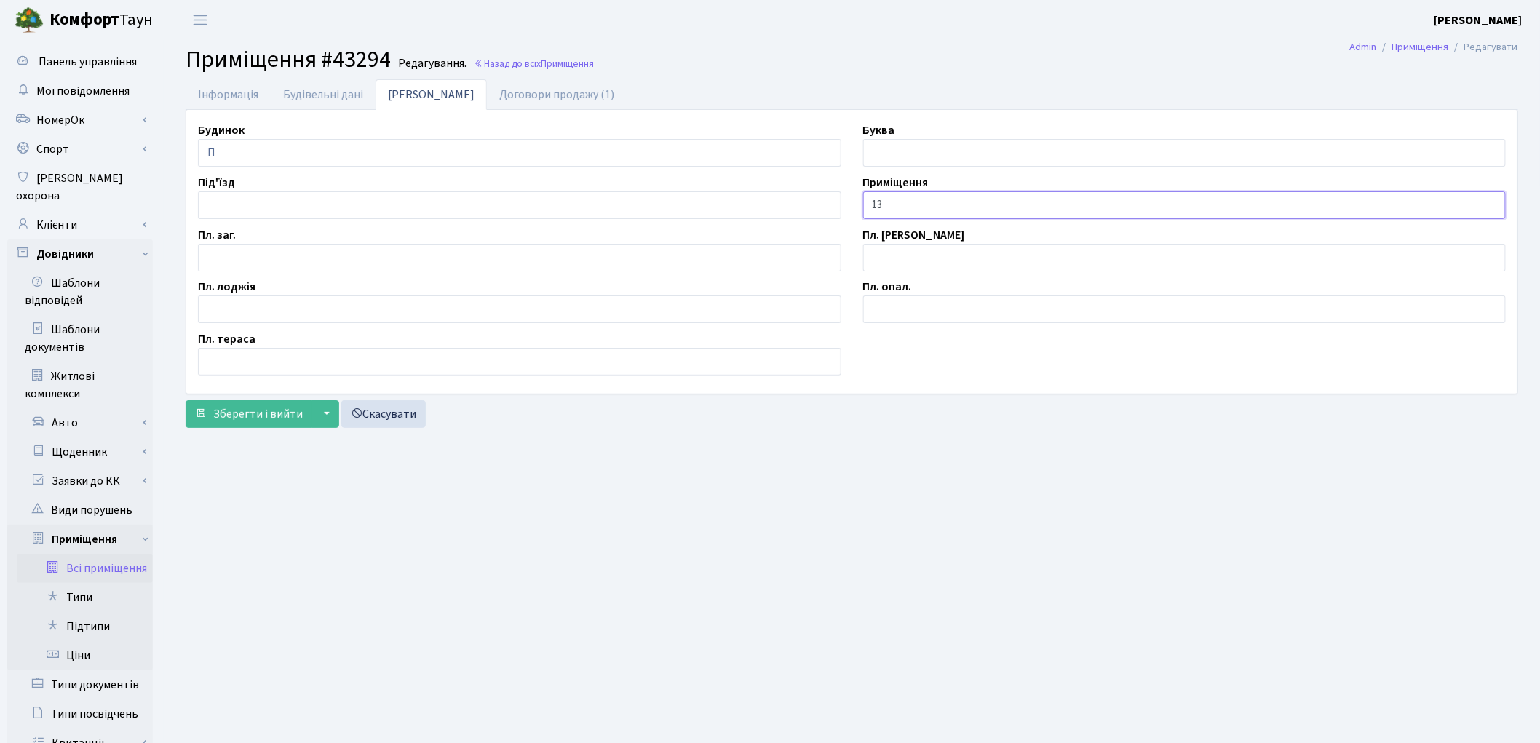
click at [870, 204] on input "13" at bounding box center [1184, 205] width 643 height 28
type input "П/М-13"
click at [223, 262] on input "text" at bounding box center [519, 258] width 643 height 28
type input "14.1"
click at [250, 410] on span "Зберегти і вийти" at bounding box center [258, 414] width 90 height 16
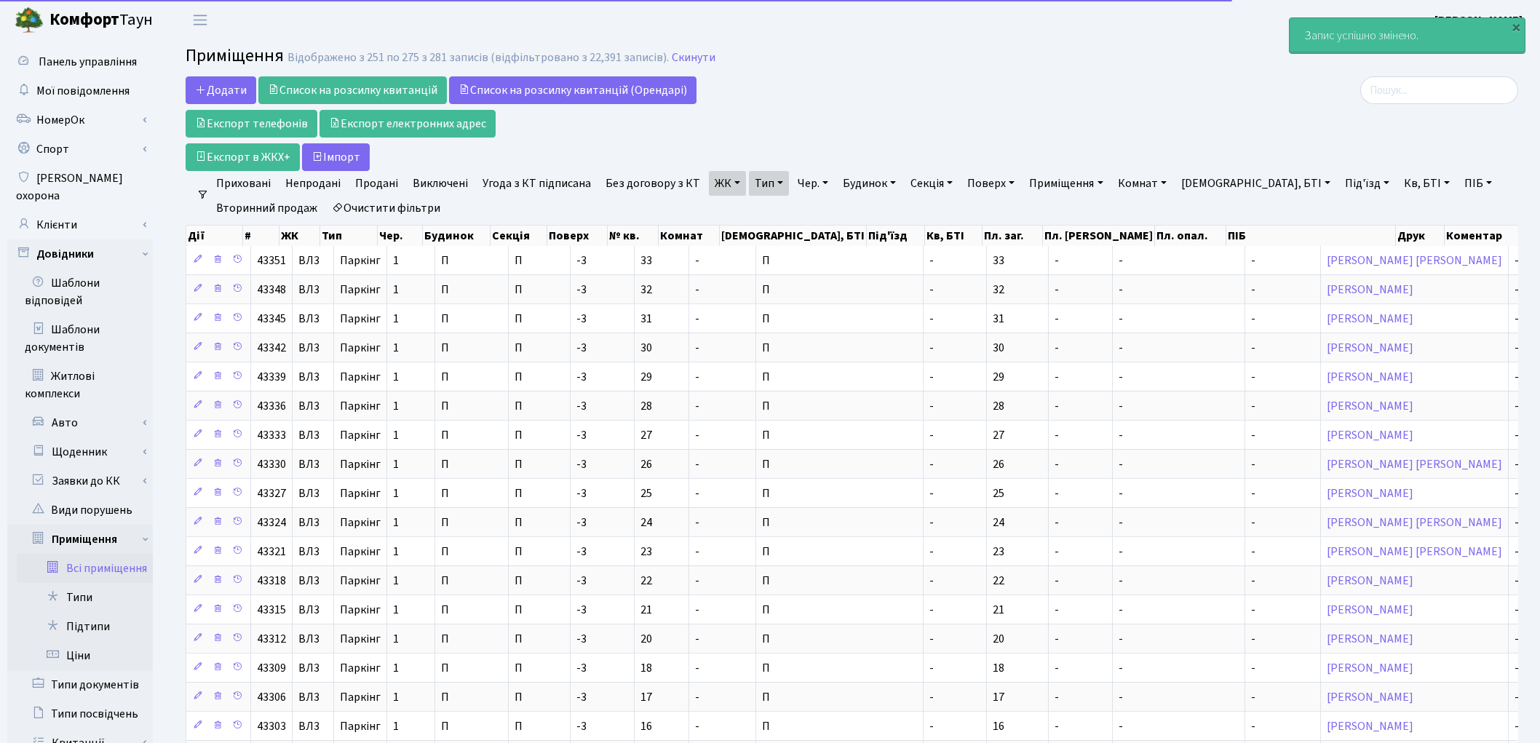
select select "25"
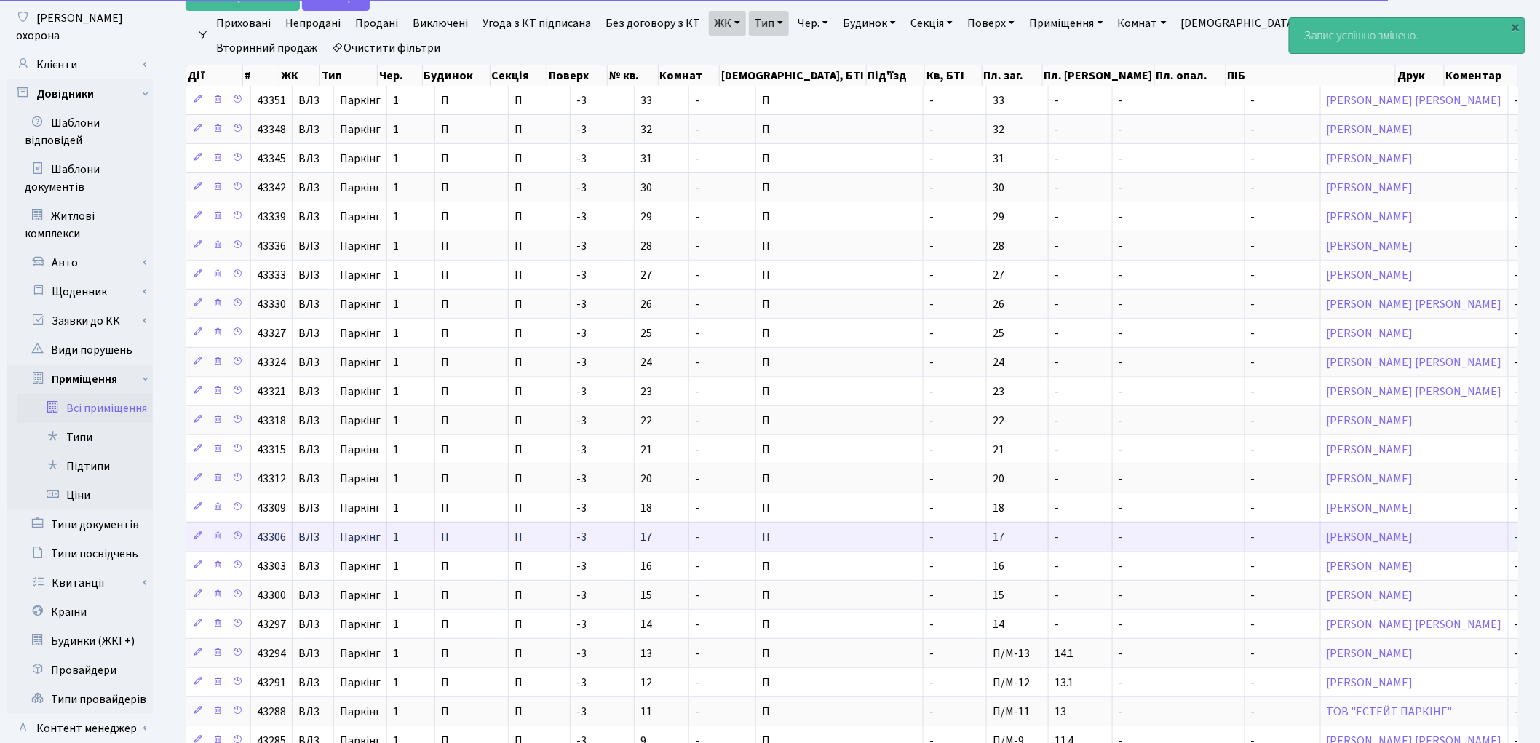
scroll to position [335, 0]
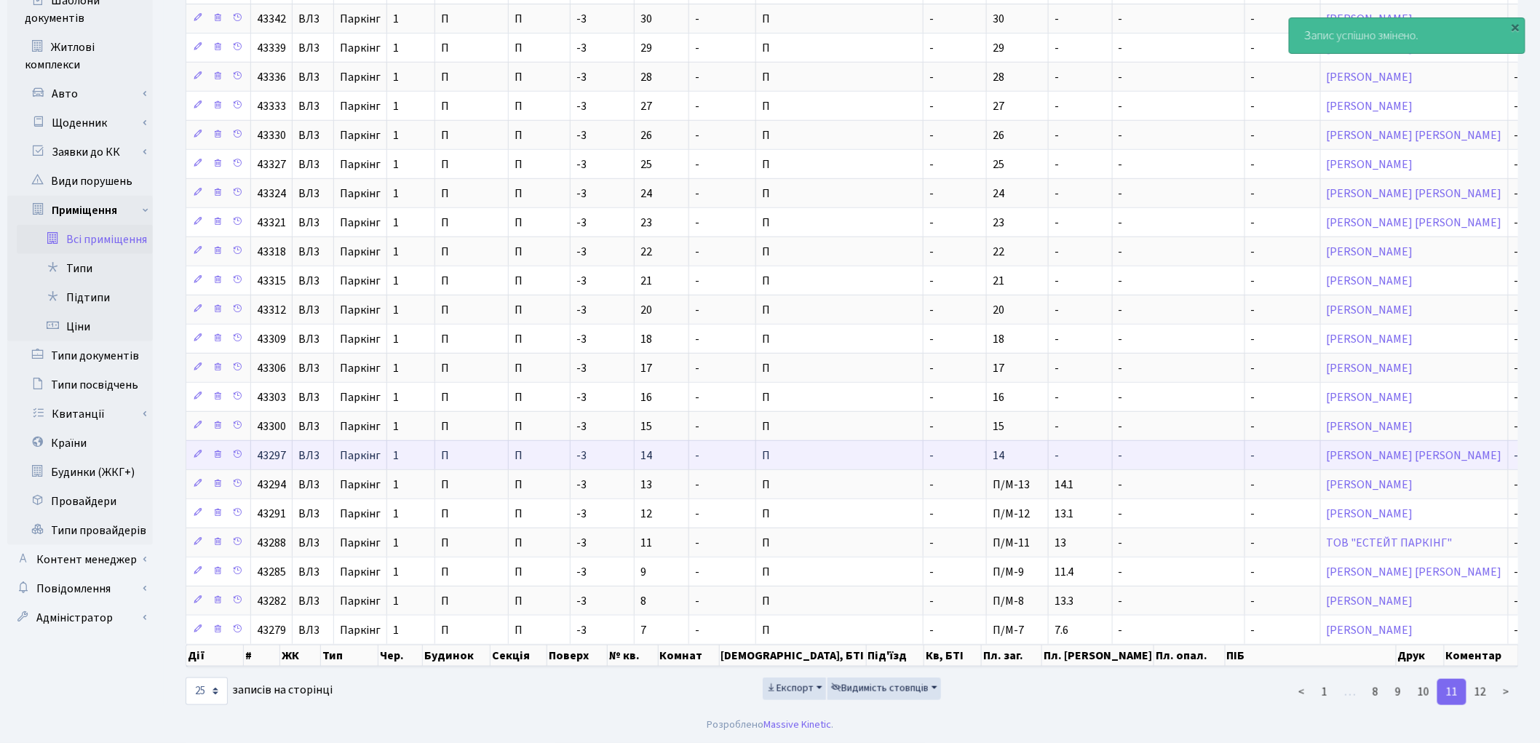
click at [1049, 453] on td "-" at bounding box center [1081, 454] width 64 height 29
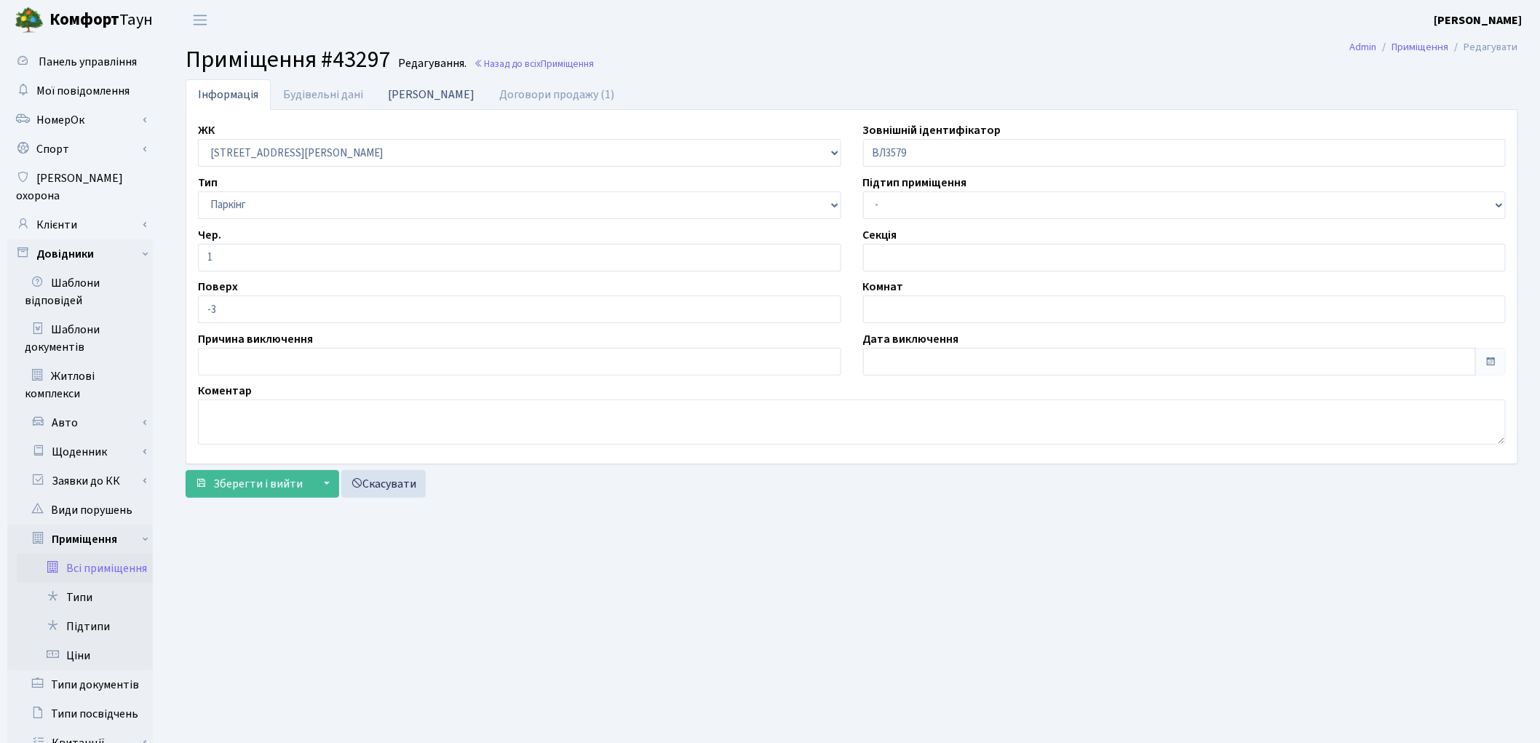
click at [402, 92] on link "[PERSON_NAME]" at bounding box center [430, 94] width 111 height 30
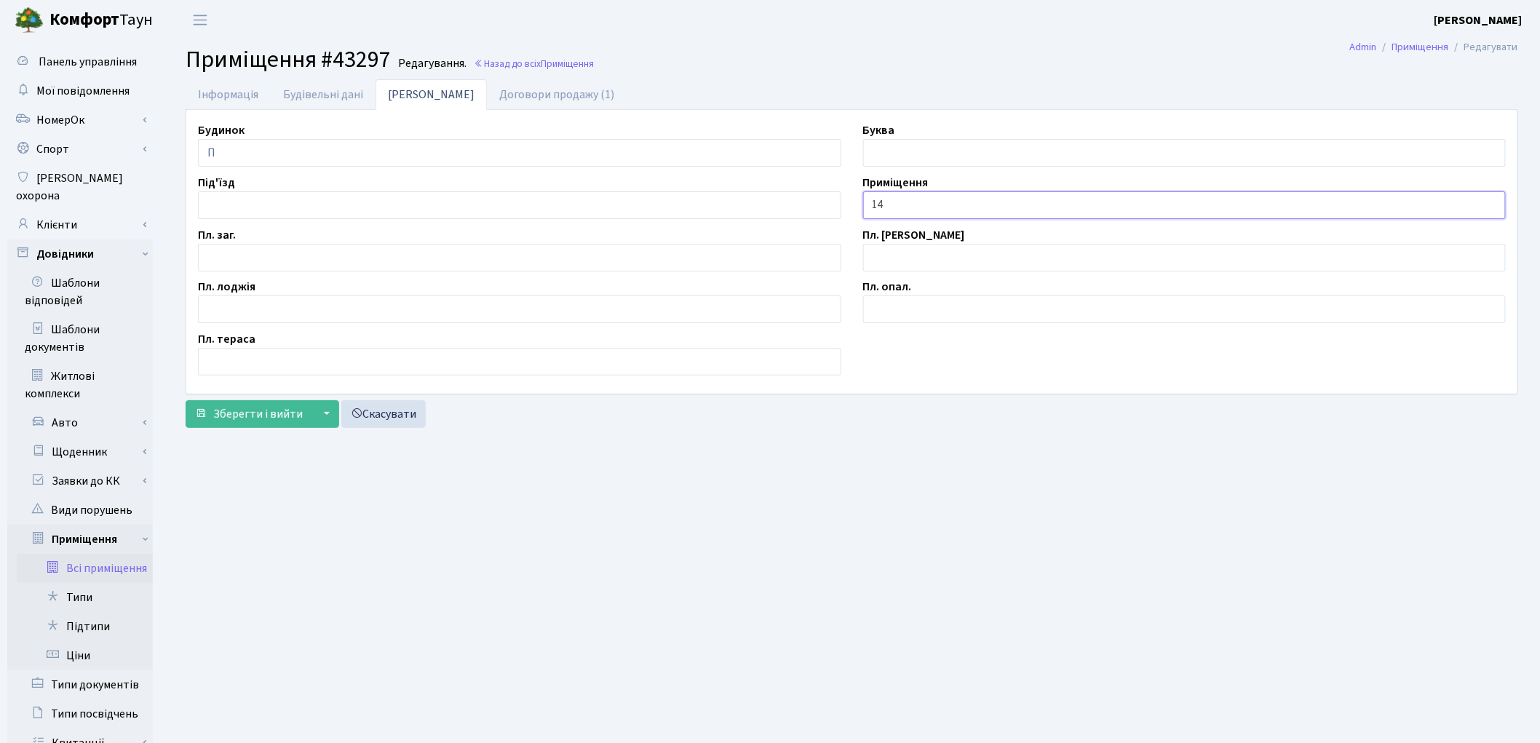
click at [874, 202] on input "14" at bounding box center [1184, 205] width 643 height 28
type input "П/М-14"
click at [228, 258] on input "text" at bounding box center [519, 258] width 643 height 28
type input "8.7"
click at [222, 413] on span "Зберегти і вийти" at bounding box center [258, 414] width 90 height 16
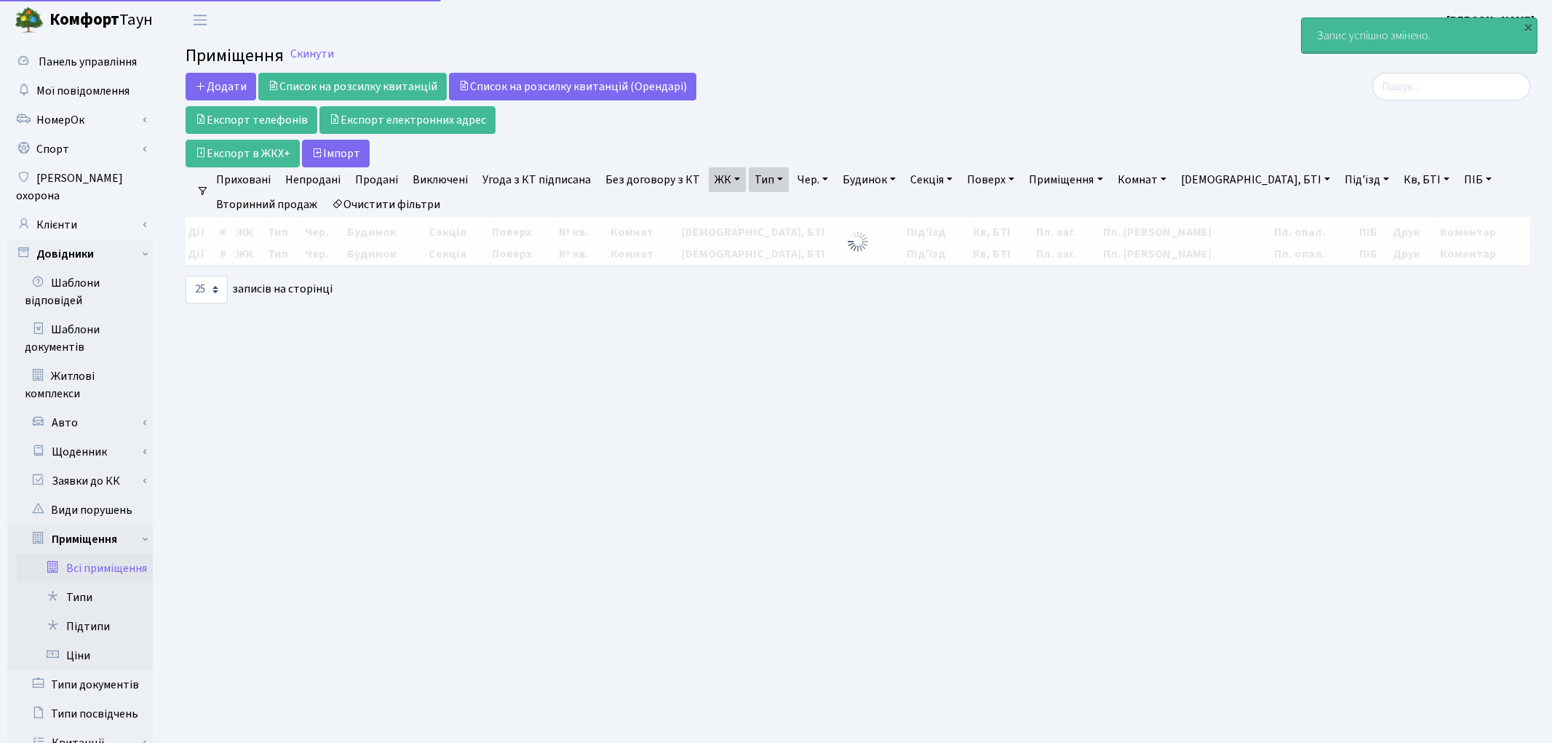
select select "25"
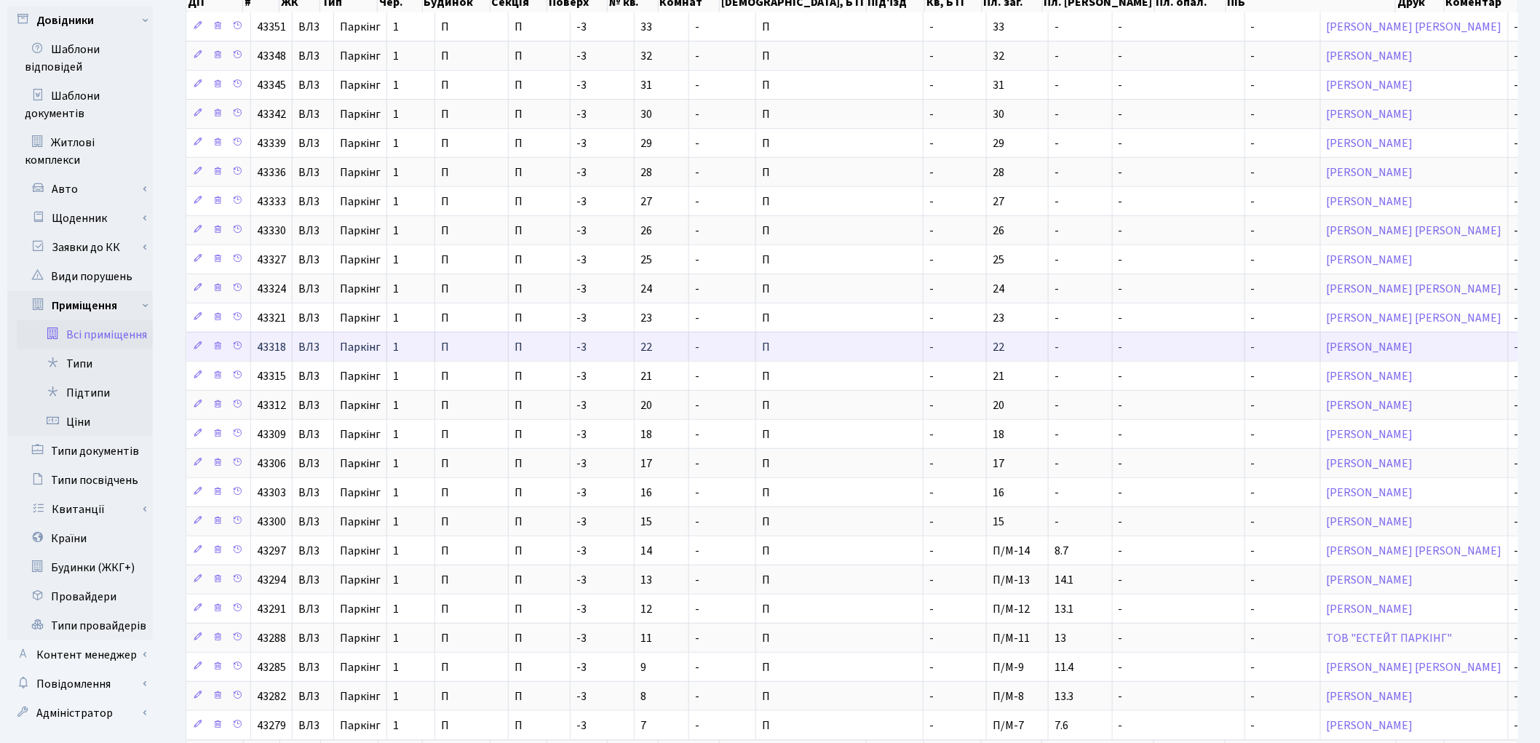
scroll to position [242, 0]
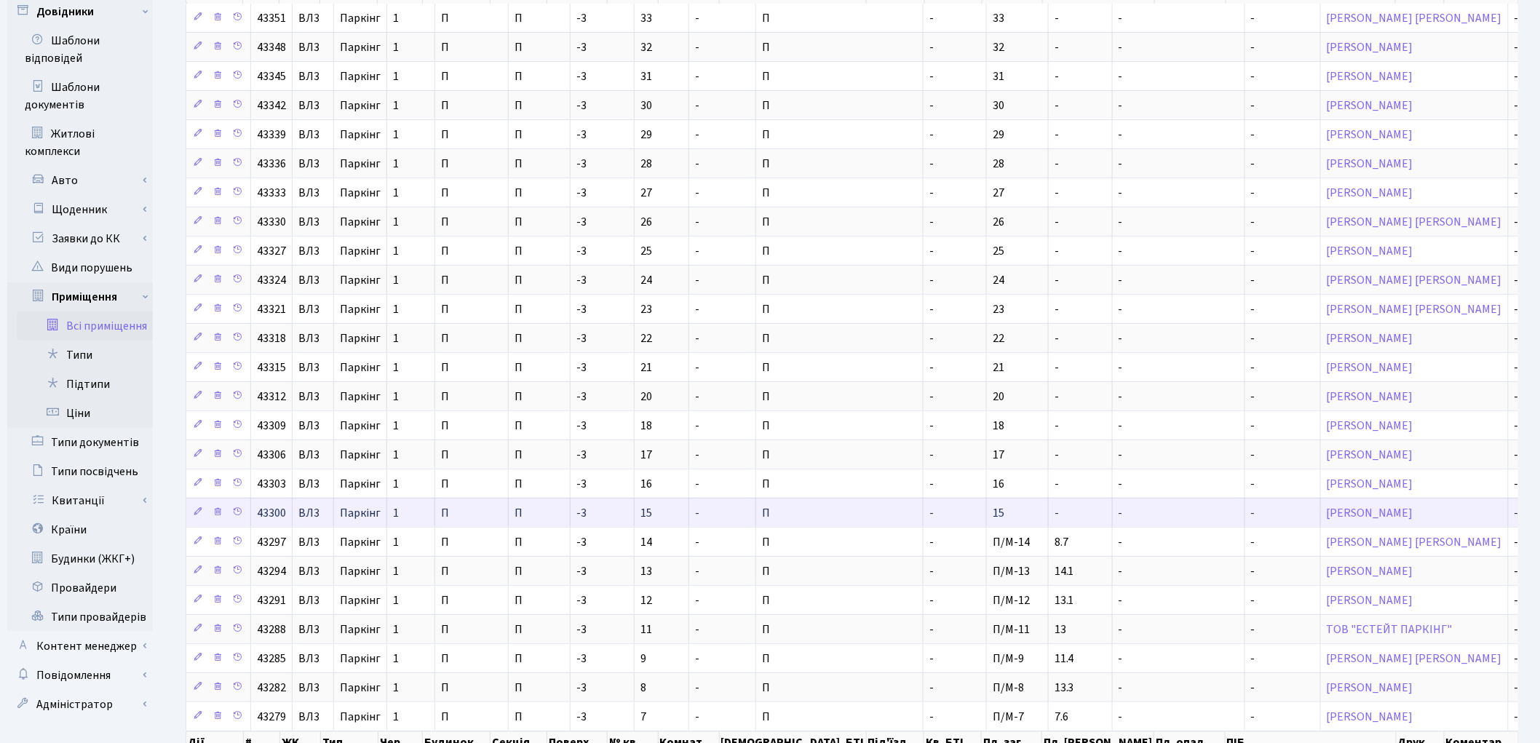
click at [1049, 520] on td "-" at bounding box center [1081, 512] width 64 height 29
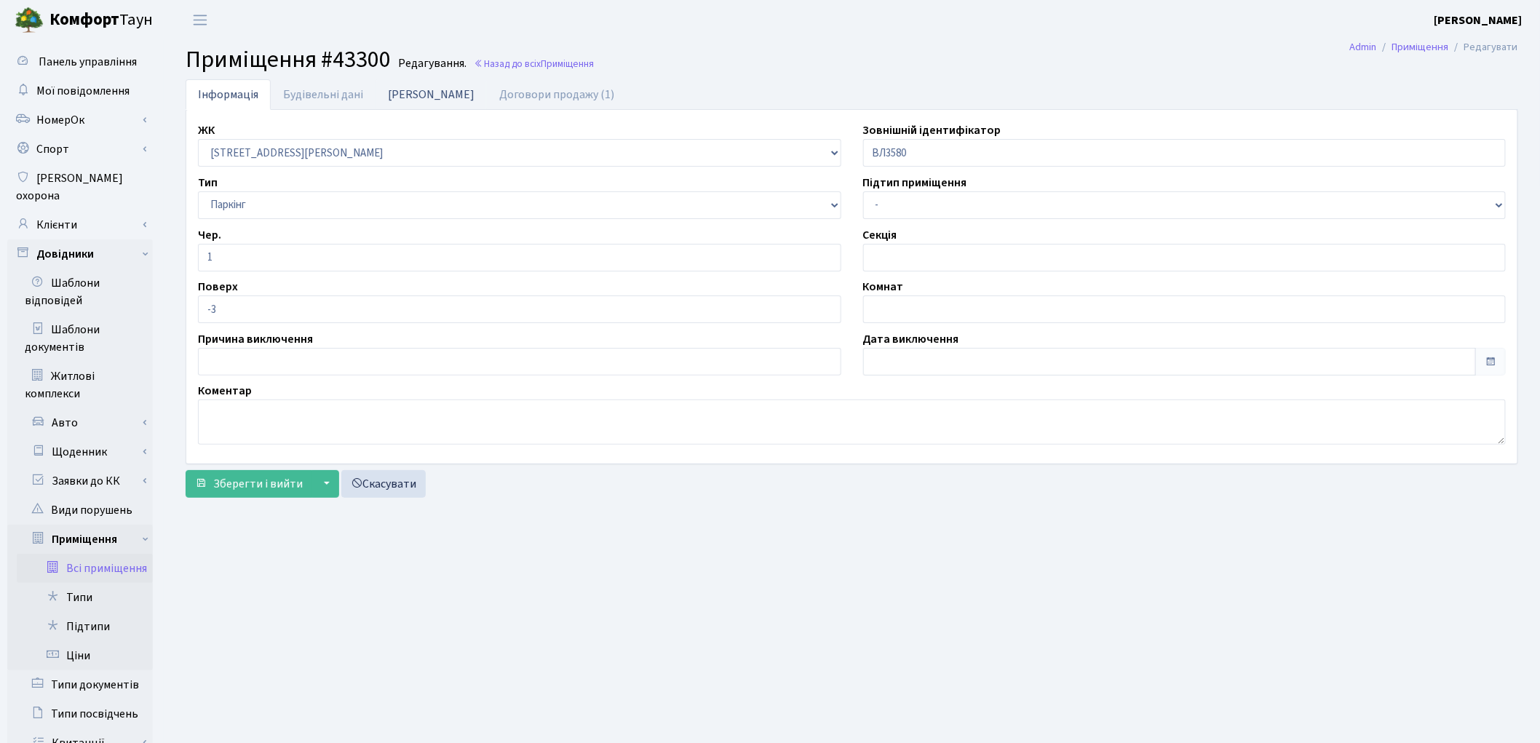
click at [402, 93] on link "[PERSON_NAME]" at bounding box center [430, 94] width 111 height 30
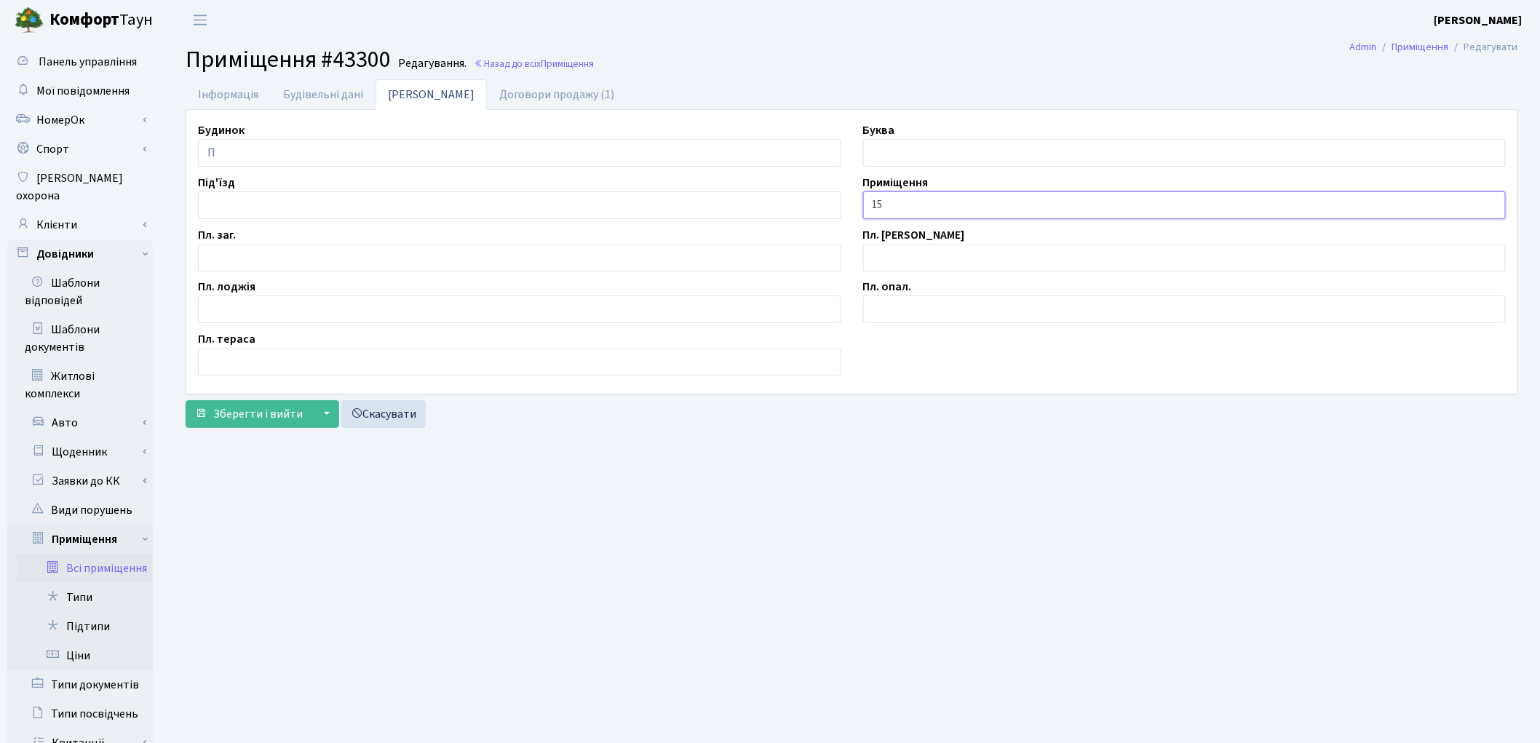
click at [869, 208] on input "15" at bounding box center [1184, 205] width 643 height 28
type input "П/М-15"
click at [245, 257] on input "text" at bounding box center [519, 258] width 643 height 28
type input "8.7"
click at [228, 418] on span "Зберегти і вийти" at bounding box center [258, 414] width 90 height 16
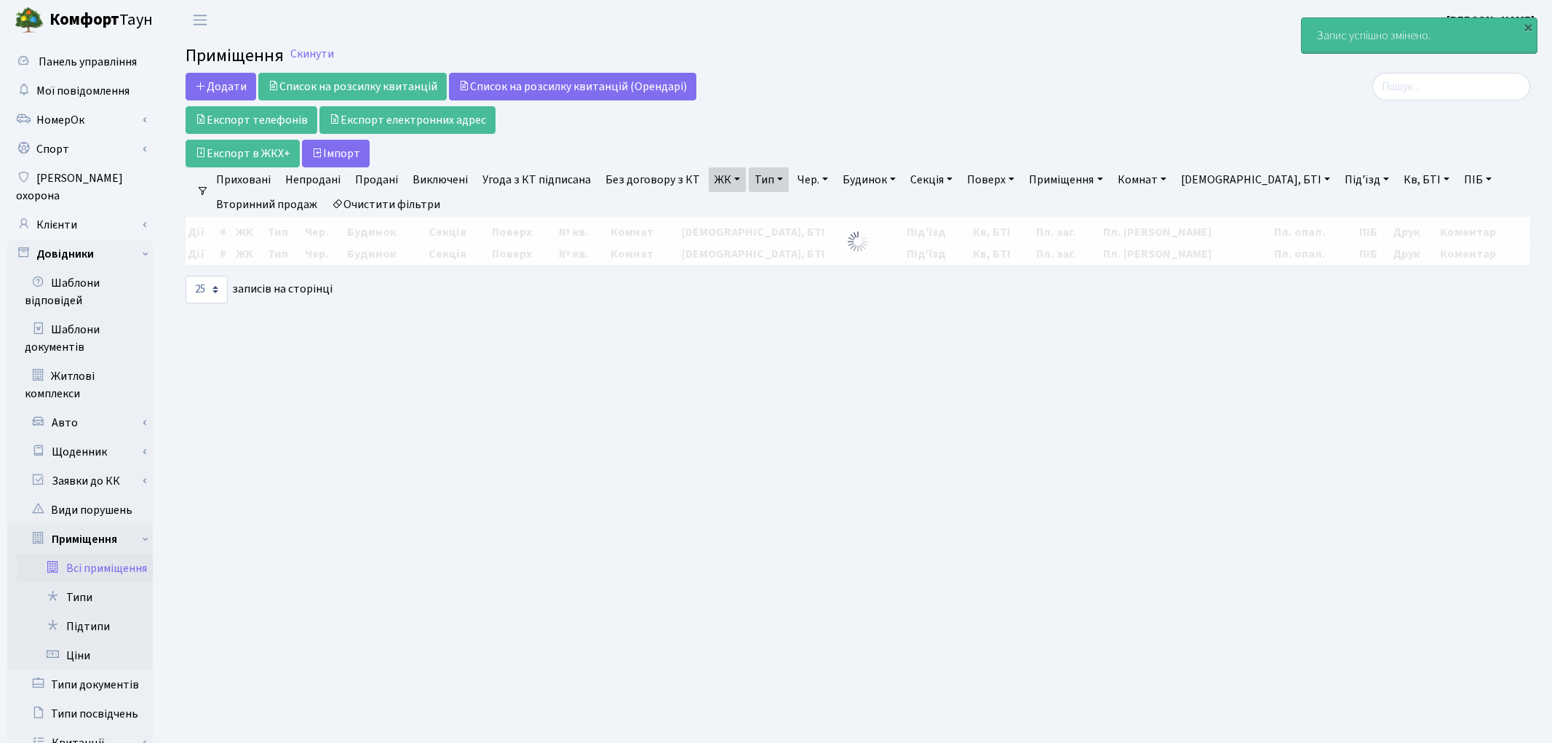
select select "25"
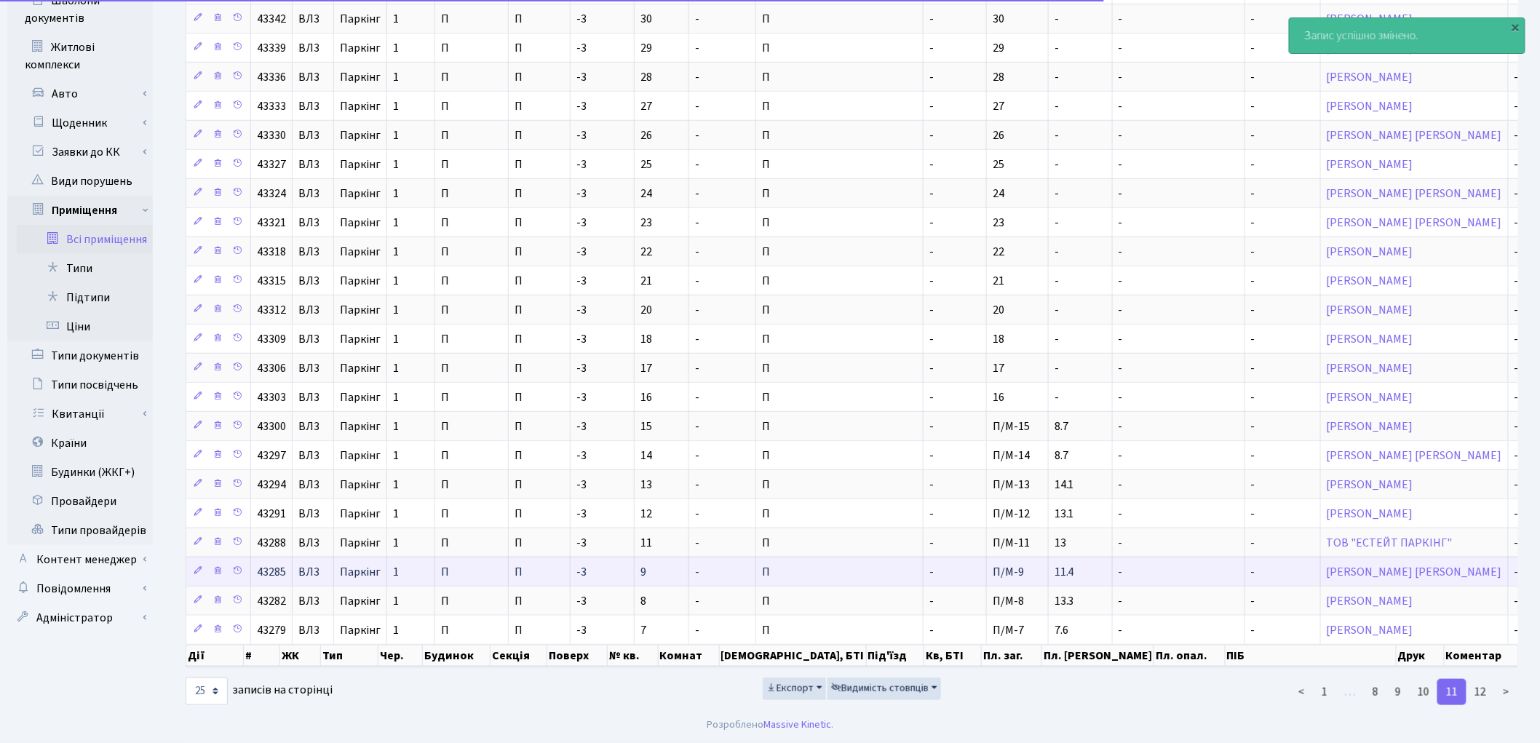
scroll to position [335, 0]
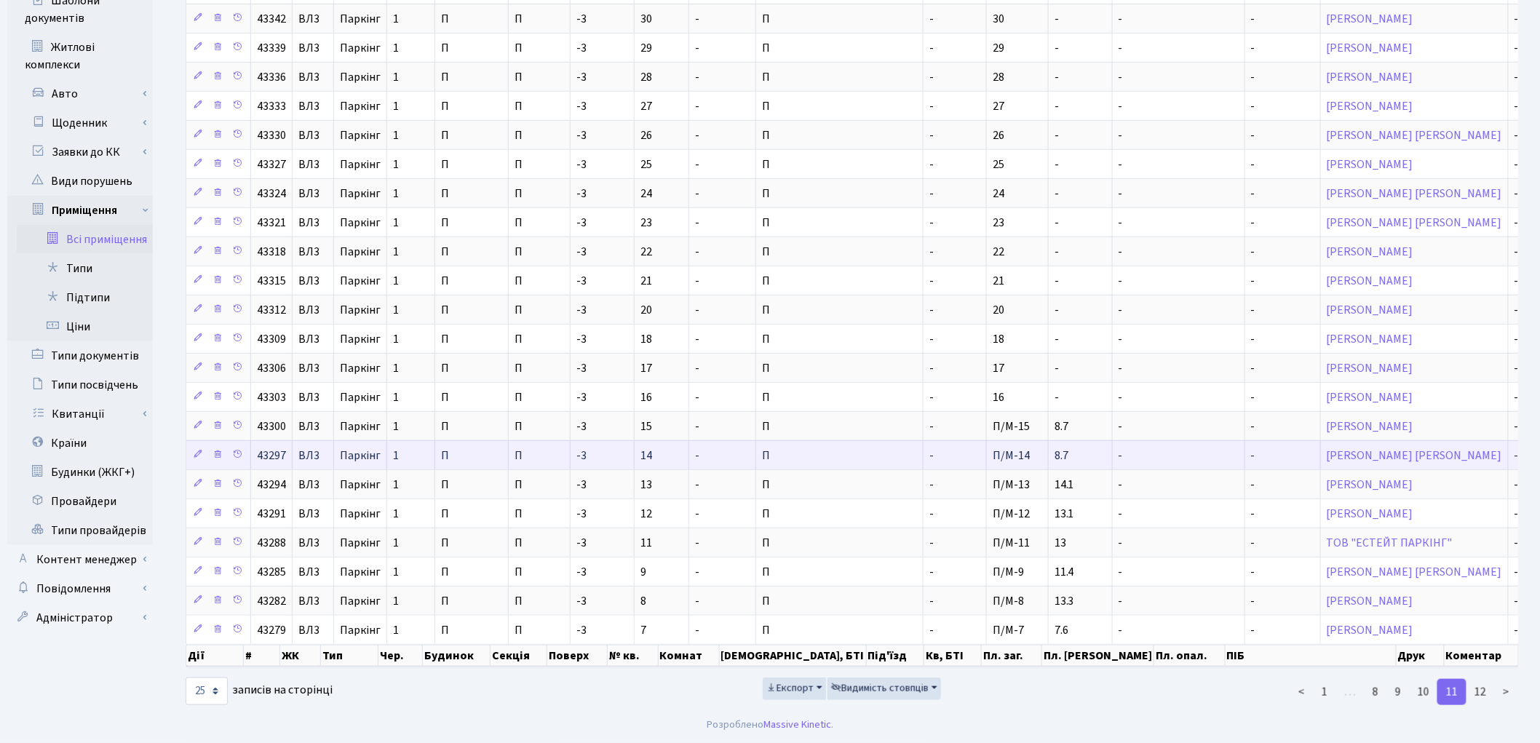
click at [1049, 460] on td "8.7" at bounding box center [1081, 454] width 64 height 29
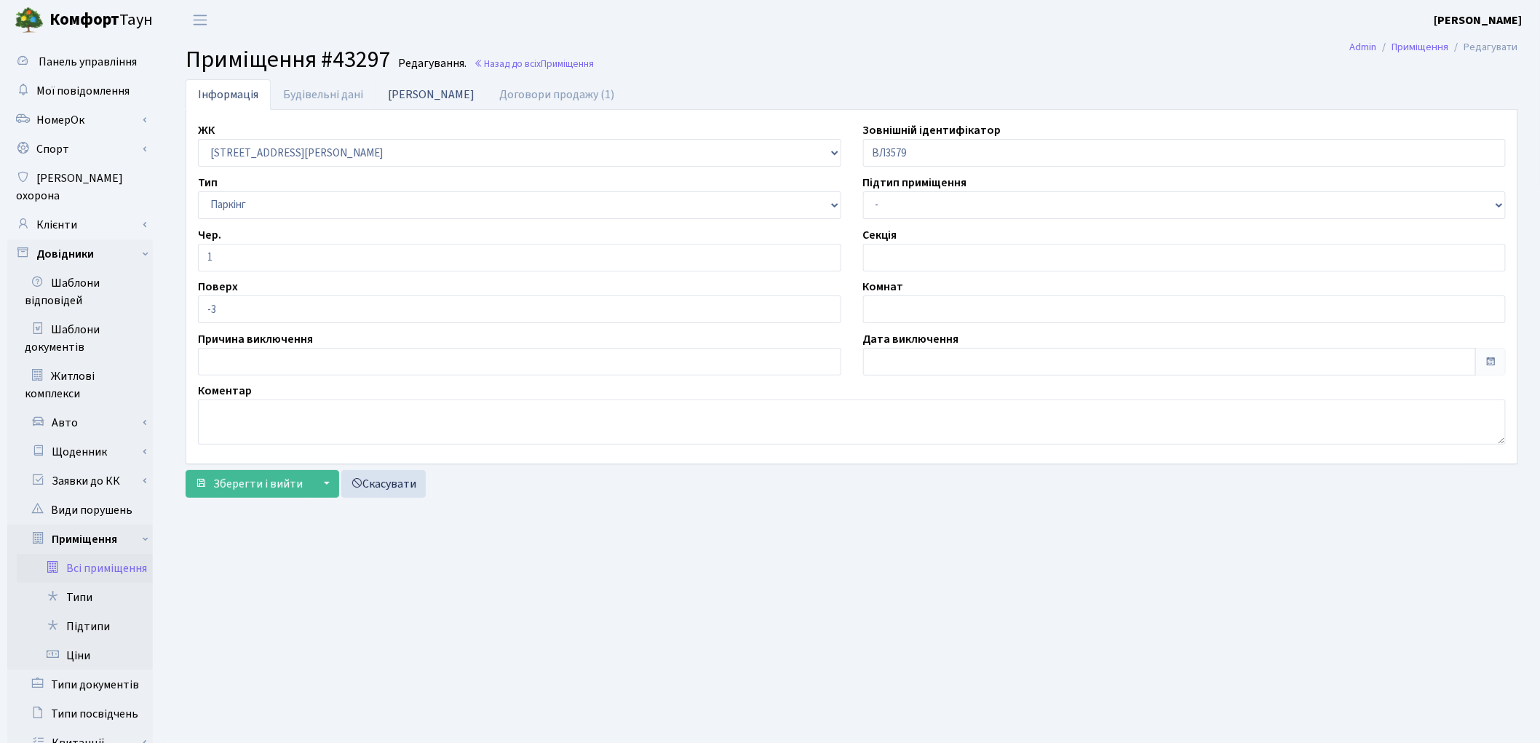
click at [405, 93] on link "[PERSON_NAME]" at bounding box center [430, 94] width 111 height 30
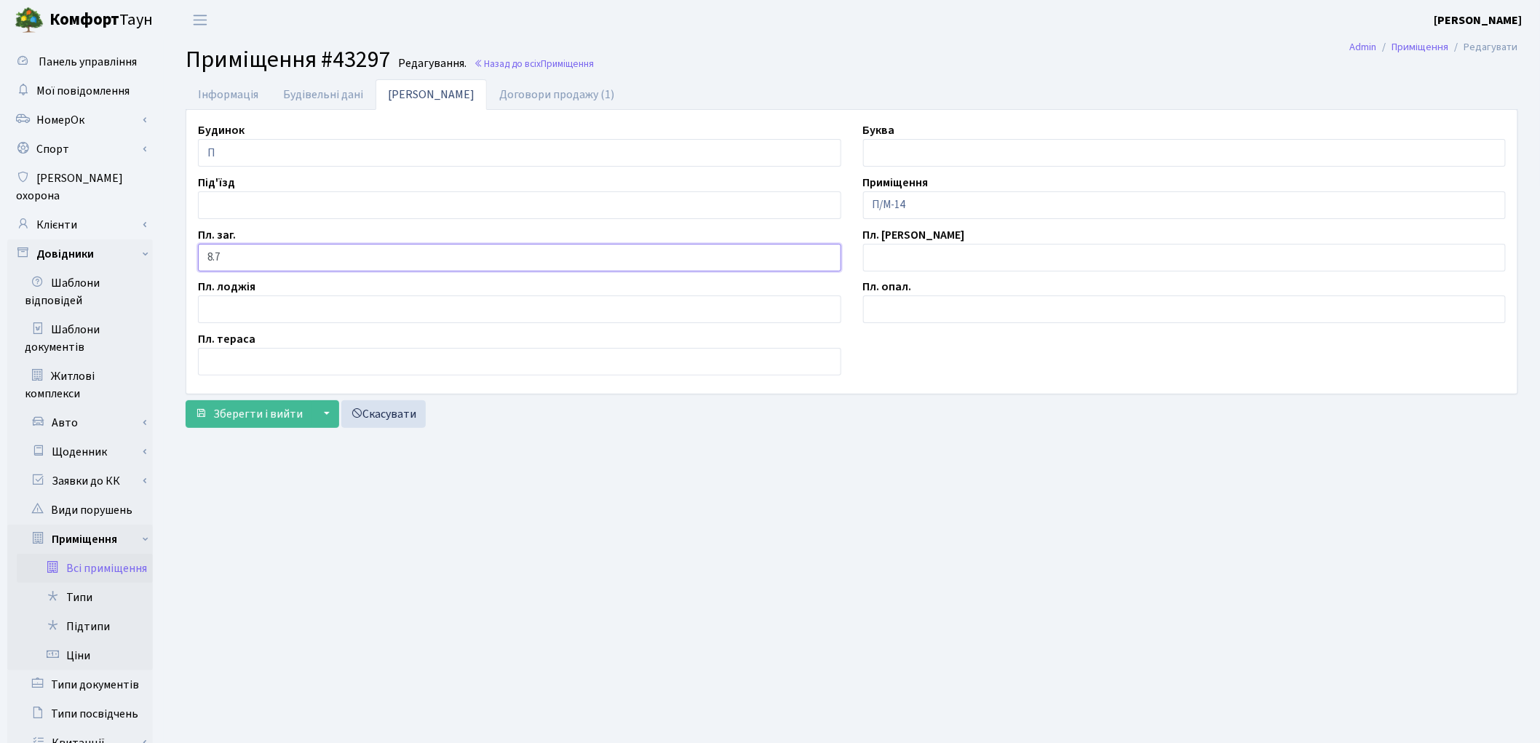
click at [272, 255] on input "8.7" at bounding box center [519, 258] width 643 height 28
type input "8"
type input "11.4"
click at [265, 424] on button "Зберегти і вийти" at bounding box center [249, 414] width 127 height 28
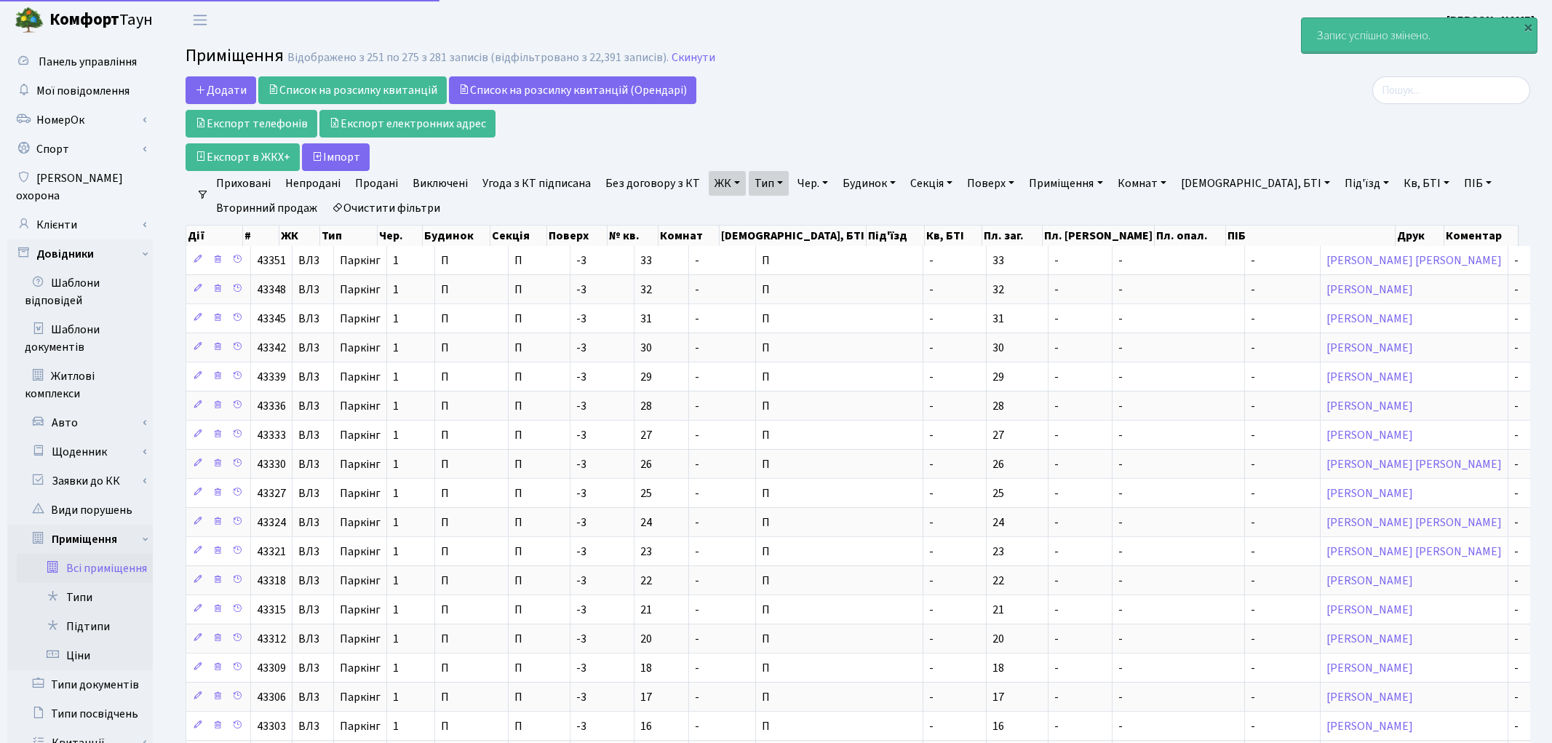
select select "25"
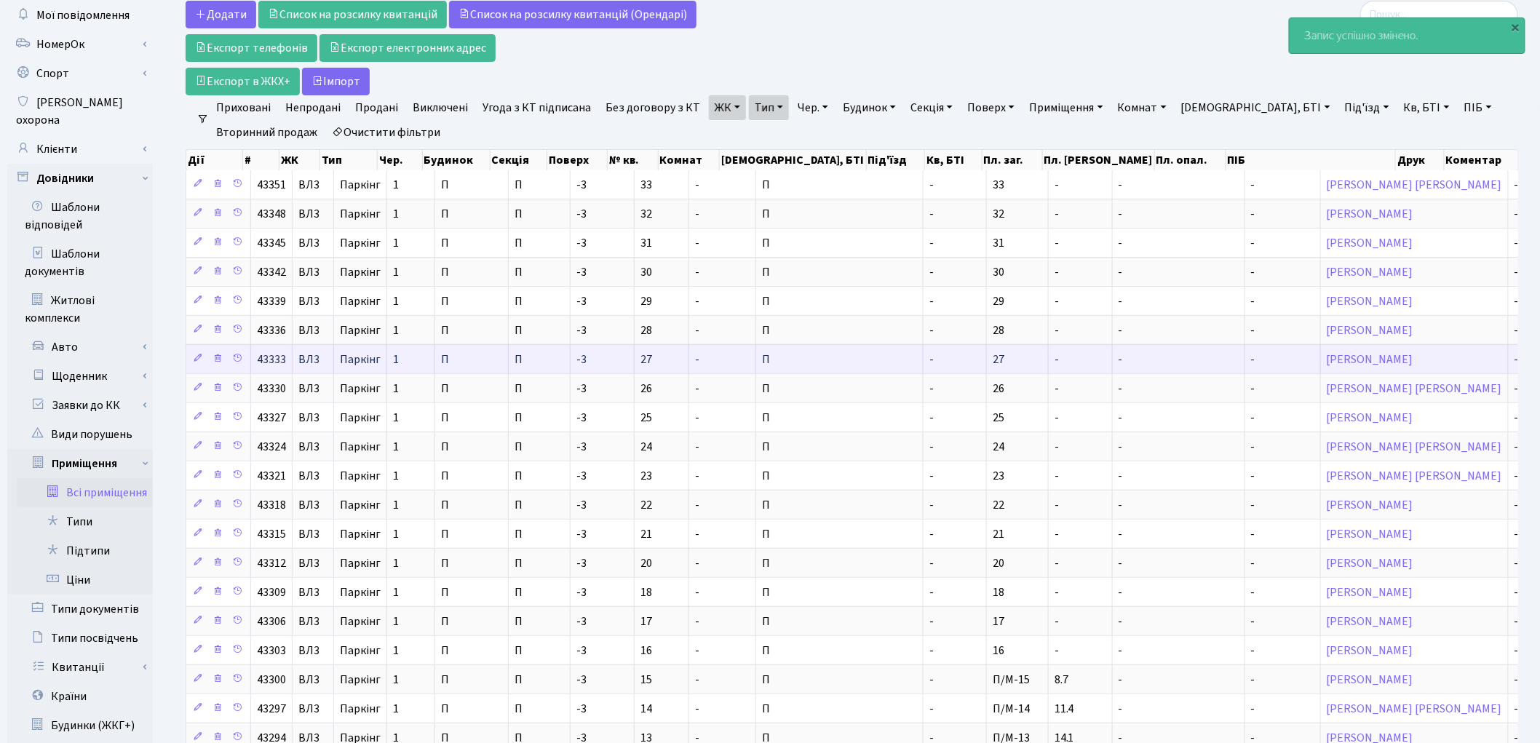
scroll to position [335, 0]
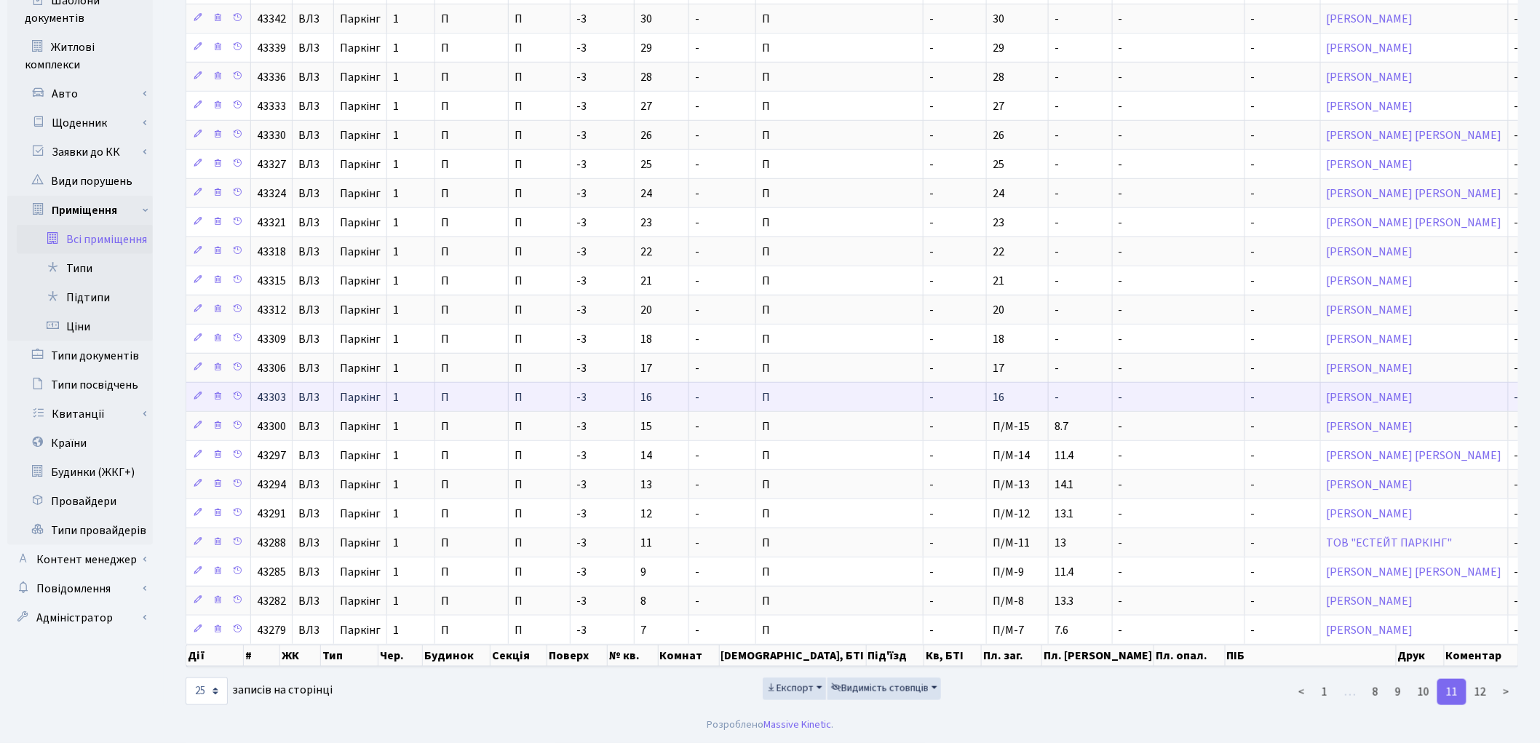
click at [1049, 389] on td "-" at bounding box center [1081, 396] width 64 height 29
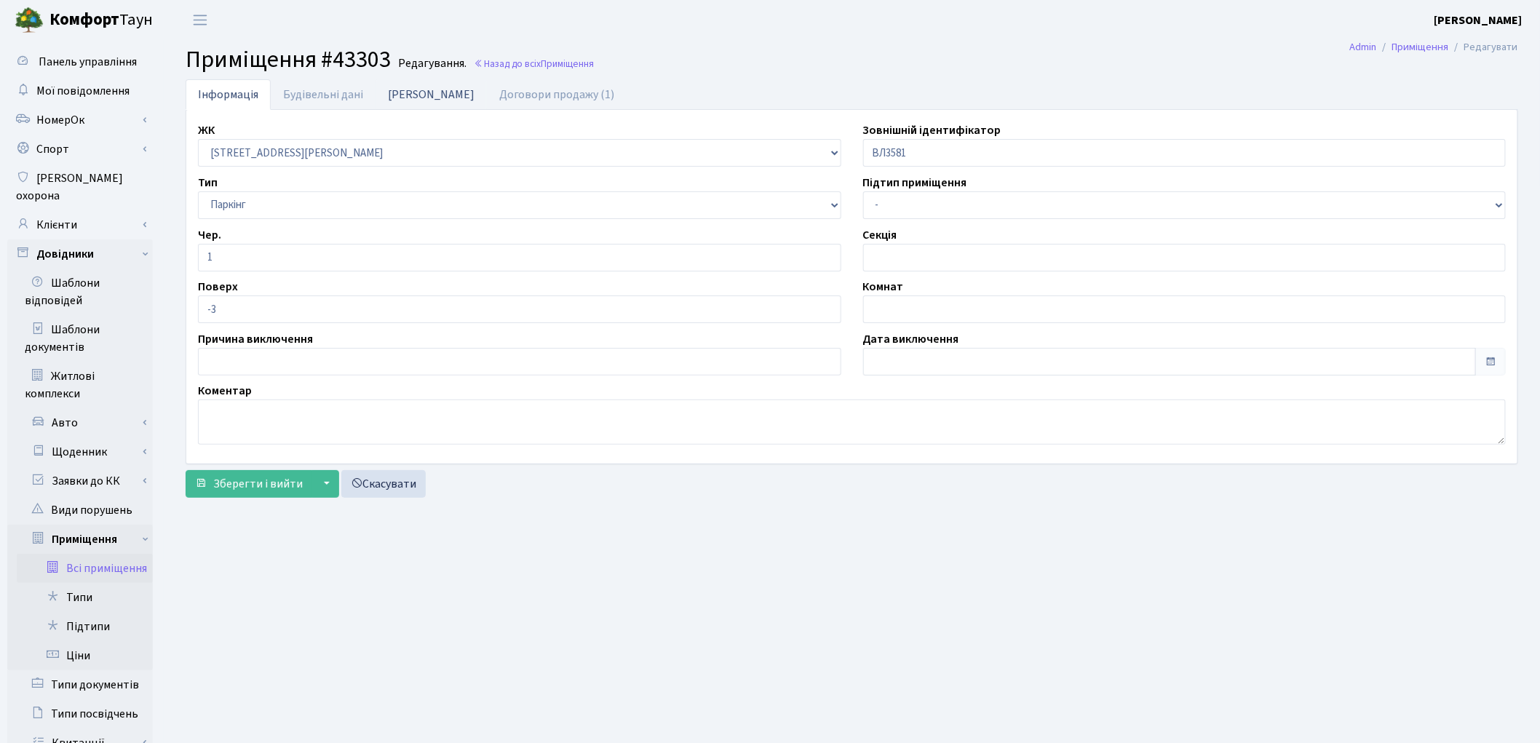
click at [404, 103] on link "[PERSON_NAME]" at bounding box center [430, 94] width 111 height 30
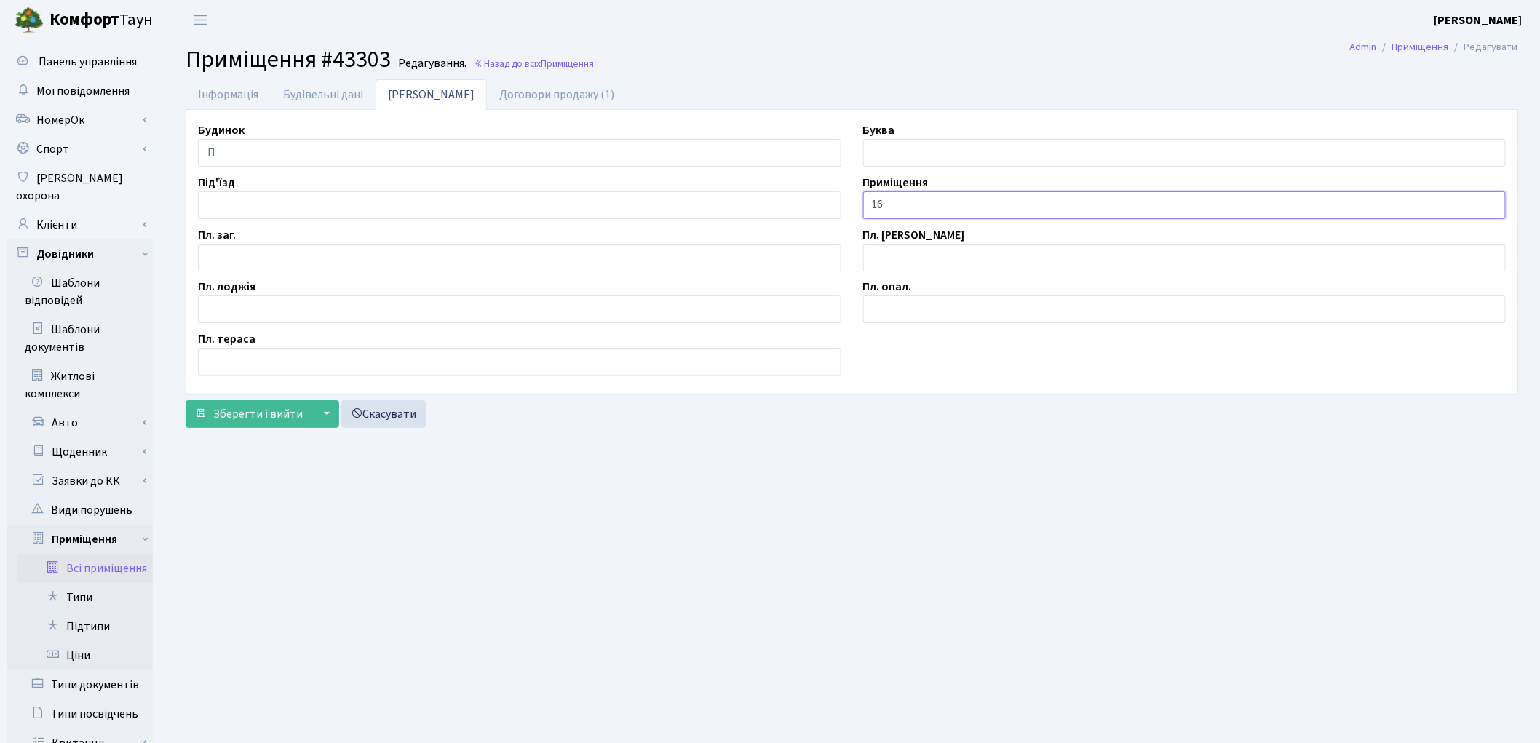
click at [870, 201] on input "16" at bounding box center [1184, 205] width 643 height 28
type input "П/М-16"
click at [311, 242] on div "Пл. заг." at bounding box center [519, 248] width 665 height 45
click at [307, 255] on input "text" at bounding box center [519, 258] width 643 height 28
type input "11.7"
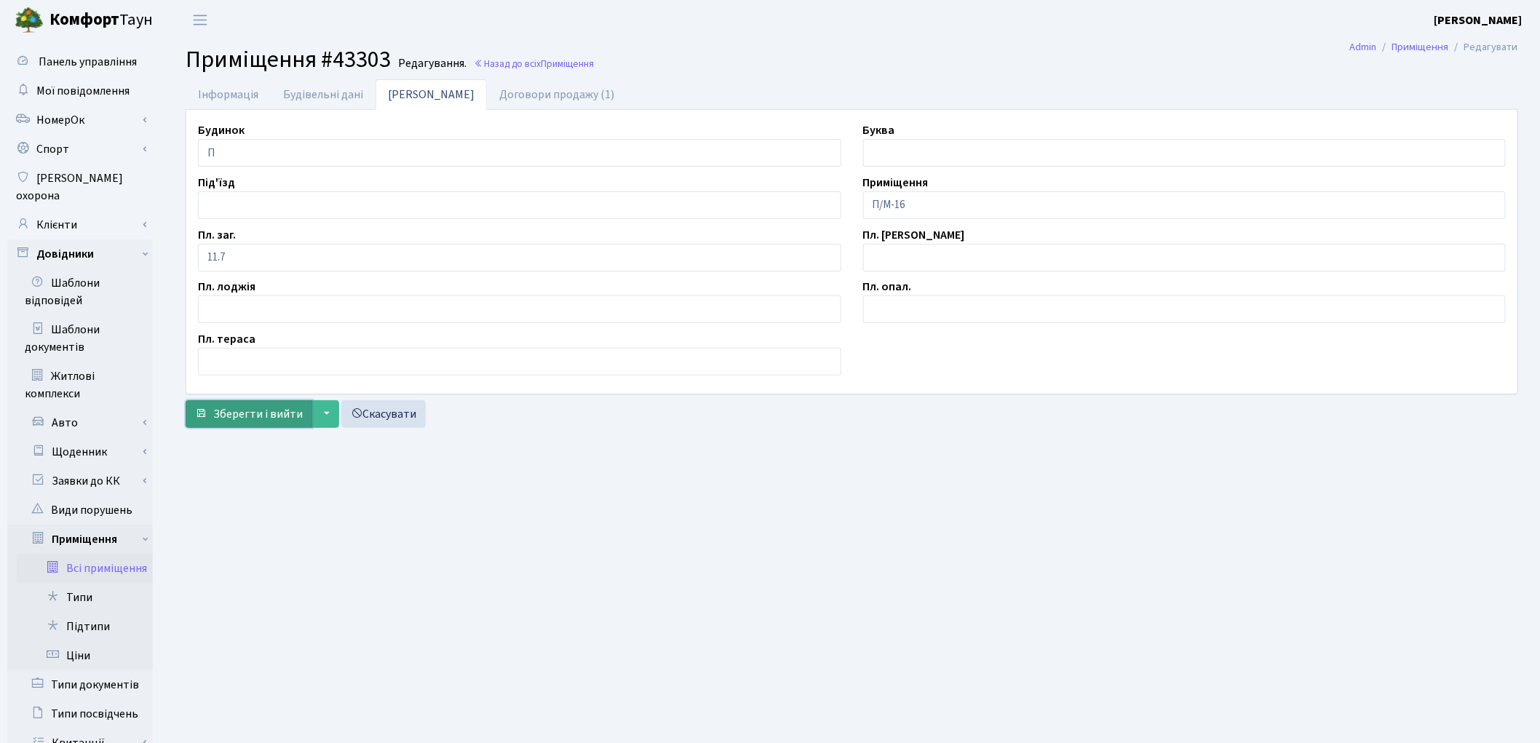
click at [245, 412] on span "Зберегти і вийти" at bounding box center [258, 414] width 90 height 16
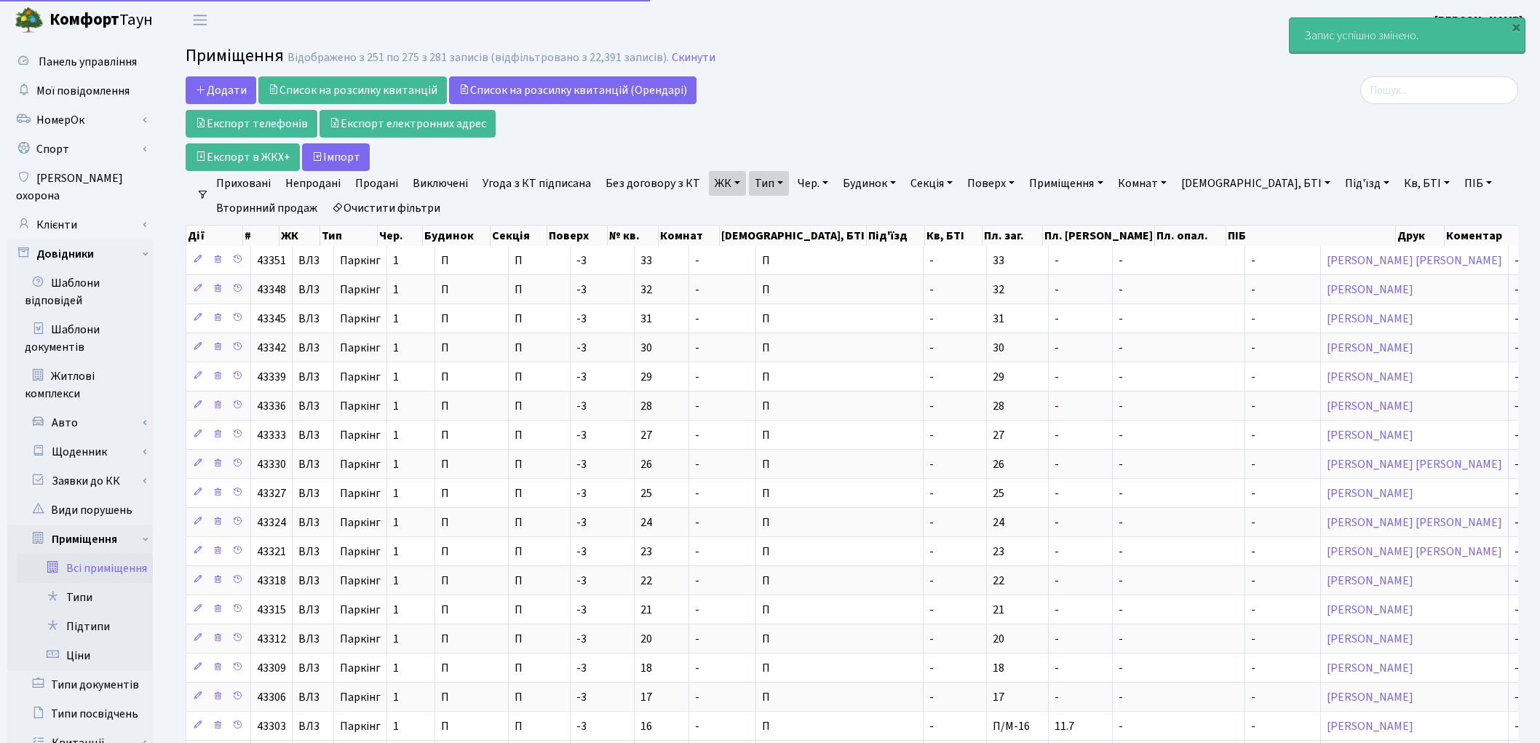
select select "25"
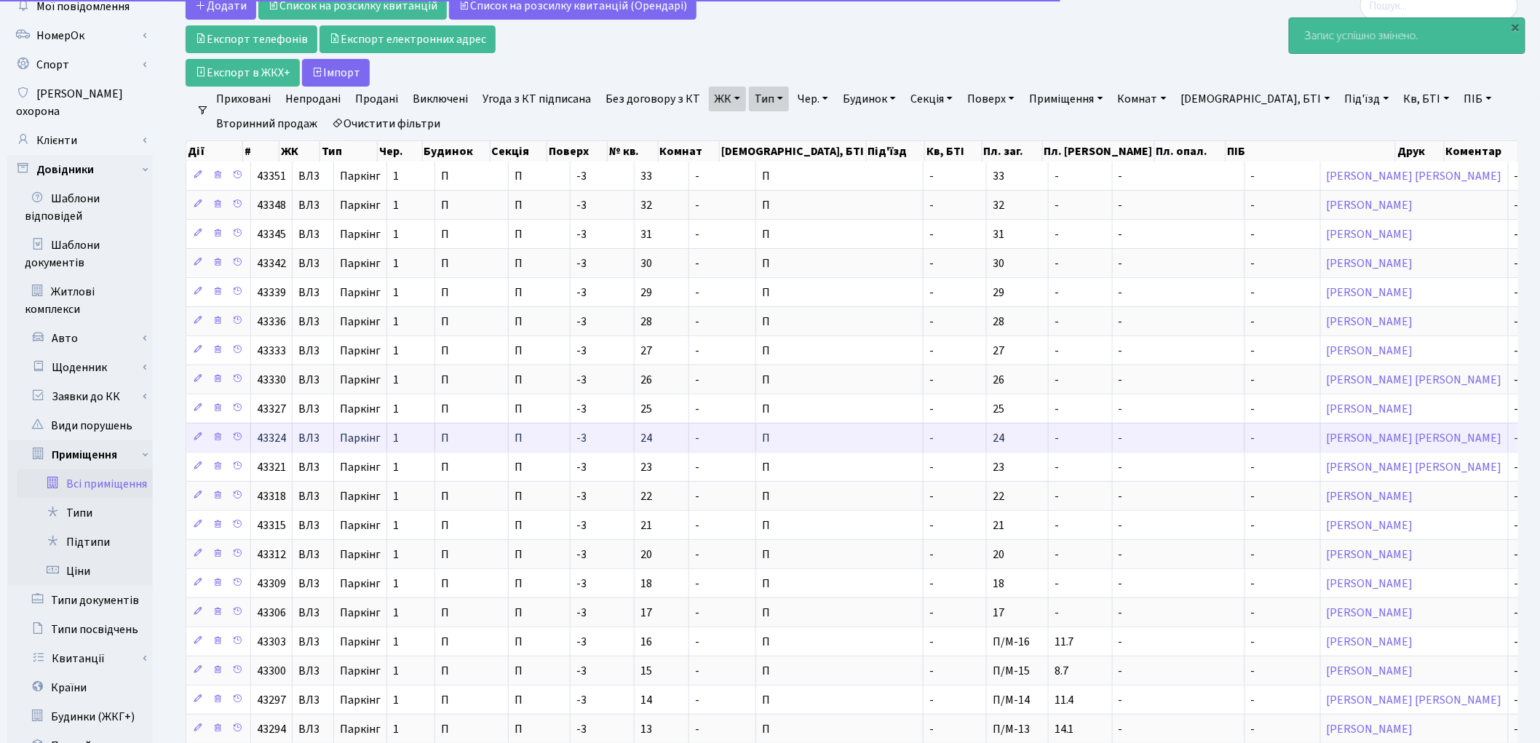
scroll to position [242, 0]
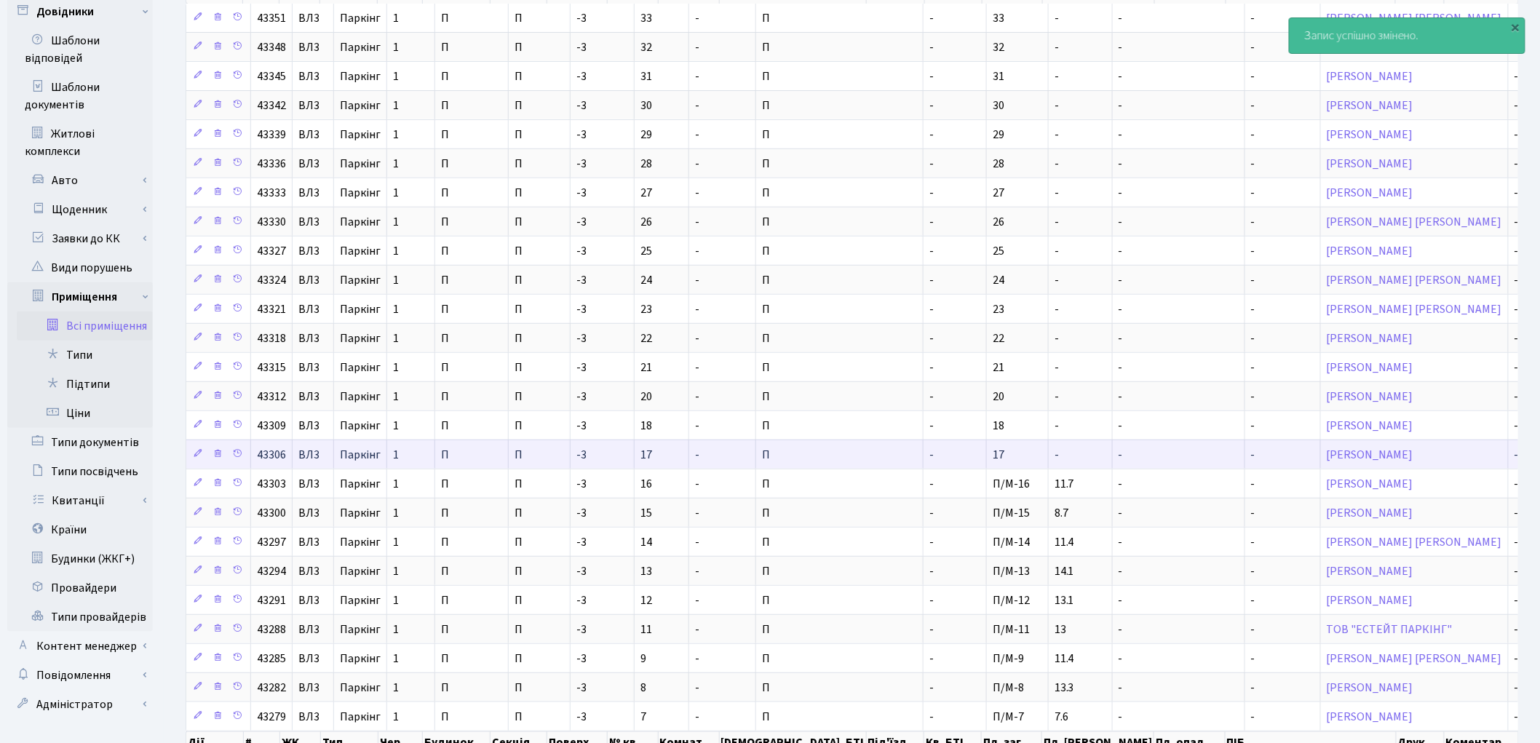
click at [1049, 458] on td "-" at bounding box center [1081, 454] width 64 height 29
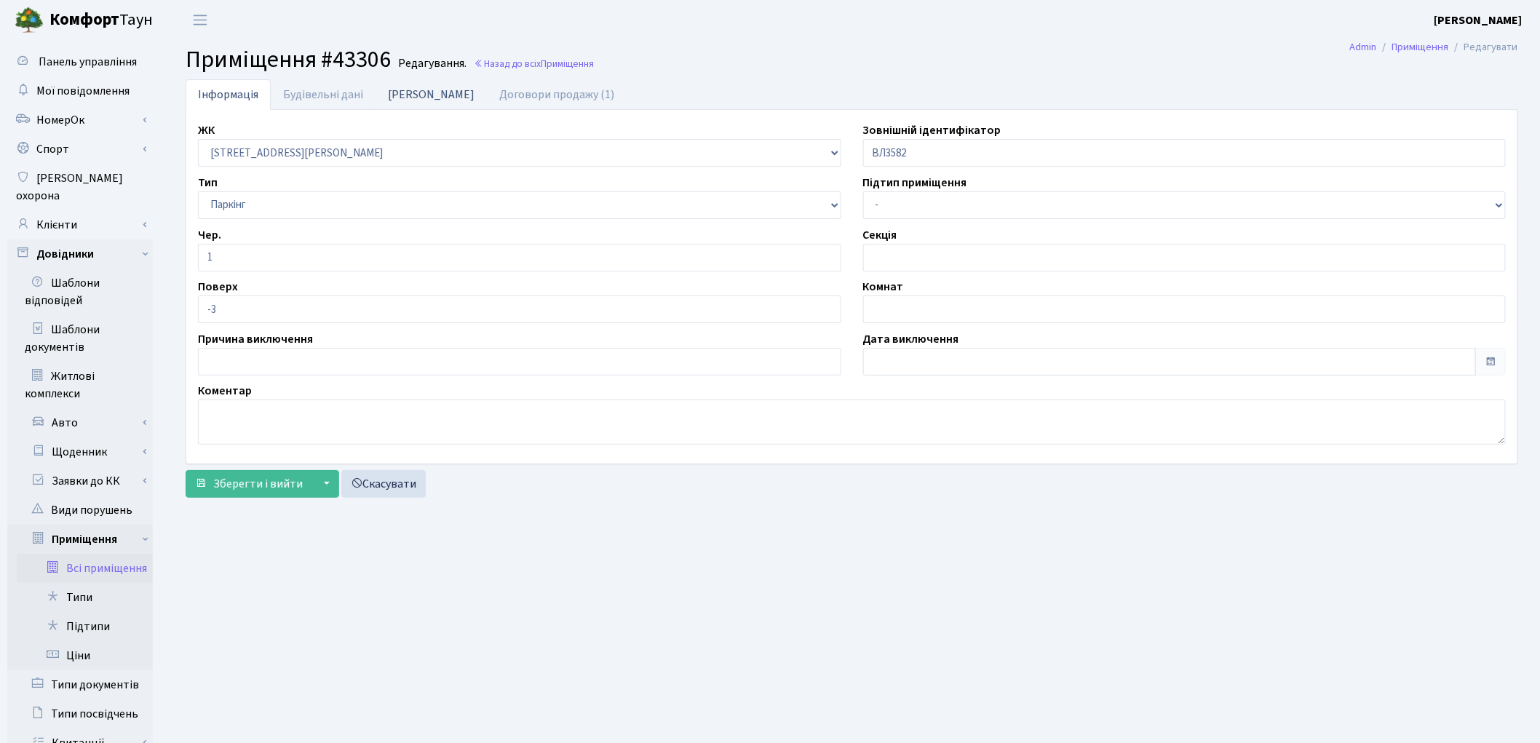
click at [405, 100] on link "[PERSON_NAME]" at bounding box center [430, 94] width 111 height 30
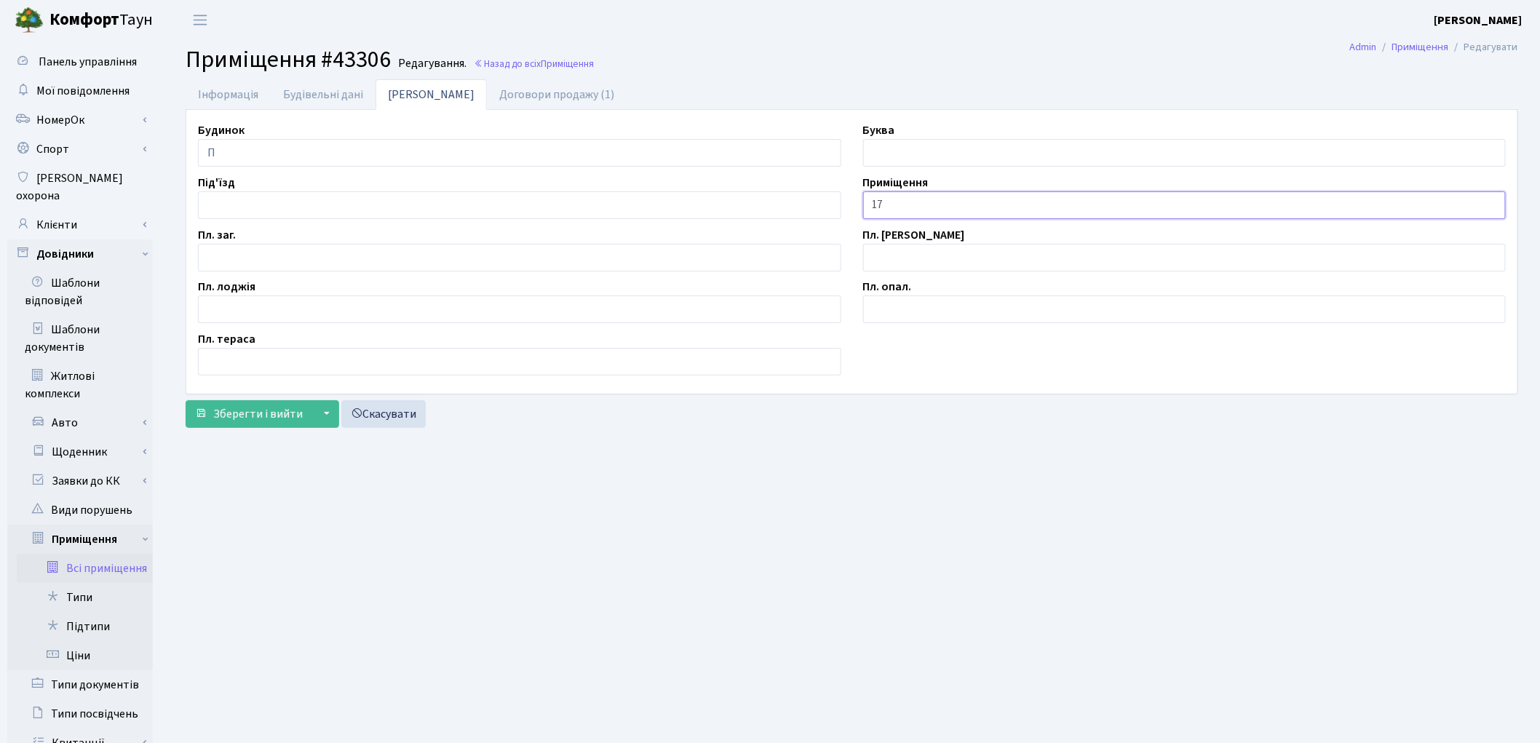
click at [872, 200] on input "17" at bounding box center [1184, 205] width 643 height 28
type input "П/М-17"
click at [272, 258] on input "text" at bounding box center [519, 258] width 643 height 28
type input "10.9"
click at [258, 422] on span "Зберегти і вийти" at bounding box center [258, 414] width 90 height 16
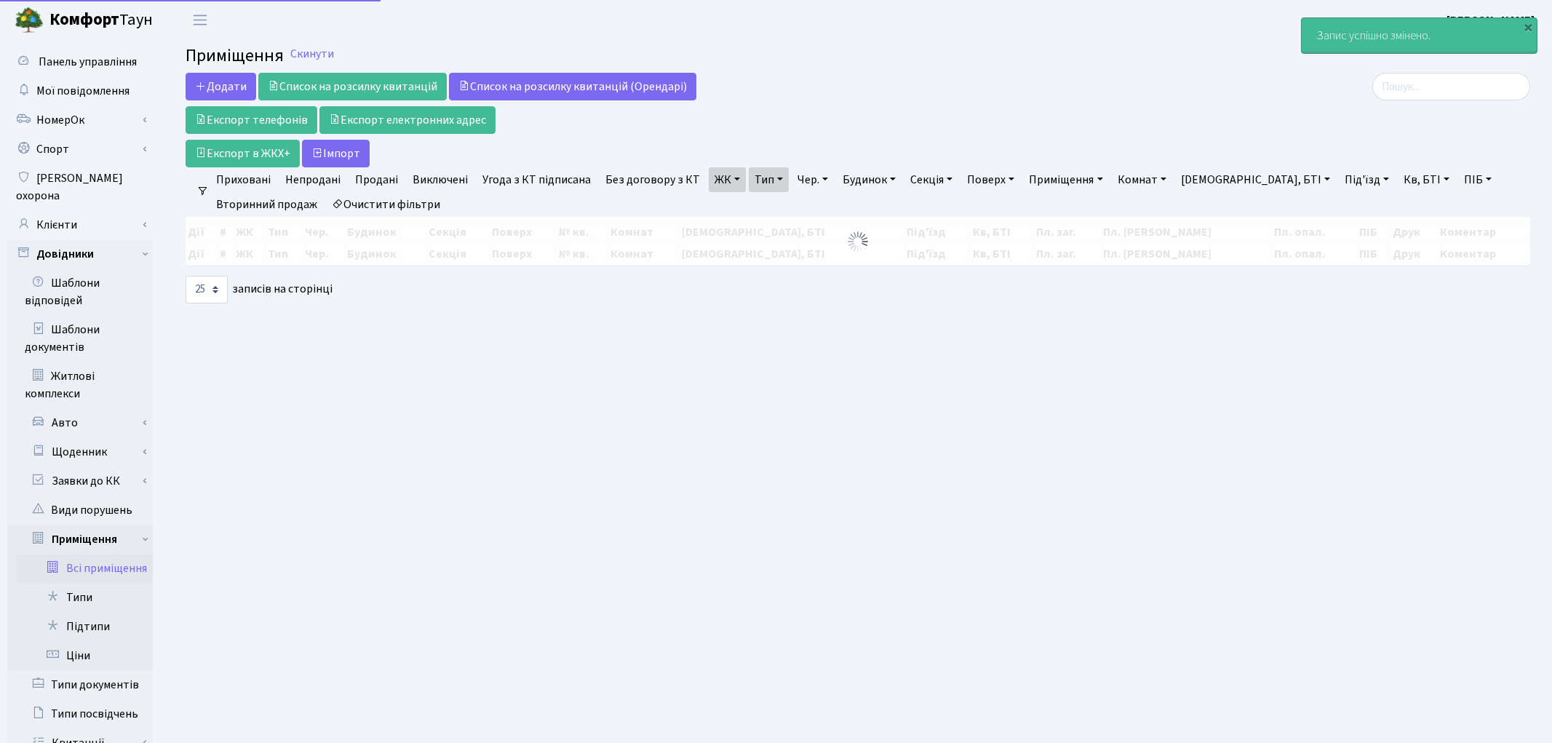
select select "25"
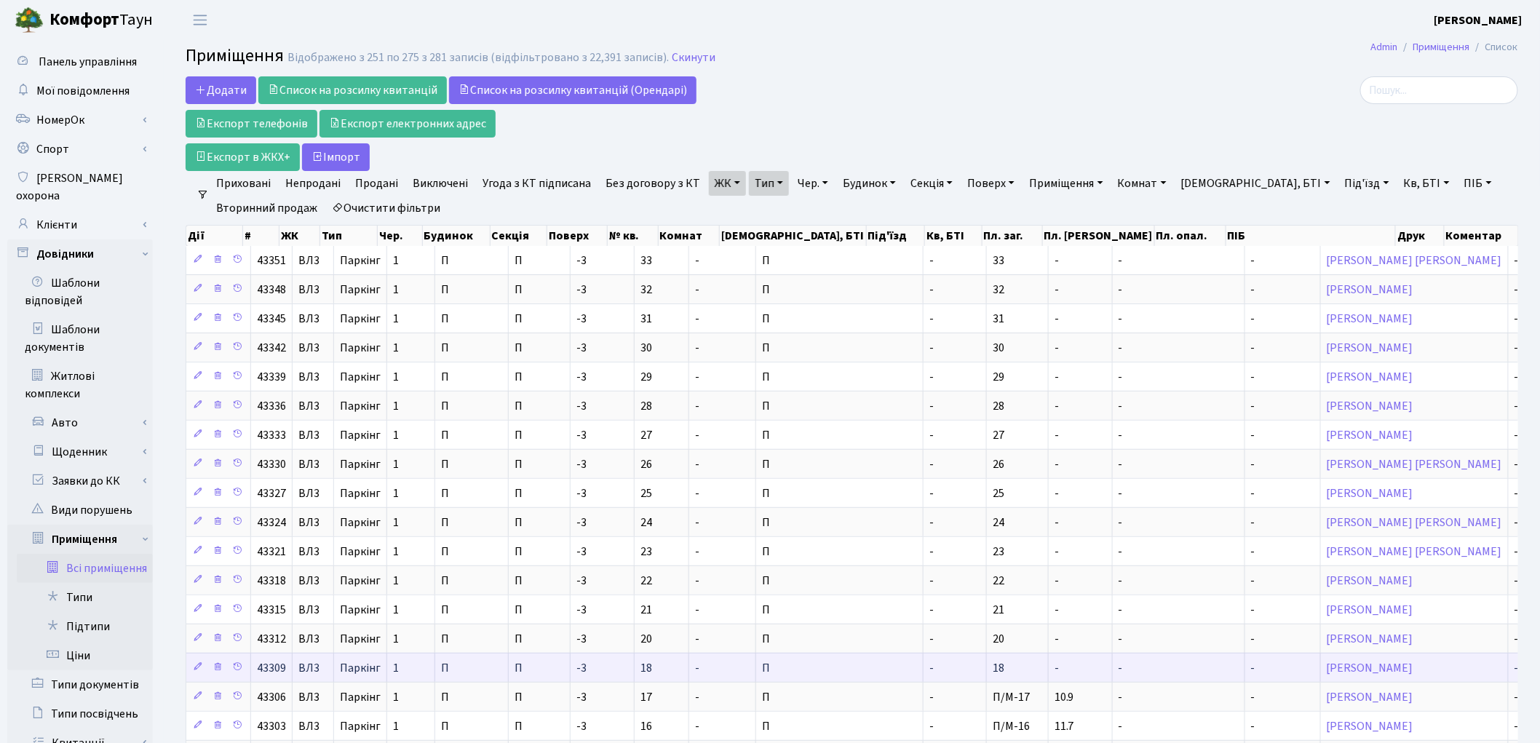
click at [1049, 666] on td "-" at bounding box center [1081, 667] width 64 height 29
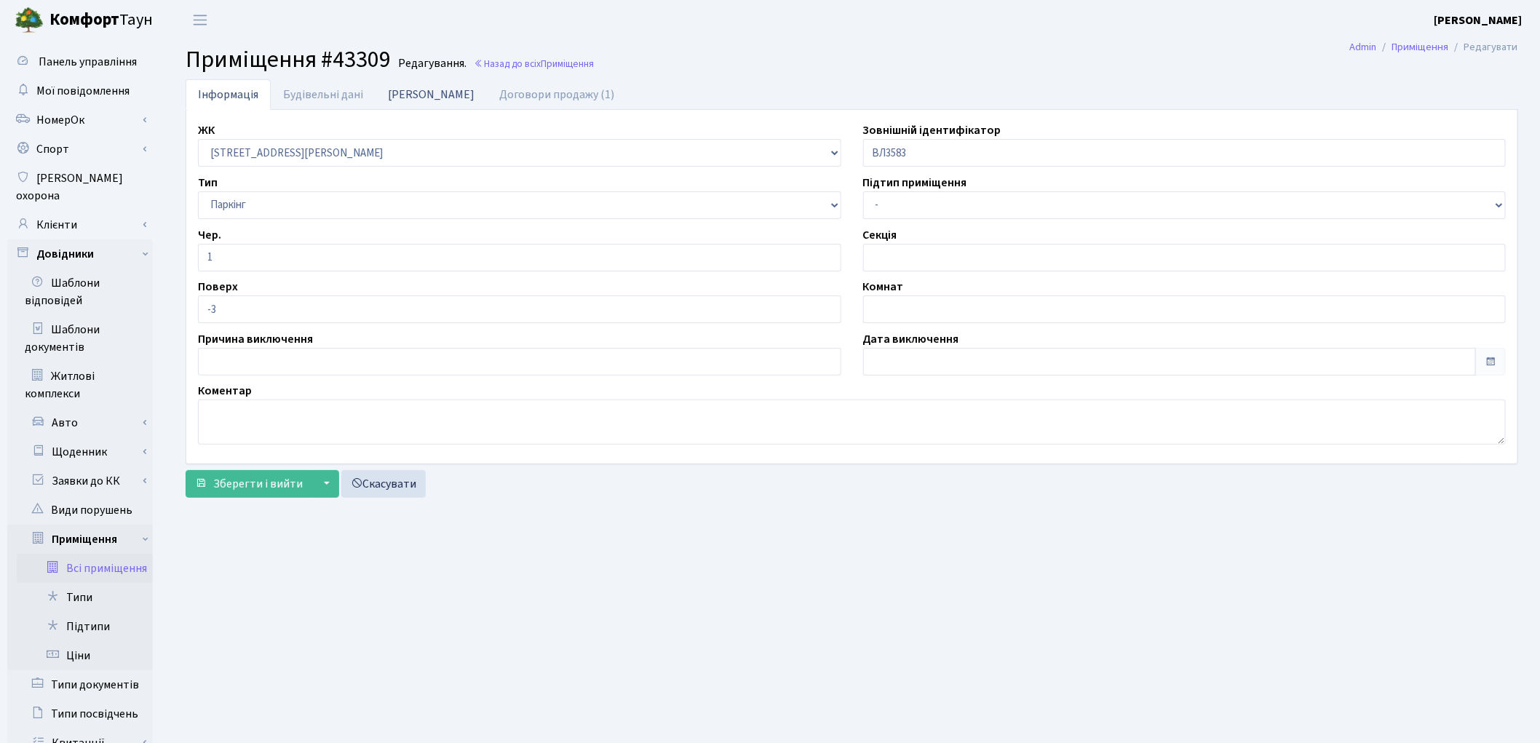
click at [393, 98] on link "[PERSON_NAME]" at bounding box center [430, 94] width 111 height 30
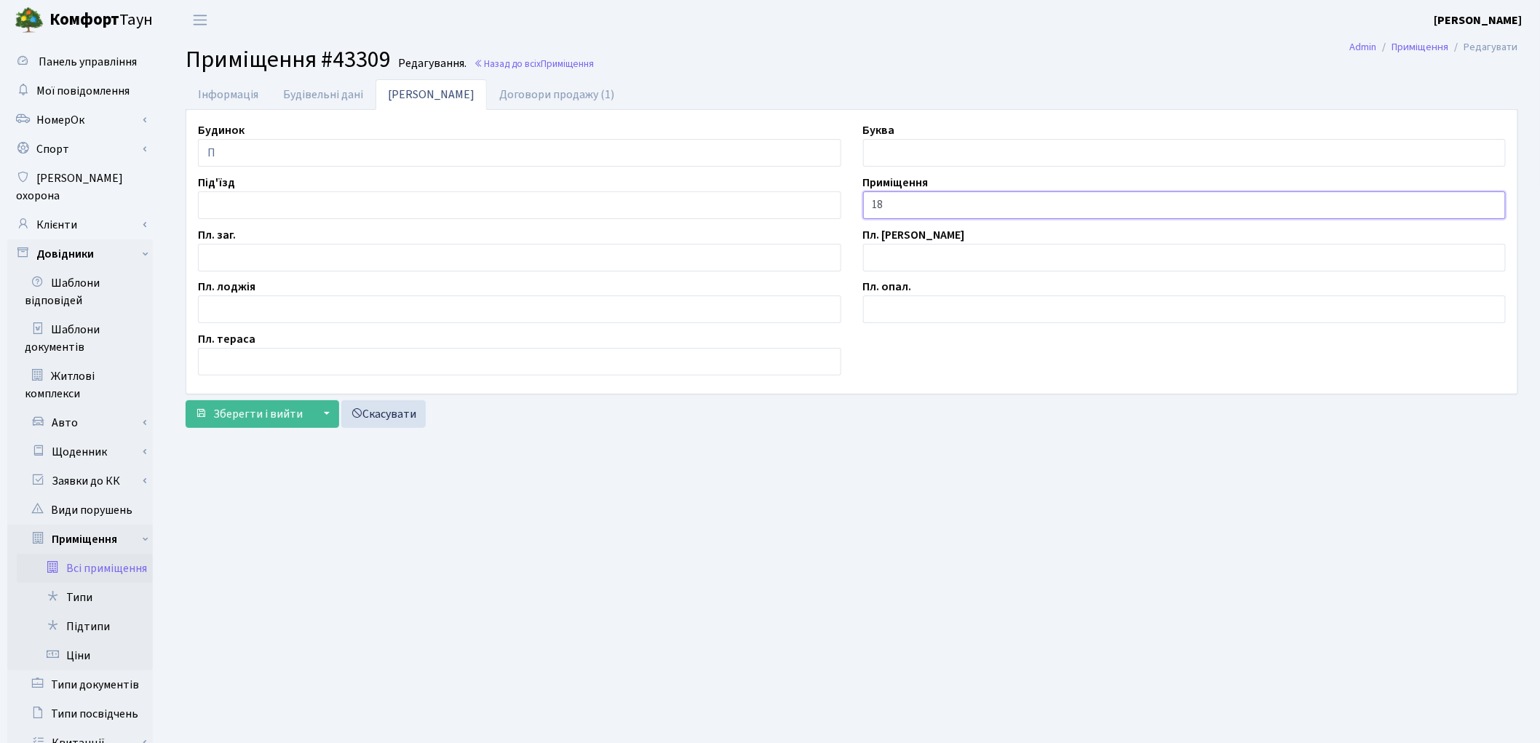
click at [873, 209] on input "18" at bounding box center [1184, 205] width 643 height 28
type input "П/М-18"
click at [281, 260] on input "text" at bounding box center [519, 258] width 643 height 28
type input "11.6"
click at [264, 406] on span "Зберегти і вийти" at bounding box center [258, 414] width 90 height 16
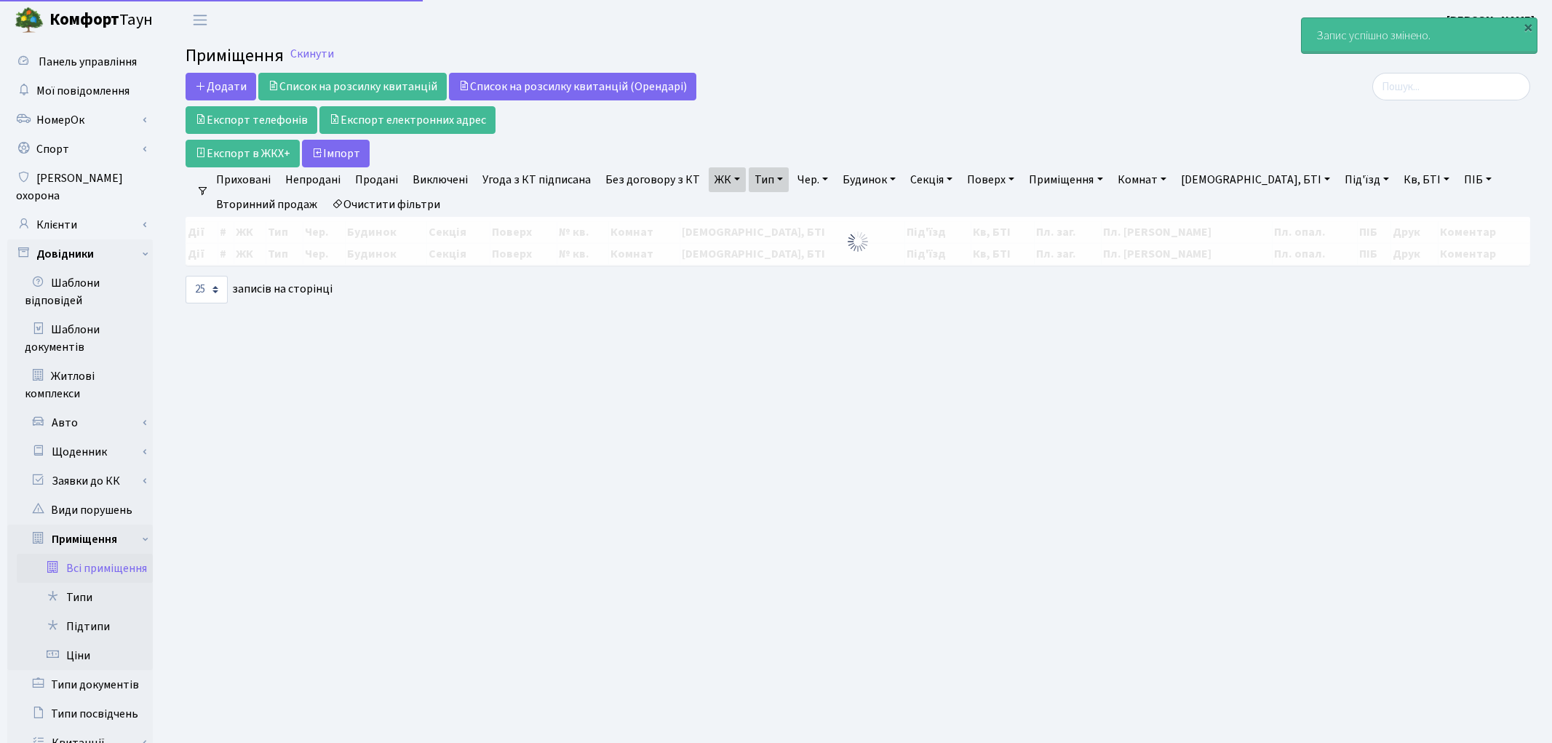
select select "25"
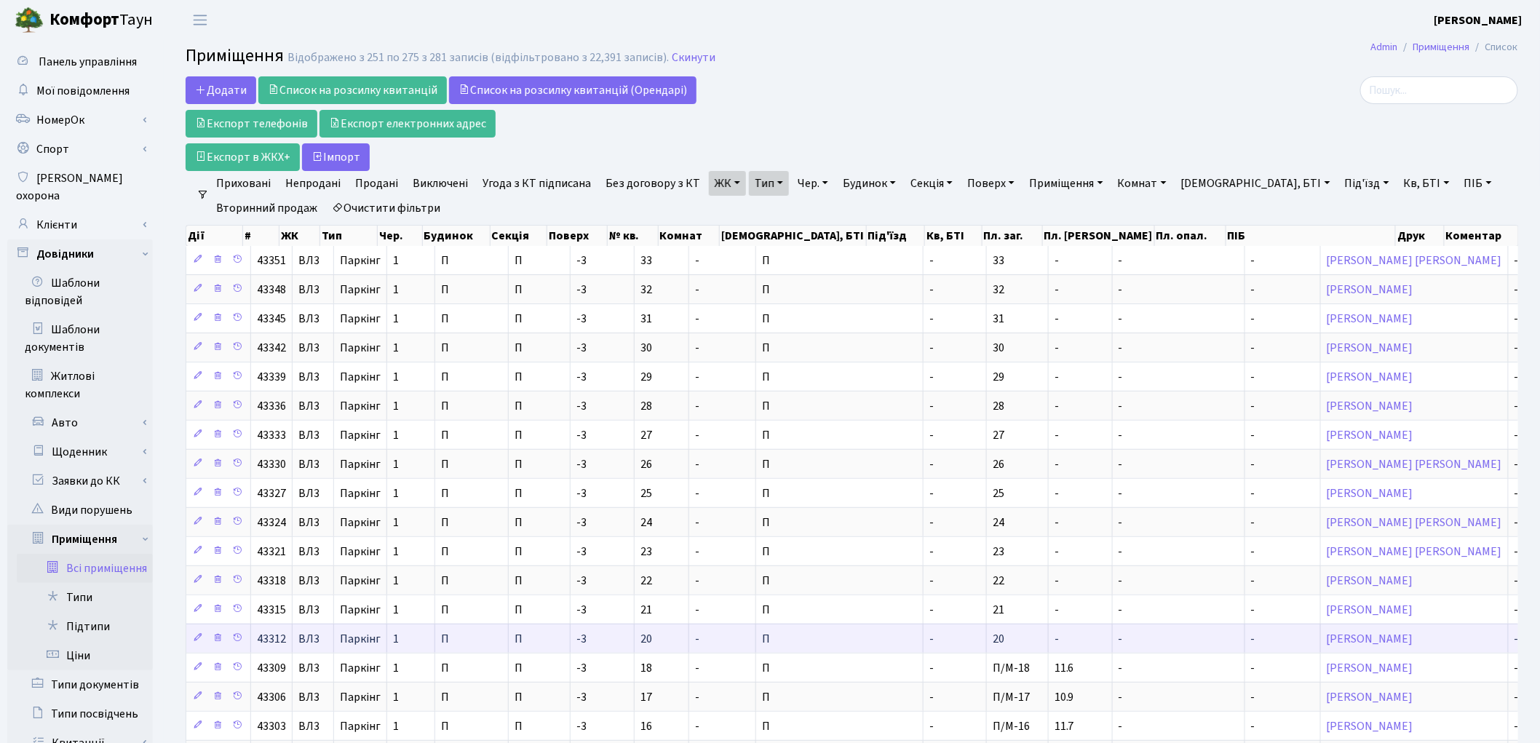
click at [1049, 645] on td "-" at bounding box center [1081, 638] width 64 height 29
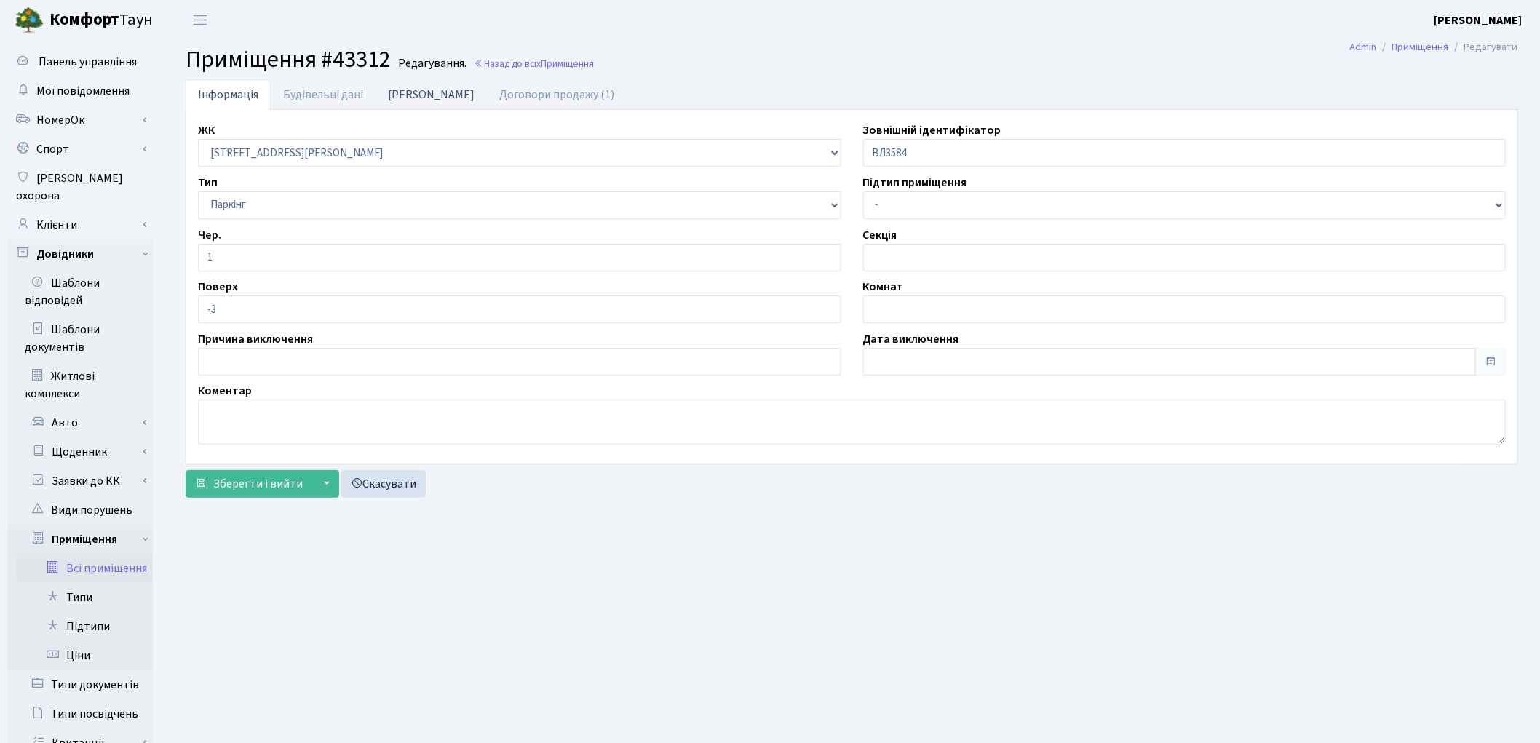
click at [411, 98] on link "[PERSON_NAME]" at bounding box center [430, 94] width 111 height 30
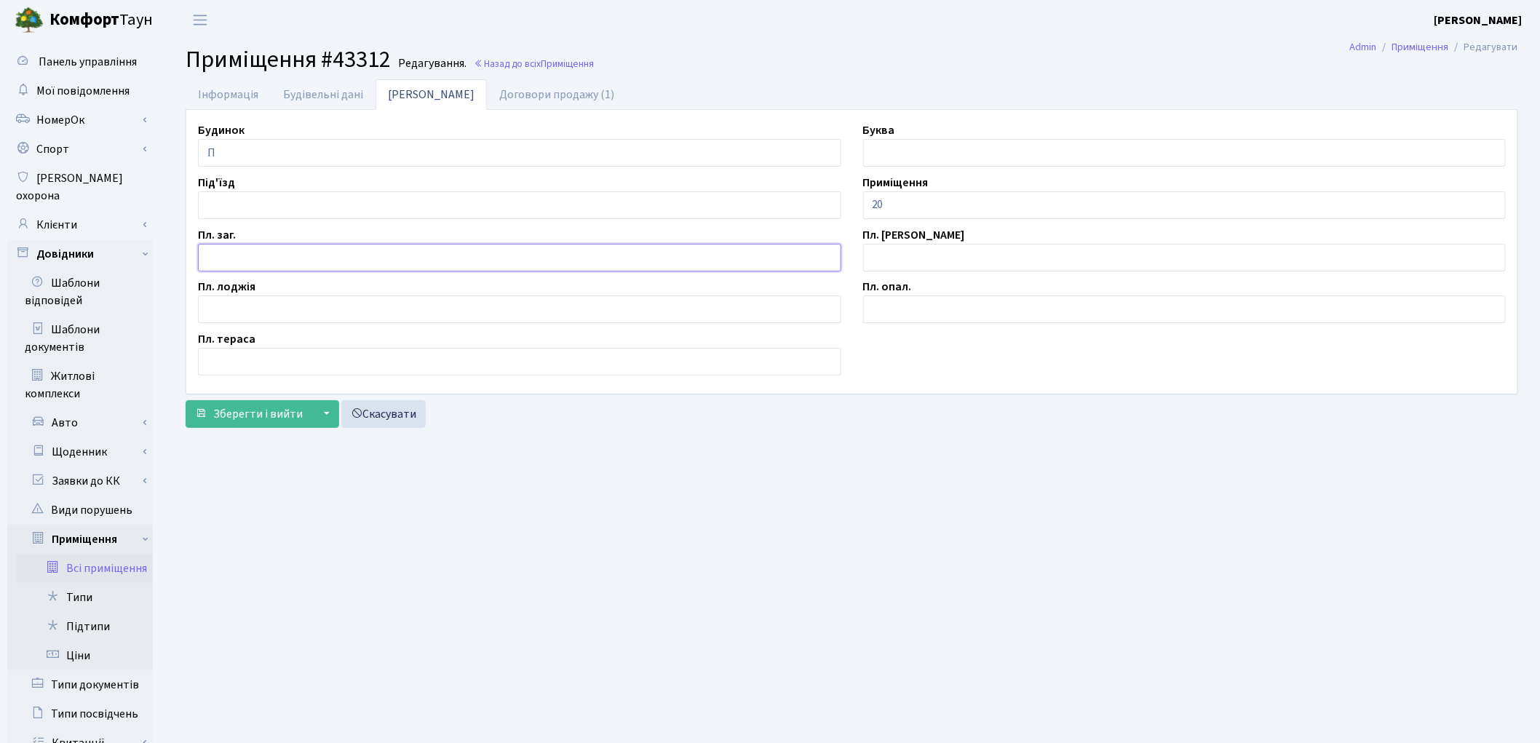
click at [314, 253] on input "text" at bounding box center [519, 258] width 643 height 28
type input "12.5"
click at [869, 204] on input "20" at bounding box center [1184, 205] width 643 height 28
type input "П/М-20"
click at [274, 418] on span "Зберегти і вийти" at bounding box center [258, 414] width 90 height 16
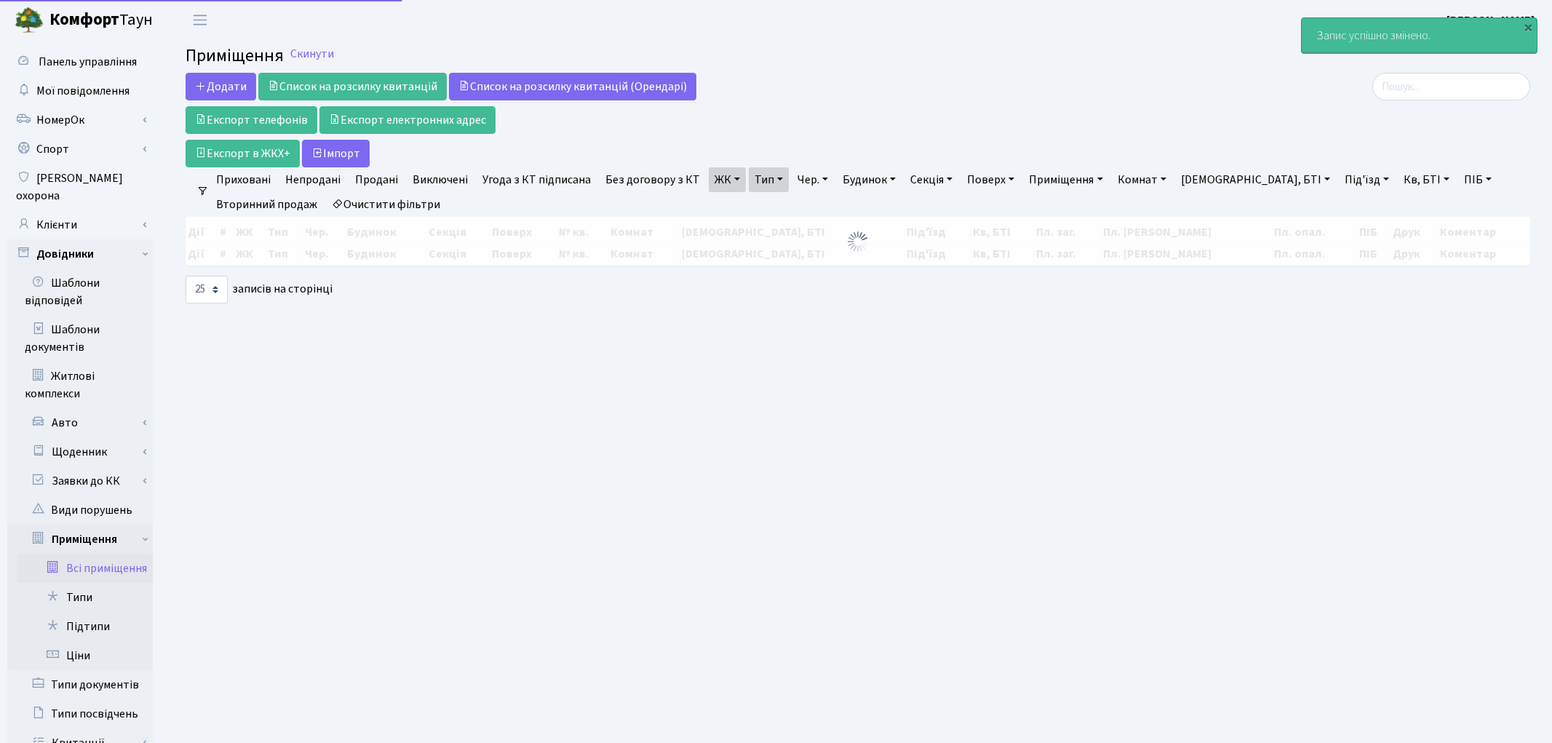
select select "25"
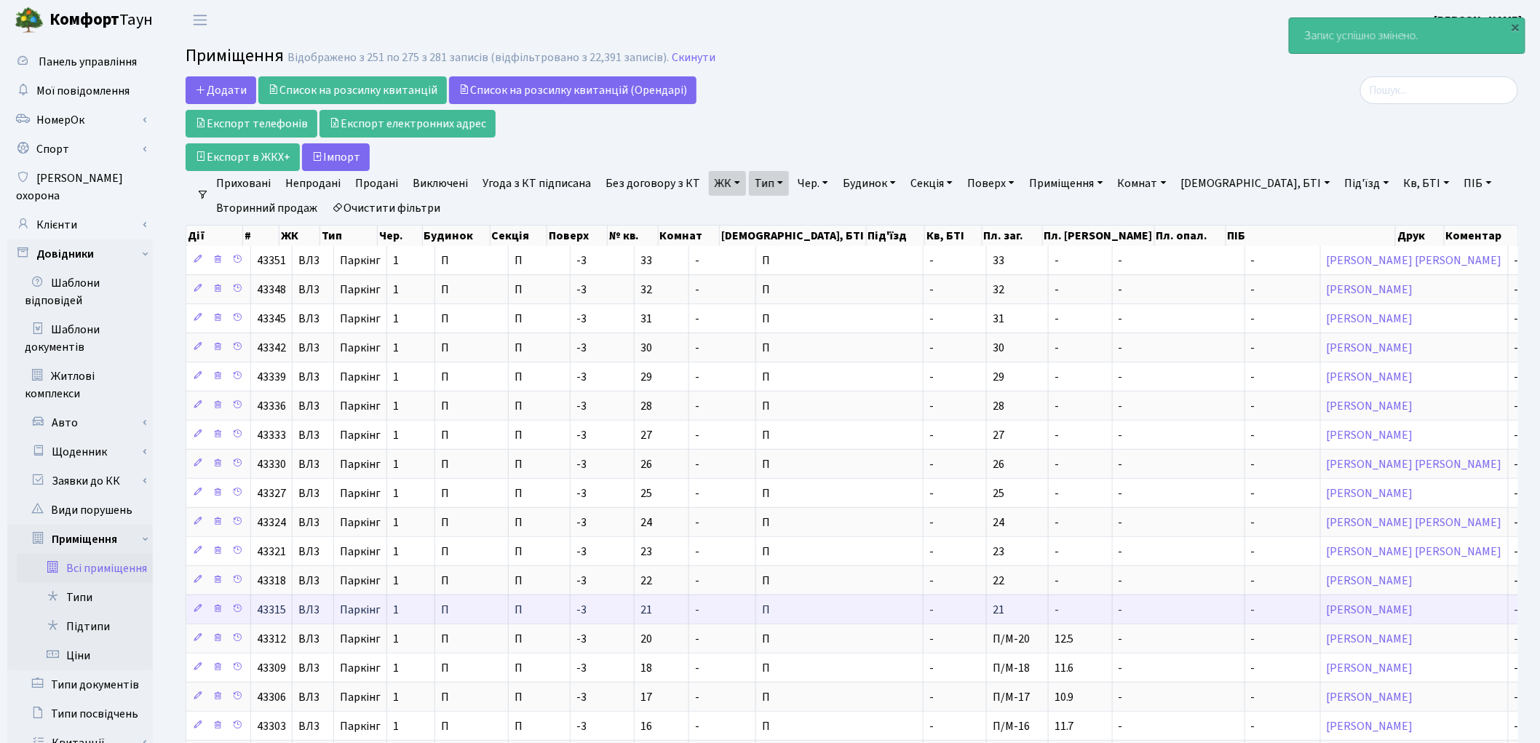
click at [1049, 619] on td "-" at bounding box center [1081, 609] width 64 height 29
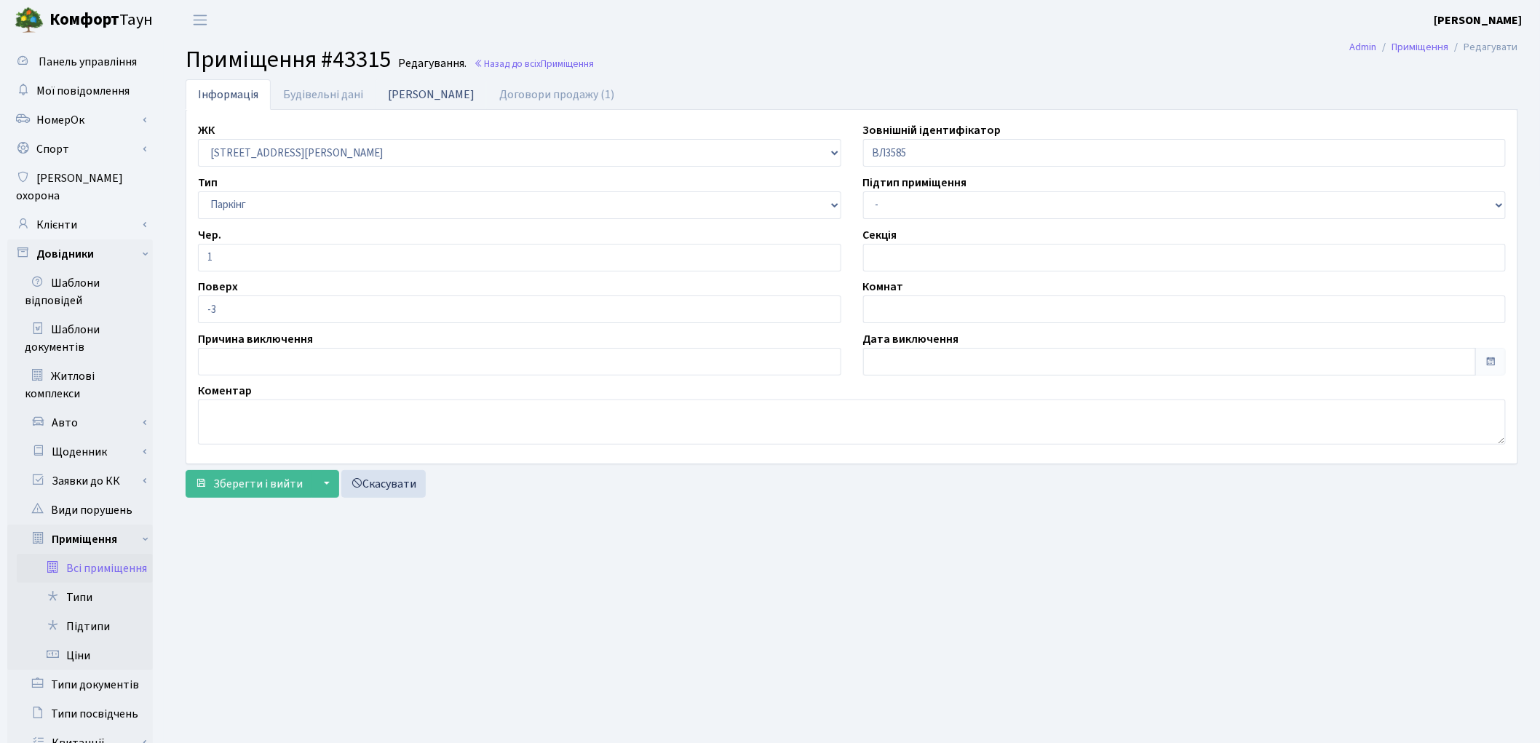
click at [415, 92] on link "[PERSON_NAME]" at bounding box center [430, 94] width 111 height 30
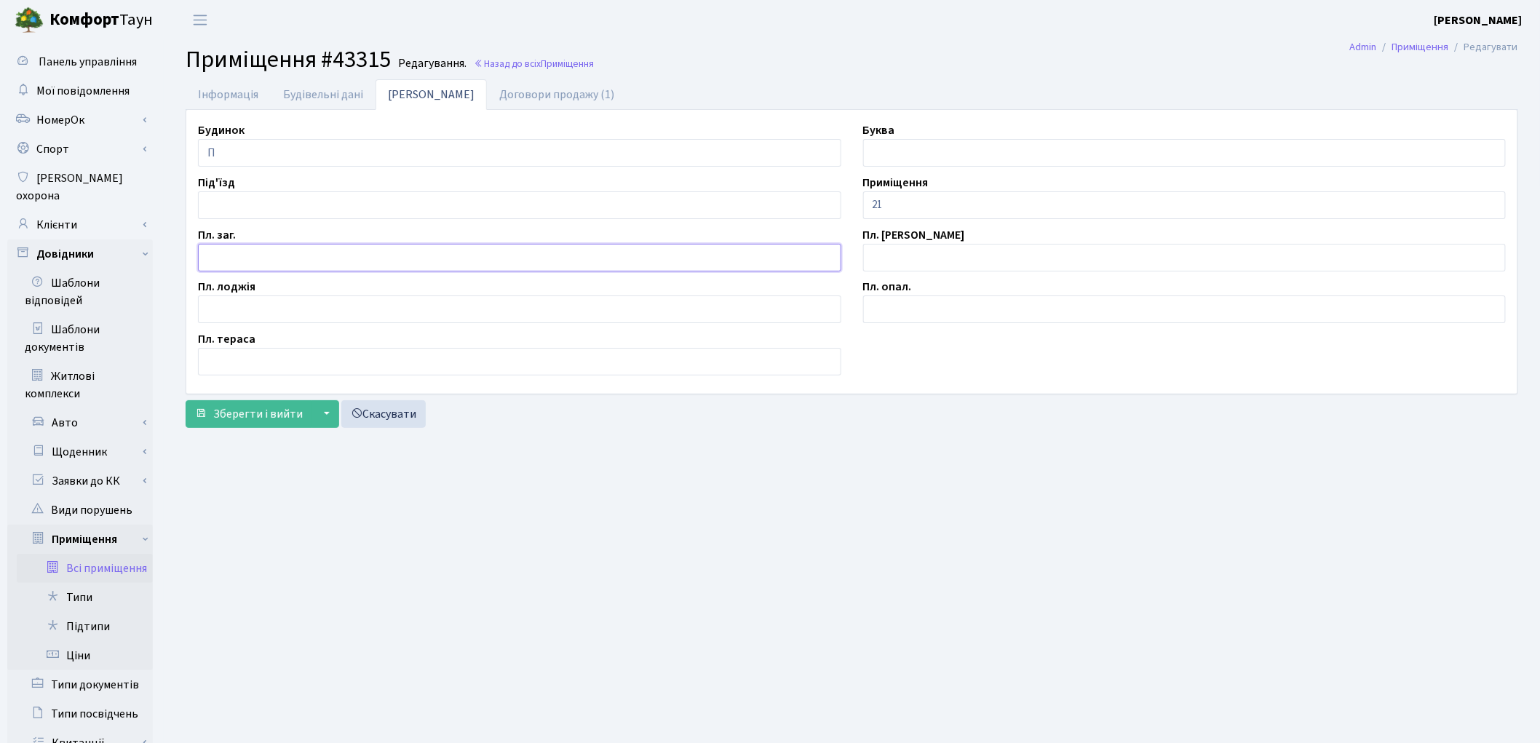
click at [275, 250] on input "text" at bounding box center [519, 258] width 643 height 28
type input "10.8"
click at [934, 580] on main "Admin Приміщення Редагувати Приміщення #43315 Редагування. Назад до всіх Приміщ…" at bounding box center [852, 504] width 1376 height 929
click at [872, 201] on input "21" at bounding box center [1184, 205] width 643 height 28
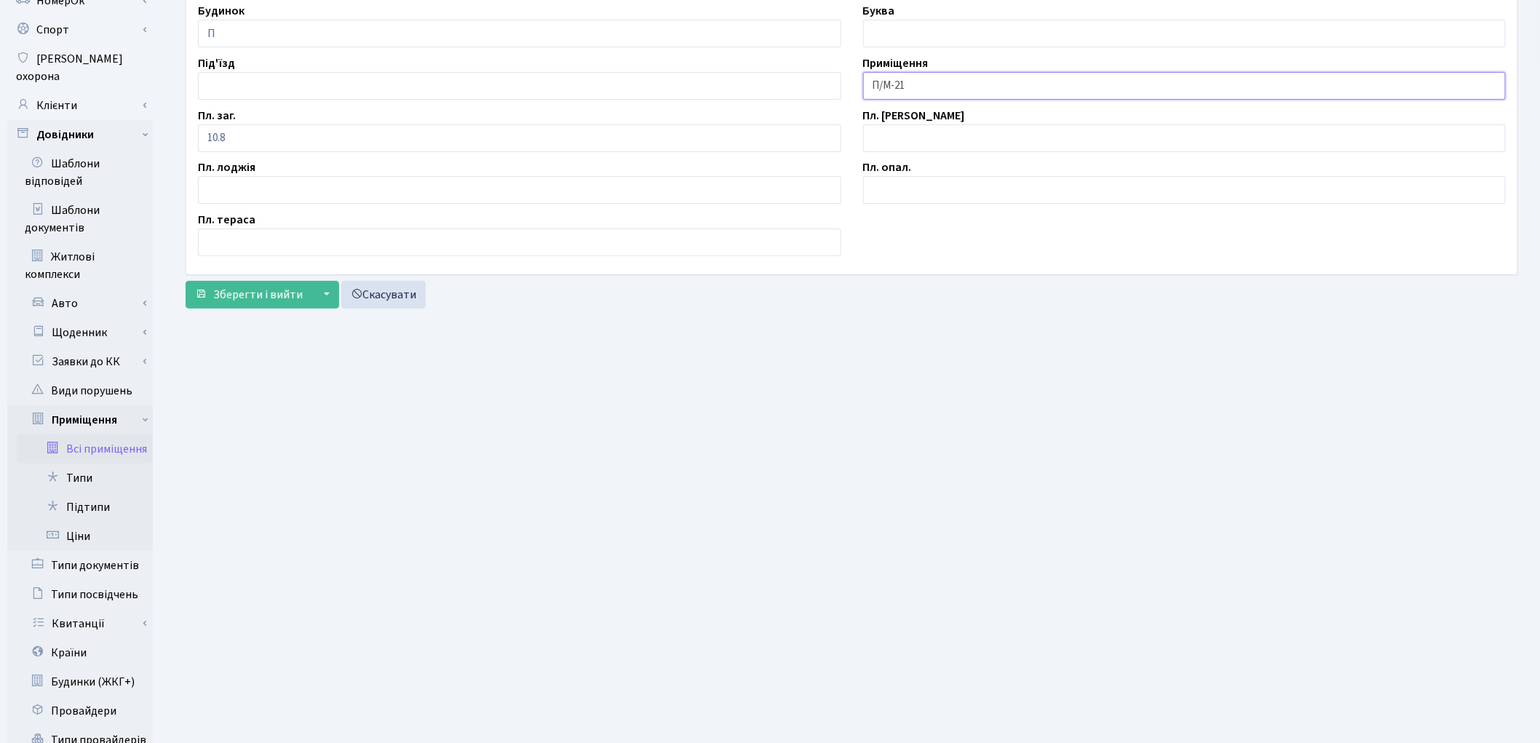
scroll to position [242, 0]
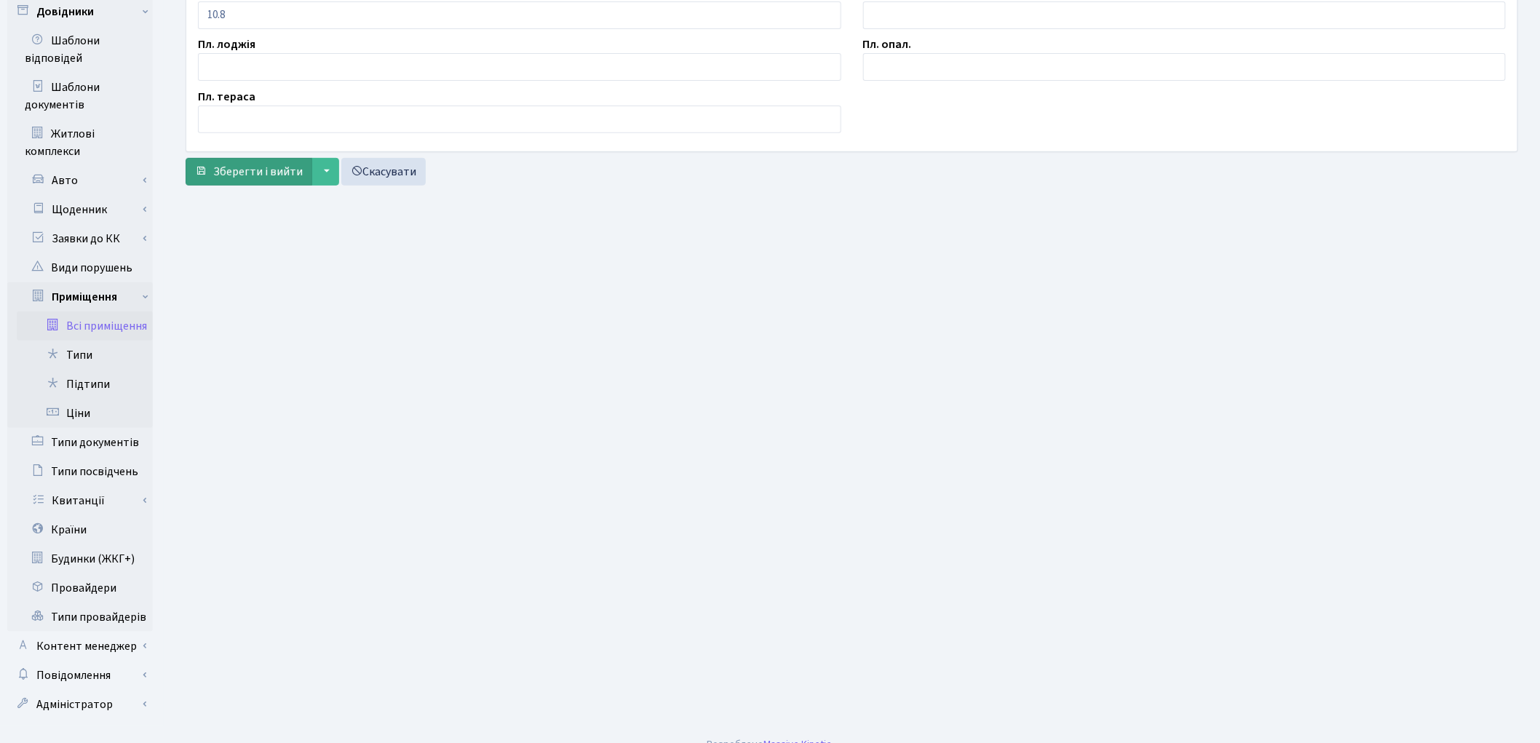
type input "П/М-21"
click at [236, 172] on span "Зберегти і вийти" at bounding box center [258, 172] width 90 height 16
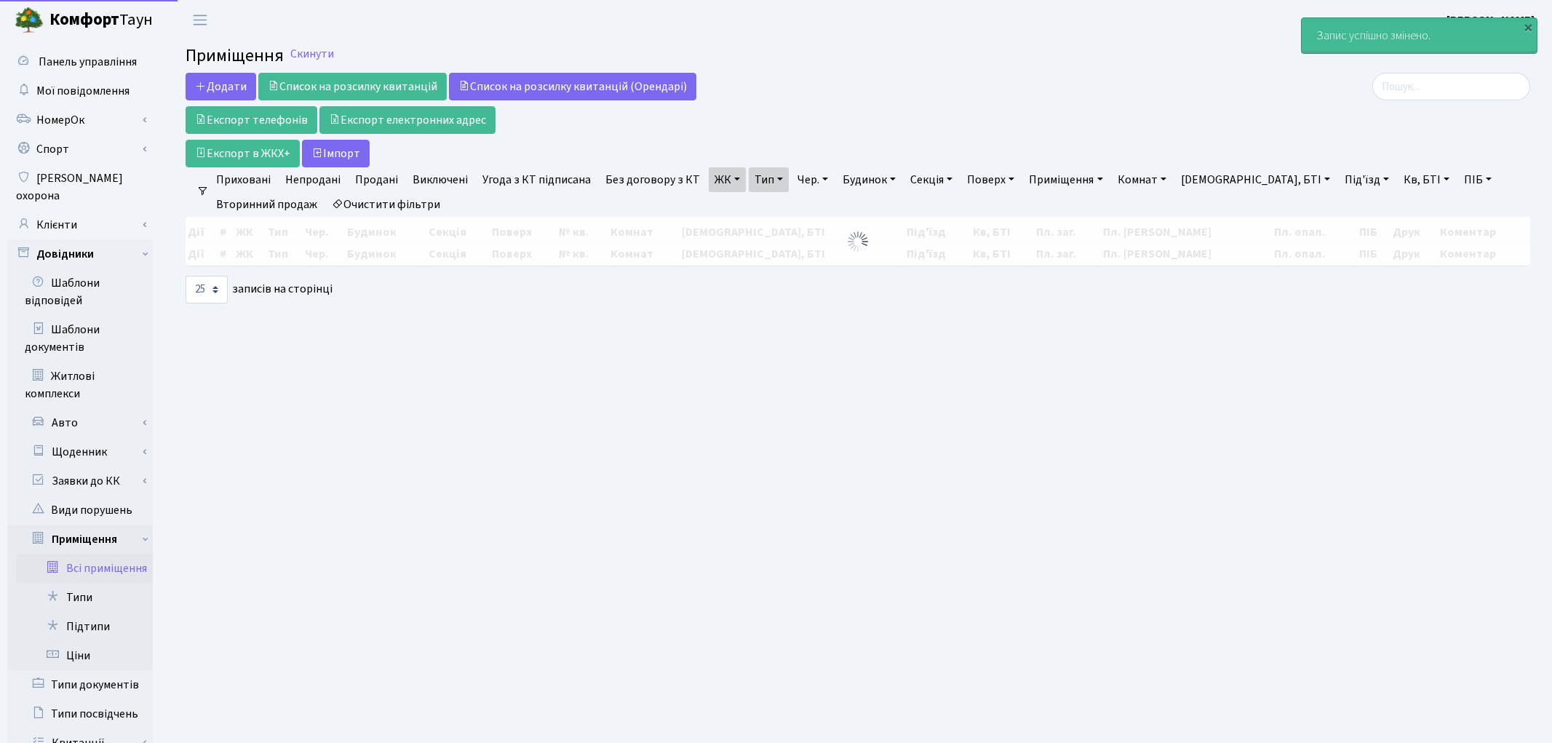
select select "25"
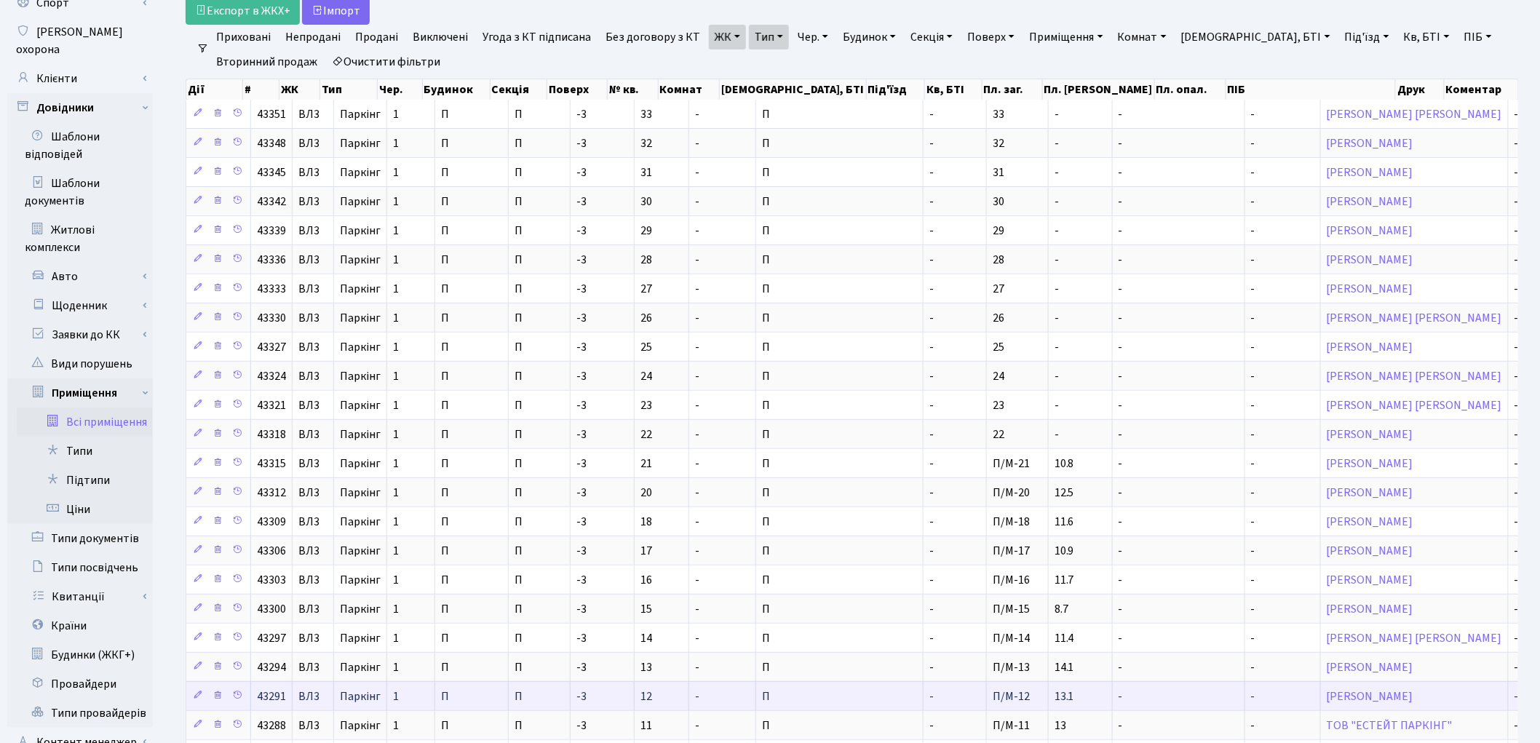
scroll to position [335, 0]
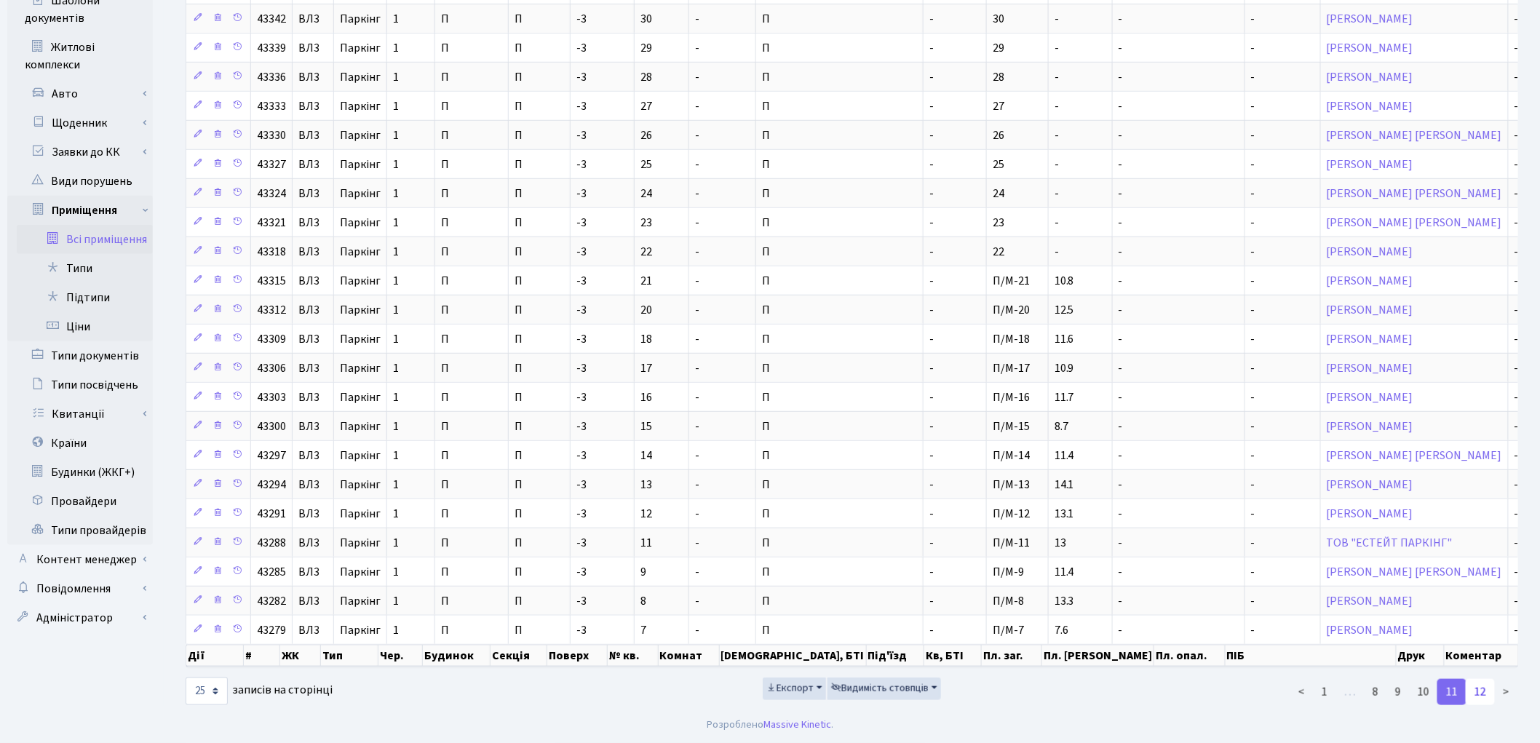
click at [1482, 688] on link "12" at bounding box center [1480, 692] width 29 height 26
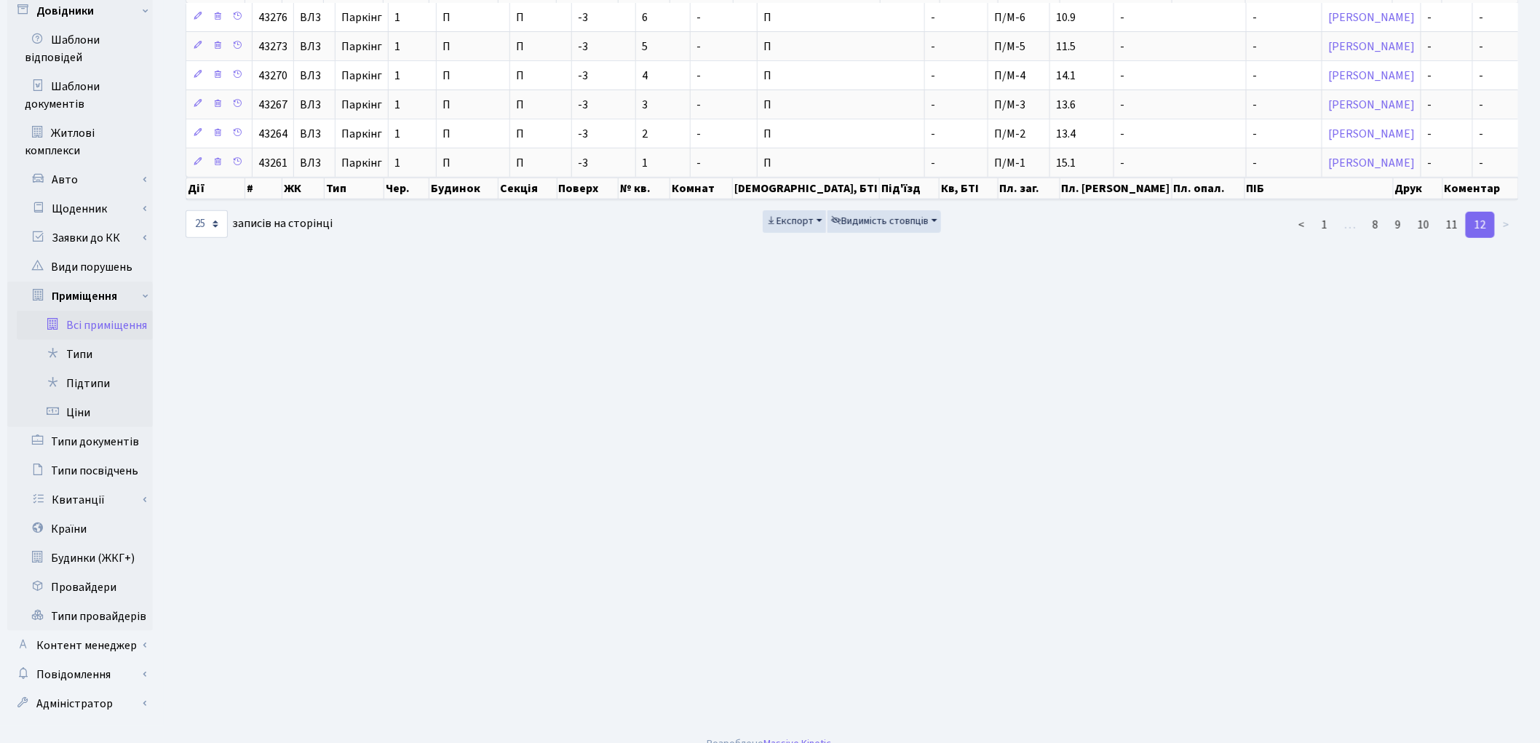
scroll to position [244, 0]
click at [1458, 228] on link "11" at bounding box center [1451, 224] width 29 height 26
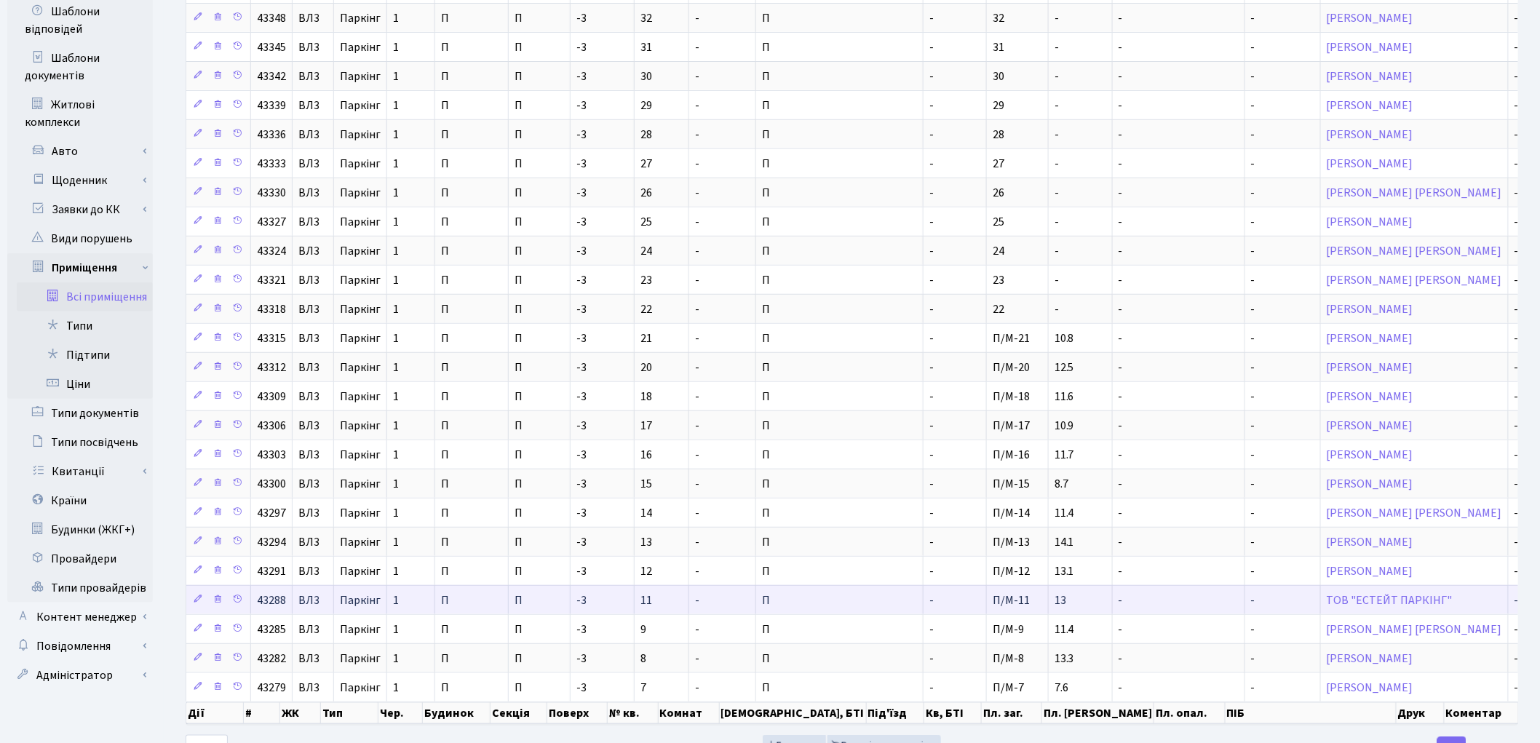
scroll to position [253, 0]
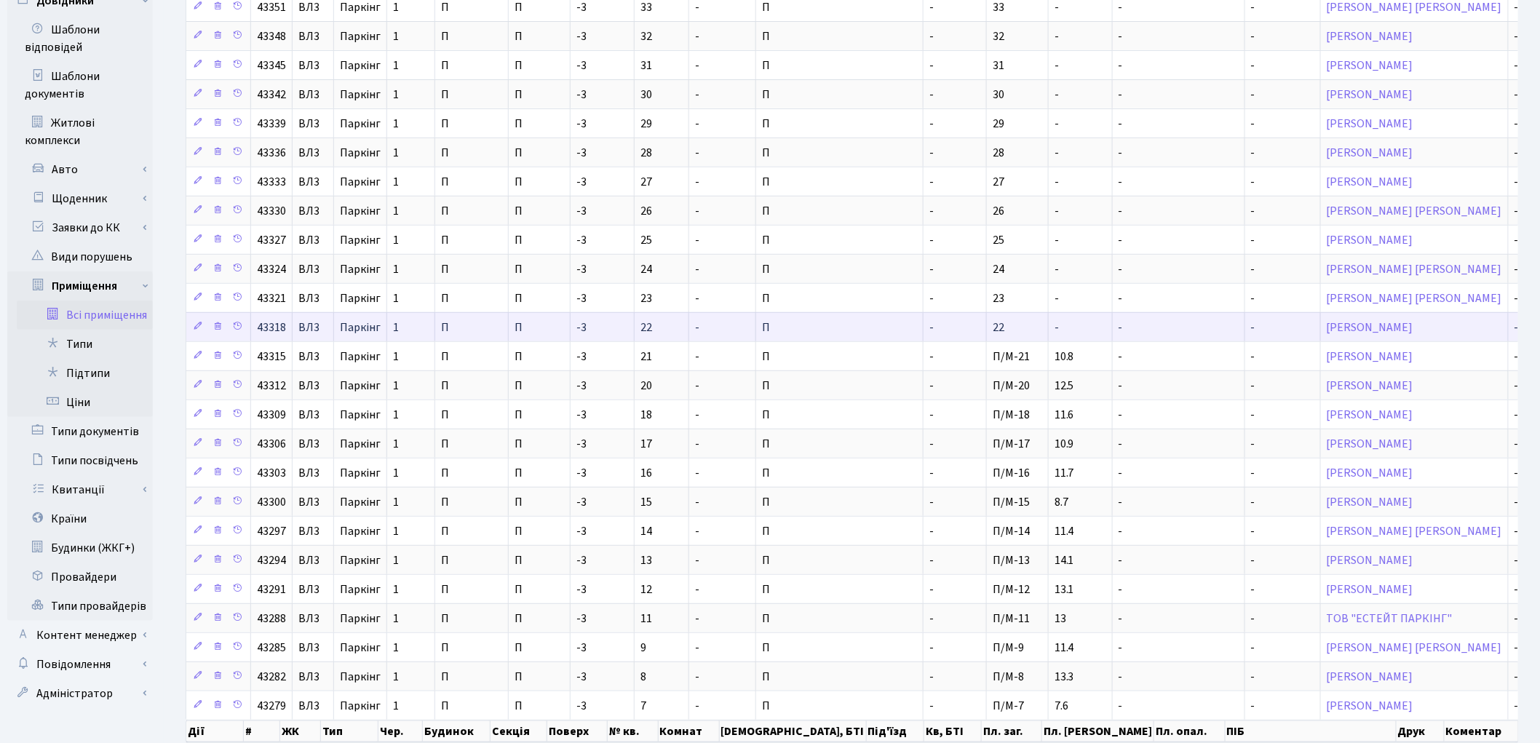
click at [987, 325] on td "22" at bounding box center [1018, 326] width 62 height 29
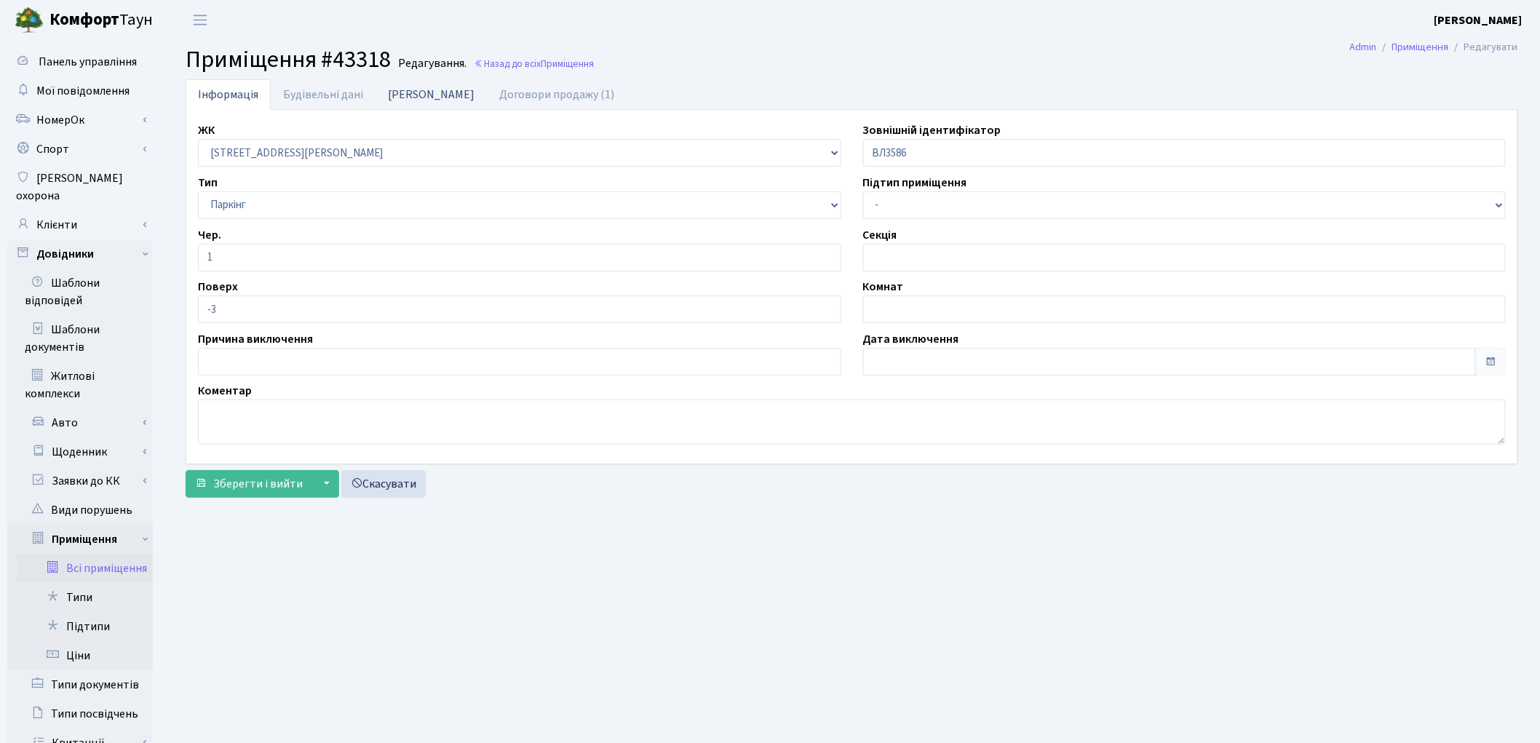
click at [400, 91] on link "Дані БТІ" at bounding box center [430, 94] width 111 height 30
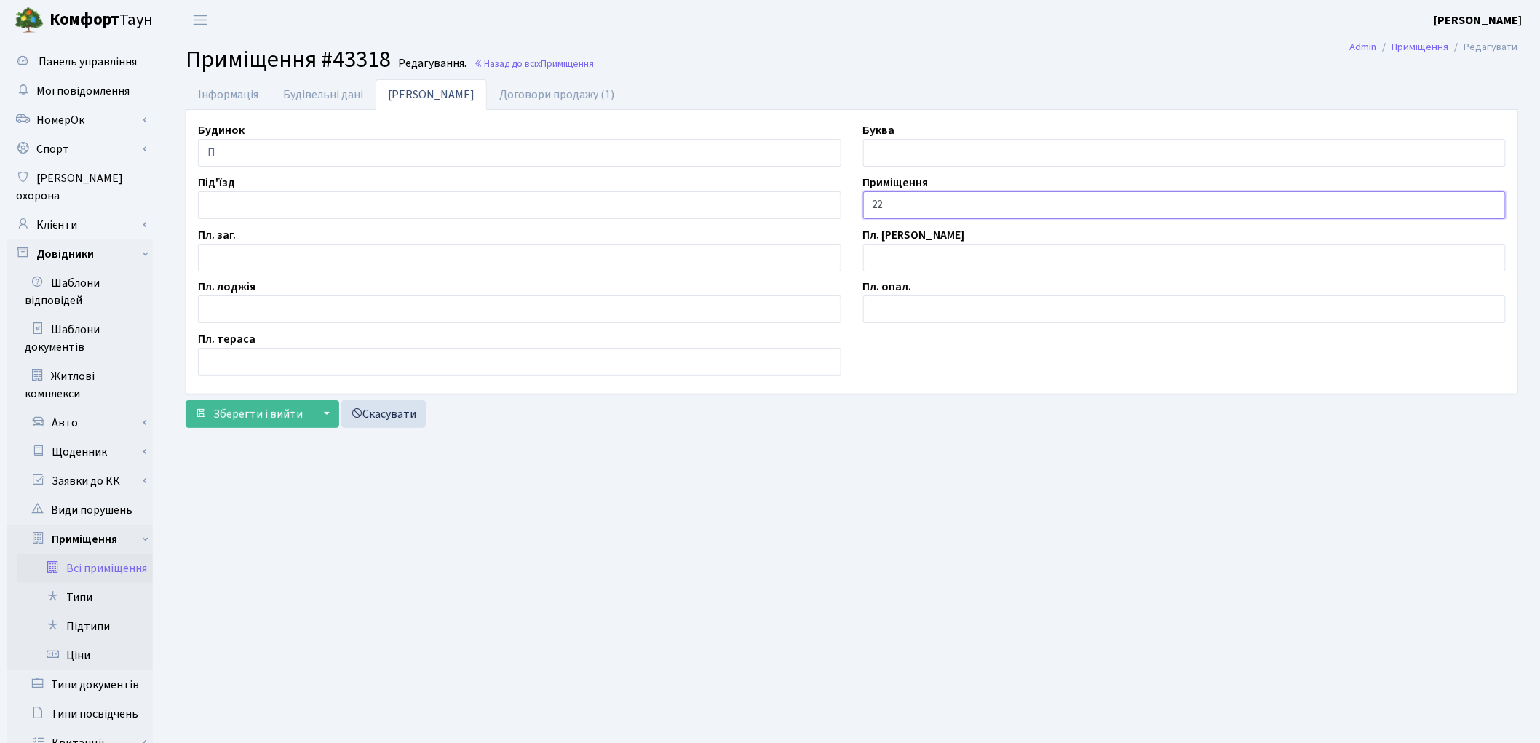
click at [867, 207] on input "22" at bounding box center [1184, 205] width 643 height 28
type input "П/М-22"
drag, startPoint x: 250, startPoint y: 255, endPoint x: 290, endPoint y: 244, distance: 41.0
click at [250, 255] on input "text" at bounding box center [519, 258] width 643 height 28
type input "10.3"
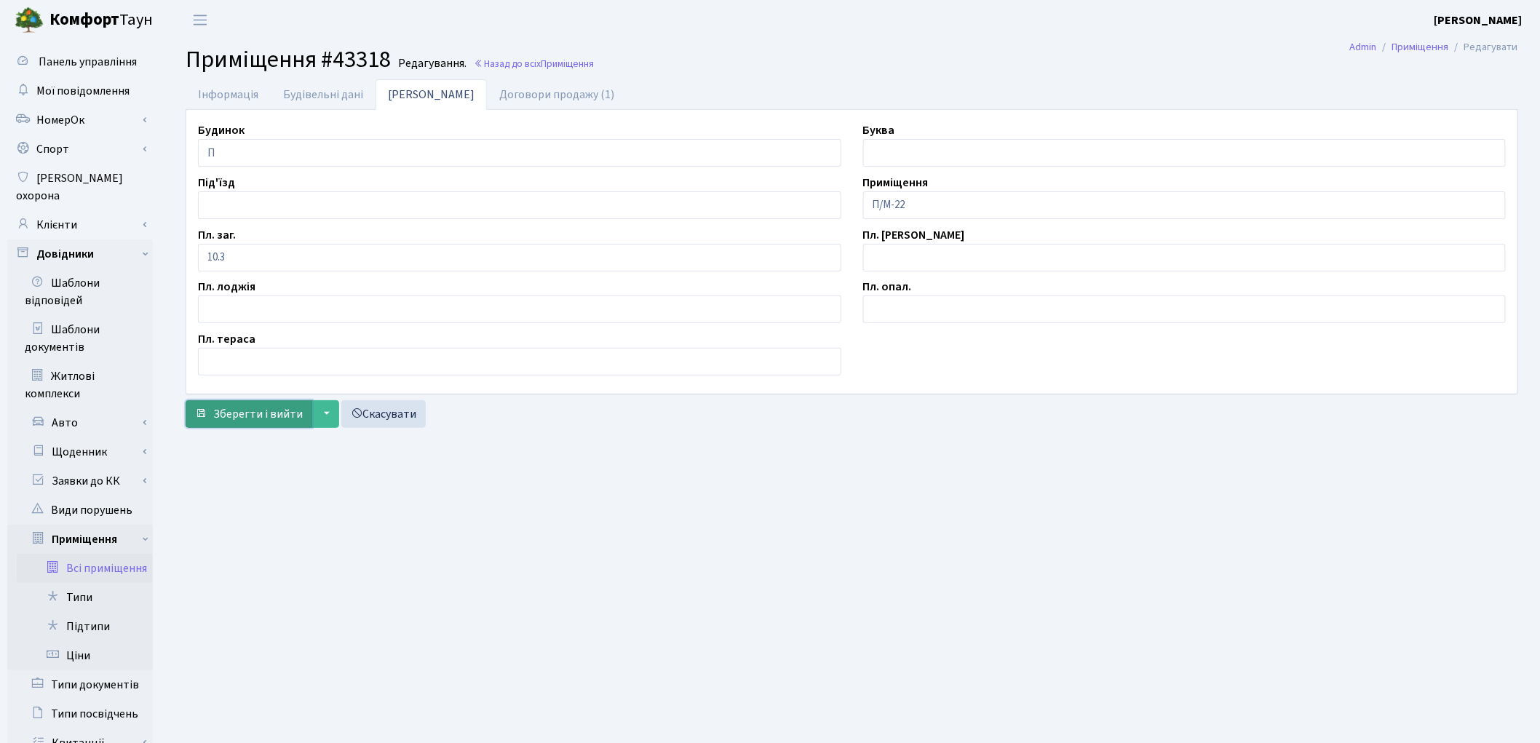
click at [281, 412] on span "Зберегти і вийти" at bounding box center [258, 414] width 90 height 16
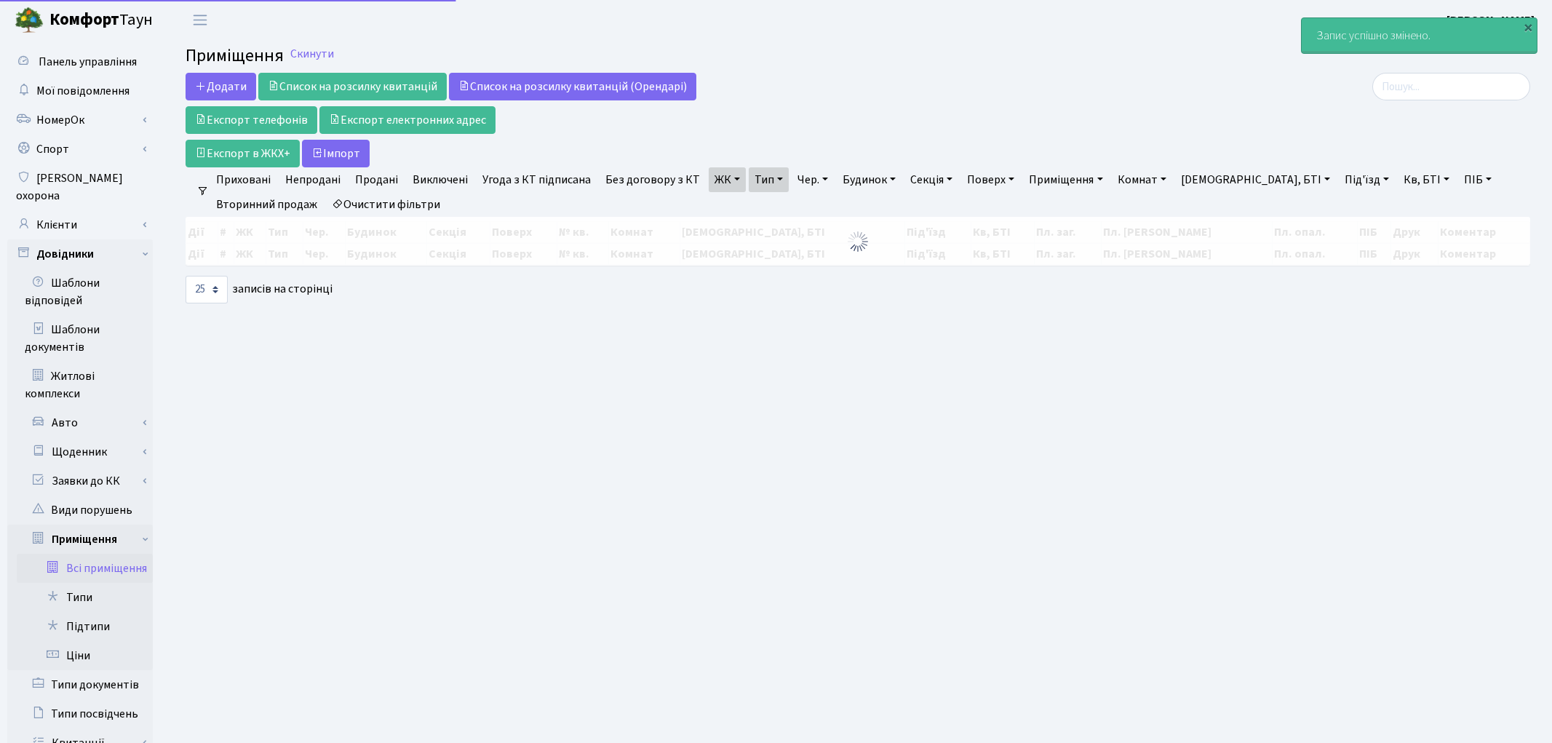
select select "25"
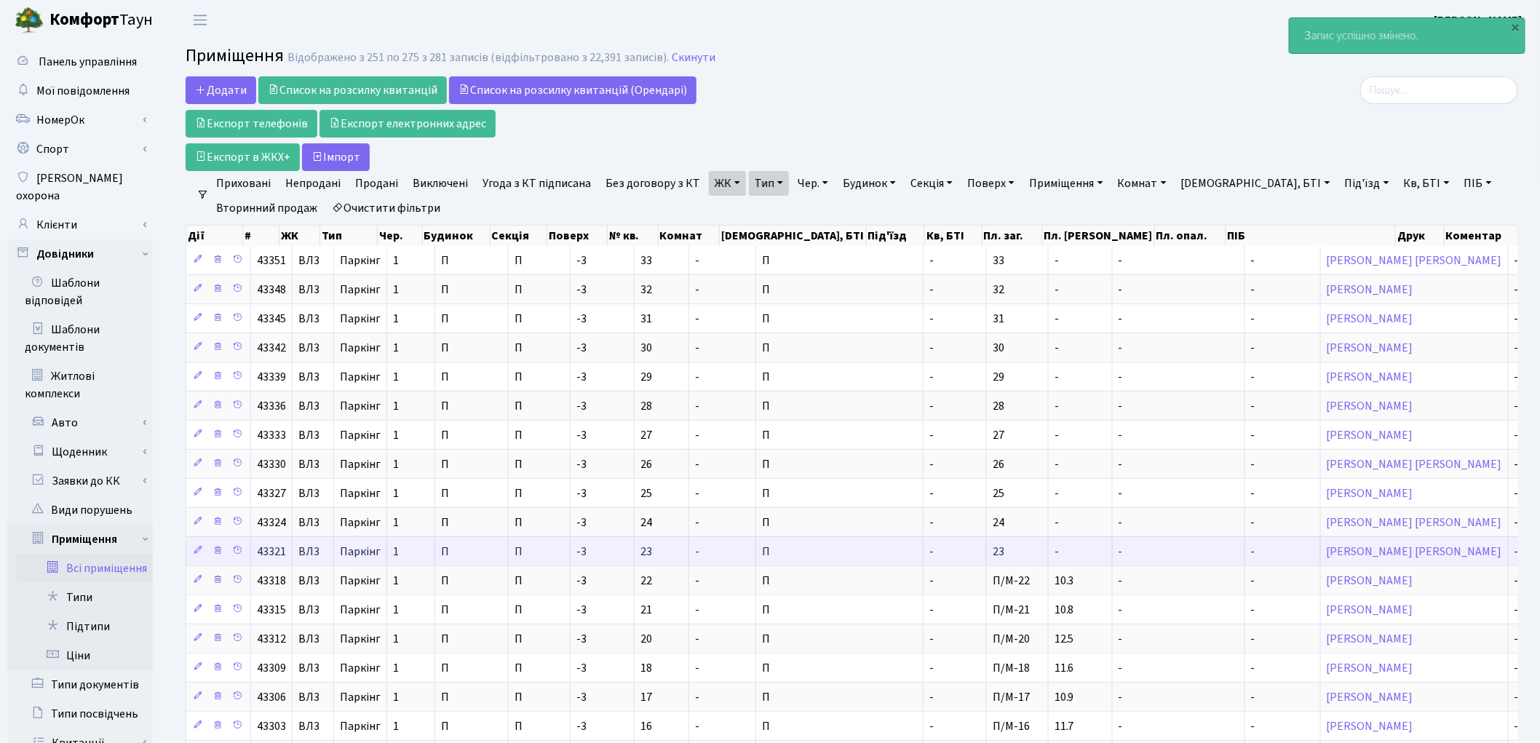
click at [1049, 563] on td "-" at bounding box center [1081, 550] width 64 height 29
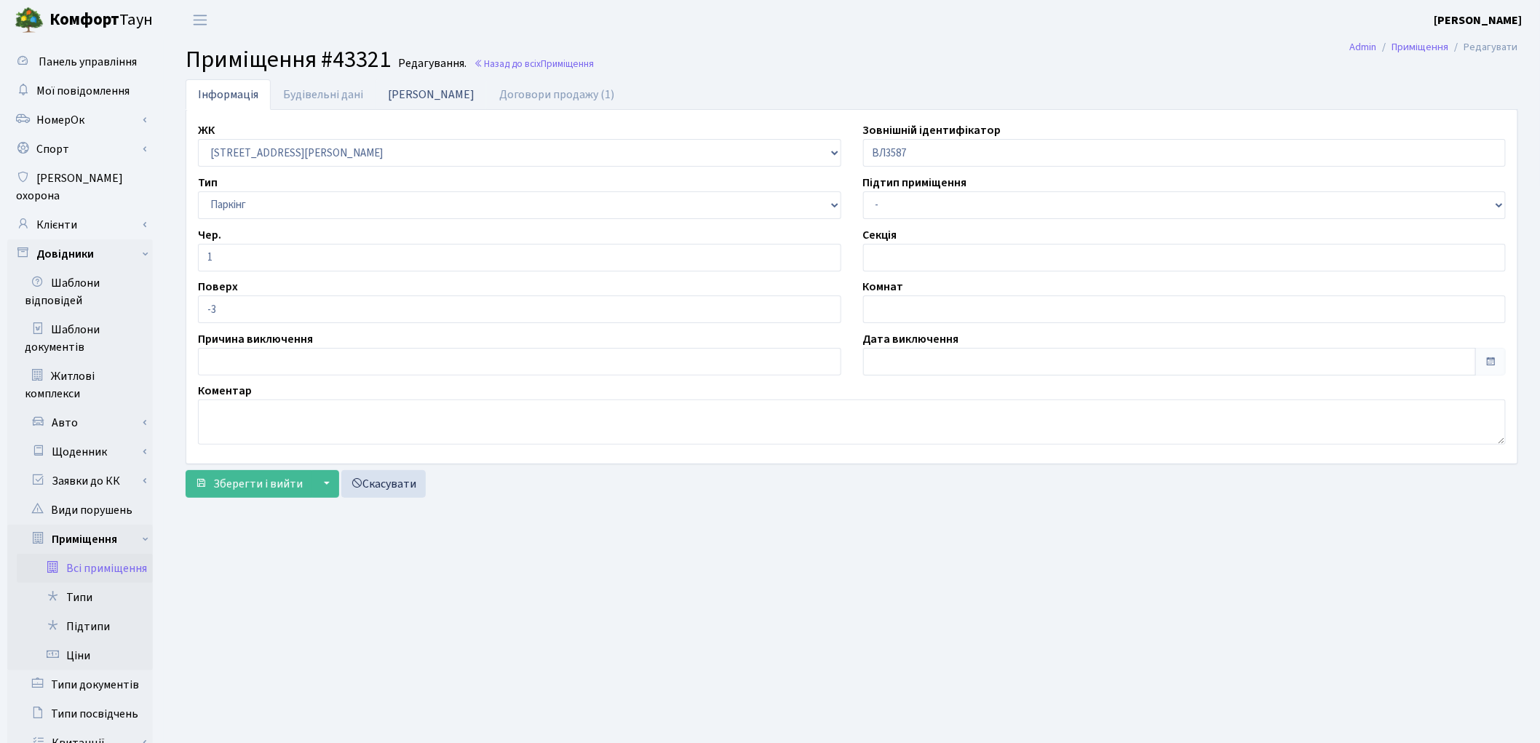
click at [409, 93] on link "Дані БТІ" at bounding box center [430, 94] width 111 height 30
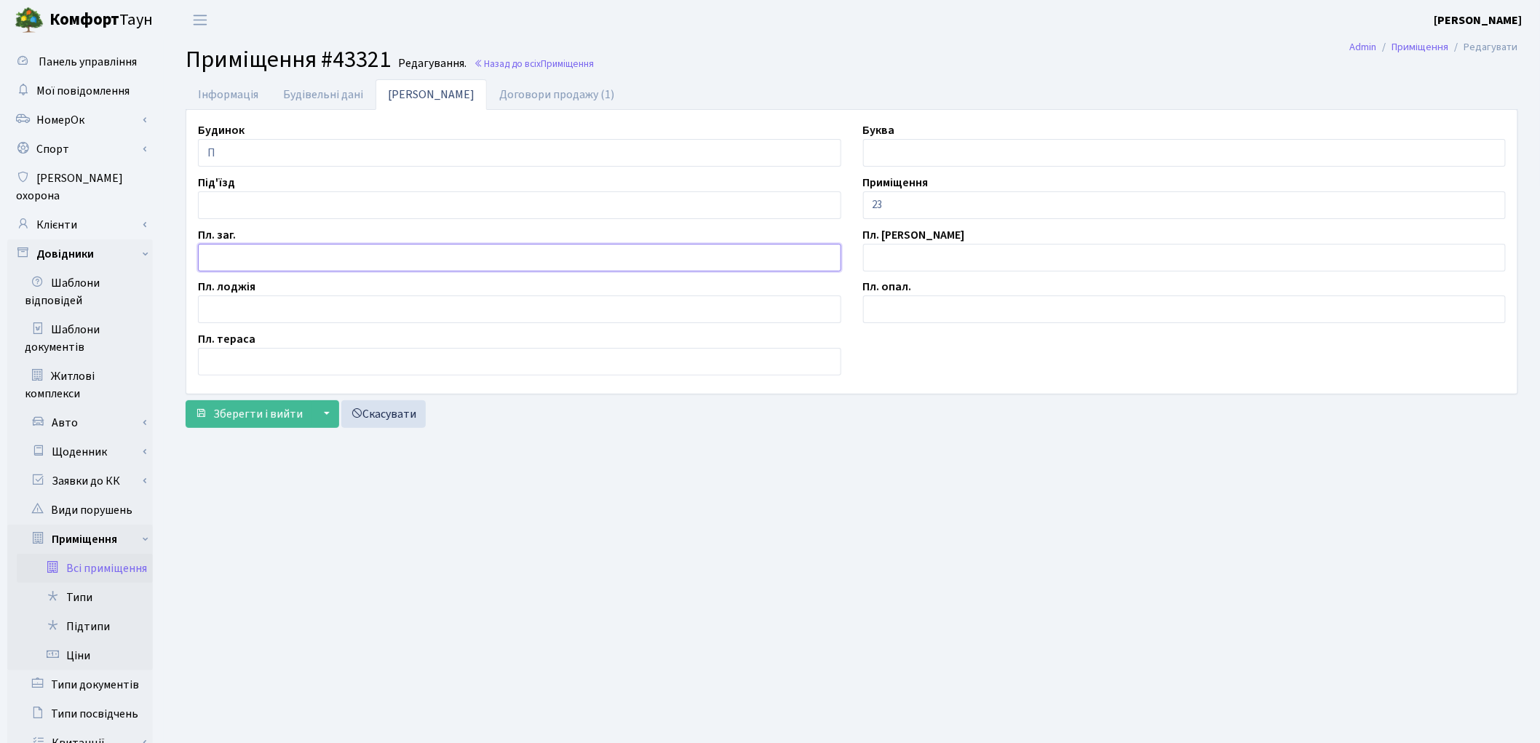
click at [258, 248] on input "text" at bounding box center [519, 258] width 643 height 28
type input "11.4"
click at [867, 209] on input "23" at bounding box center [1184, 205] width 643 height 28
type input "П/М-23"
click at [262, 418] on span "Зберегти і вийти" at bounding box center [258, 414] width 90 height 16
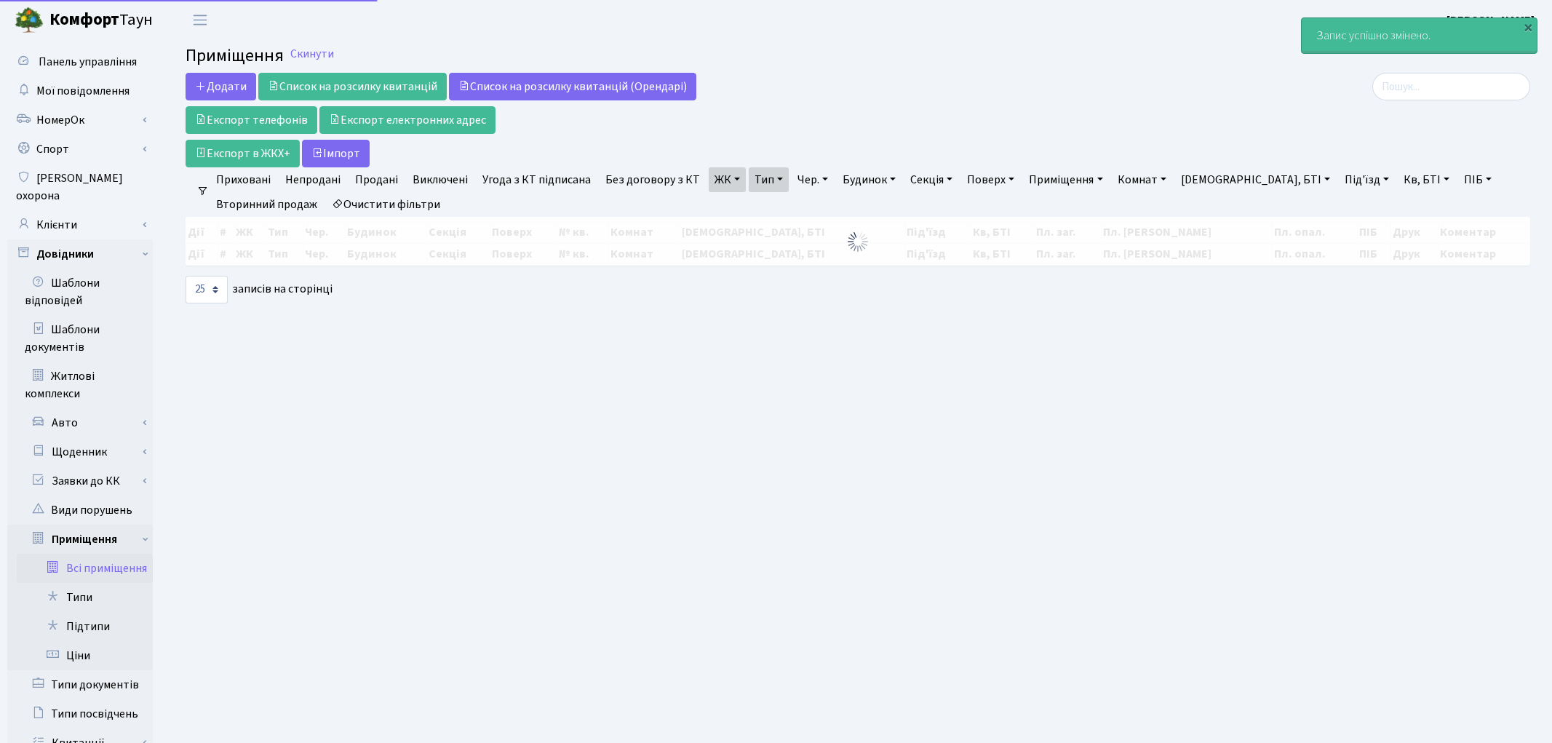
select select "25"
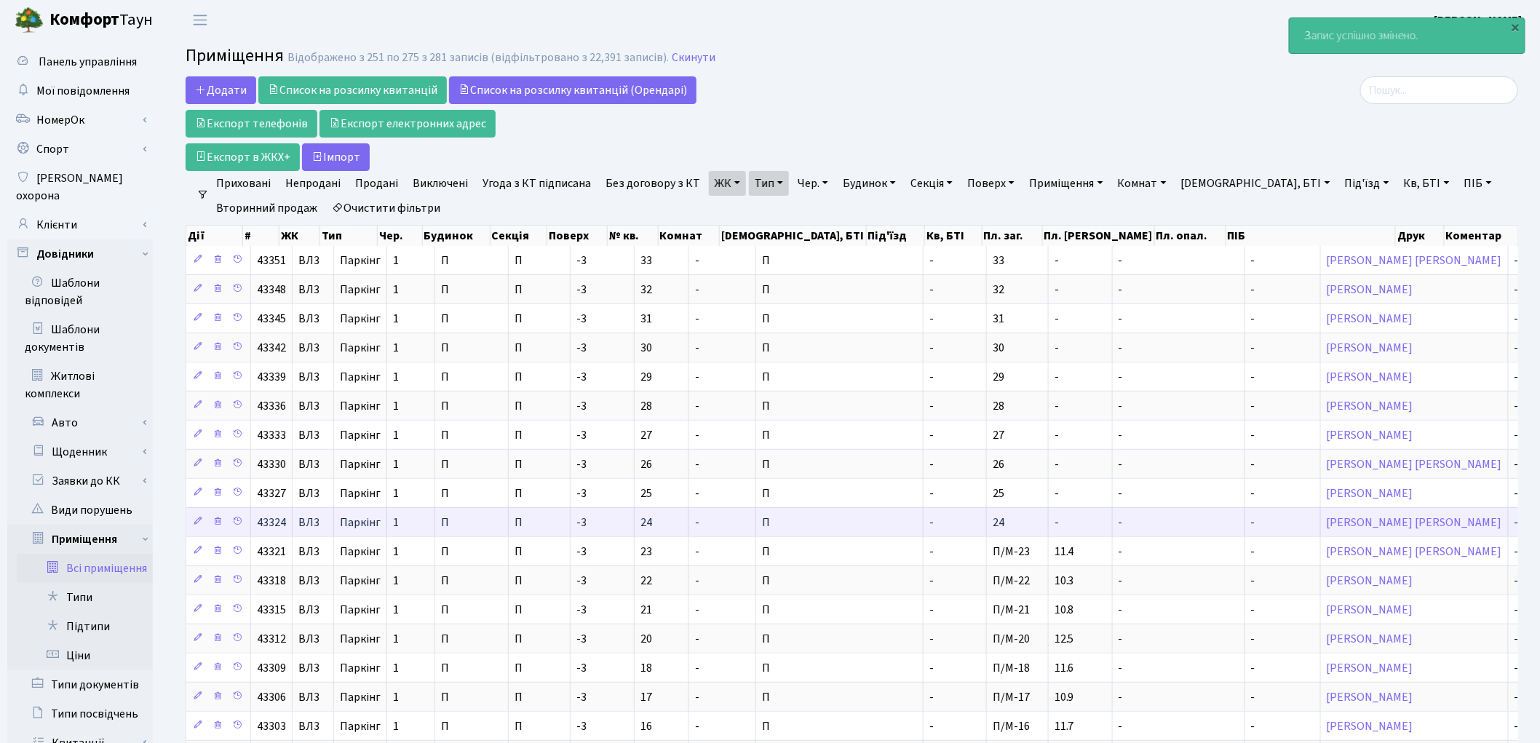
click at [1049, 522] on td "-" at bounding box center [1081, 521] width 64 height 29
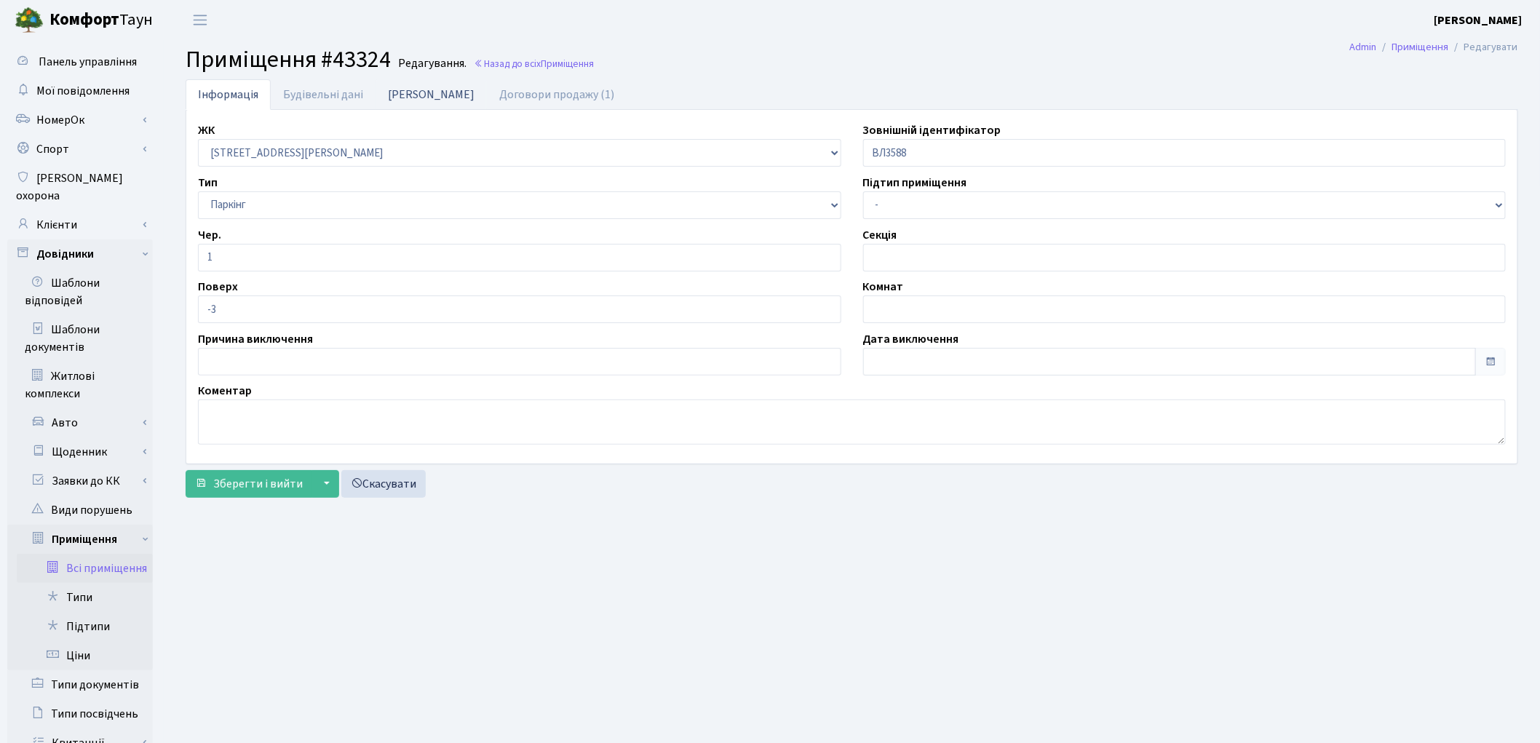
click at [416, 95] on link "[PERSON_NAME]" at bounding box center [430, 94] width 111 height 30
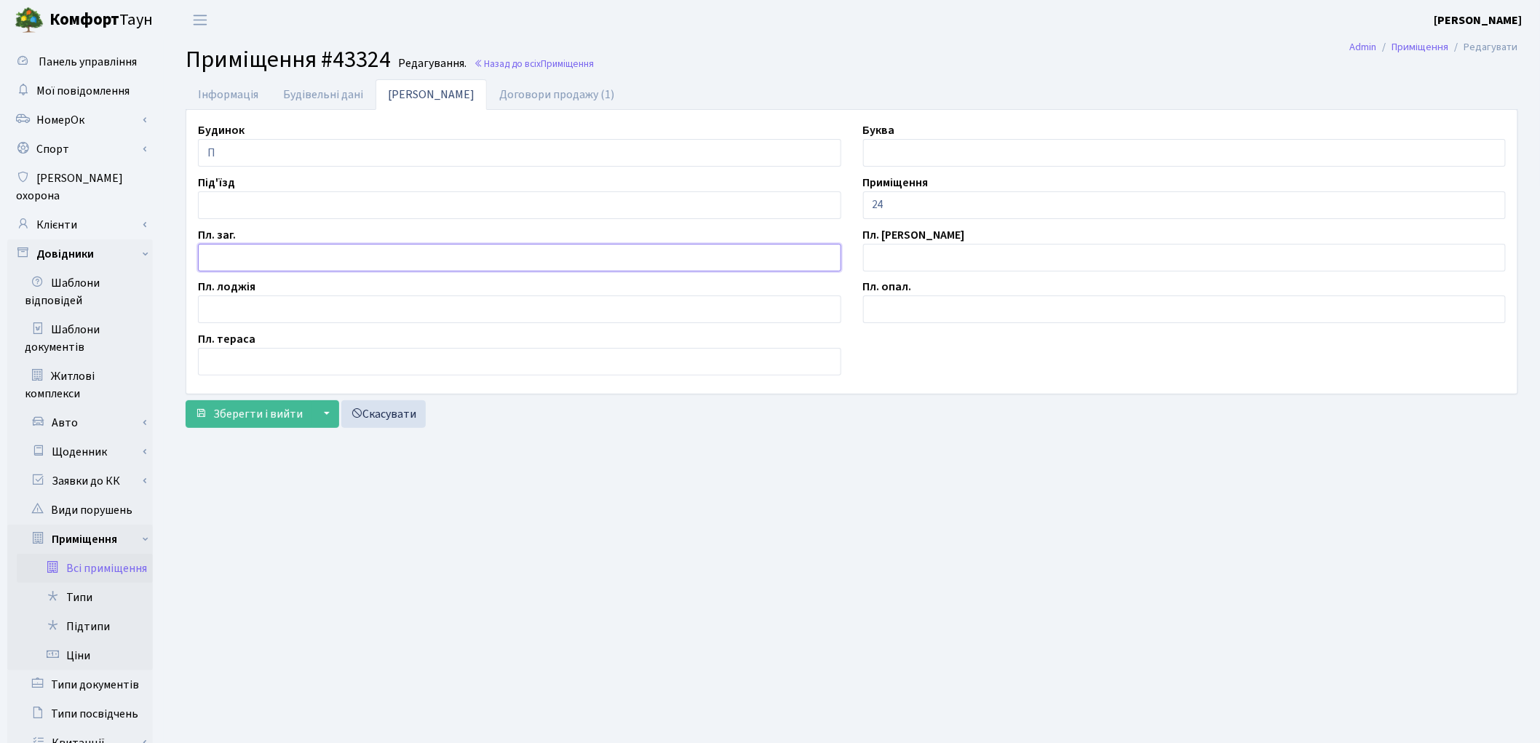
click at [282, 253] on input "text" at bounding box center [519, 258] width 643 height 28
type input "11.6"
click at [872, 205] on input "24" at bounding box center [1184, 205] width 643 height 28
type input "П/М-24"
click at [272, 415] on span "Зберегти і вийти" at bounding box center [258, 414] width 90 height 16
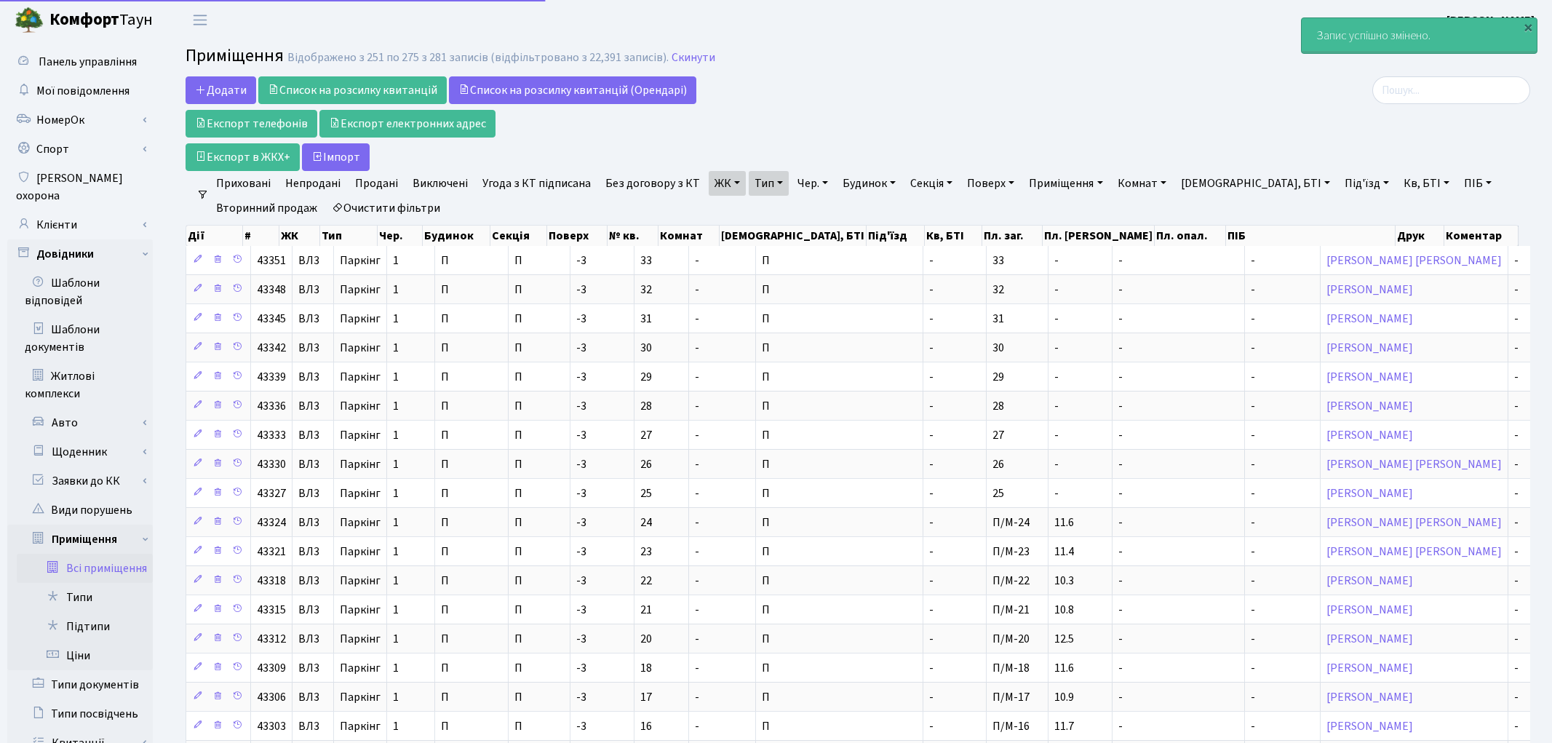
select select "25"
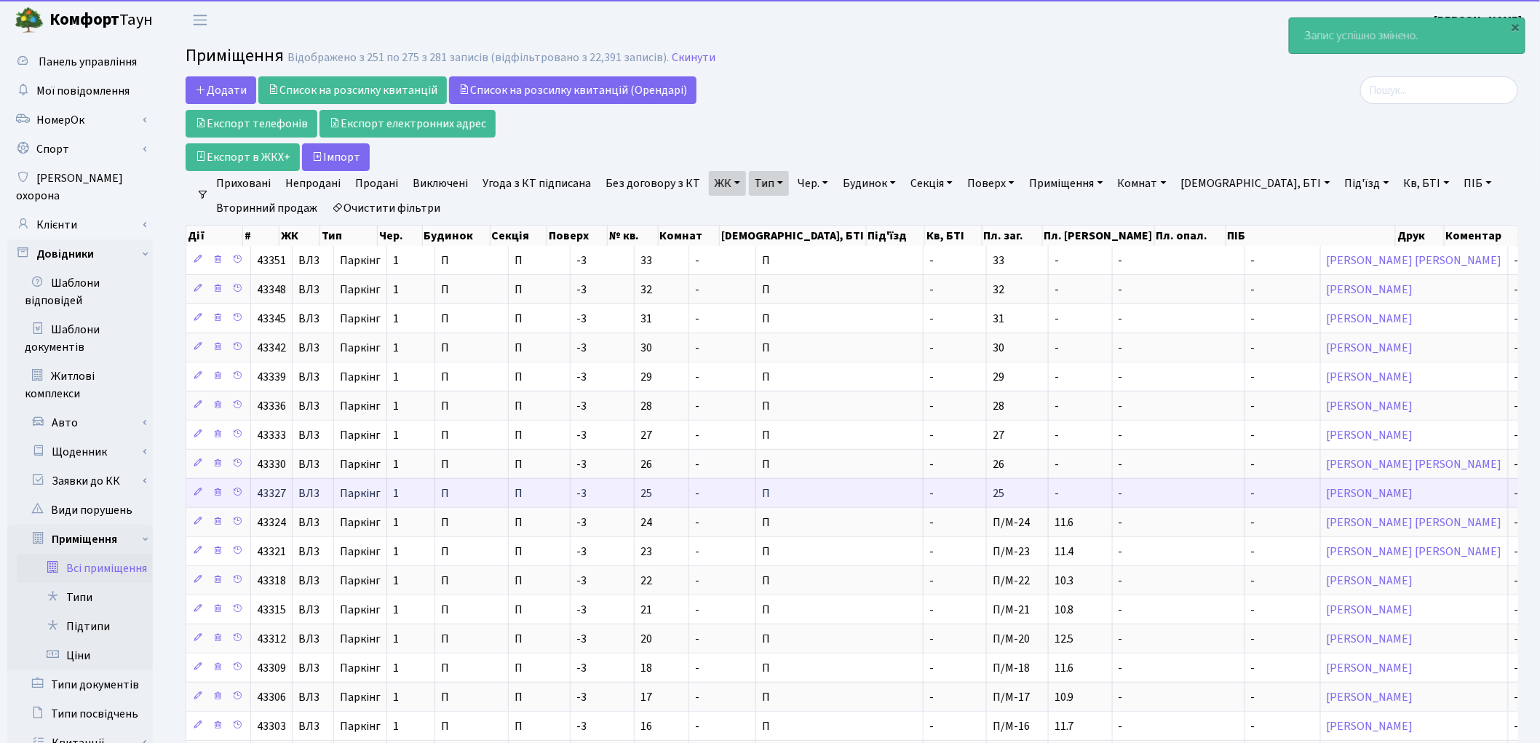
click at [1049, 500] on td "-" at bounding box center [1081, 492] width 64 height 29
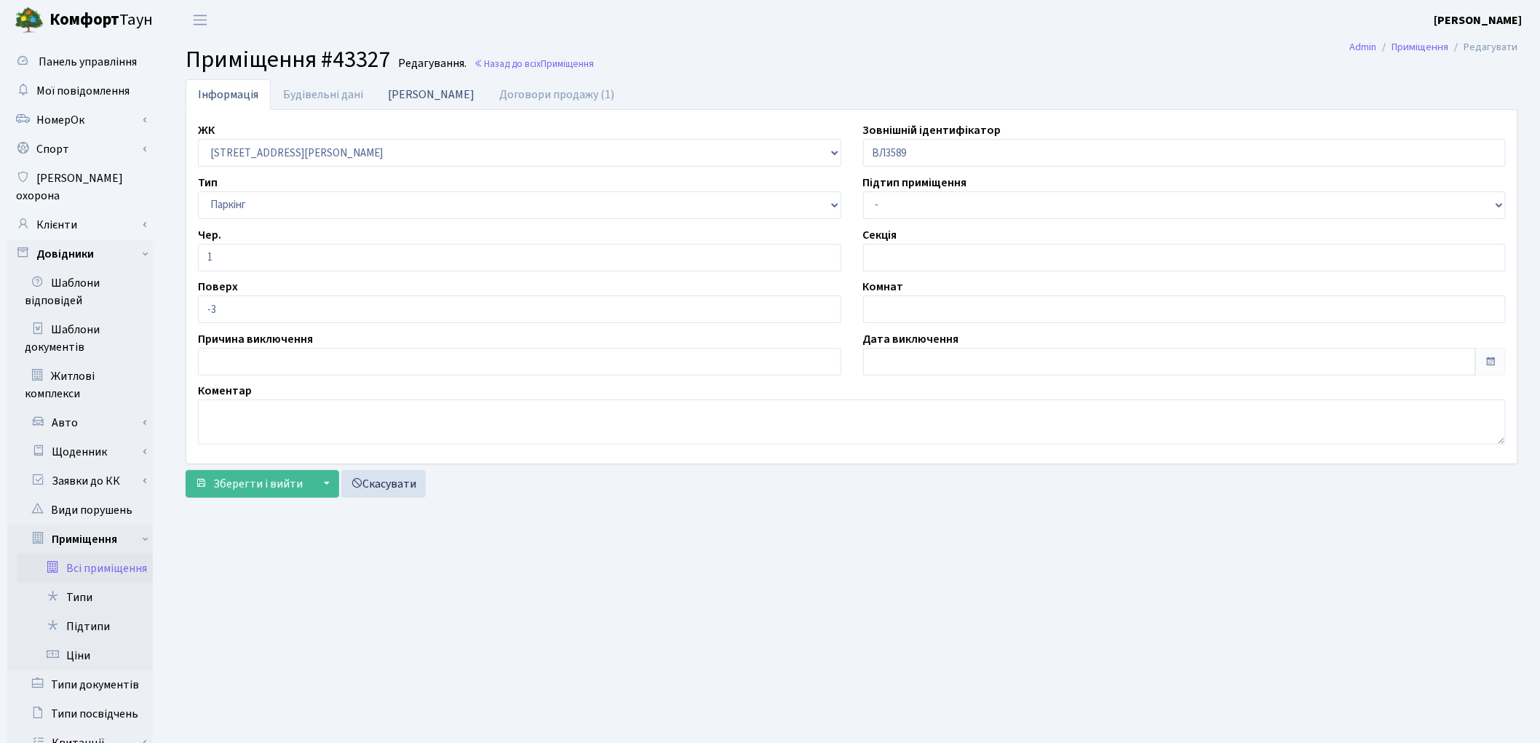
click at [413, 95] on link "[PERSON_NAME]" at bounding box center [430, 94] width 111 height 30
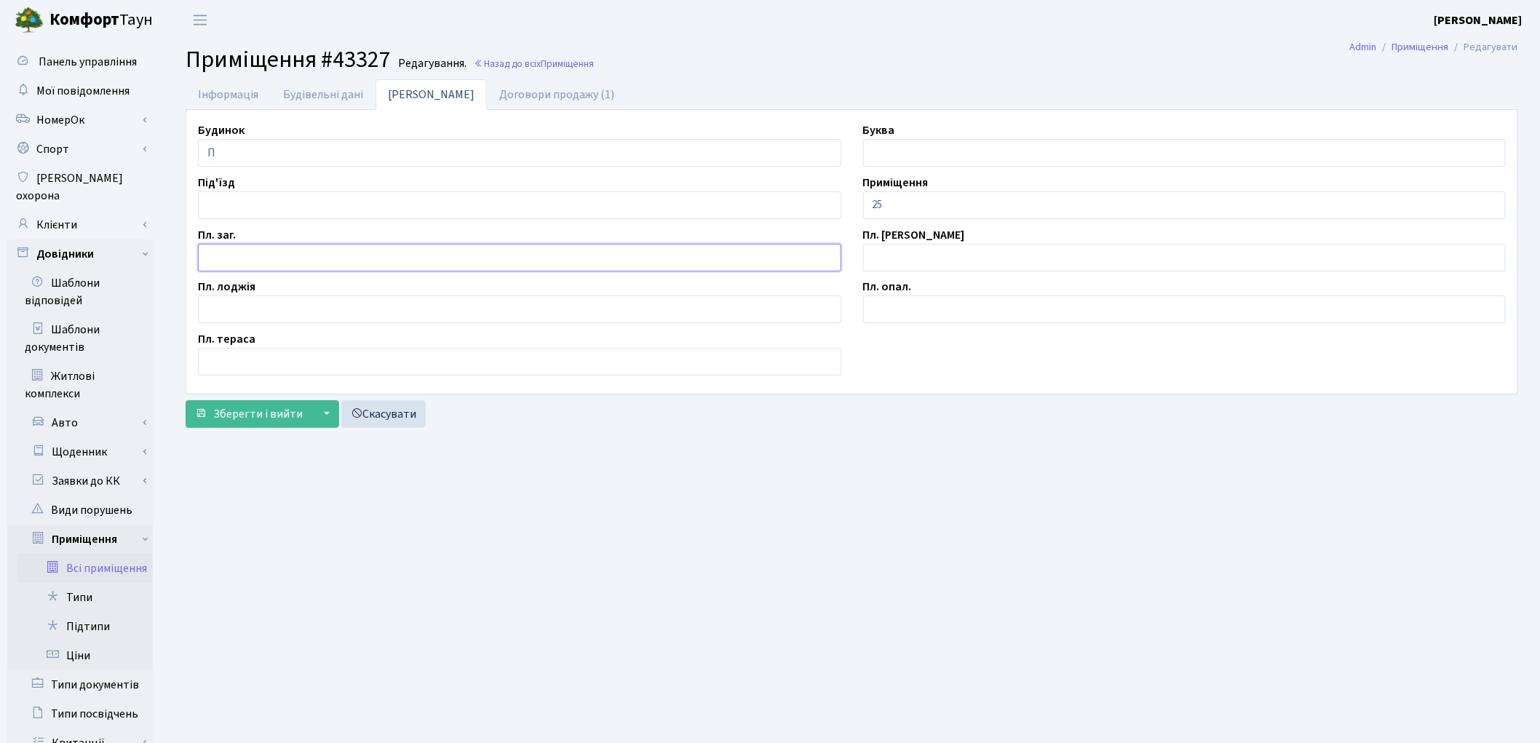
click at [268, 258] on input "text" at bounding box center [519, 258] width 643 height 28
type input "11.7"
click at [870, 204] on input "25" at bounding box center [1184, 205] width 643 height 28
type input "П/М-25"
click at [231, 417] on span "Зберегти і вийти" at bounding box center [258, 414] width 90 height 16
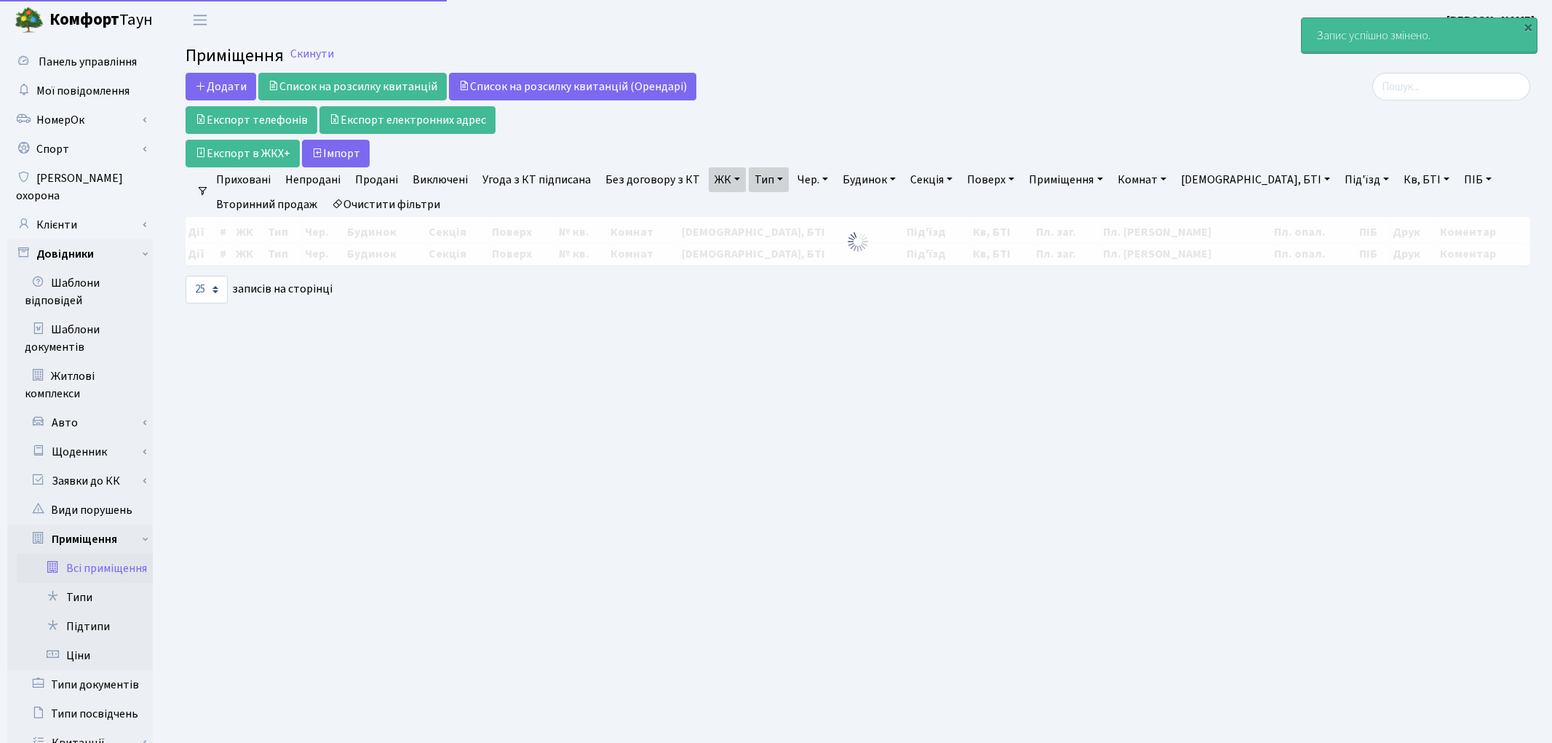
select select "25"
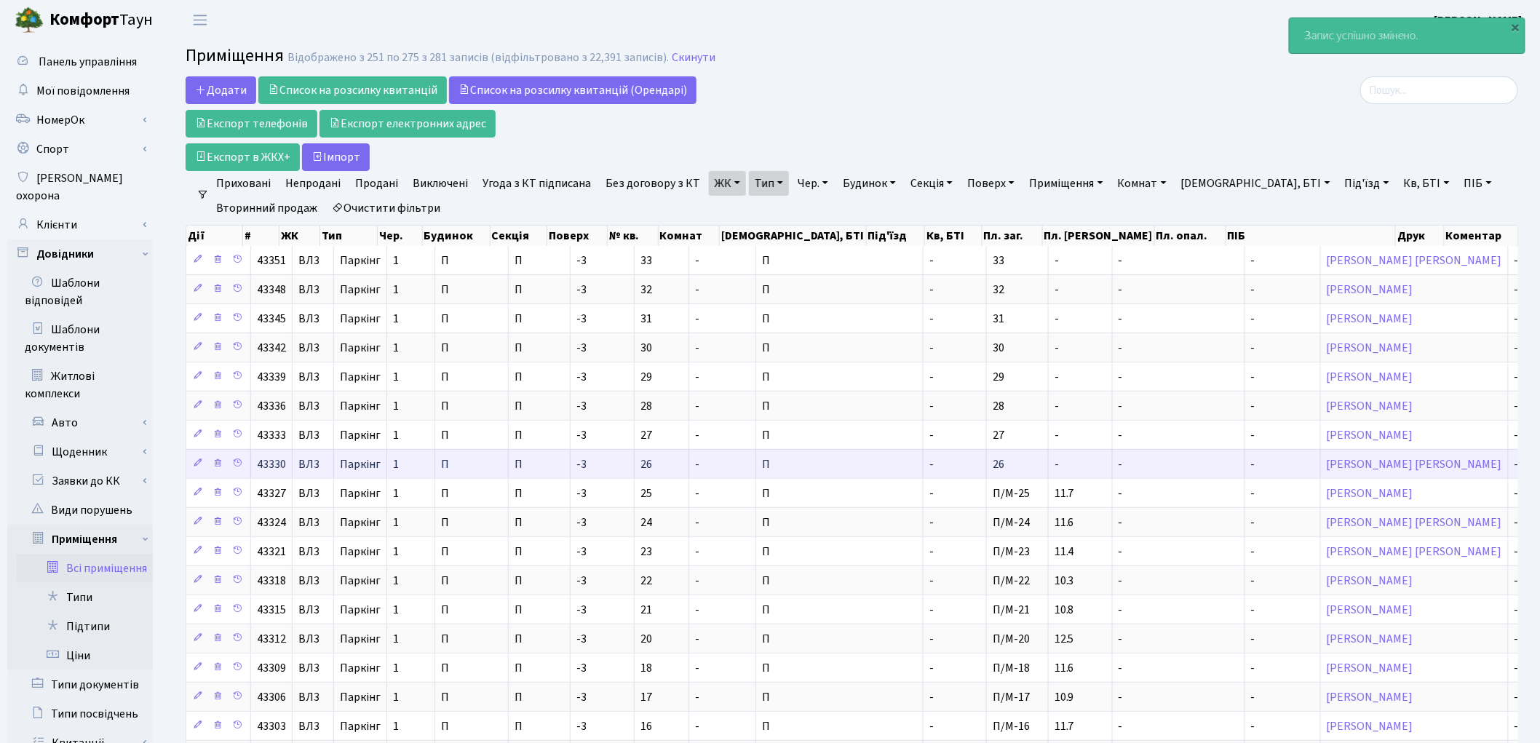
click at [987, 456] on td "26" at bounding box center [1018, 463] width 62 height 29
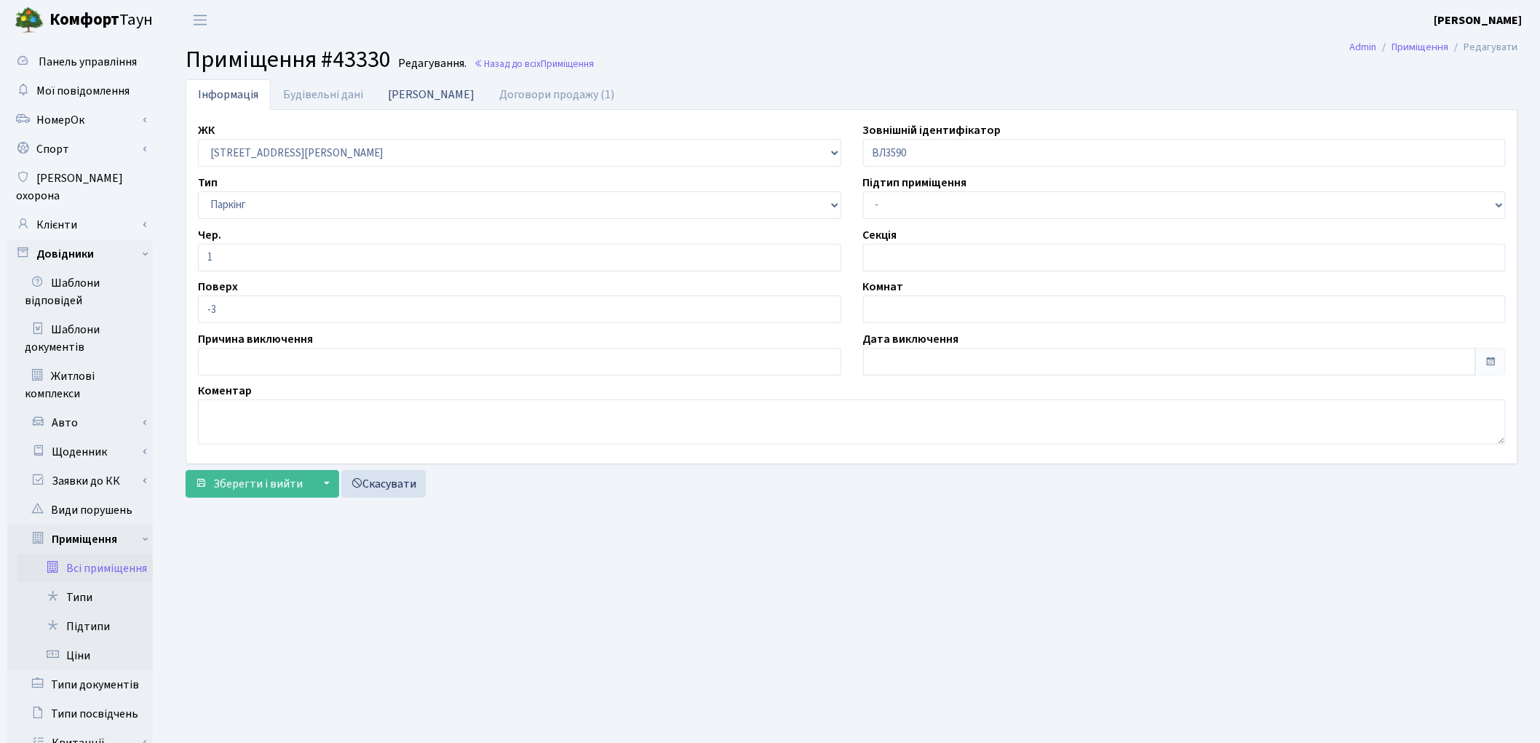
click at [417, 88] on link "Дані БТІ" at bounding box center [430, 94] width 111 height 30
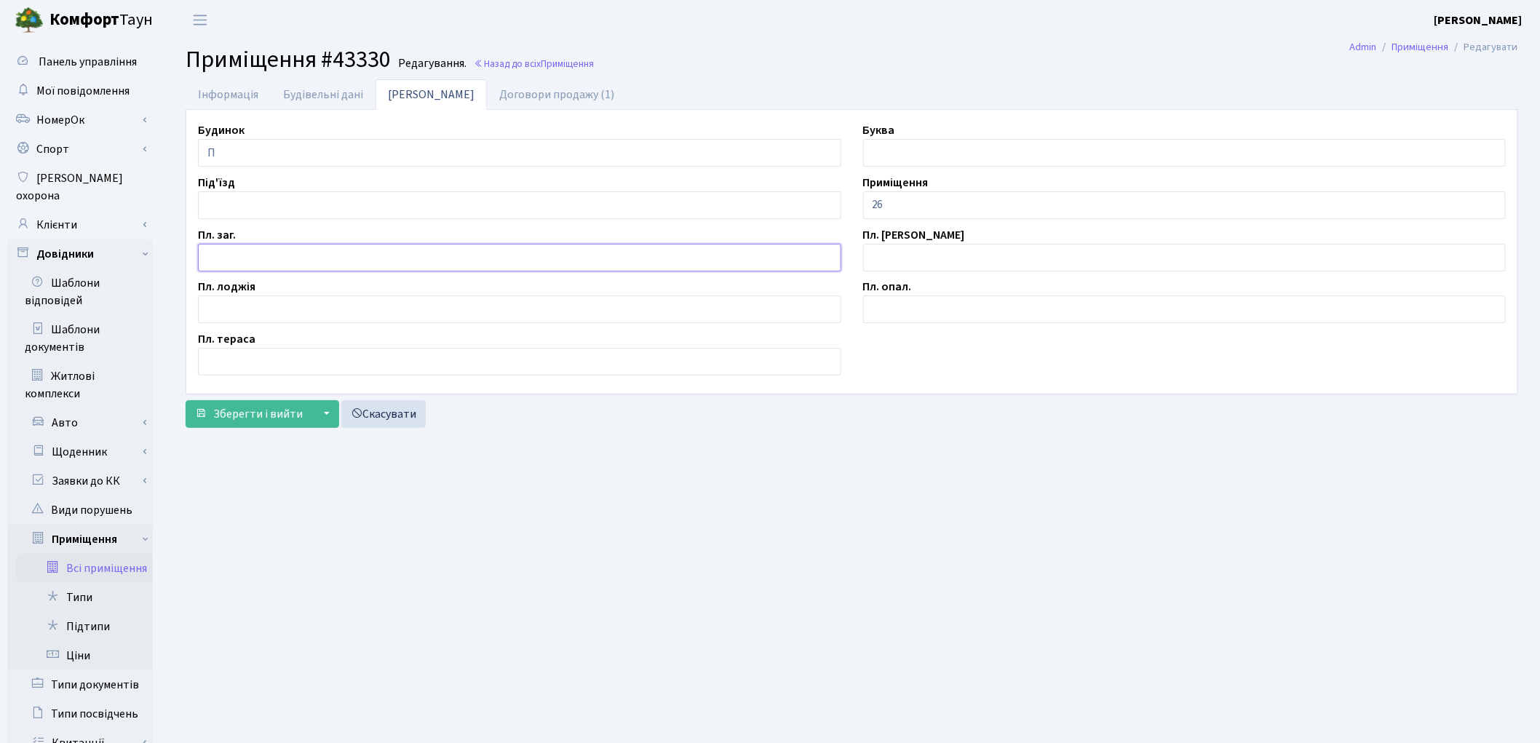
click at [397, 244] on input "text" at bounding box center [519, 258] width 643 height 28
type input "12.8"
click at [870, 202] on input "26" at bounding box center [1184, 205] width 643 height 28
type input "П/М-26"
click at [266, 426] on button "Зберегти і вийти" at bounding box center [249, 414] width 127 height 28
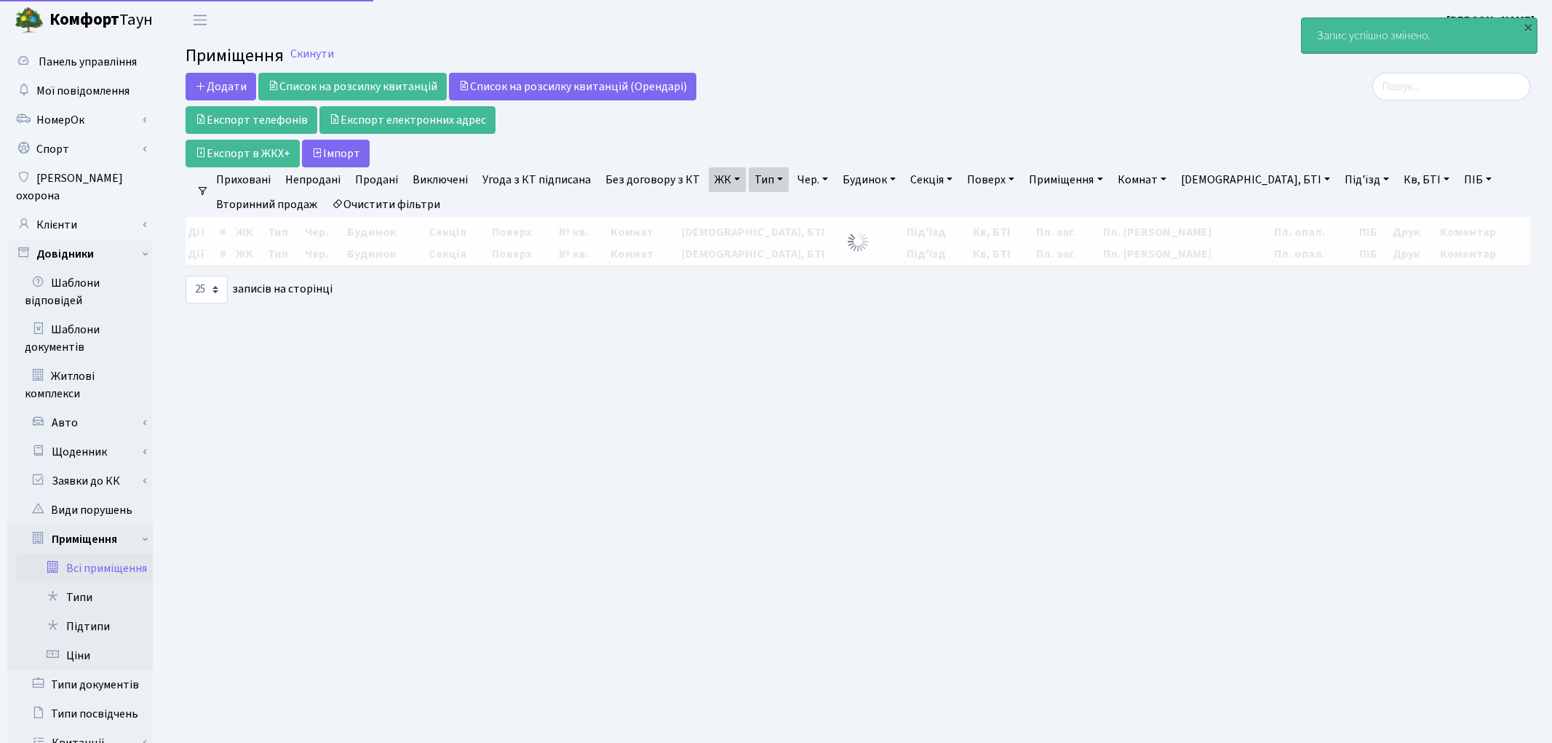
select select "25"
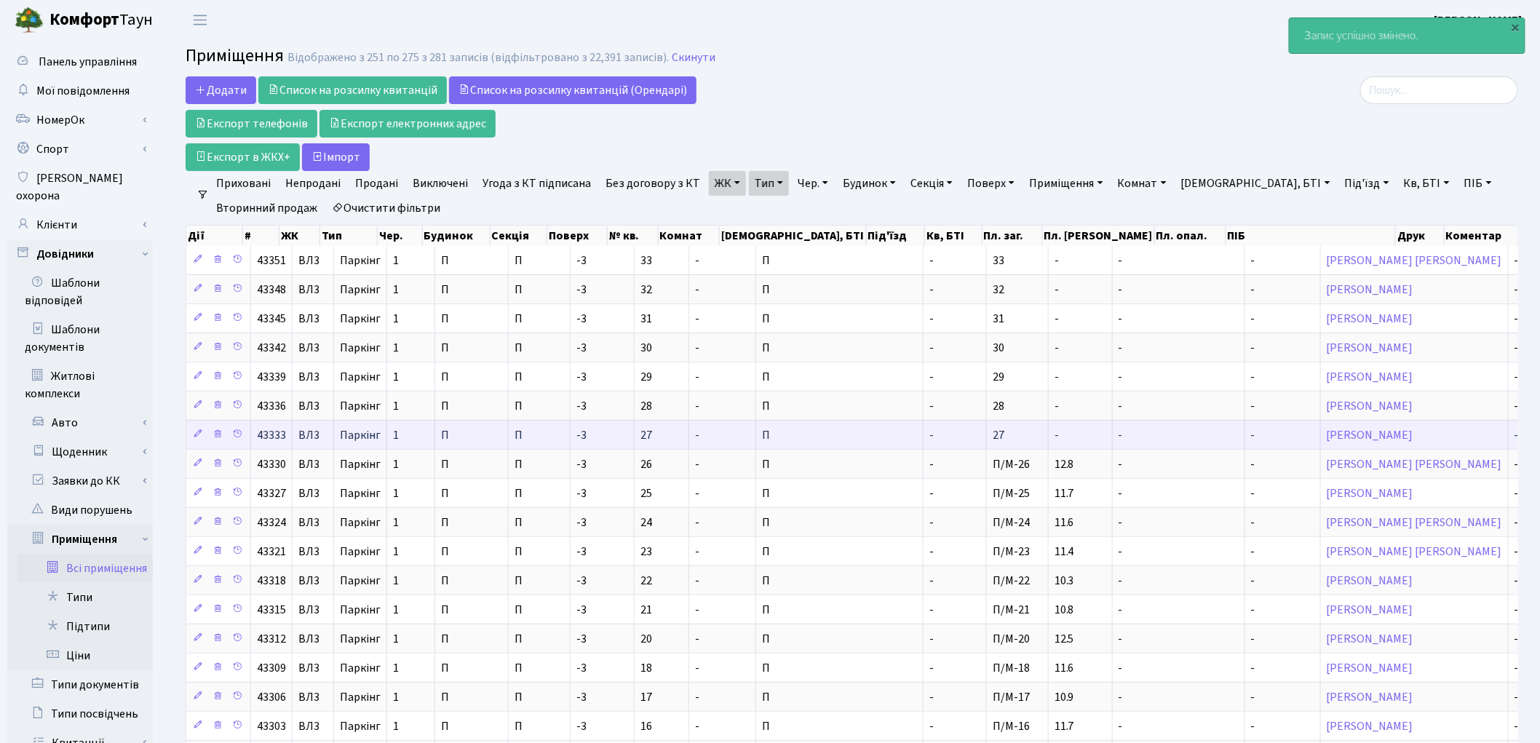
click at [1049, 437] on td "-" at bounding box center [1081, 434] width 64 height 29
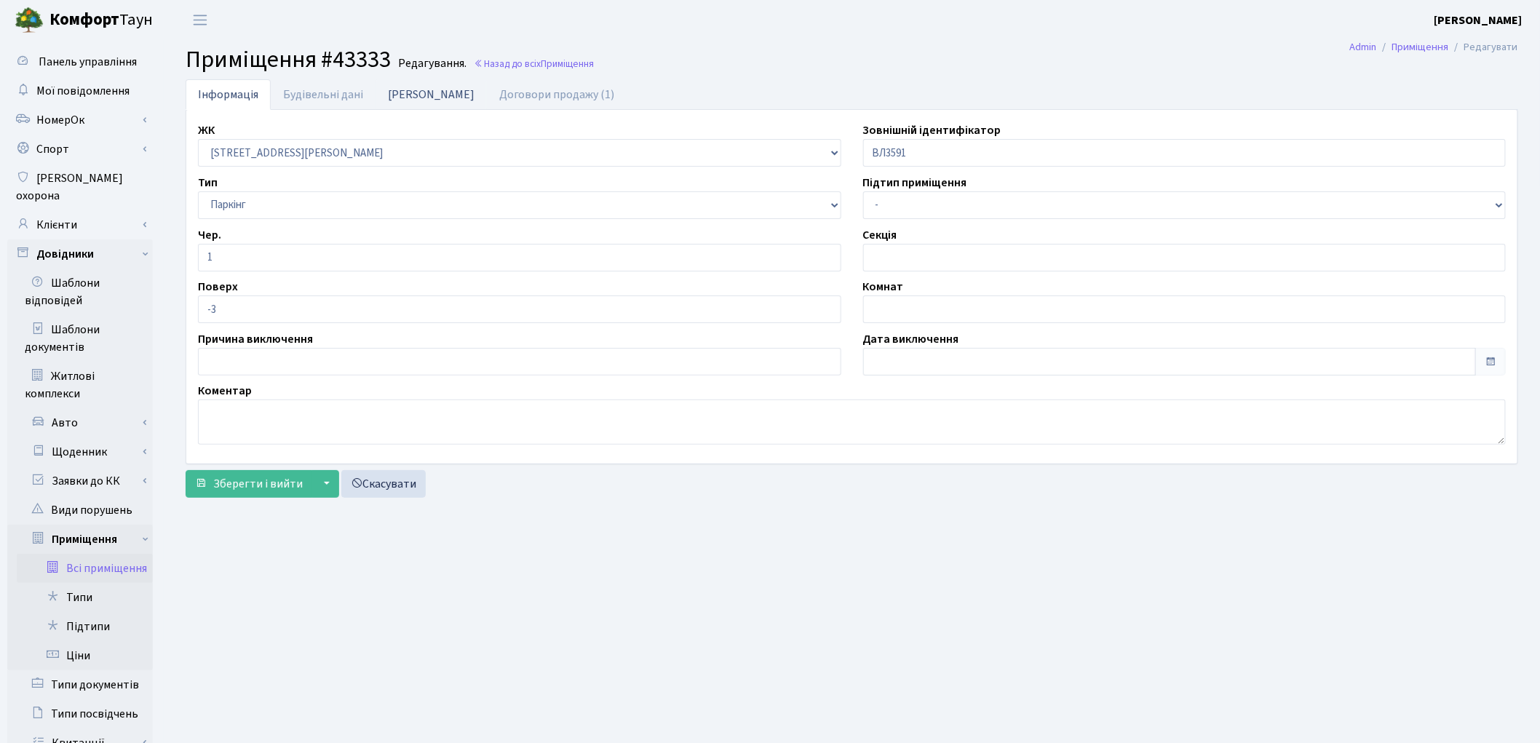
click at [391, 89] on link "[PERSON_NAME]" at bounding box center [430, 94] width 111 height 30
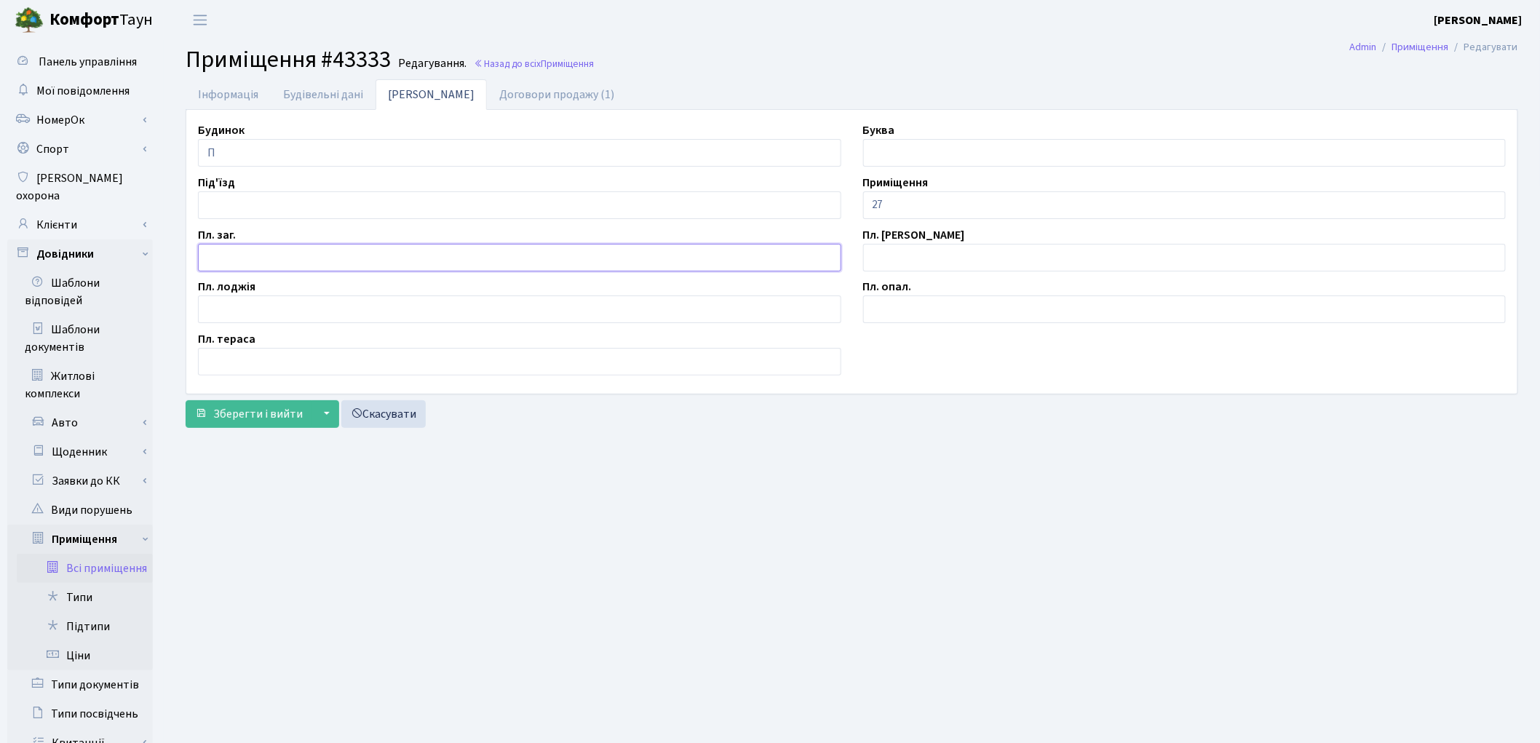
click at [263, 260] on input "text" at bounding box center [519, 258] width 643 height 28
type input "12.7"
click at [870, 211] on input "27" at bounding box center [1184, 205] width 643 height 28
type input "П/М-27"
click at [224, 410] on span "Зберегти і вийти" at bounding box center [258, 414] width 90 height 16
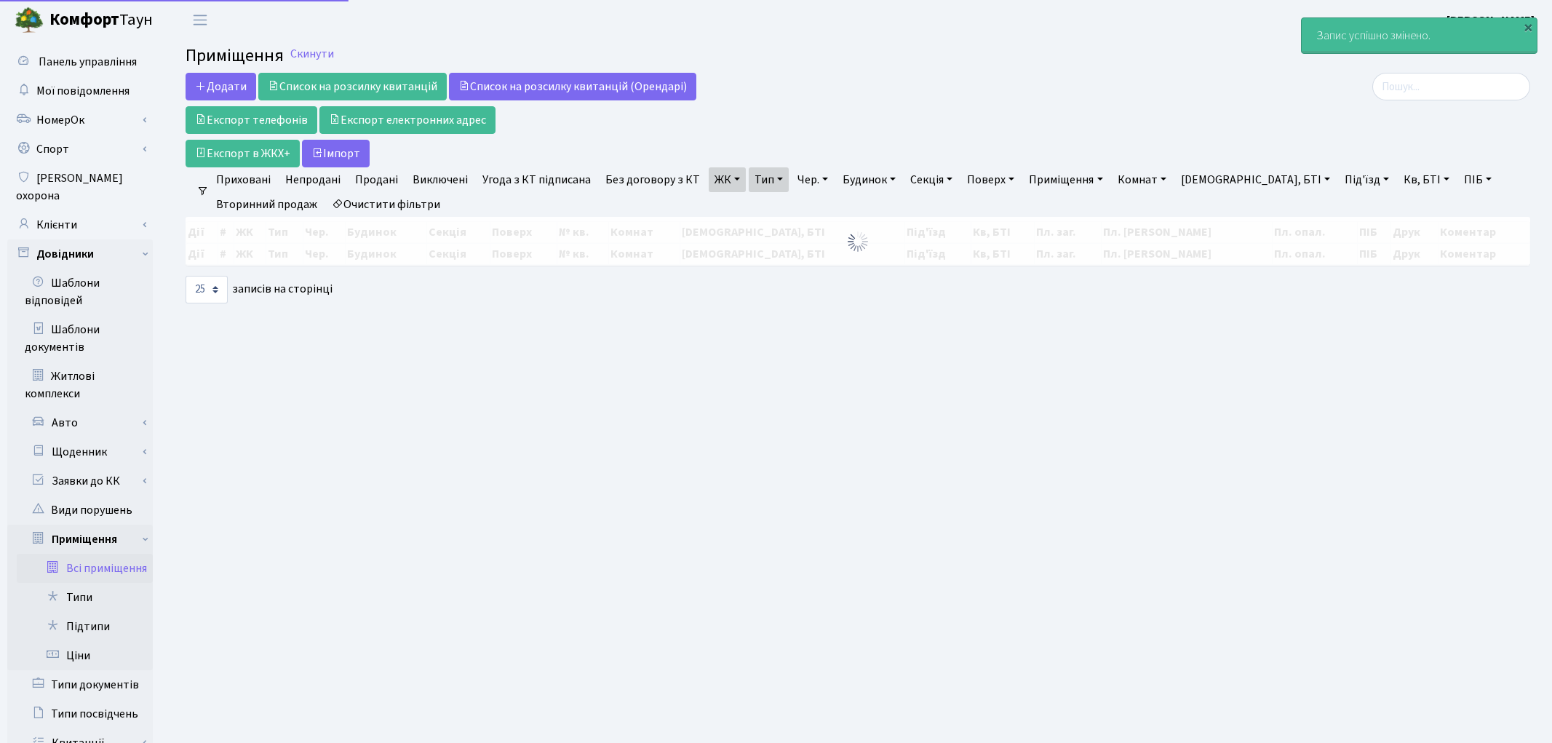
select select "25"
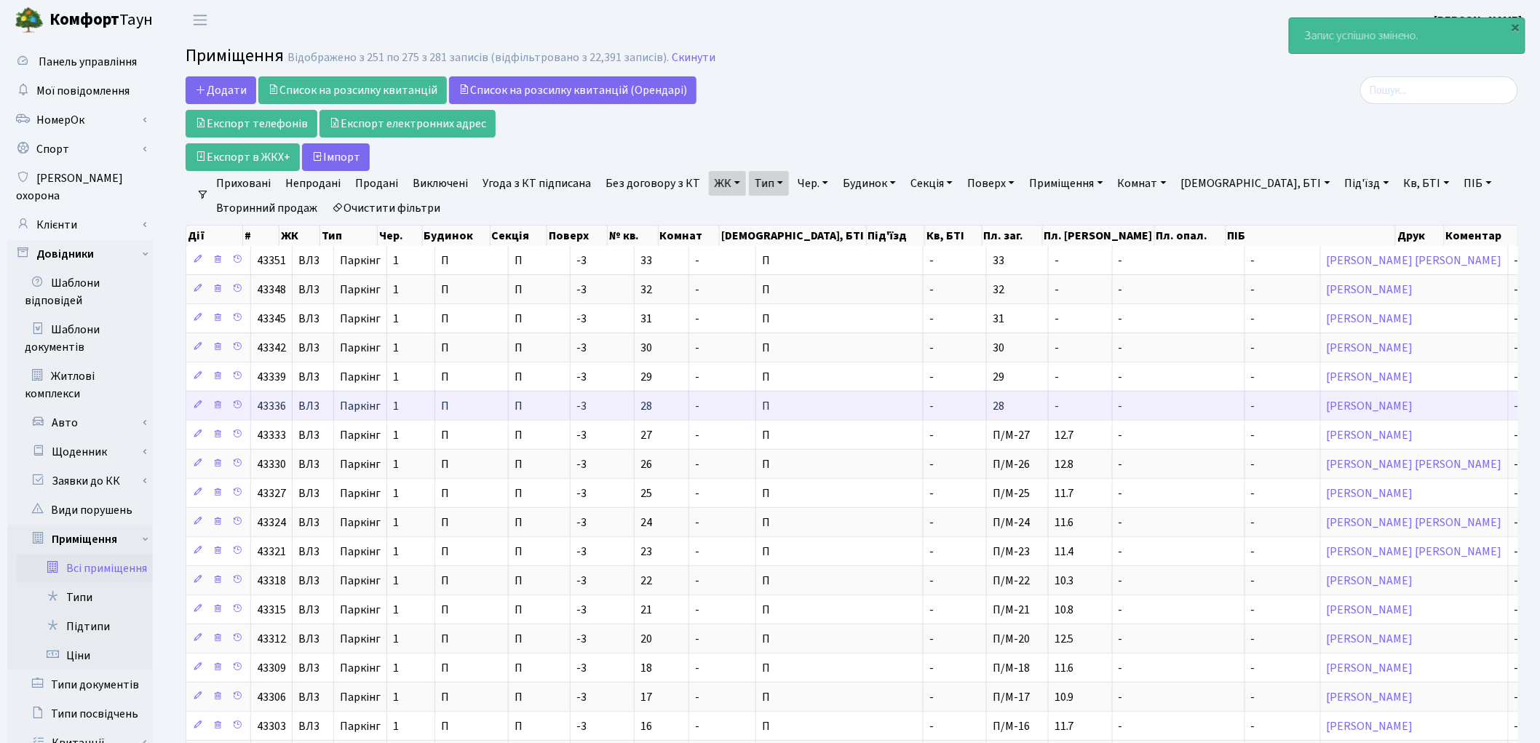
click at [987, 410] on td "28" at bounding box center [1018, 405] width 62 height 29
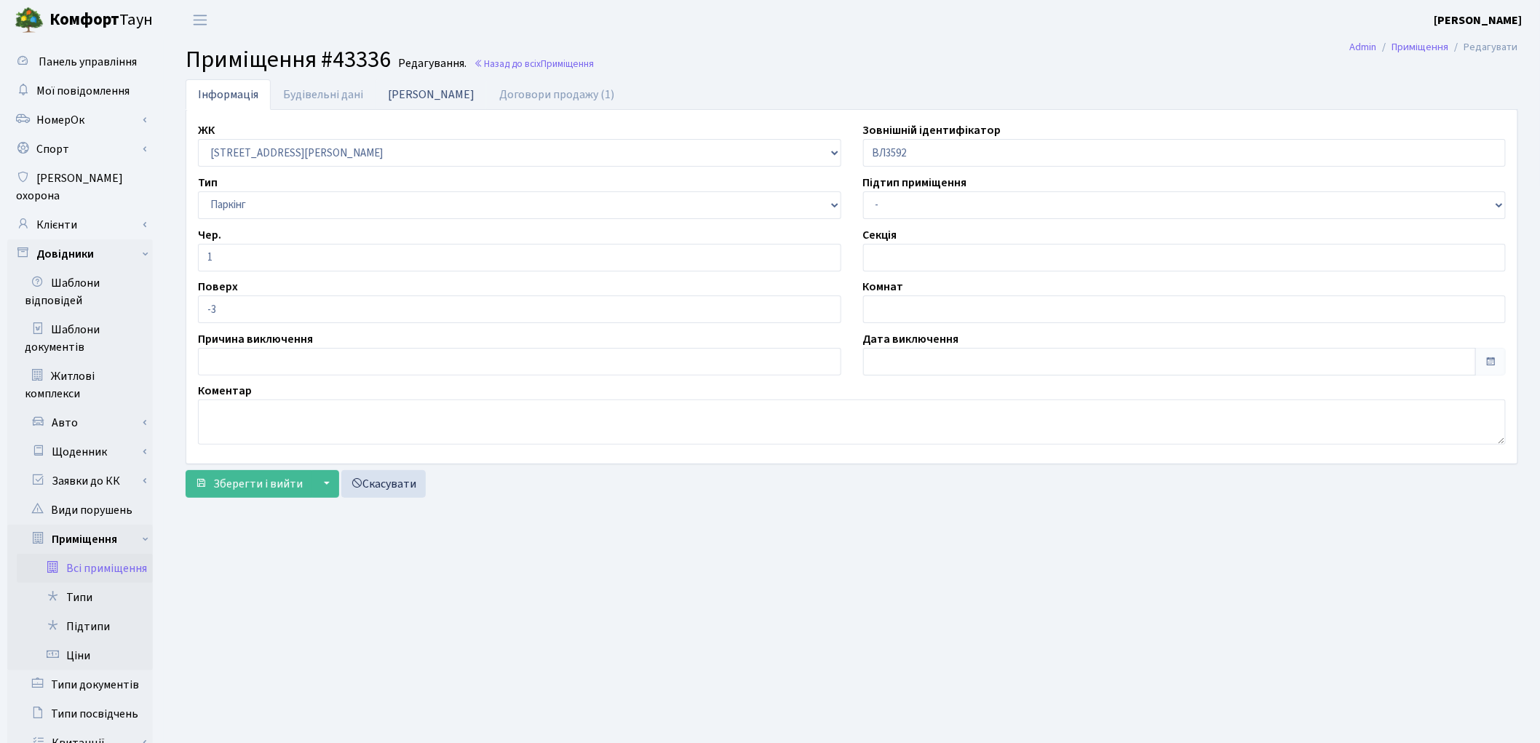
click at [402, 90] on link "Дані БТІ" at bounding box center [430, 94] width 111 height 30
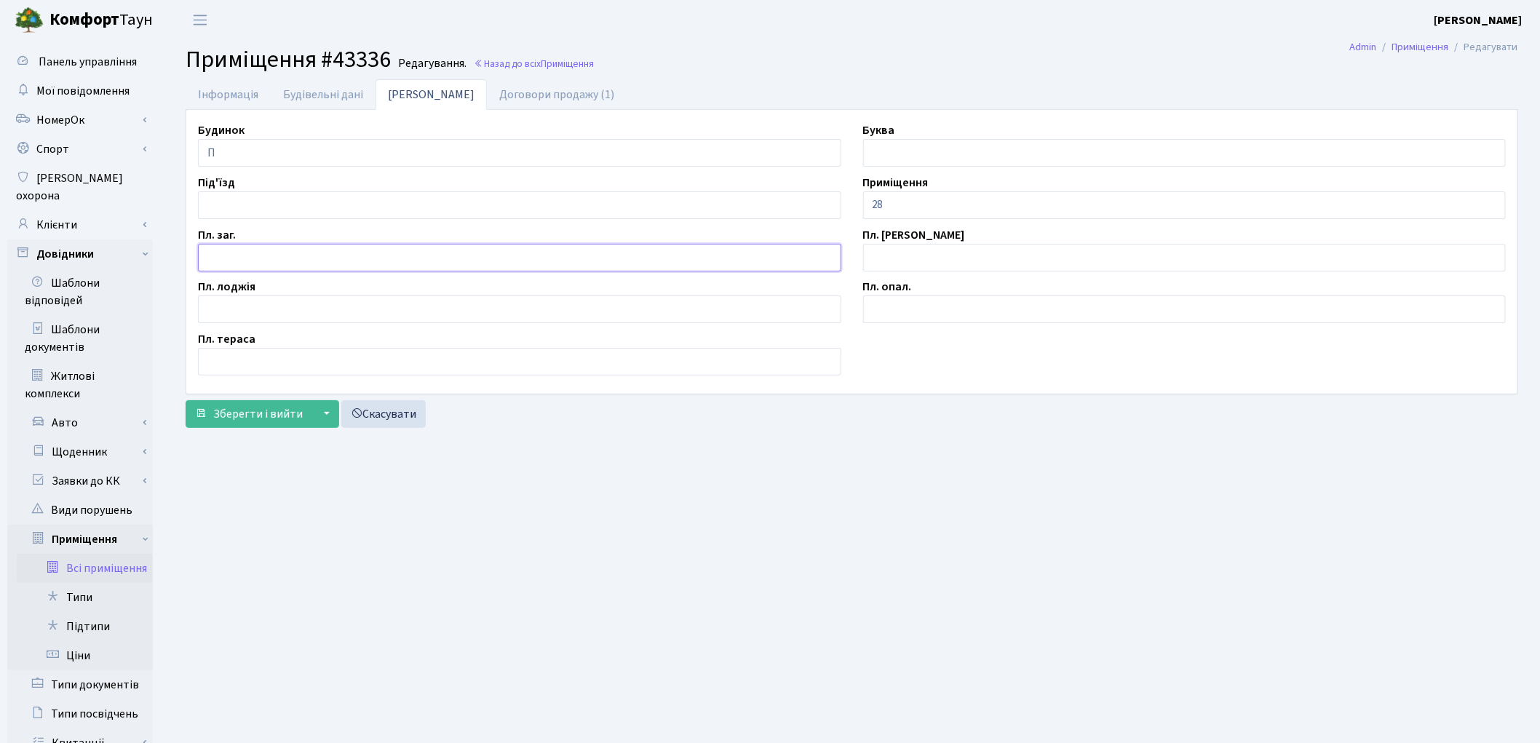
click at [241, 257] on input "text" at bounding box center [519, 258] width 643 height 28
type input "12.7"
click at [873, 201] on input "28" at bounding box center [1184, 205] width 643 height 28
type input "П/М-28"
click at [236, 421] on span "Зберегти і вийти" at bounding box center [258, 414] width 90 height 16
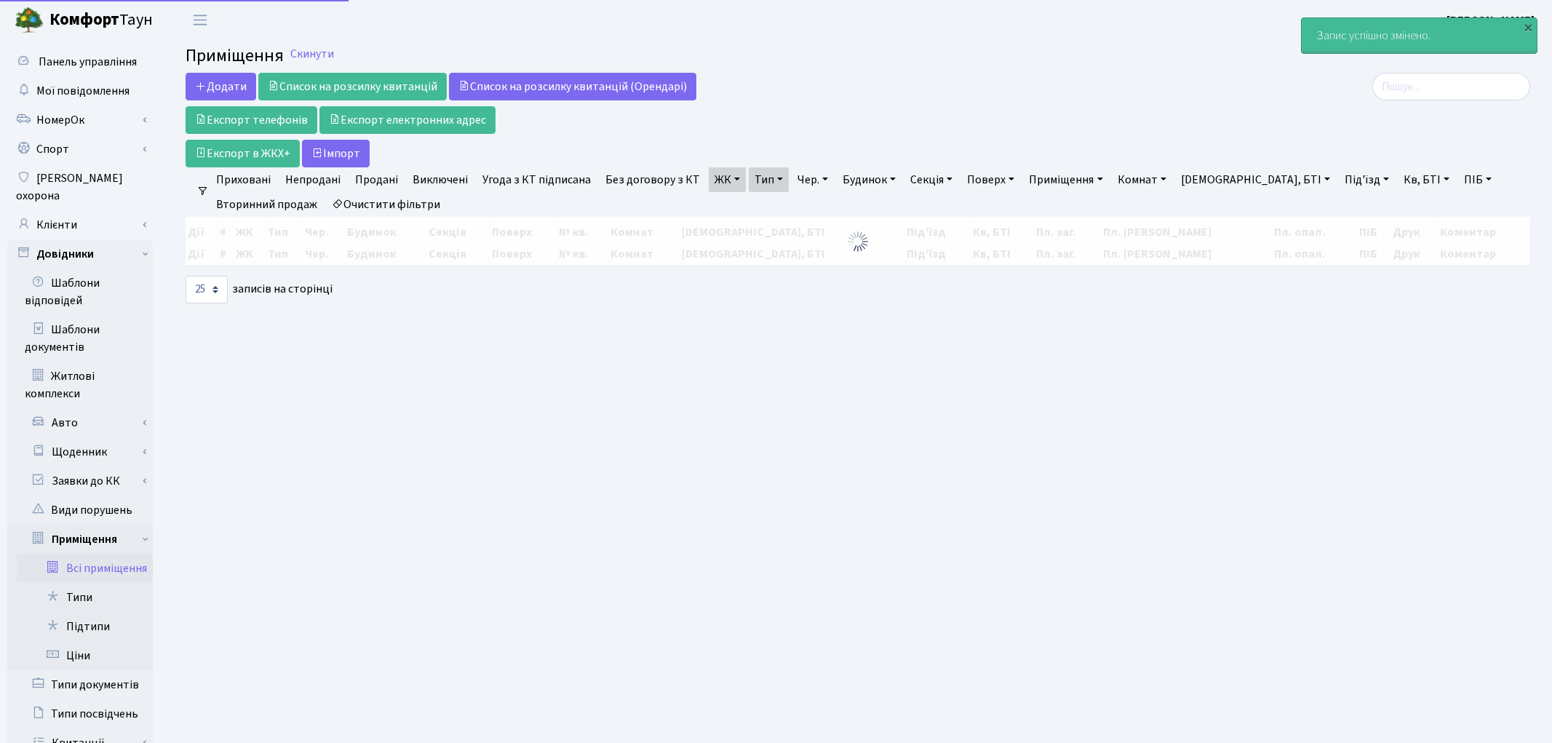
select select "25"
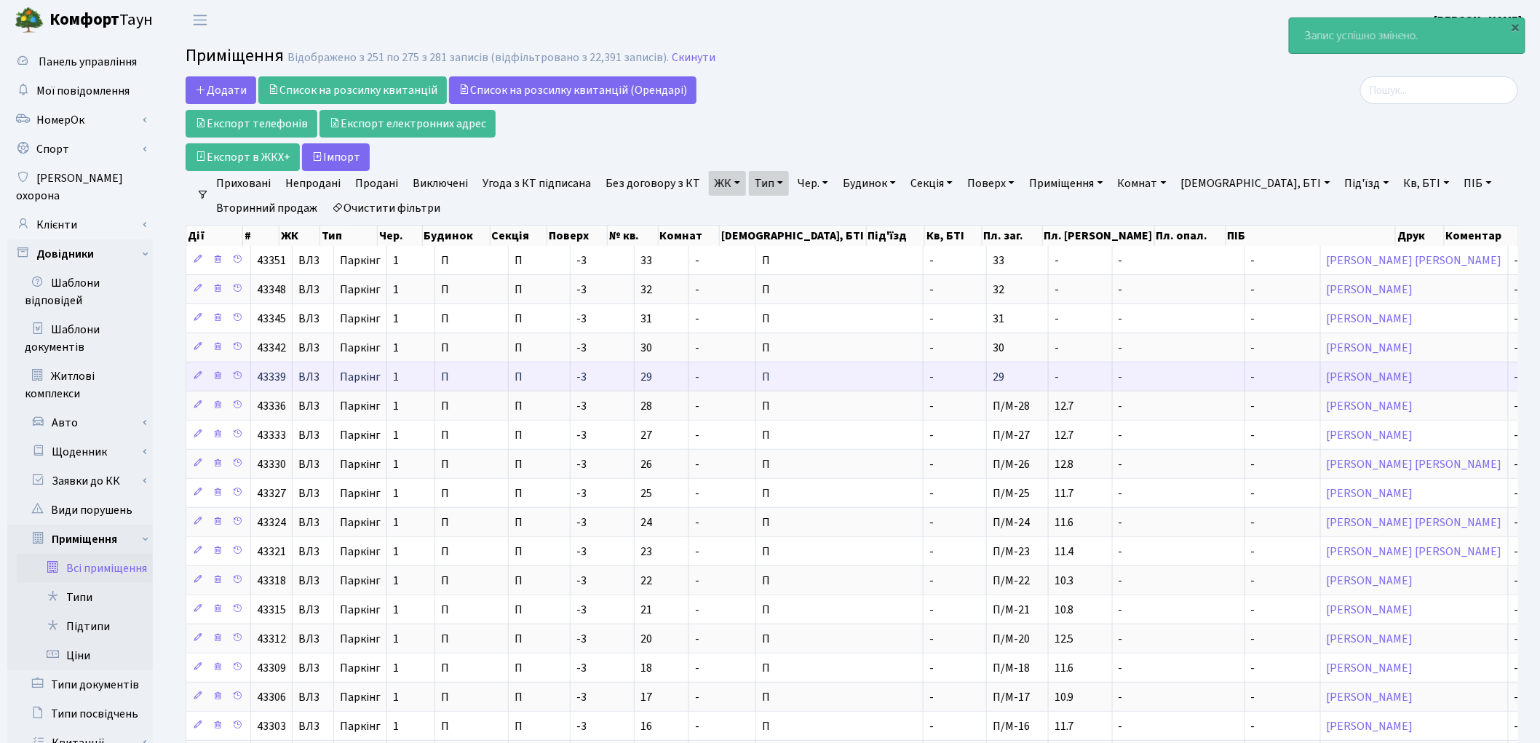
click at [1049, 383] on td "-" at bounding box center [1081, 376] width 64 height 29
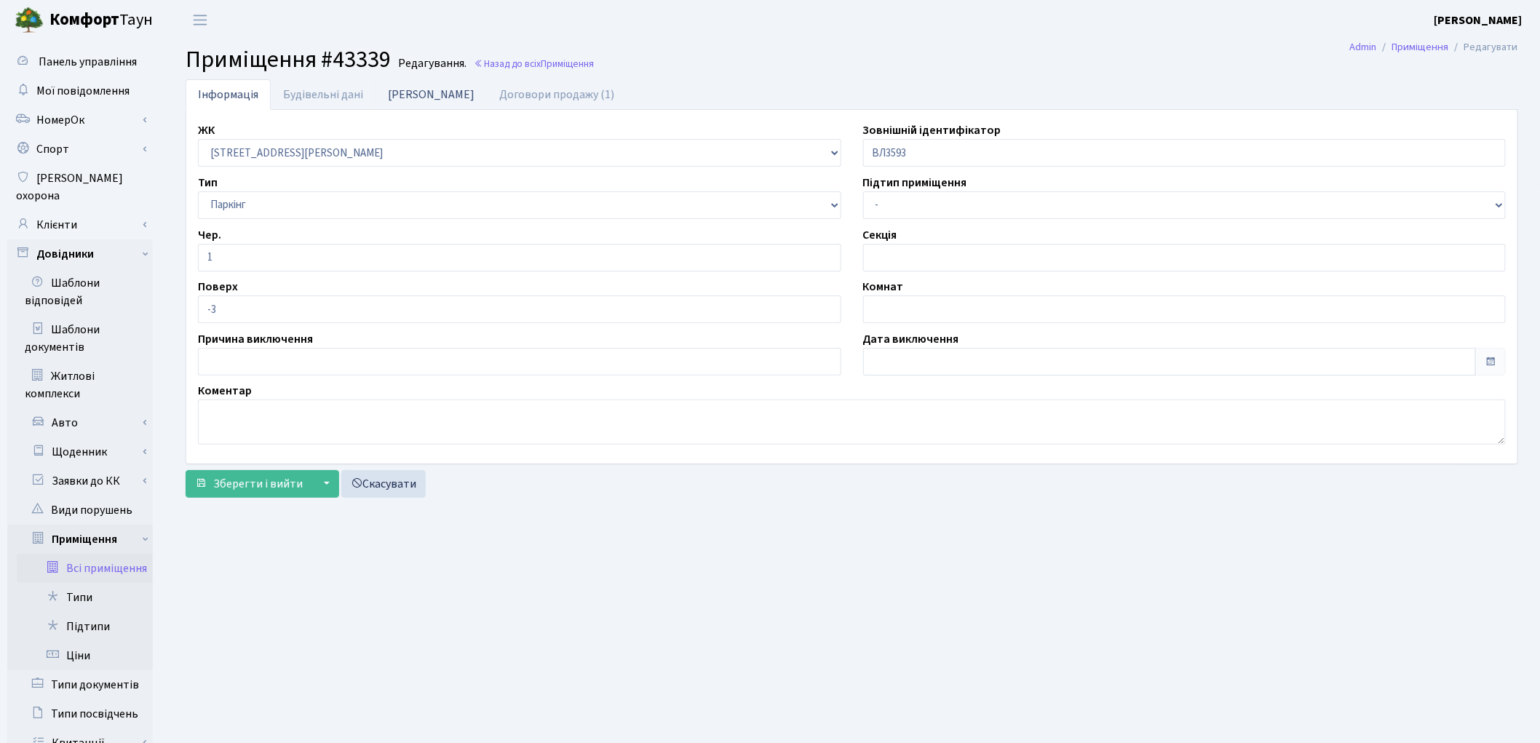
click at [398, 98] on link "[PERSON_NAME]" at bounding box center [430, 94] width 111 height 30
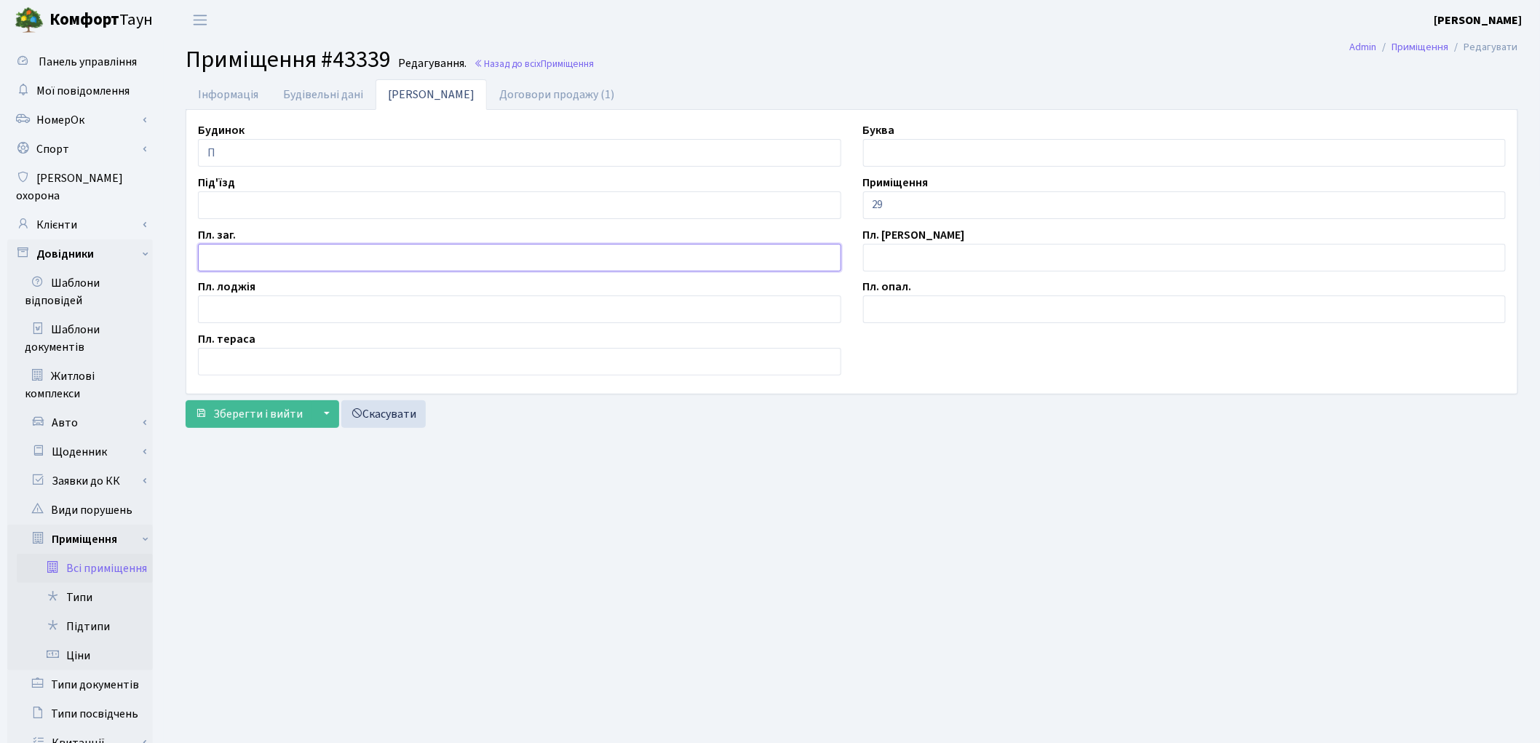
click at [287, 255] on input "text" at bounding box center [519, 258] width 643 height 28
type input "15.2"
click at [867, 206] on input "29" at bounding box center [1184, 205] width 643 height 28
type input "П/М-29"
click at [289, 408] on span "Зберегти і вийти" at bounding box center [258, 414] width 90 height 16
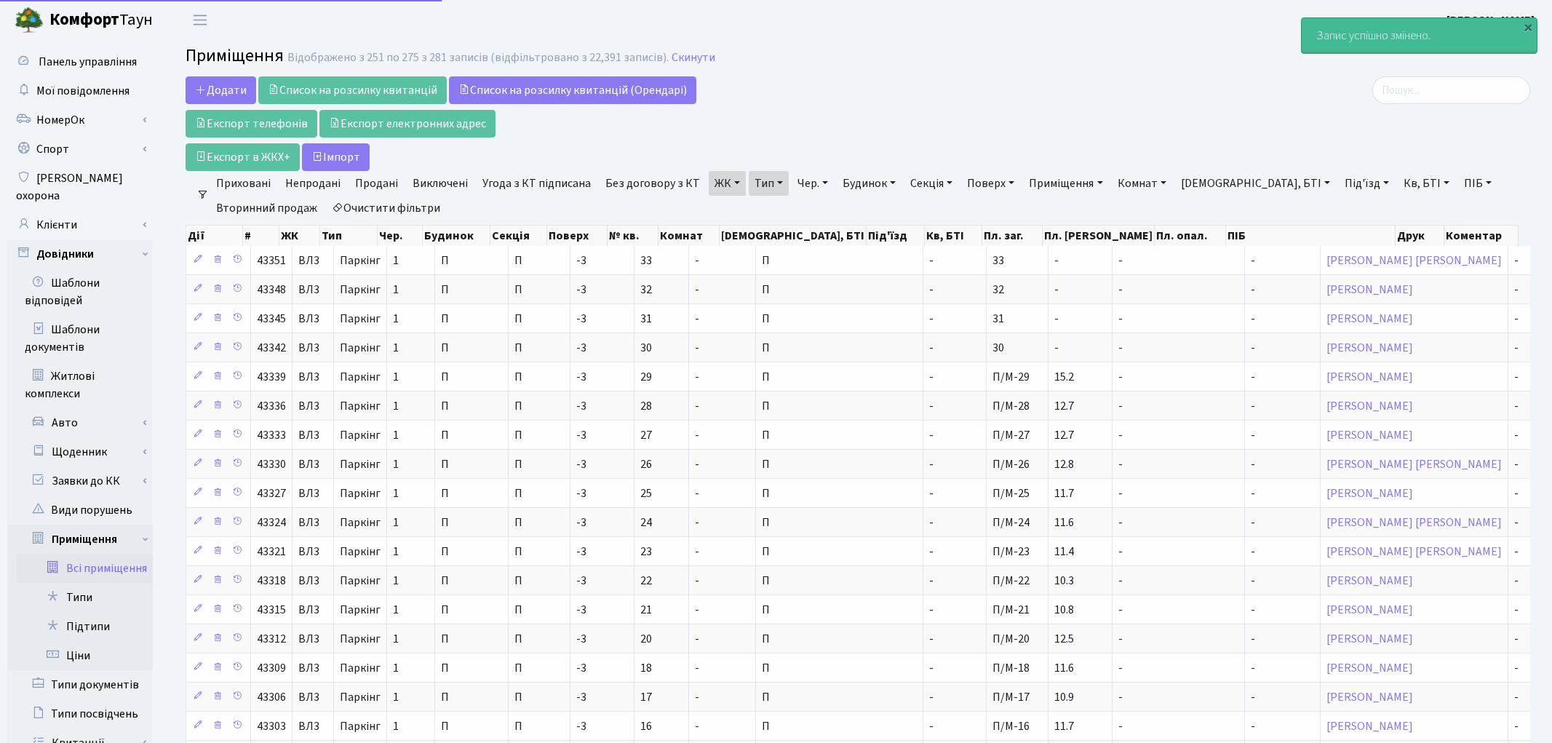
select select "25"
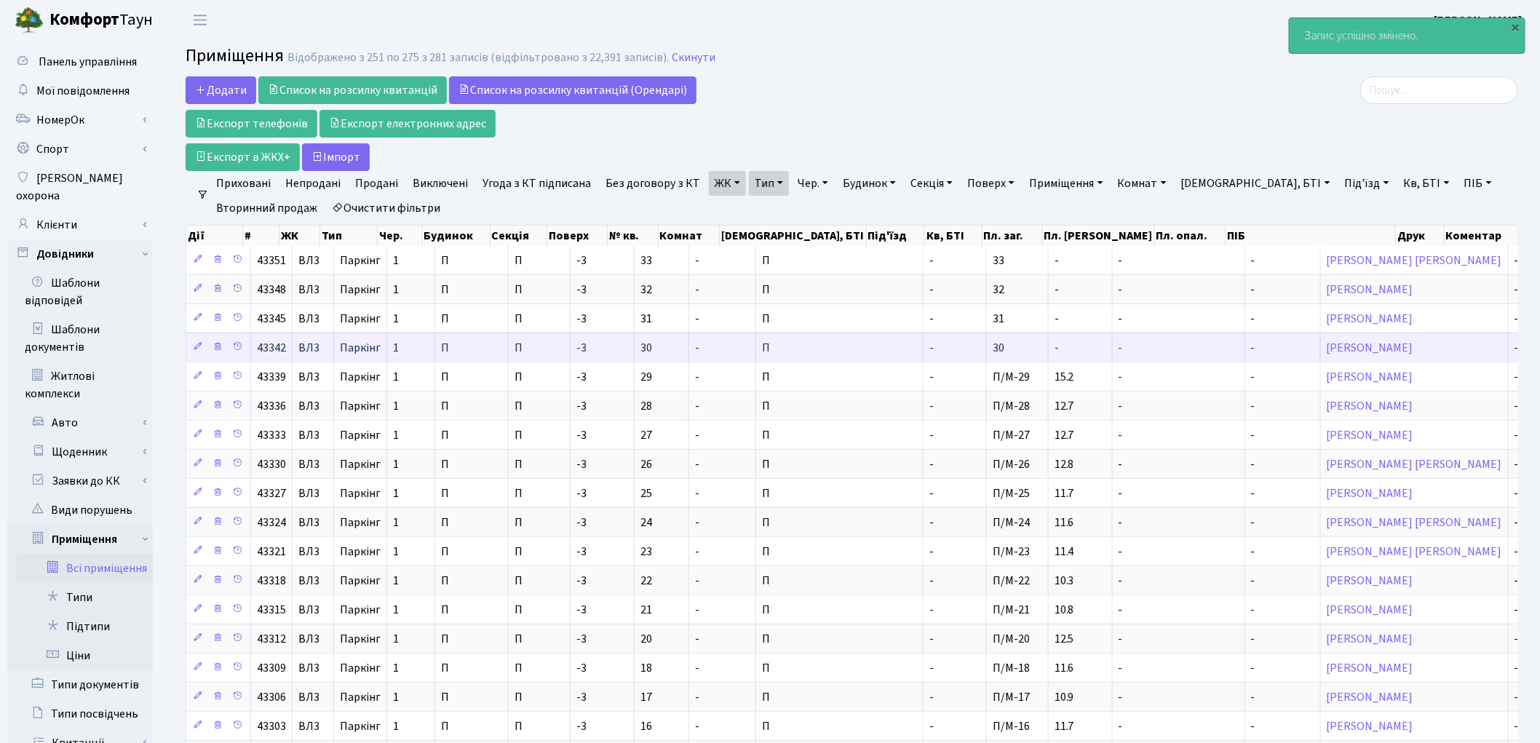
click at [1049, 354] on td "-" at bounding box center [1081, 347] width 64 height 29
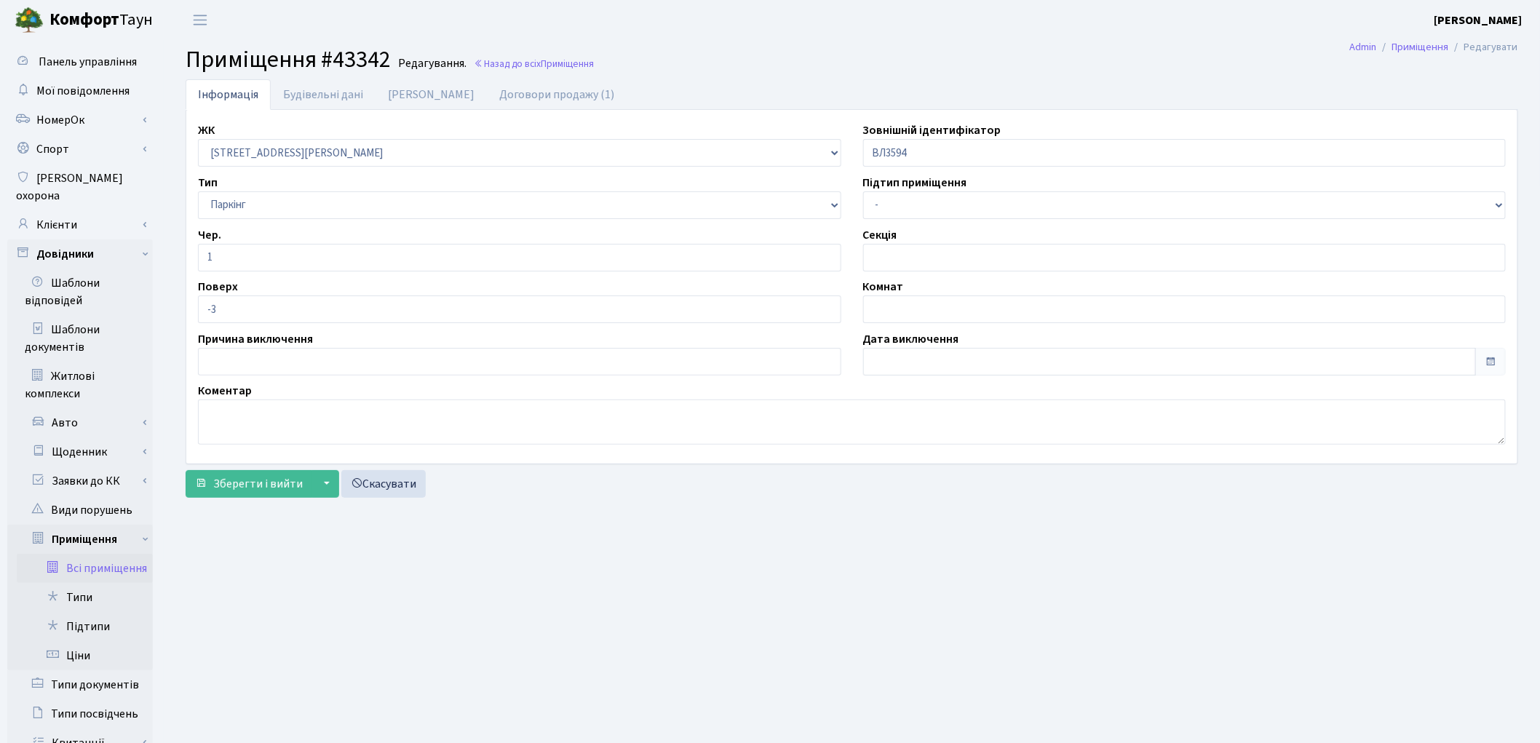
click at [980, 598] on main "Admin Приміщення Редагувати Приміщення #43342 Редагування. Назад до всіх Приміщ…" at bounding box center [852, 504] width 1376 height 929
